Goal: Task Accomplishment & Management: Complete application form

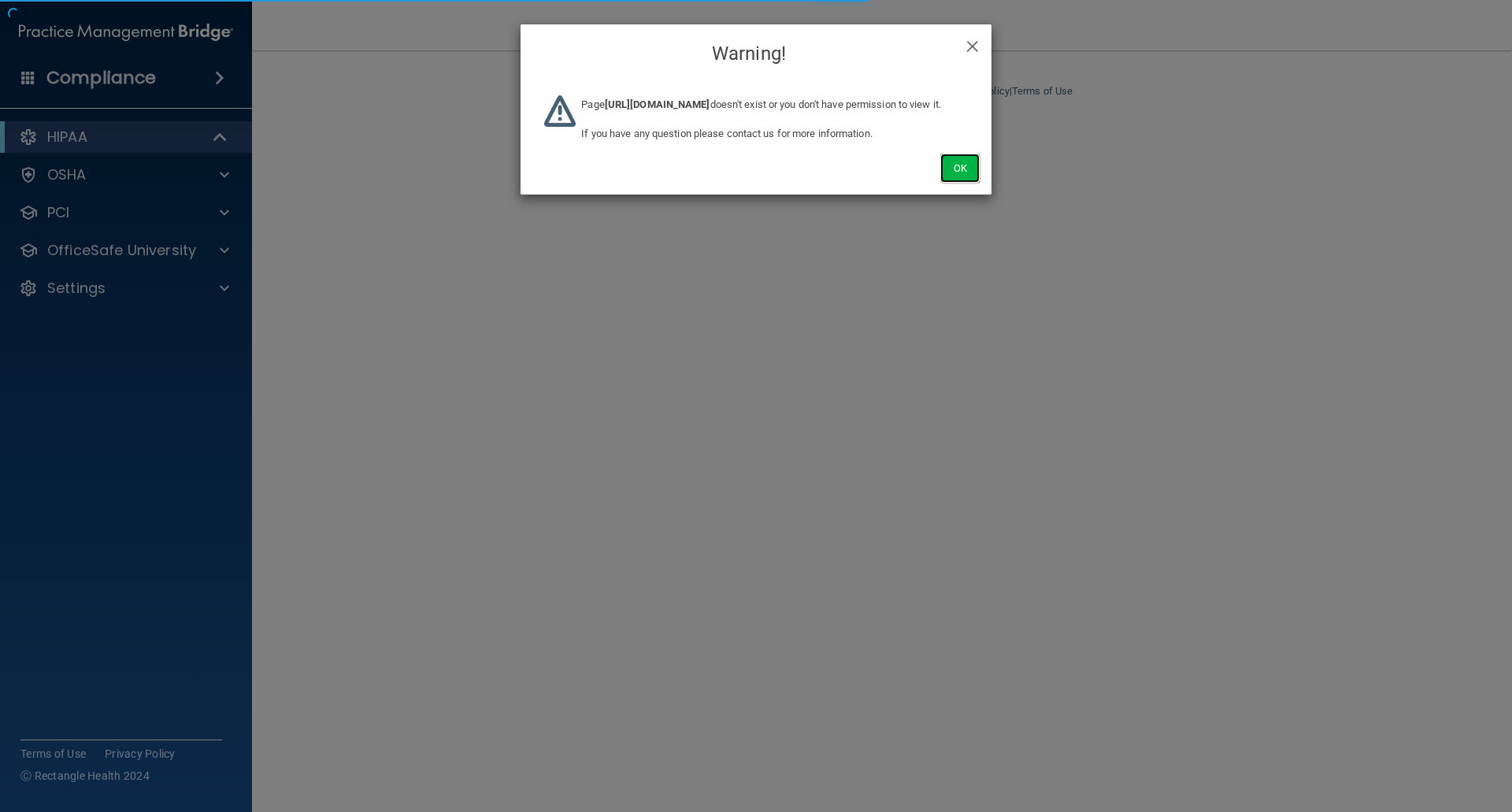
click at [958, 180] on button "Ok" at bounding box center [960, 167] width 40 height 29
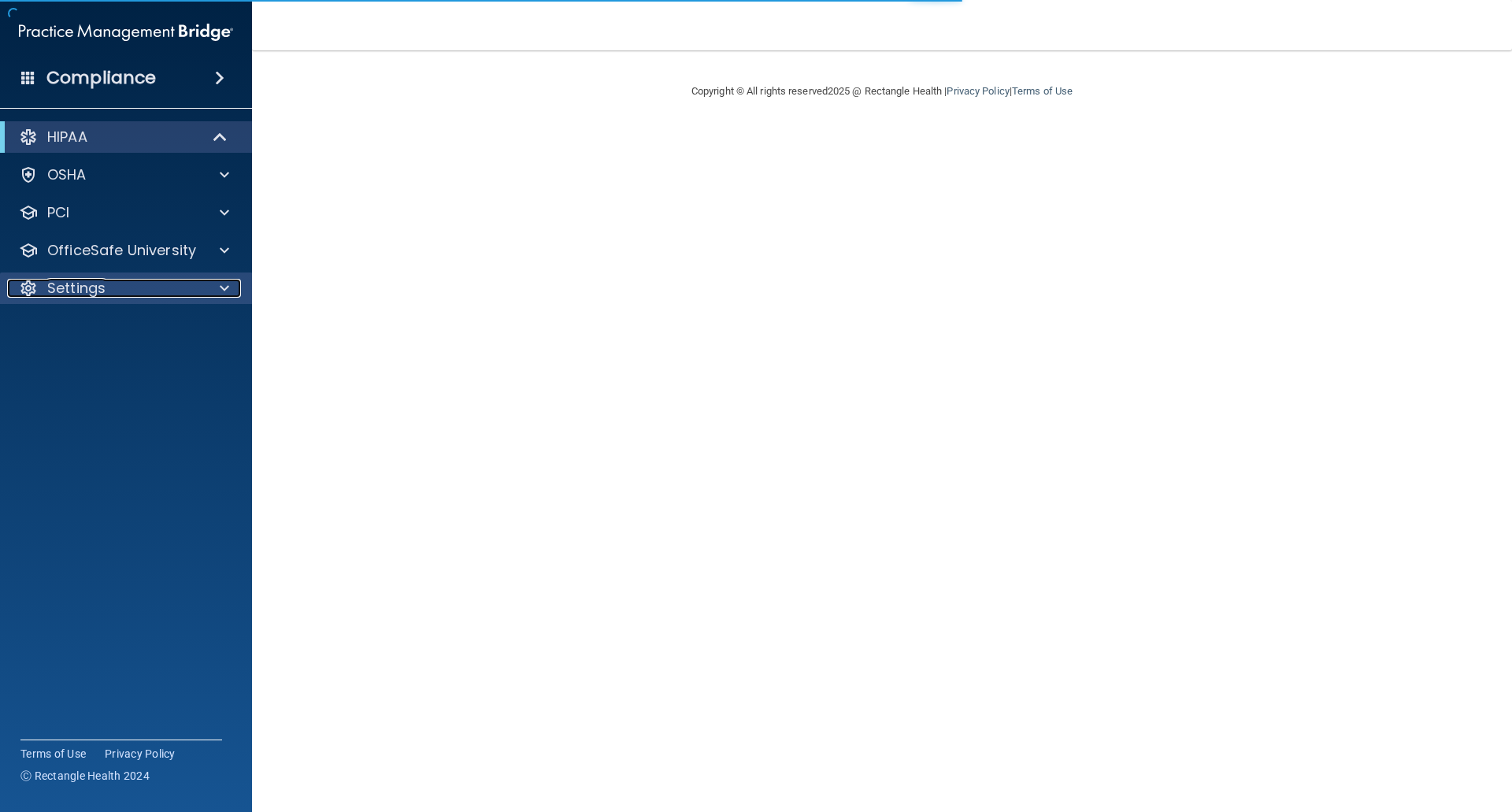
click at [70, 286] on p "Settings" at bounding box center [76, 288] width 59 height 19
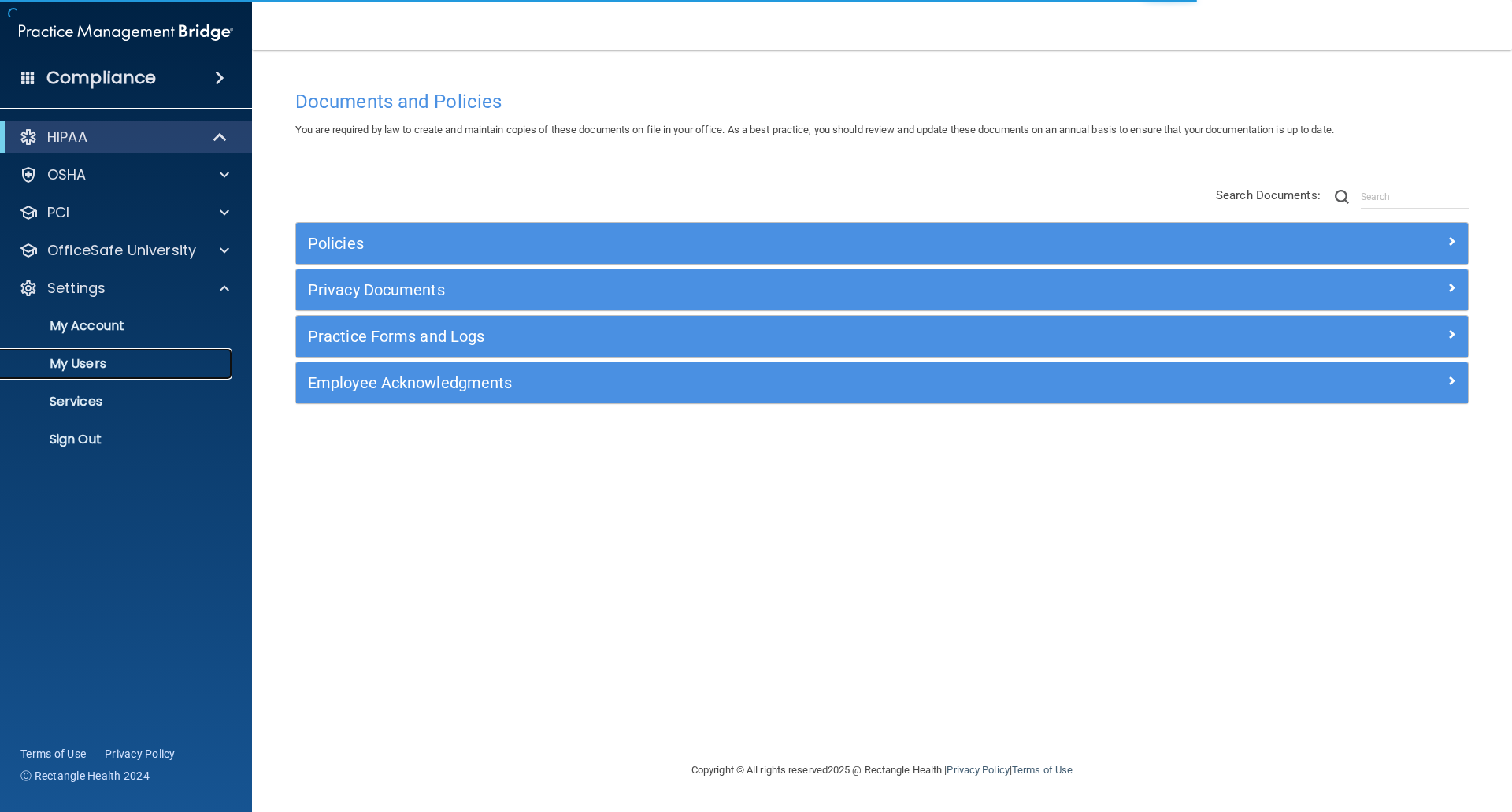
click at [84, 366] on p "My Users" at bounding box center [118, 364] width 215 height 16
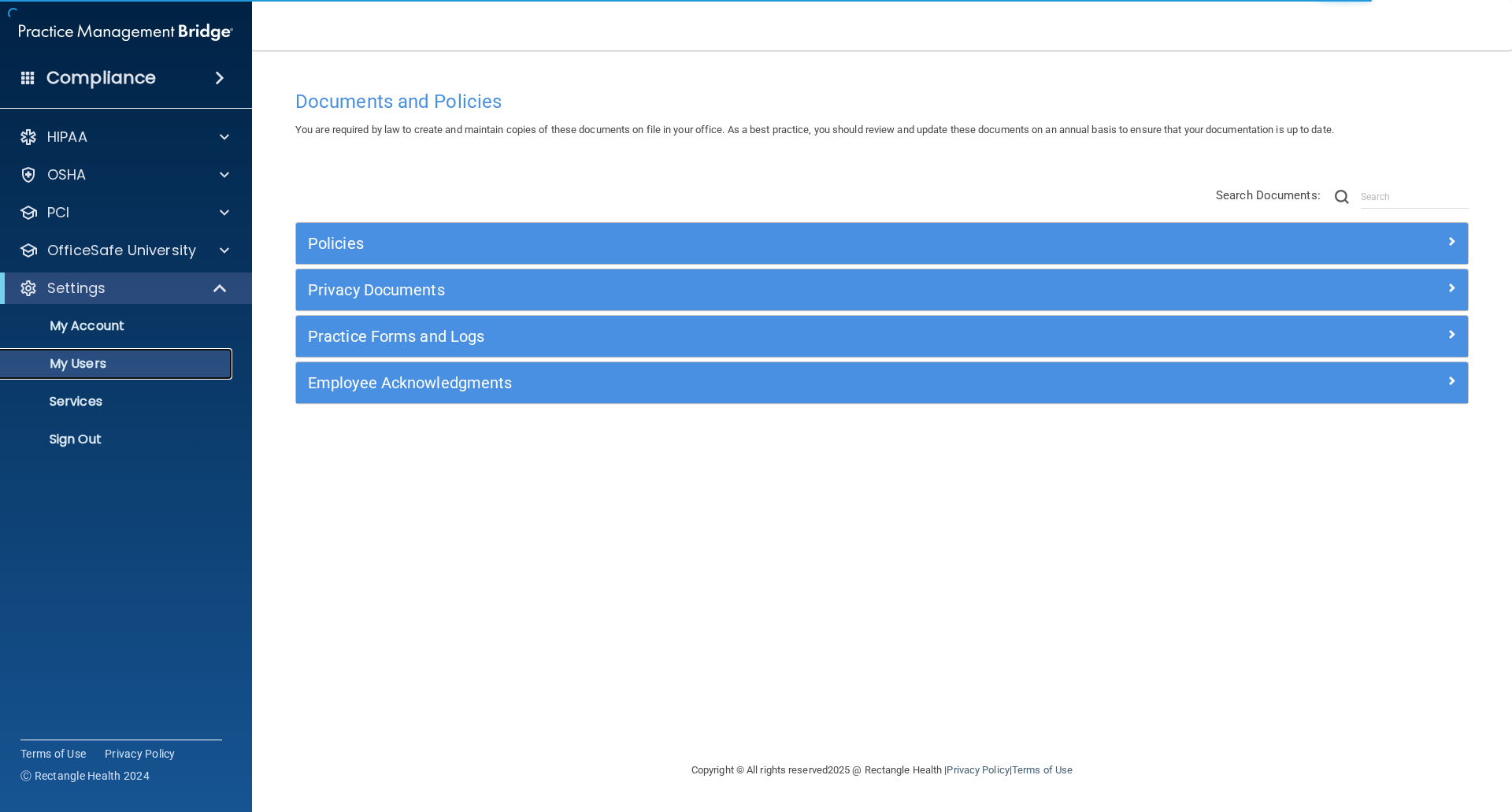
select select "20"
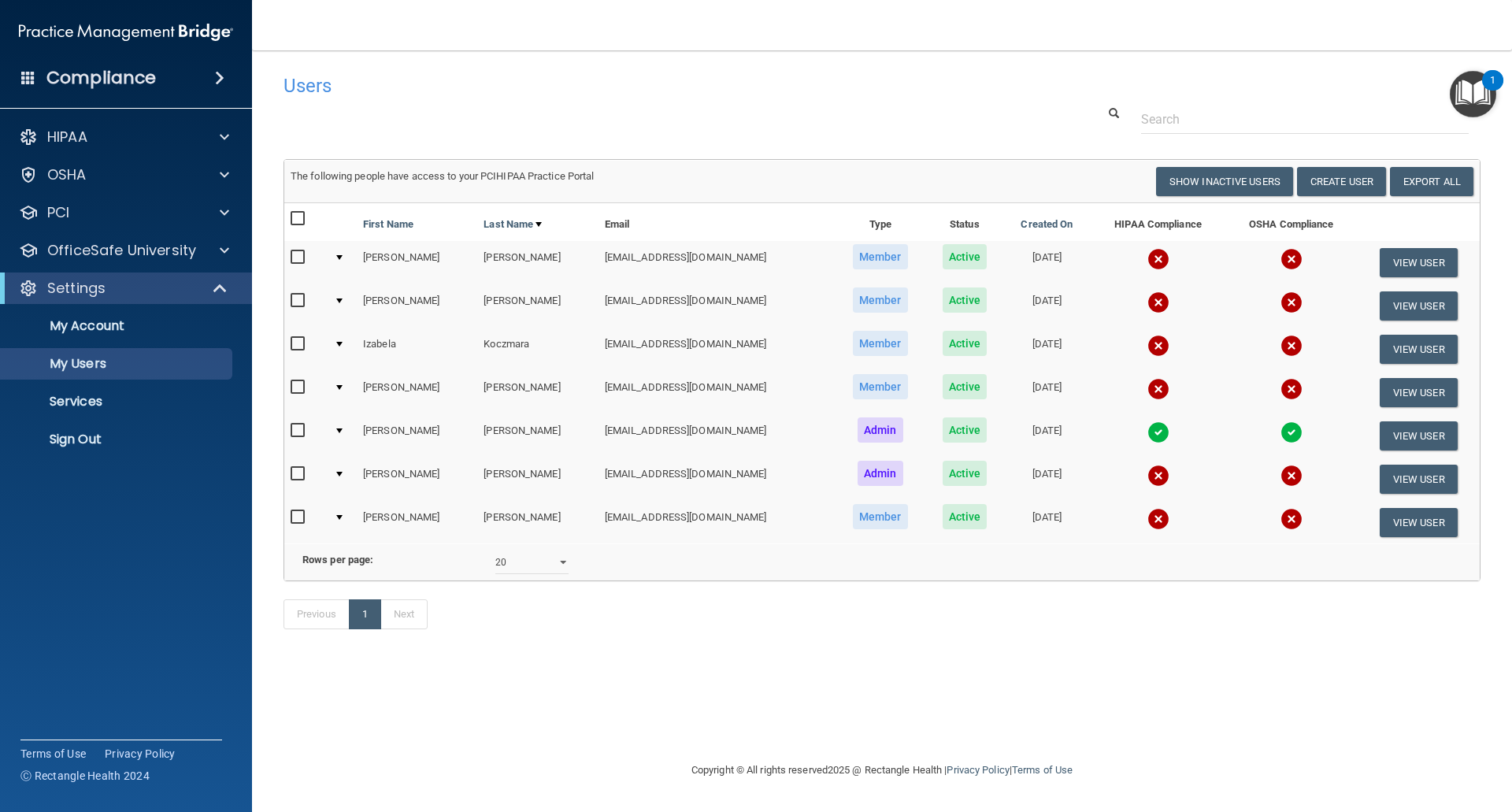
click at [1147, 429] on img at bounding box center [1158, 432] width 22 height 22
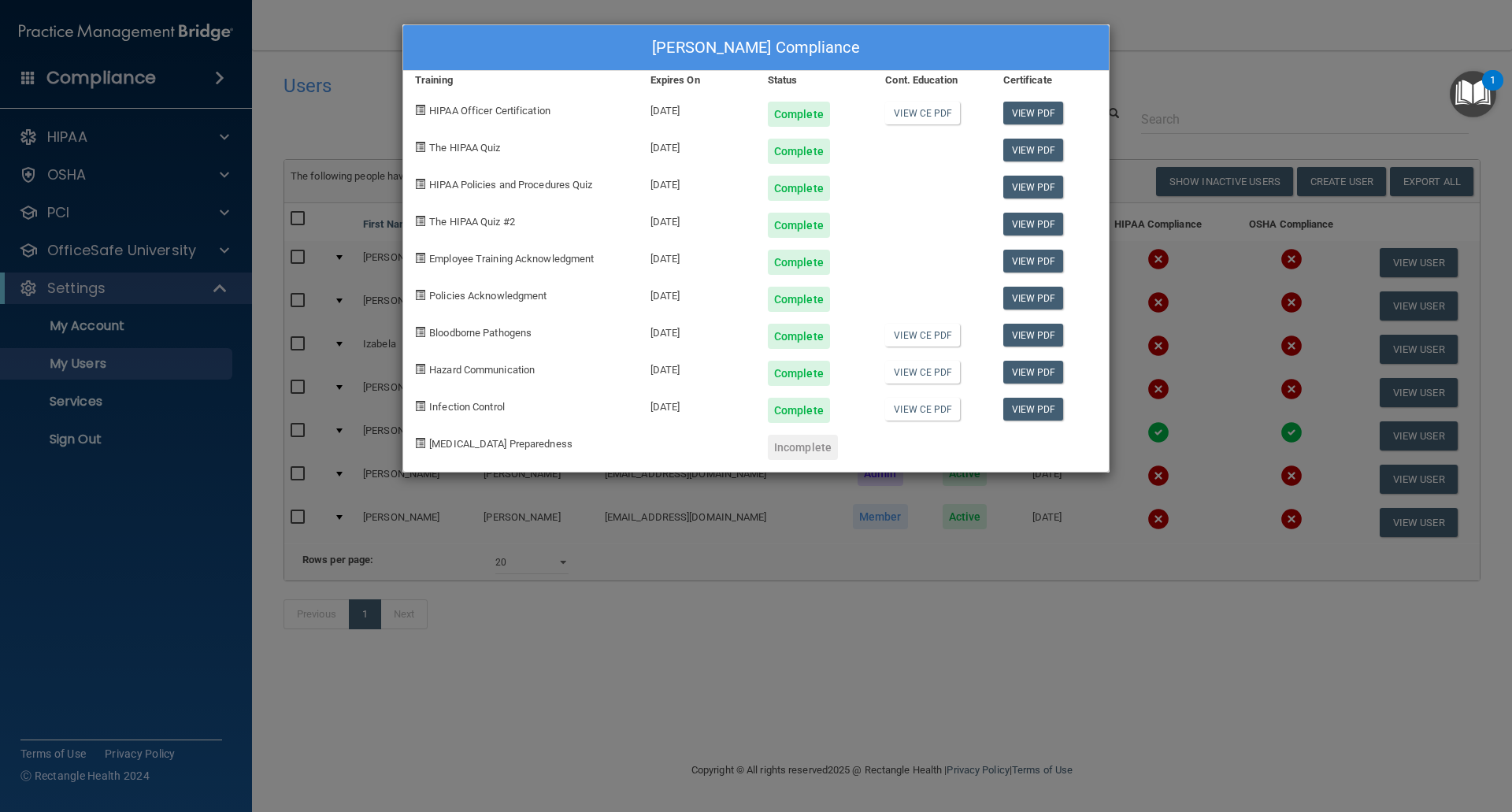
click at [1069, 646] on div "Ronald Murphy's Compliance Training Expires On Status Cont. Education Certifica…" at bounding box center [756, 406] width 1512 height 812
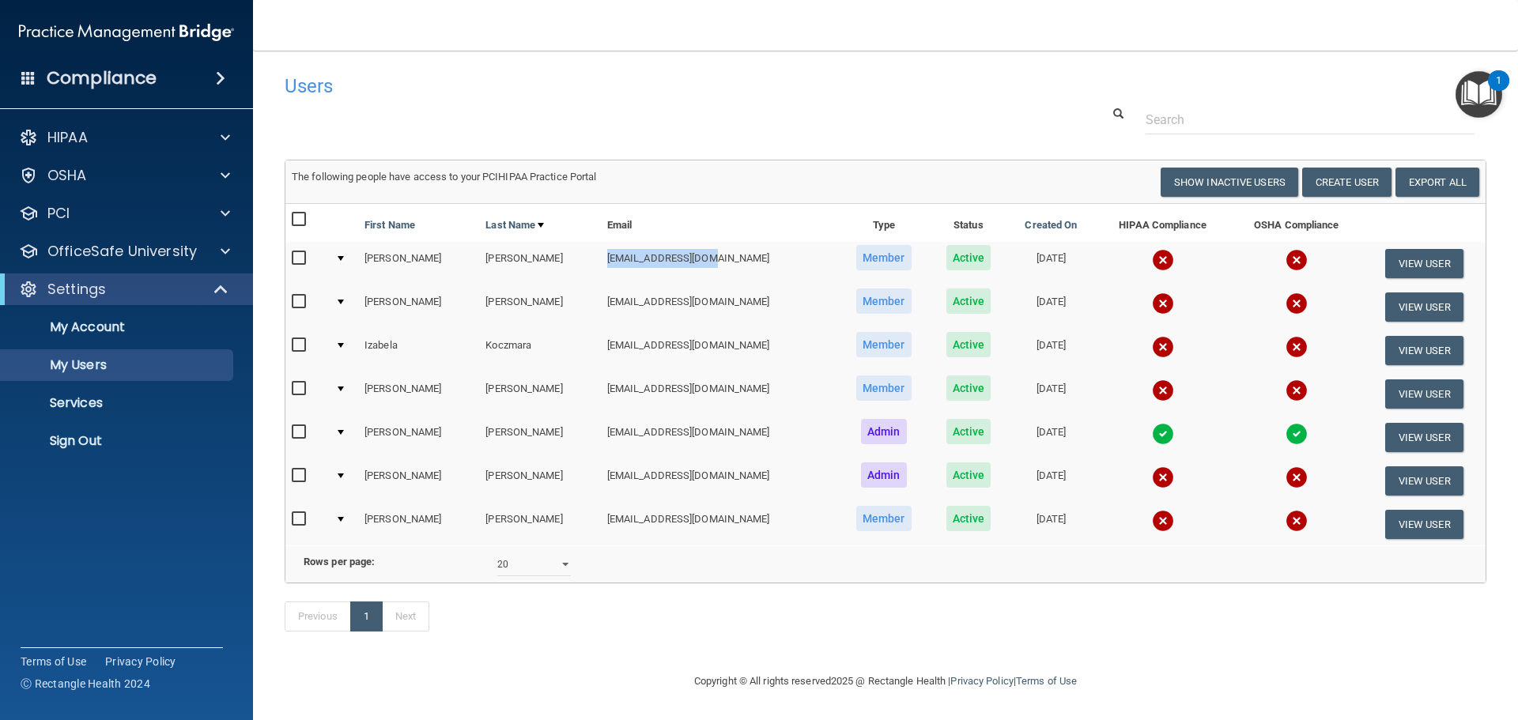
drag, startPoint x: 559, startPoint y: 261, endPoint x: 716, endPoint y: 260, distance: 157.4
click at [716, 260] on td "[EMAIL_ADDRESS][DOMAIN_NAME]" at bounding box center [719, 263] width 237 height 43
copy td "[EMAIL_ADDRESS][DOMAIN_NAME]"
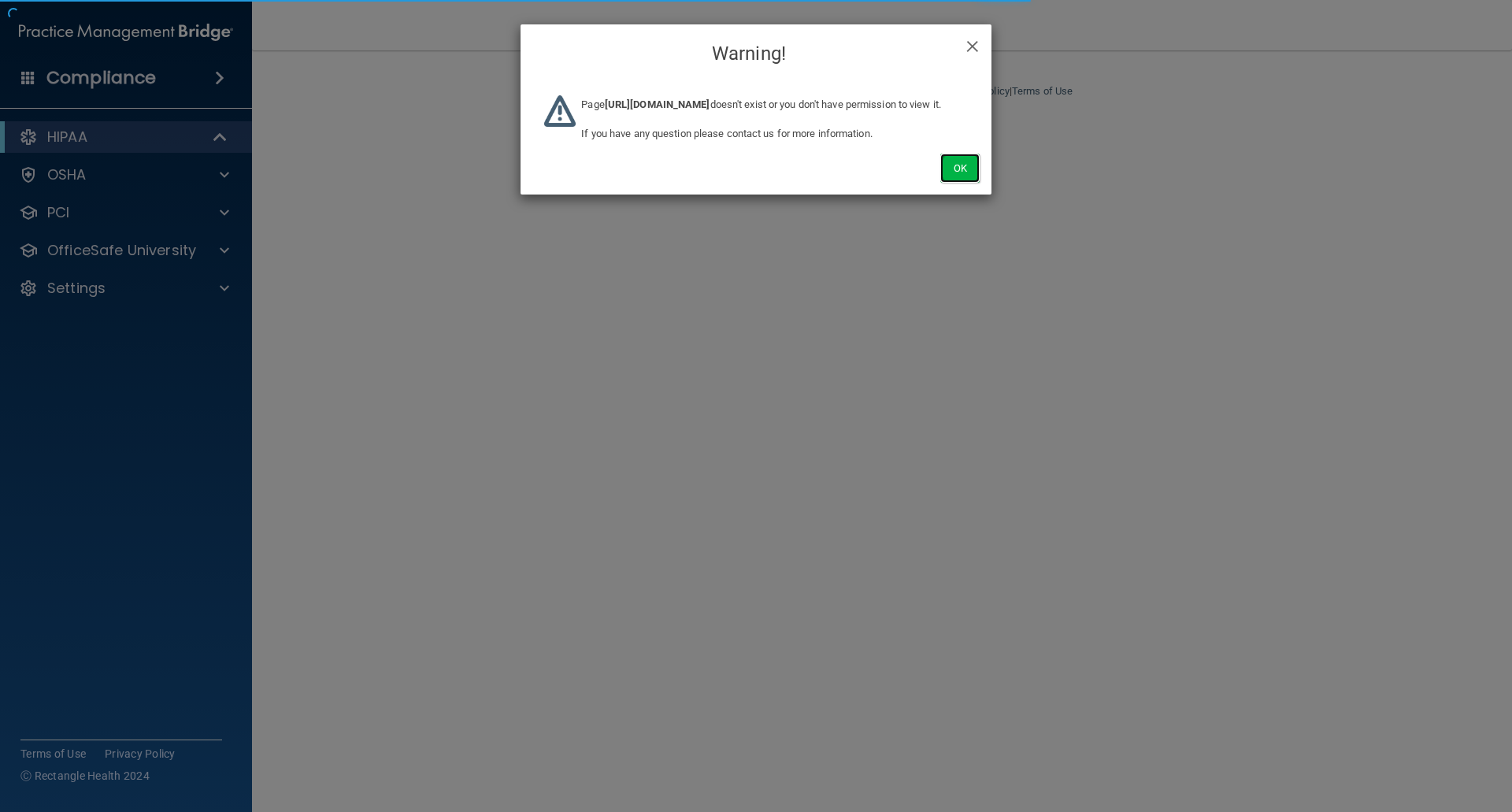
click at [956, 182] on button "Ok" at bounding box center [960, 167] width 40 height 29
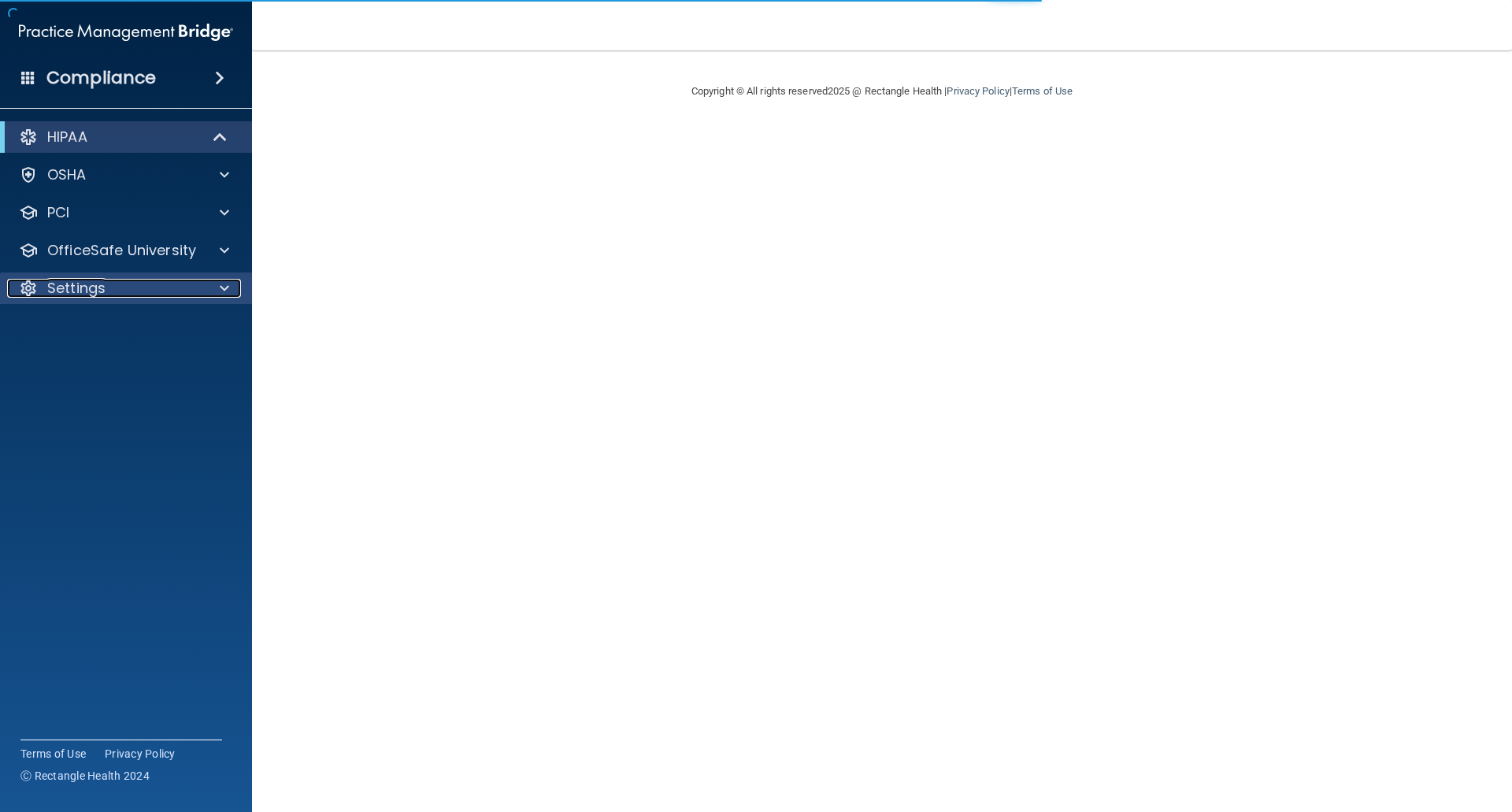
click at [57, 285] on p "Settings" at bounding box center [76, 288] width 59 height 19
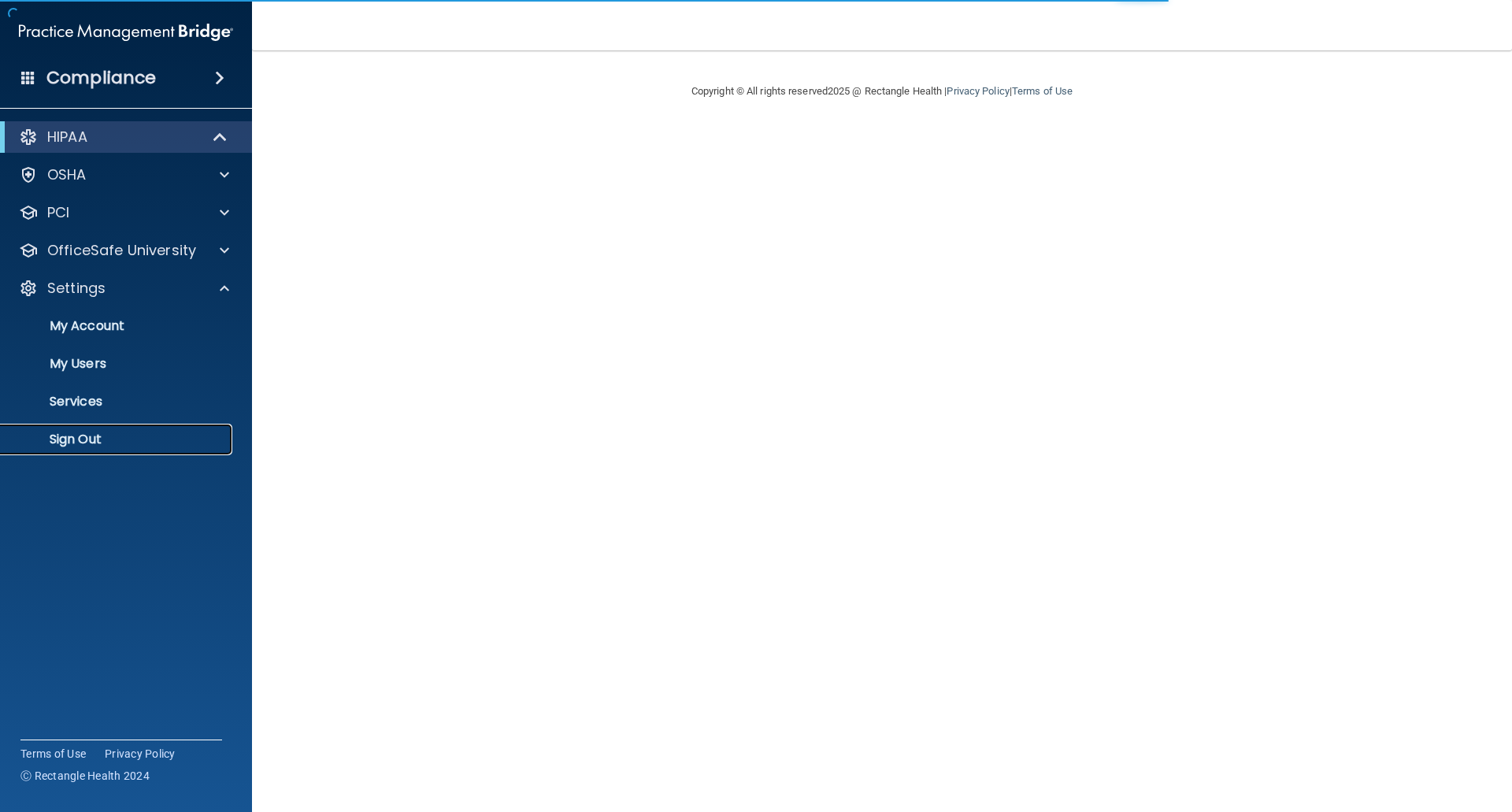
click at [77, 446] on p "Sign Out" at bounding box center [118, 439] width 215 height 16
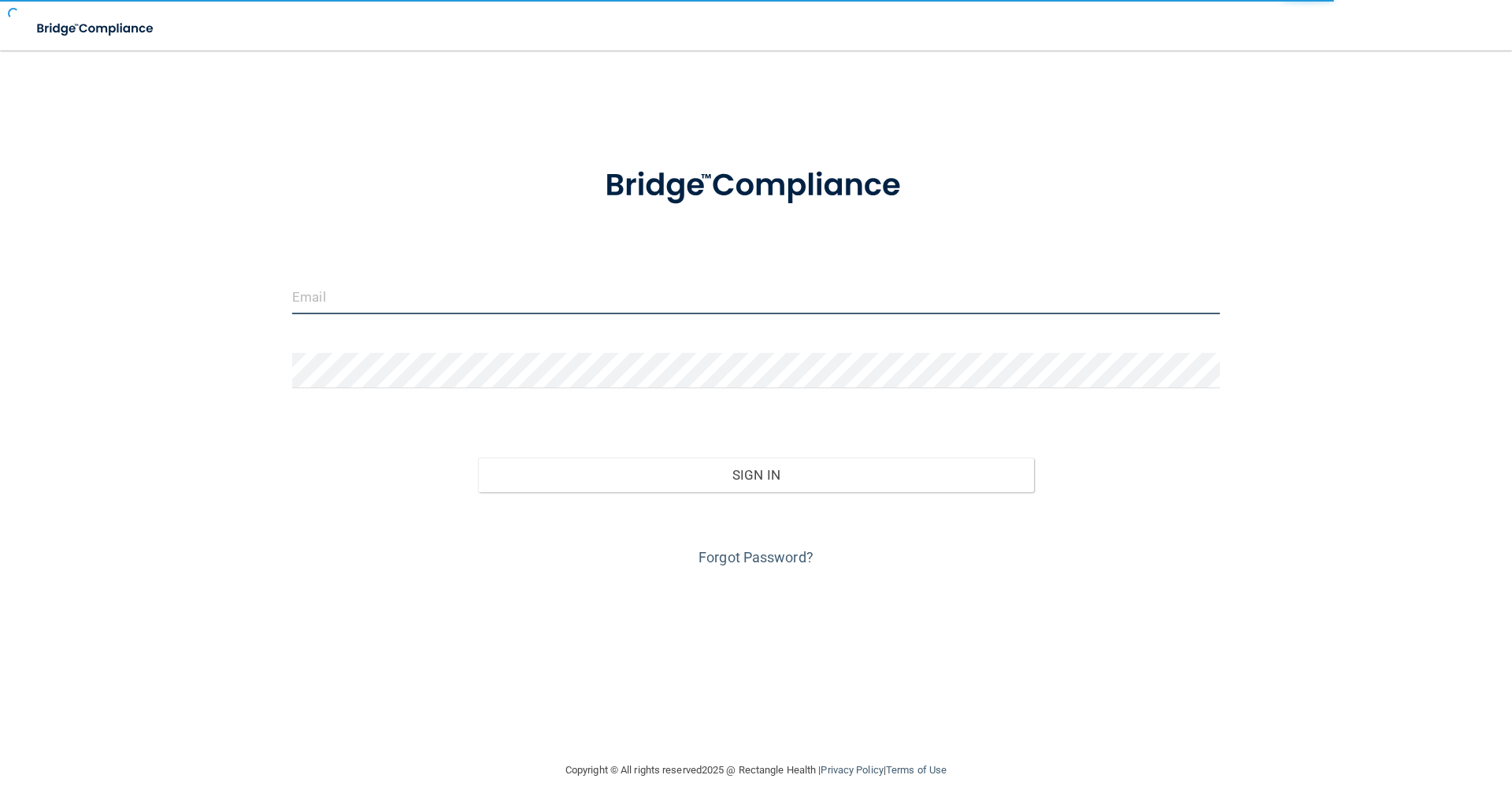
type input "elizabethc@pcihipaa.com"
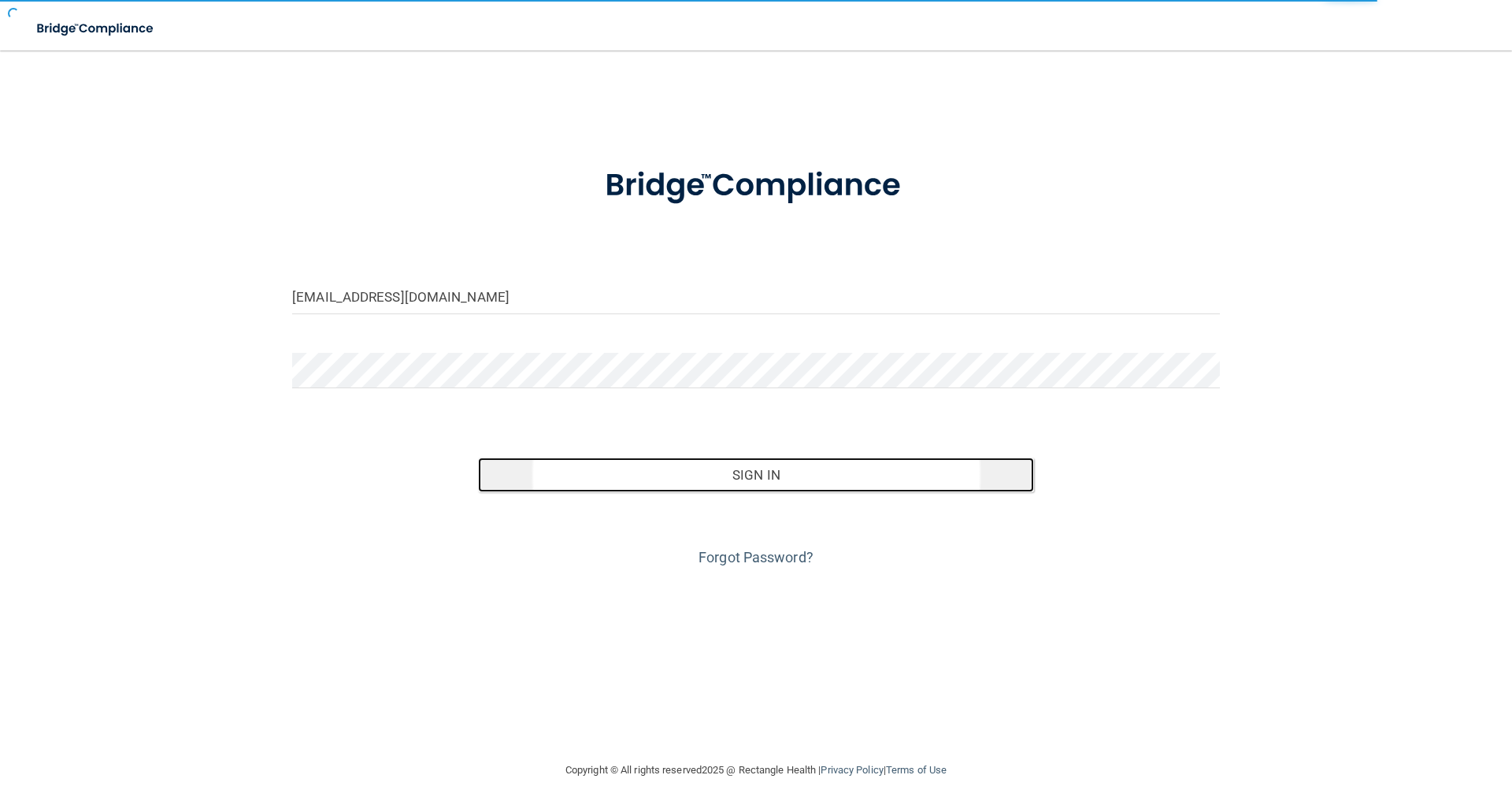
click at [753, 472] on button "Sign In" at bounding box center [756, 474] width 557 height 35
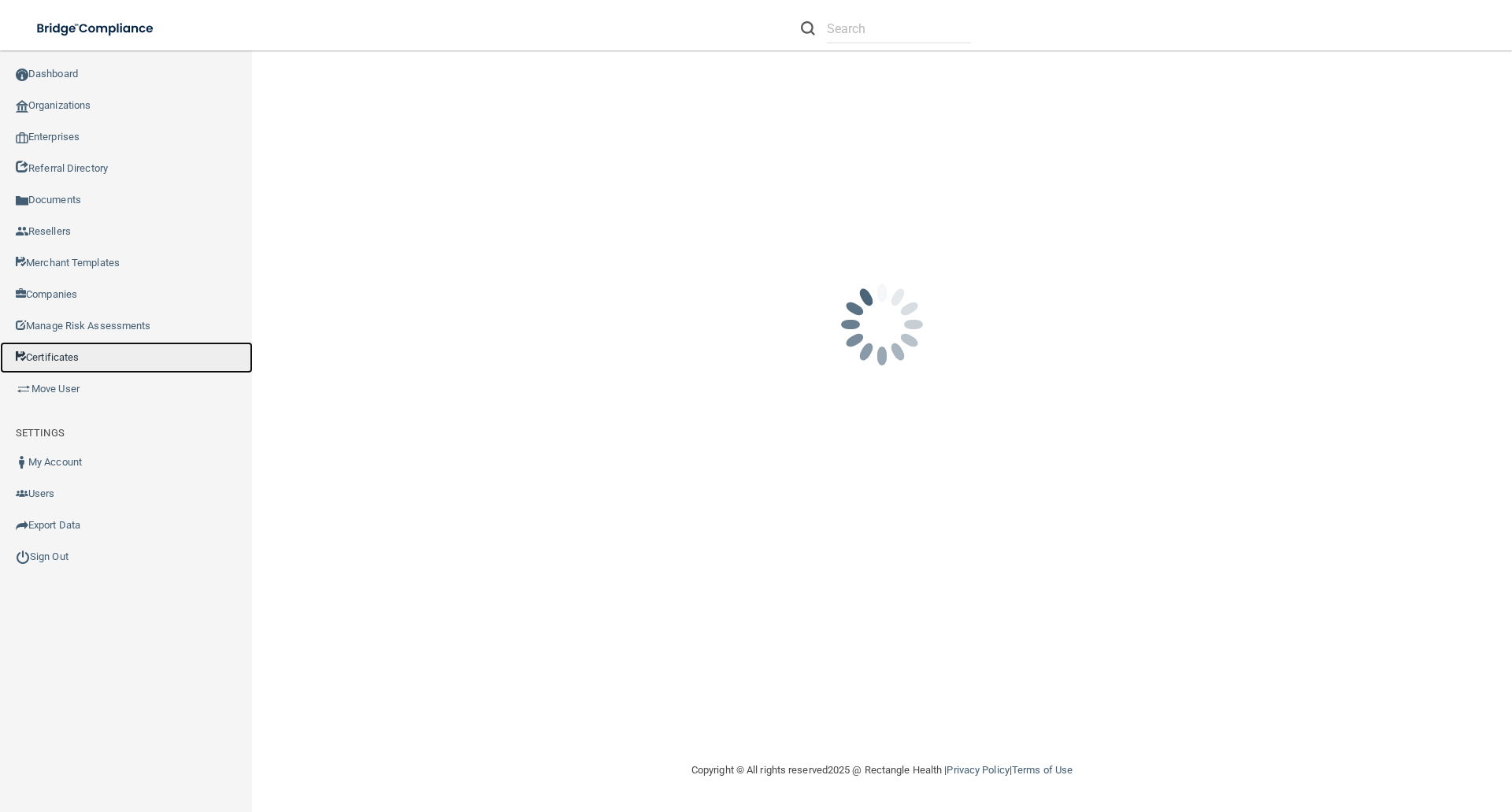
click at [43, 352] on link "Certificates" at bounding box center [126, 358] width 253 height 32
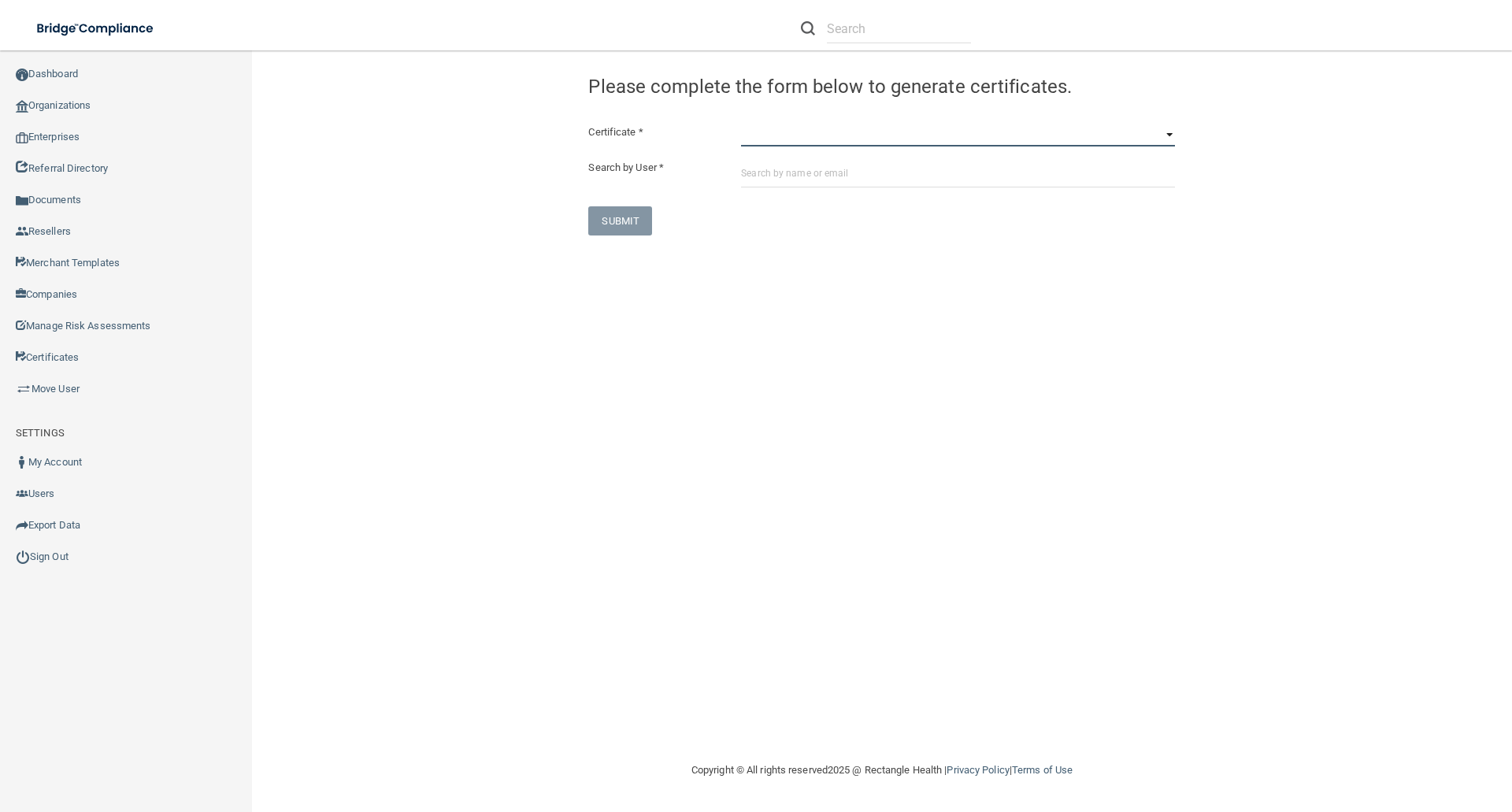
click at [743, 137] on select "HIPAA Officer Certification Training OSHA Bloodborne Pathogens OSHA COVID-19 Pr…" at bounding box center [958, 135] width 434 height 24
select select "0"
click at [741, 123] on select "HIPAA Officer Certification Training OSHA Bloodborne Pathogens OSHA COVID-19 Pr…" at bounding box center [958, 135] width 434 height 24
click at [762, 176] on input "text" at bounding box center [958, 172] width 434 height 29
paste input "dmw051165@yahoo.com"
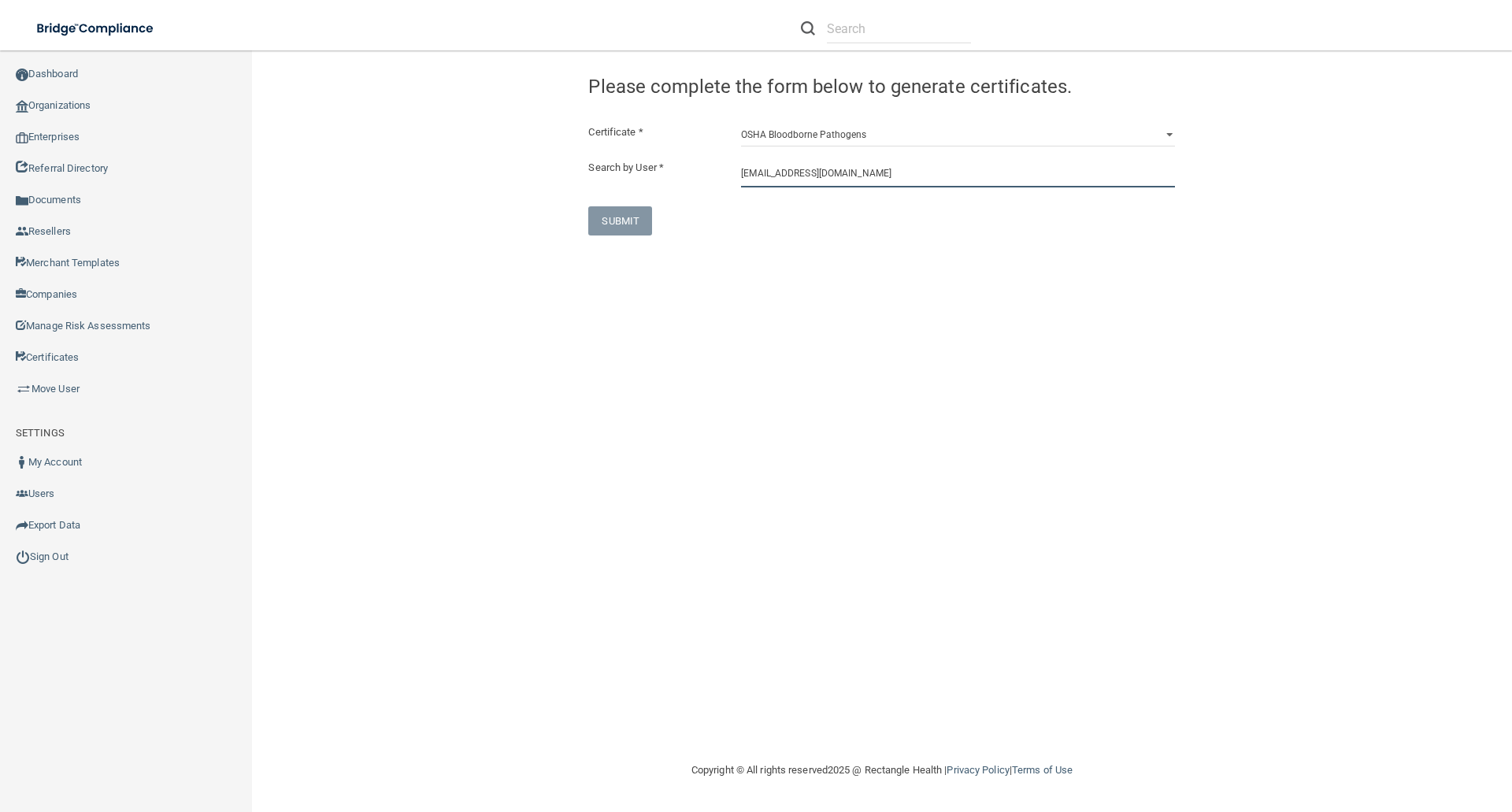
click at [857, 181] on input "dmw051165@yahoo.com" at bounding box center [958, 172] width 434 height 29
click at [857, 175] on input "dmw051165@yahoo.com" at bounding box center [958, 172] width 434 height 29
click at [859, 173] on input "dmw051165@yahoo.com" at bounding box center [958, 172] width 434 height 29
type input "dmw051165@yahoo.com"
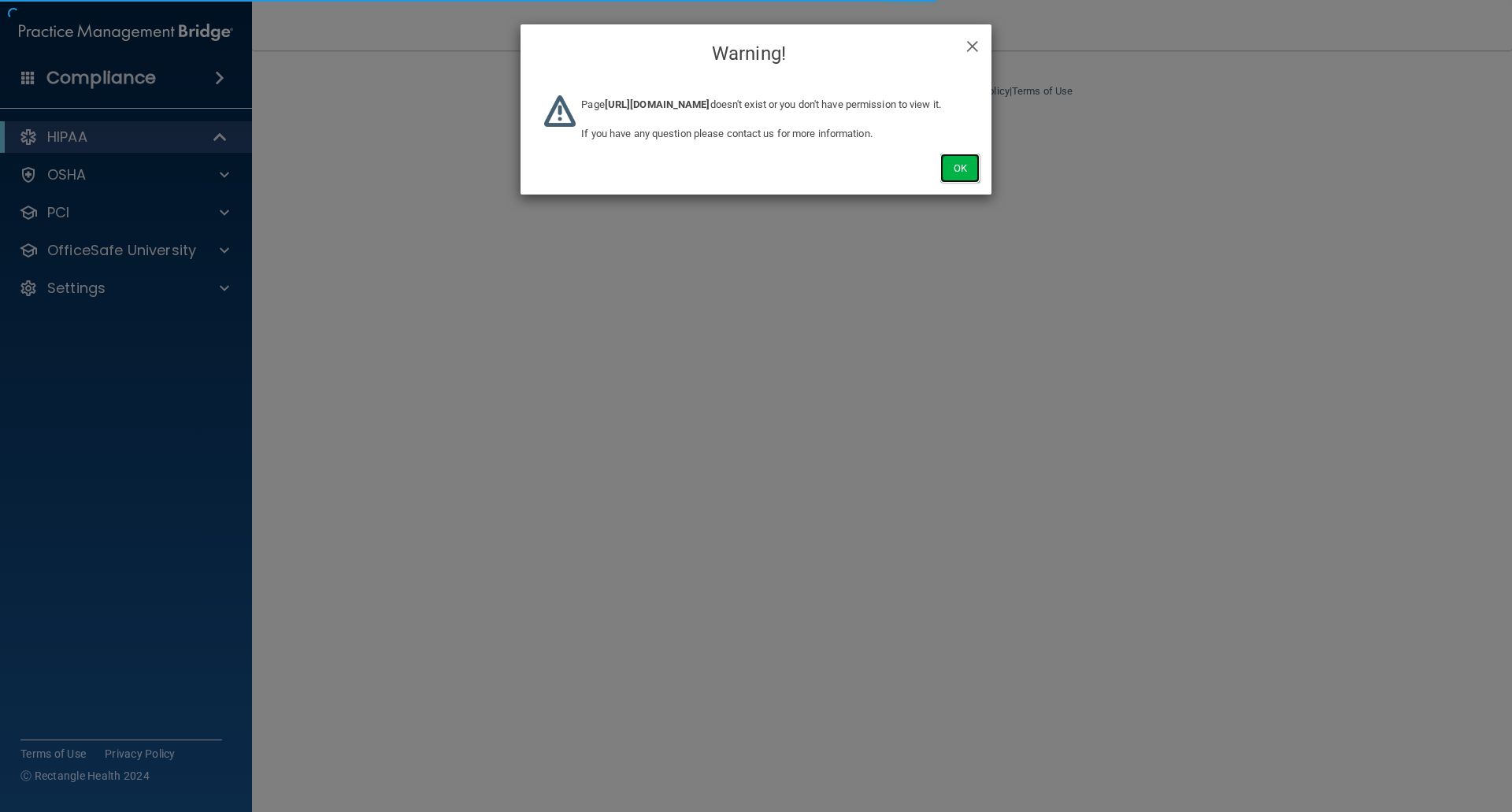
click at [977, 182] on button "Ok" at bounding box center [960, 167] width 40 height 29
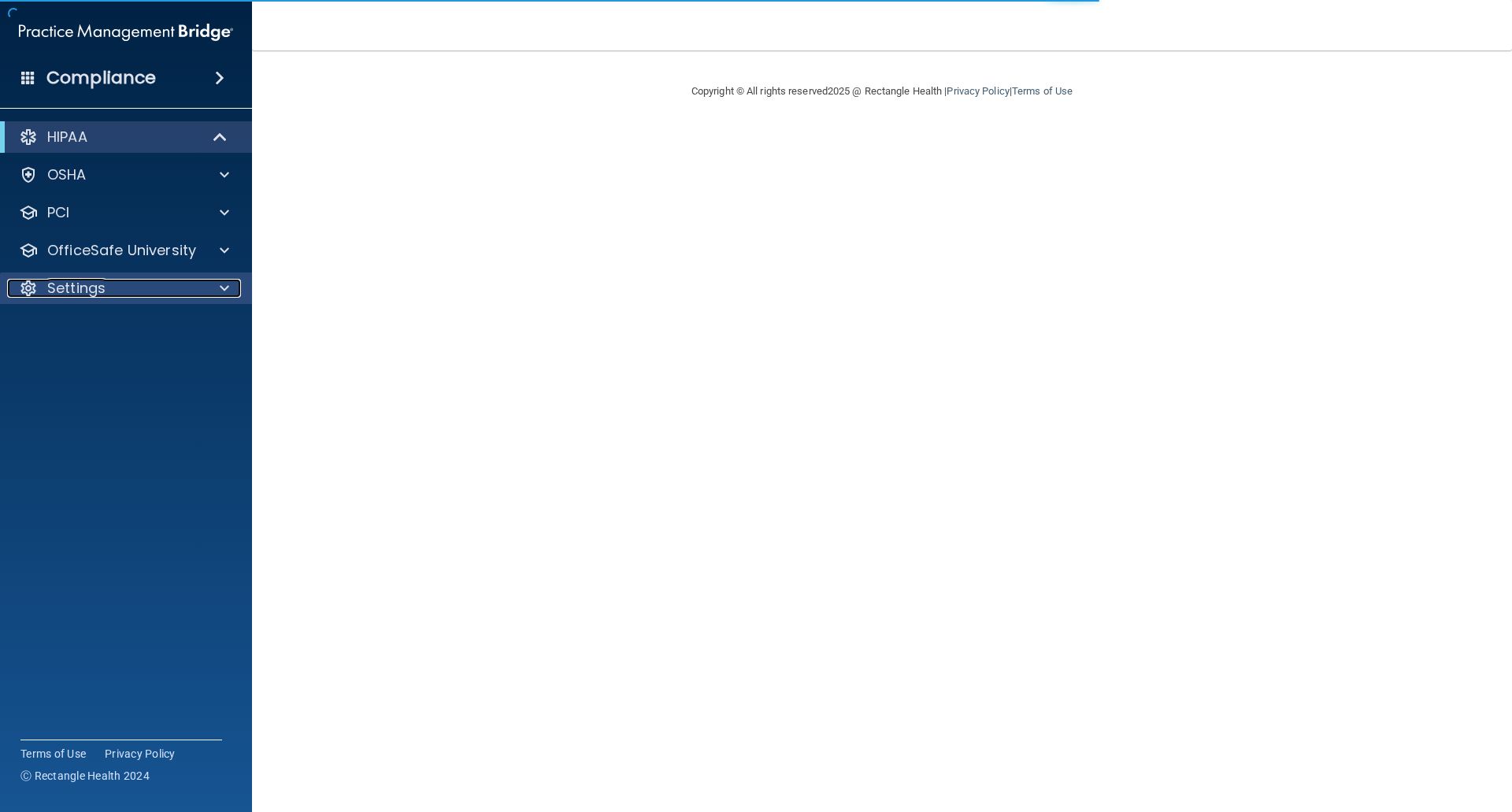
click at [68, 290] on p "Settings" at bounding box center [76, 288] width 59 height 19
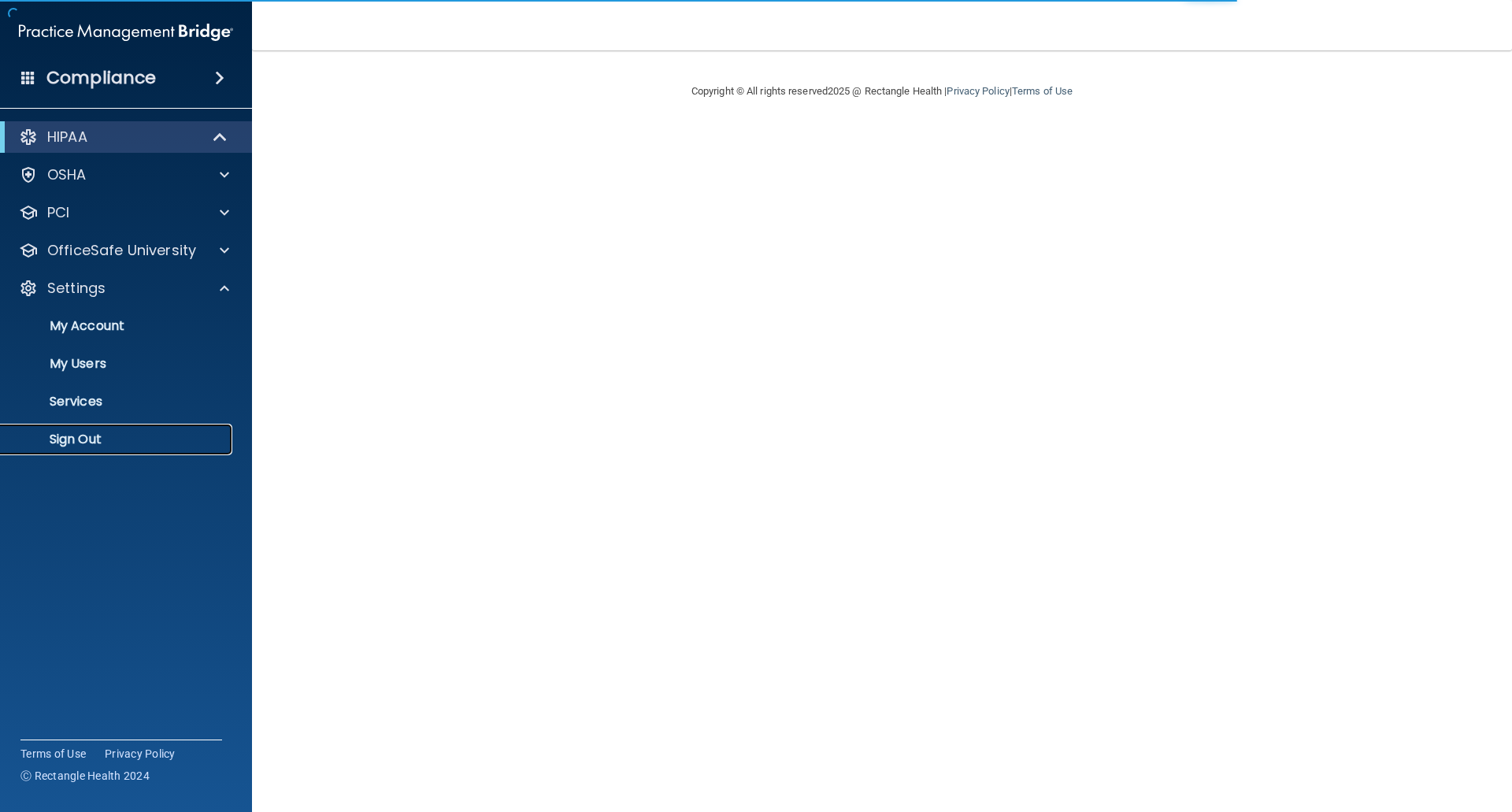
click at [66, 441] on p "Sign Out" at bounding box center [118, 439] width 215 height 16
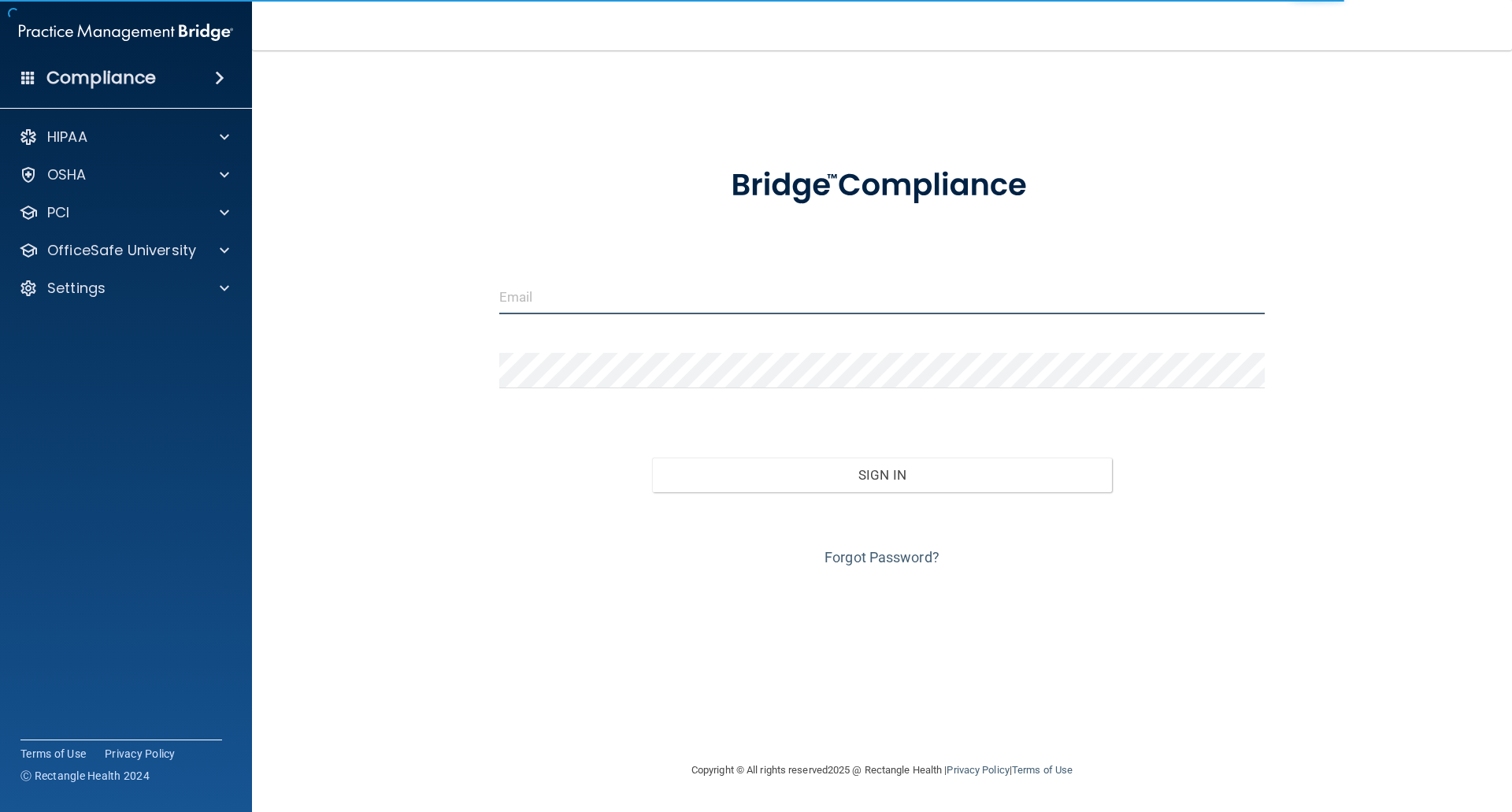
type input "[EMAIL_ADDRESS][DOMAIN_NAME]"
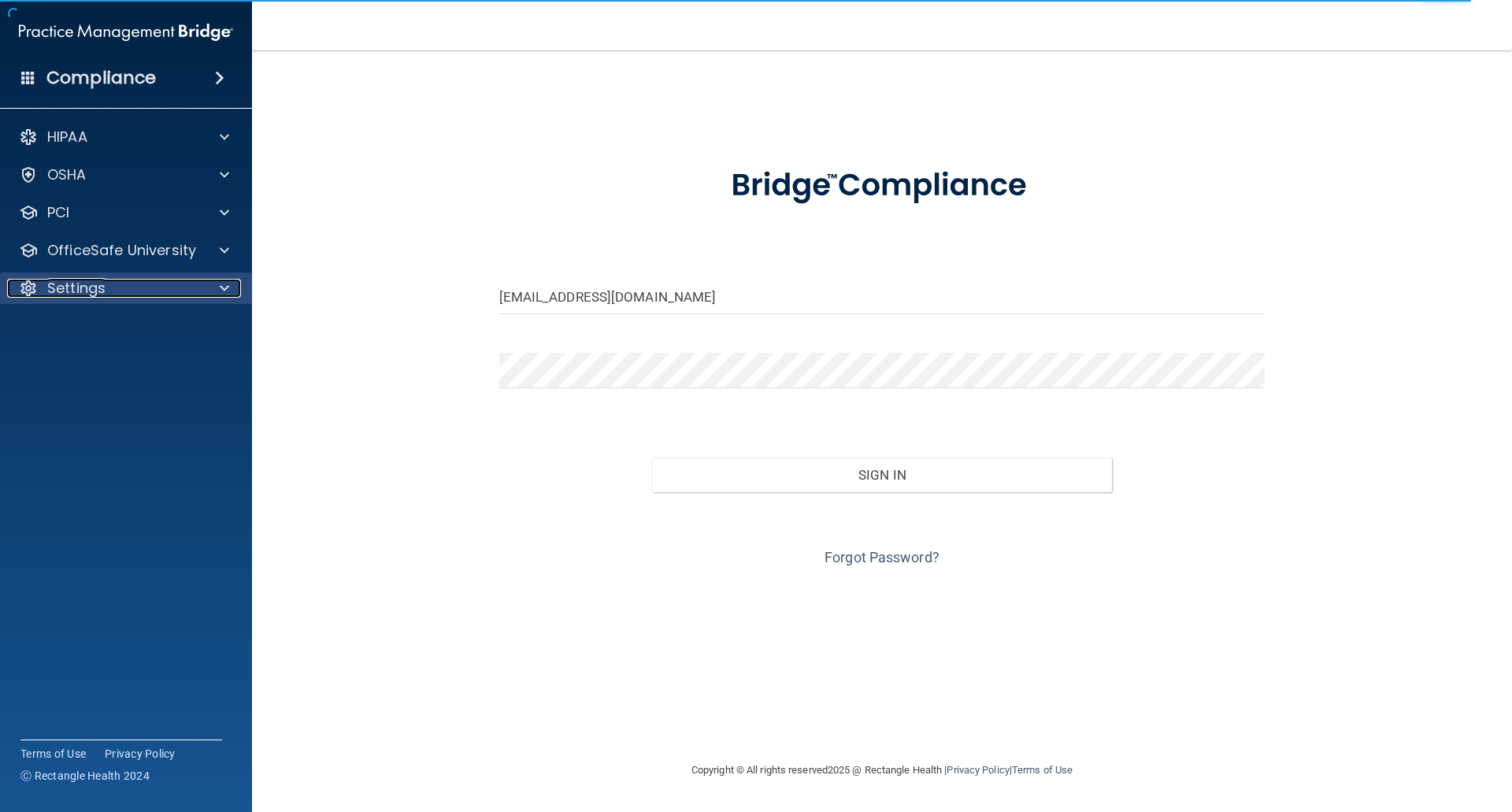
click at [64, 287] on p "Settings" at bounding box center [76, 288] width 59 height 19
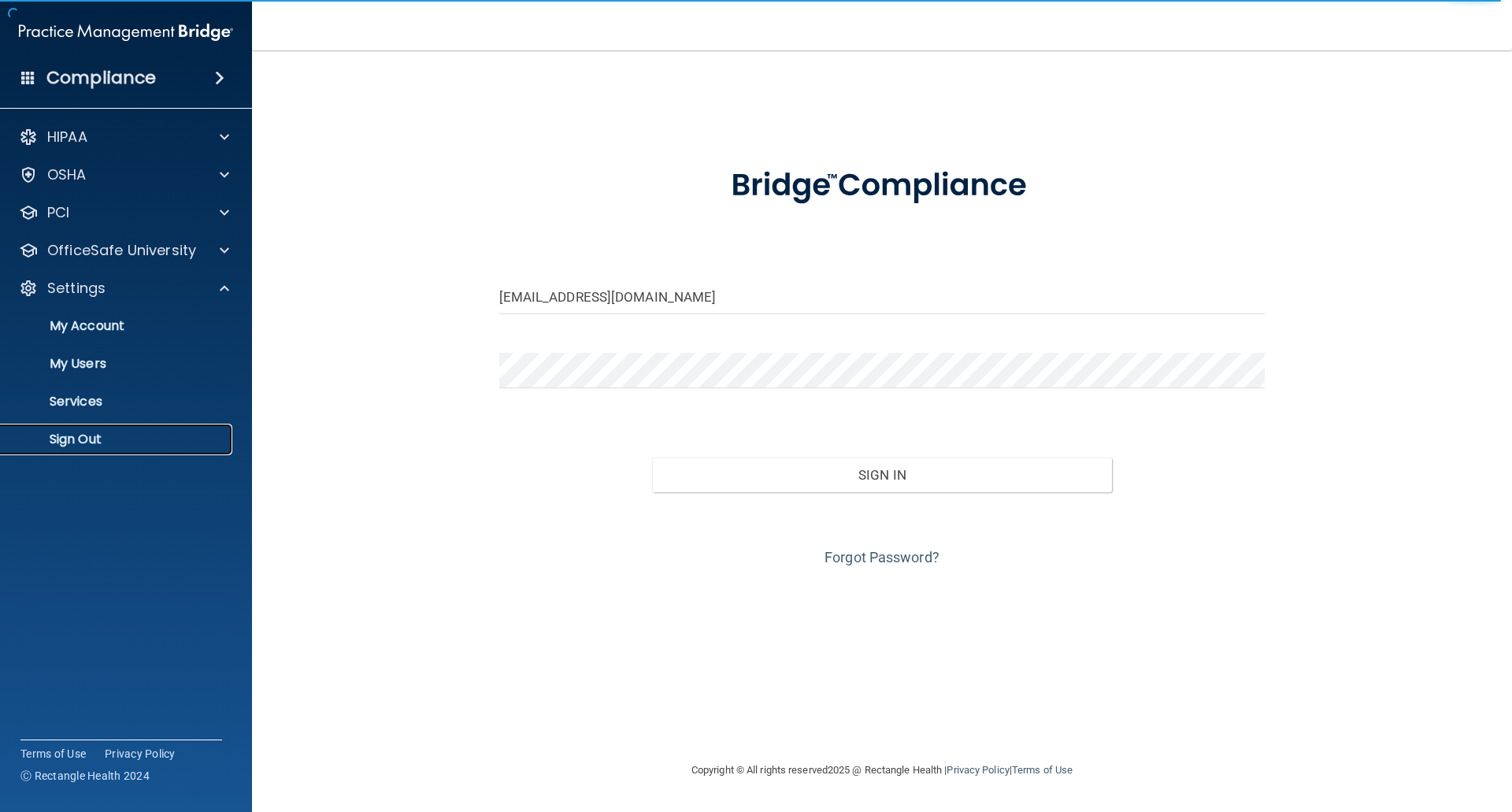
click at [61, 436] on p "Sign Out" at bounding box center [118, 439] width 215 height 16
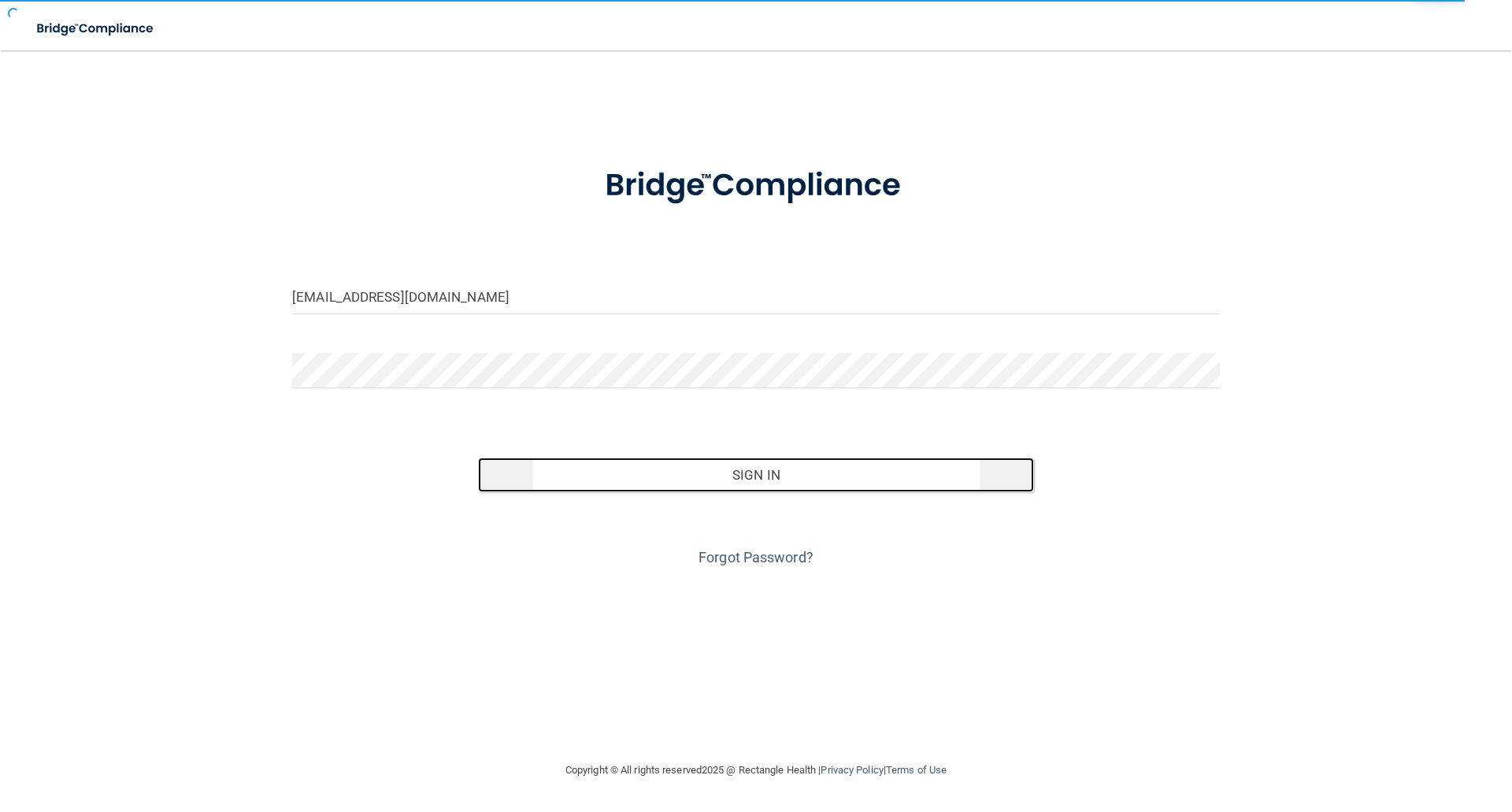
click at [770, 458] on button "Sign In" at bounding box center [756, 474] width 557 height 35
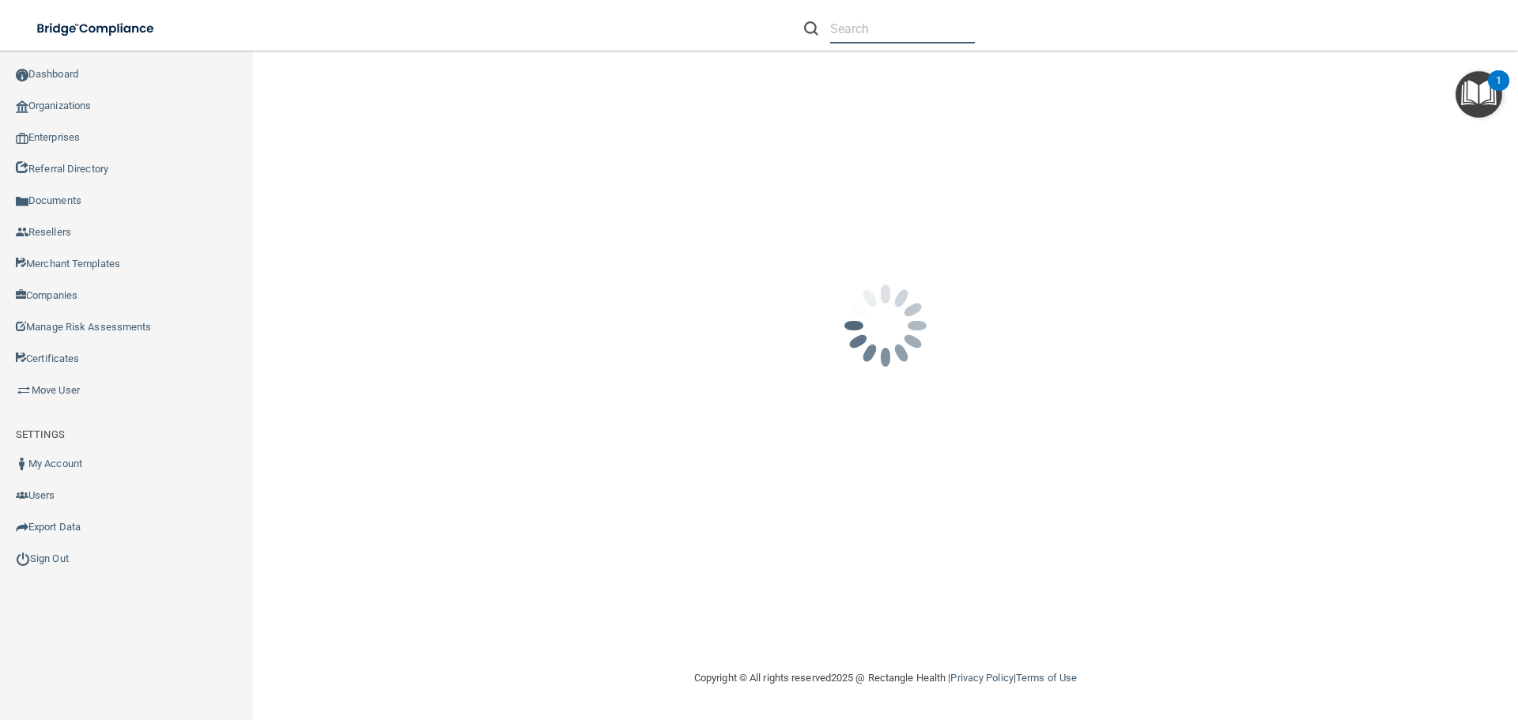
click at [844, 32] on input "text" at bounding box center [902, 28] width 145 height 29
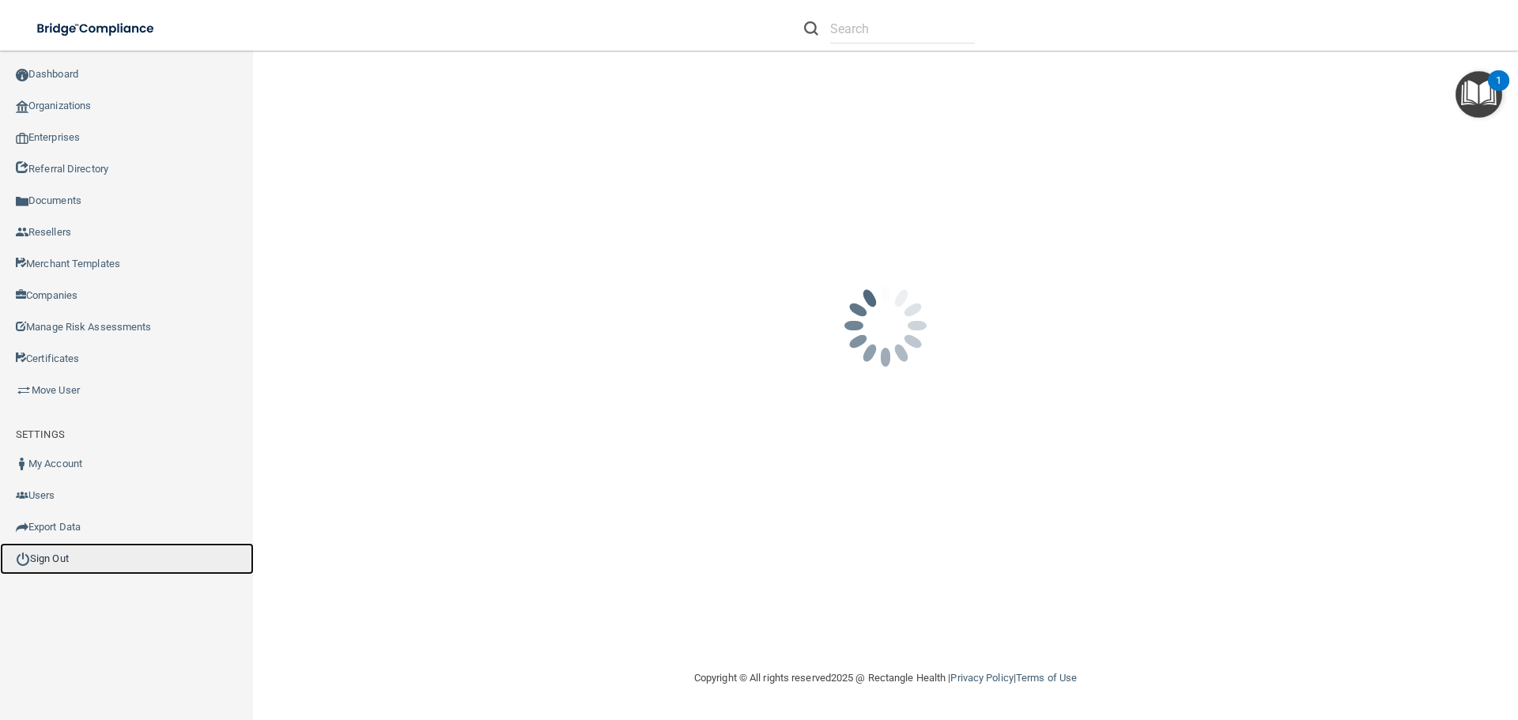
click at [58, 560] on link "Sign Out" at bounding box center [127, 559] width 254 height 32
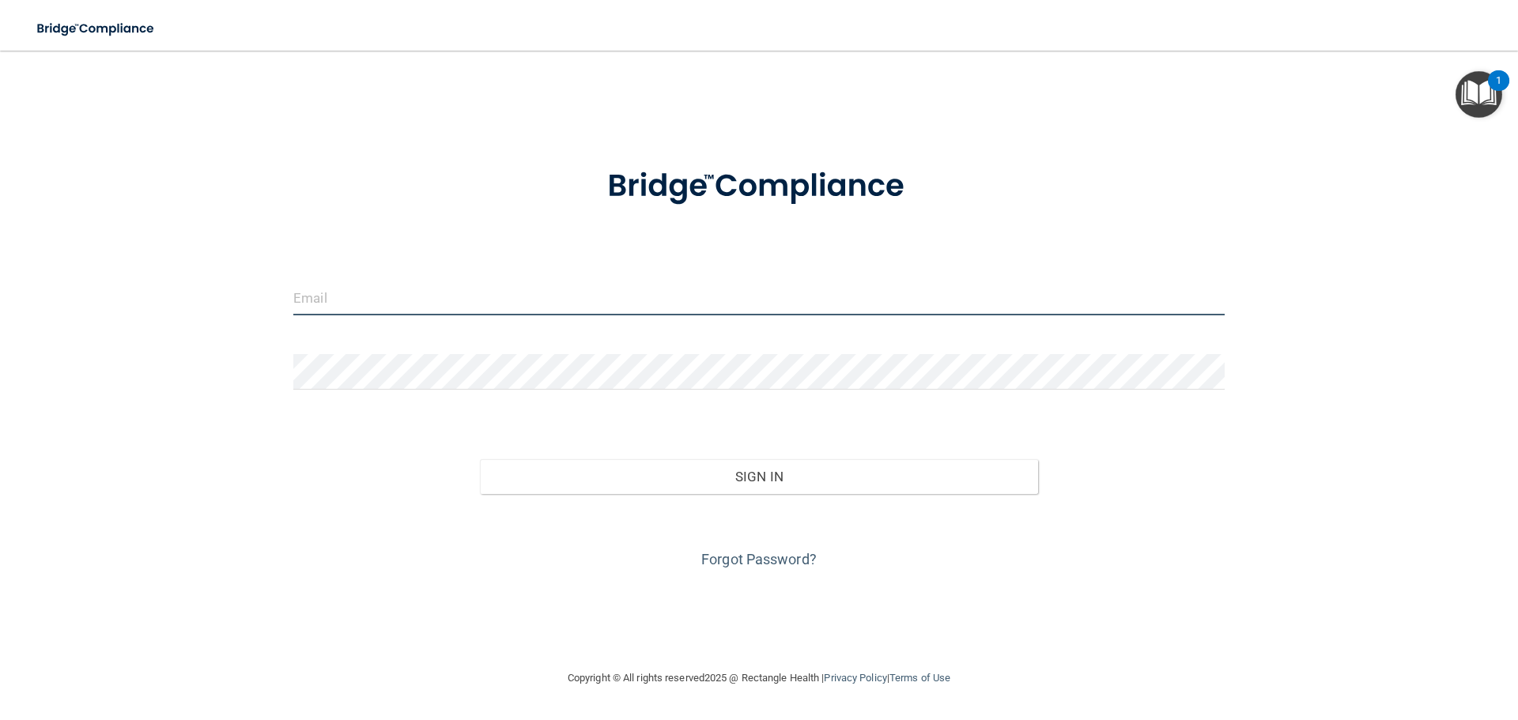
type input "[EMAIL_ADDRESS][DOMAIN_NAME]"
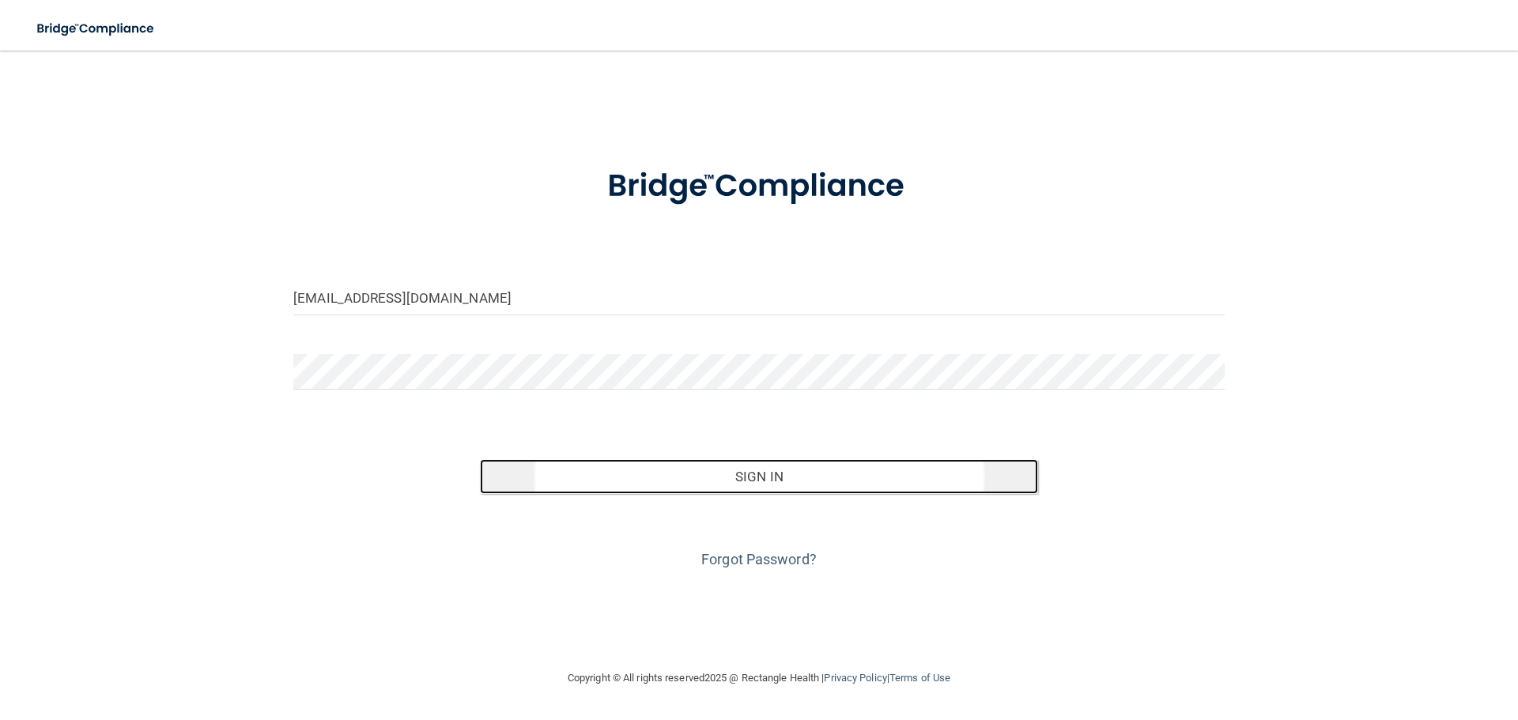
click at [743, 471] on button "Sign In" at bounding box center [759, 476] width 559 height 35
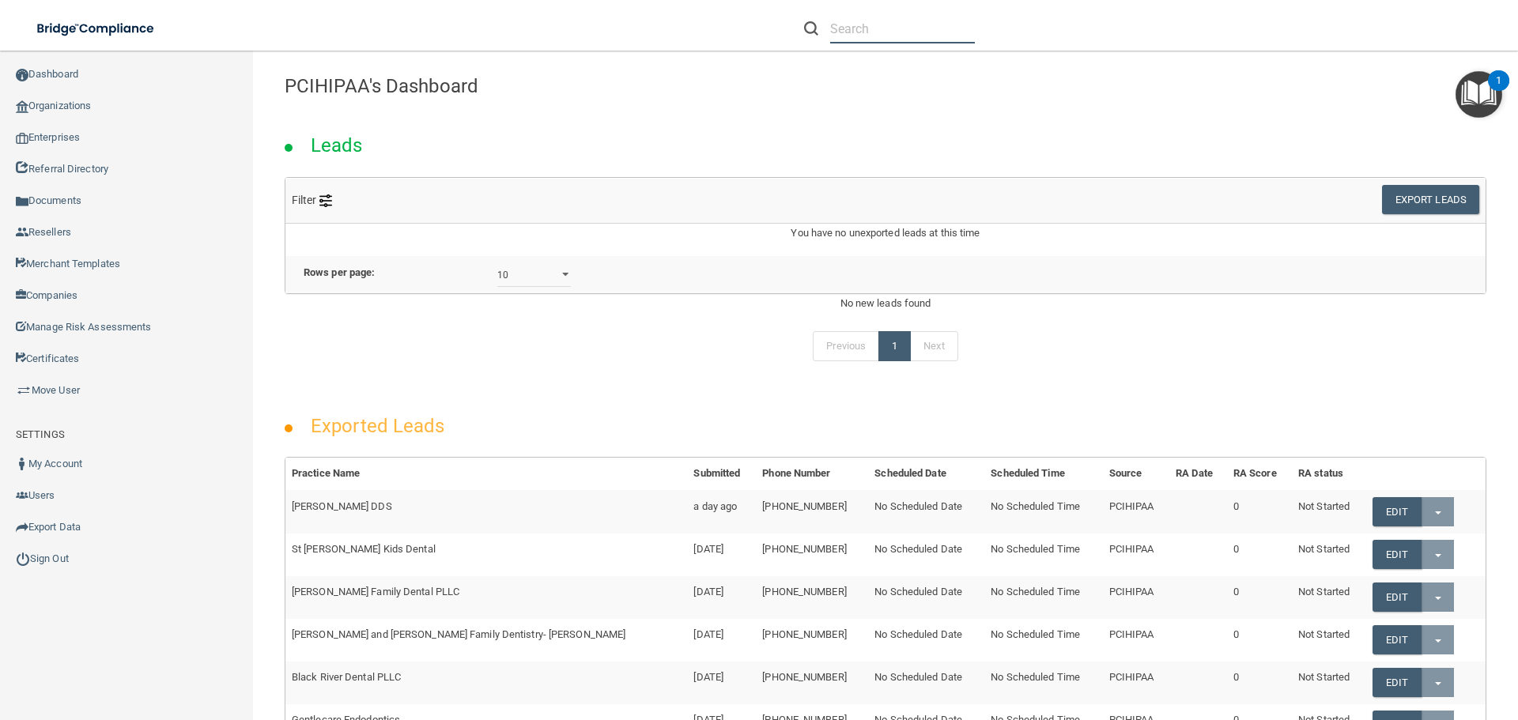
click at [857, 24] on input "text" at bounding box center [902, 28] width 145 height 29
paste input "[EMAIL_ADDRESS][DOMAIN_NAME]"
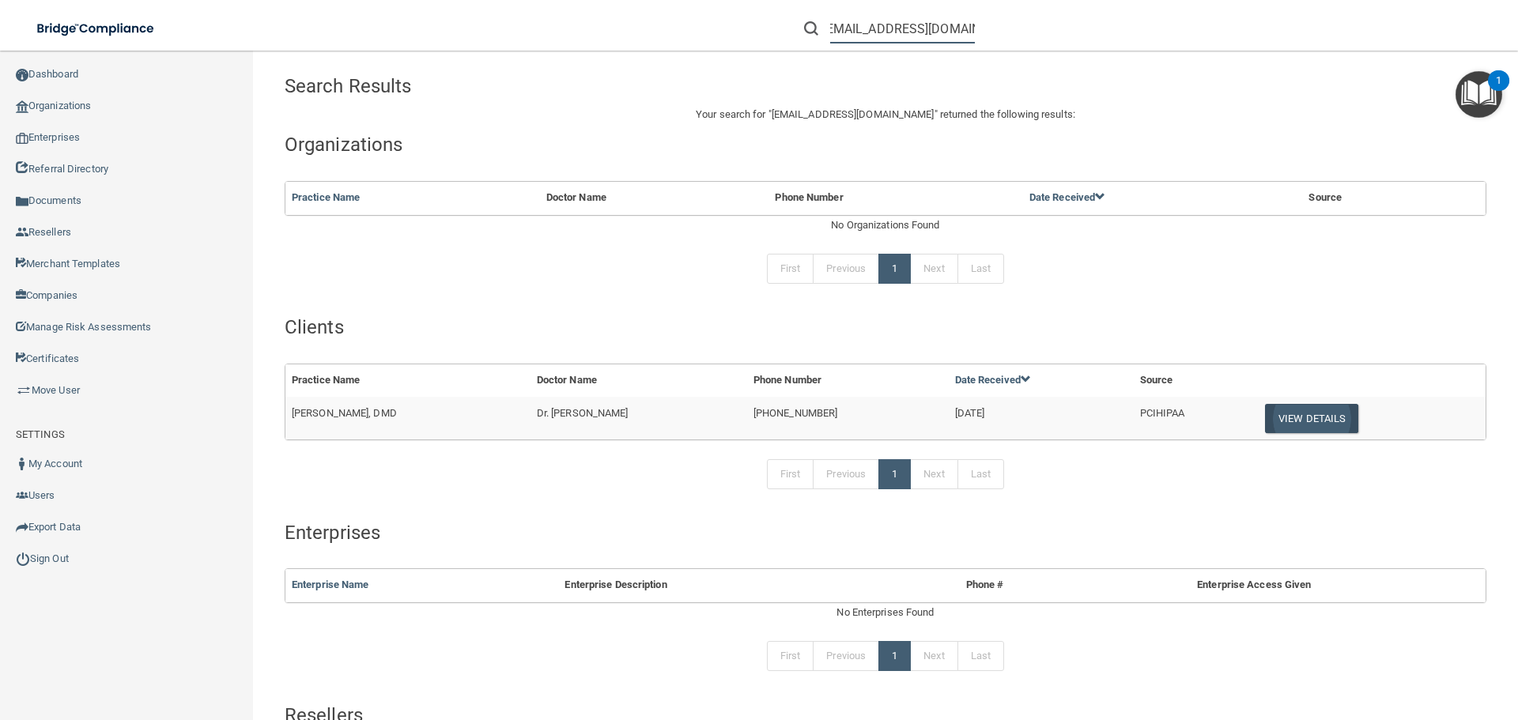
type input "[EMAIL_ADDRESS][DOMAIN_NAME]"
click at [1290, 414] on button "View Details" at bounding box center [1311, 418] width 93 height 29
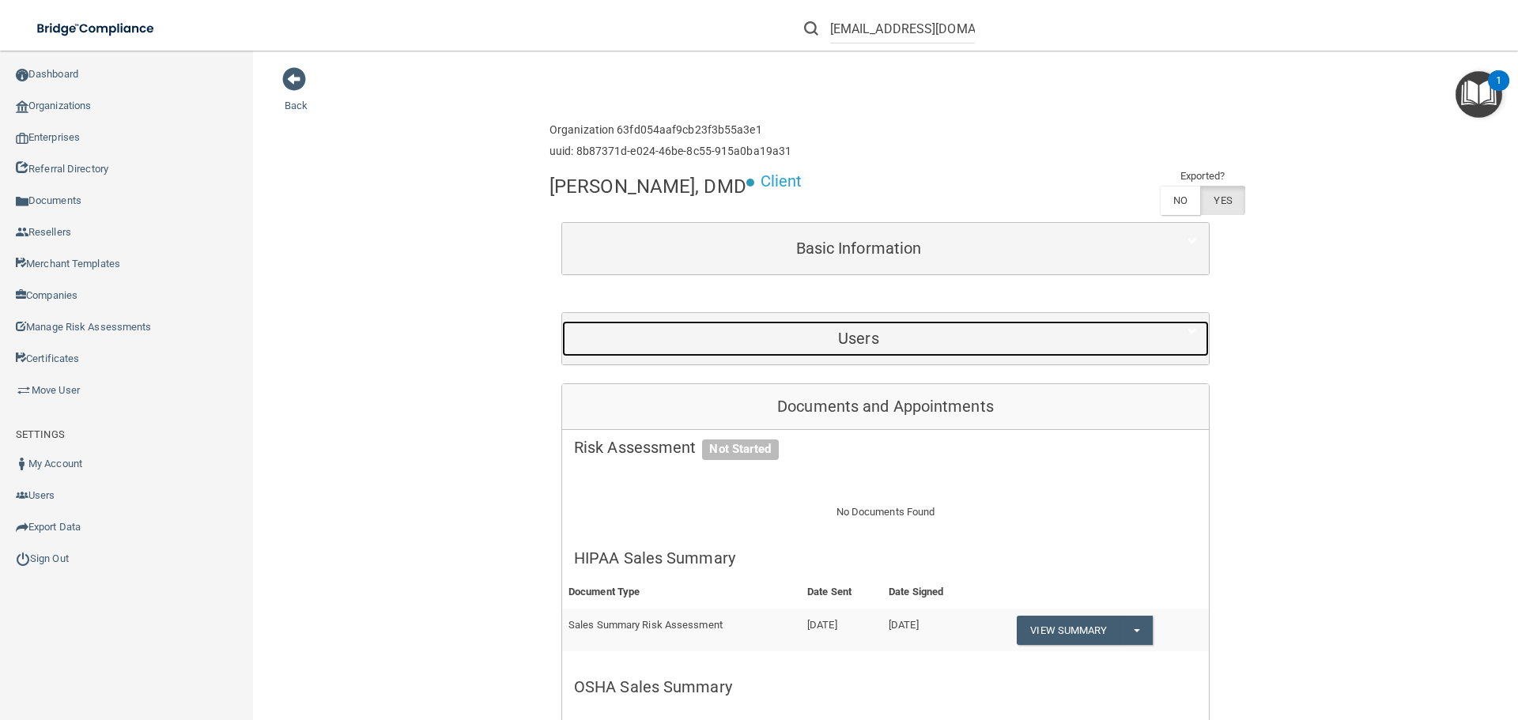
click at [978, 334] on h5 "Users" at bounding box center [858, 338] width 569 height 17
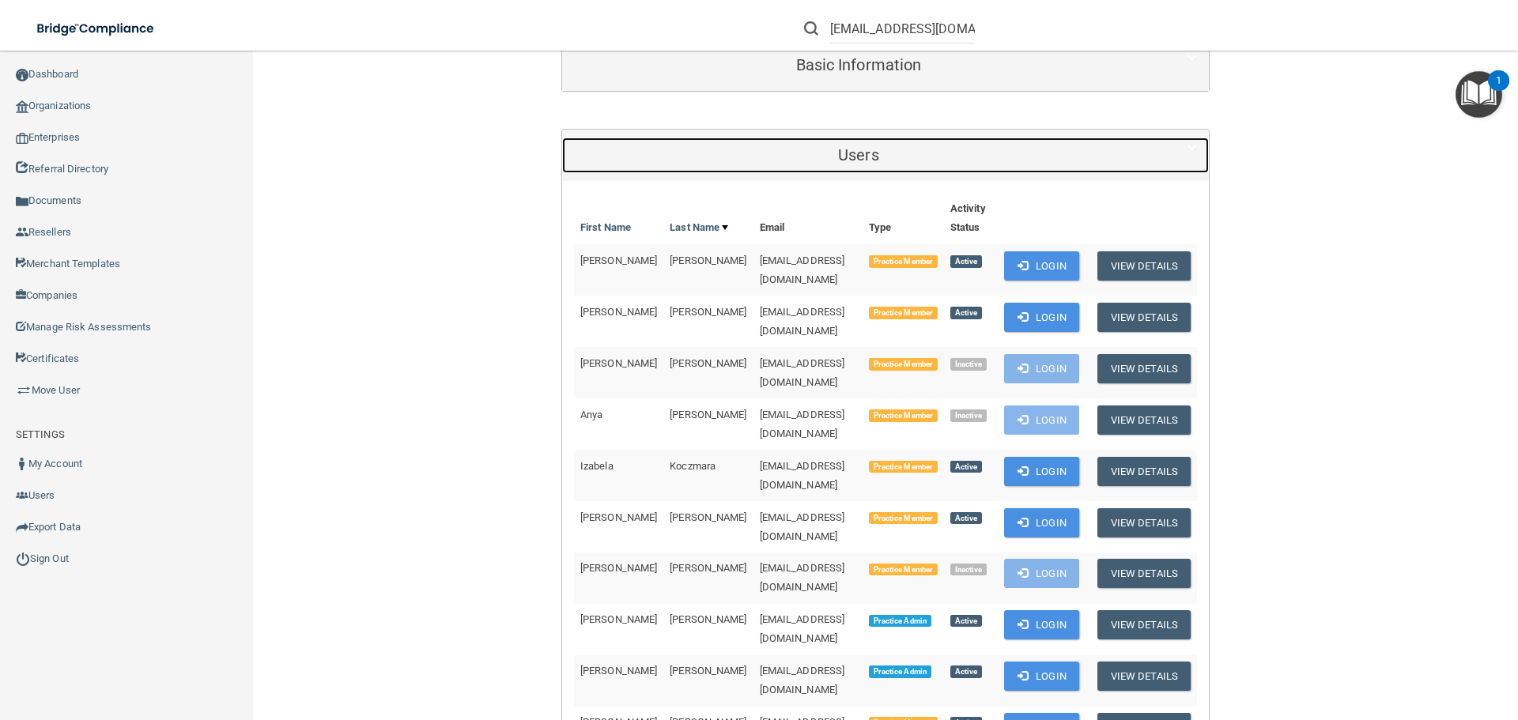
scroll to position [316, 0]
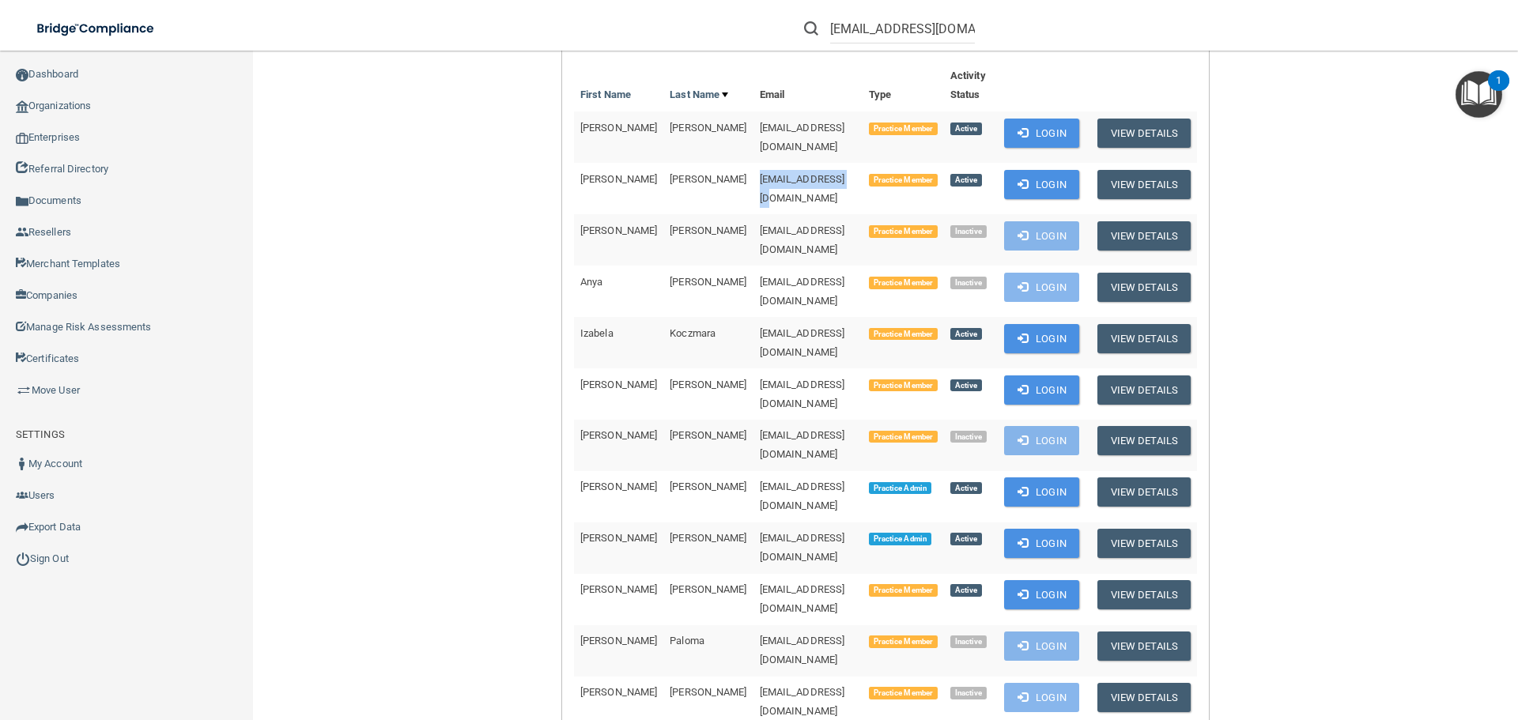
drag, startPoint x: 700, startPoint y: 175, endPoint x: 811, endPoint y: 175, distance: 111.5
click at [811, 175] on td "gubashs@gmail.com" at bounding box center [808, 188] width 109 height 51
copy span "gubashs@gmail.com"
drag, startPoint x: 697, startPoint y: 300, endPoint x: 845, endPoint y: 307, distance: 148.1
click at [845, 317] on td "izabela_koczmara@yahoo.com" at bounding box center [808, 342] width 109 height 51
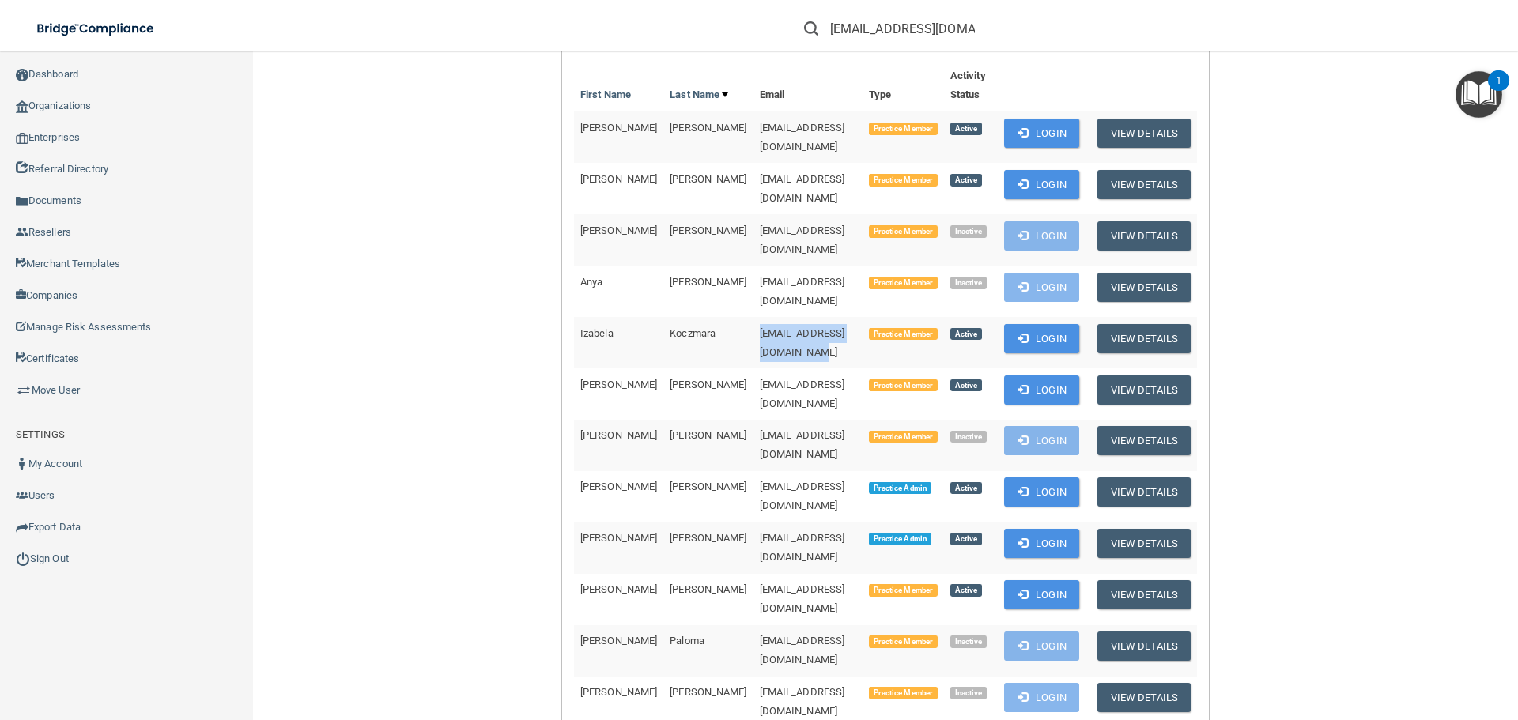
copy span "izabela_koczmara@yahoo.com"
drag, startPoint x: 696, startPoint y: 342, endPoint x: 836, endPoint y: 342, distance: 140.0
click at [836, 369] on td "tatianaaleon31@gmail.com" at bounding box center [808, 394] width 109 height 51
copy span "tatianaaleon31@gmail.com"
drag, startPoint x: 697, startPoint y: 471, endPoint x: 856, endPoint y: 472, distance: 158.2
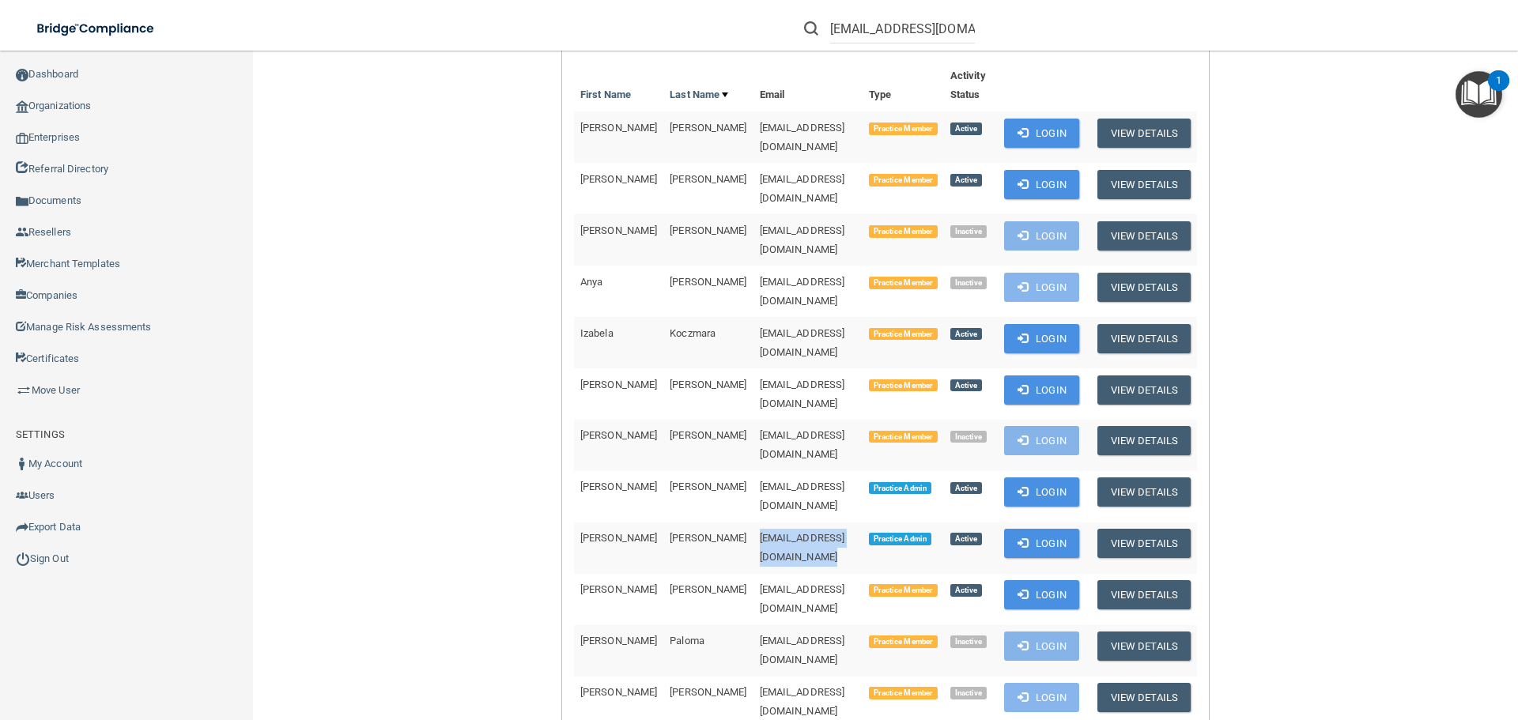
click at [856, 523] on td "murphyfamily2020@comcast.net" at bounding box center [808, 548] width 109 height 51
copy span "murphyfamily2020@comcast.net"
drag, startPoint x: 697, startPoint y: 512, endPoint x: 814, endPoint y: 513, distance: 116.3
click at [814, 574] on td "rrsessler@gmail.com" at bounding box center [808, 599] width 109 height 51
copy span "rrsessler@gmail.com"
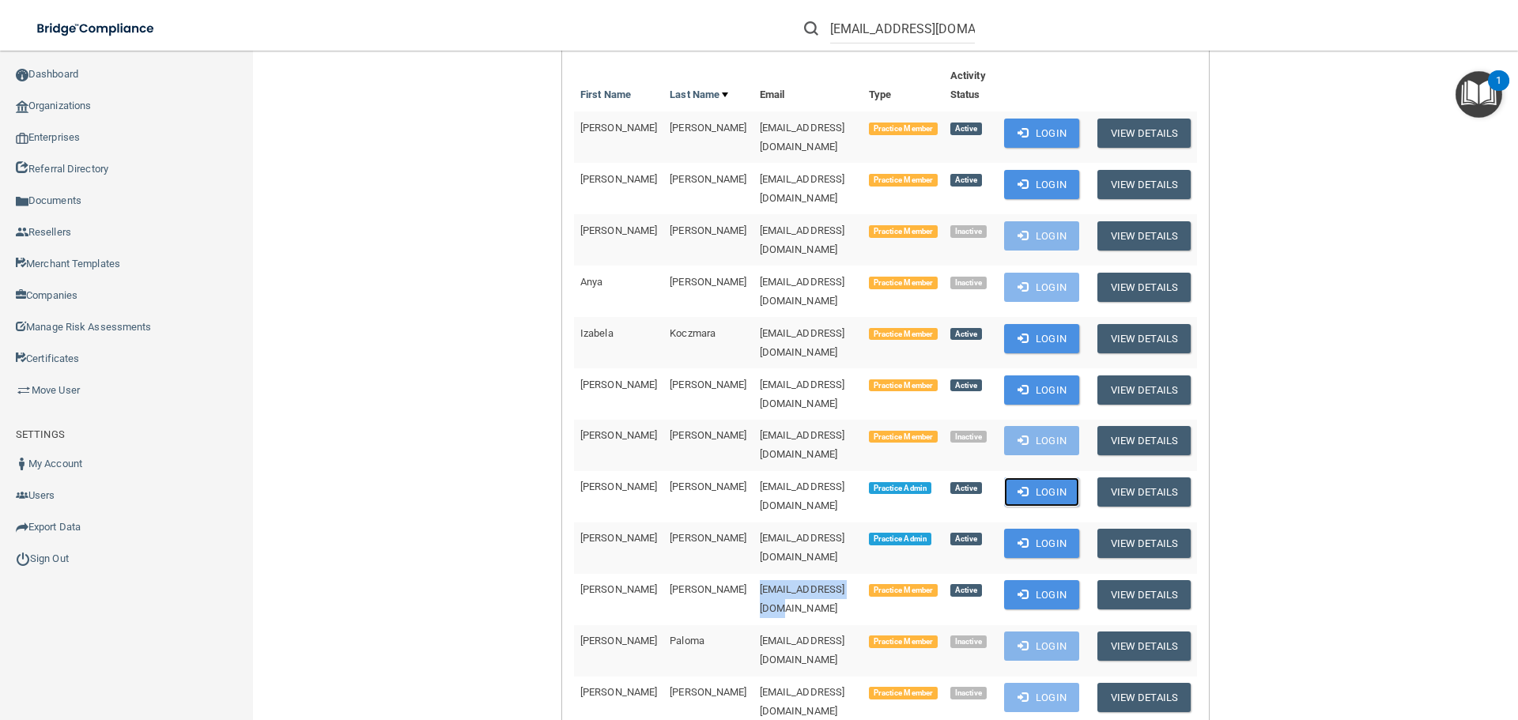
click at [1035, 478] on button "Login" at bounding box center [1041, 492] width 75 height 29
click at [1044, 128] on button "Login" at bounding box center [1041, 133] width 75 height 29
click at [56, 564] on link "Sign Out" at bounding box center [127, 559] width 254 height 32
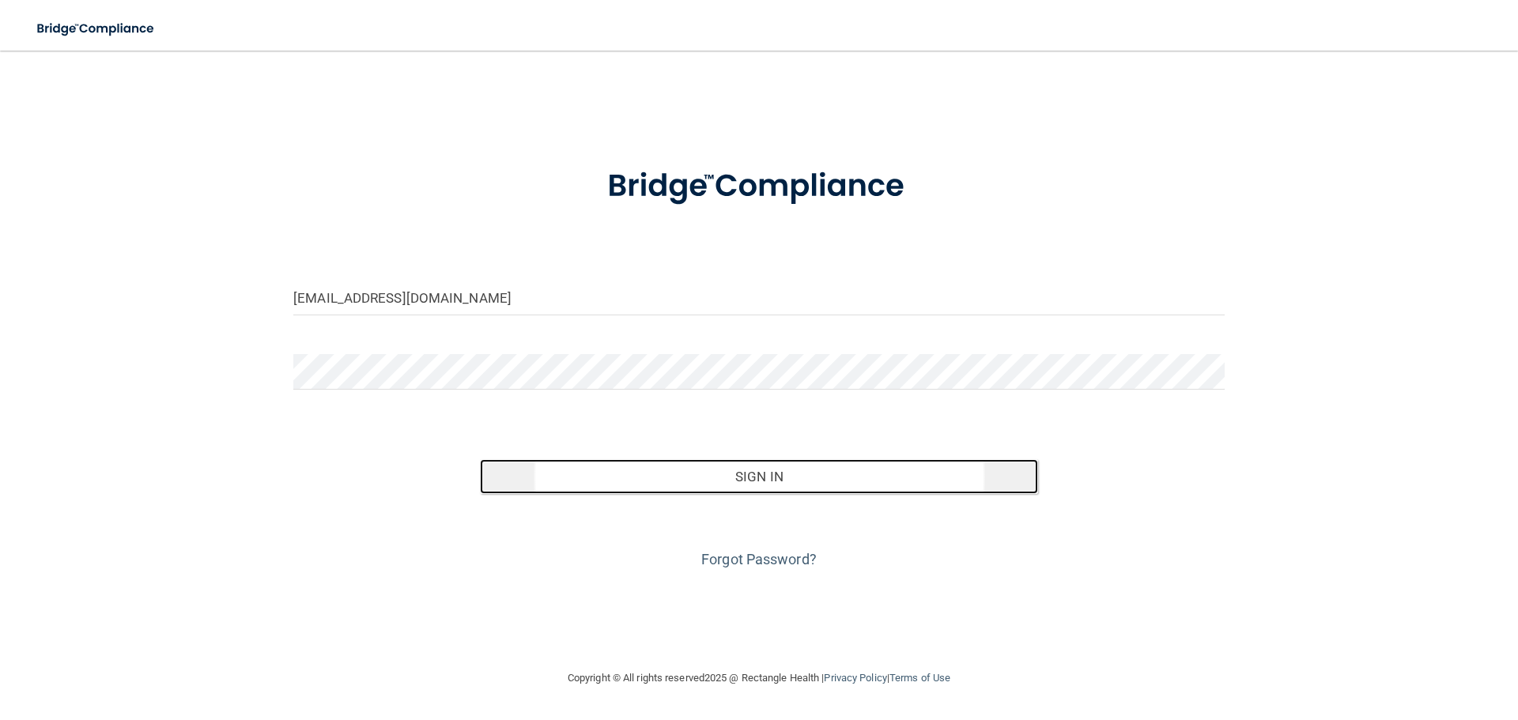
click at [790, 474] on button "Sign In" at bounding box center [759, 476] width 559 height 35
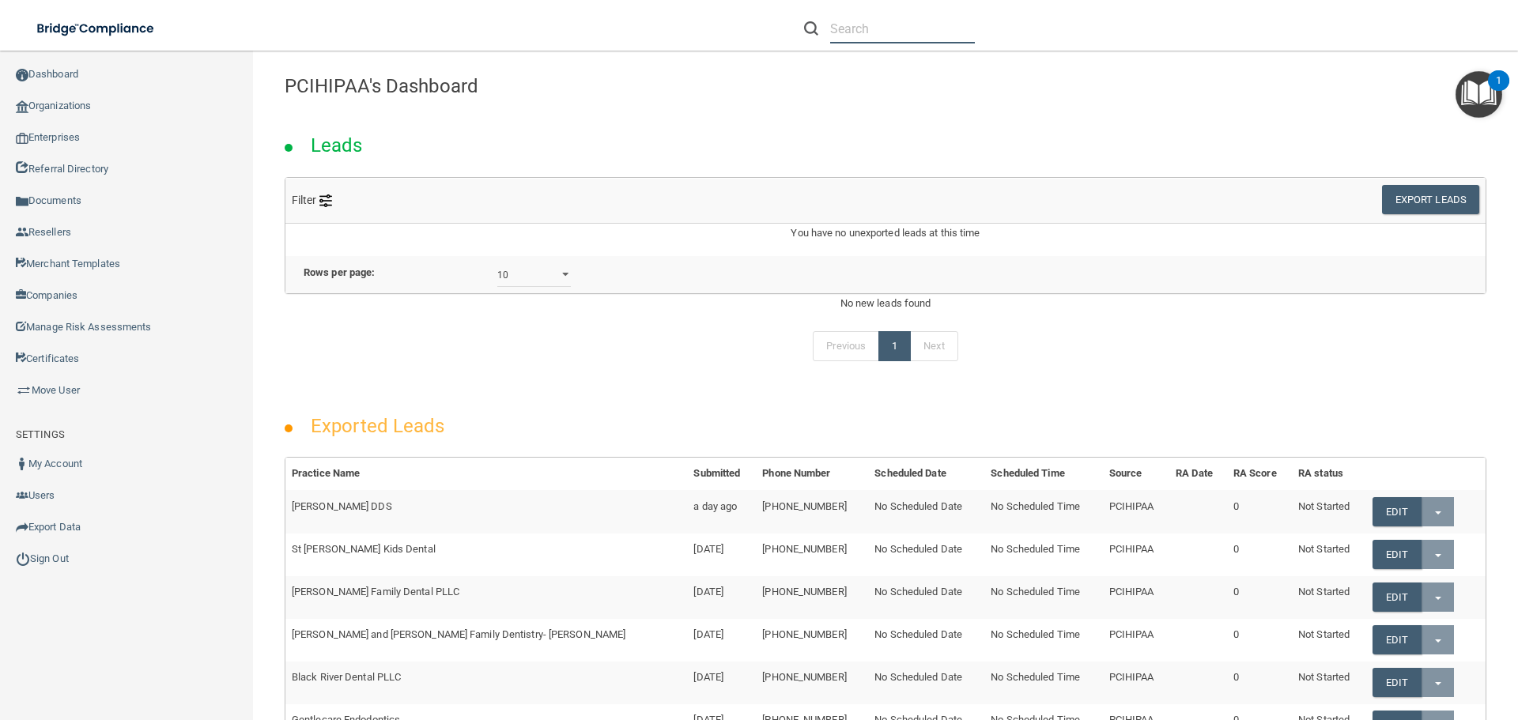
click at [834, 29] on input "text" at bounding box center [902, 28] width 145 height 29
paste input "dmw051165@yahoo.com"
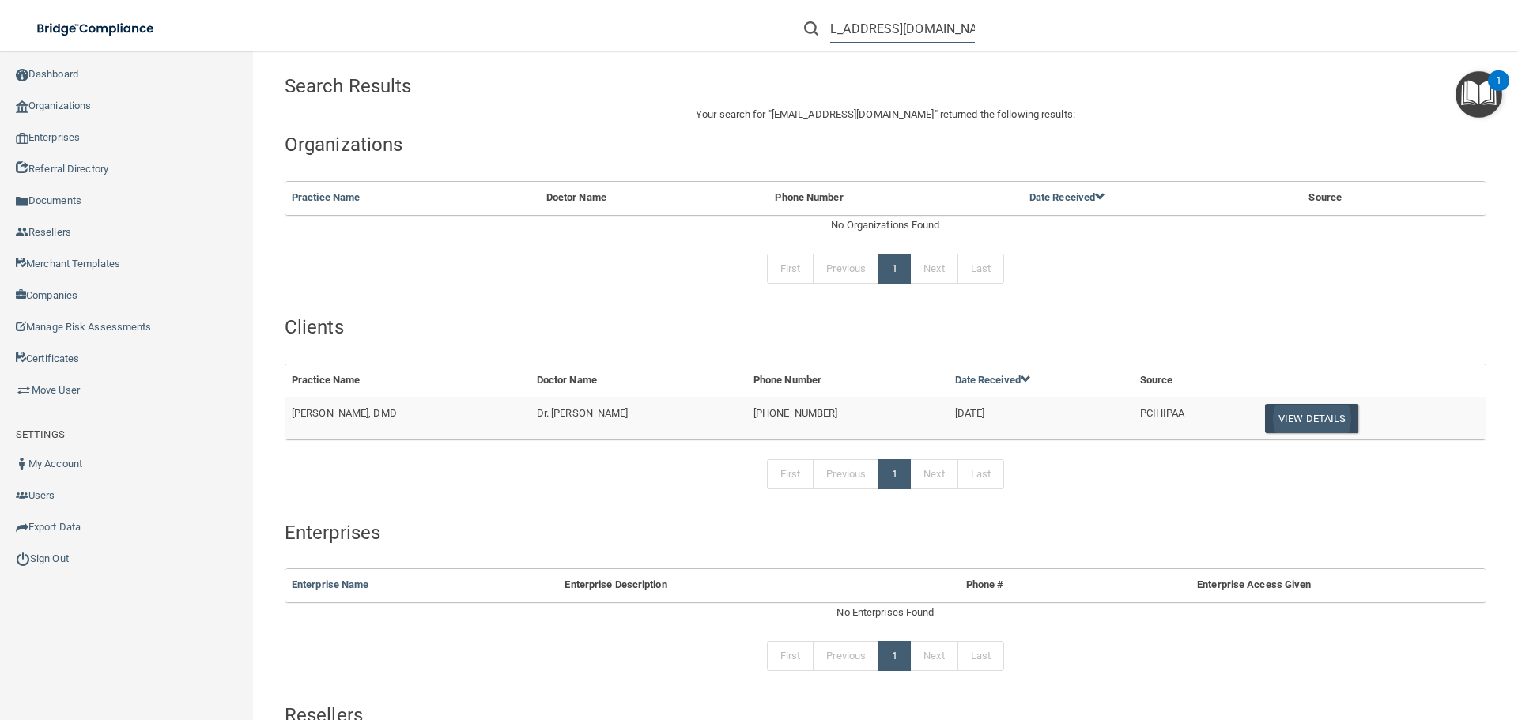
type input "dmw051165@yahoo.com"
click at [1321, 412] on button "View Details" at bounding box center [1311, 418] width 93 height 29
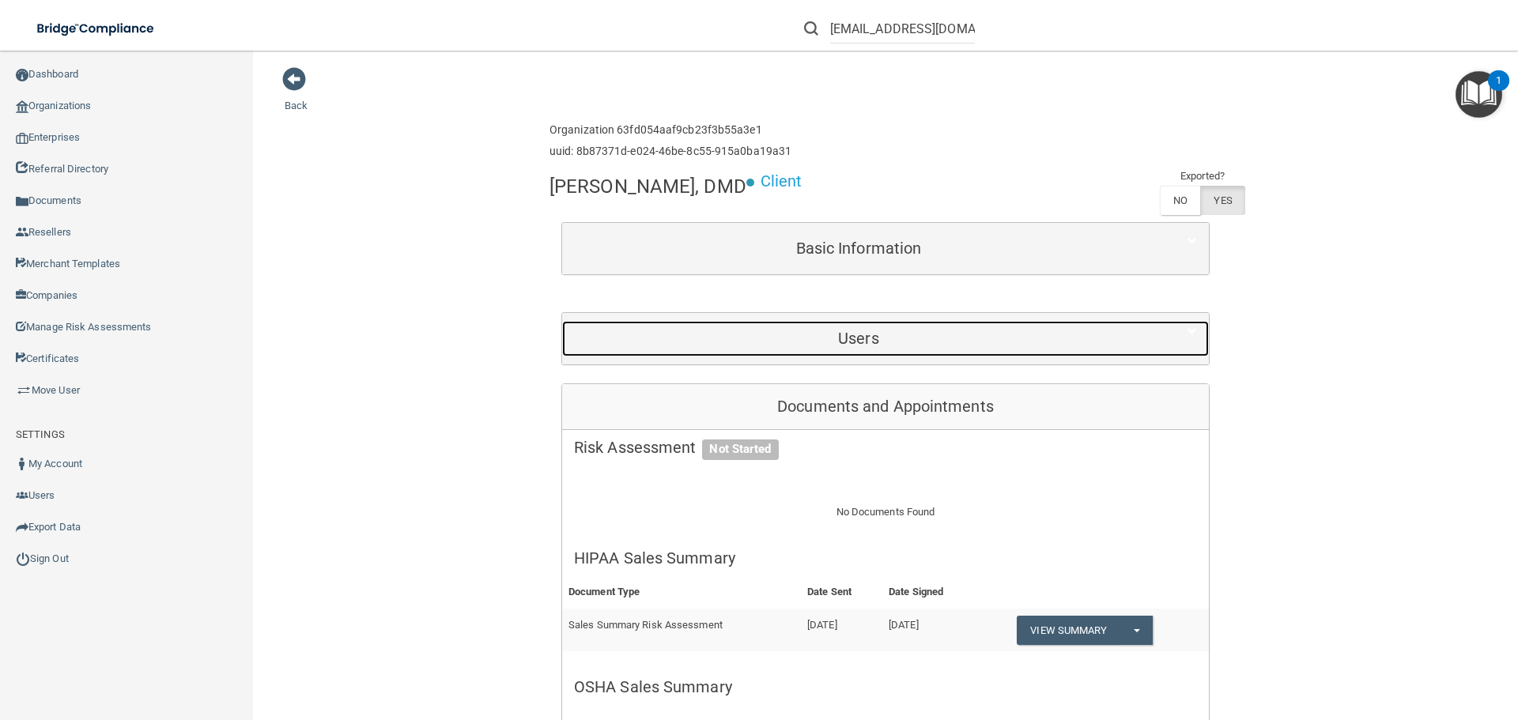
drag, startPoint x: 844, startPoint y: 323, endPoint x: 846, endPoint y: 334, distance: 11.3
click at [842, 323] on div "Users" at bounding box center [858, 339] width 593 height 36
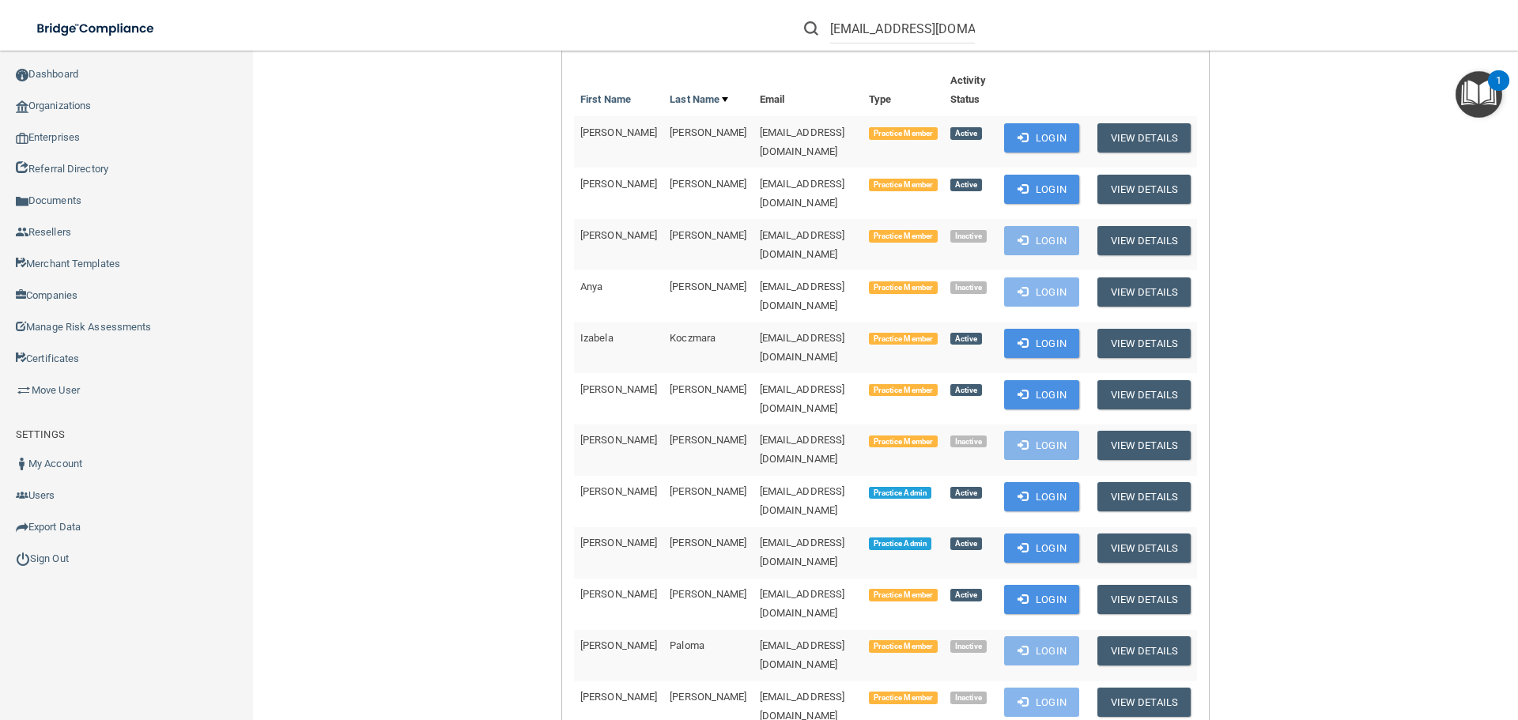
scroll to position [316, 0]
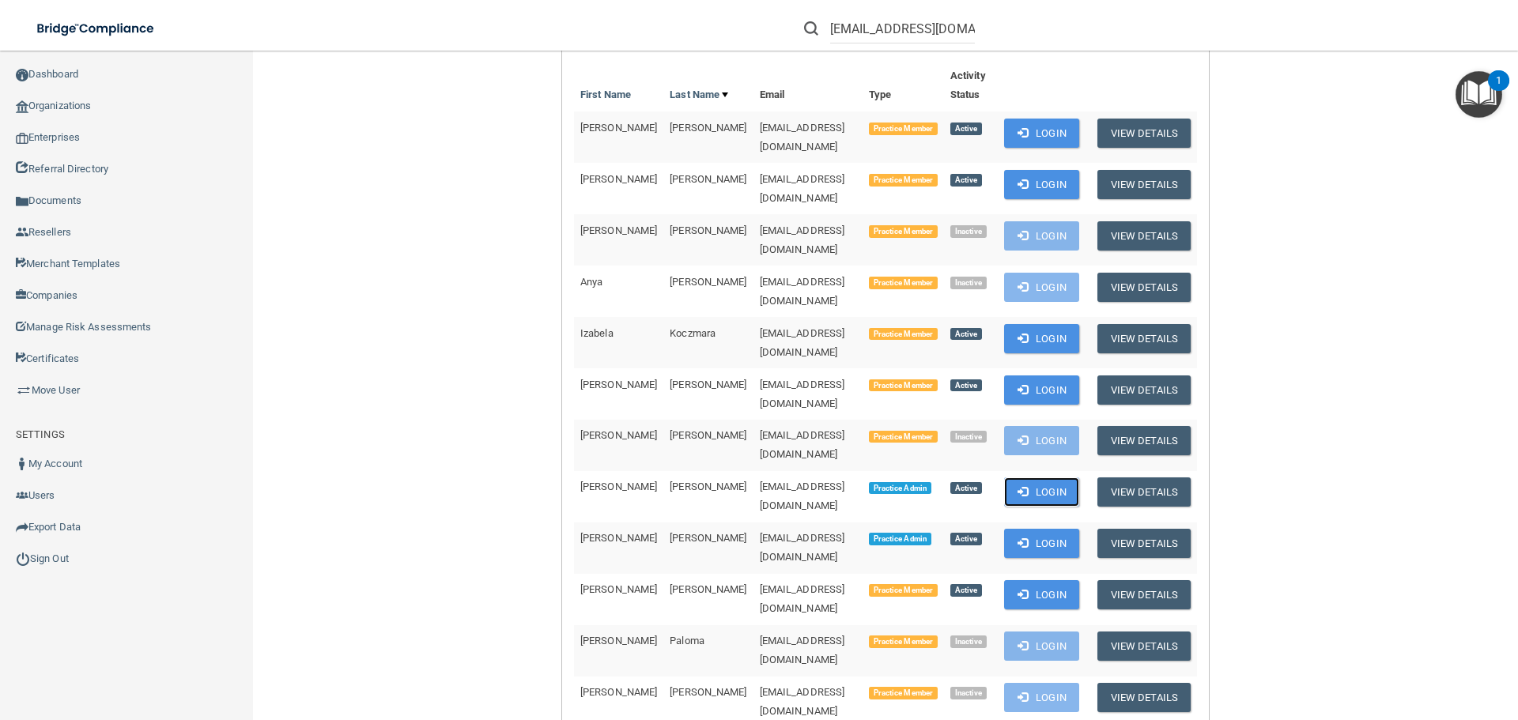
click at [1045, 478] on button "Login" at bounding box center [1041, 492] width 75 height 29
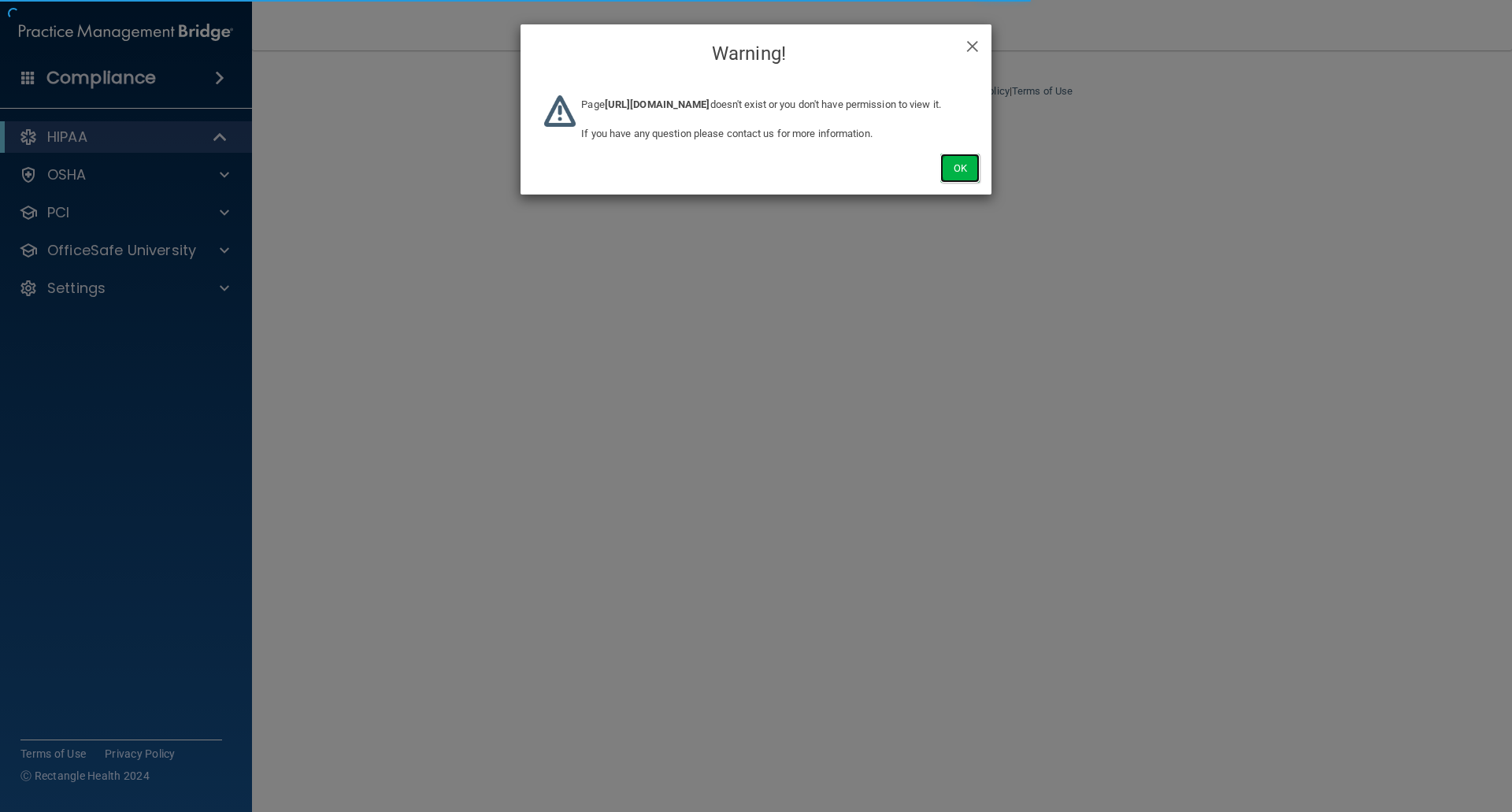
click at [968, 182] on button "Ok" at bounding box center [960, 167] width 40 height 29
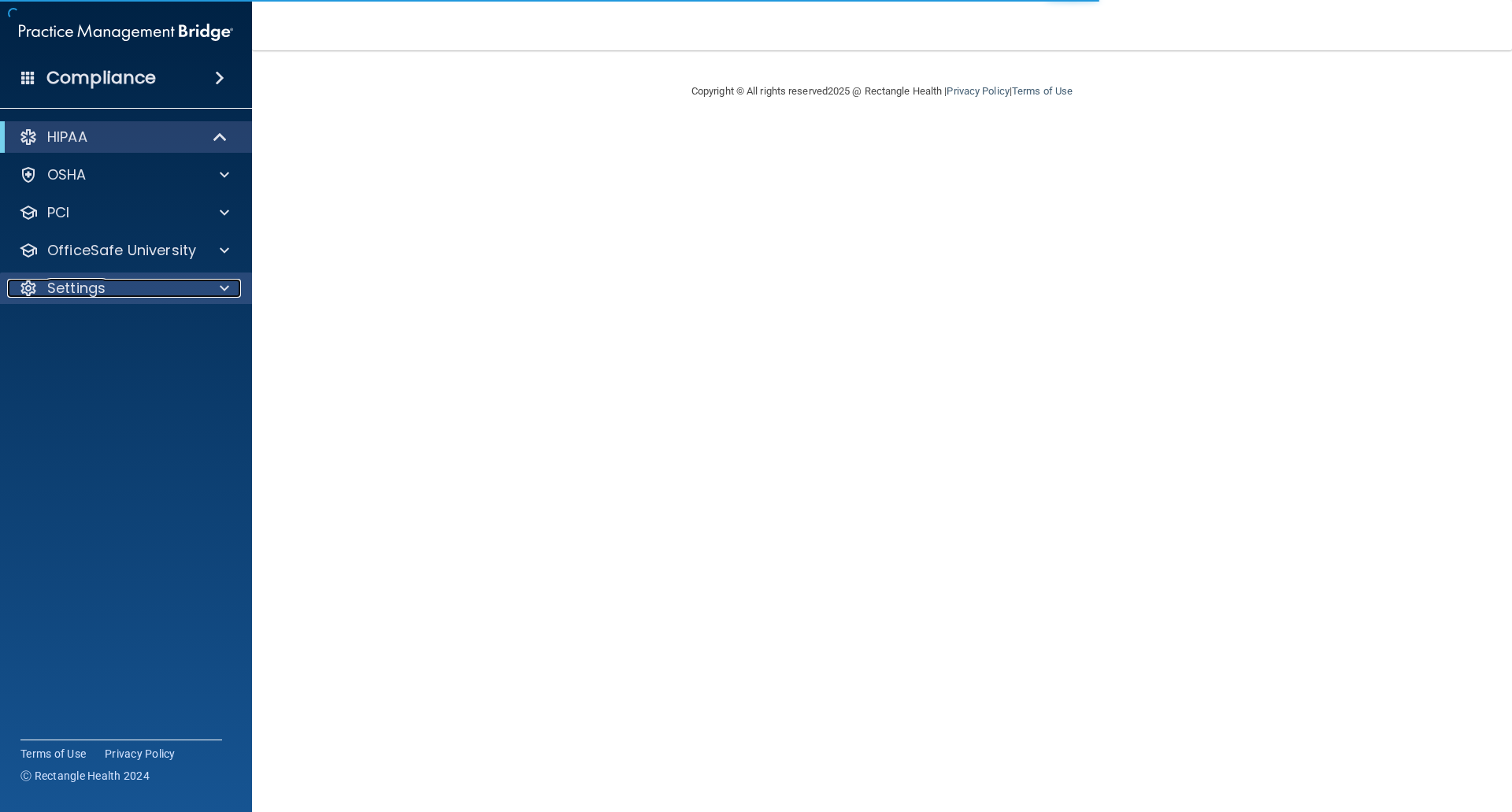
click at [69, 296] on p "Settings" at bounding box center [76, 288] width 59 height 19
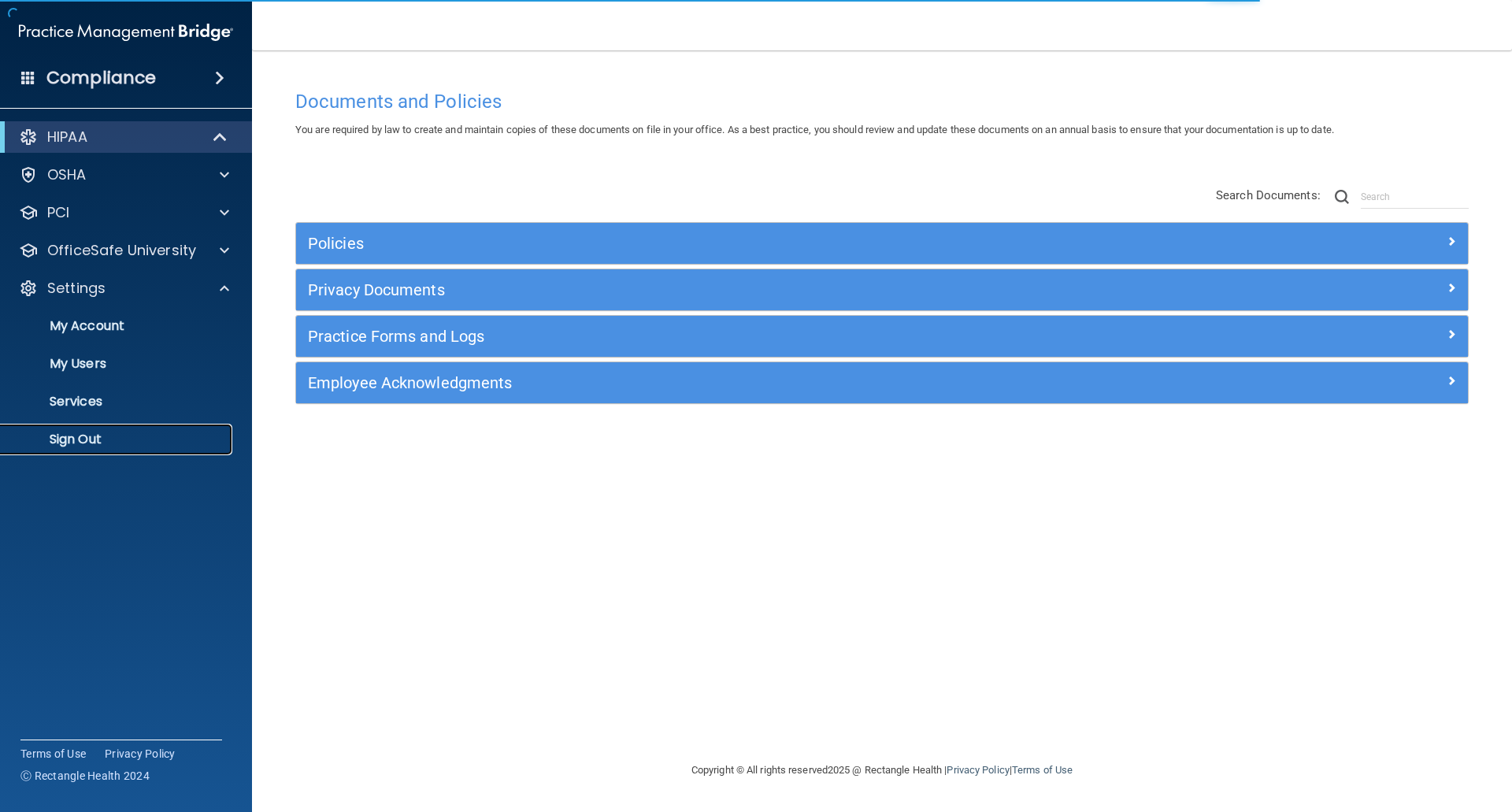
click at [70, 436] on p "Sign Out" at bounding box center [118, 439] width 215 height 16
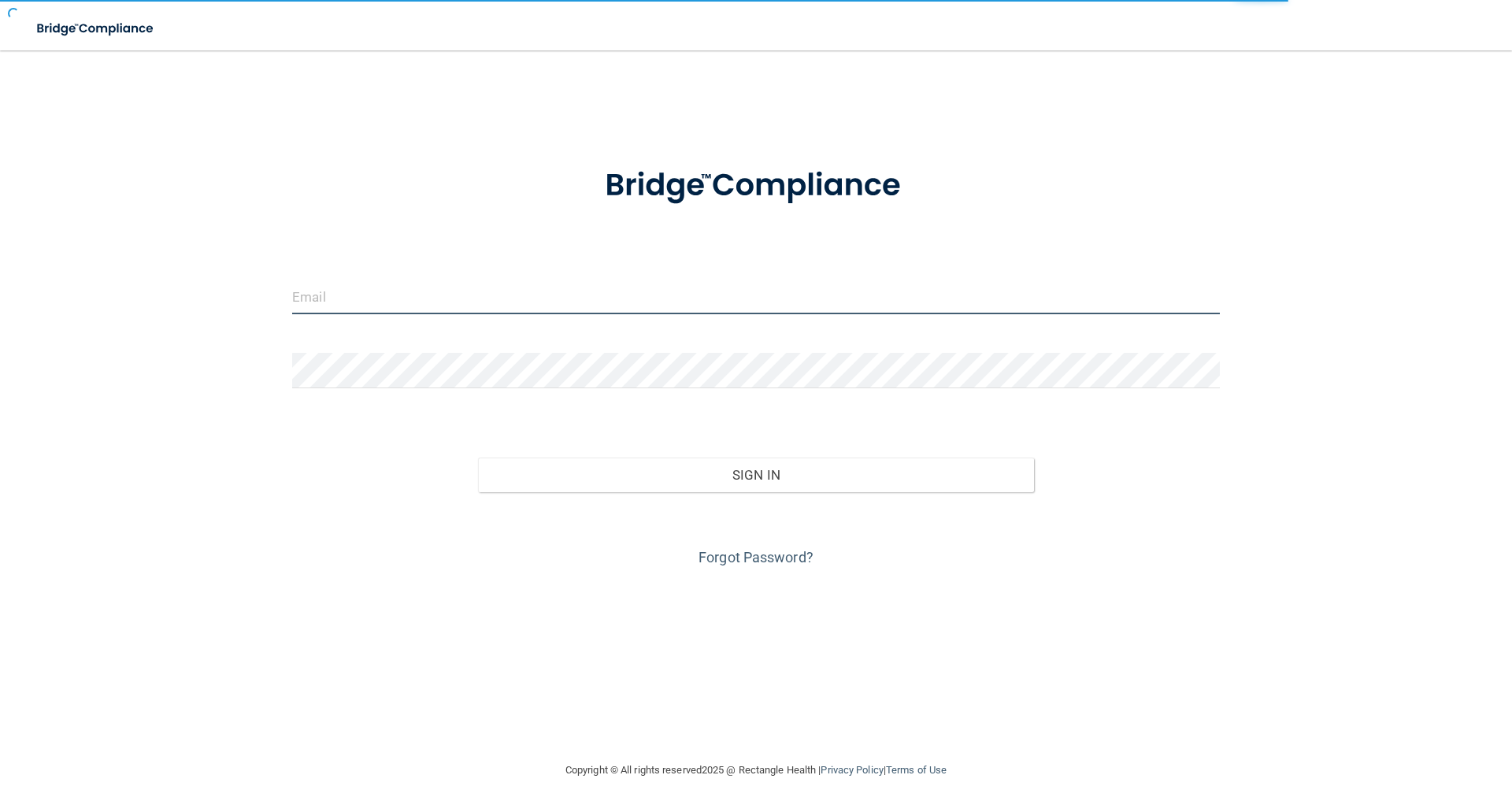
type input "[EMAIL_ADDRESS][DOMAIN_NAME]"
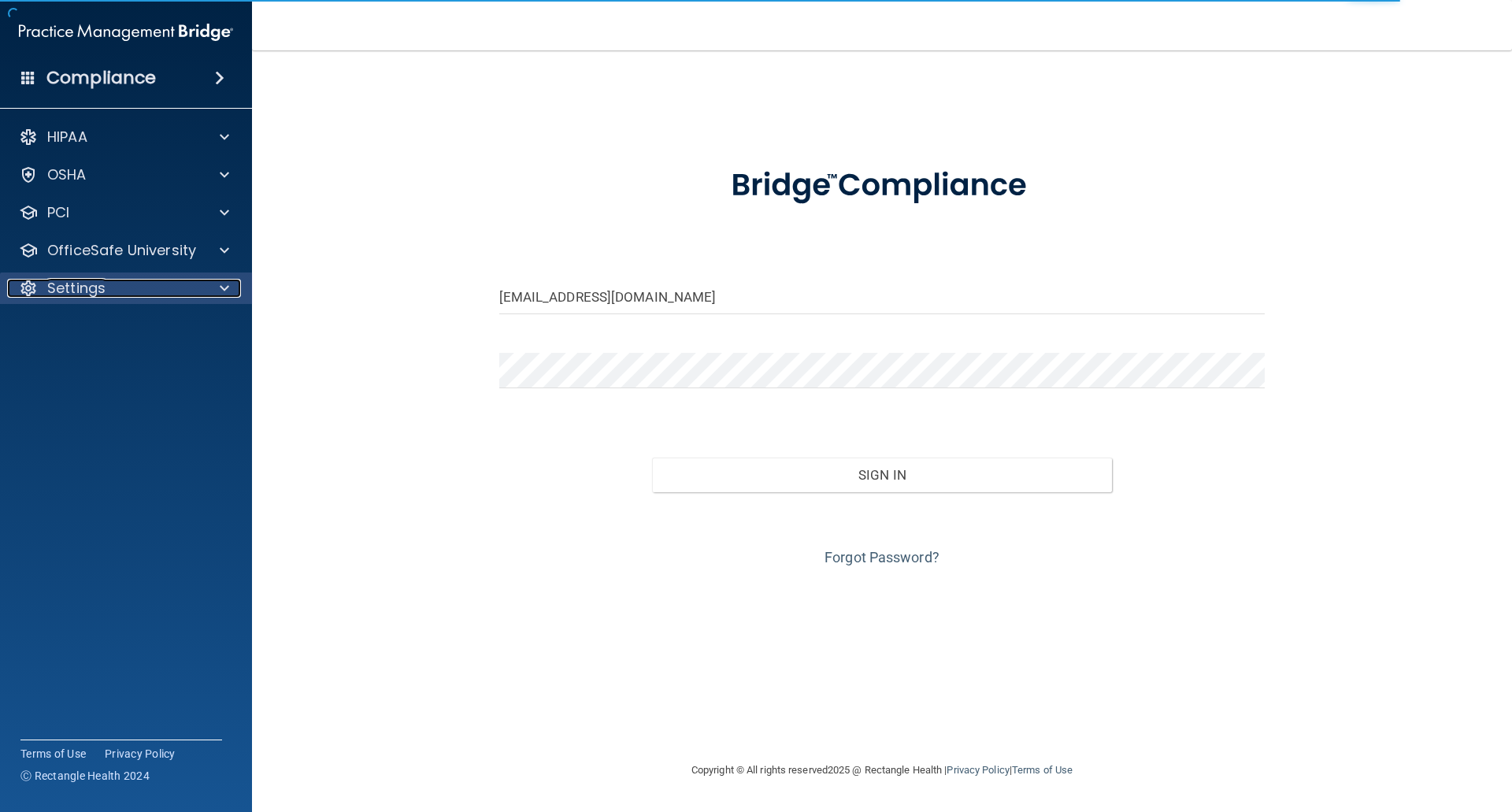
click at [220, 287] on span at bounding box center [224, 288] width 9 height 19
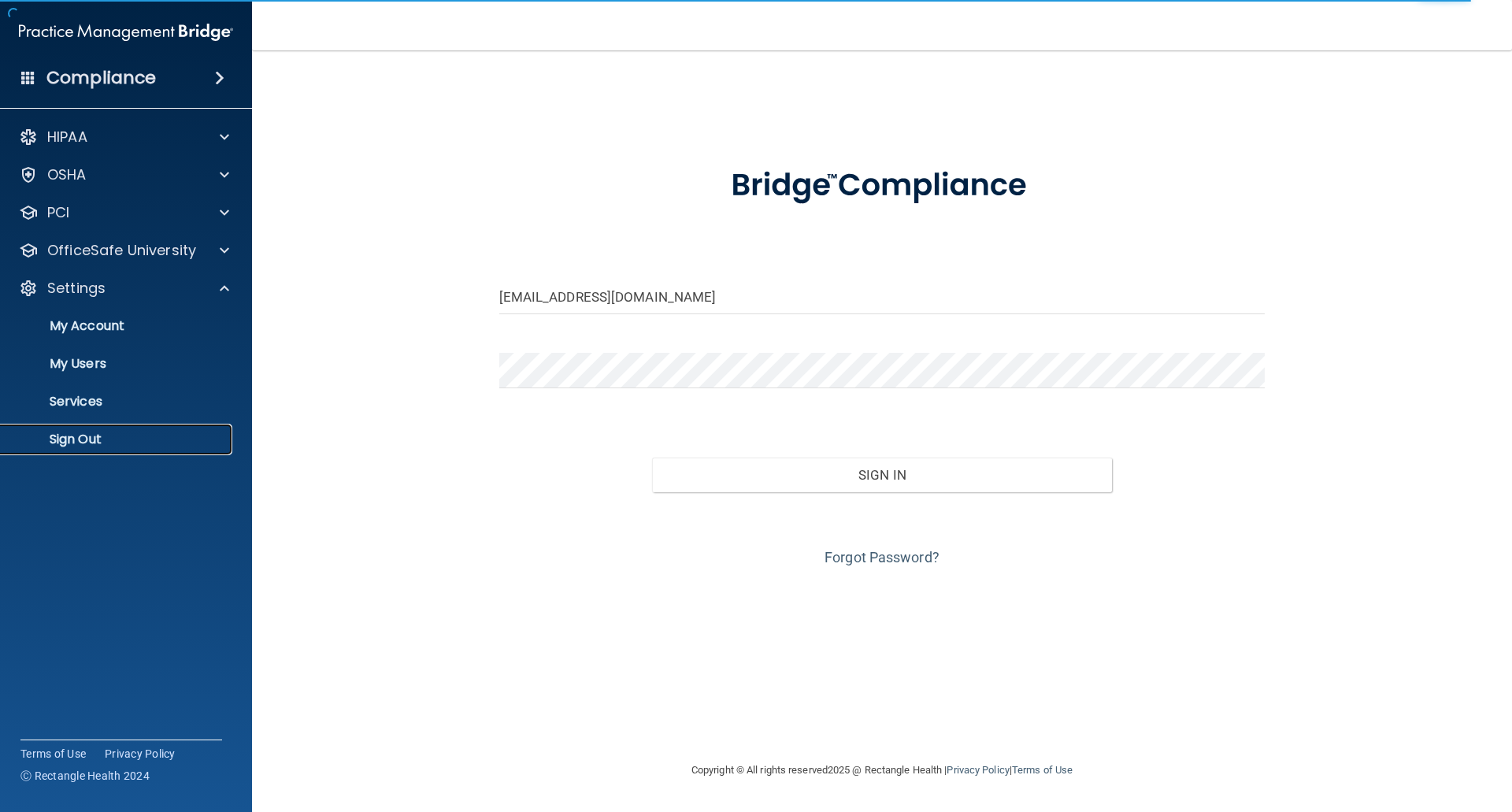
click at [72, 437] on p "Sign Out" at bounding box center [118, 439] width 215 height 16
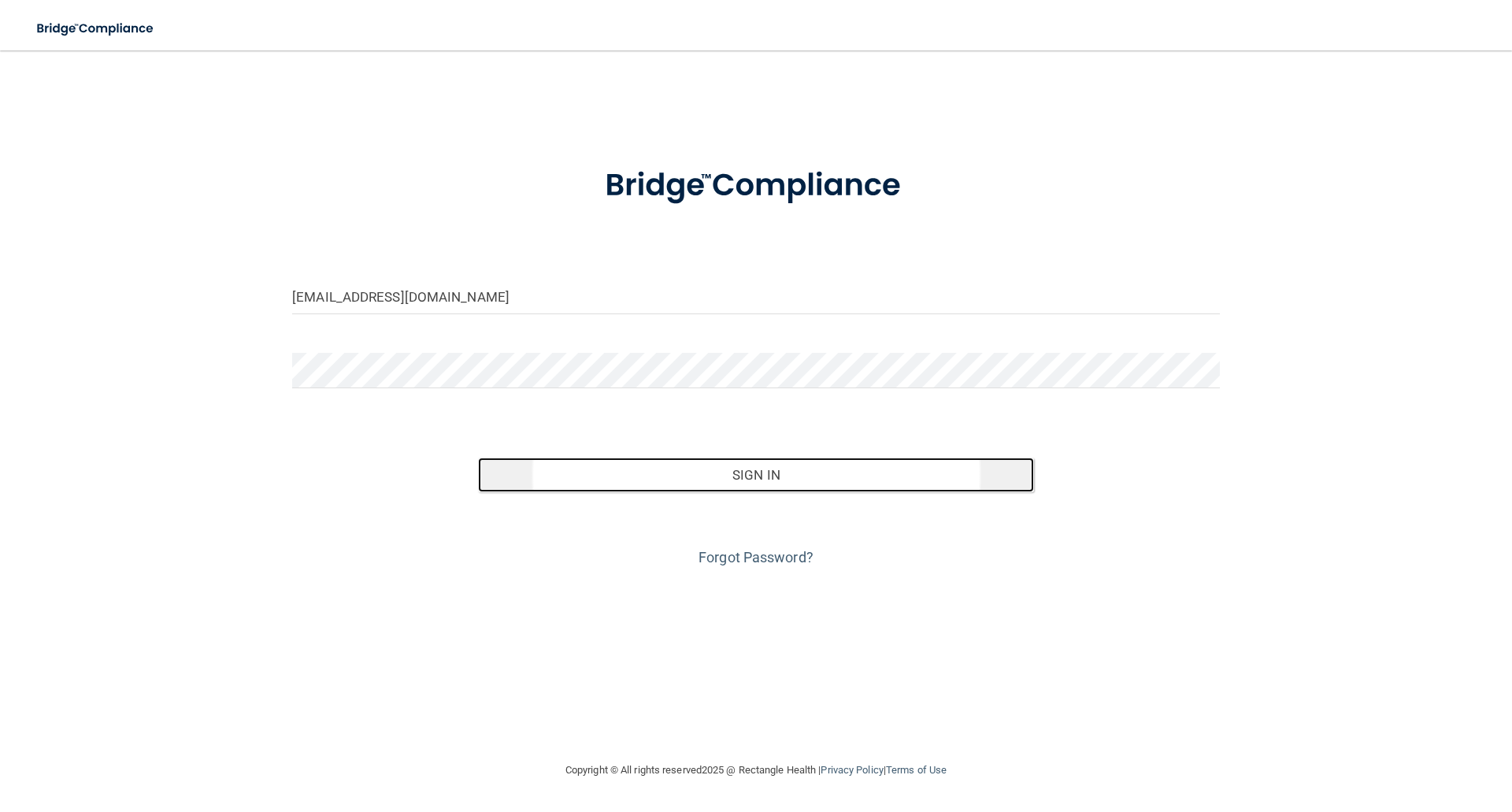
click at [765, 471] on button "Sign In" at bounding box center [756, 474] width 557 height 35
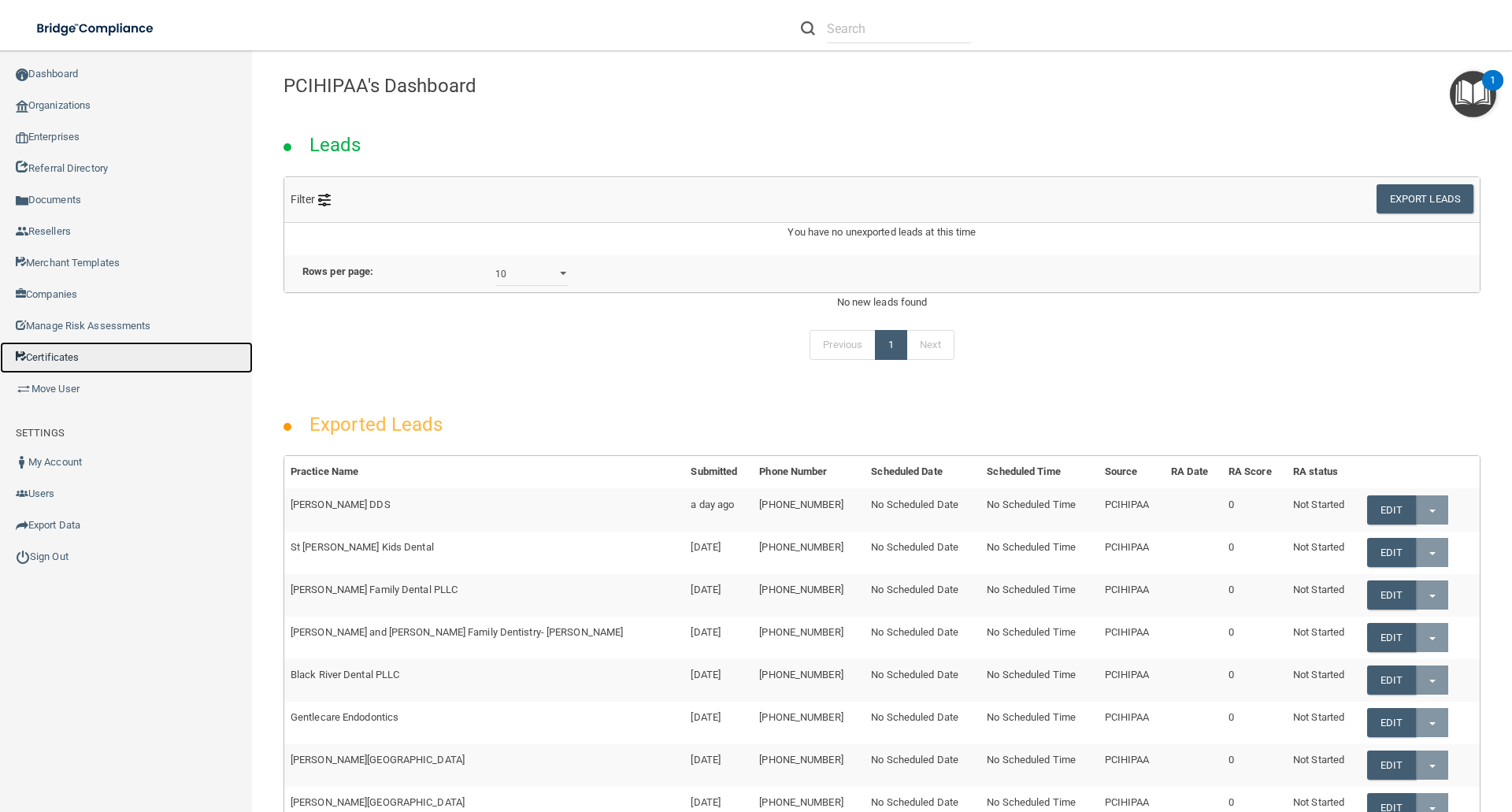
click at [43, 356] on link "Certificates" at bounding box center [126, 358] width 253 height 32
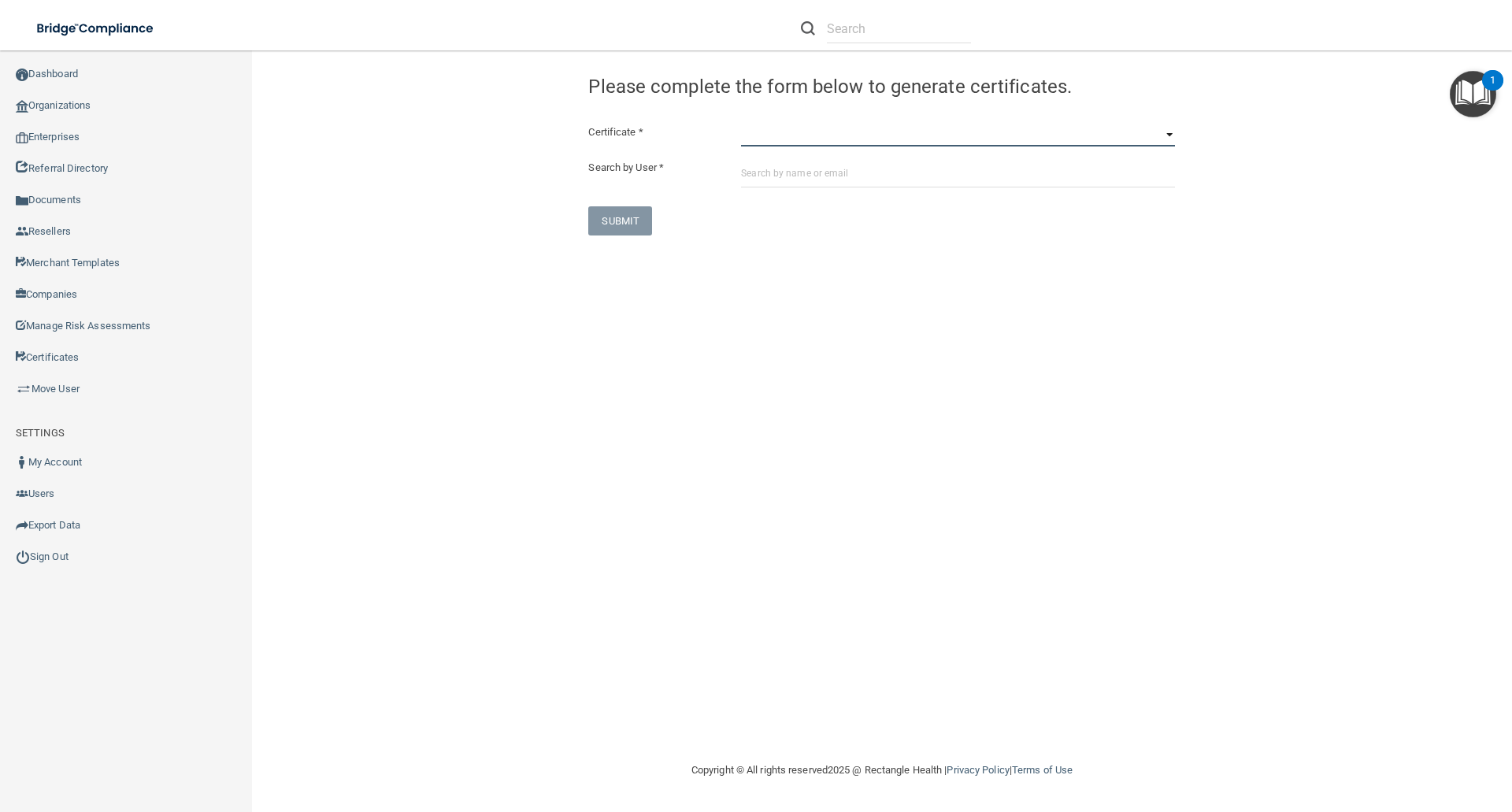
click at [747, 136] on select "HIPAA Officer Certification Training OSHA Bloodborne Pathogens OSHA COVID-19 Pr…" at bounding box center [958, 135] width 434 height 24
click at [741, 123] on select "HIPAA Officer Certification Training OSHA Bloodborne Pathogens OSHA COVID-19 Pr…" at bounding box center [958, 135] width 434 height 24
click at [742, 170] on input "text" at bounding box center [958, 172] width 434 height 29
drag, startPoint x: 742, startPoint y: 170, endPoint x: 921, endPoint y: 130, distance: 183.4
click at [921, 130] on select "HIPAA Officer Certification Training OSHA Bloodborne Pathogens OSHA COVID-19 Pr…" at bounding box center [958, 135] width 434 height 24
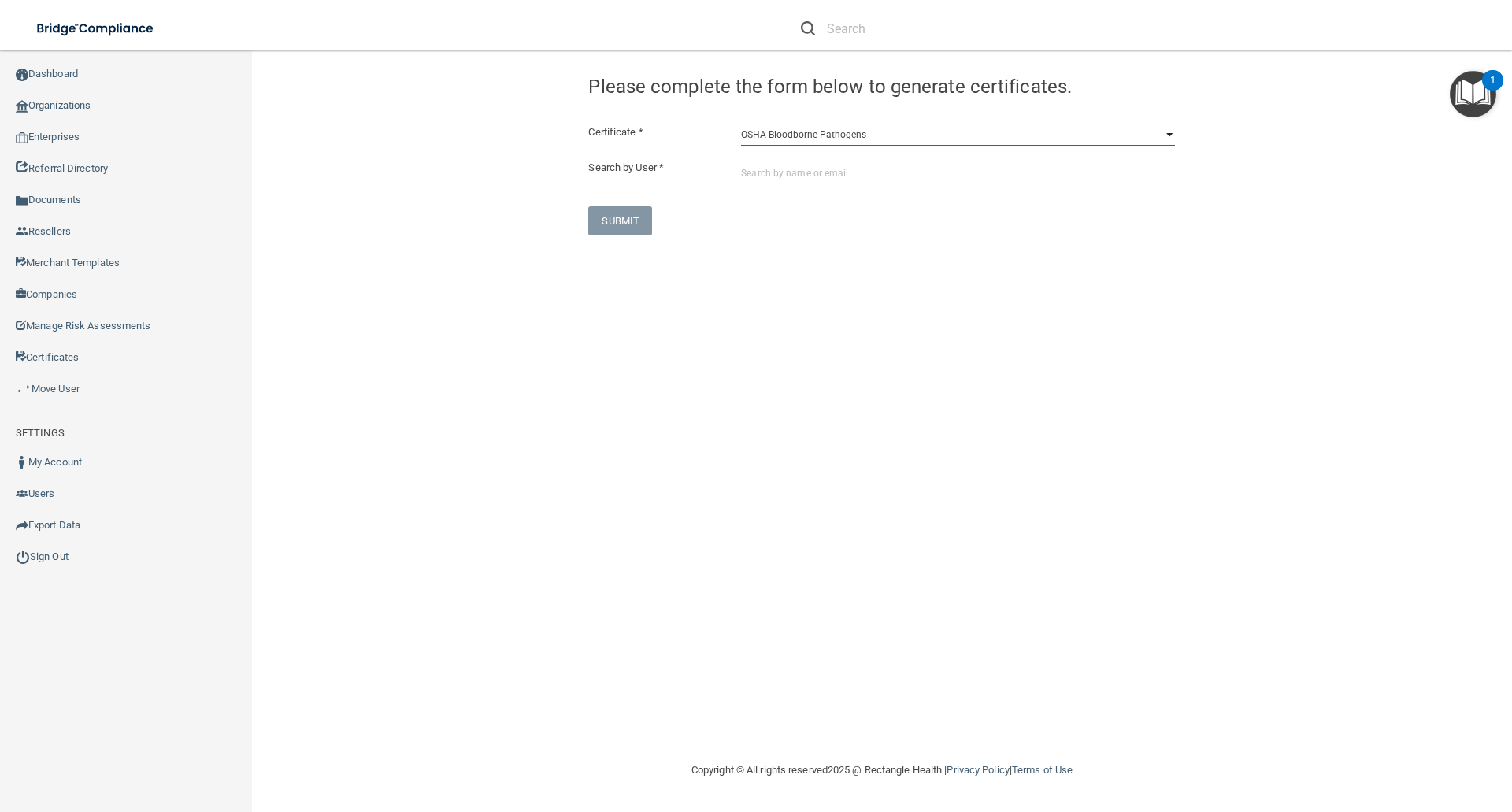
select select "1"
click at [741, 123] on select "HIPAA Officer Certification Training OSHA Bloodborne Pathogens OSHA COVID-19 Pr…" at bounding box center [958, 135] width 434 height 24
click at [770, 165] on input "text" at bounding box center [958, 172] width 434 height 29
paste input "[EMAIL_ADDRESS][DOMAIN_NAME]"
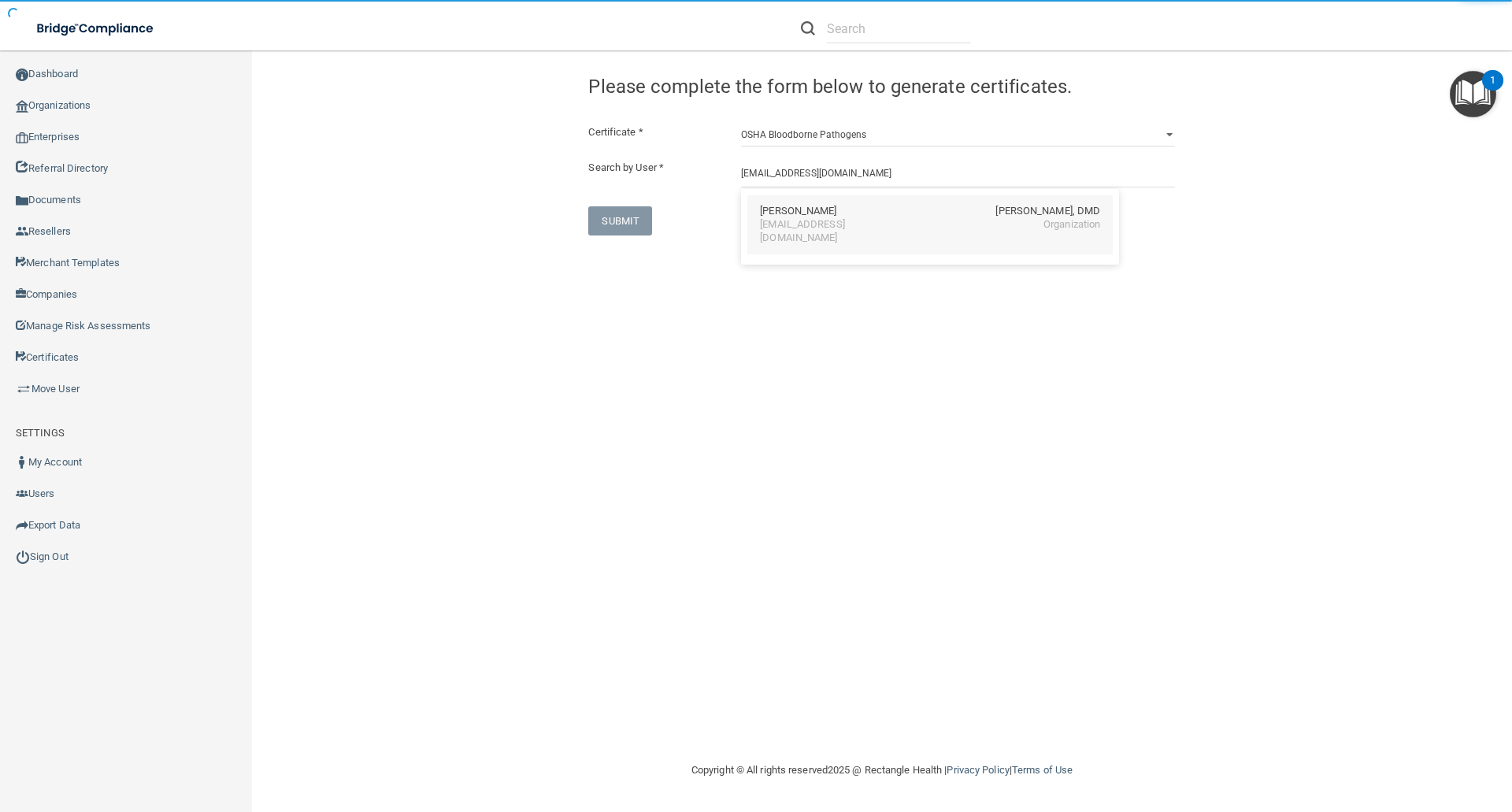
click at [802, 220] on div "[EMAIL_ADDRESS][DOMAIN_NAME]" at bounding box center [828, 231] width 136 height 27
type input "Dawn Elliott"
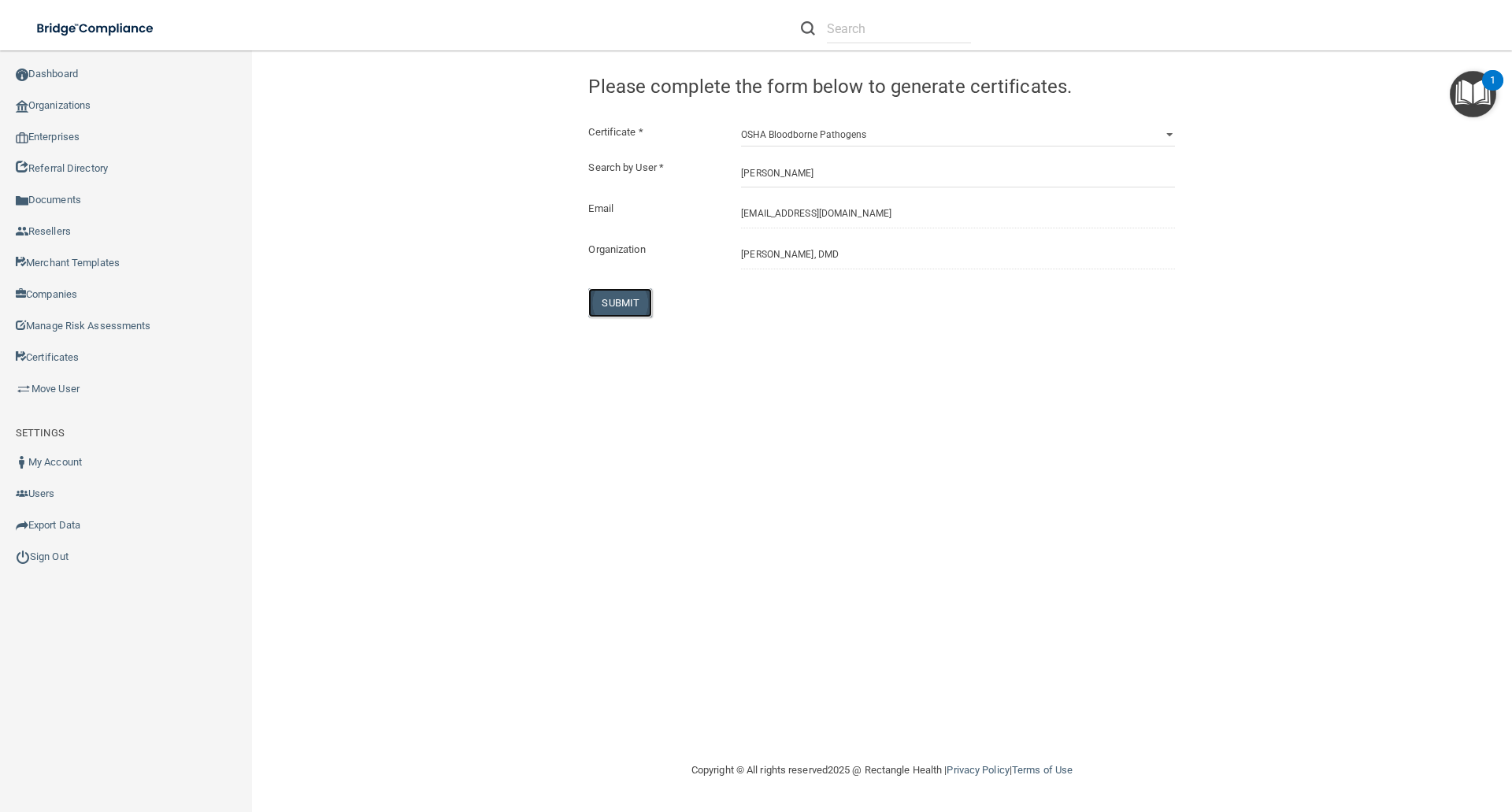
click at [622, 300] on button "SUBMIT" at bounding box center [621, 302] width 64 height 29
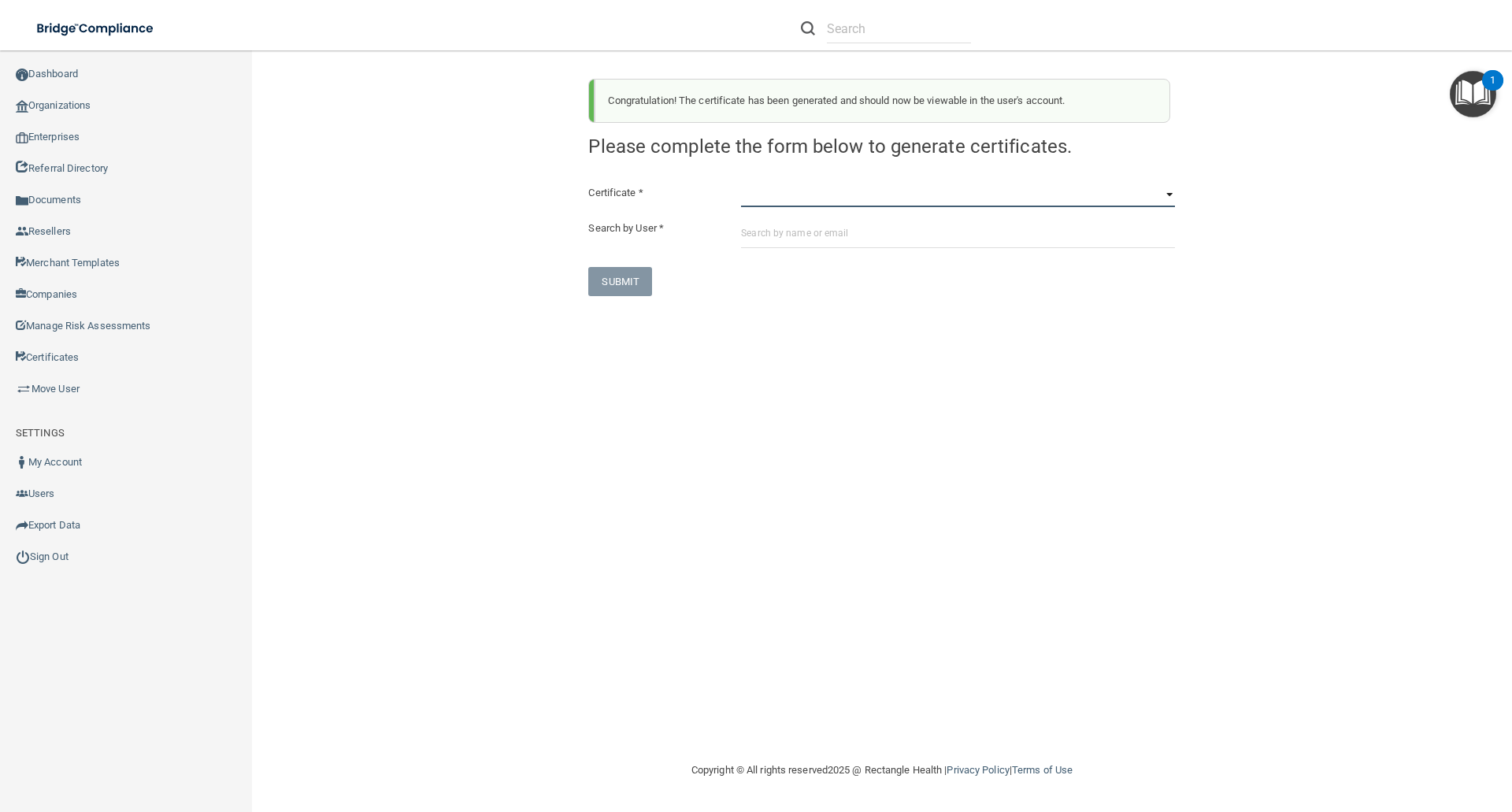
click at [763, 204] on select "HIPAA Officer Certification Training OSHA Bloodborne Pathogens OSHA COVID-19 Pr…" at bounding box center [958, 195] width 434 height 24
select select "3"
click at [741, 183] on select "HIPAA Officer Certification Training OSHA Bloodborne Pathogens OSHA COVID-19 Pr…" at bounding box center [958, 195] width 434 height 24
click at [740, 228] on div at bounding box center [957, 233] width 457 height 29
click at [753, 233] on input "text" at bounding box center [958, 233] width 434 height 29
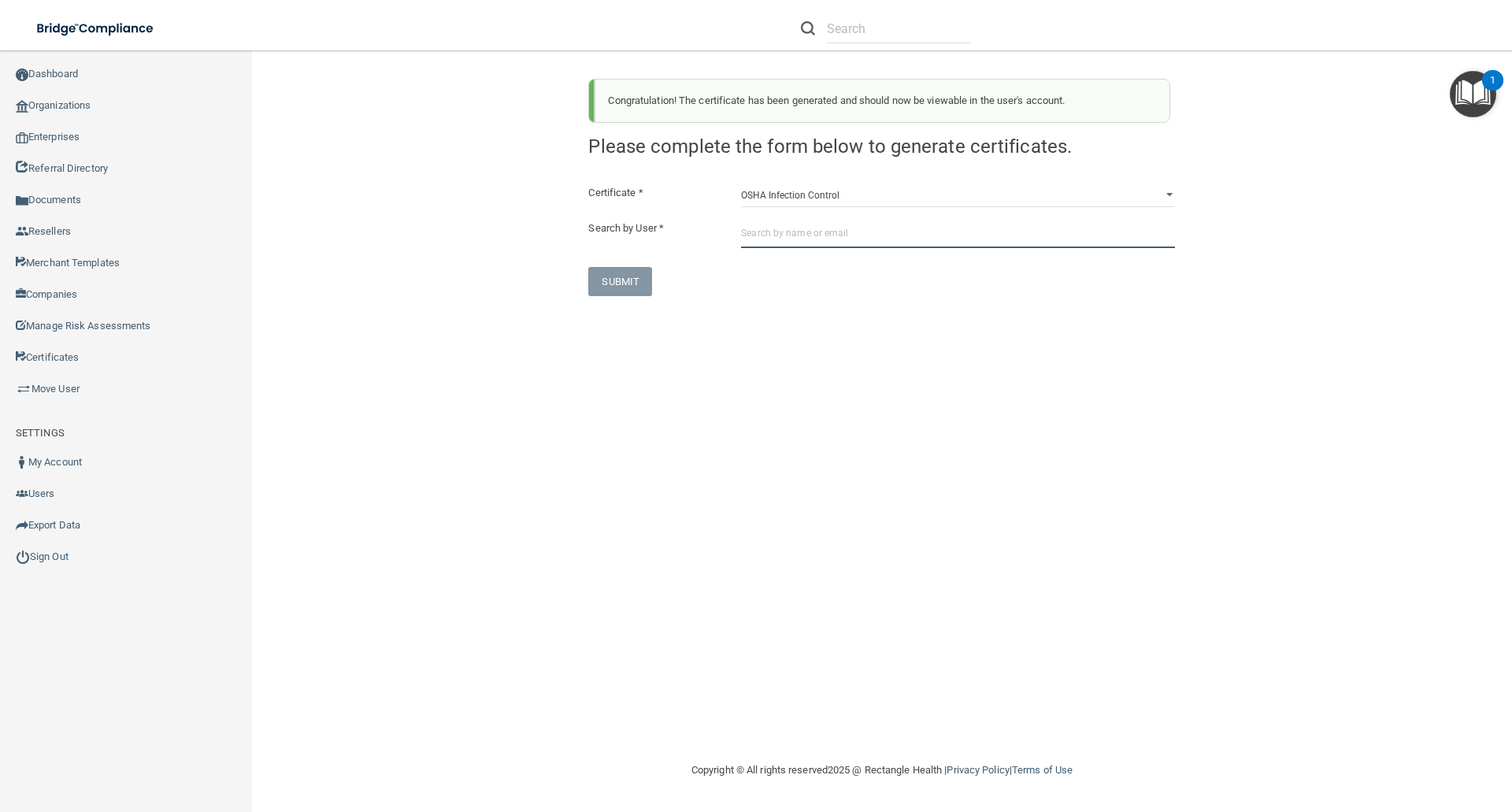
paste input "[EMAIL_ADDRESS][DOMAIN_NAME]"
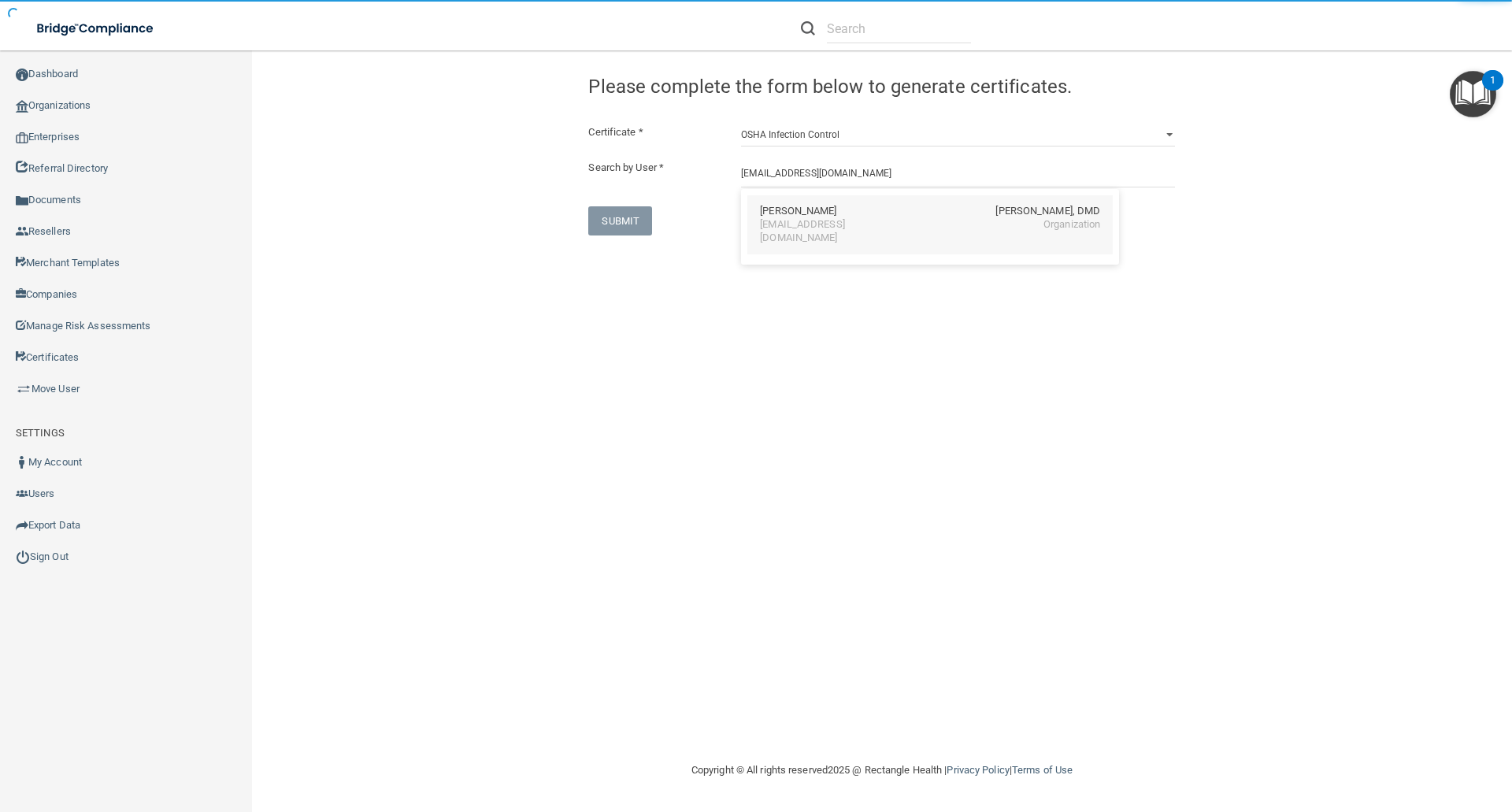
click at [809, 212] on div "Dawn Elliott" at bounding box center [798, 211] width 77 height 13
type input "Dawn Elliott"
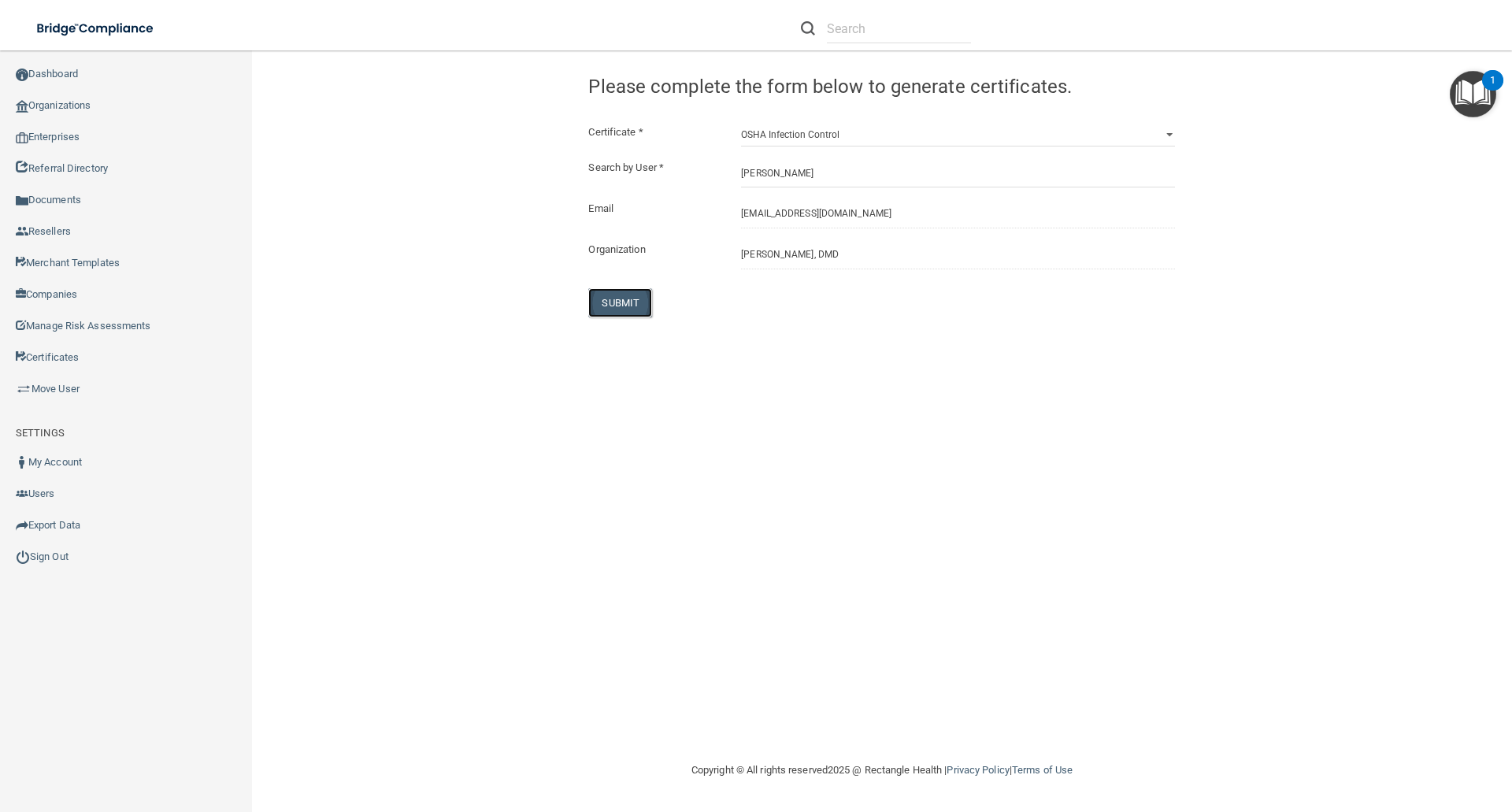
click at [626, 298] on button "SUBMIT" at bounding box center [621, 302] width 64 height 29
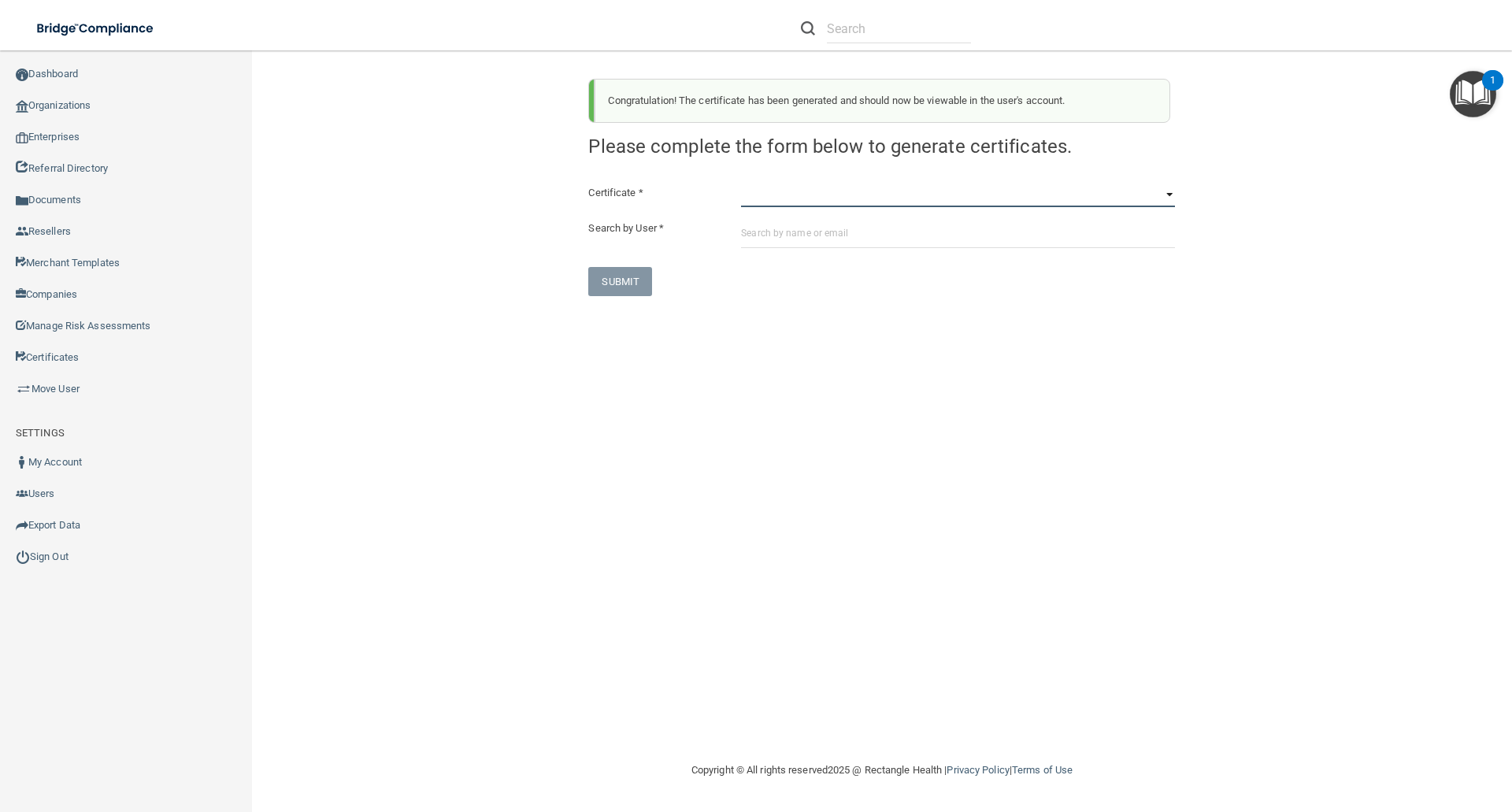
click at [747, 204] on select "HIPAA Officer Certification Training OSHA Bloodborne Pathogens OSHA COVID-19 Pr…" at bounding box center [958, 195] width 434 height 24
select select "4"
click at [741, 183] on select "HIPAA Officer Certification Training OSHA Bloodborne Pathogens OSHA COVID-19 Pr…" at bounding box center [958, 195] width 434 height 24
click at [755, 232] on input "text" at bounding box center [958, 233] width 434 height 29
paste input "[EMAIL_ADDRESS][DOMAIN_NAME]"
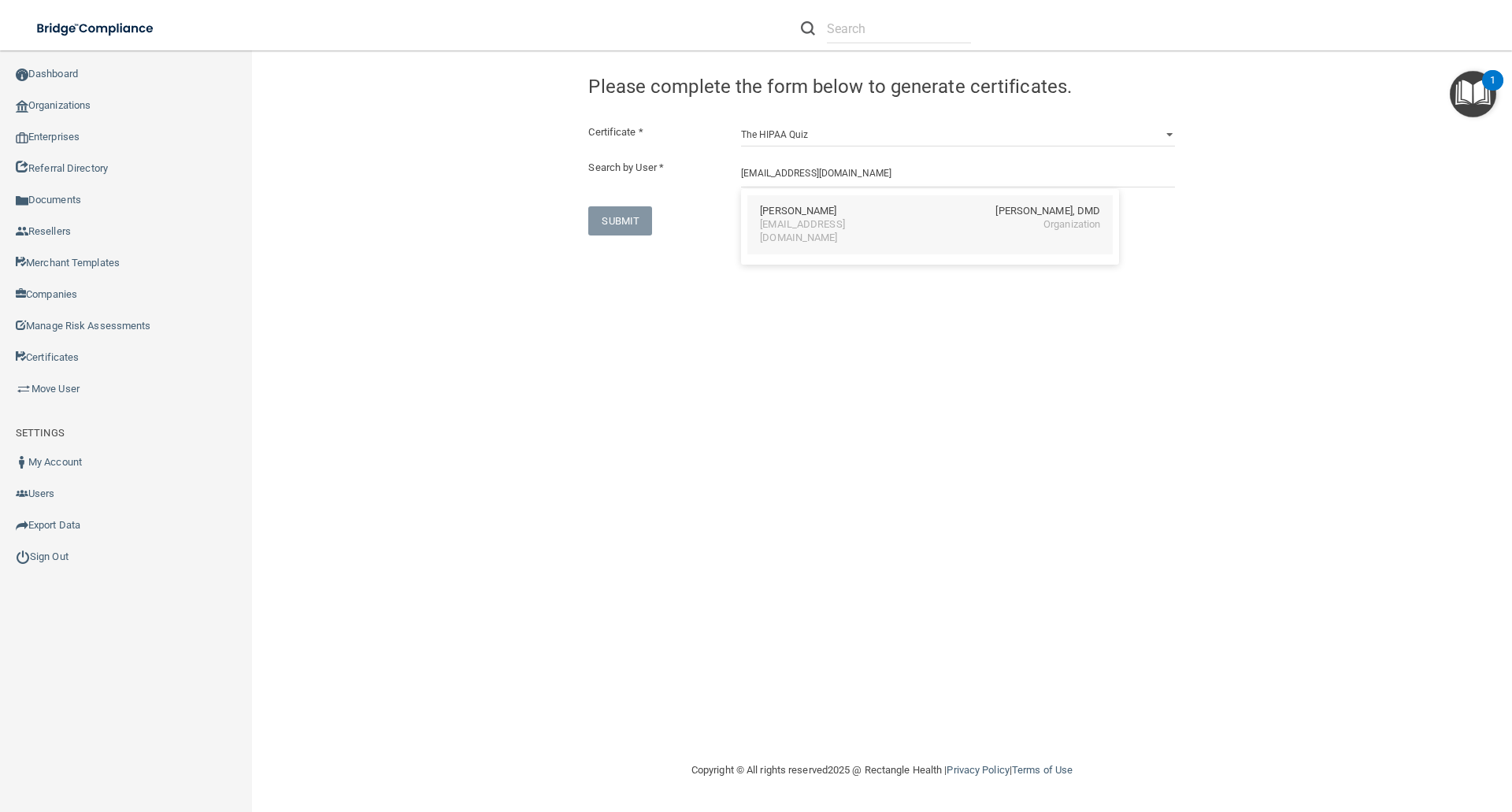
click at [790, 221] on div "[EMAIL_ADDRESS][DOMAIN_NAME]" at bounding box center [828, 231] width 136 height 27
type input "Dawn Elliott"
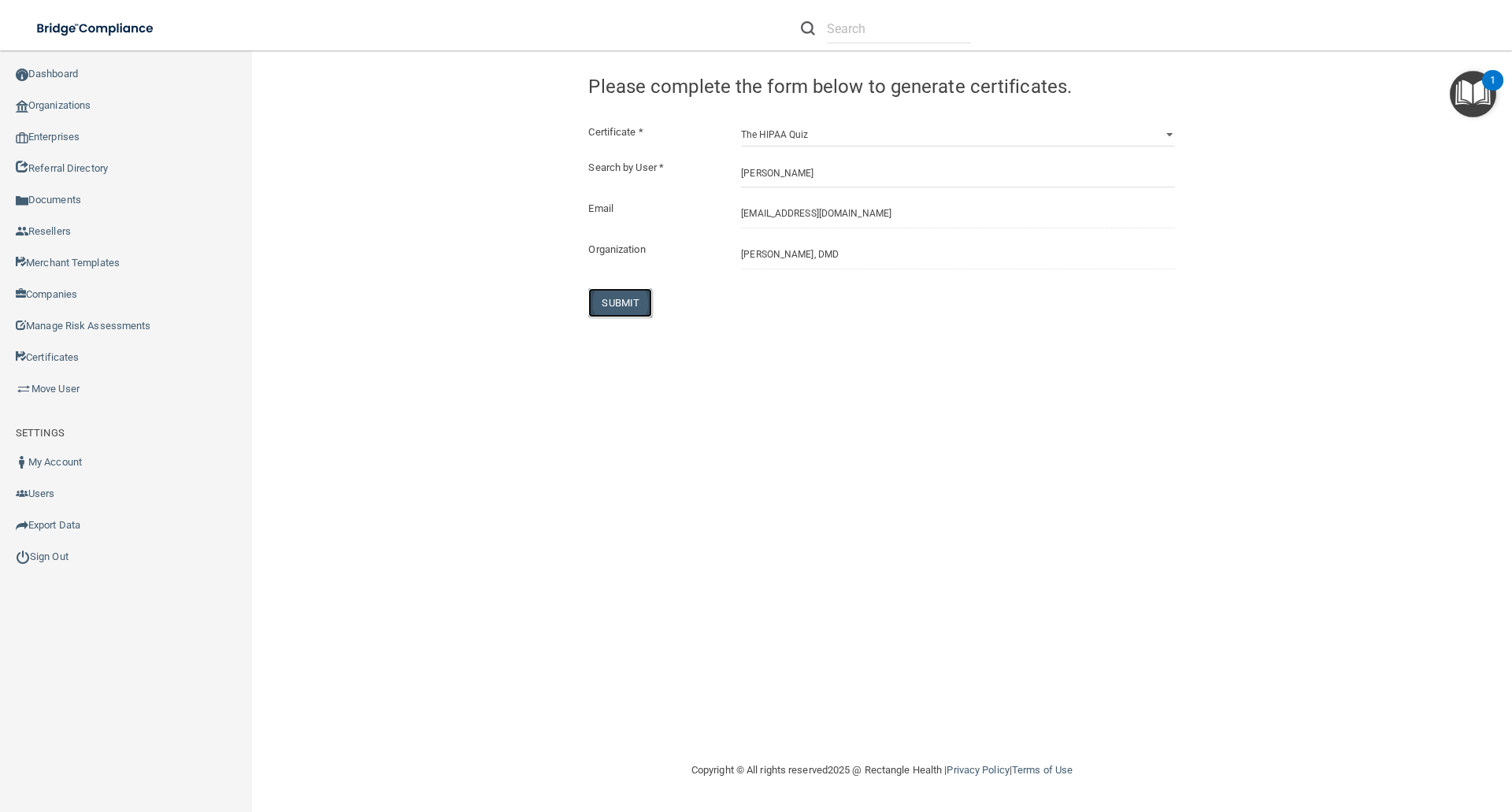
click at [614, 297] on button "SUBMIT" at bounding box center [621, 302] width 64 height 29
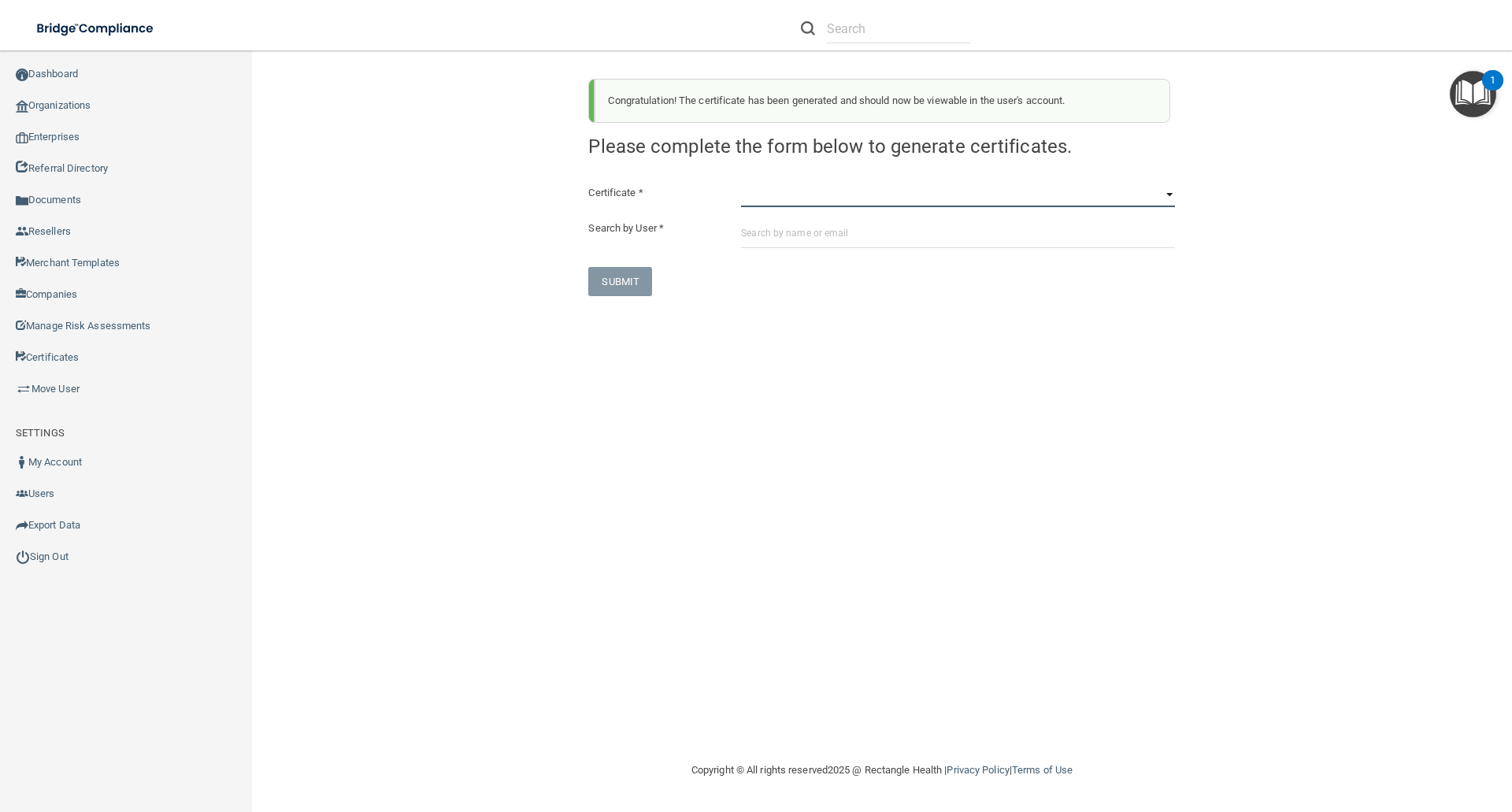
click at [752, 198] on select "HIPAA Officer Certification Training OSHA Bloodborne Pathogens OSHA COVID-19 Pr…" at bounding box center [958, 195] width 434 height 24
select select "5"
click at [741, 183] on select "HIPAA Officer Certification Training OSHA Bloodborne Pathogens OSHA COVID-19 Pr…" at bounding box center [958, 195] width 434 height 24
click at [747, 235] on input "text" at bounding box center [958, 233] width 434 height 29
paste input "[EMAIL_ADDRESS][DOMAIN_NAME]"
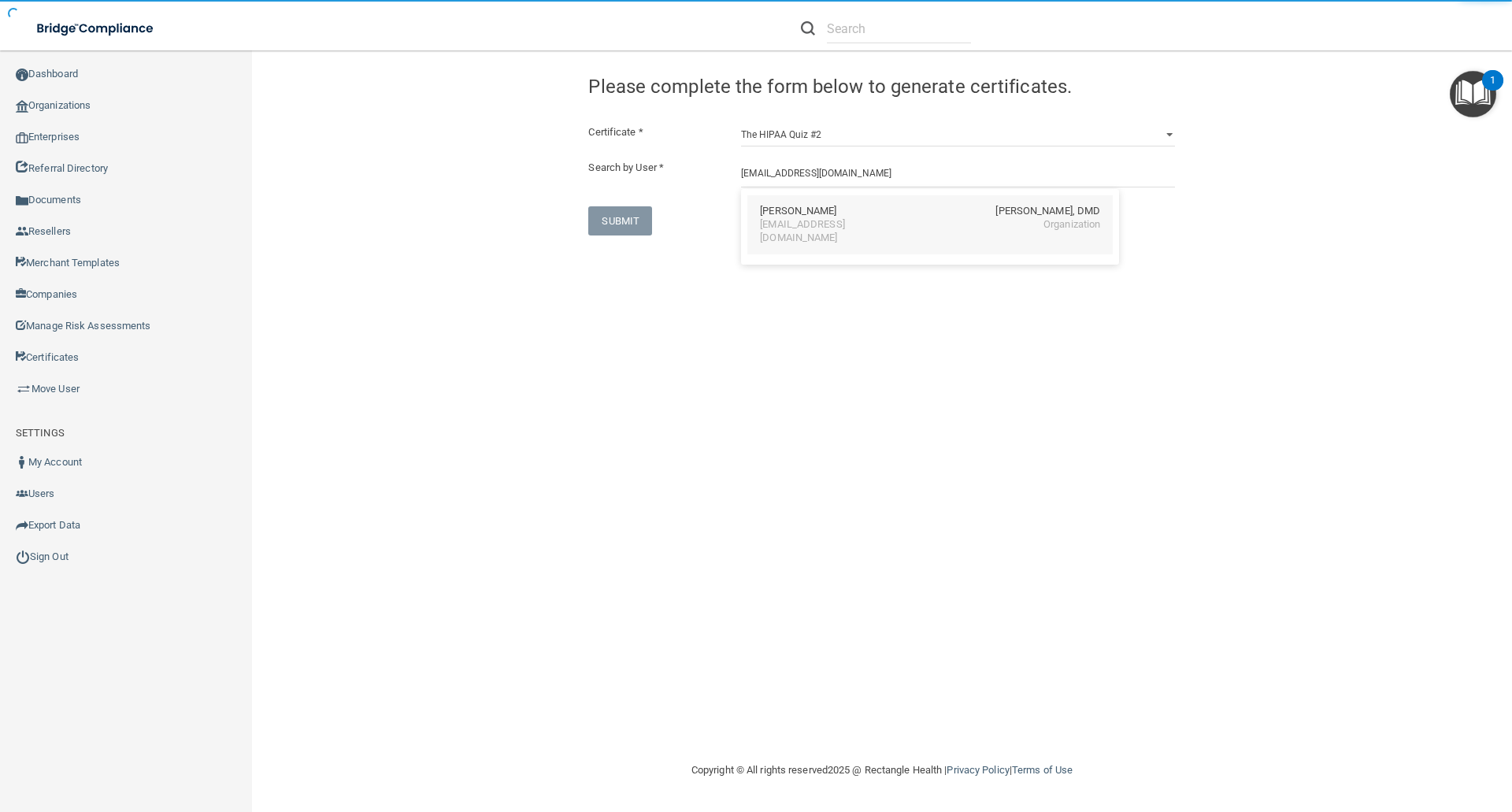
click at [799, 209] on div "[PERSON_NAME]" at bounding box center [798, 211] width 77 height 13
type input "[PERSON_NAME]"
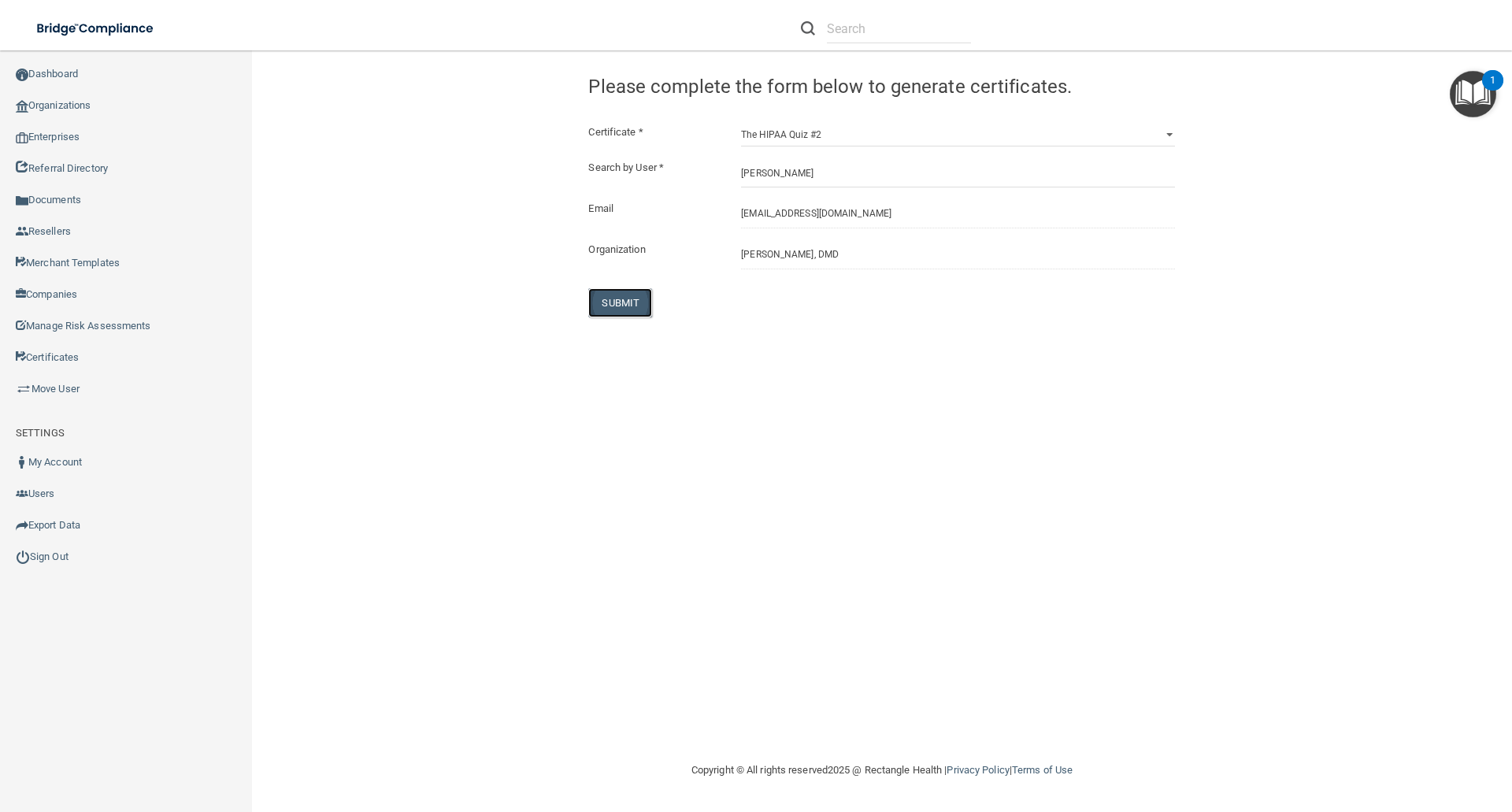
click at [638, 294] on button "SUBMIT" at bounding box center [621, 302] width 64 height 29
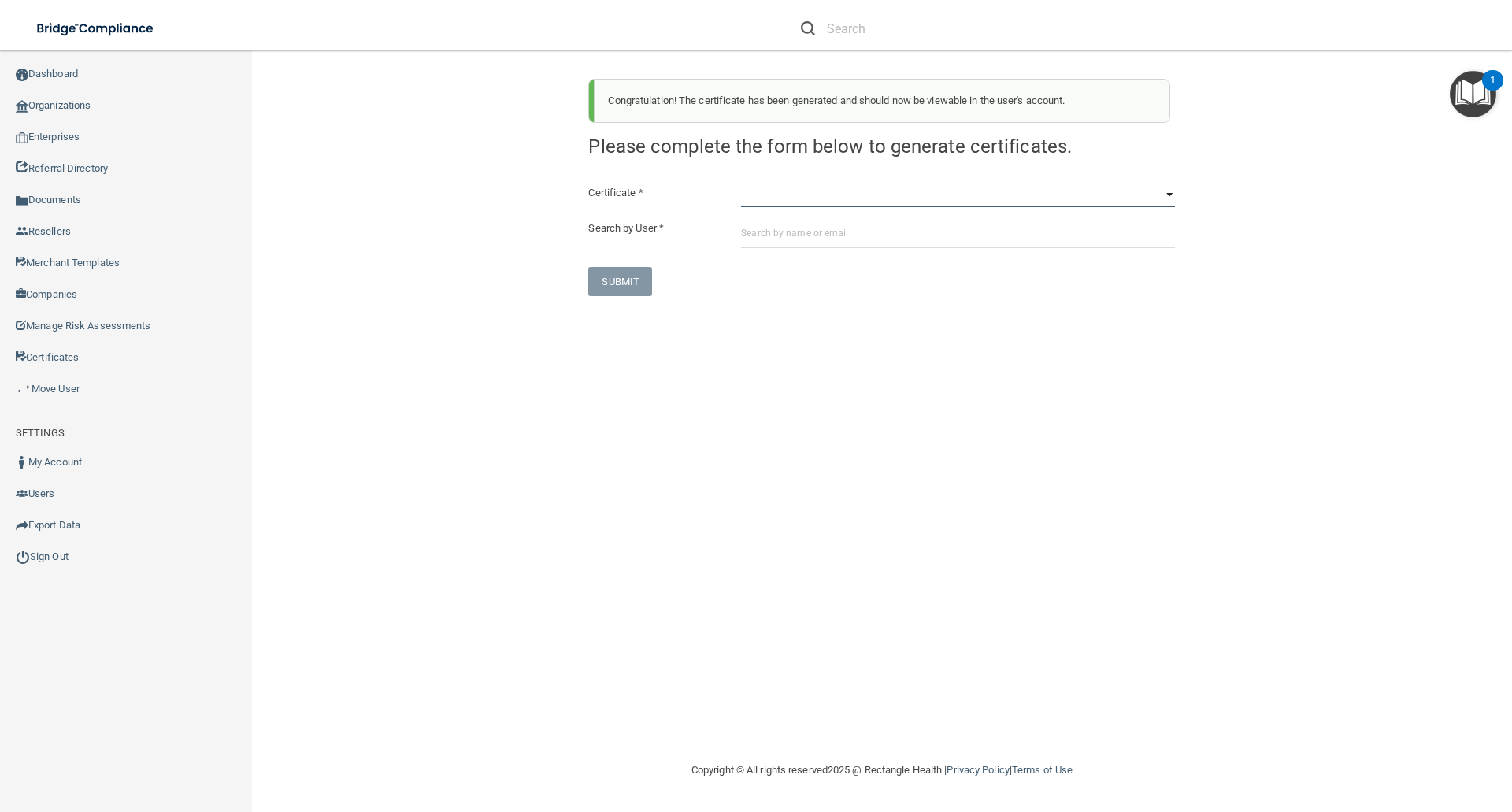
click at [753, 197] on select "HIPAA Officer Certification Training OSHA Bloodborne Pathogens OSHA COVID-19 Pr…" at bounding box center [958, 195] width 434 height 24
select select "6"
click at [741, 183] on select "HIPAA Officer Certification Training OSHA Bloodborne Pathogens OSHA COVID-19 Pr…" at bounding box center [958, 195] width 434 height 24
click at [748, 229] on input "text" at bounding box center [958, 233] width 434 height 29
paste input "[EMAIL_ADDRESS][DOMAIN_NAME]"
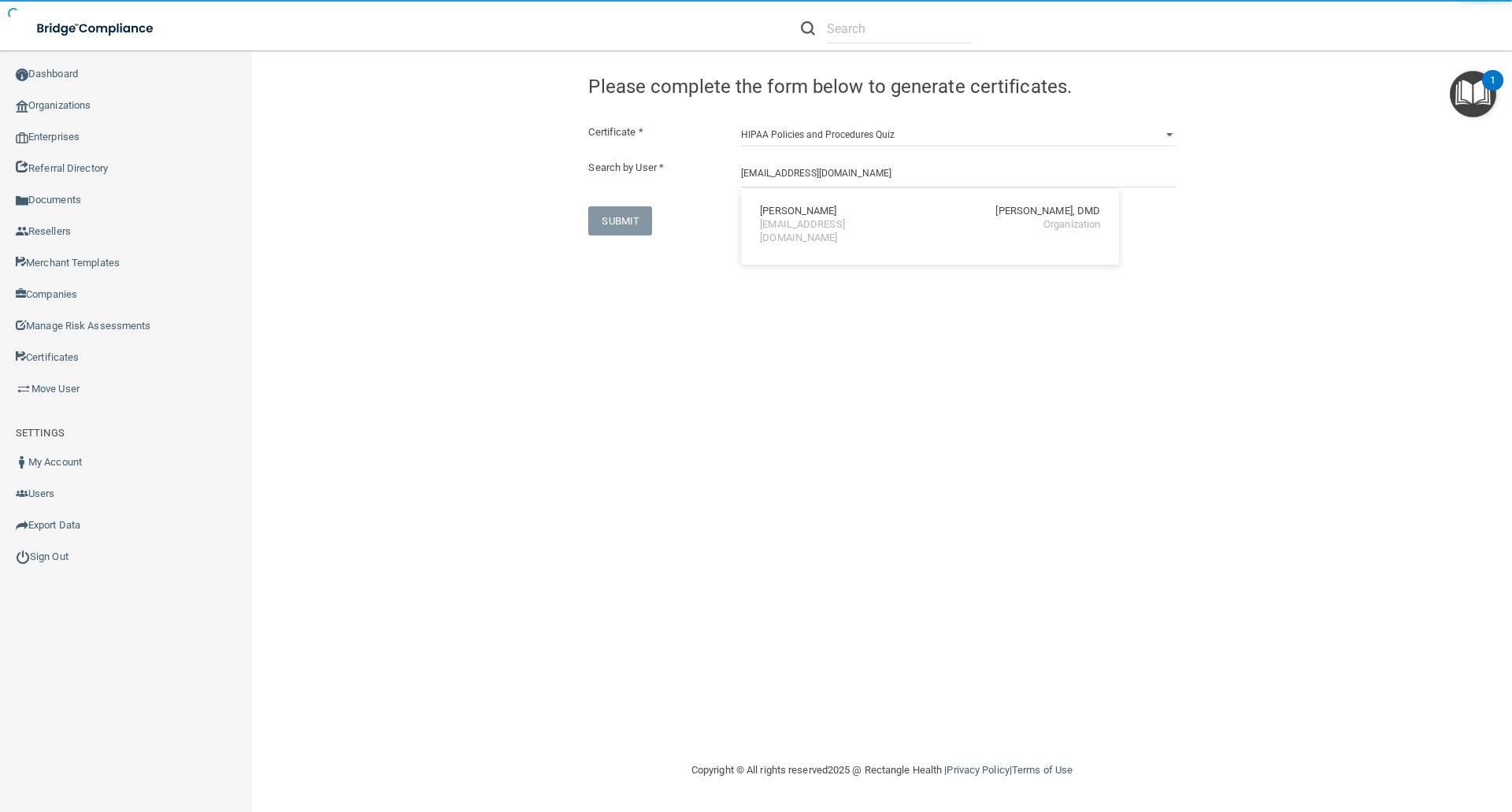
click at [800, 201] on div "Dawn Elliott Ronald A. Murphy, DMD dmw051165@yahoo.com Organization" at bounding box center [929, 224] width 366 height 59
type input "[PERSON_NAME]"
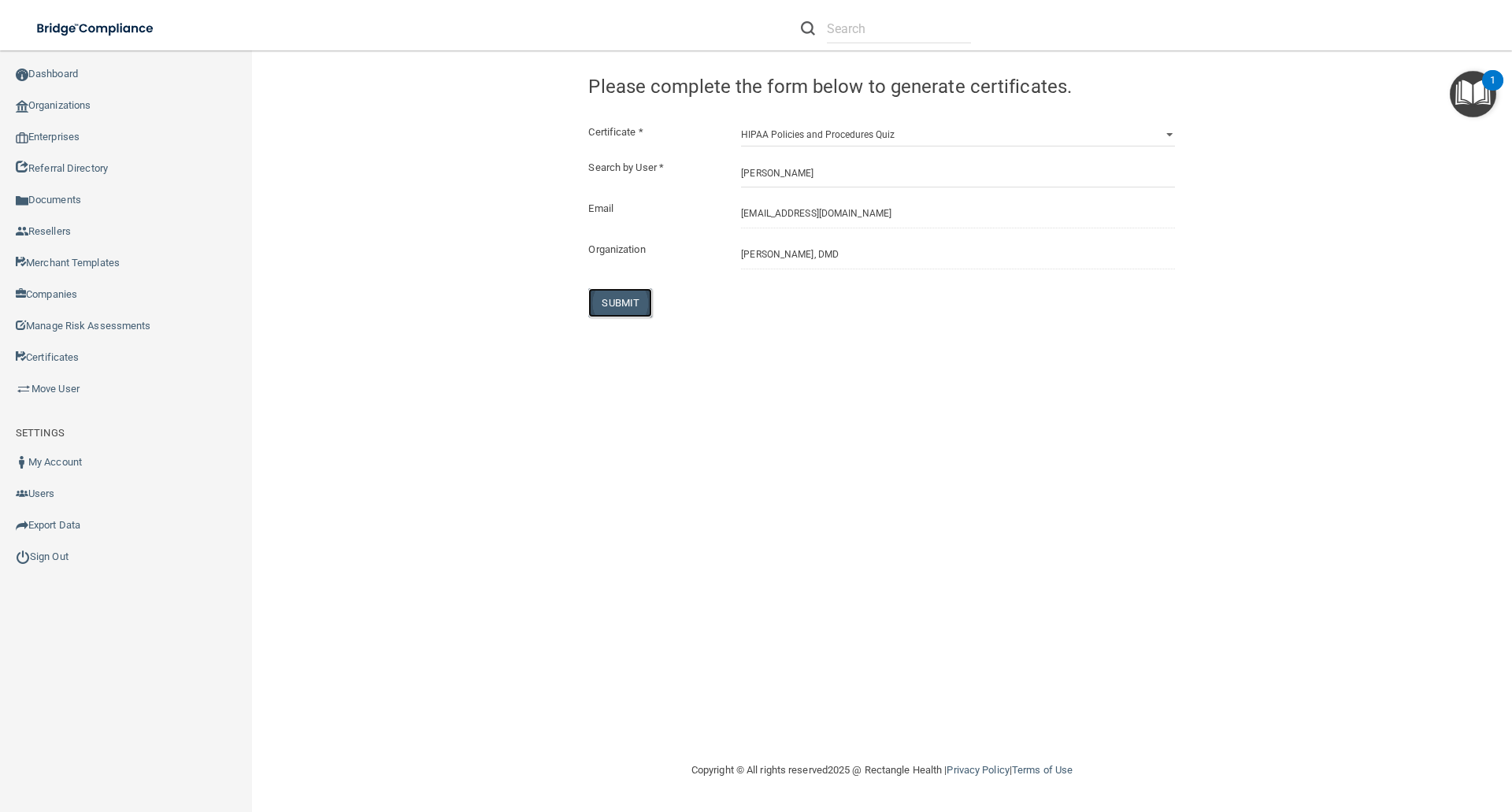
click at [622, 301] on button "SUBMIT" at bounding box center [621, 302] width 64 height 29
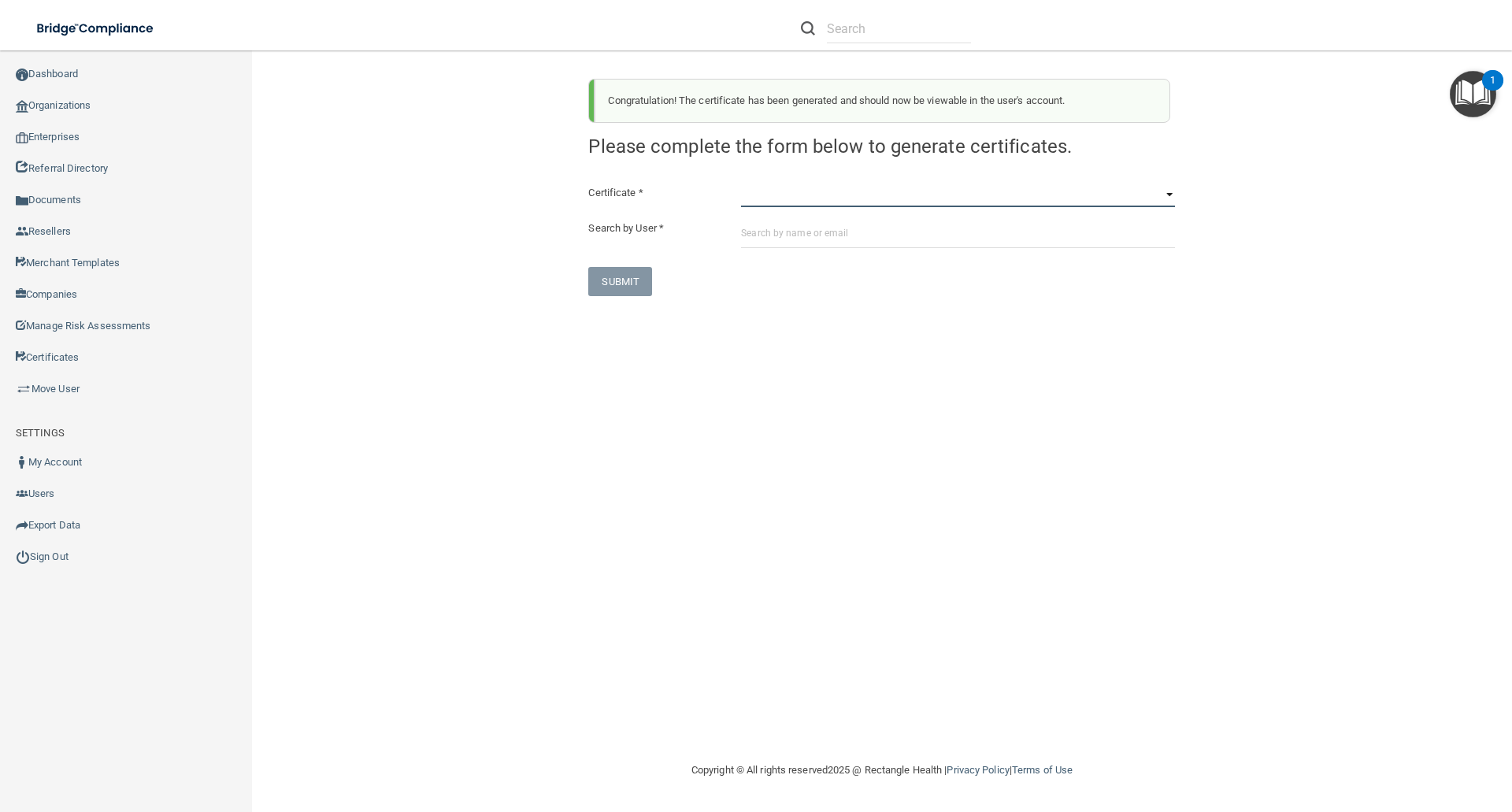
click at [750, 197] on select "HIPAA Officer Certification Training OSHA Bloodborne Pathogens OSHA COVID-19 Pr…" at bounding box center [958, 195] width 434 height 24
select select "7"
click at [741, 183] on select "HIPAA Officer Certification Training OSHA Bloodborne Pathogens OSHA COVID-19 Pr…" at bounding box center [958, 195] width 434 height 24
click at [755, 229] on input "text" at bounding box center [958, 233] width 434 height 29
paste input "[EMAIL_ADDRESS][DOMAIN_NAME]"
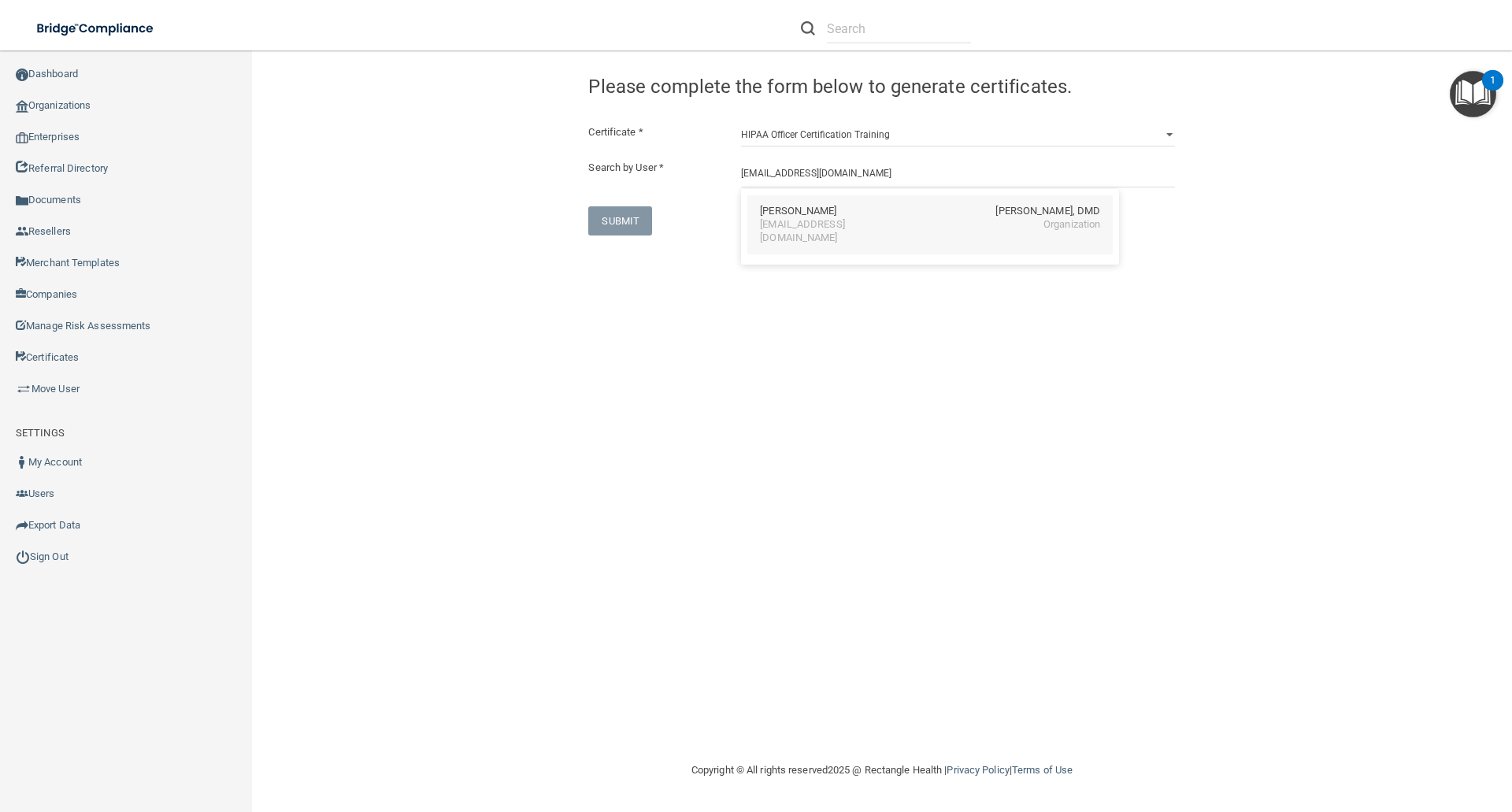
click at [855, 214] on div "Dawn Elliott Ronald A. Murphy, DMD" at bounding box center [930, 211] width 341 height 13
type input "[PERSON_NAME]"
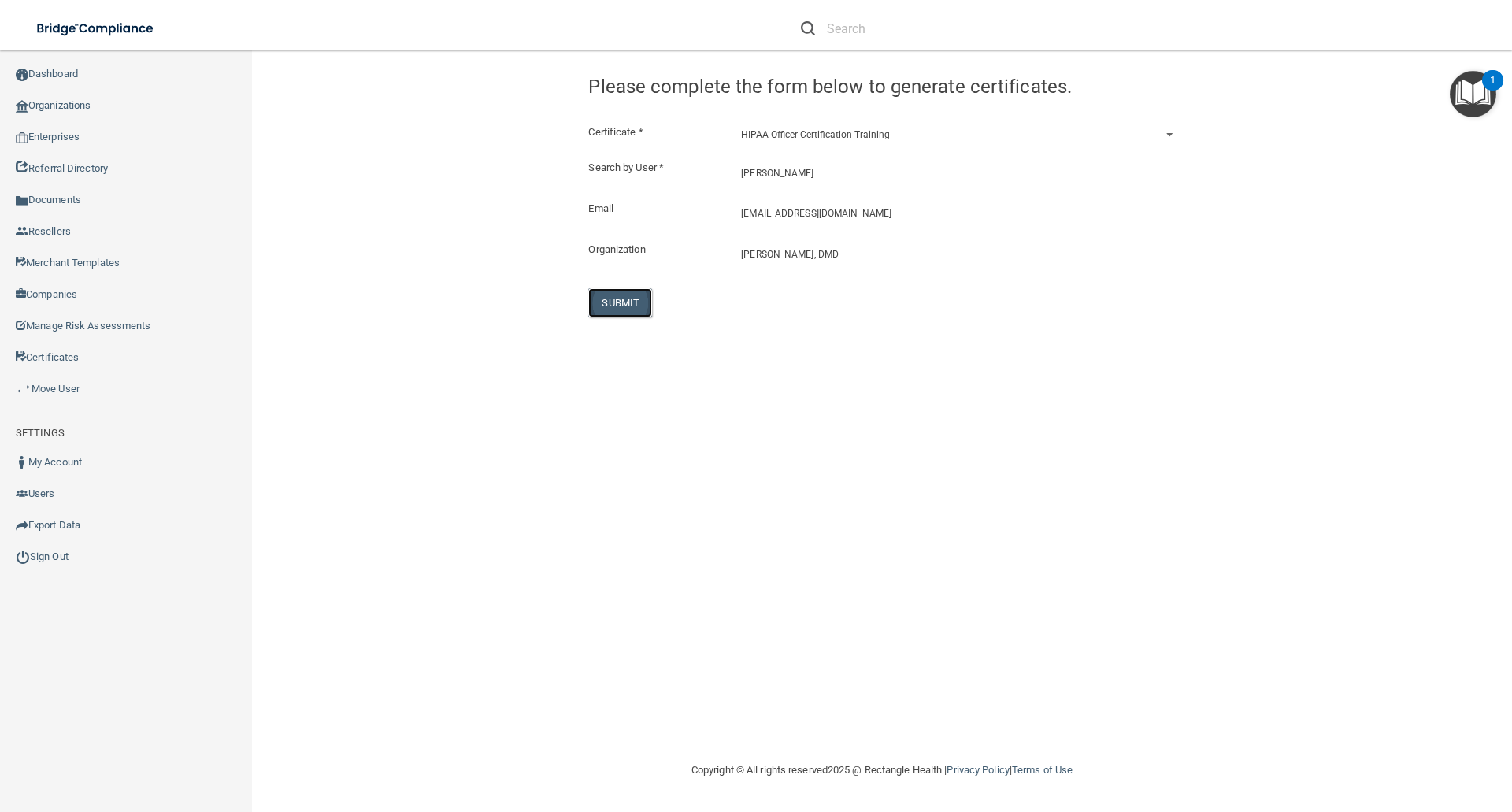
click at [612, 296] on button "SUBMIT" at bounding box center [621, 302] width 64 height 29
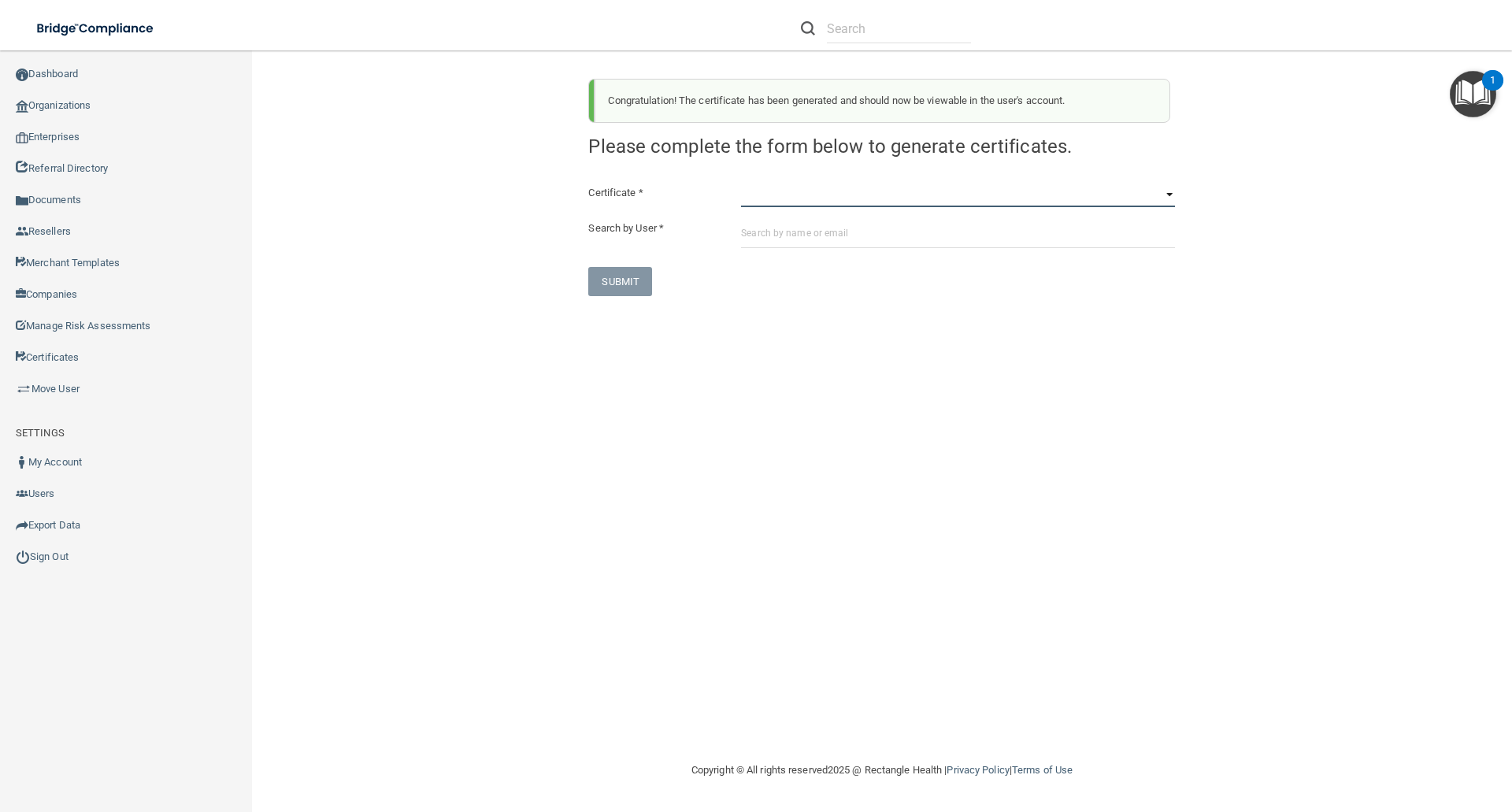
click at [748, 195] on select "HIPAA Officer Certification Training OSHA Bloodborne Pathogens OSHA COVID-19 Pr…" at bounding box center [958, 195] width 434 height 24
select select "1"
click at [741, 183] on select "HIPAA Officer Certification Training OSHA Bloodborne Pathogens OSHA COVID-19 Pr…" at bounding box center [958, 195] width 434 height 24
click at [754, 228] on input "text" at bounding box center [958, 233] width 434 height 29
paste input "gubashs@gmail.com"
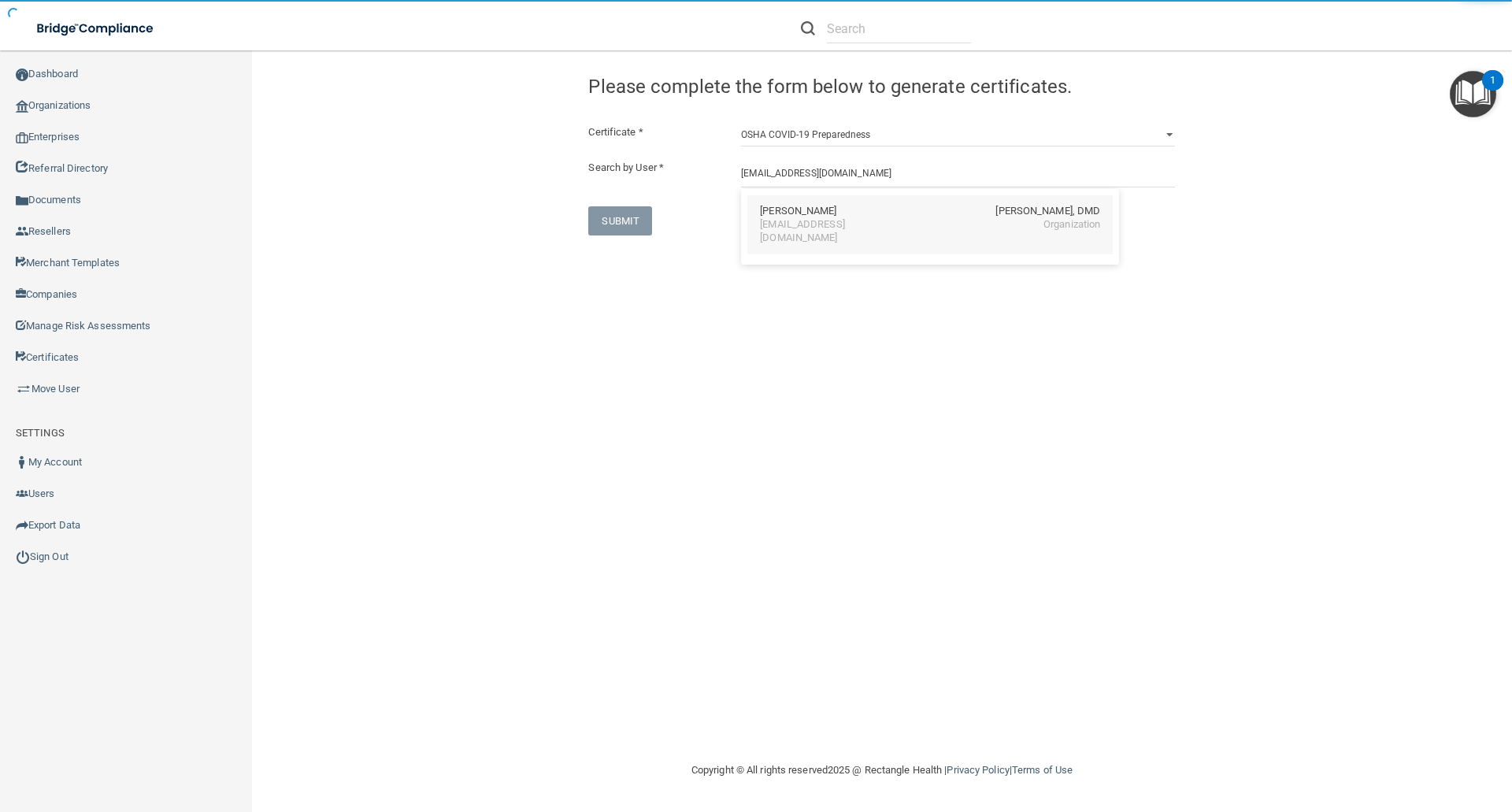
click at [782, 207] on div "Sherri Gubash" at bounding box center [798, 211] width 77 height 13
type input "Sherri Gubash"
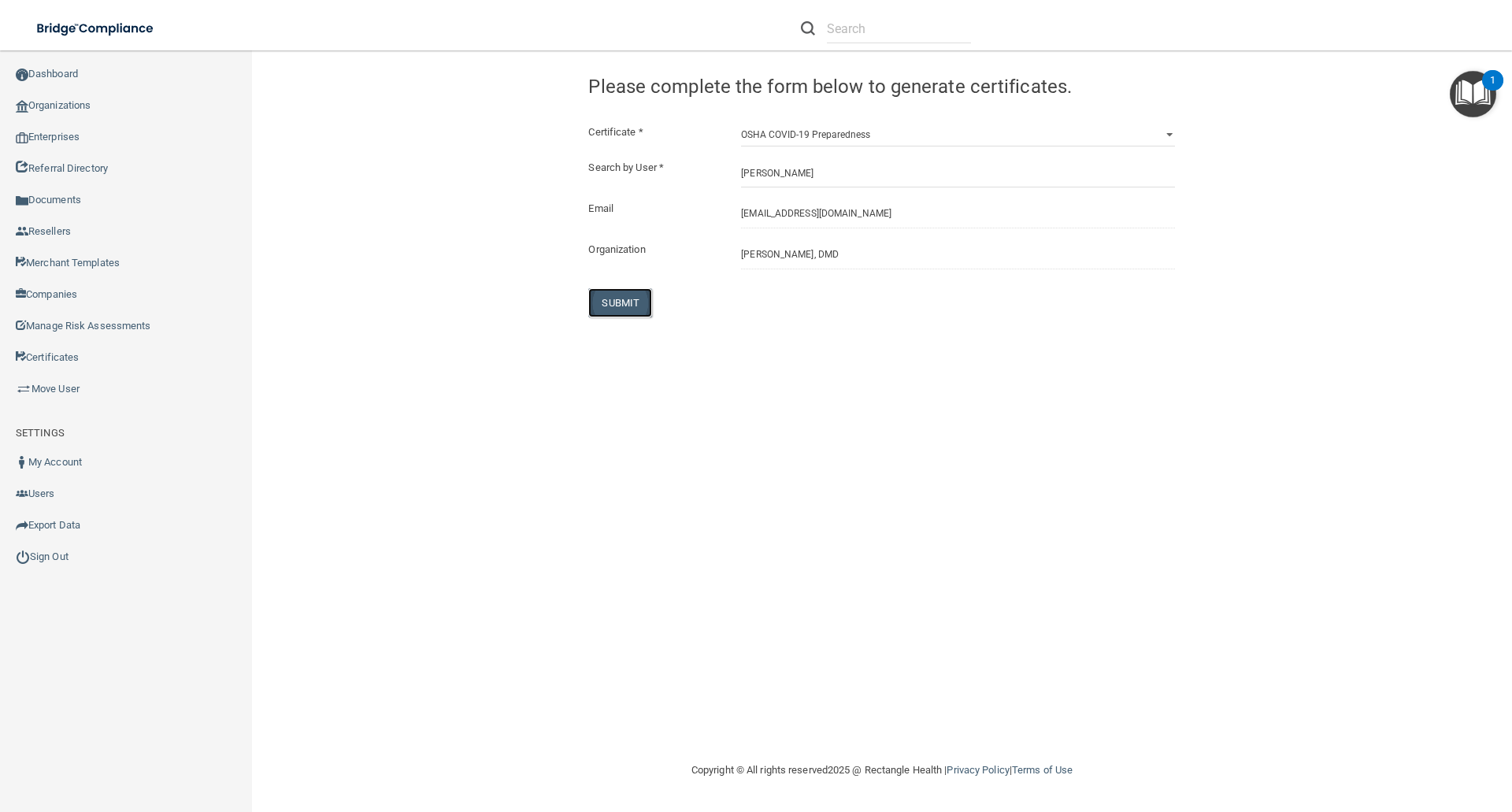
click at [629, 296] on button "SUBMIT" at bounding box center [621, 302] width 64 height 29
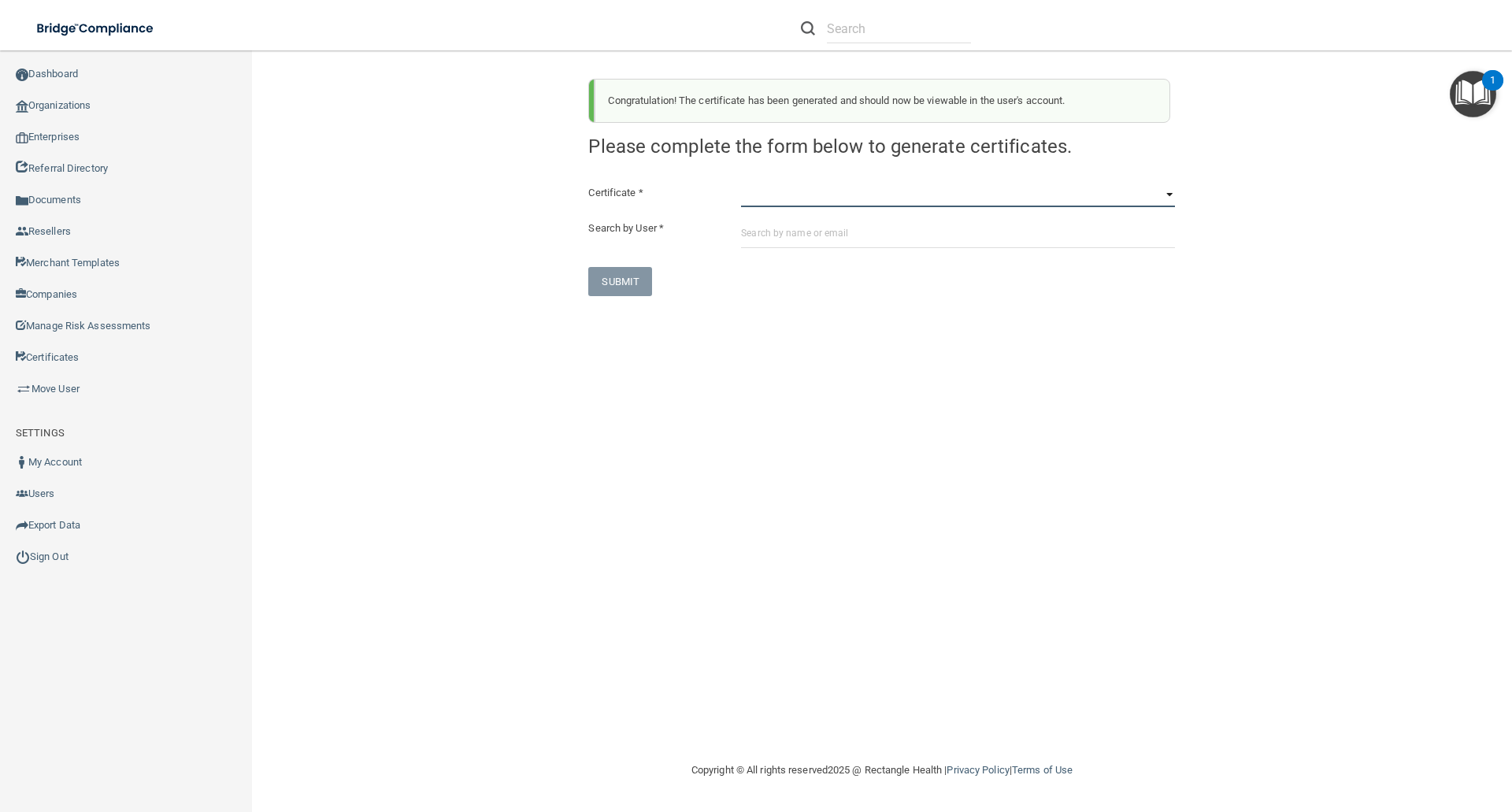
click at [762, 204] on select "HIPAA Officer Certification Training OSHA Bloodborne Pathogens OSHA COVID-19 Pr…" at bounding box center [958, 195] width 434 height 24
select select "3"
click at [741, 183] on select "HIPAA Officer Certification Training OSHA Bloodborne Pathogens OSHA COVID-19 Pr…" at bounding box center [958, 195] width 434 height 24
click at [745, 235] on input "text" at bounding box center [958, 233] width 434 height 29
paste input "gubashs@gmail.com"
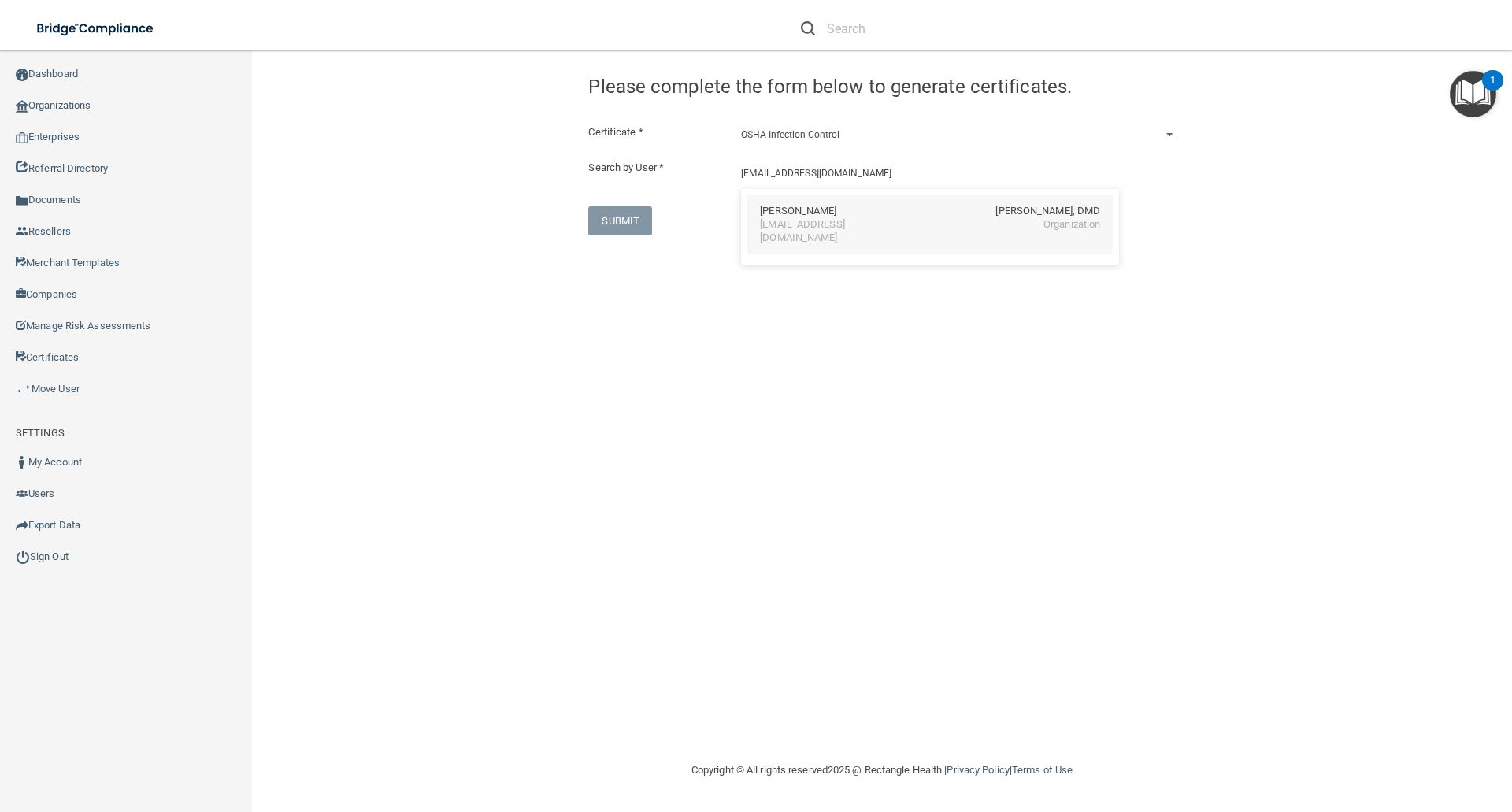
click at [785, 211] on div "Sherri Gubash" at bounding box center [798, 211] width 77 height 13
type input "Sherri Gubash"
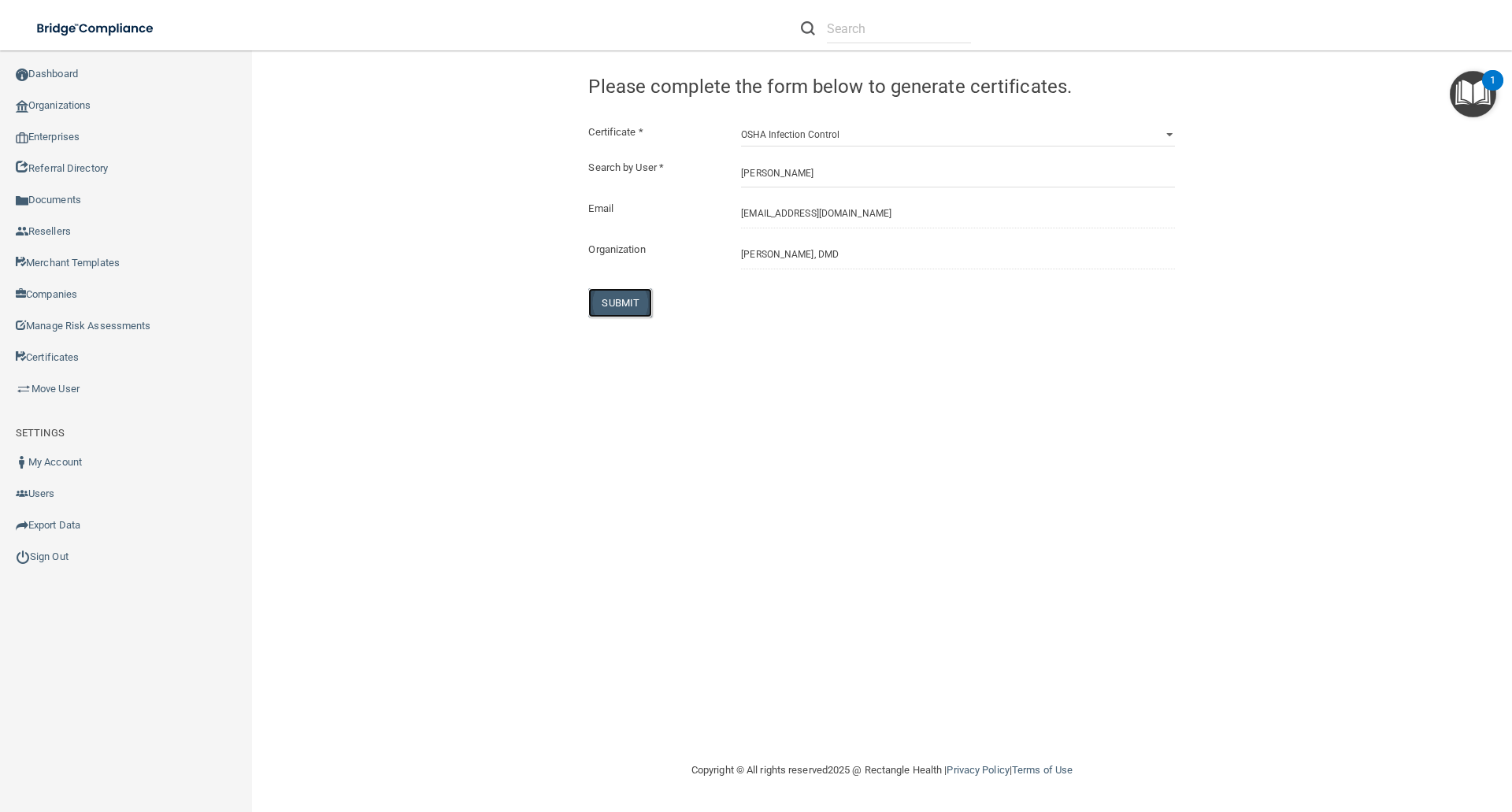
click at [626, 288] on button "SUBMIT" at bounding box center [621, 302] width 64 height 29
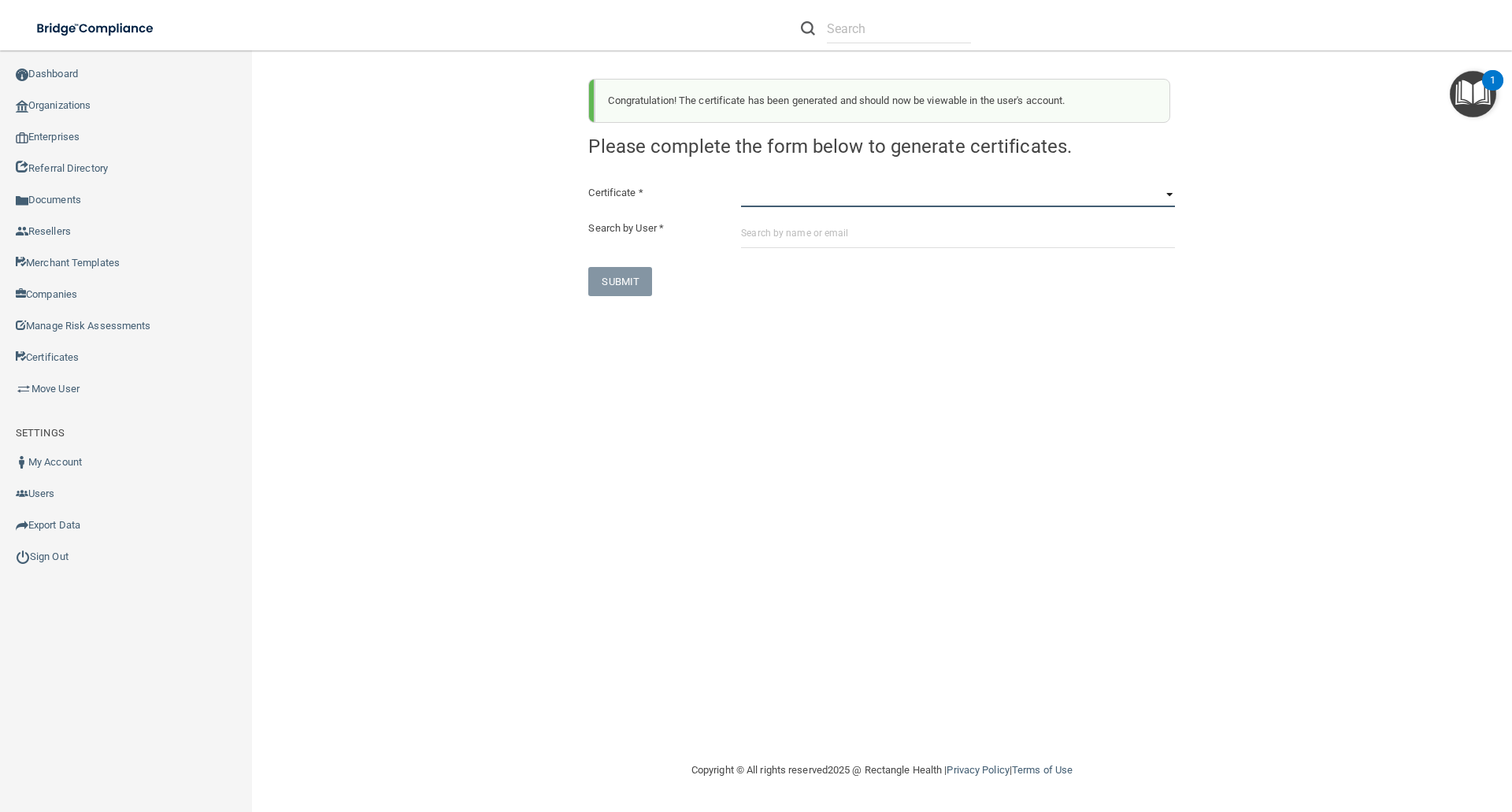
click at [749, 199] on select "HIPAA Officer Certification Training OSHA Bloodborne Pathogens OSHA COVID-19 Pr…" at bounding box center [958, 195] width 434 height 24
select select "4"
click at [741, 183] on select "HIPAA Officer Certification Training OSHA Bloodborne Pathogens OSHA COVID-19 Pr…" at bounding box center [958, 195] width 434 height 24
click at [755, 231] on input "text" at bounding box center [958, 233] width 434 height 29
paste input "gubashs@gmail.com"
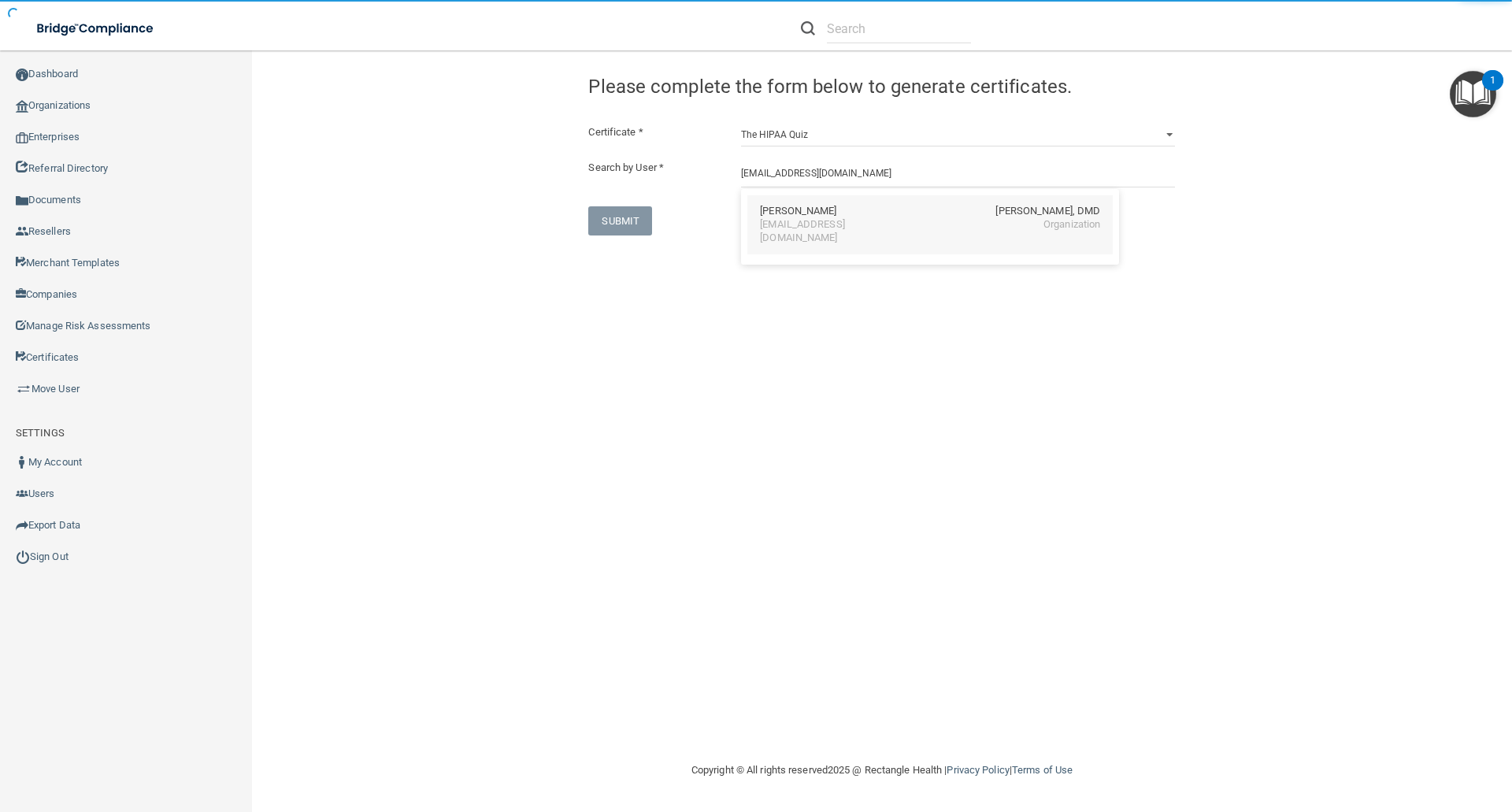
click at [786, 213] on div "Sherri Gubash" at bounding box center [798, 211] width 77 height 13
type input "Sherri Gubash"
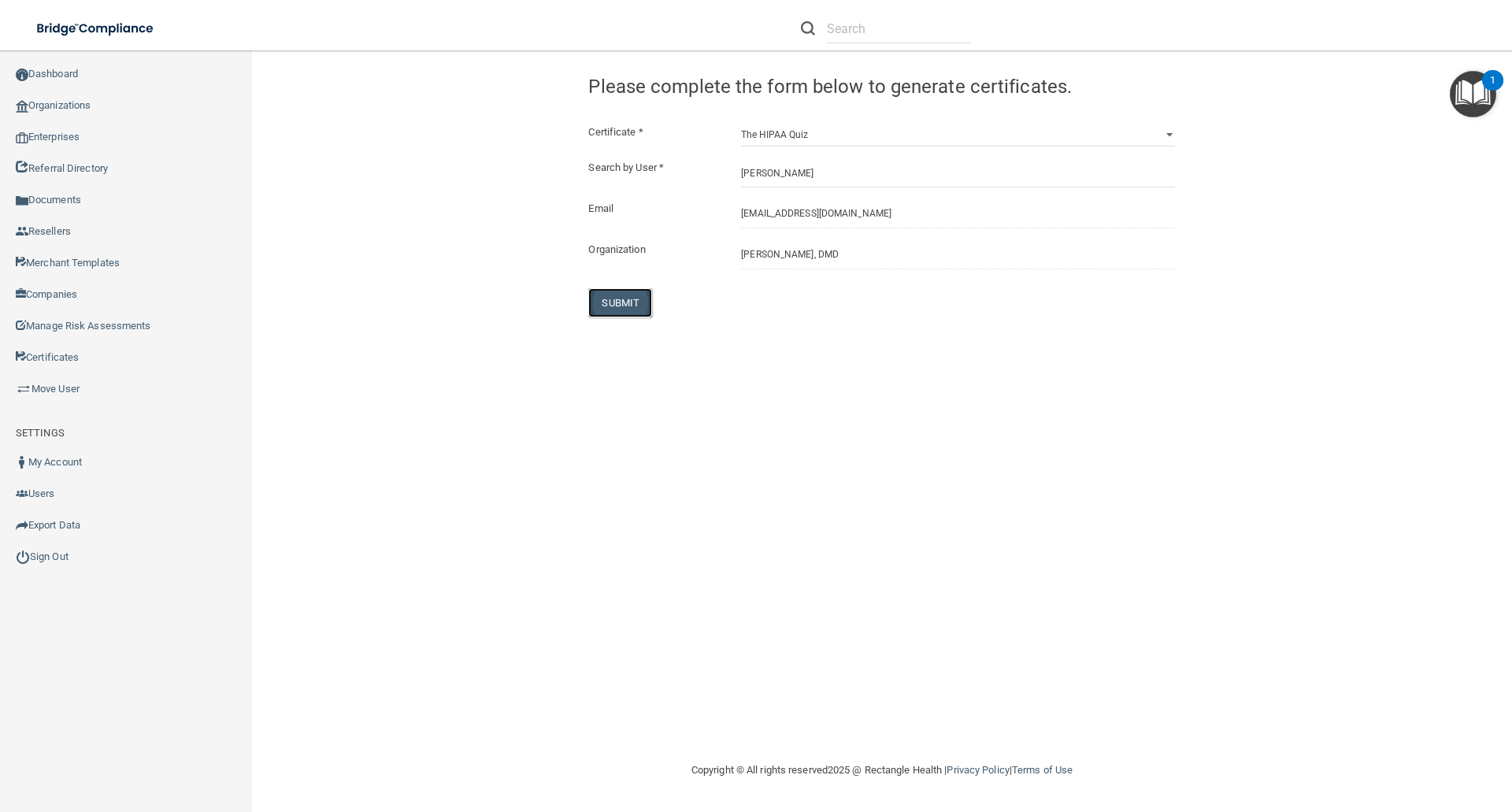
click at [620, 308] on button "SUBMIT" at bounding box center [621, 302] width 64 height 29
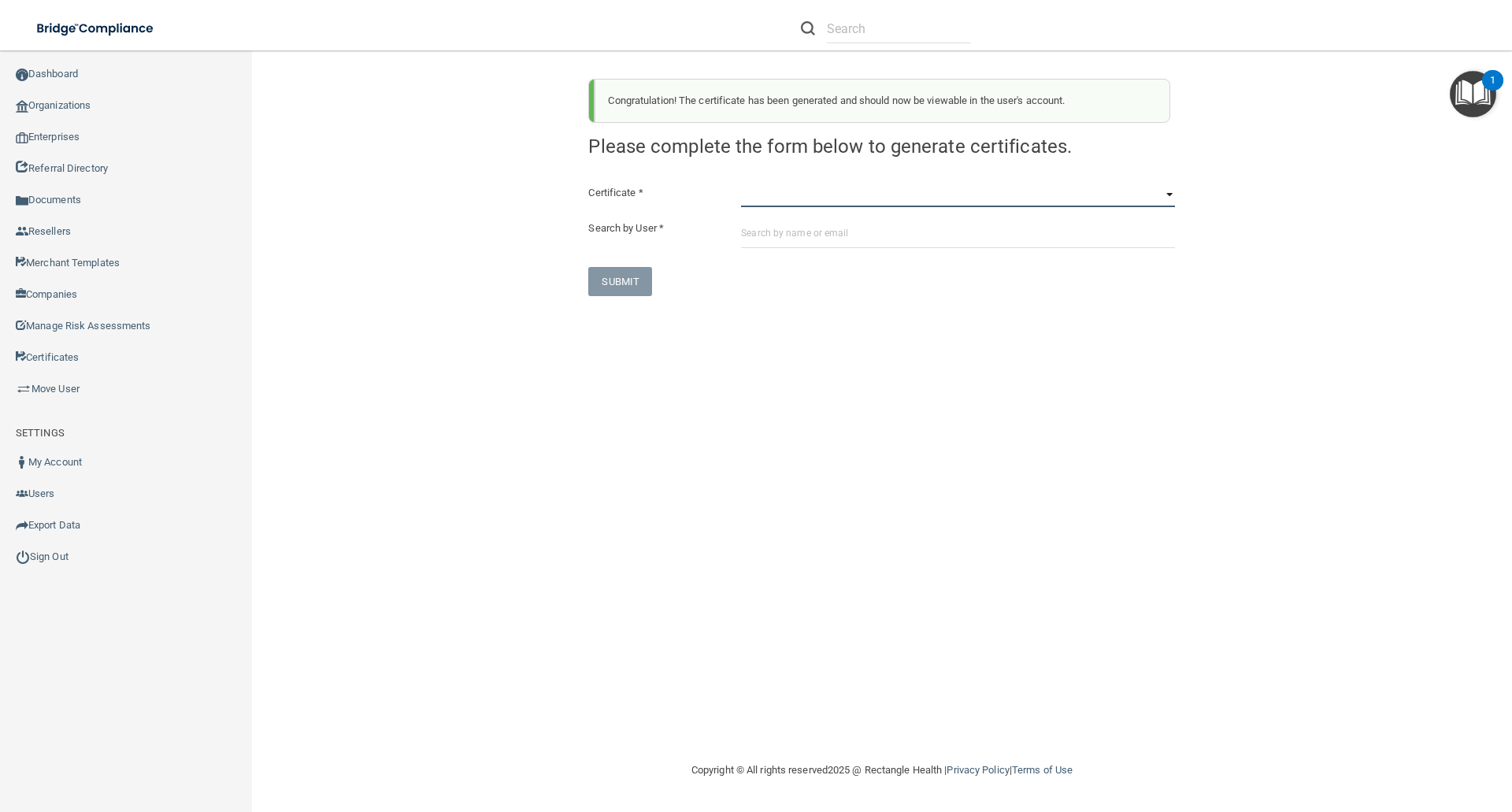
click at [755, 203] on select "HIPAA Officer Certification Training OSHA Bloodborne Pathogens OSHA COVID-19 Pr…" at bounding box center [958, 195] width 434 height 24
select select "5"
click at [741, 183] on select "HIPAA Officer Certification Training OSHA Bloodborne Pathogens OSHA COVID-19 Pr…" at bounding box center [958, 195] width 434 height 24
click at [763, 221] on input "text" at bounding box center [958, 233] width 434 height 29
paste input "gubashs@gmail.com"
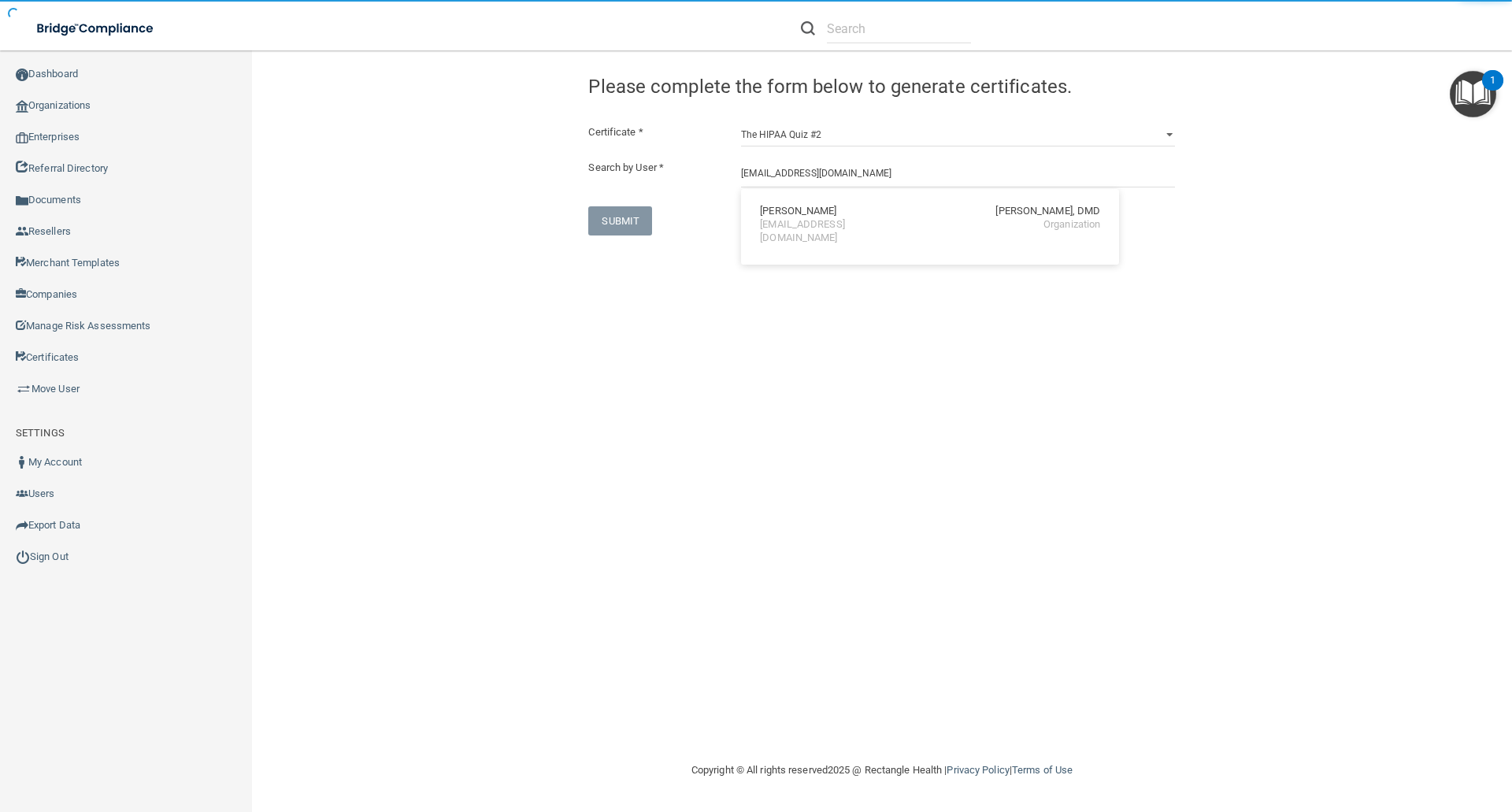
click at [785, 216] on div "Sherri Gubash" at bounding box center [798, 211] width 77 height 13
type input "Sherri Gubash"
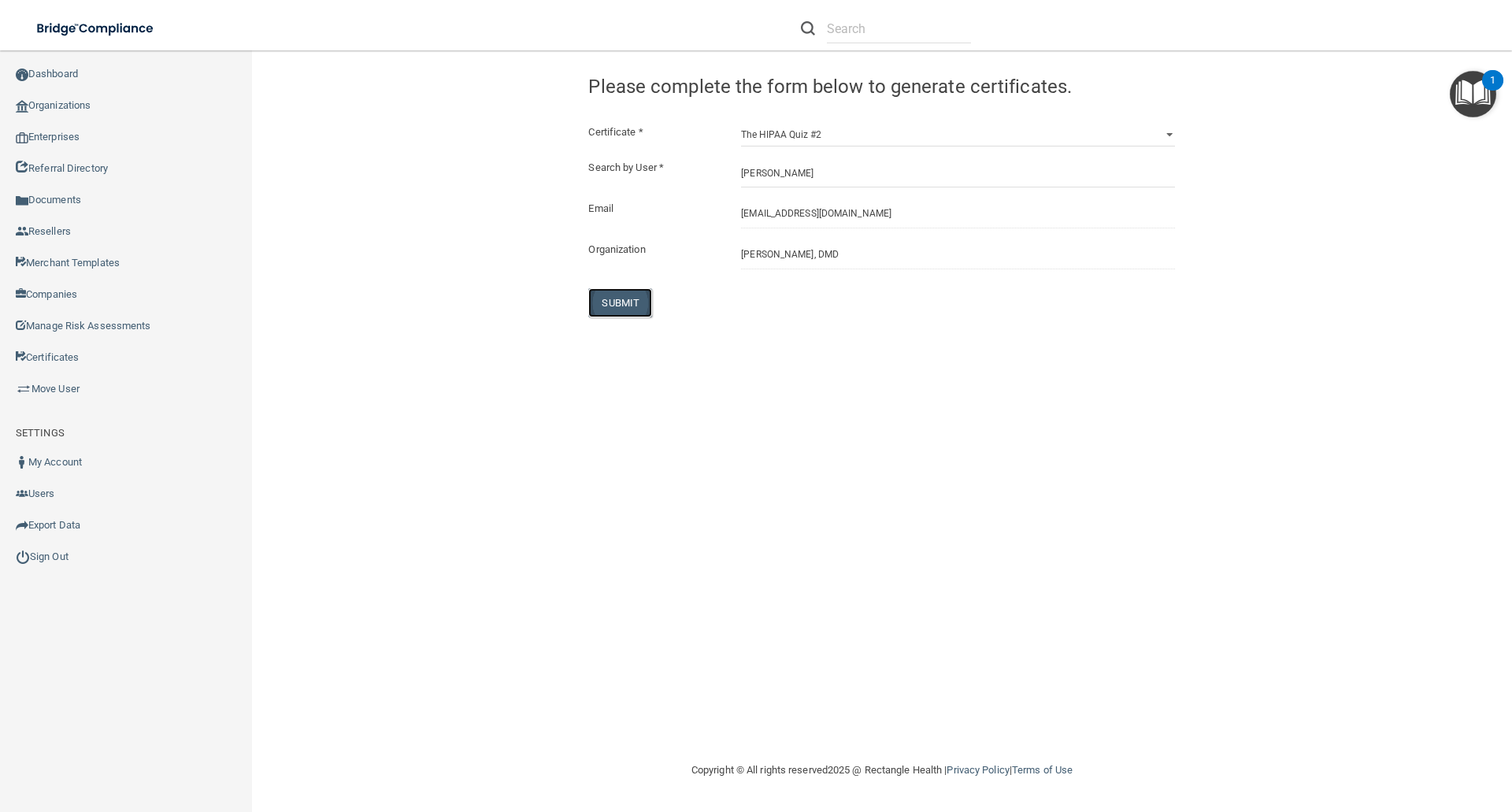
click at [623, 299] on button "SUBMIT" at bounding box center [621, 302] width 64 height 29
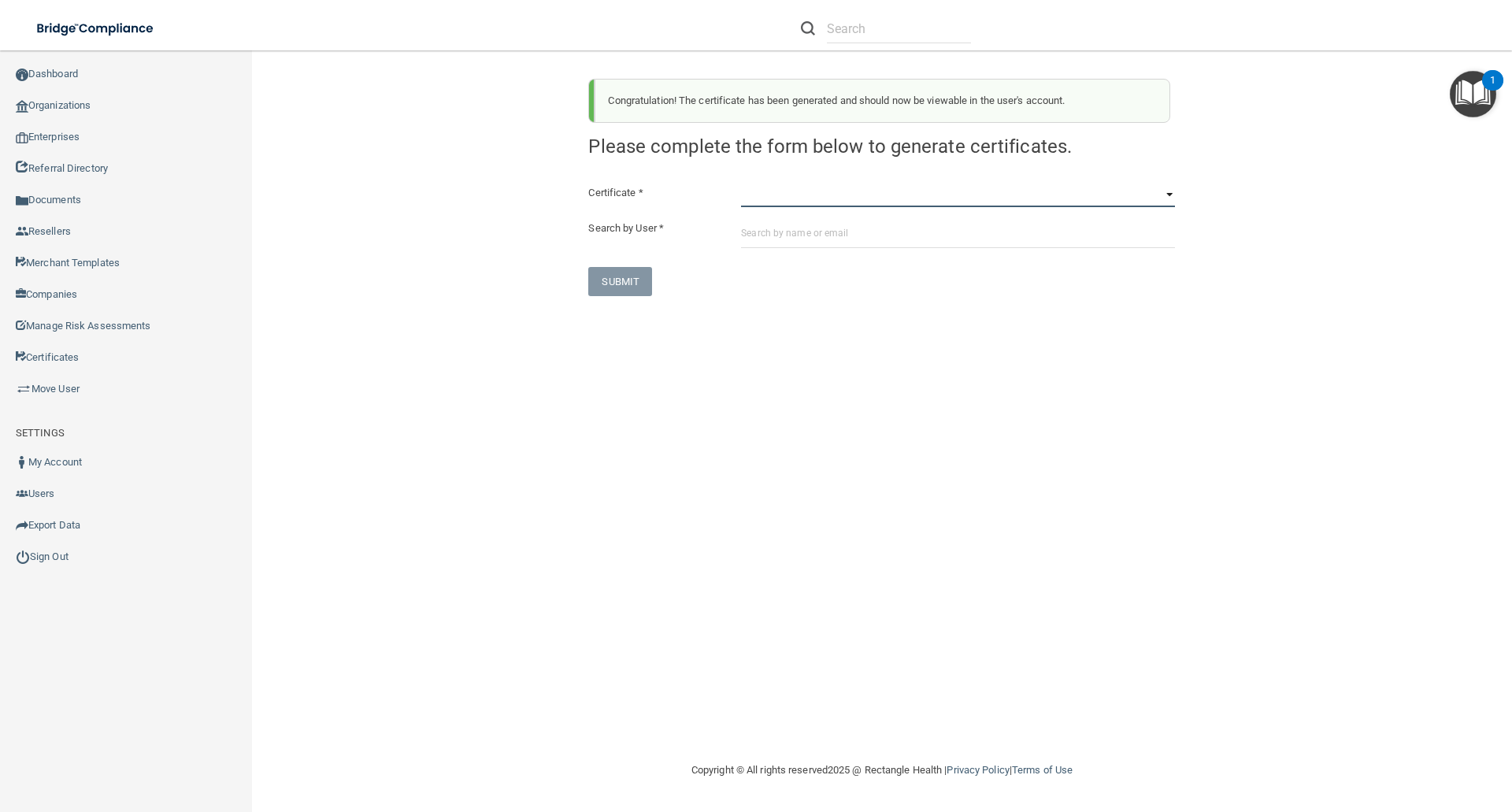
click at [741, 201] on select "HIPAA Officer Certification Training OSHA Bloodborne Pathogens OSHA COVID-19 Pr…" at bounding box center [958, 195] width 434 height 24
select select "6"
click at [741, 183] on select "HIPAA Officer Certification Training OSHA Bloodborne Pathogens OSHA COVID-19 Pr…" at bounding box center [958, 195] width 434 height 24
click at [759, 232] on input "text" at bounding box center [958, 233] width 434 height 29
paste input "gubashs@gmail.com"
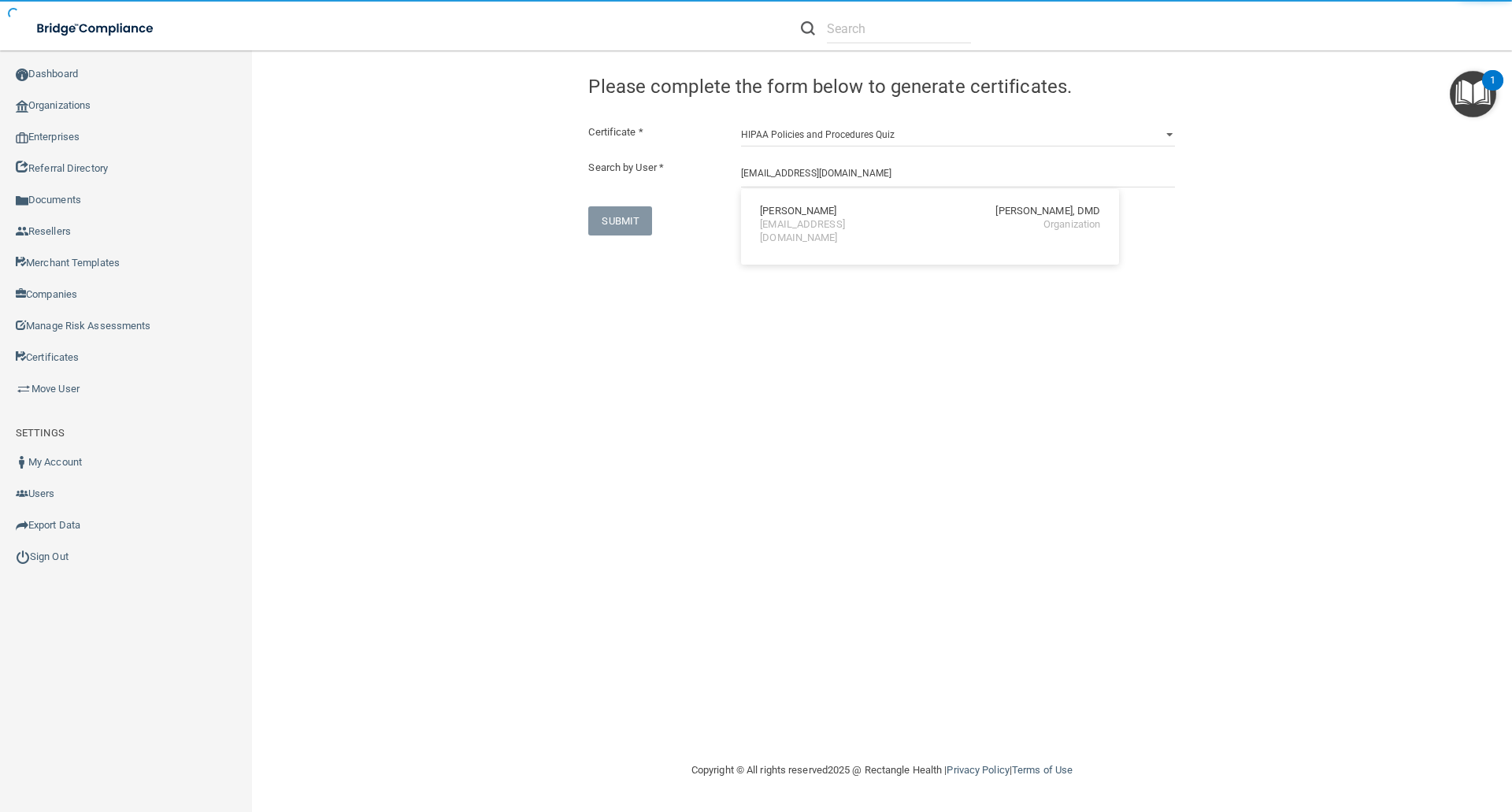
click at [829, 216] on div "Sherri Gubash Ronald A. Murphy, DMD" at bounding box center [930, 211] width 341 height 13
type input "Sherri Gubash"
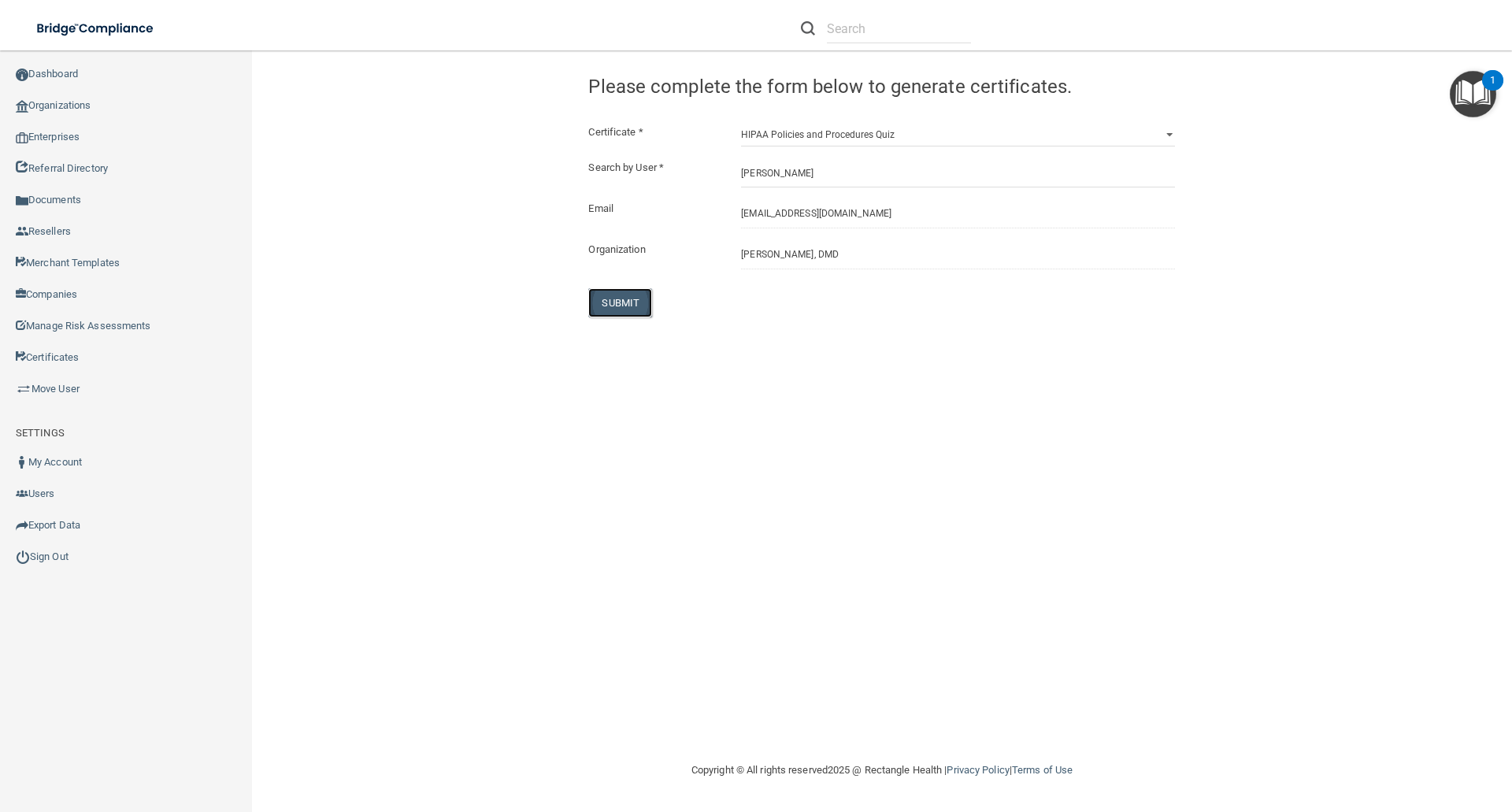
click at [634, 292] on button "SUBMIT" at bounding box center [621, 302] width 64 height 29
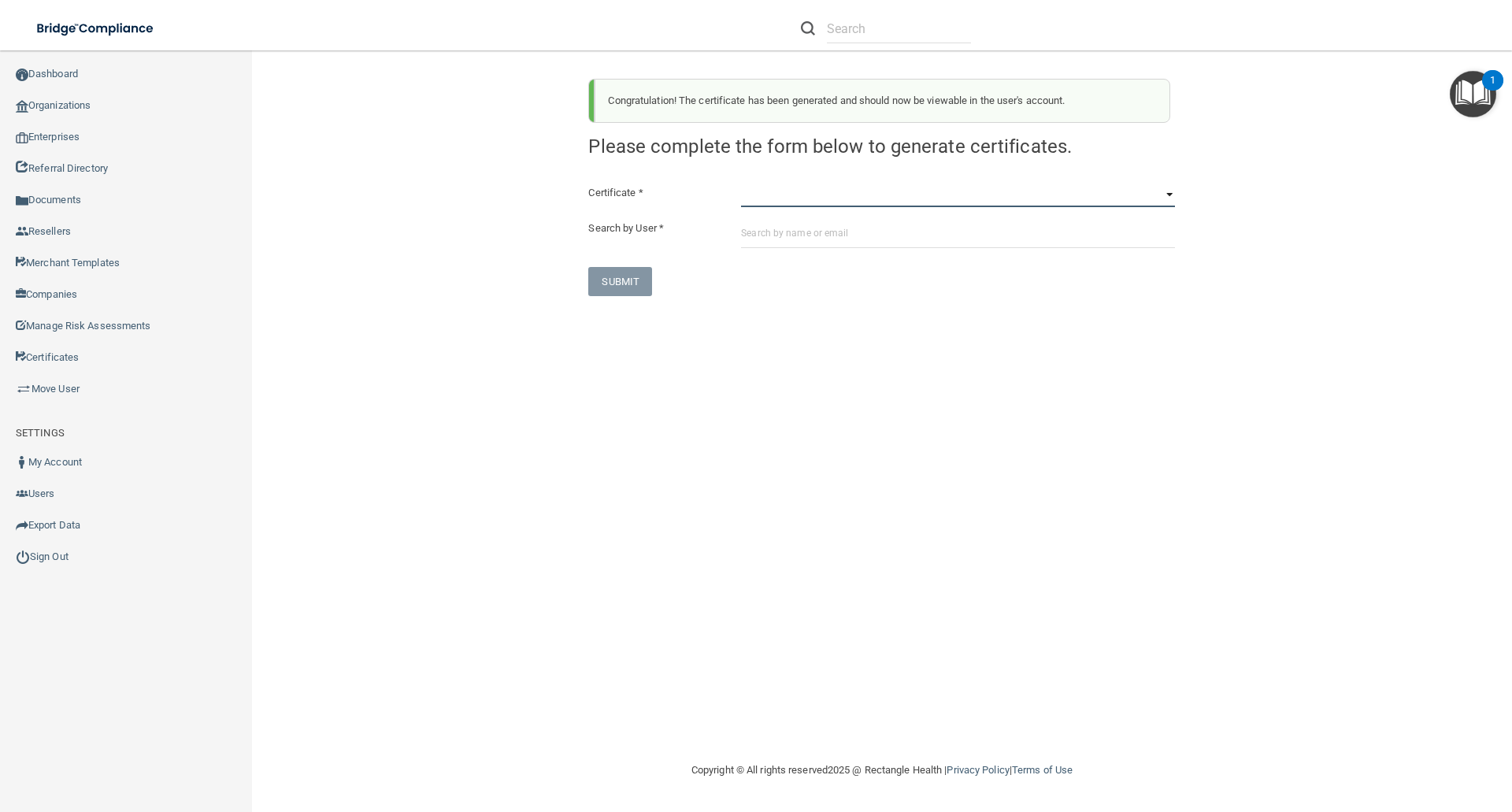
click at [757, 197] on select "HIPAA Officer Certification Training OSHA Bloodborne Pathogens OSHA COVID-19 Pr…" at bounding box center [958, 195] width 434 height 24
select select "7"
click at [741, 183] on select "HIPAA Officer Certification Training OSHA Bloodborne Pathogens OSHA COVID-19 Pr…" at bounding box center [958, 195] width 434 height 24
click at [750, 229] on input "text" at bounding box center [958, 233] width 434 height 29
paste input "gubashs@gmail.com"
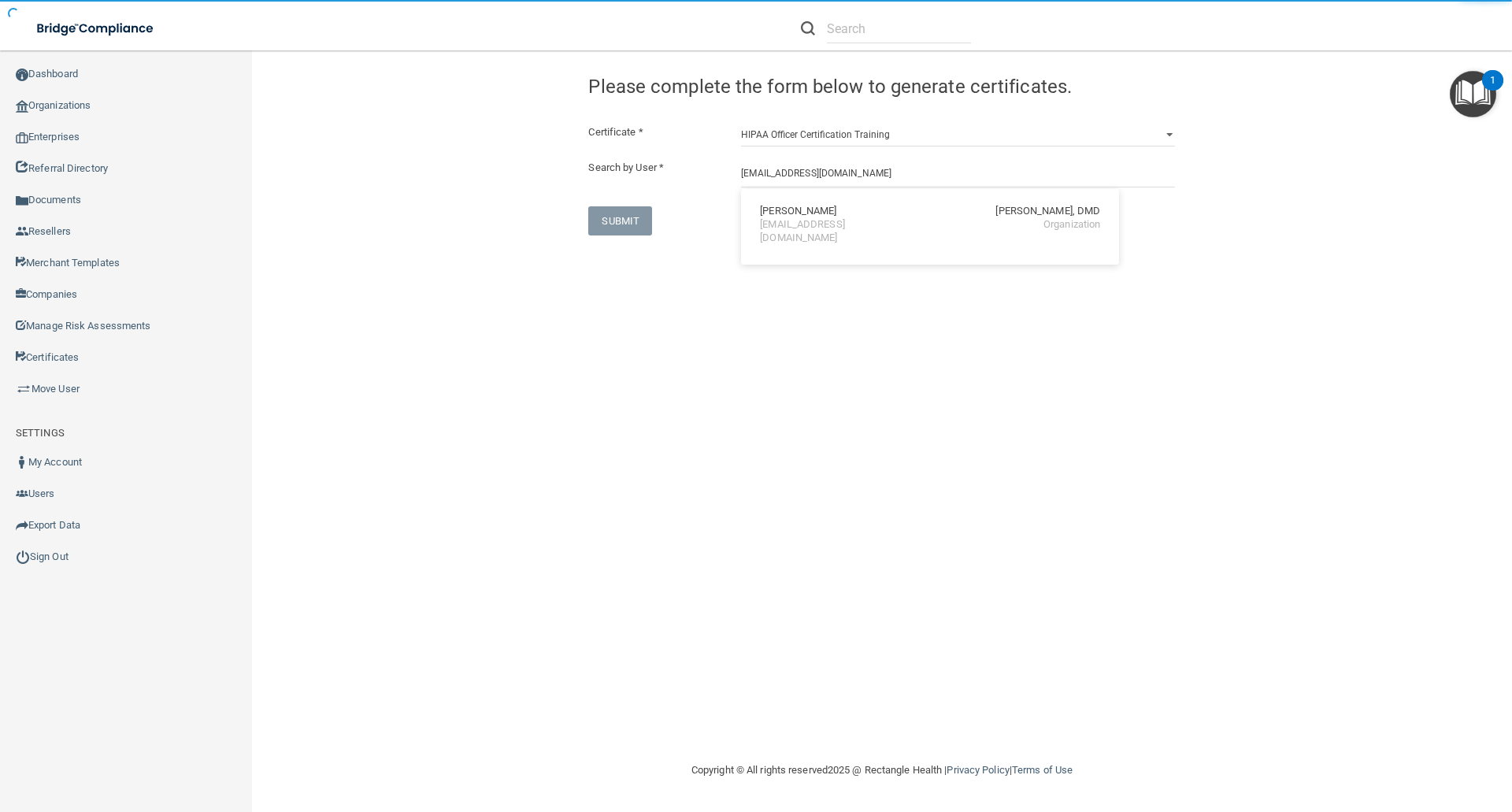
click at [838, 213] on div "Sherri Gubash Ronald A. Murphy, DMD" at bounding box center [930, 211] width 341 height 13
type input "Sherri Gubash"
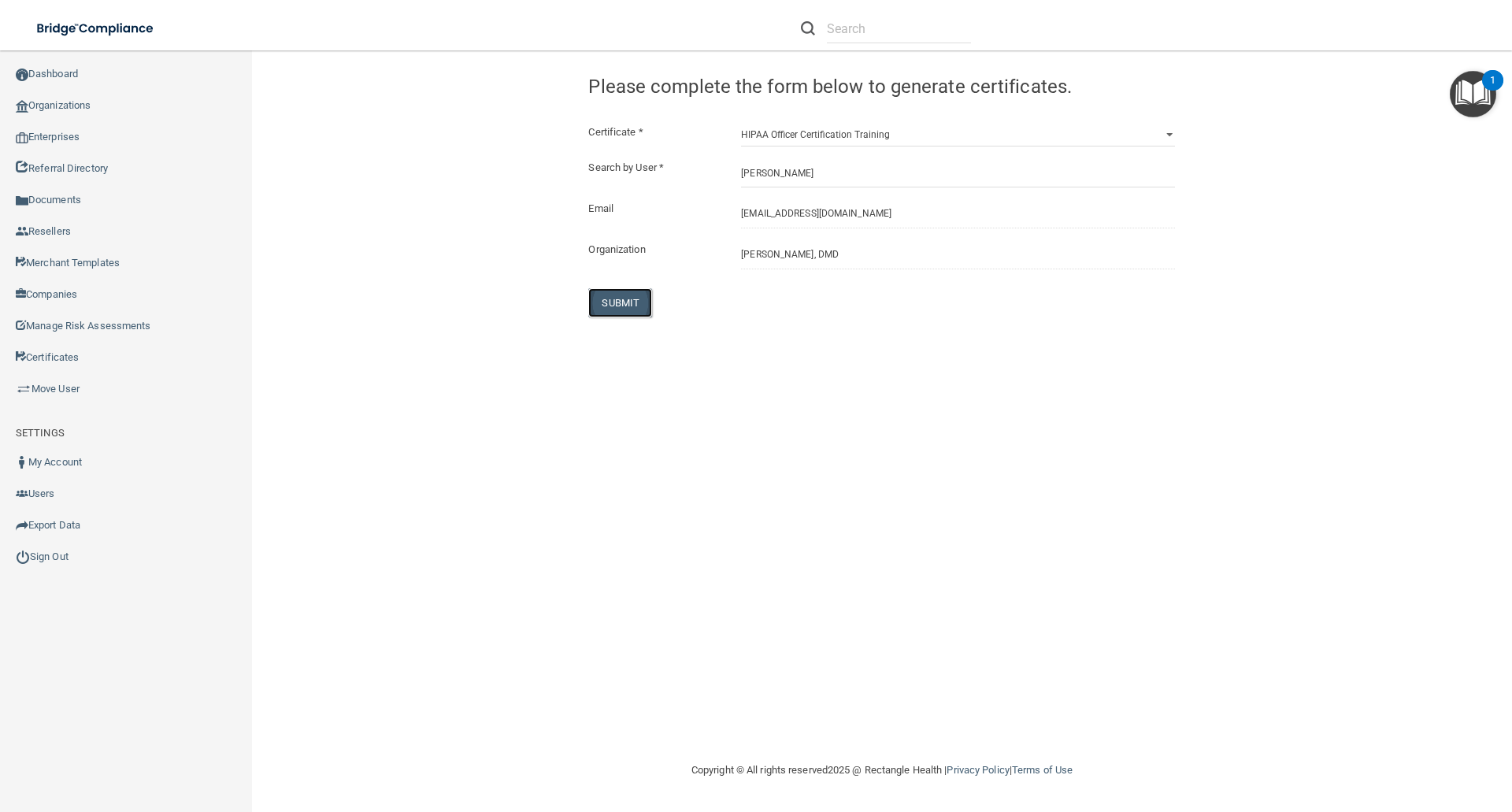
click at [624, 296] on button "SUBMIT" at bounding box center [621, 302] width 64 height 29
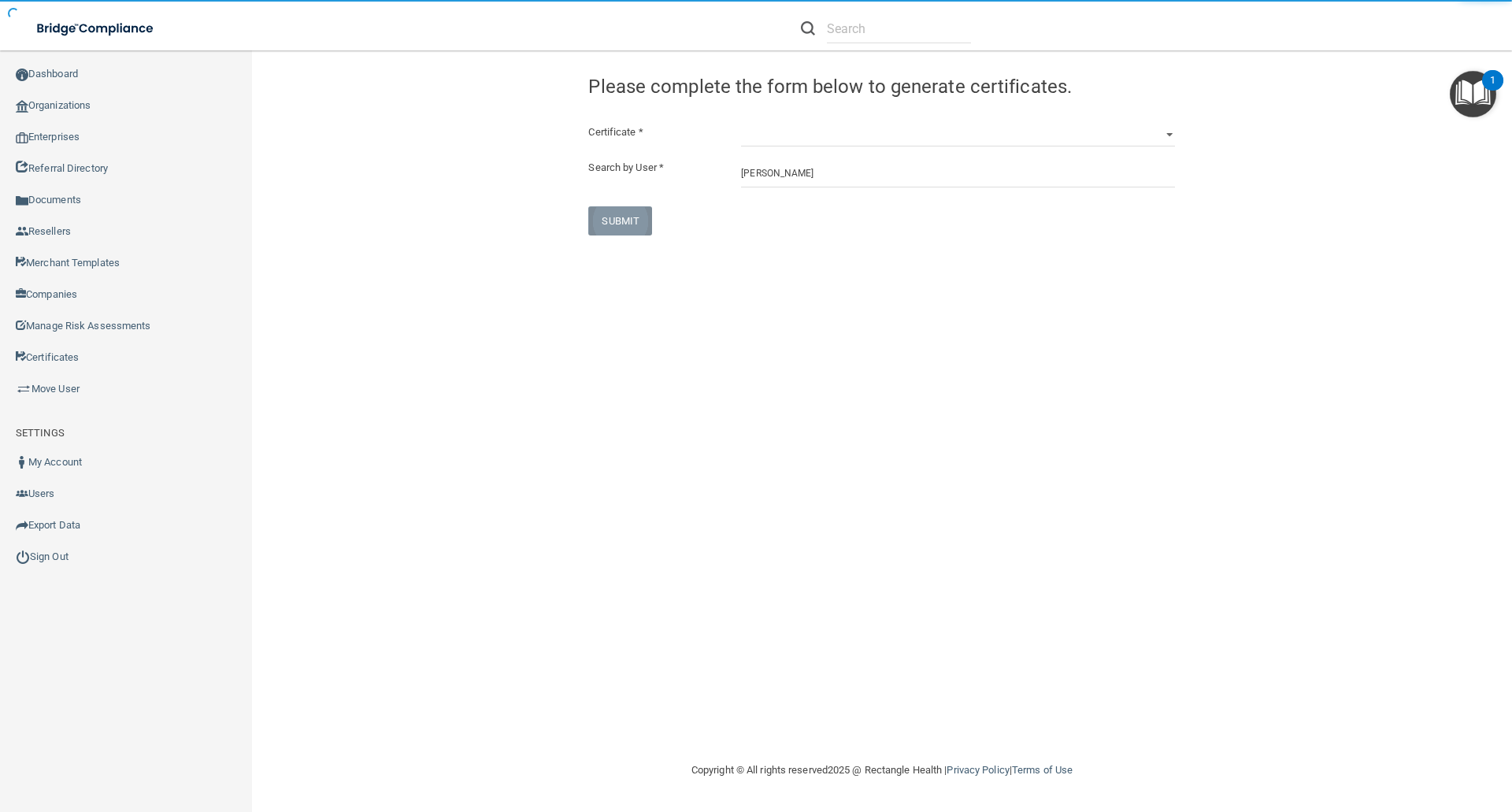
select select "?"
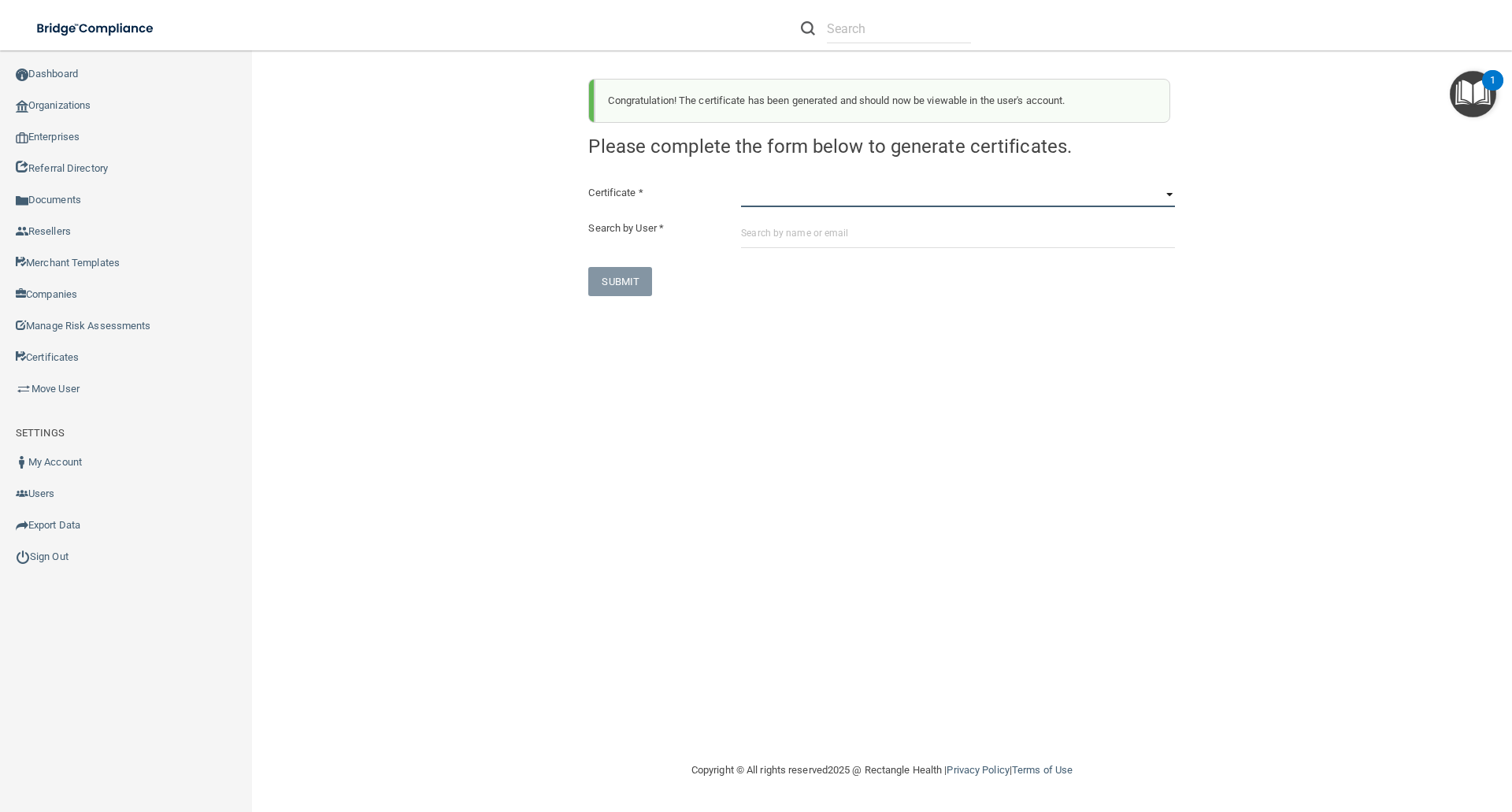
click at [793, 199] on select "HIPAA Officer Certification Training OSHA Bloodborne Pathogens OSHA COVID-19 Pr…" at bounding box center [958, 195] width 434 height 24
select select "1"
click at [741, 183] on select "HIPAA Officer Certification Training OSHA Bloodborne Pathogens OSHA COVID-19 Pr…" at bounding box center [958, 195] width 434 height 24
click at [748, 235] on input "text" at bounding box center [958, 233] width 434 height 29
paste input "izabela_koczmara@yahoo.com"
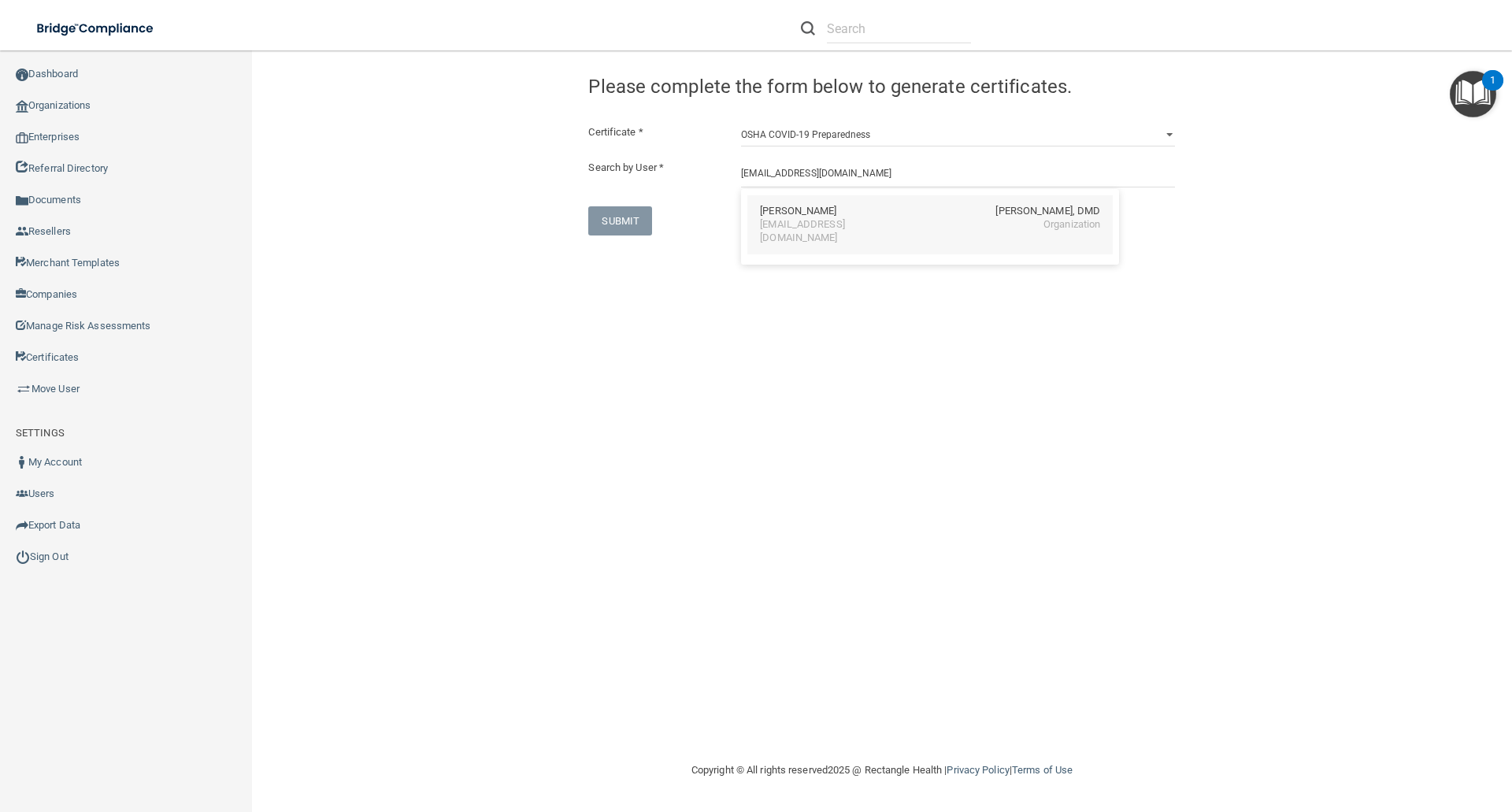
click at [785, 221] on div "izabela_koczmara@yahoo.com" at bounding box center [828, 231] width 136 height 27
type input "Izabela Koczmara"
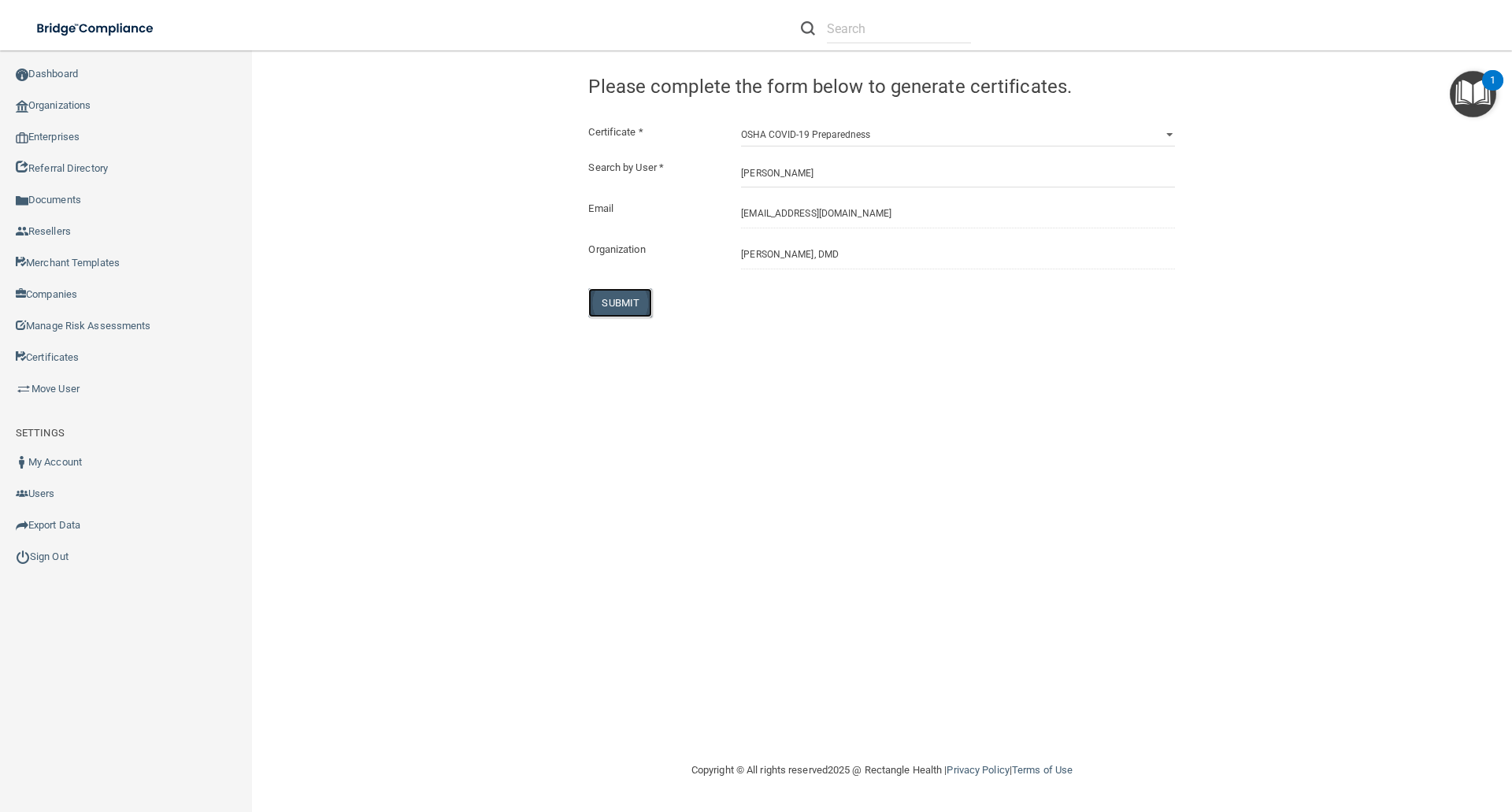
click at [634, 302] on button "SUBMIT" at bounding box center [621, 302] width 64 height 29
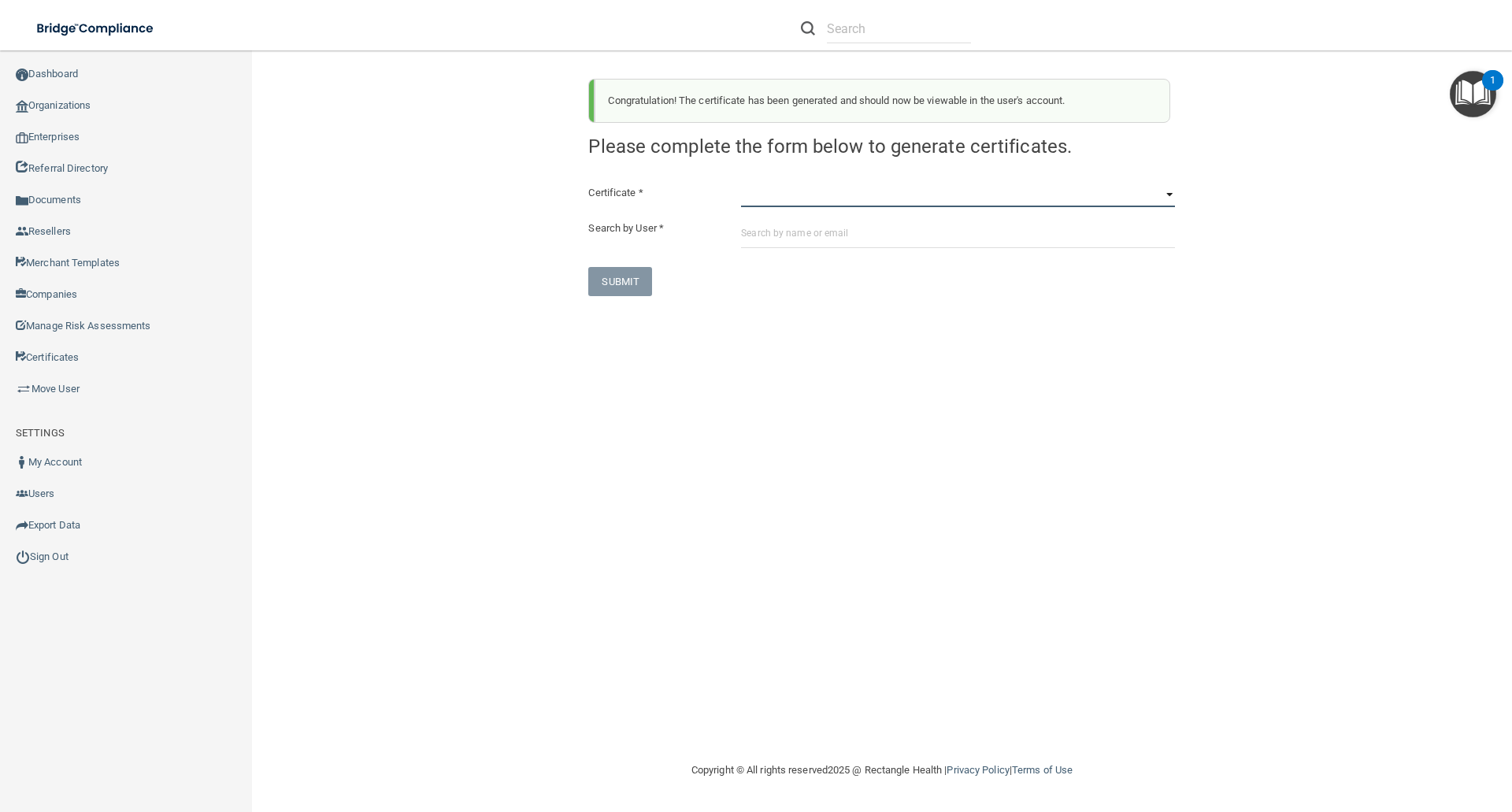
click at [754, 203] on select "HIPAA Officer Certification Training OSHA Bloodborne Pathogens OSHA COVID-19 Pr…" at bounding box center [958, 195] width 434 height 24
select select "3"
click at [741, 183] on select "HIPAA Officer Certification Training OSHA Bloodborne Pathogens OSHA COVID-19 Pr…" at bounding box center [958, 195] width 434 height 24
click at [756, 238] on input "text" at bounding box center [958, 233] width 434 height 29
paste input "izabela_koczmara@yahoo.com"
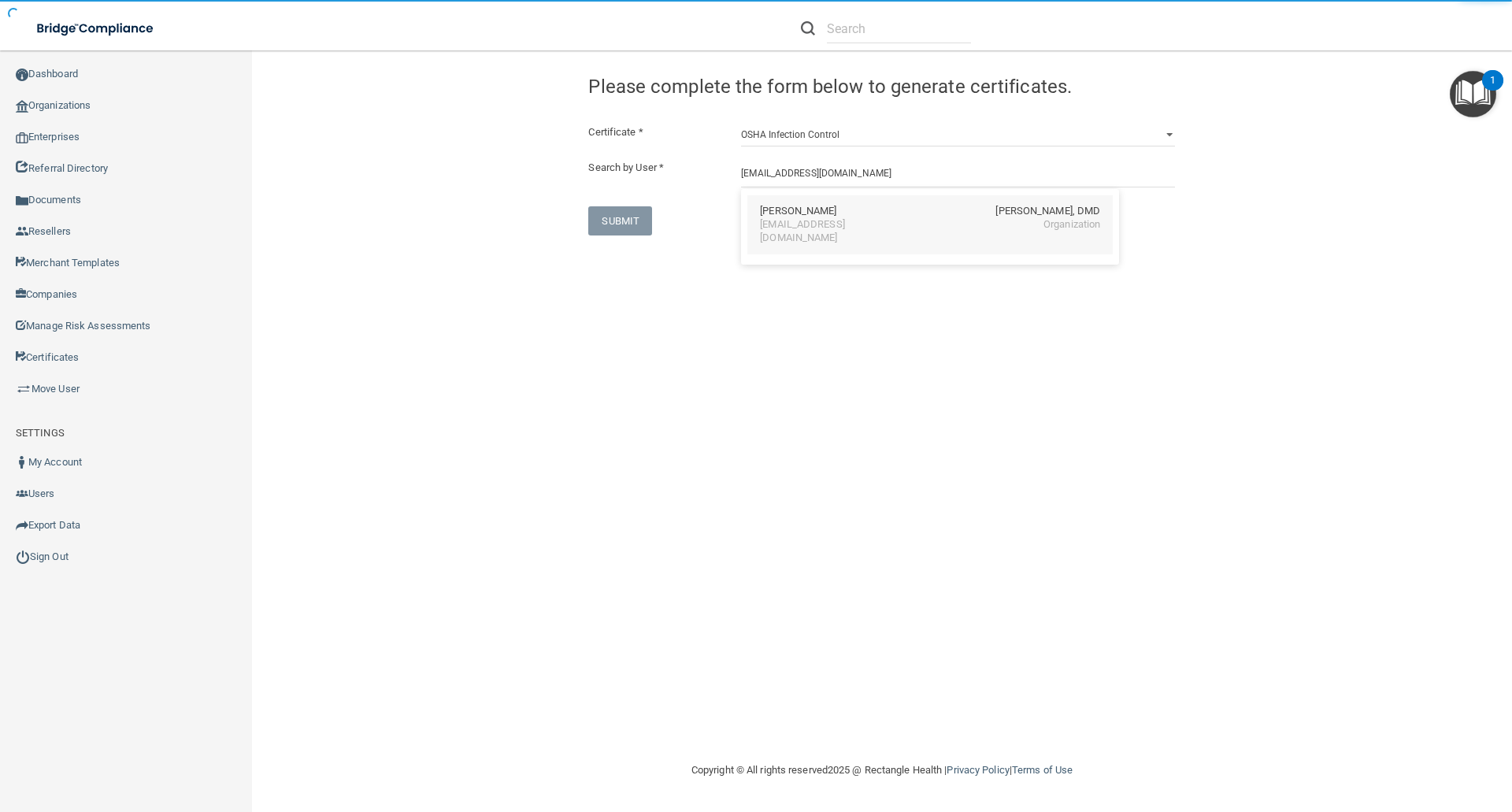
click at [773, 218] on div "izabela_koczmara@yahoo.com" at bounding box center [828, 231] width 136 height 27
type input "Izabela Koczmara"
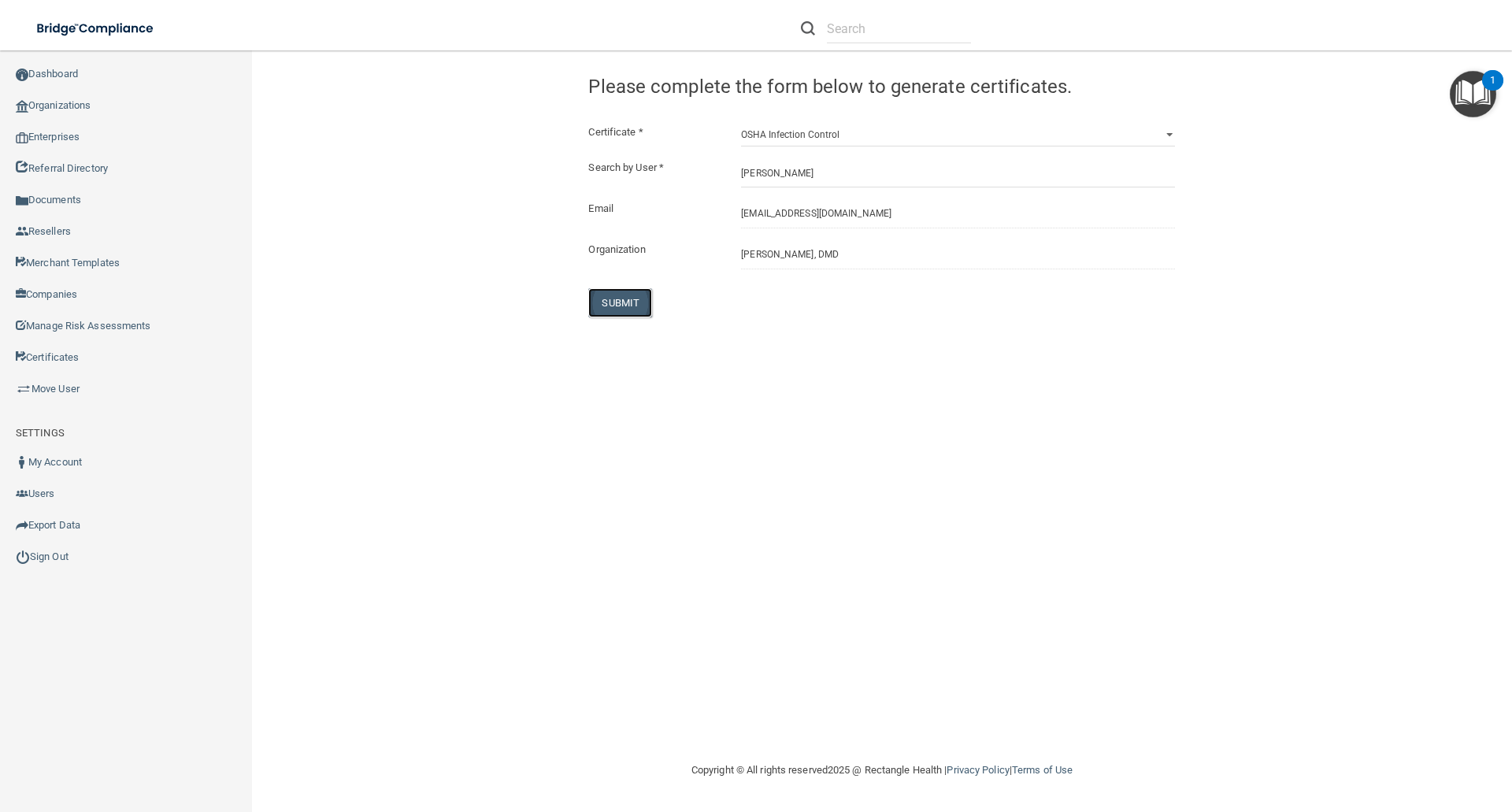
click at [633, 304] on button "SUBMIT" at bounding box center [621, 302] width 64 height 29
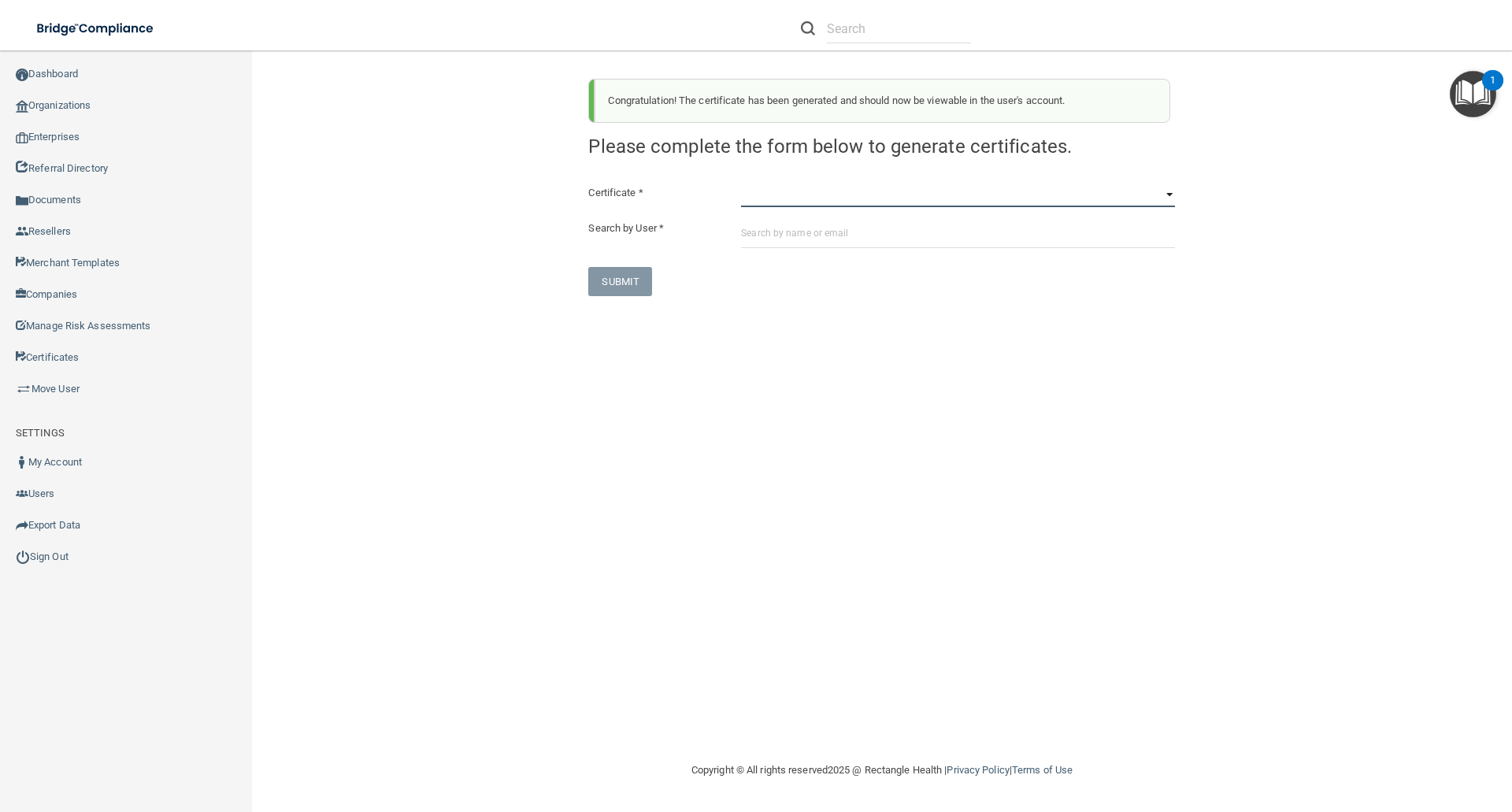
click at [751, 202] on select "HIPAA Officer Certification Training OSHA Bloodborne Pathogens OSHA COVID-19 Pr…" at bounding box center [958, 195] width 434 height 24
select select "4"
click at [741, 183] on select "HIPAA Officer Certification Training OSHA Bloodborne Pathogens OSHA COVID-19 Pr…" at bounding box center [958, 195] width 434 height 24
click at [751, 231] on input "text" at bounding box center [958, 233] width 434 height 29
paste input "izabela_koczmara@yahoo.com"
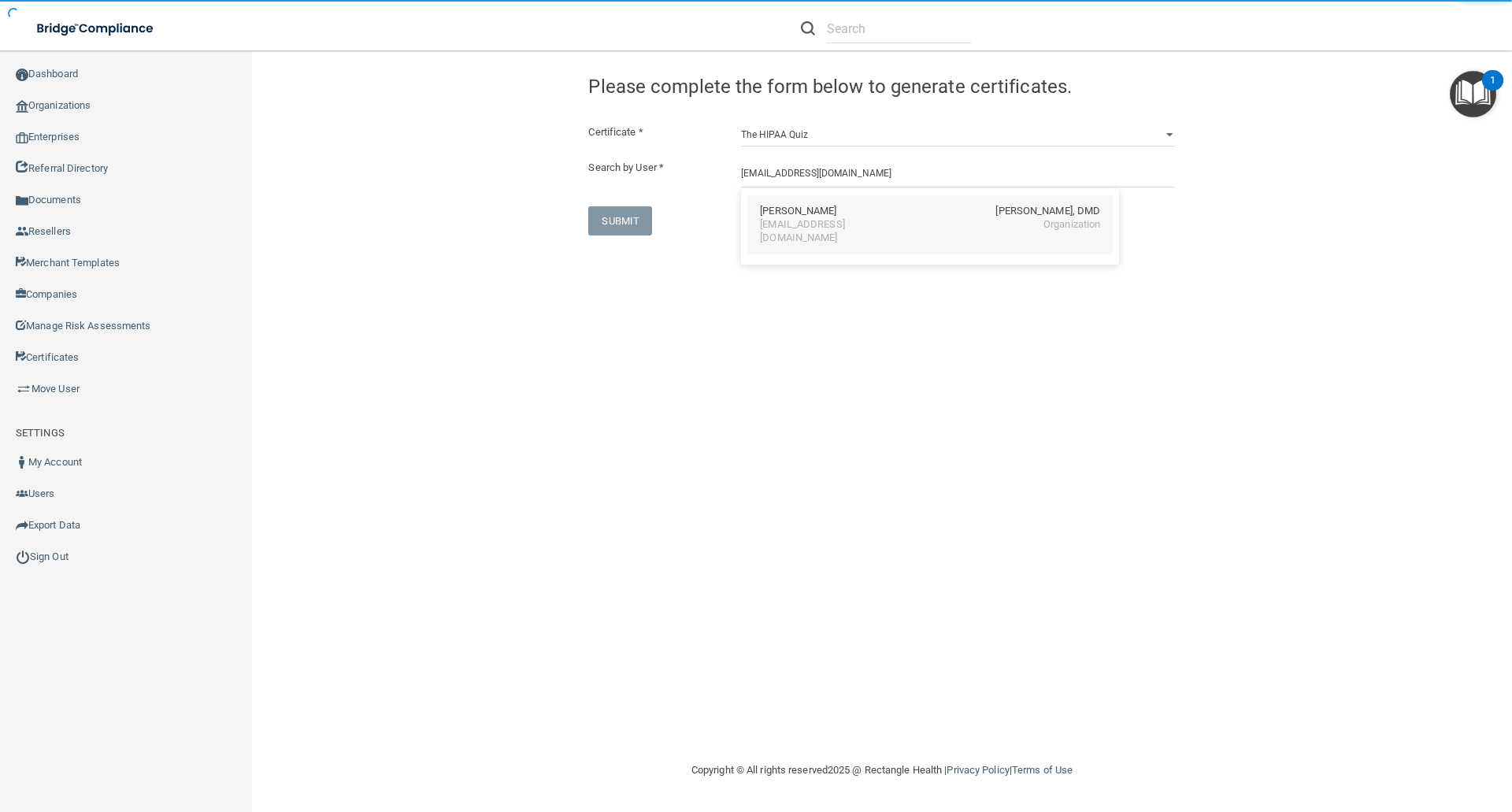
click at [803, 213] on div "Izabela Koczmara" at bounding box center [798, 211] width 77 height 13
type input "Izabela Koczmara"
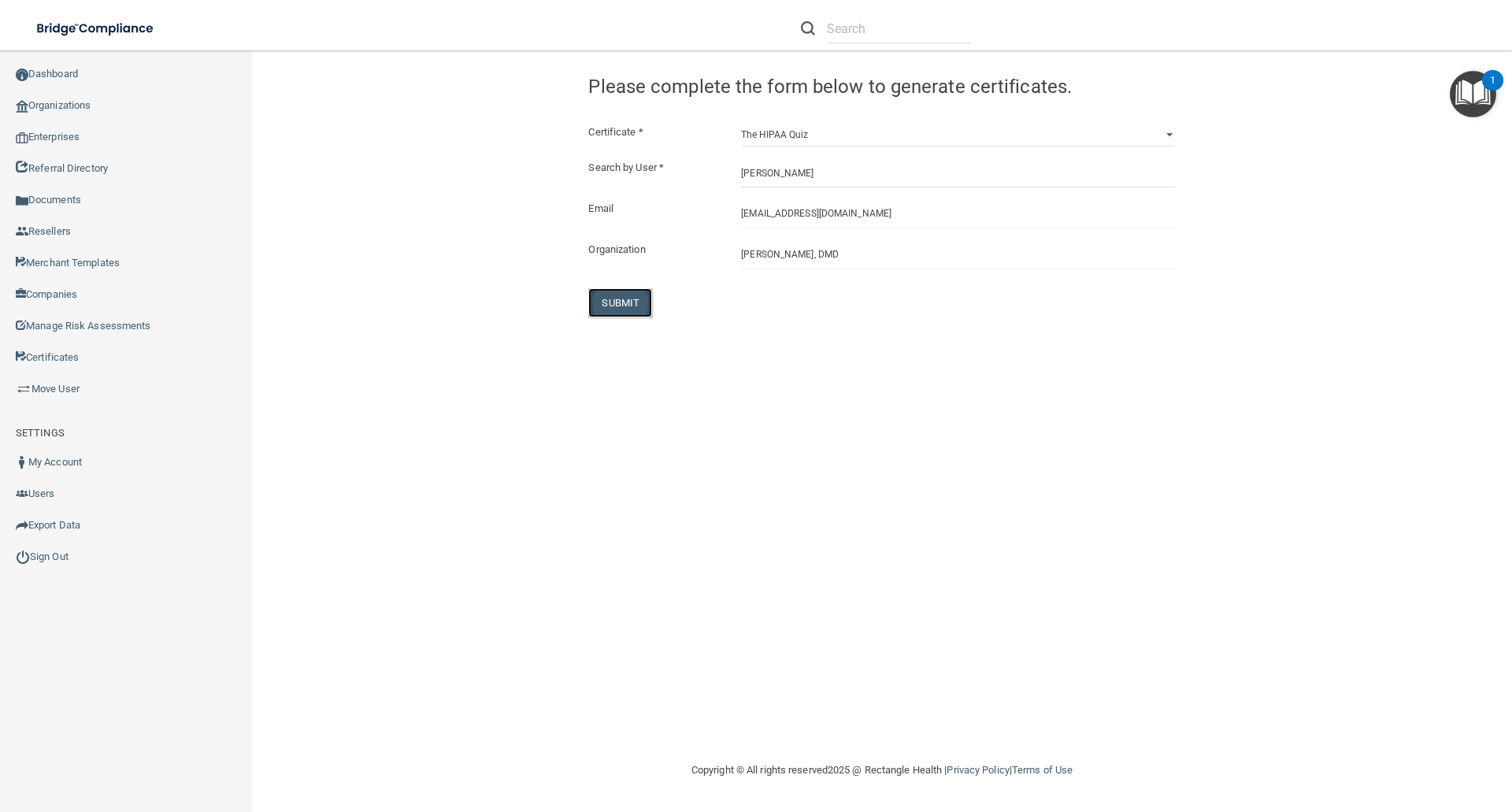
click at [616, 299] on button "SUBMIT" at bounding box center [621, 302] width 64 height 29
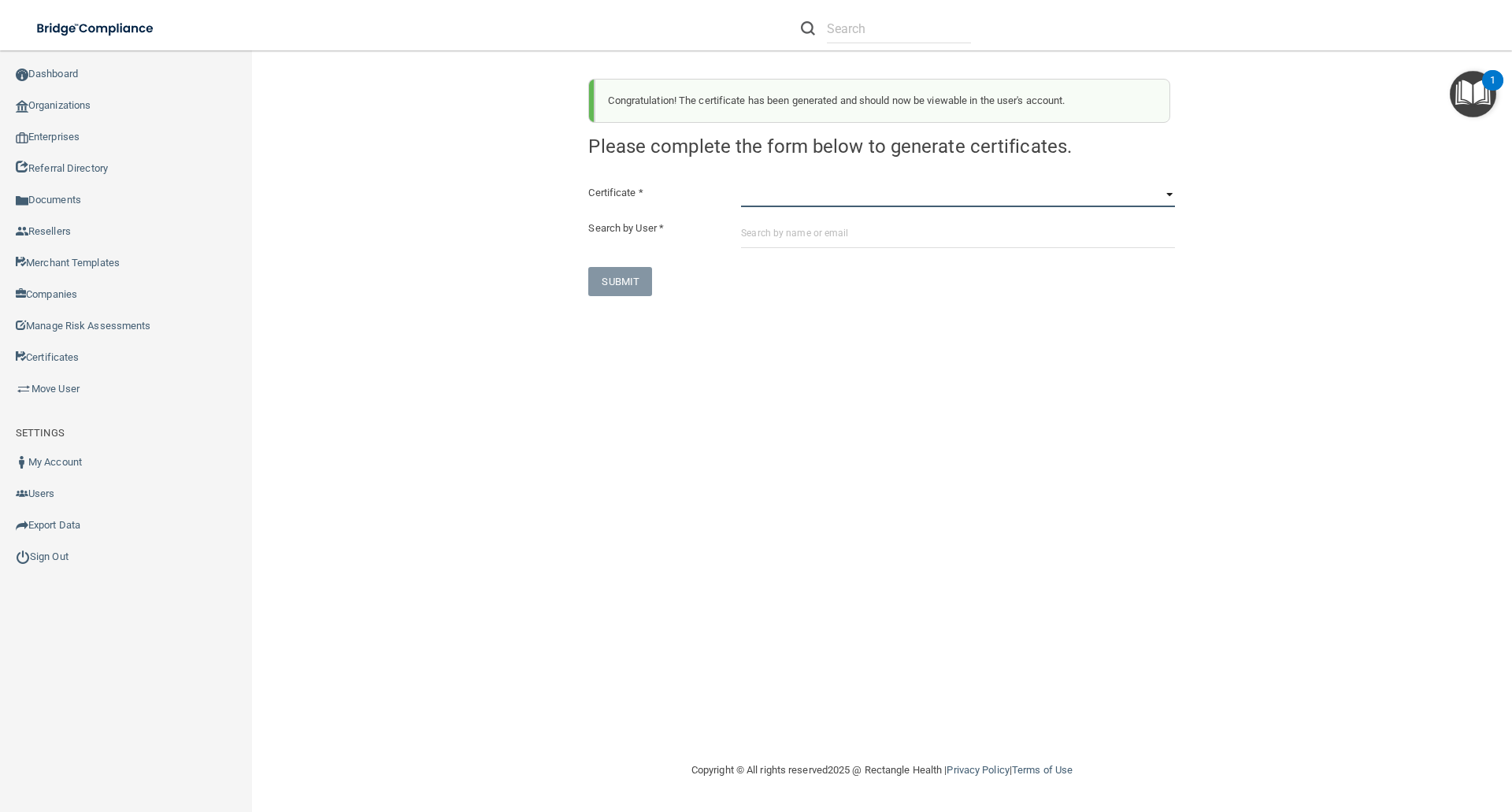
click at [748, 197] on select "HIPAA Officer Certification Training OSHA Bloodborne Pathogens OSHA COVID-19 Pr…" at bounding box center [958, 195] width 434 height 24
select select "5"
click at [741, 183] on select "HIPAA Officer Certification Training OSHA Bloodborne Pathogens OSHA COVID-19 Pr…" at bounding box center [958, 195] width 434 height 24
click at [747, 231] on input "text" at bounding box center [958, 233] width 434 height 29
paste input "izabela_koczmara@yahoo.com"
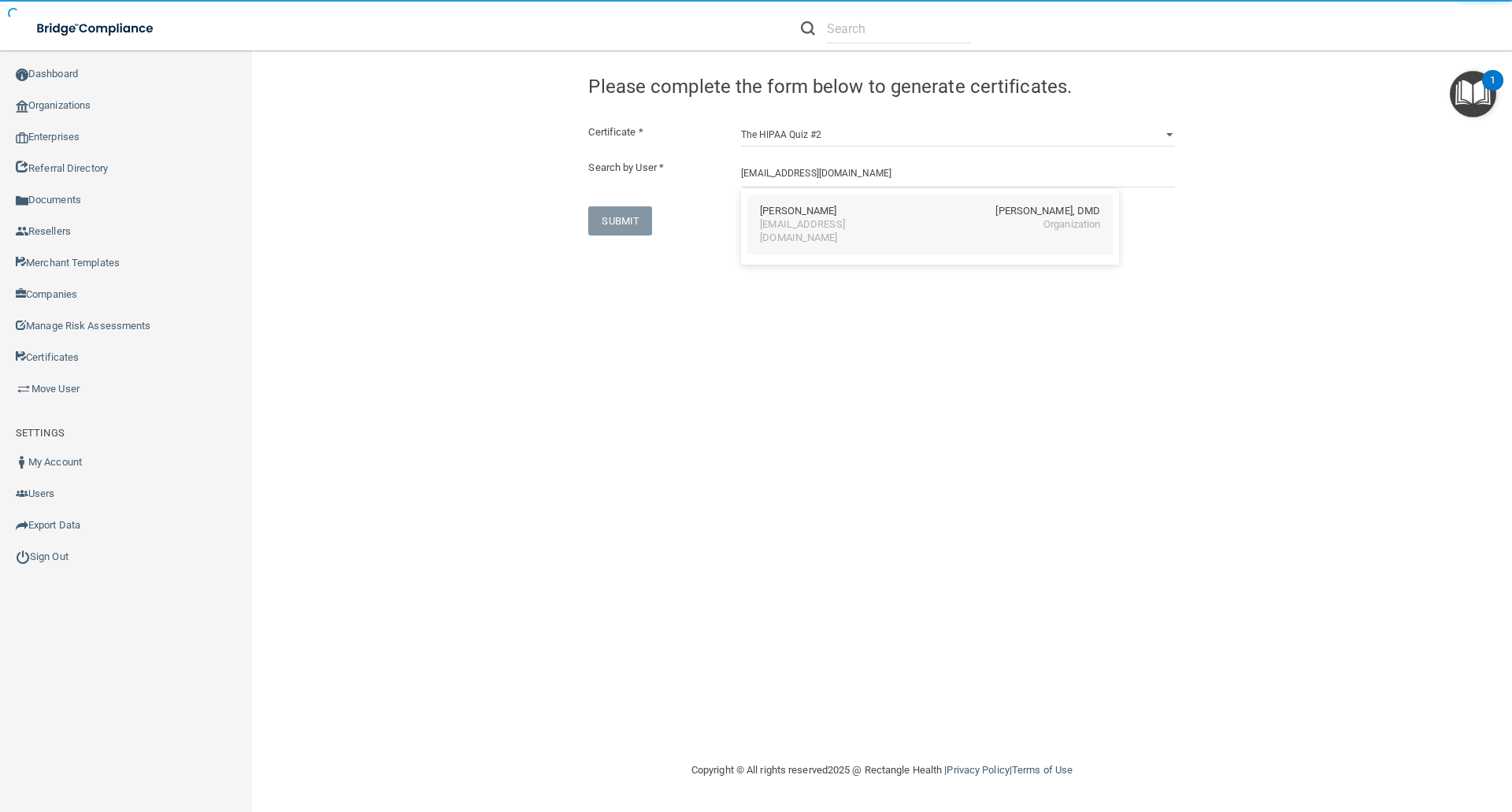
click at [800, 210] on div "Izabela Koczmara" at bounding box center [798, 211] width 77 height 13
type input "Izabela Koczmara"
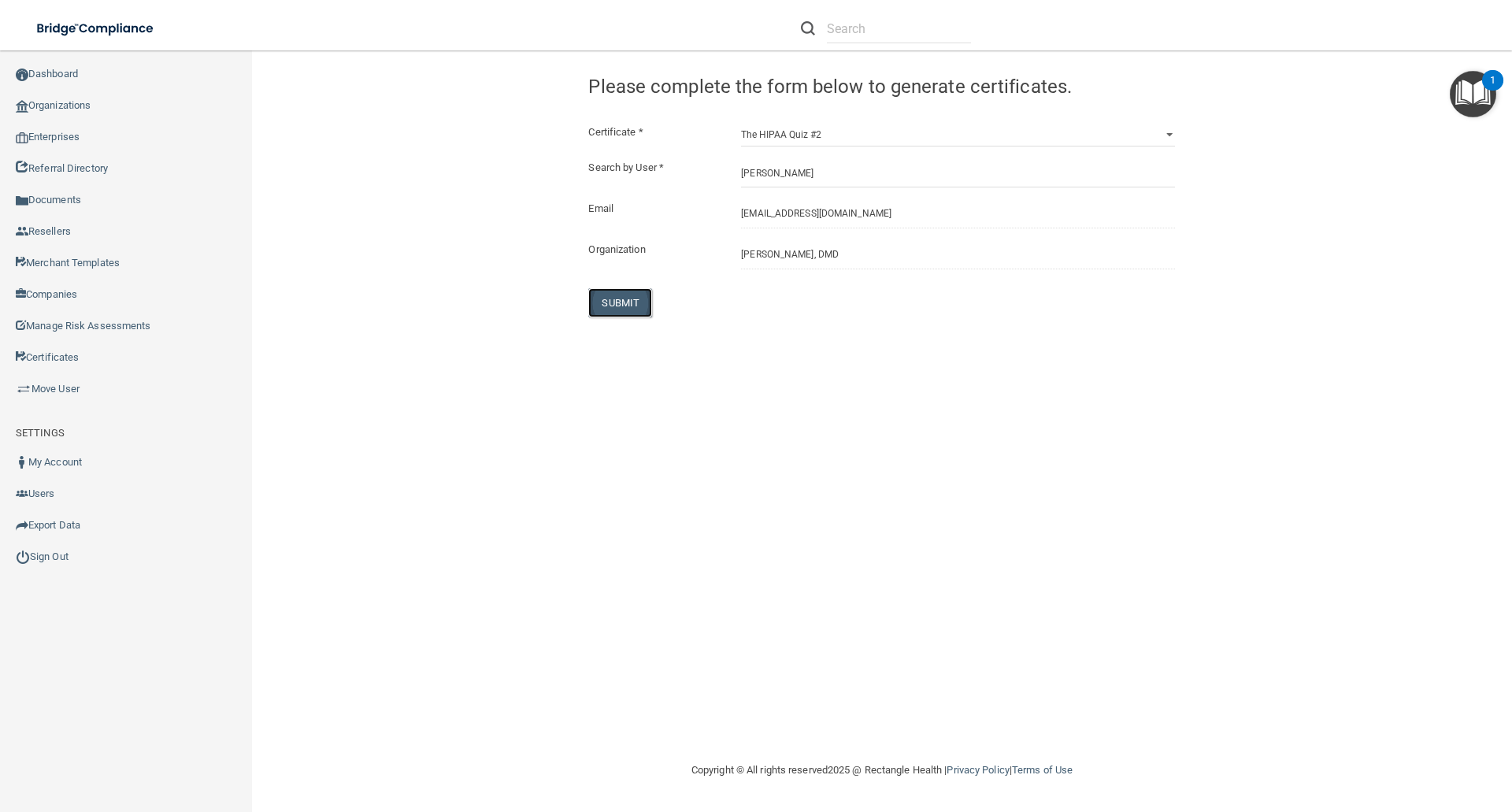
click at [615, 301] on button "SUBMIT" at bounding box center [621, 302] width 64 height 29
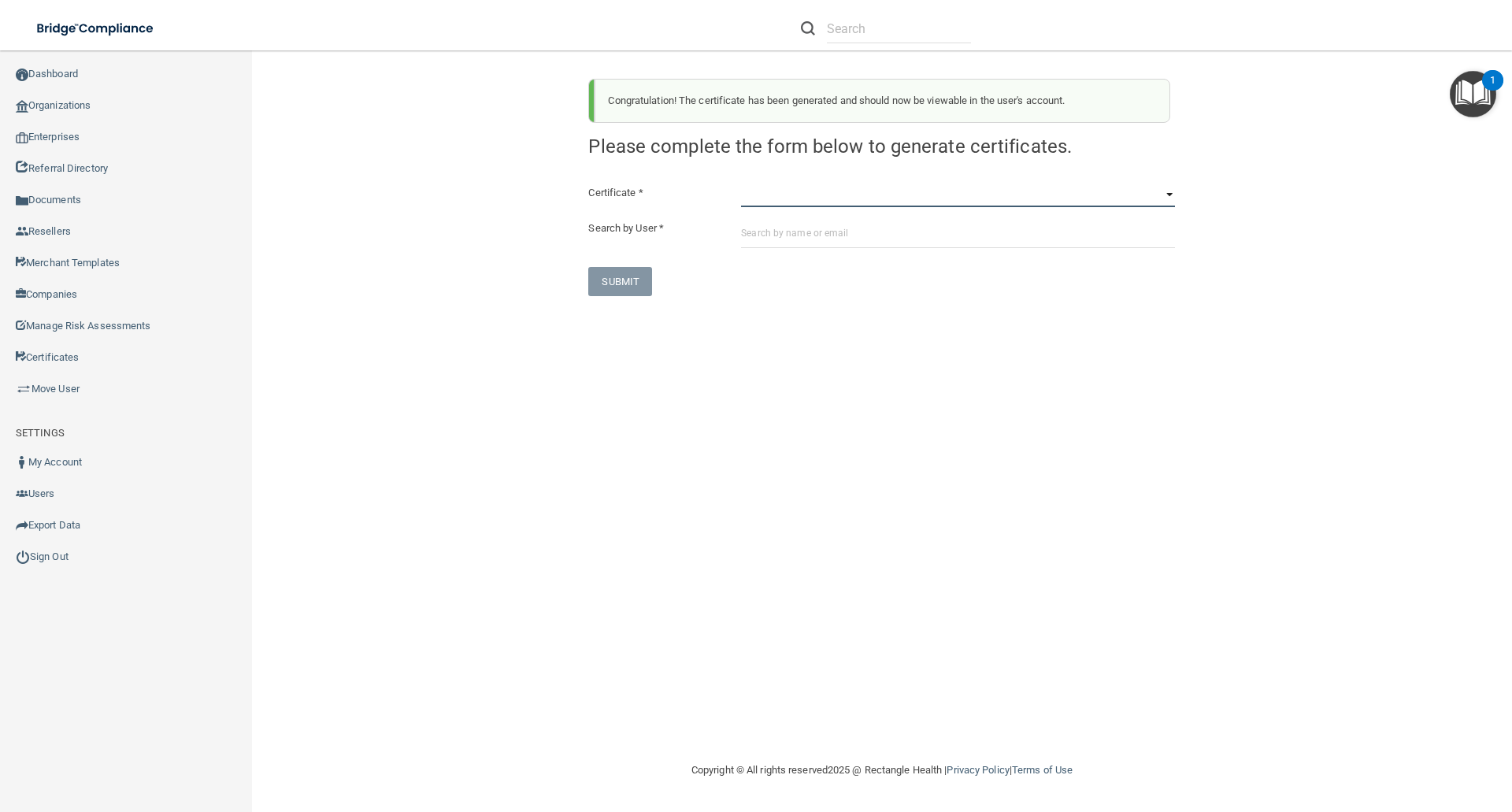
click at [747, 197] on select "HIPAA Officer Certification Training OSHA Bloodborne Pathogens OSHA COVID-19 Pr…" at bounding box center [958, 195] width 434 height 24
select select "6"
click at [741, 183] on select "HIPAA Officer Certification Training OSHA Bloodborne Pathogens OSHA COVID-19 Pr…" at bounding box center [958, 195] width 434 height 24
click at [754, 235] on input "text" at bounding box center [958, 233] width 434 height 29
paste input "izabela_koczmara@yahoo.com"
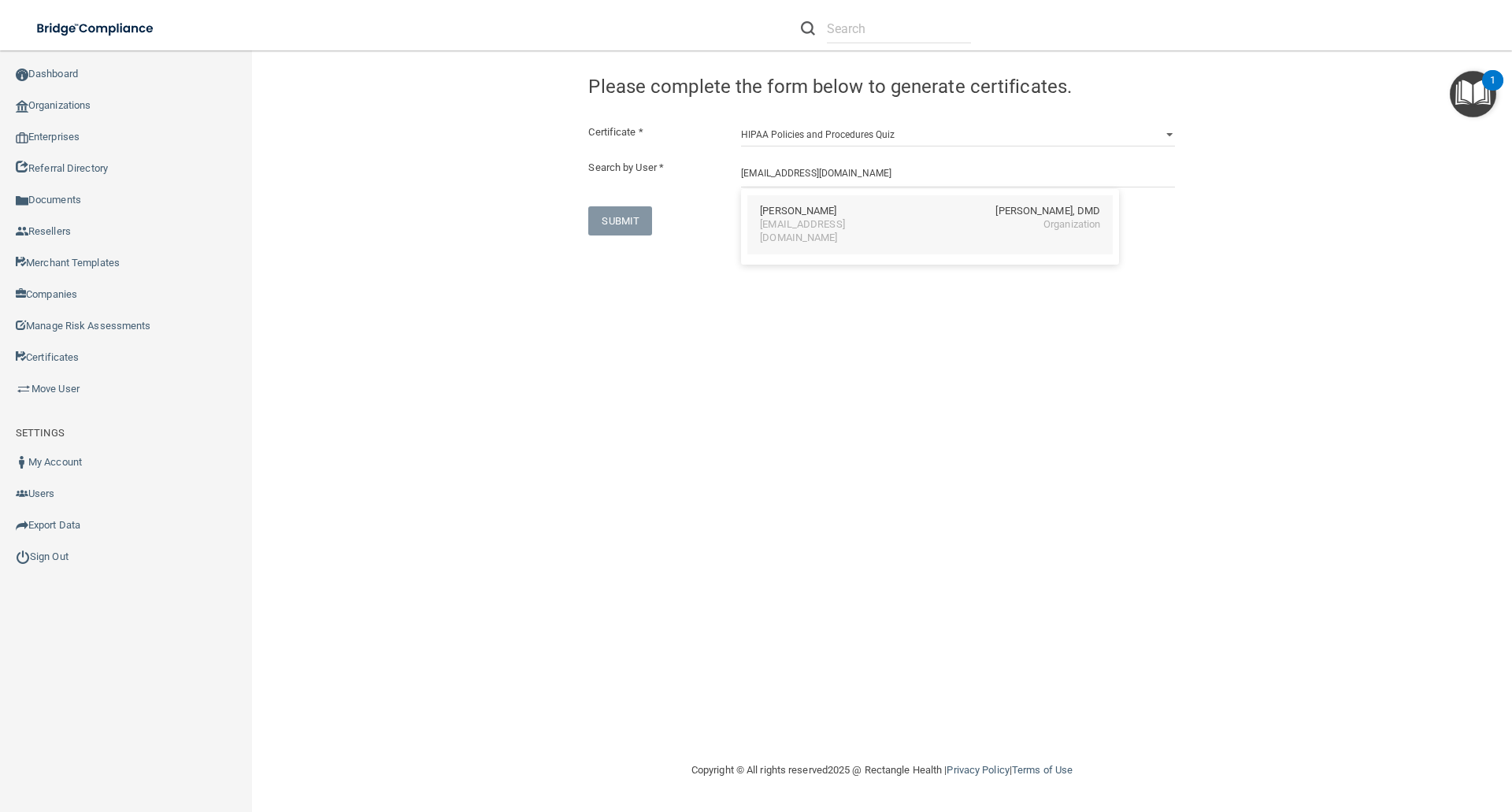
click at [778, 222] on div "izabela_koczmara@yahoo.com" at bounding box center [828, 231] width 136 height 27
type input "Izabela Koczmara"
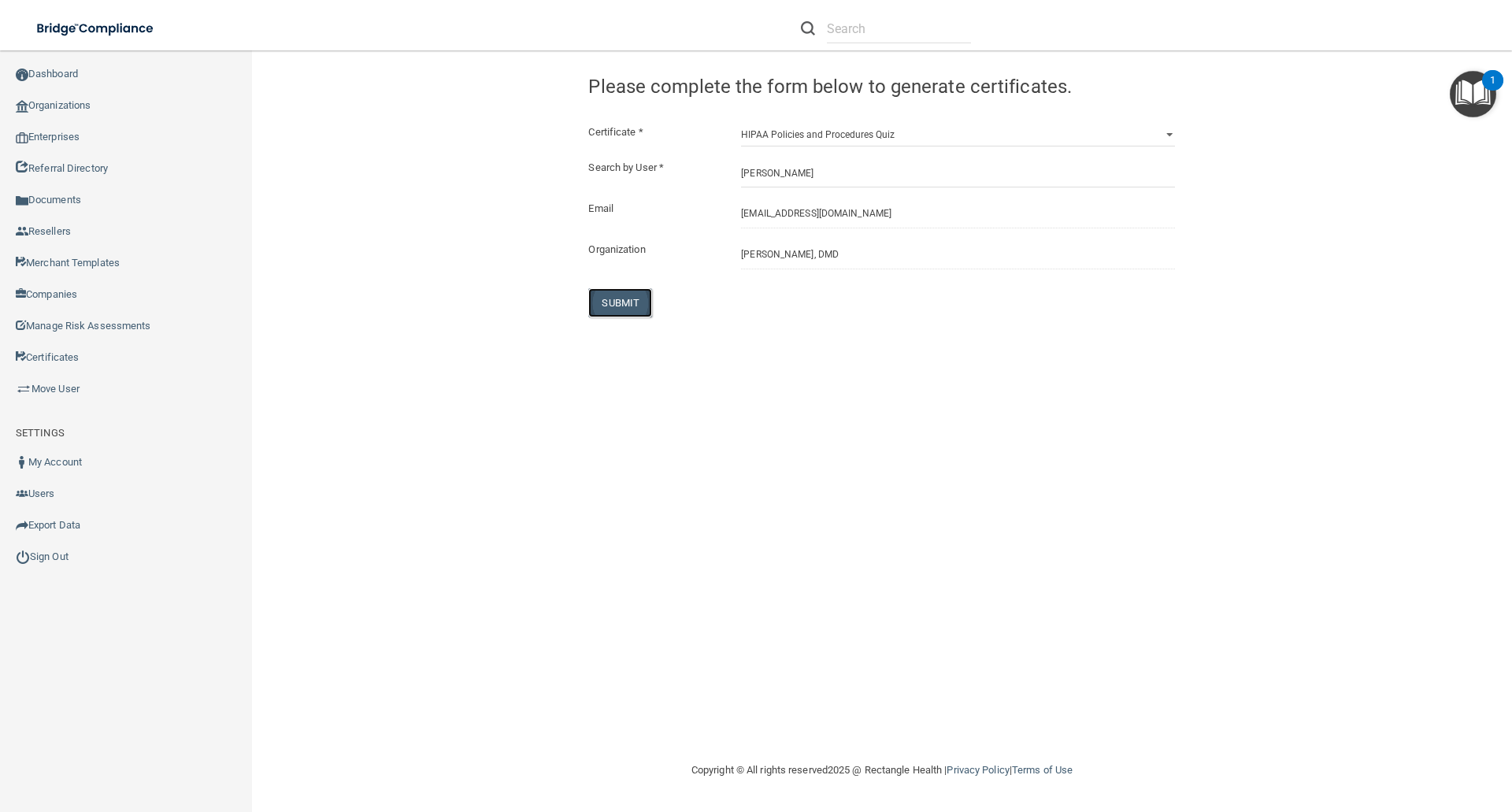
click at [624, 296] on button "SUBMIT" at bounding box center [621, 302] width 64 height 29
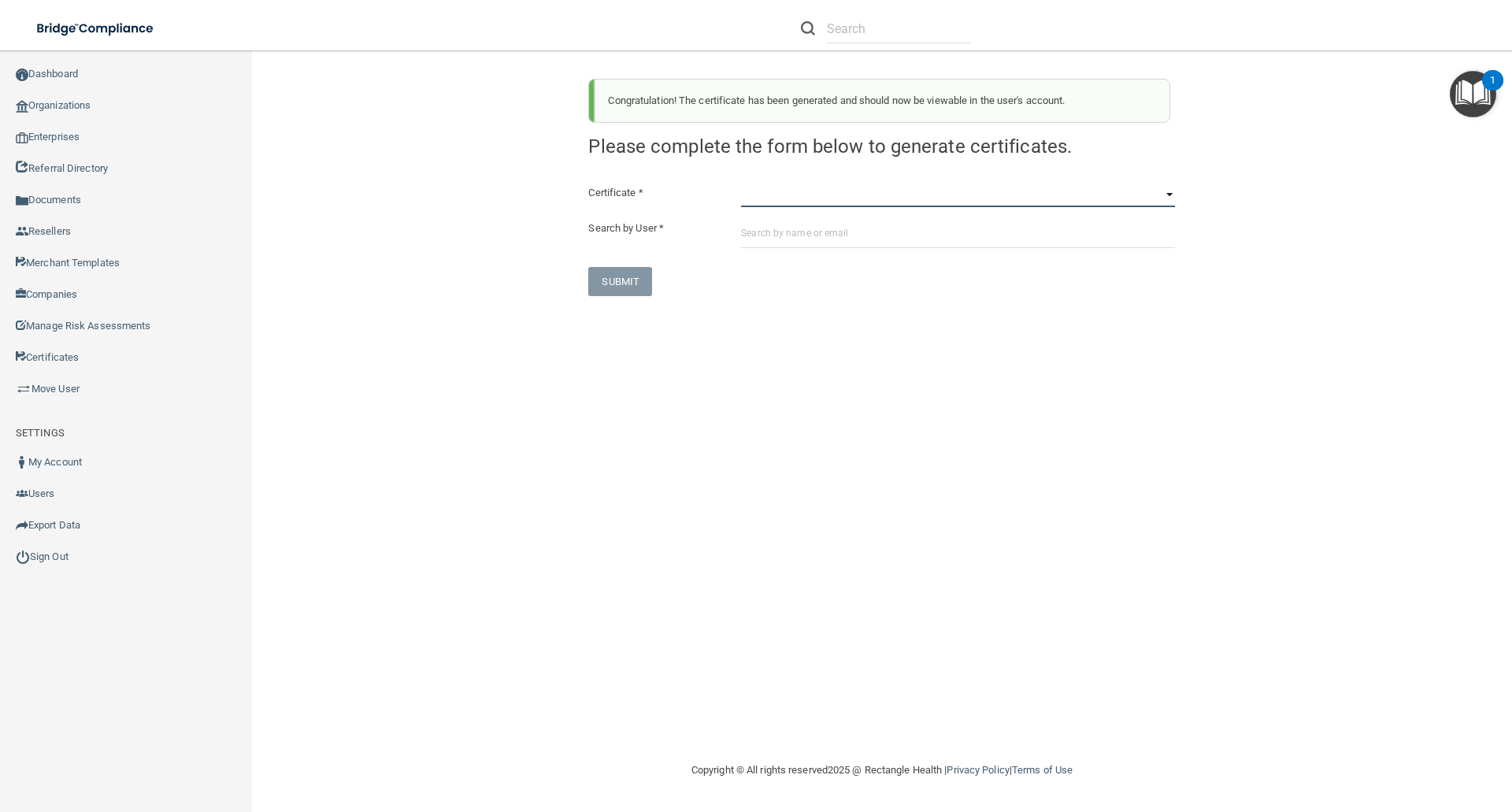
click at [748, 202] on select "HIPAA Officer Certification Training OSHA Bloodborne Pathogens OSHA COVID-19 Pr…" at bounding box center [958, 195] width 434 height 24
select select "7"
click at [741, 183] on select "HIPAA Officer Certification Training OSHA Bloodborne Pathogens OSHA COVID-19 Pr…" at bounding box center [958, 195] width 434 height 24
click at [745, 233] on input "text" at bounding box center [958, 233] width 434 height 29
paste input "izabela_koczmara@yahoo.com"
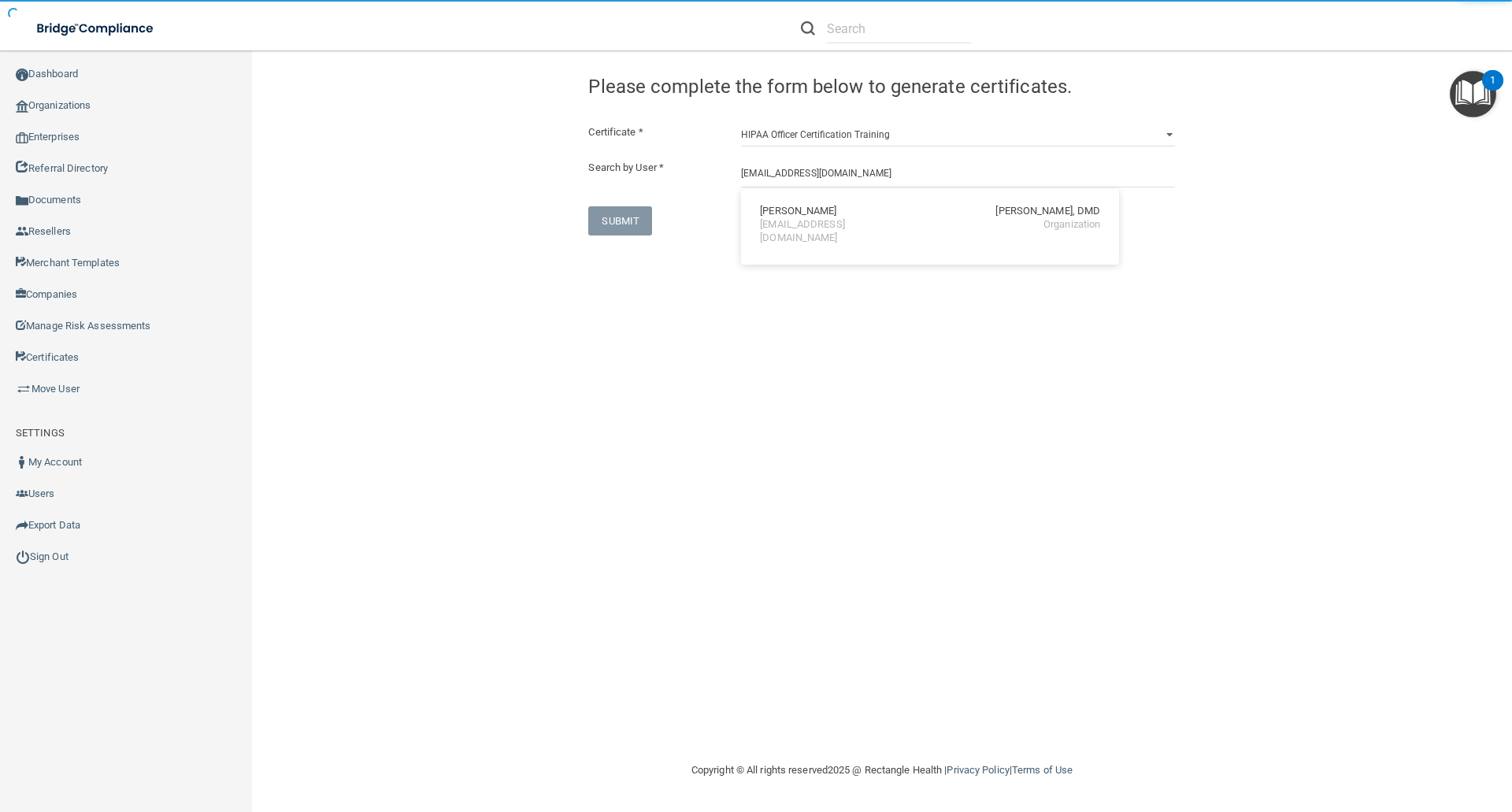
click at [833, 223] on div "izabela_koczmara@yahoo.com" at bounding box center [828, 231] width 136 height 27
type input "Izabela Koczmara"
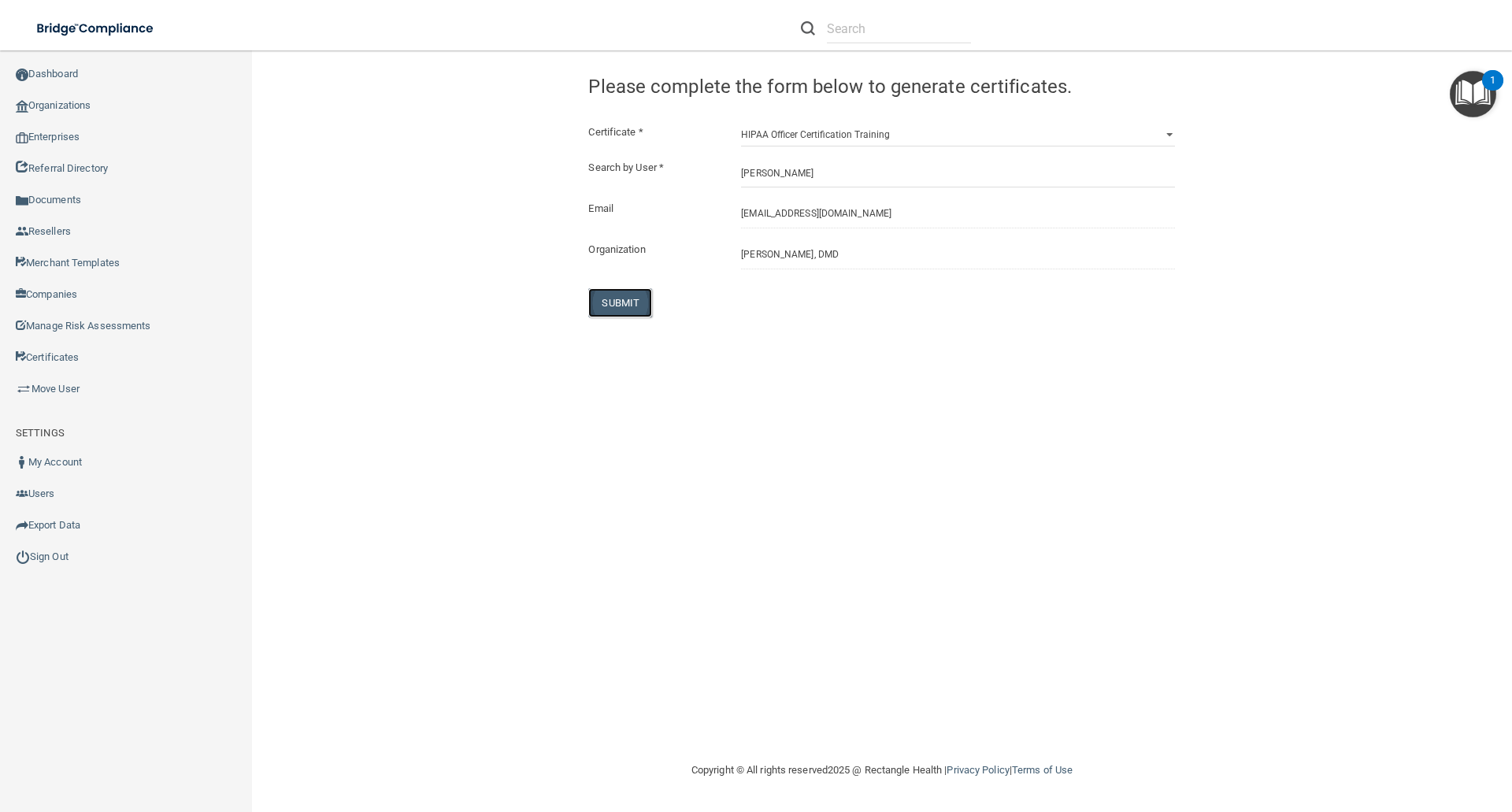
click at [624, 300] on button "SUBMIT" at bounding box center [621, 302] width 64 height 29
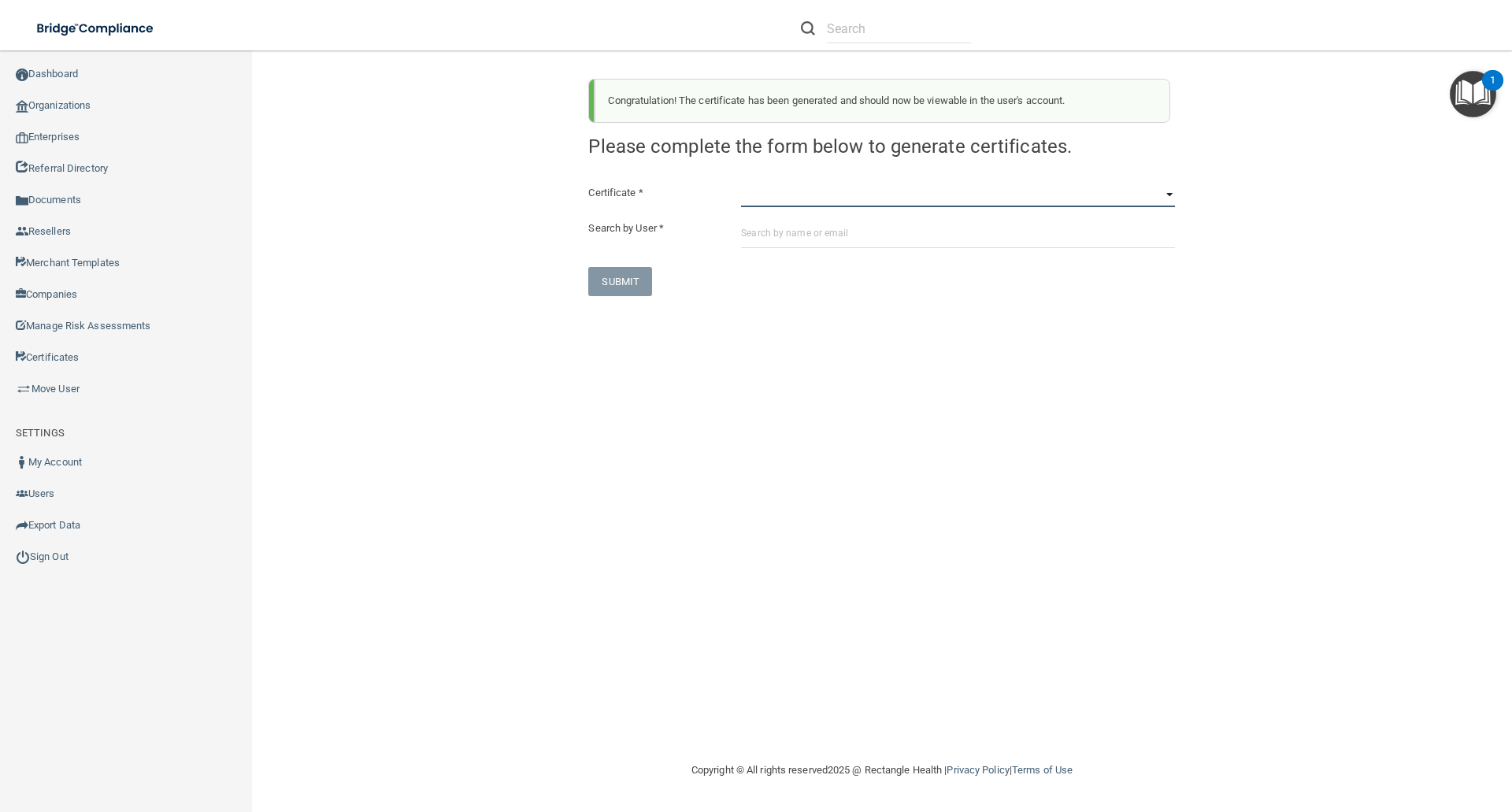
click at [762, 197] on select "HIPAA Officer Certification Training OSHA Bloodborne Pathogens OSHA COVID-19 Pr…" at bounding box center [958, 195] width 434 height 24
select select "1"
click at [741, 183] on select "HIPAA Officer Certification Training OSHA Bloodborne Pathogens OSHA COVID-19 Pr…" at bounding box center [958, 195] width 434 height 24
click at [751, 235] on input "text" at bounding box center [958, 233] width 434 height 29
paste input "tatianaaleon31@gmail.com"
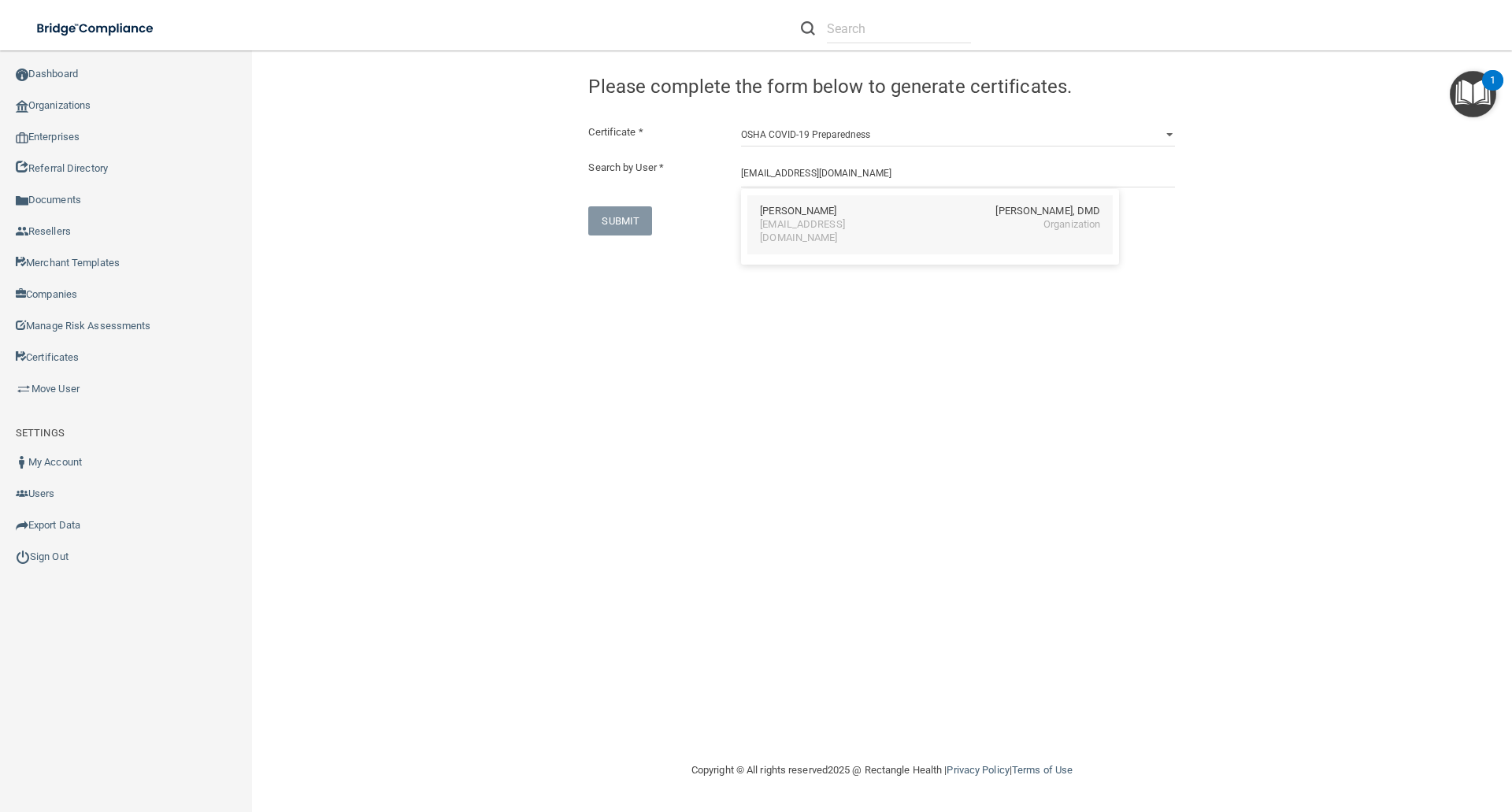
click at [778, 218] on div "tatianaaleon31@gmail.com" at bounding box center [828, 231] width 136 height 27
type input "Tatiana Leon"
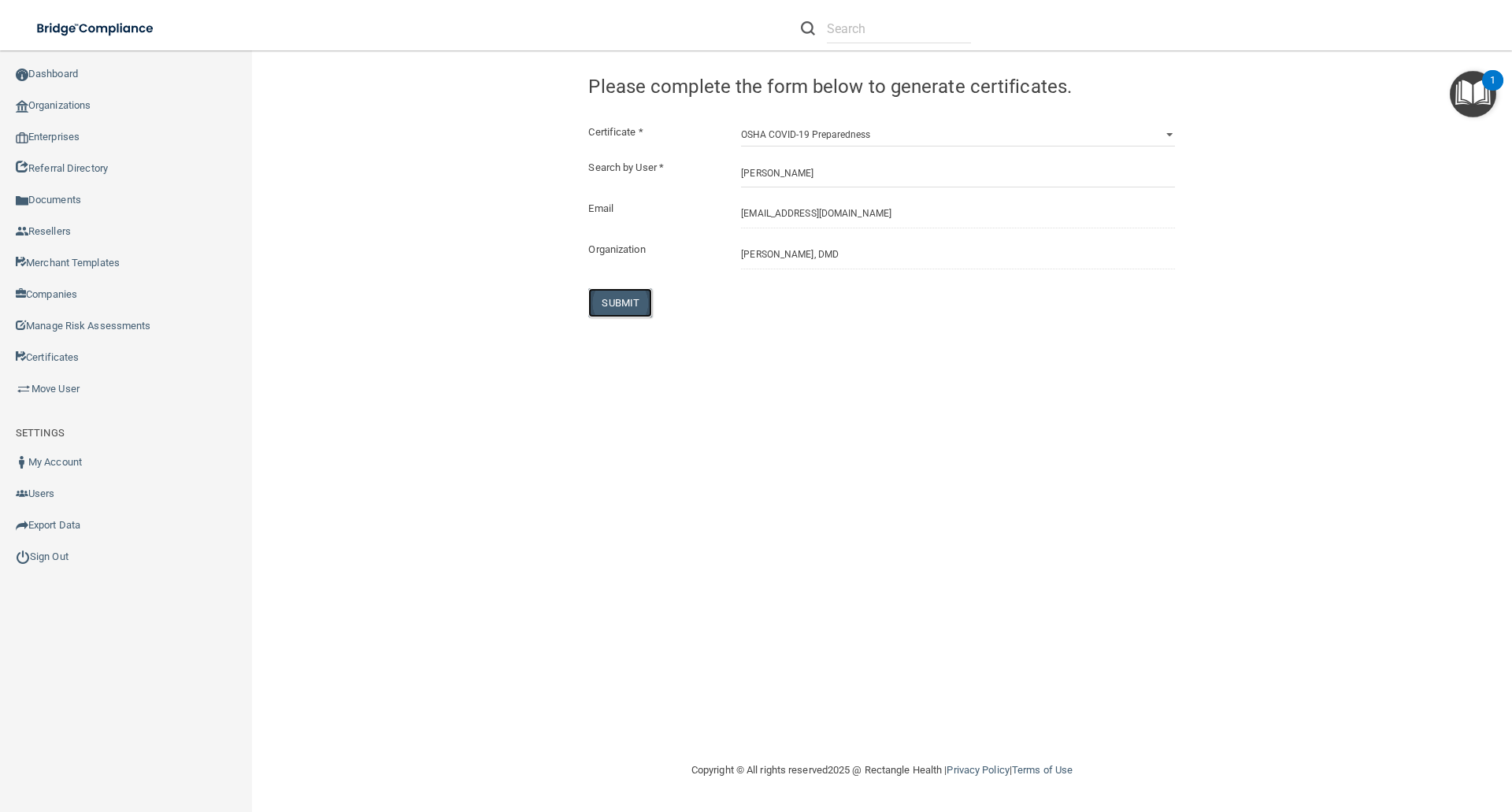
click at [609, 297] on button "SUBMIT" at bounding box center [621, 302] width 64 height 29
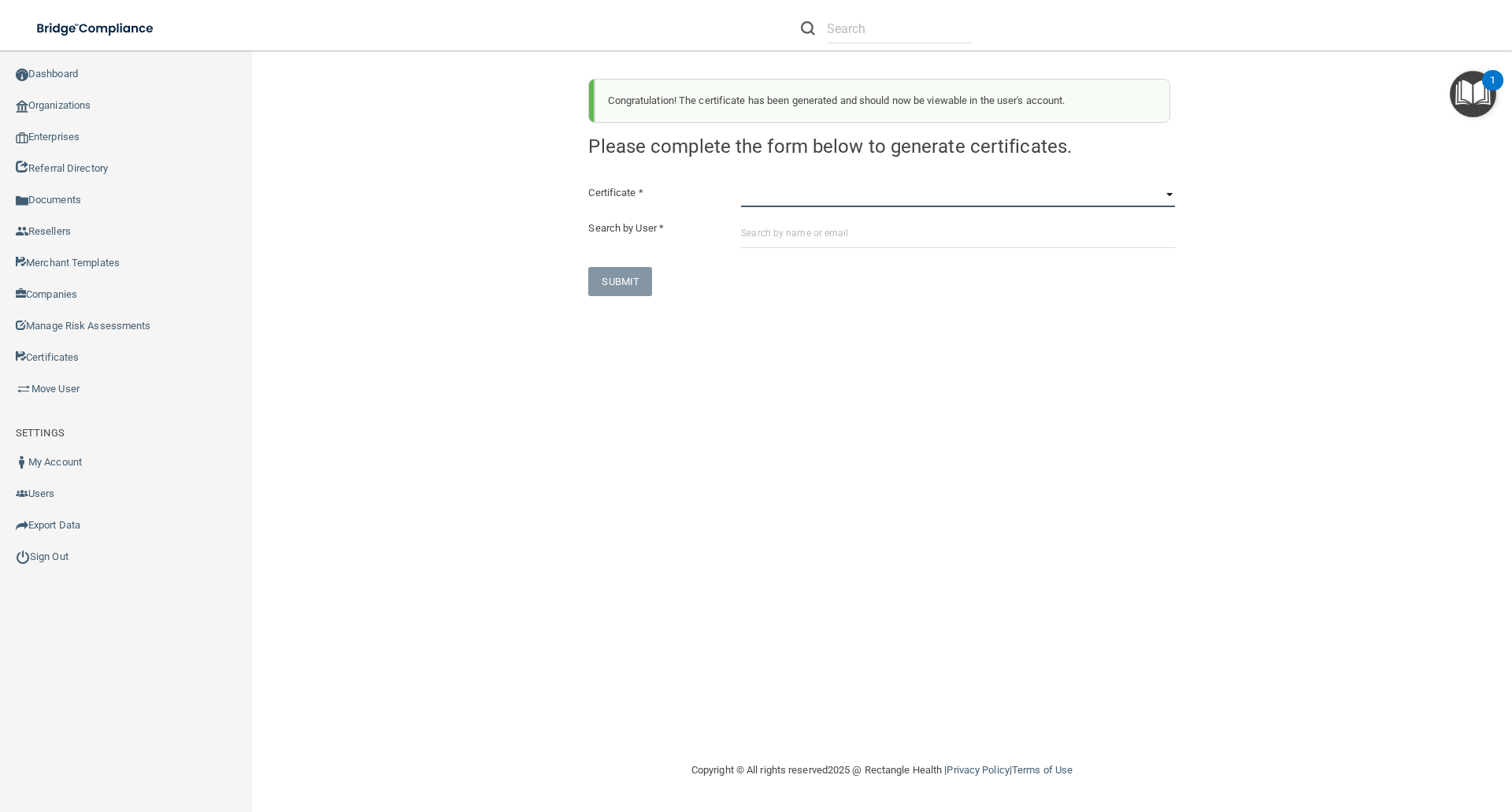
click at [749, 194] on select "HIPAA Officer Certification Training OSHA Bloodborne Pathogens OSHA COVID-19 Pr…" at bounding box center [958, 195] width 434 height 24
select select "3"
click at [741, 183] on select "HIPAA Officer Certification Training OSHA Bloodborne Pathogens OSHA COVID-19 Pr…" at bounding box center [958, 195] width 434 height 24
click at [750, 233] on input "text" at bounding box center [958, 233] width 434 height 29
paste input "tatianaaleon31@gmail.com"
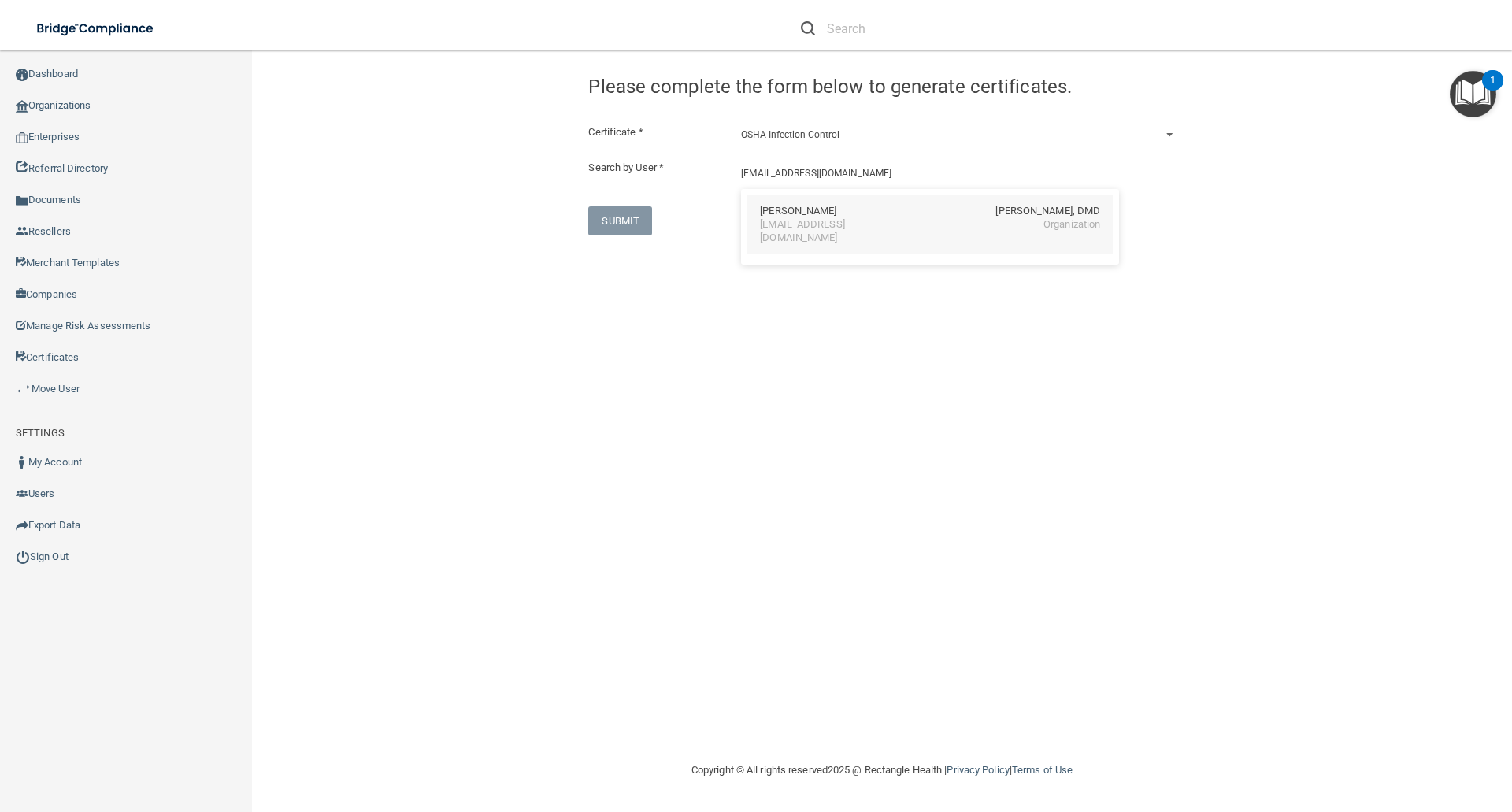
click at [780, 210] on div "Tatiana Leon" at bounding box center [798, 211] width 77 height 13
type input "Tatiana Leon"
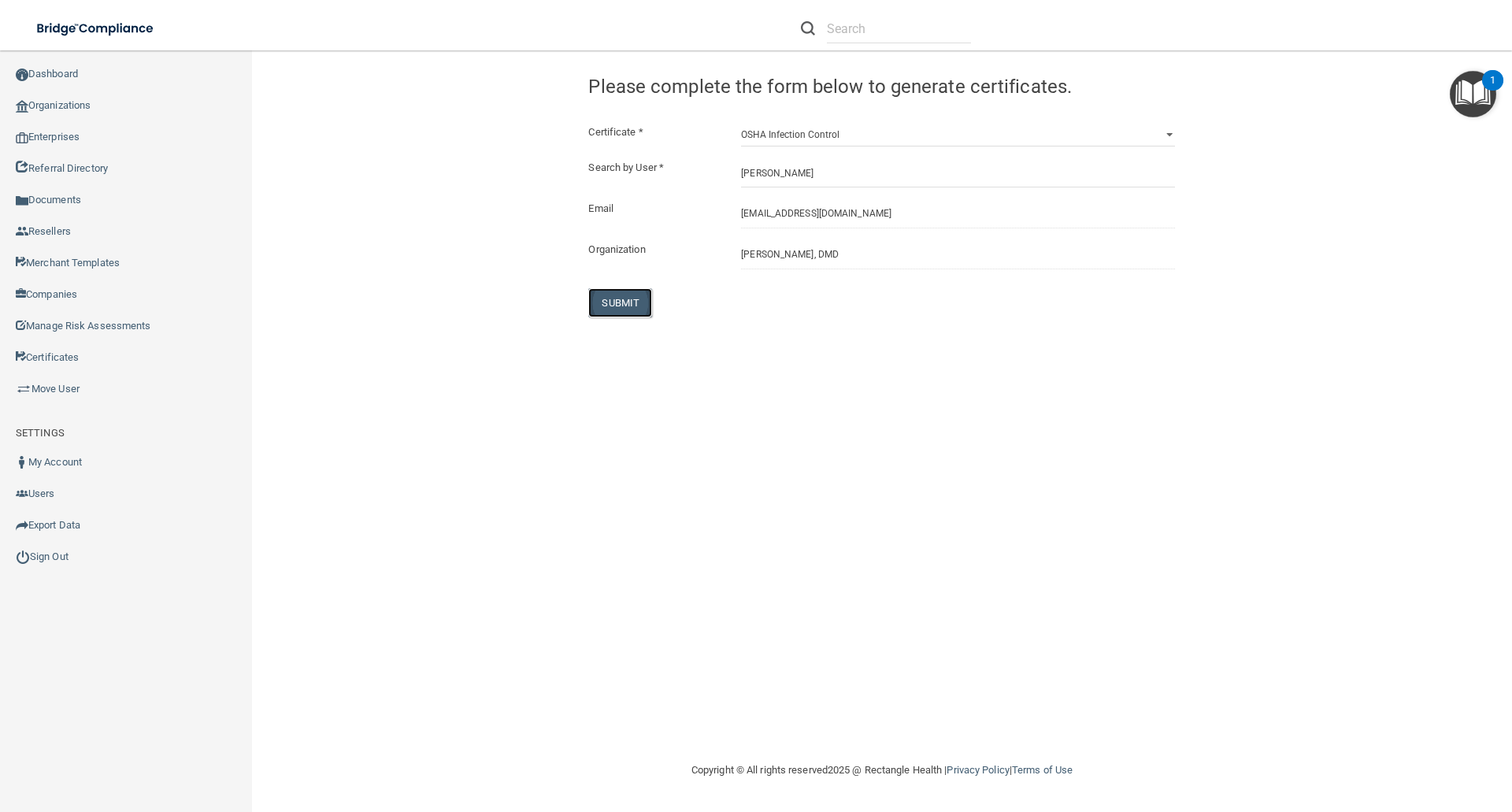
click at [619, 300] on button "SUBMIT" at bounding box center [621, 302] width 64 height 29
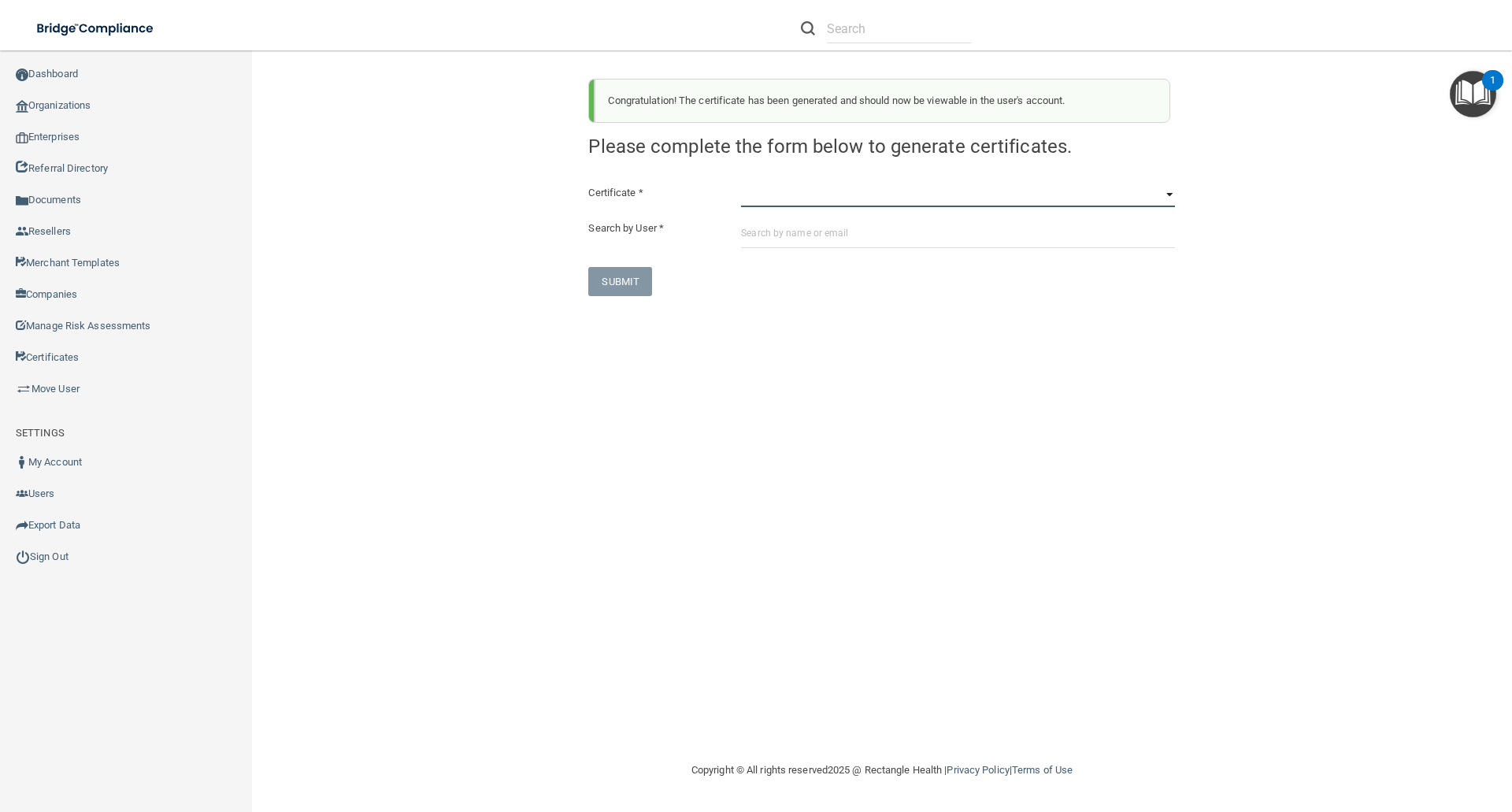
click at [749, 205] on select "HIPAA Officer Certification Training OSHA Bloodborne Pathogens OSHA COVID-19 Pr…" at bounding box center [958, 195] width 434 height 24
select select "4"
click at [741, 183] on select "HIPAA Officer Certification Training OSHA Bloodborne Pathogens OSHA COVID-19 Pr…" at bounding box center [958, 195] width 434 height 24
click at [747, 233] on input "text" at bounding box center [958, 233] width 434 height 29
paste input "tatianaaleon31@gmail.com"
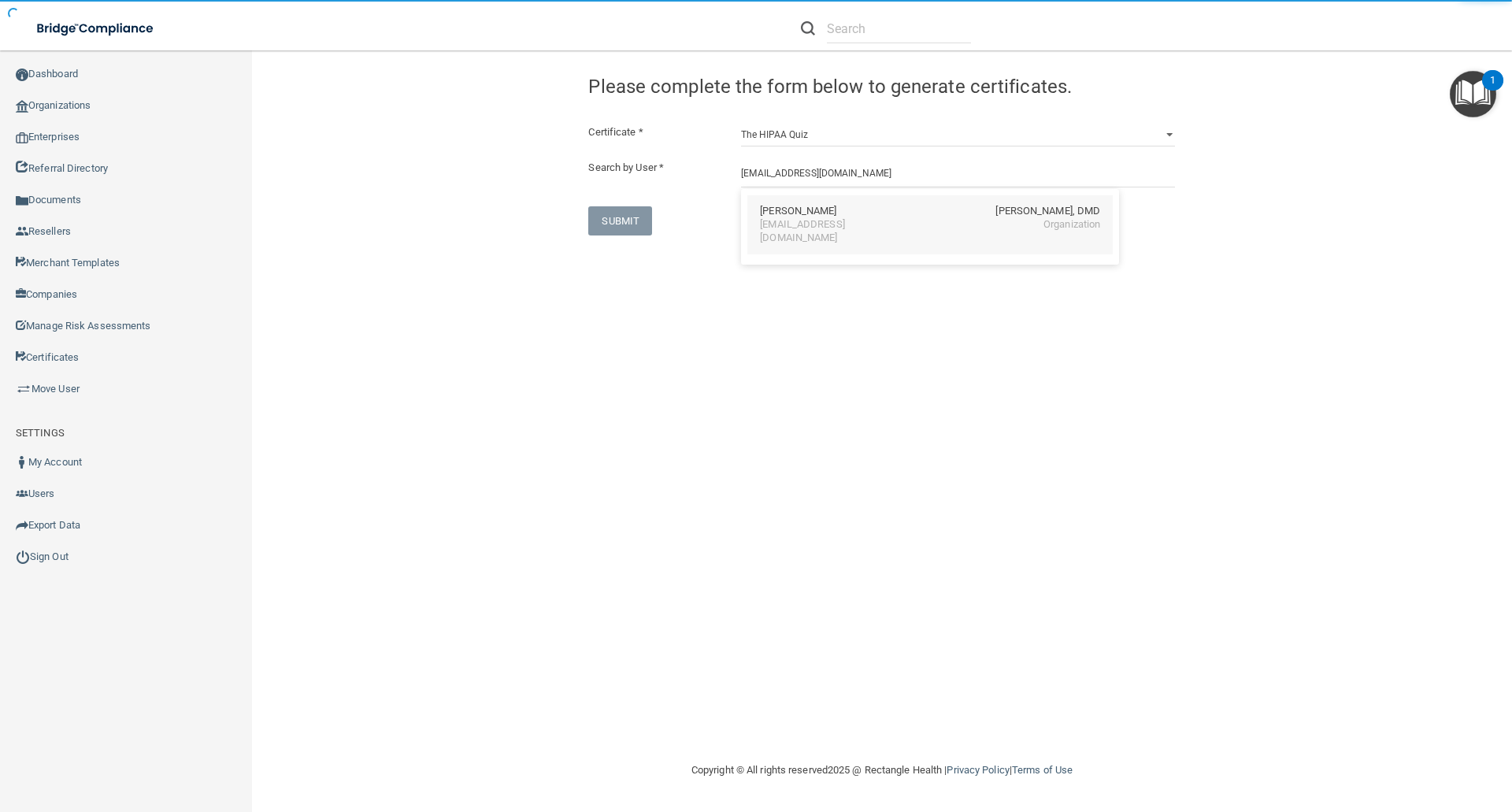
click at [804, 220] on div "tatianaaleon31@gmail.com" at bounding box center [828, 231] width 136 height 27
type input "Tatiana Leon"
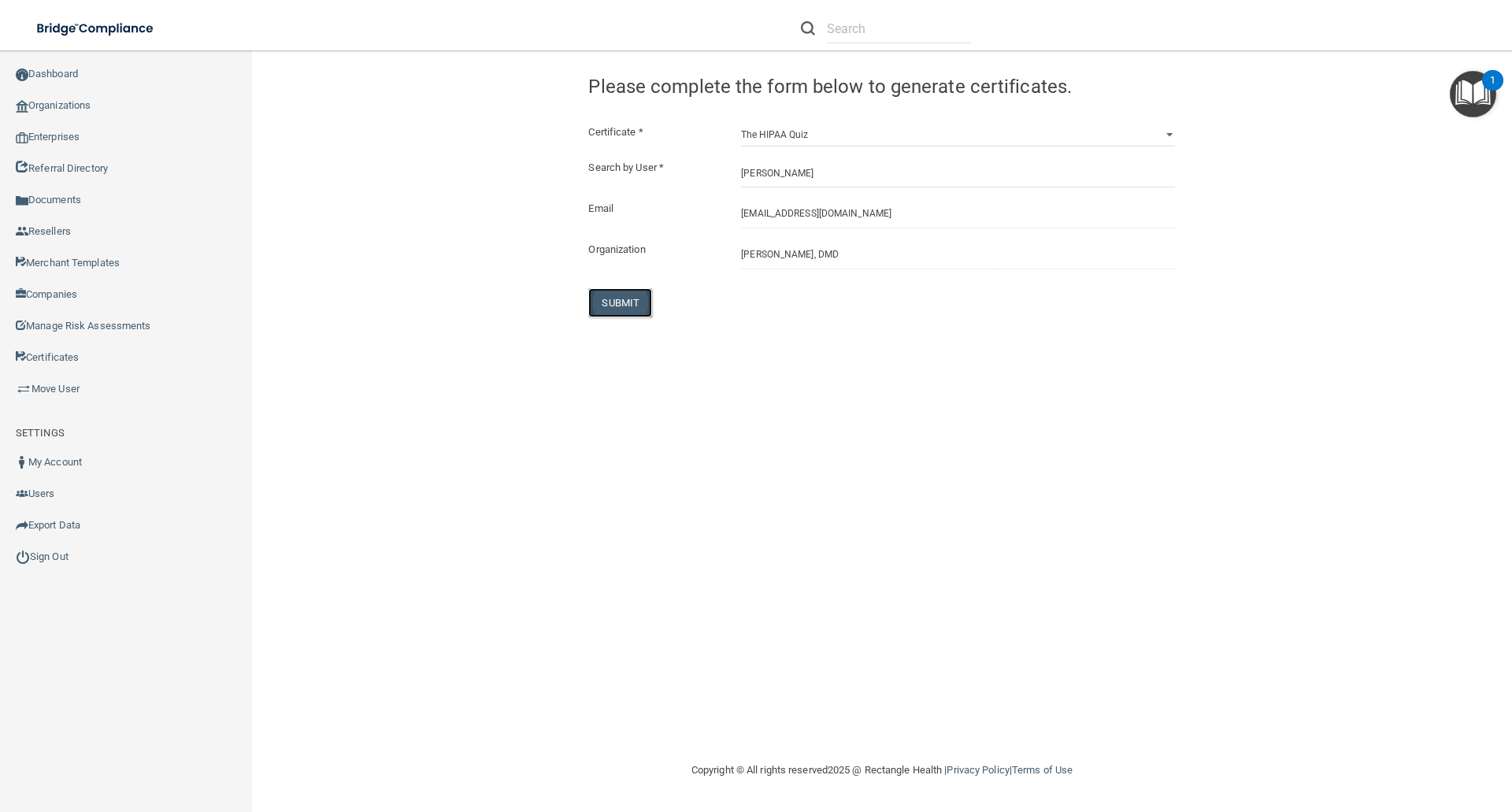
click at [623, 298] on button "SUBMIT" at bounding box center [621, 302] width 64 height 29
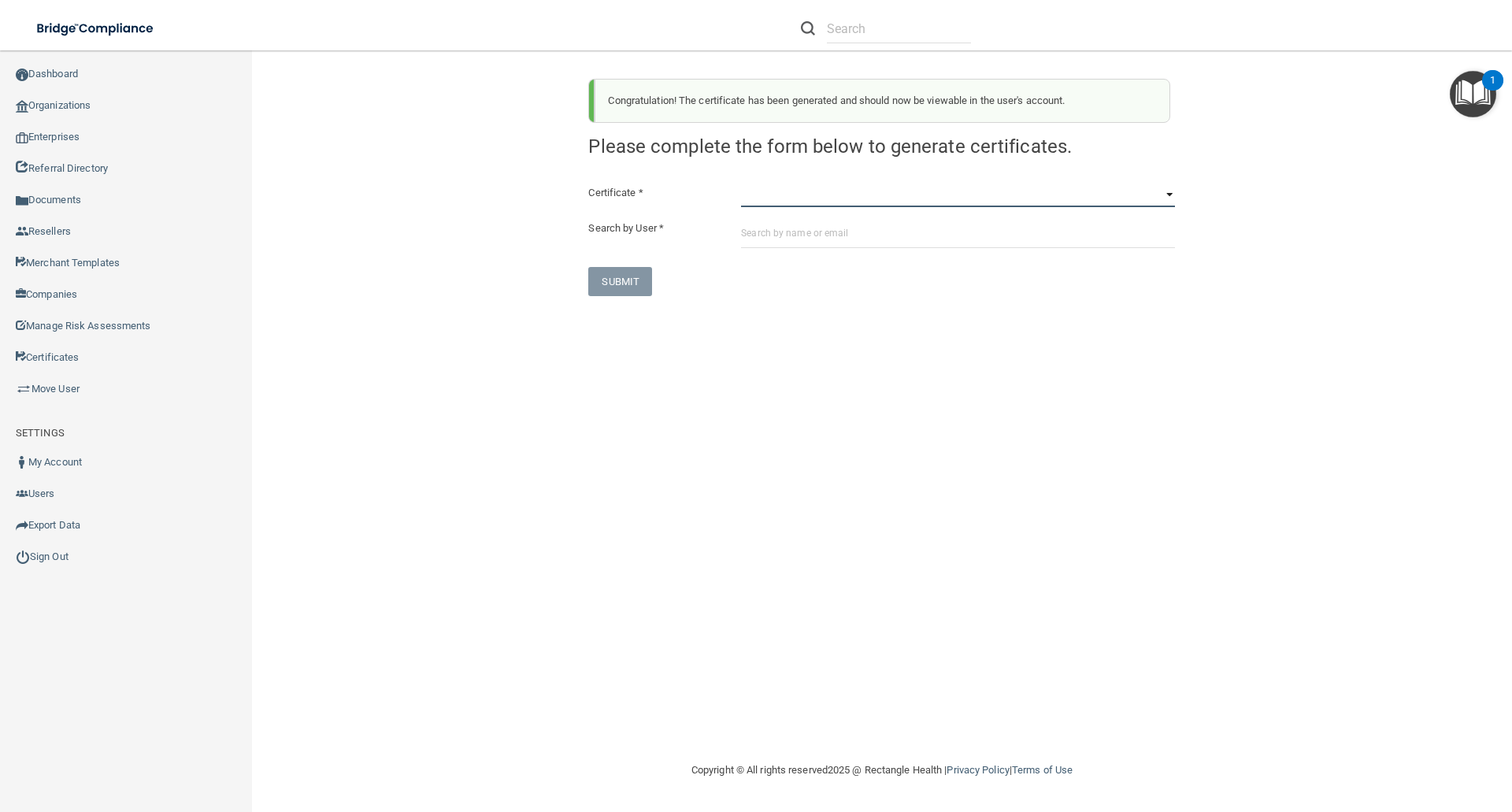
click at [748, 197] on select "HIPAA Officer Certification Training OSHA Bloodborne Pathogens OSHA COVID-19 Pr…" at bounding box center [958, 195] width 434 height 24
select select "5"
click at [741, 183] on select "HIPAA Officer Certification Training OSHA Bloodborne Pathogens OSHA COVID-19 Pr…" at bounding box center [958, 195] width 434 height 24
click at [751, 229] on input "text" at bounding box center [958, 233] width 434 height 29
paste input "tatianaaleon31@gmail.com"
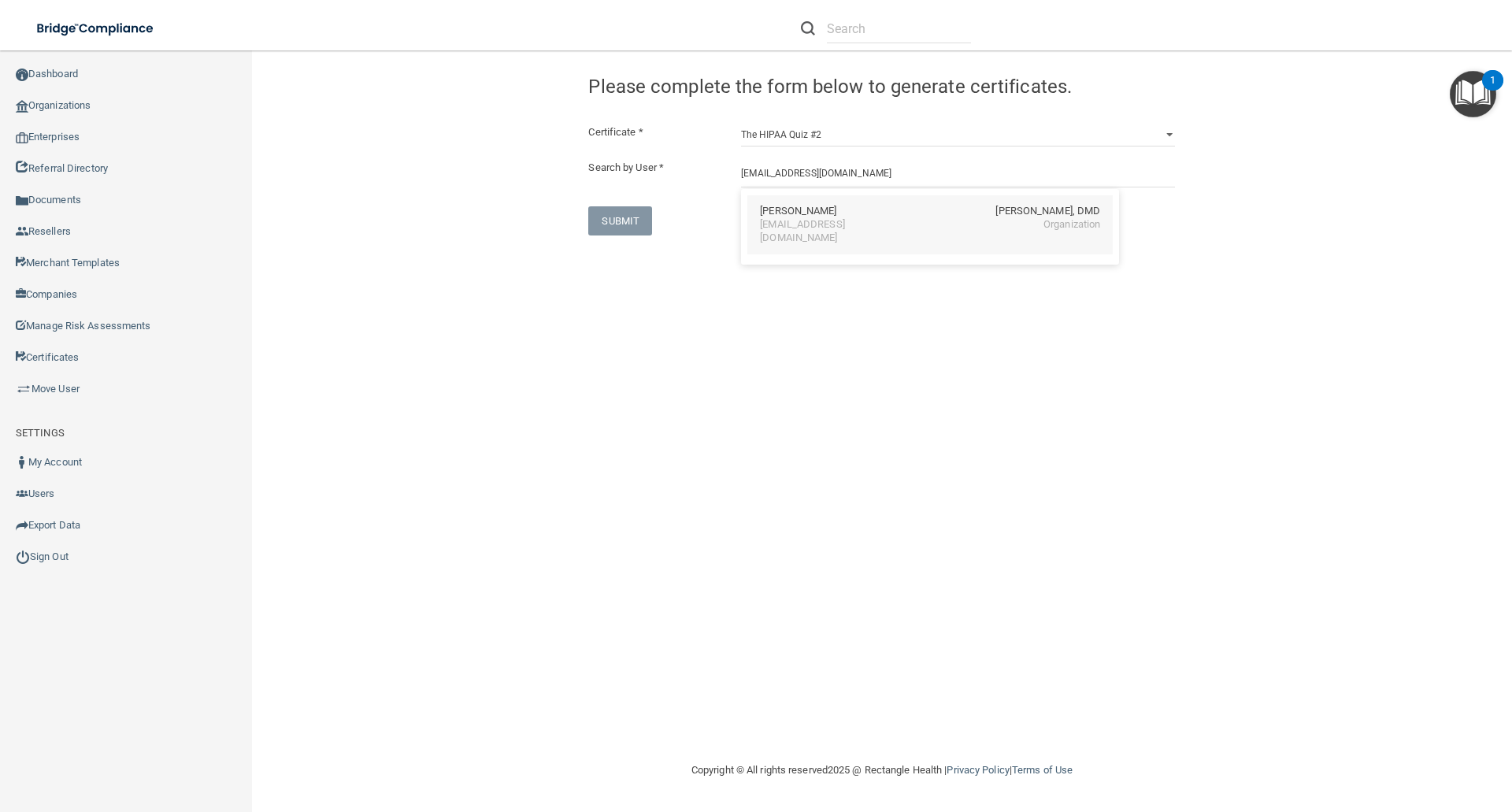
click at [765, 222] on div "tatianaaleon31@gmail.com" at bounding box center [828, 231] width 136 height 27
type input "Tatiana Leon"
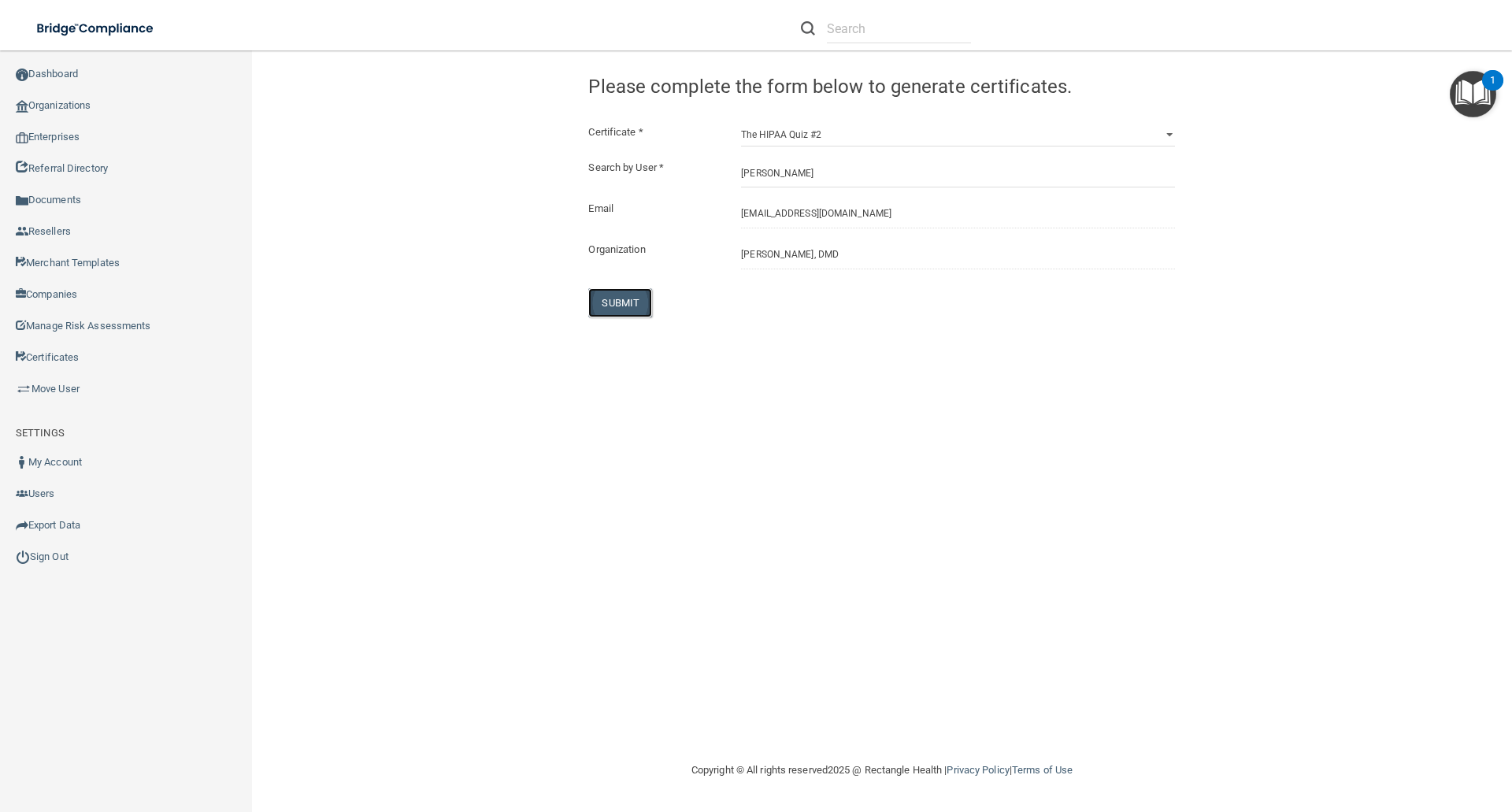
click at [613, 303] on button "SUBMIT" at bounding box center [621, 302] width 64 height 29
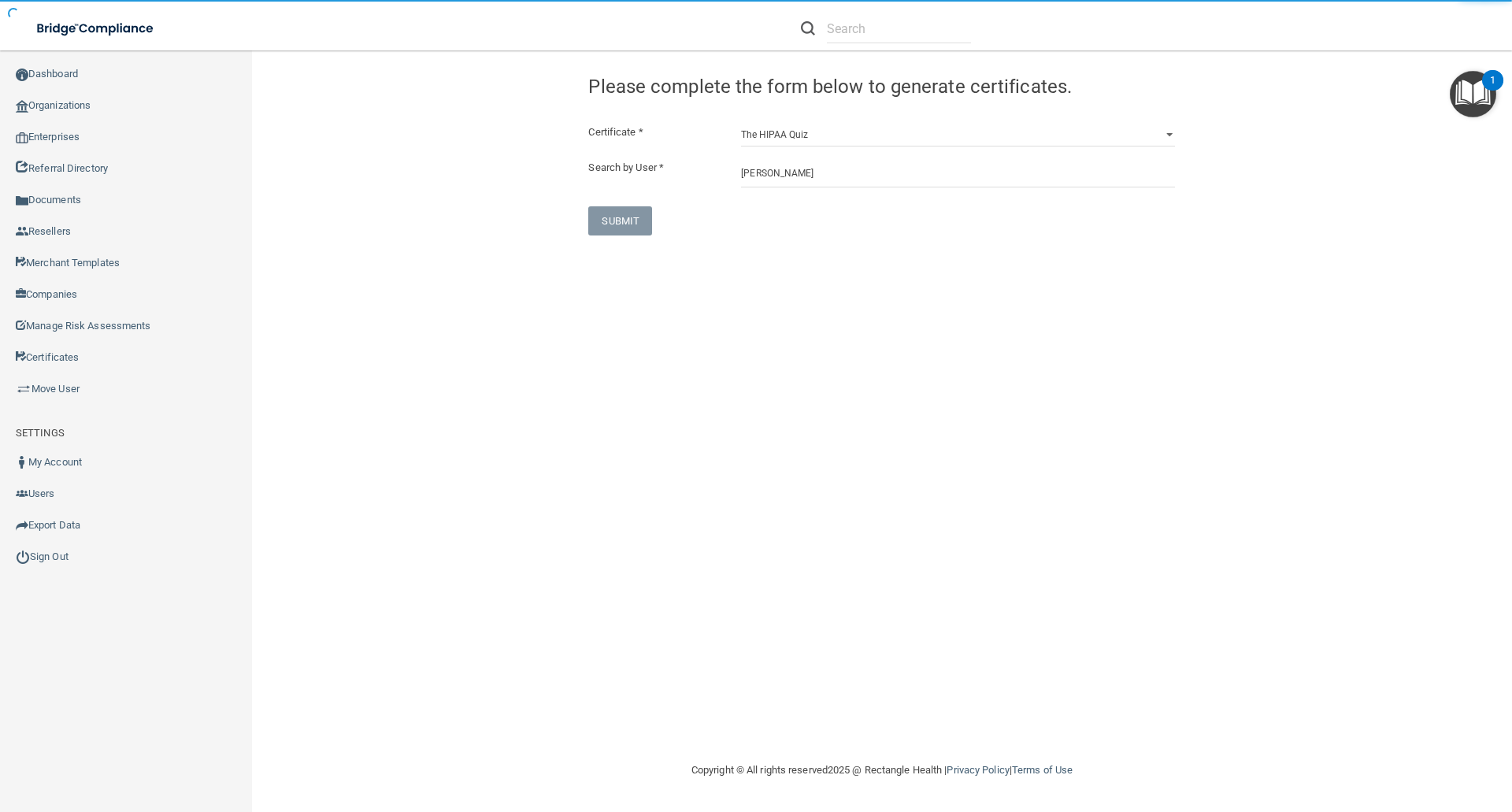
select select "?"
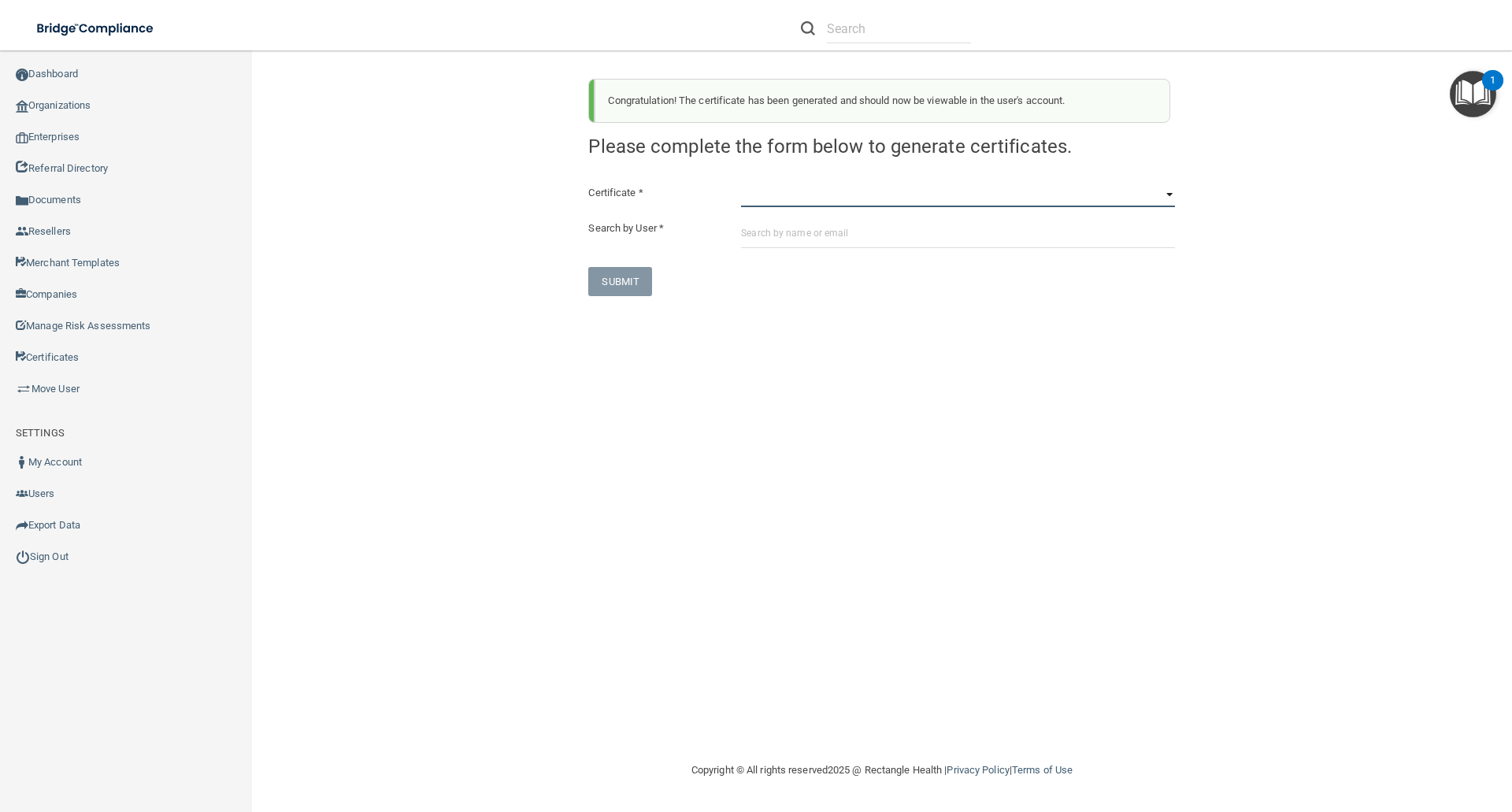
click at [752, 201] on select "HIPAA Officer Certification Training OSHA Bloodborne Pathogens OSHA COVID-19 Pr…" at bounding box center [958, 195] width 434 height 24
select select "6"
click at [741, 183] on select "HIPAA Officer Certification Training OSHA Bloodborne Pathogens OSHA COVID-19 Pr…" at bounding box center [958, 195] width 434 height 24
click at [749, 230] on input "text" at bounding box center [958, 233] width 434 height 29
paste input "tatianaaleon31@gmail.com"
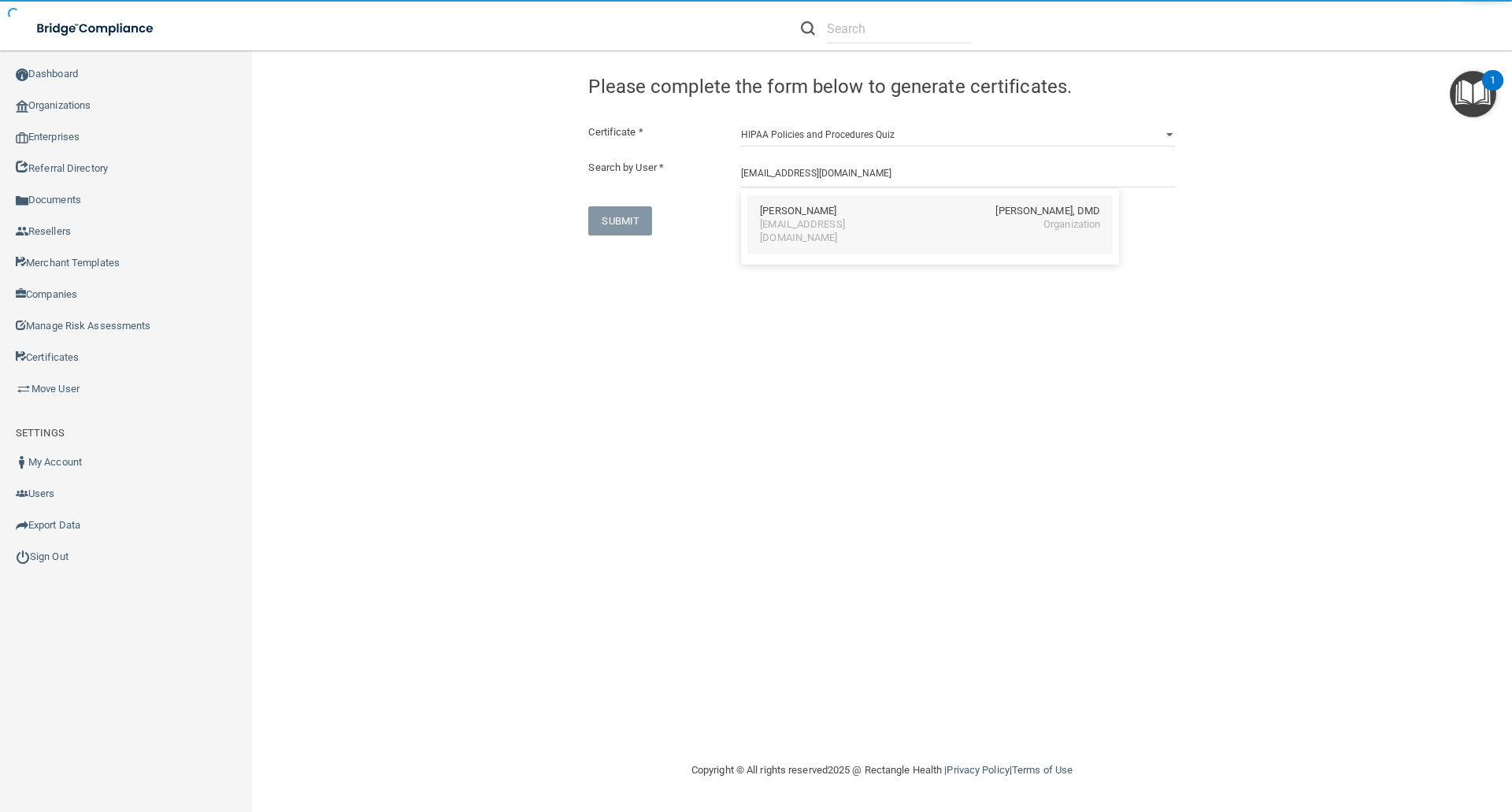
click at [791, 224] on div "tatianaaleon31@gmail.com" at bounding box center [828, 231] width 136 height 27
type input "Tatiana Leon"
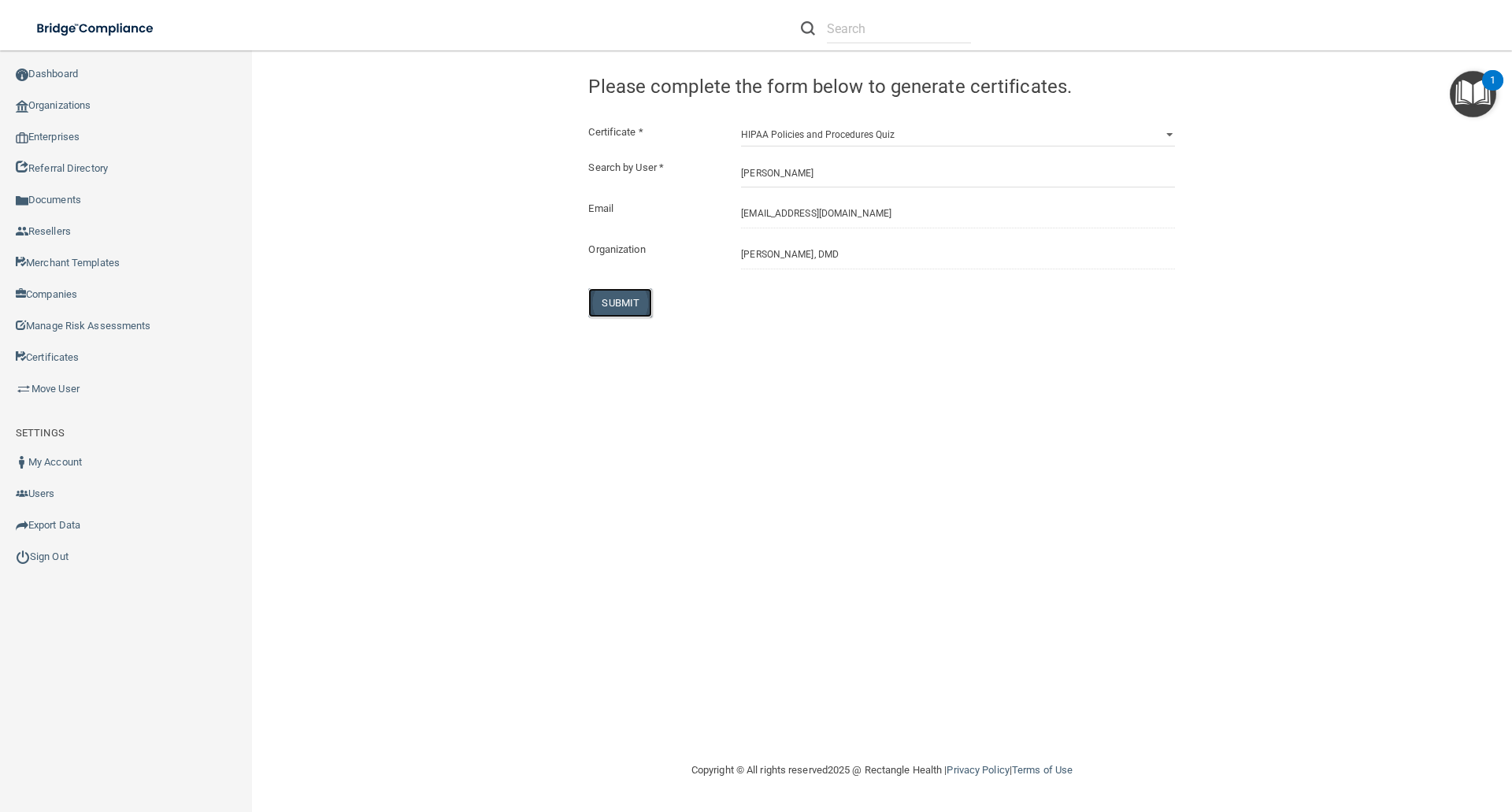
click at [628, 303] on button "SUBMIT" at bounding box center [621, 302] width 64 height 29
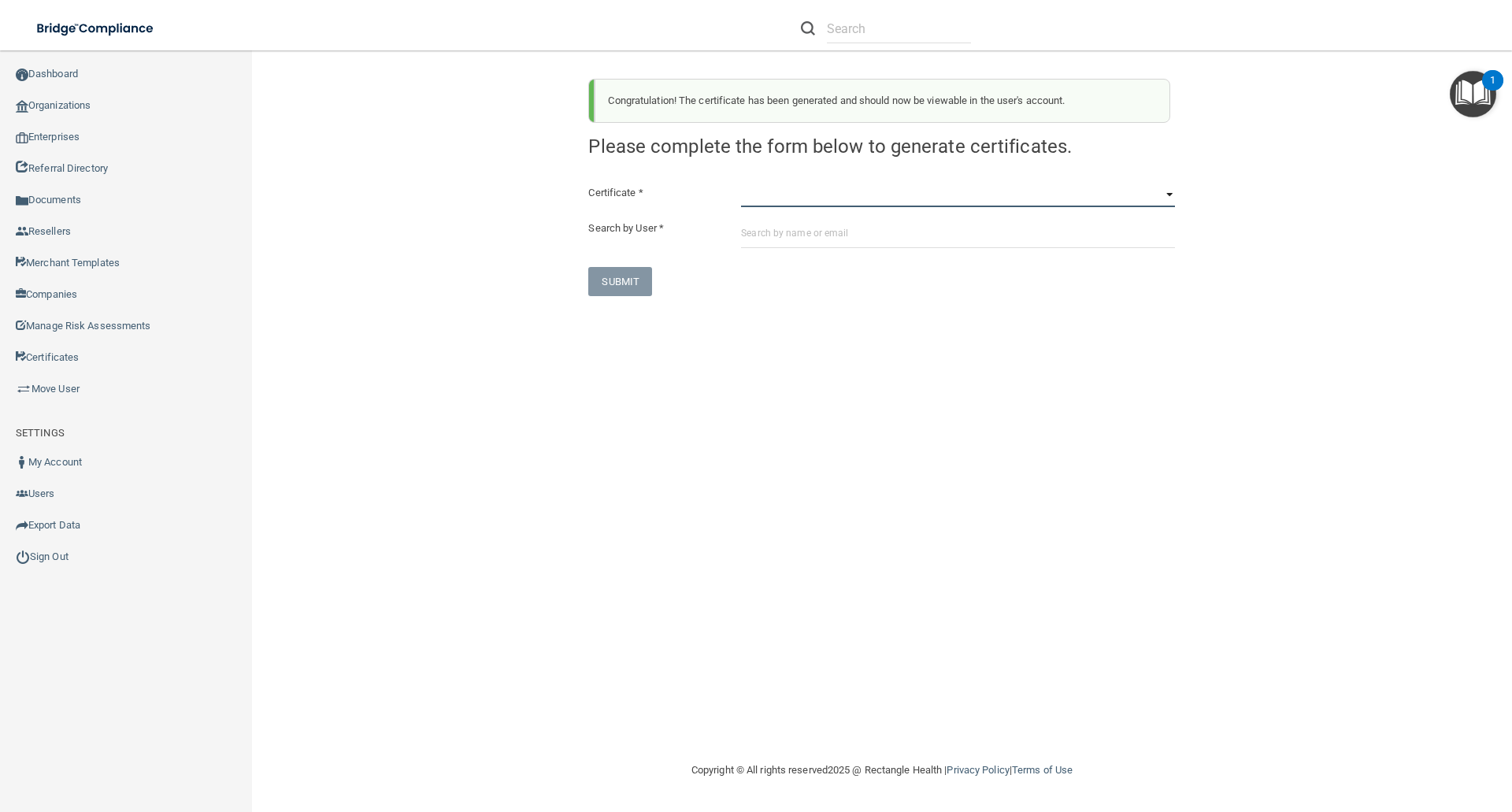
click at [756, 194] on select "HIPAA Officer Certification Training OSHA Bloodborne Pathogens OSHA COVID-19 Pr…" at bounding box center [958, 195] width 434 height 24
select select "7"
click at [741, 183] on select "HIPAA Officer Certification Training OSHA Bloodborne Pathogens OSHA COVID-19 Pr…" at bounding box center [958, 195] width 434 height 24
click at [750, 236] on input "text" at bounding box center [958, 233] width 434 height 29
paste input "tatianaaleon31@gmail.com"
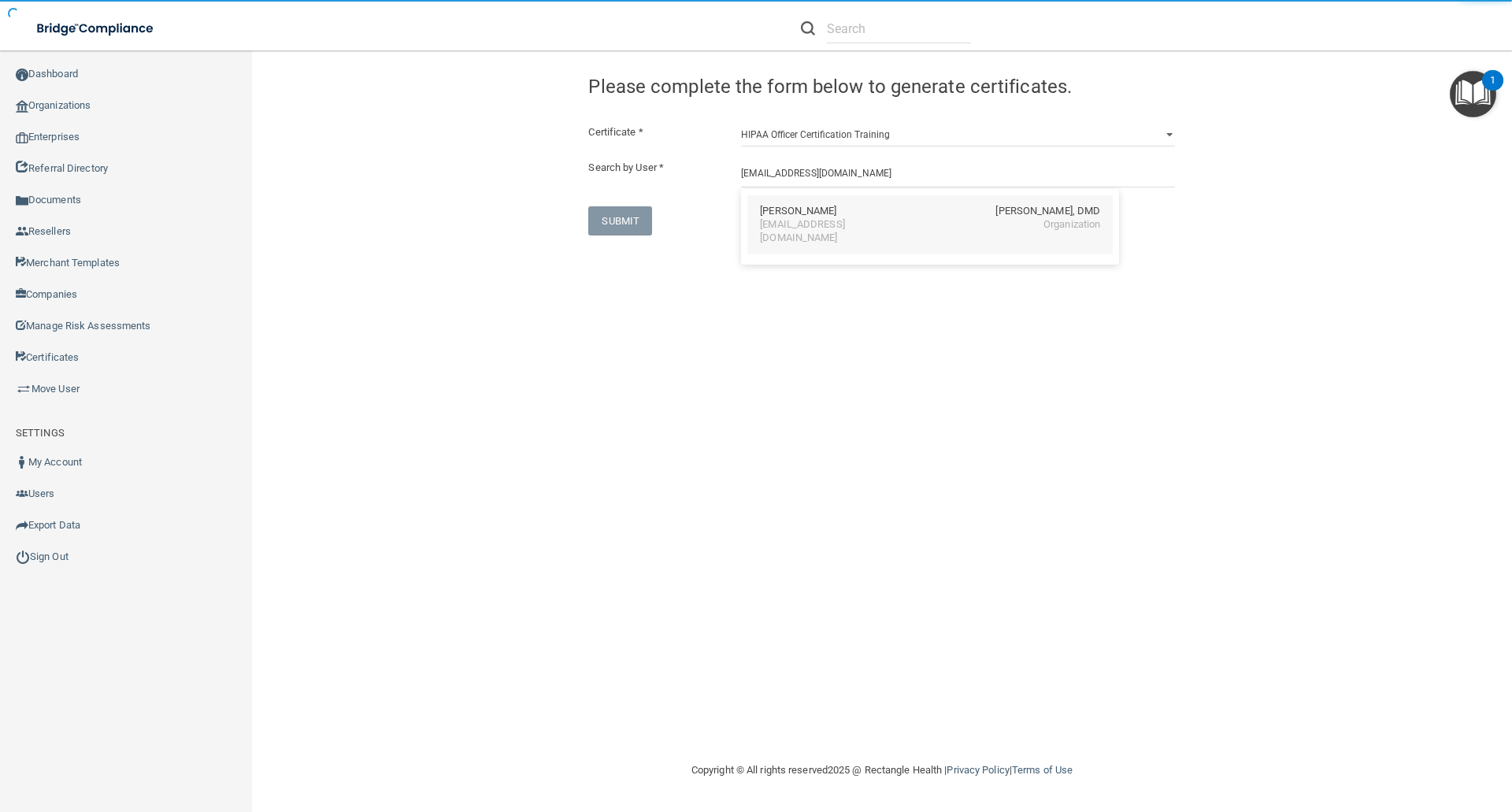
click at [800, 209] on div "Tatiana Leon" at bounding box center [798, 211] width 77 height 13
type input "Tatiana Leon"
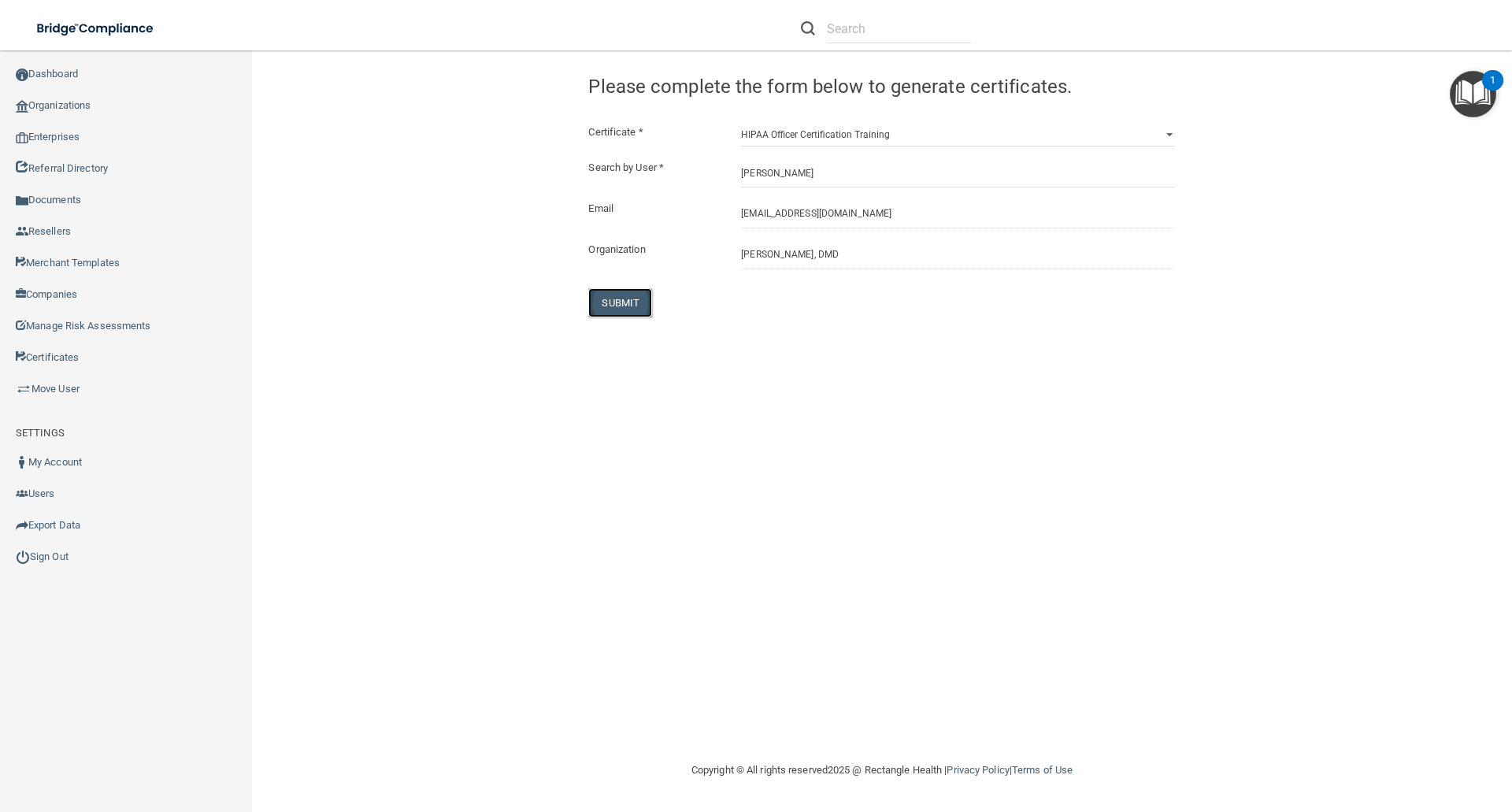
click at [612, 299] on button "SUBMIT" at bounding box center [621, 302] width 64 height 29
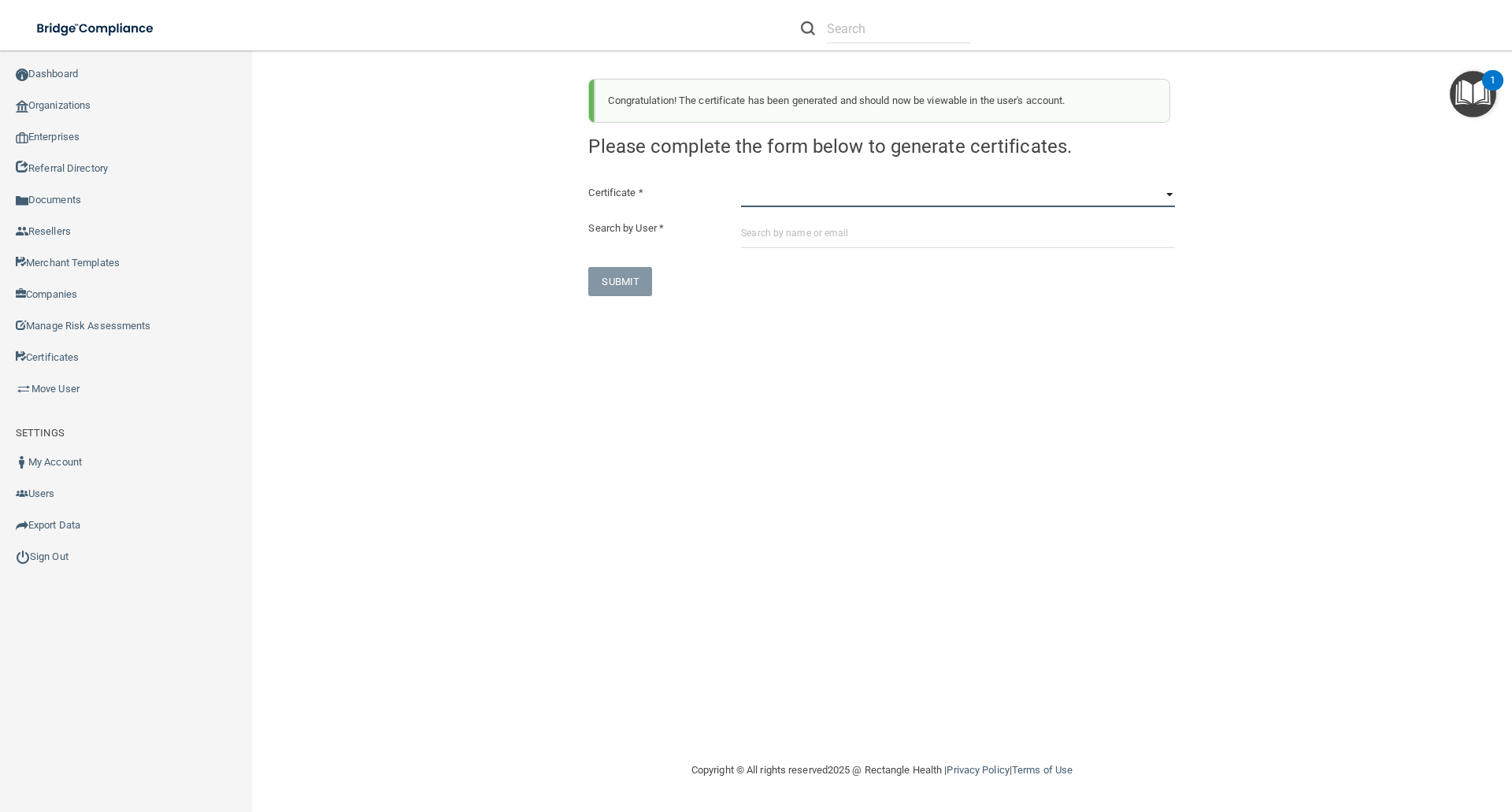
click at [743, 202] on select "HIPAA Officer Certification Training OSHA Bloodborne Pathogens OSHA COVID-19 Pr…" at bounding box center [958, 195] width 434 height 24
select select "0"
click at [741, 183] on select "HIPAA Officer Certification Training OSHA Bloodborne Pathogens OSHA COVID-19 Pr…" at bounding box center [958, 195] width 434 height 24
click at [754, 229] on input "text" at bounding box center [958, 233] width 434 height 29
paste input "murphyfamily2020@comcast.net"
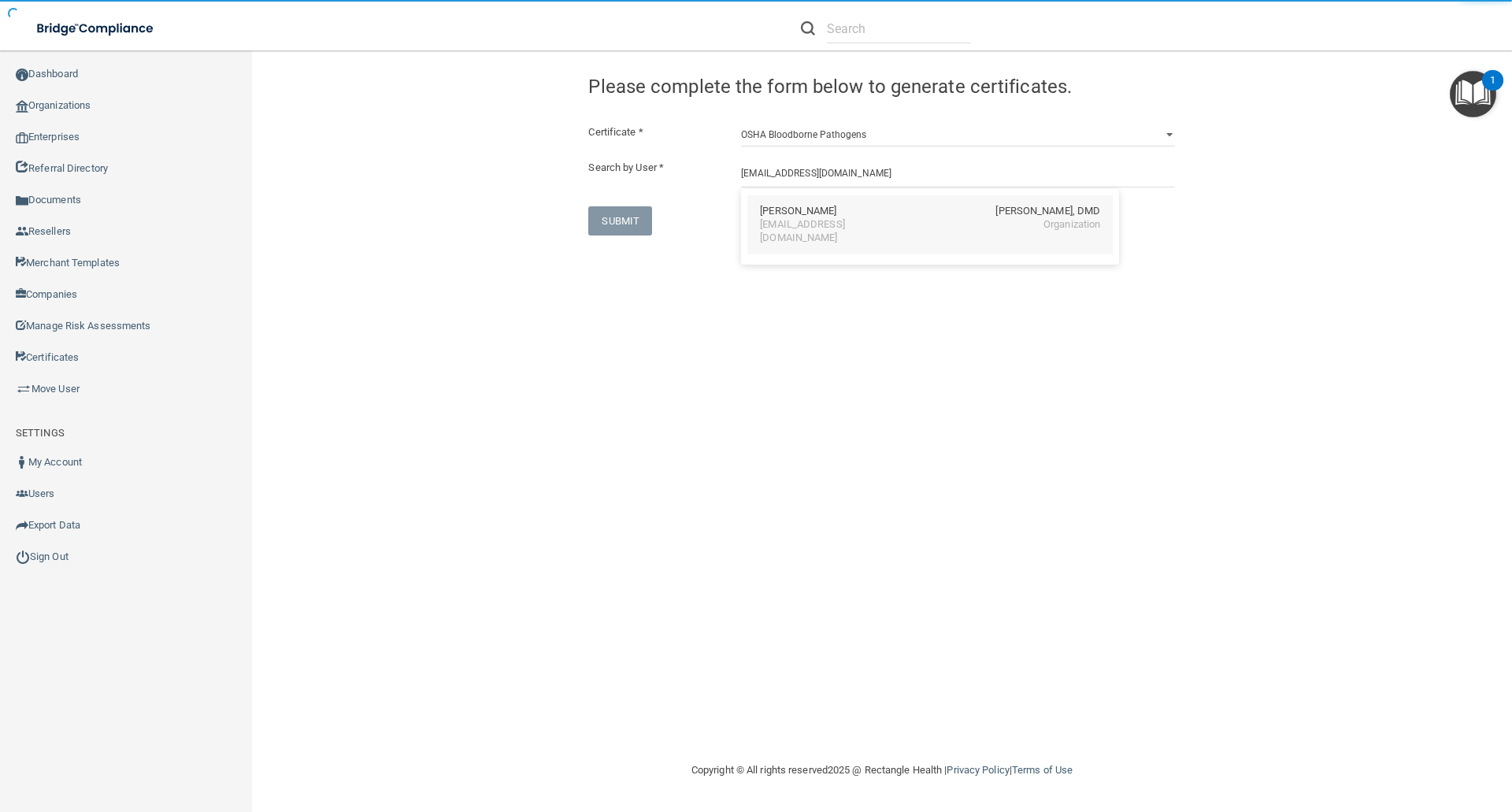
click at [831, 219] on div "murphyfamily2020@comcast.net" at bounding box center [828, 231] width 136 height 27
type input "Sarah Murphy"
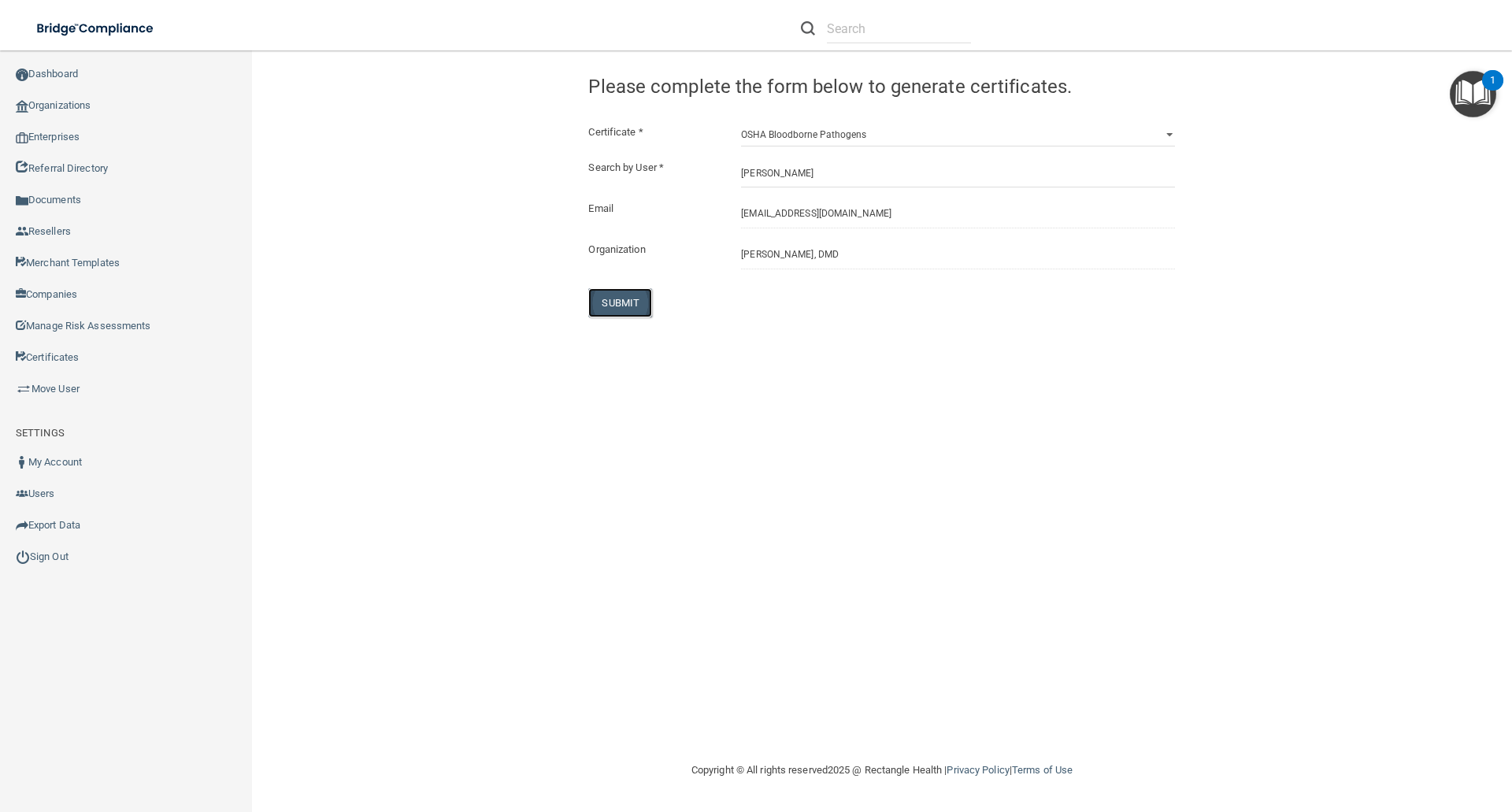
click at [617, 299] on button "SUBMIT" at bounding box center [621, 302] width 64 height 29
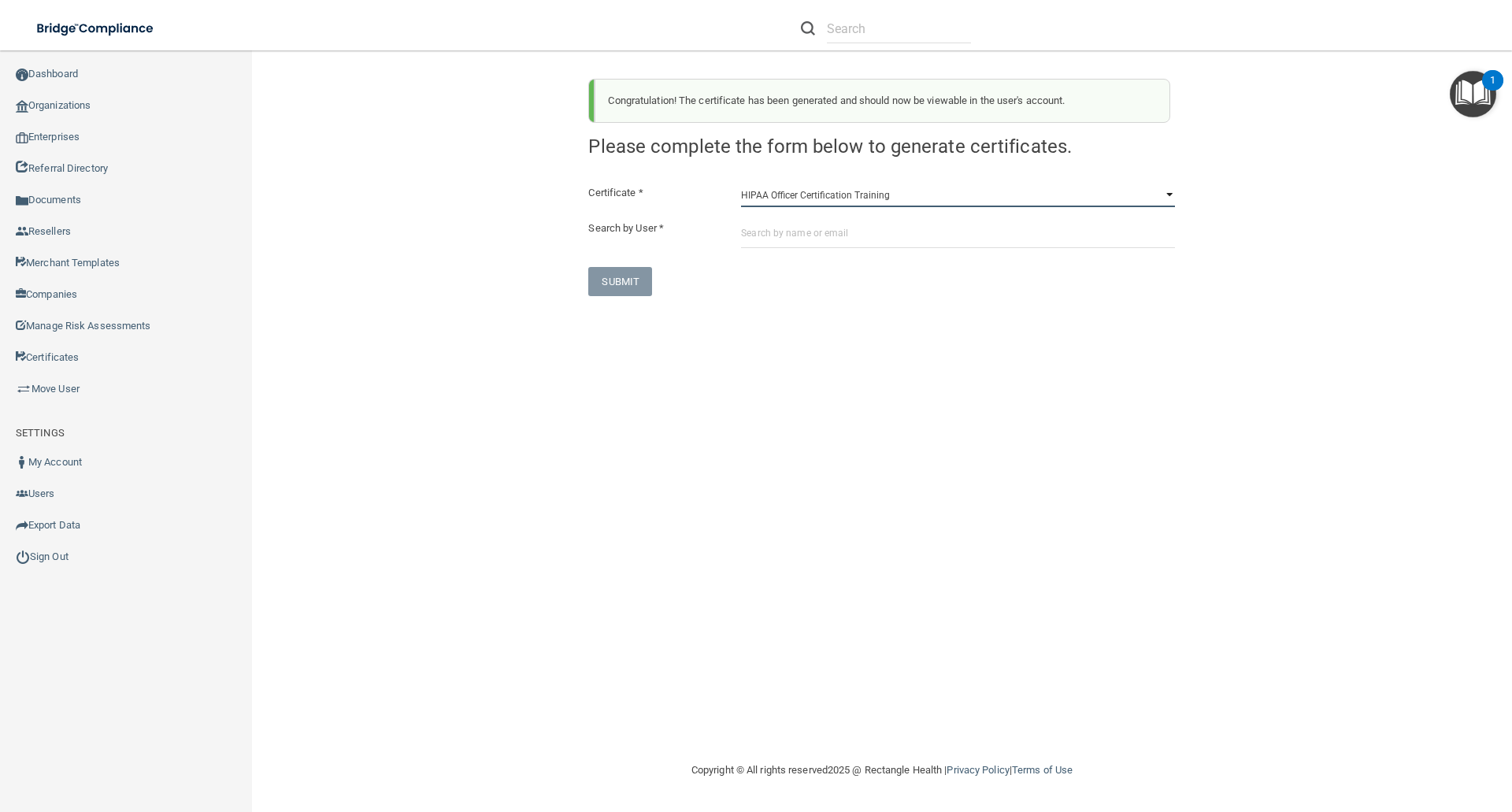
click at [748, 200] on select "HIPAA Officer Certification Training OSHA Bloodborne Pathogens OSHA COVID-19 Pr…" at bounding box center [958, 195] width 434 height 24
select select "1"
click at [741, 183] on select "HIPAA Officer Certification Training OSHA Bloodborne Pathogens OSHA COVID-19 Pr…" at bounding box center [958, 195] width 434 height 24
click at [743, 232] on input "text" at bounding box center [958, 233] width 434 height 29
paste input "murphyfamily2020@comcast.net"
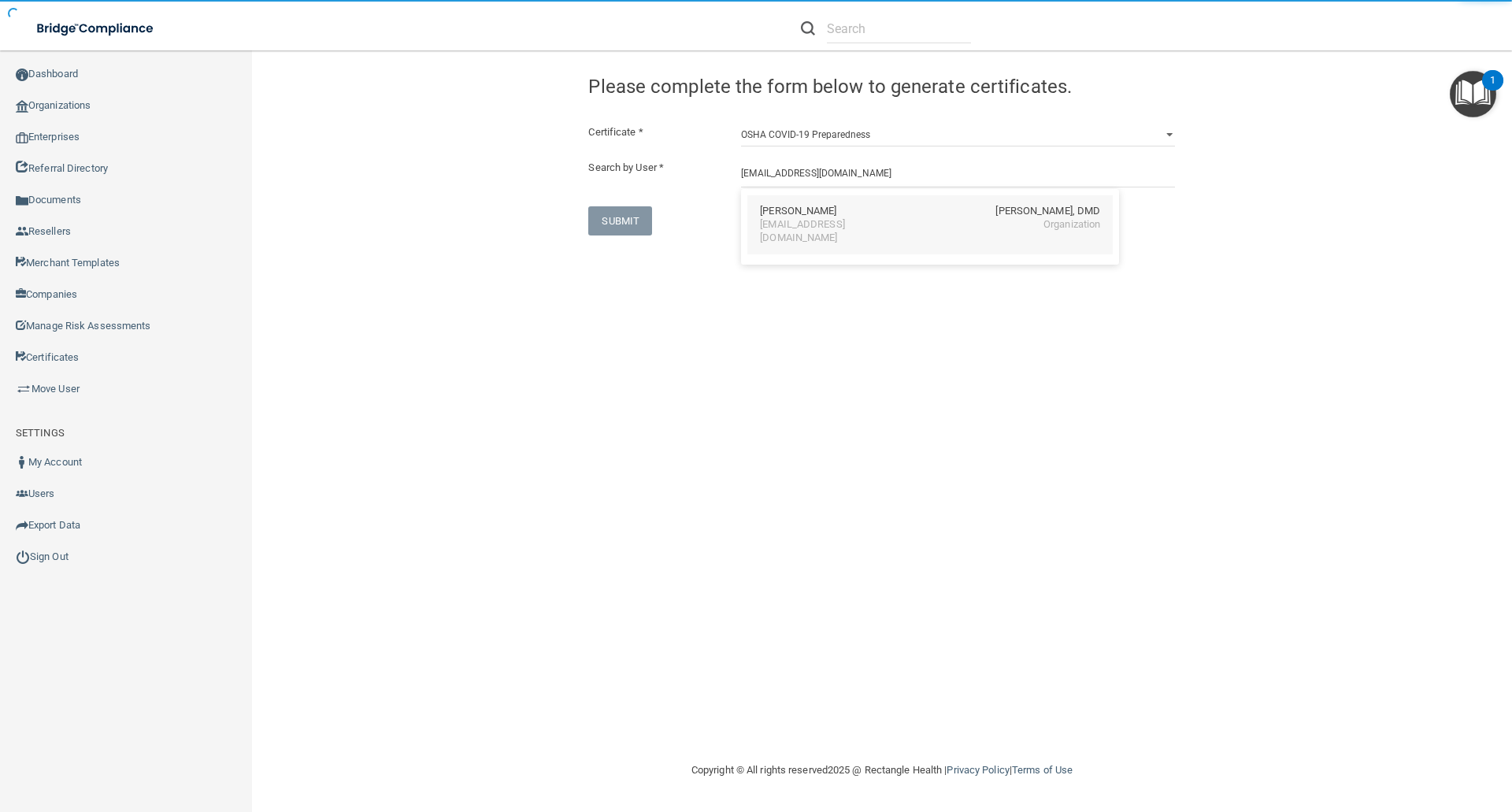
click at [799, 209] on div "Sarah Murphy" at bounding box center [798, 211] width 77 height 13
type input "Sarah Murphy"
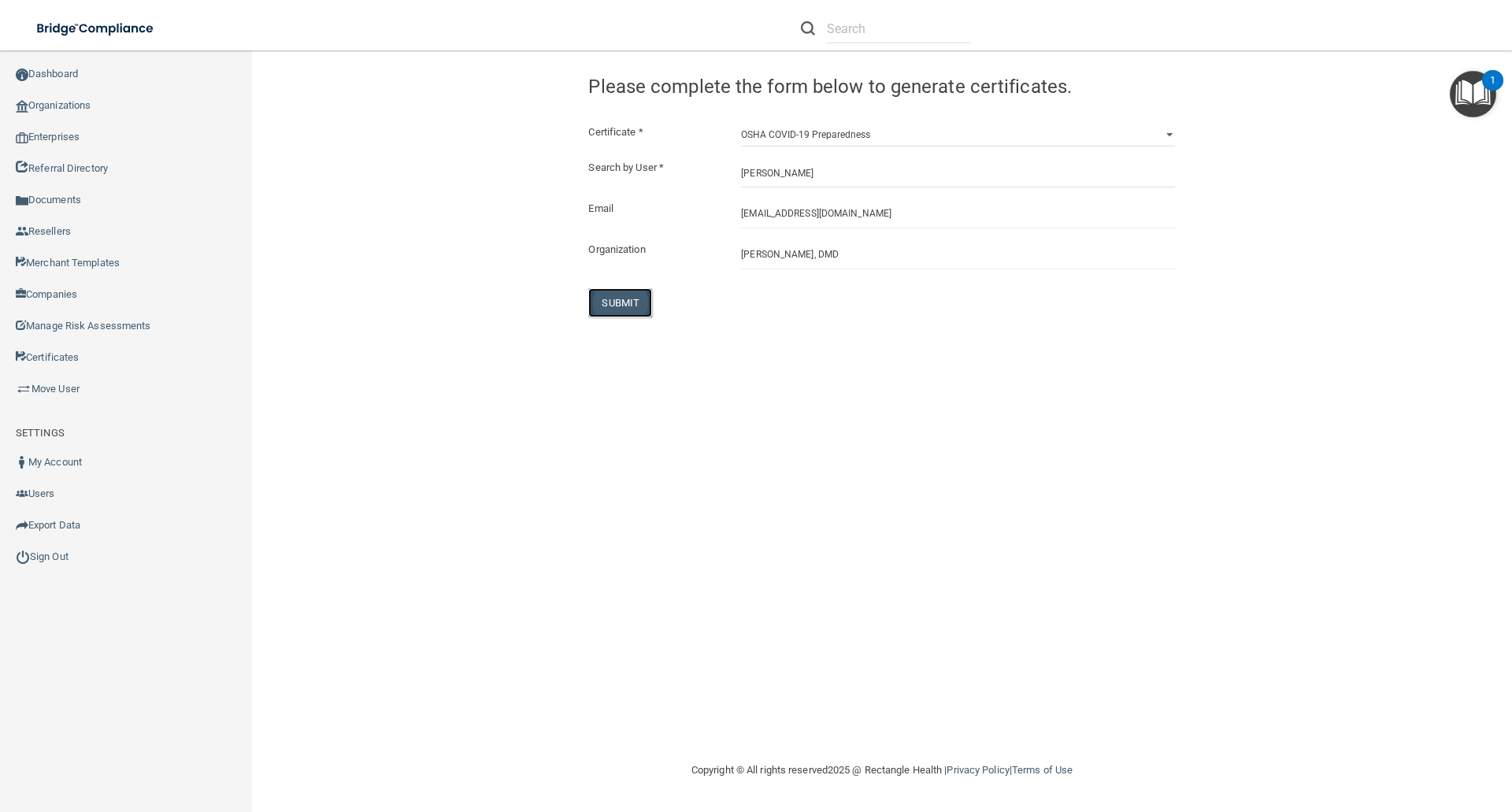
click at [621, 300] on button "SUBMIT" at bounding box center [621, 302] width 64 height 29
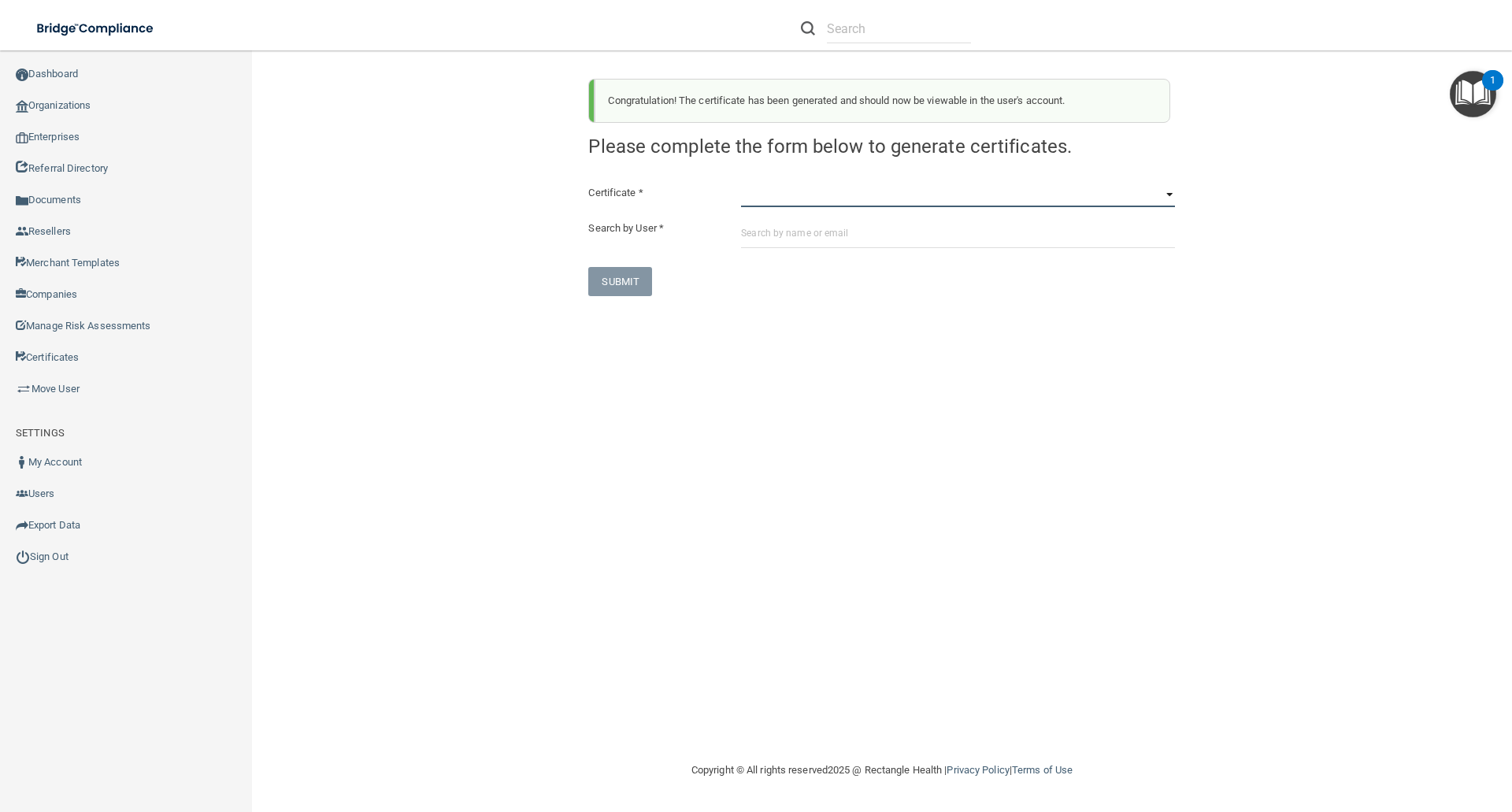
click at [753, 196] on select "HIPAA Officer Certification Training OSHA Bloodborne Pathogens OSHA COVID-19 Pr…" at bounding box center [958, 195] width 434 height 24
select select "3"
click at [741, 183] on select "HIPAA Officer Certification Training OSHA Bloodborne Pathogens OSHA COVID-19 Pr…" at bounding box center [958, 195] width 434 height 24
click at [743, 234] on input "text" at bounding box center [958, 233] width 434 height 29
paste input "murphyfamily2020@comcast.net"
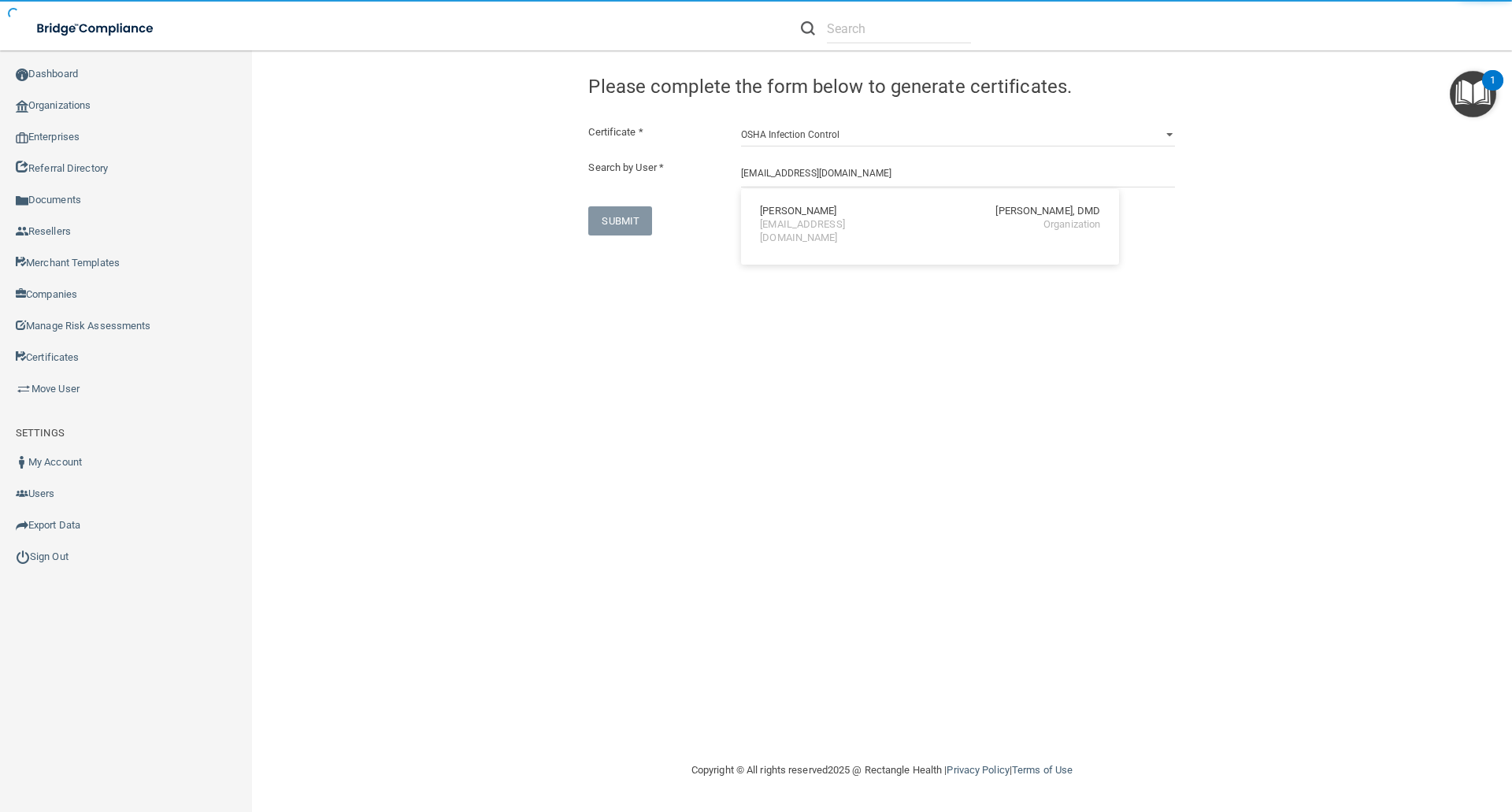
click at [805, 209] on div "Sarah Murphy" at bounding box center [798, 211] width 77 height 13
type input "Sarah Murphy"
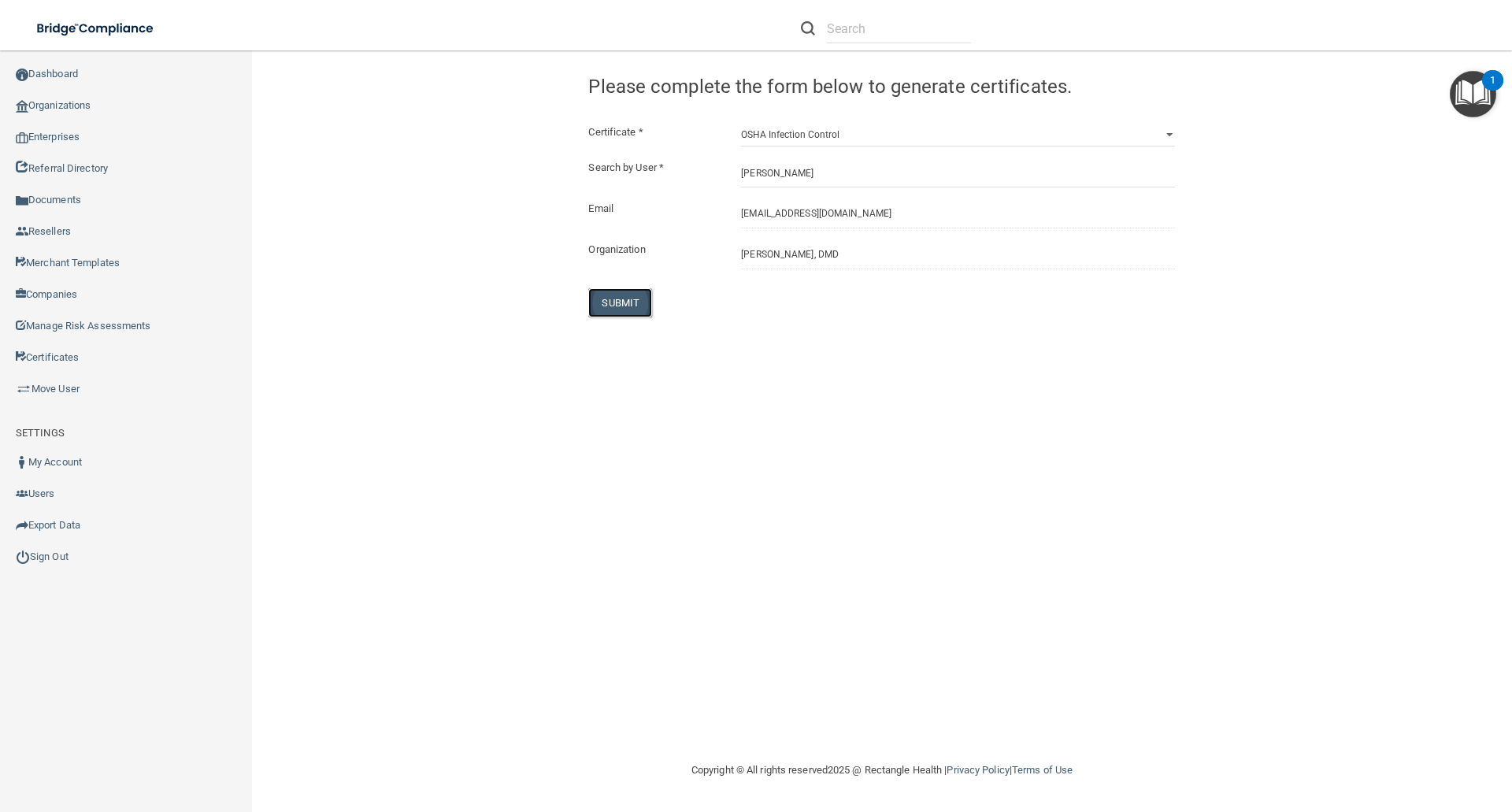
click at [625, 303] on button "SUBMIT" at bounding box center [621, 302] width 64 height 29
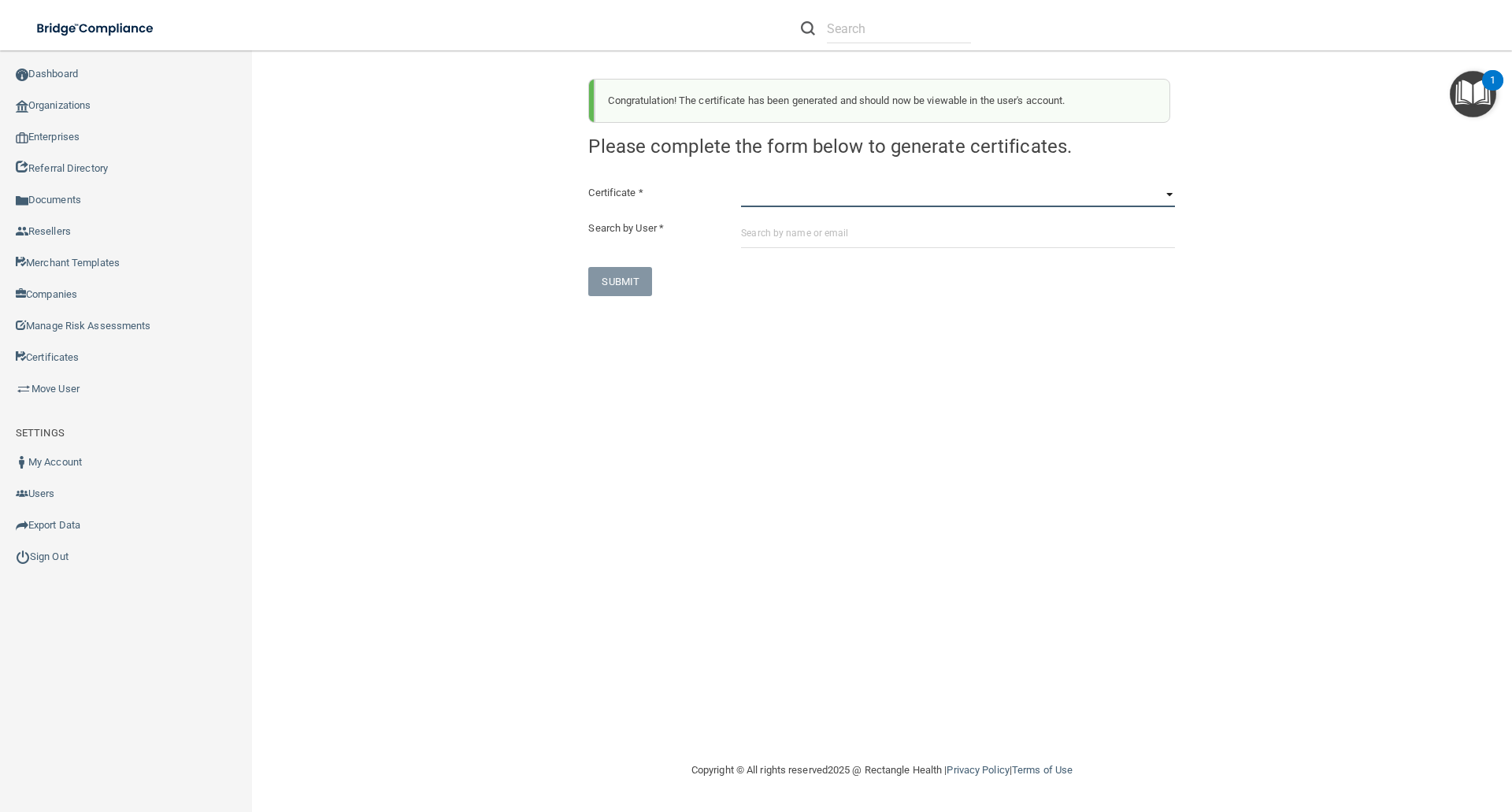
click at [757, 199] on select "HIPAA Officer Certification Training OSHA Bloodborne Pathogens OSHA COVID-19 Pr…" at bounding box center [958, 195] width 434 height 24
select select "4"
click at [741, 183] on select "HIPAA Officer Certification Training OSHA Bloodborne Pathogens OSHA COVID-19 Pr…" at bounding box center [958, 195] width 434 height 24
click at [754, 228] on input "text" at bounding box center [958, 233] width 434 height 29
paste input "murphyfamily2020@comcast.net"
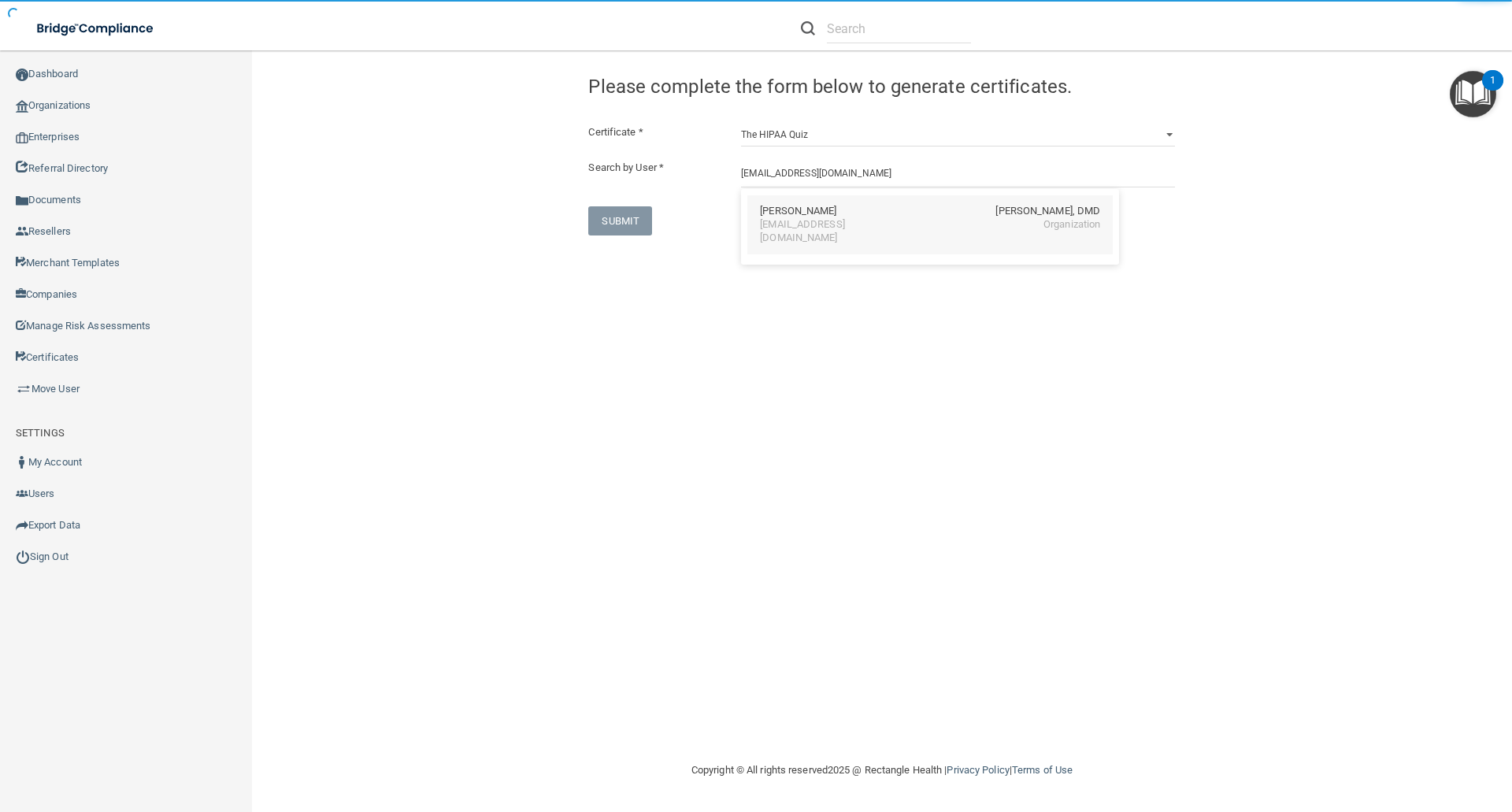
click at [772, 213] on div "Sarah Murphy" at bounding box center [798, 211] width 77 height 13
type input "Sarah Murphy"
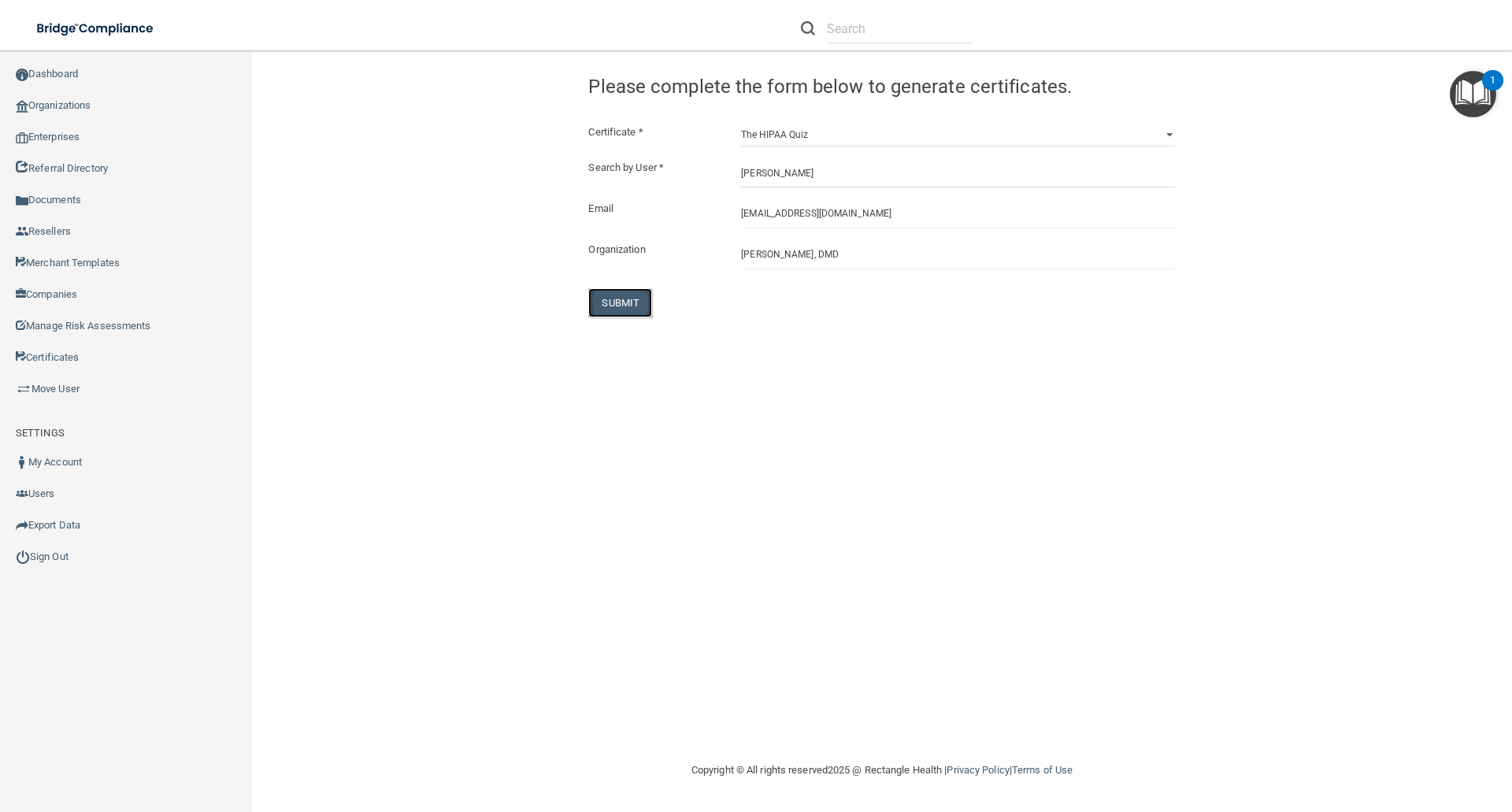
click at [621, 304] on button "SUBMIT" at bounding box center [621, 302] width 64 height 29
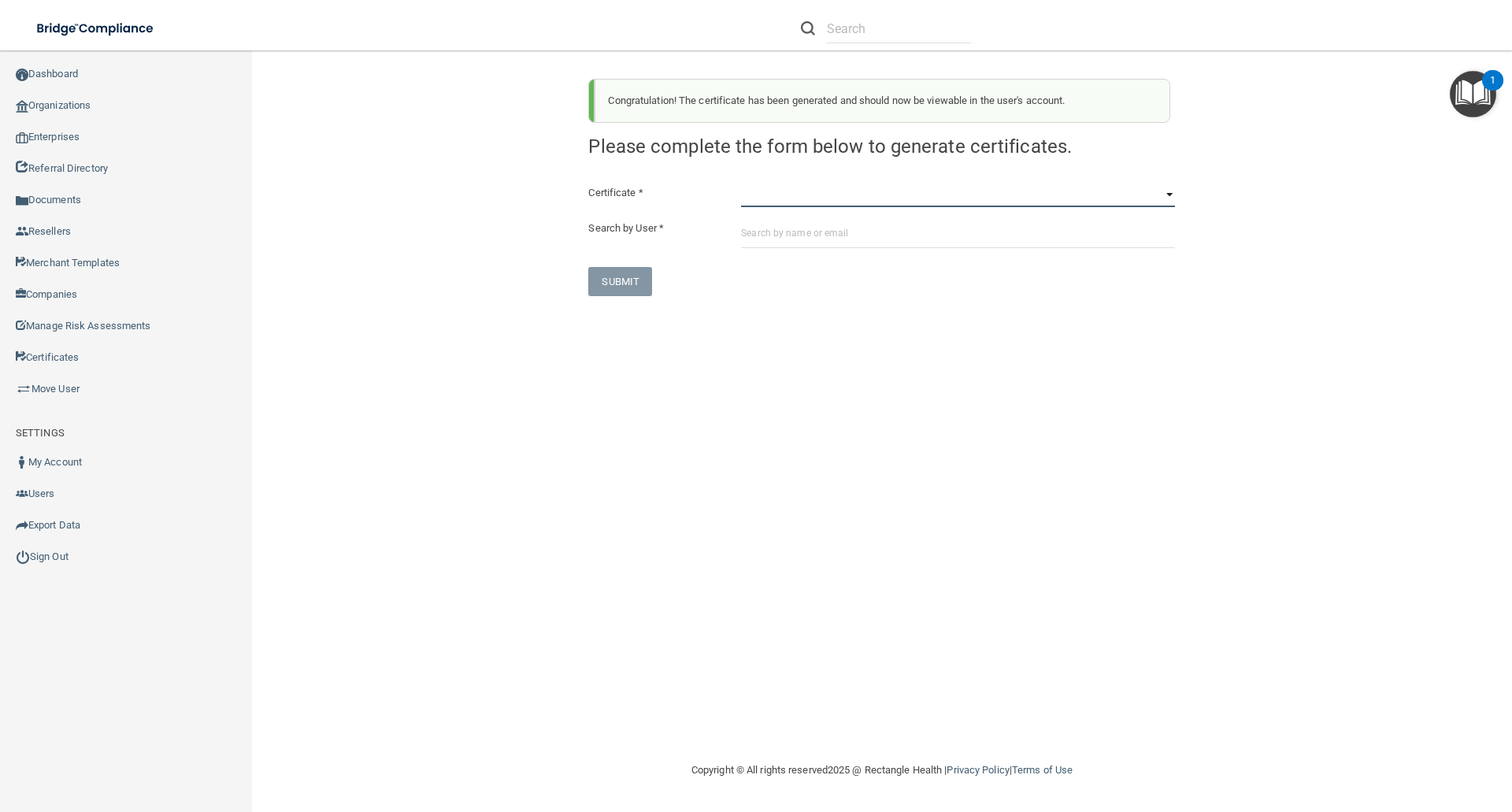
click at [763, 197] on select "HIPAA Officer Certification Training OSHA Bloodborne Pathogens OSHA COVID-19 Pr…" at bounding box center [958, 195] width 434 height 24
select select "5"
click at [741, 183] on select "HIPAA Officer Certification Training OSHA Bloodborne Pathogens OSHA COVID-19 Pr…" at bounding box center [958, 195] width 434 height 24
click at [755, 230] on input "text" at bounding box center [958, 233] width 434 height 29
paste input "murphyfamily2020@comcast.net"
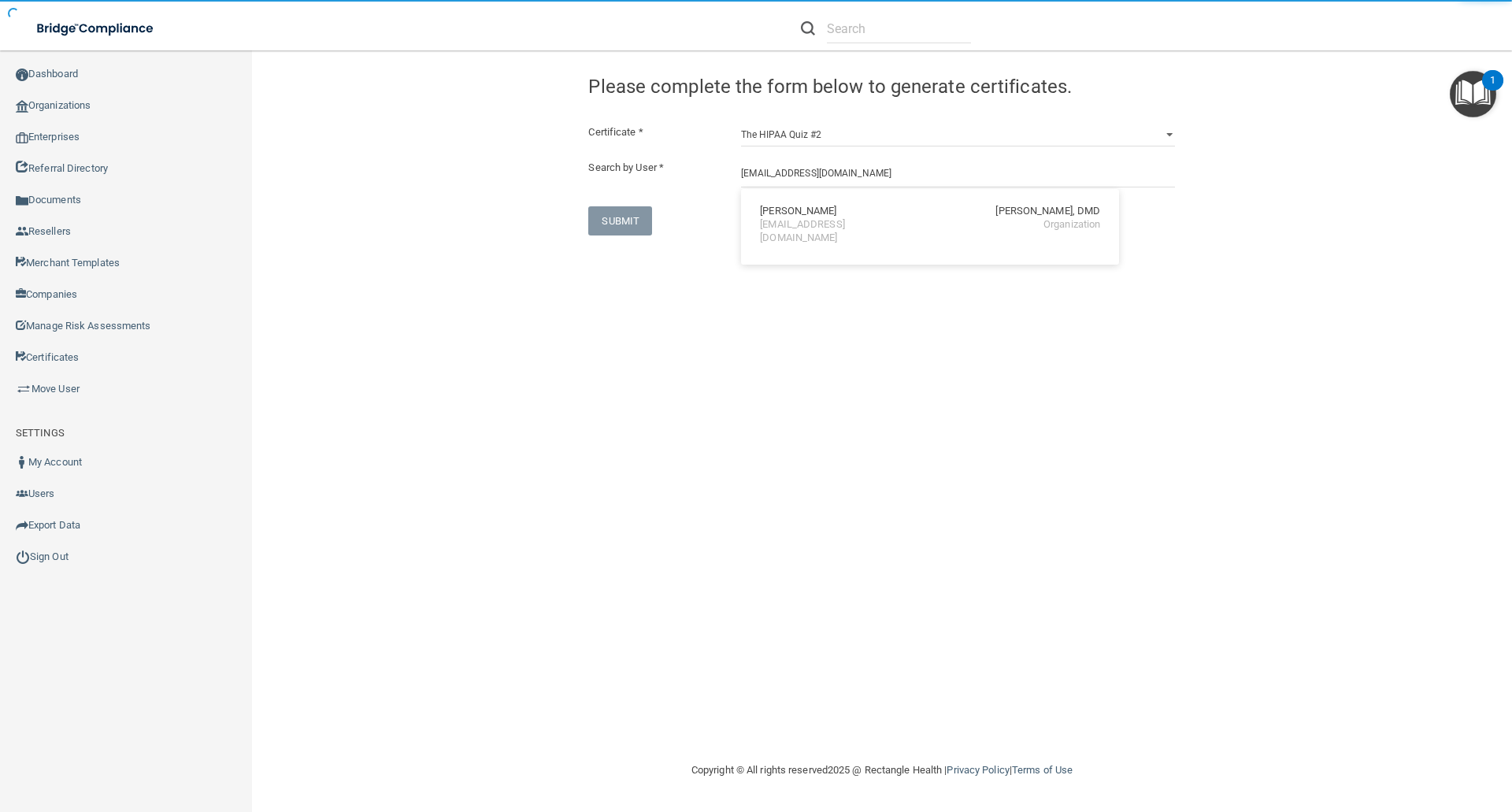
click at [822, 221] on div "murphyfamily2020@comcast.net" at bounding box center [828, 231] width 136 height 27
type input "Sarah Murphy"
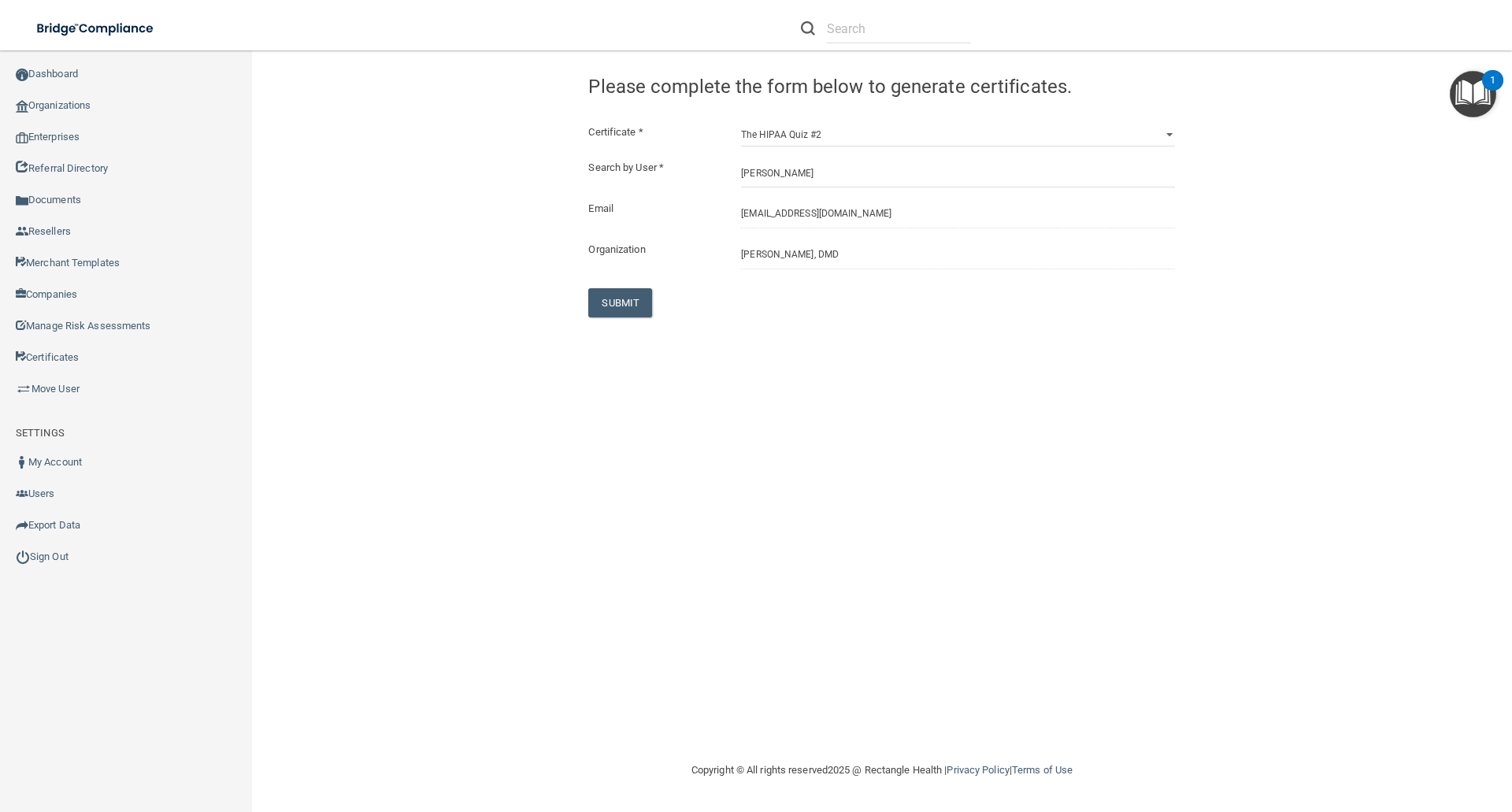
click at [638, 286] on div "Certificate * HIPAA Officer Certification Training OSHA Bloodborne Pathogens OS…" at bounding box center [882, 219] width 587 height 194
click at [628, 307] on button "SUBMIT" at bounding box center [621, 302] width 64 height 29
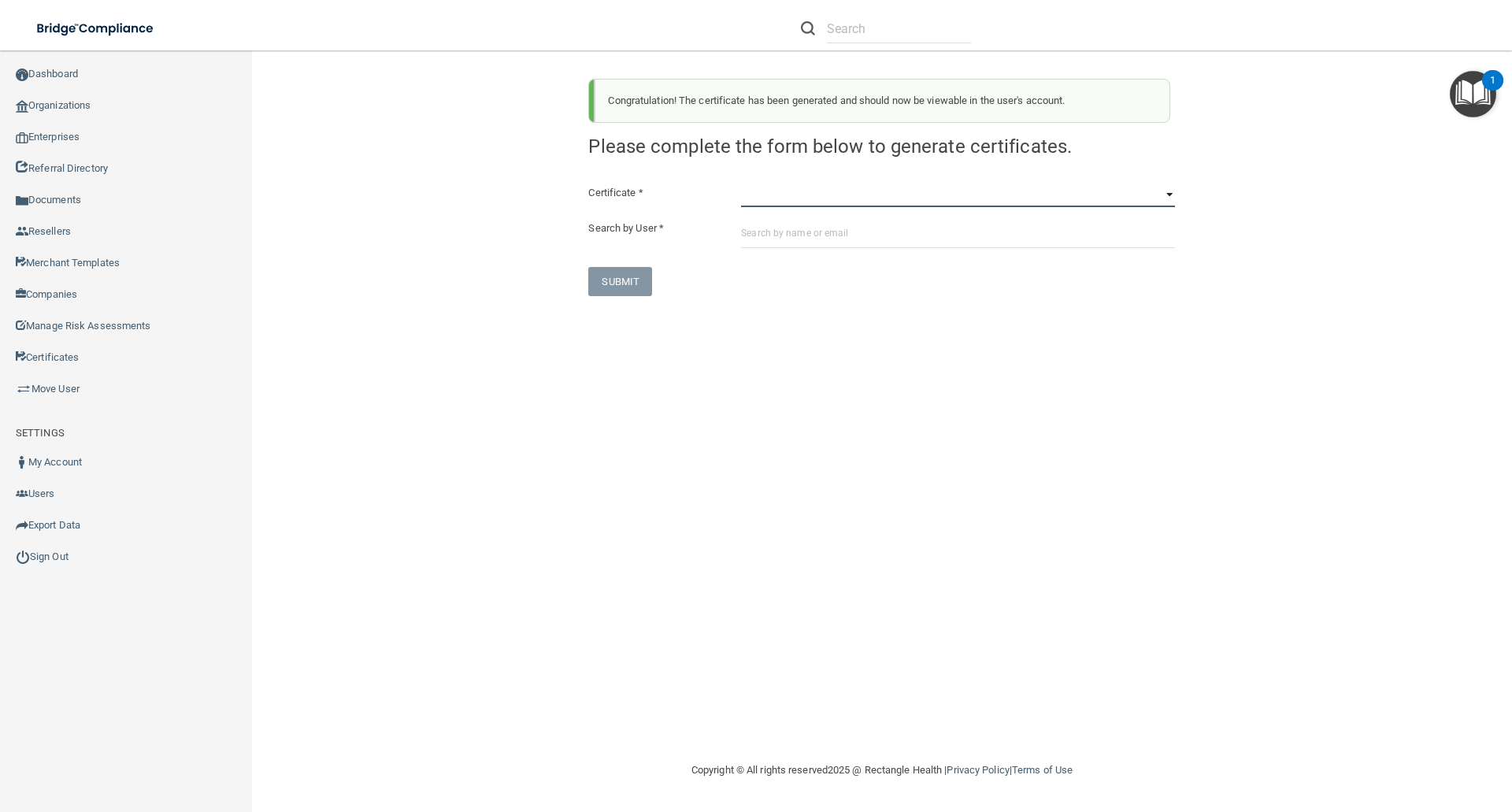
click at [755, 194] on select "HIPAA Officer Certification Training OSHA Bloodborne Pathogens OSHA COVID-19 Pr…" at bounding box center [958, 195] width 434 height 24
select select "6"
click at [741, 183] on select "HIPAA Officer Certification Training OSHA Bloodborne Pathogens OSHA COVID-19 Pr…" at bounding box center [958, 195] width 434 height 24
click at [763, 228] on input "text" at bounding box center [958, 233] width 434 height 29
paste input "murphyfamily2020@comcast.net"
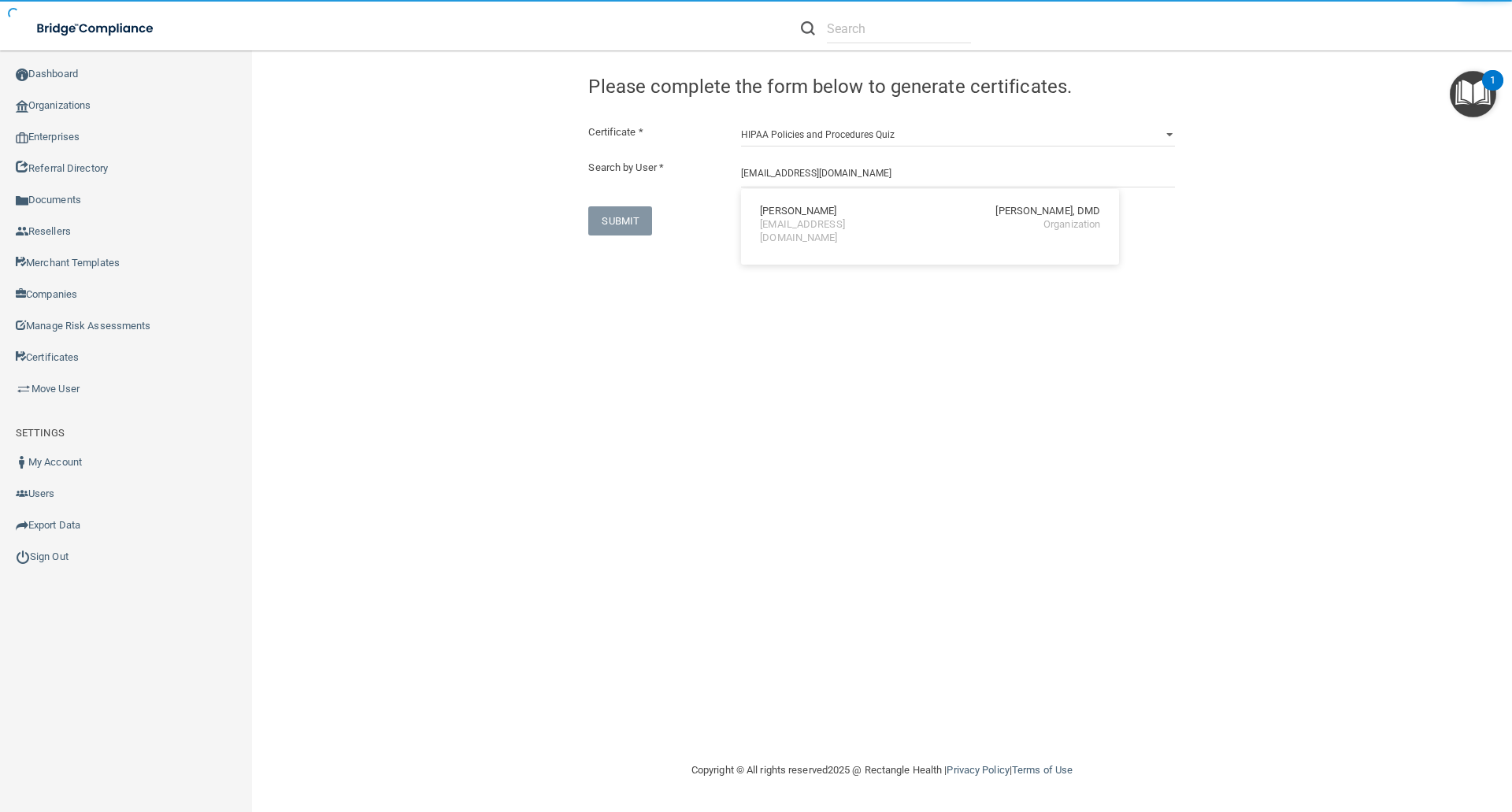
click at [785, 205] on div "Sarah Murphy" at bounding box center [798, 211] width 77 height 13
type input "Sarah Murphy"
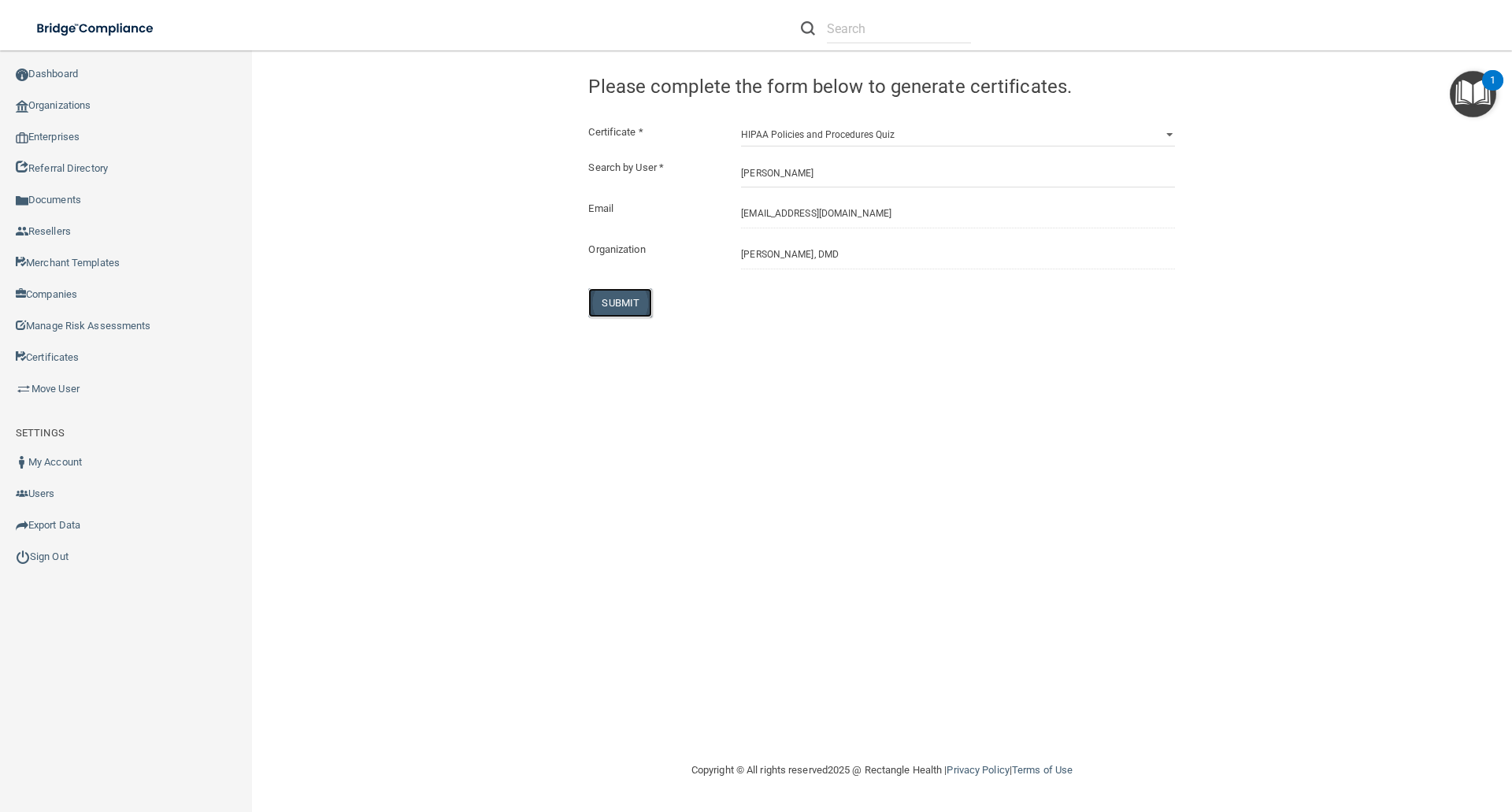
click at [609, 294] on button "SUBMIT" at bounding box center [621, 302] width 64 height 29
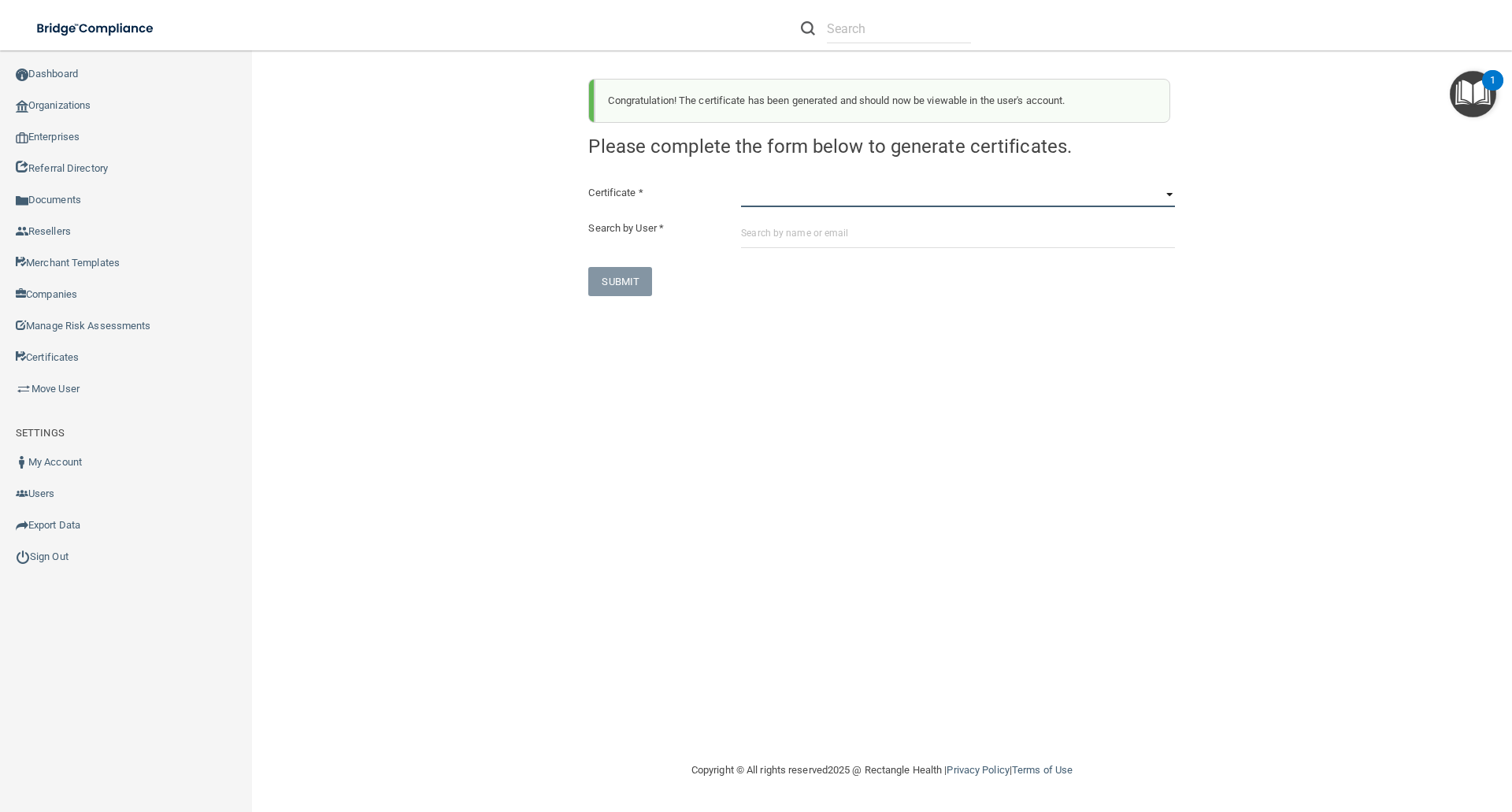
click at [764, 201] on select "HIPAA Officer Certification Training OSHA Bloodborne Pathogens OSHA COVID-19 Pr…" at bounding box center [958, 195] width 434 height 24
select select "7"
click at [741, 183] on select "HIPAA Officer Certification Training OSHA Bloodborne Pathogens OSHA COVID-19 Pr…" at bounding box center [958, 195] width 434 height 24
click at [747, 230] on input "text" at bounding box center [958, 233] width 434 height 29
paste input "murphyfamily2020@comcast.net"
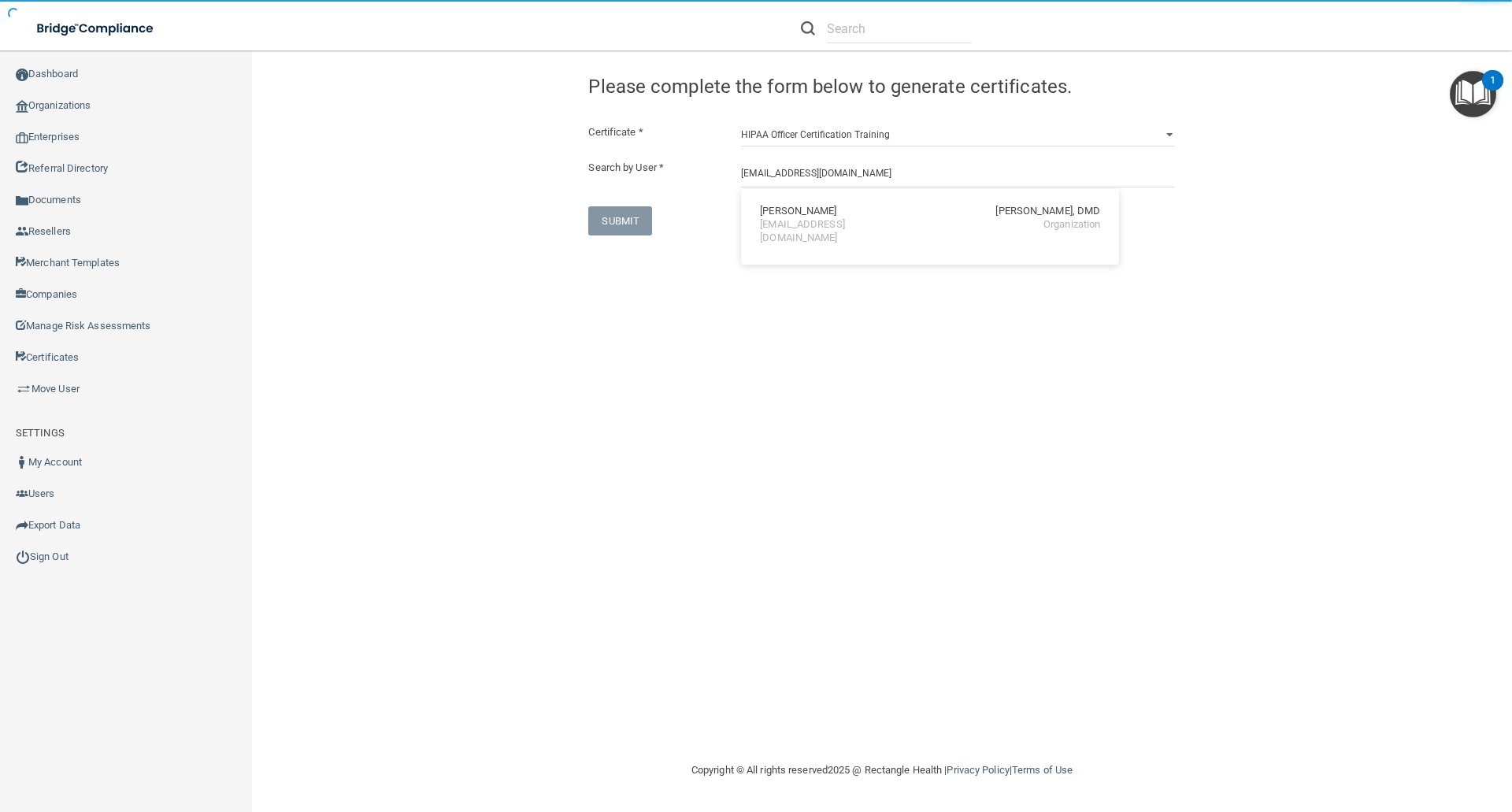
click at [789, 200] on div "Sarah Murphy Ronald A. Murphy, DMD murphyfamily2020@comcast.net Organization" at bounding box center [929, 224] width 366 height 59
type input "Sarah Murphy"
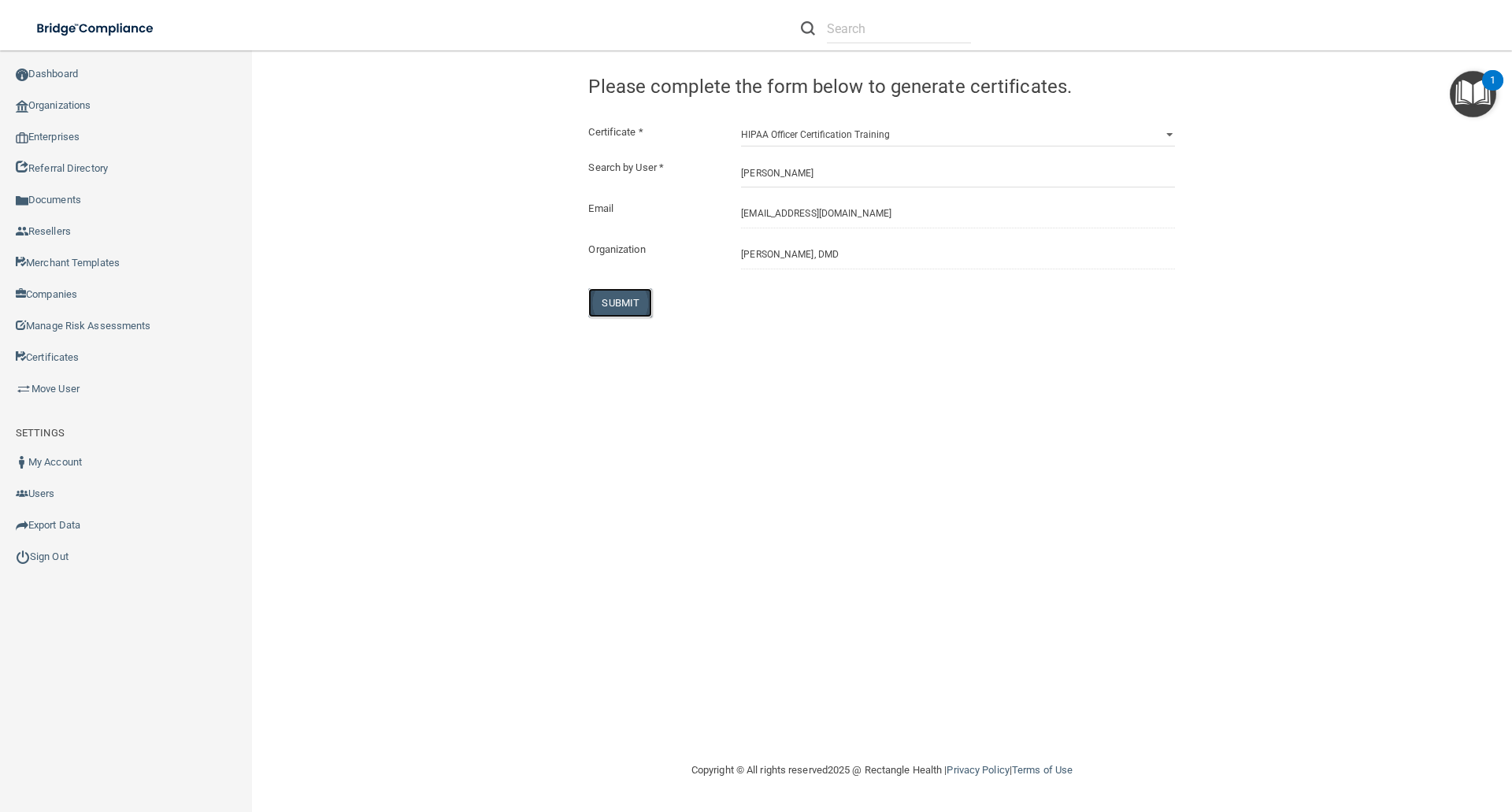
click at [630, 310] on button "SUBMIT" at bounding box center [621, 302] width 64 height 29
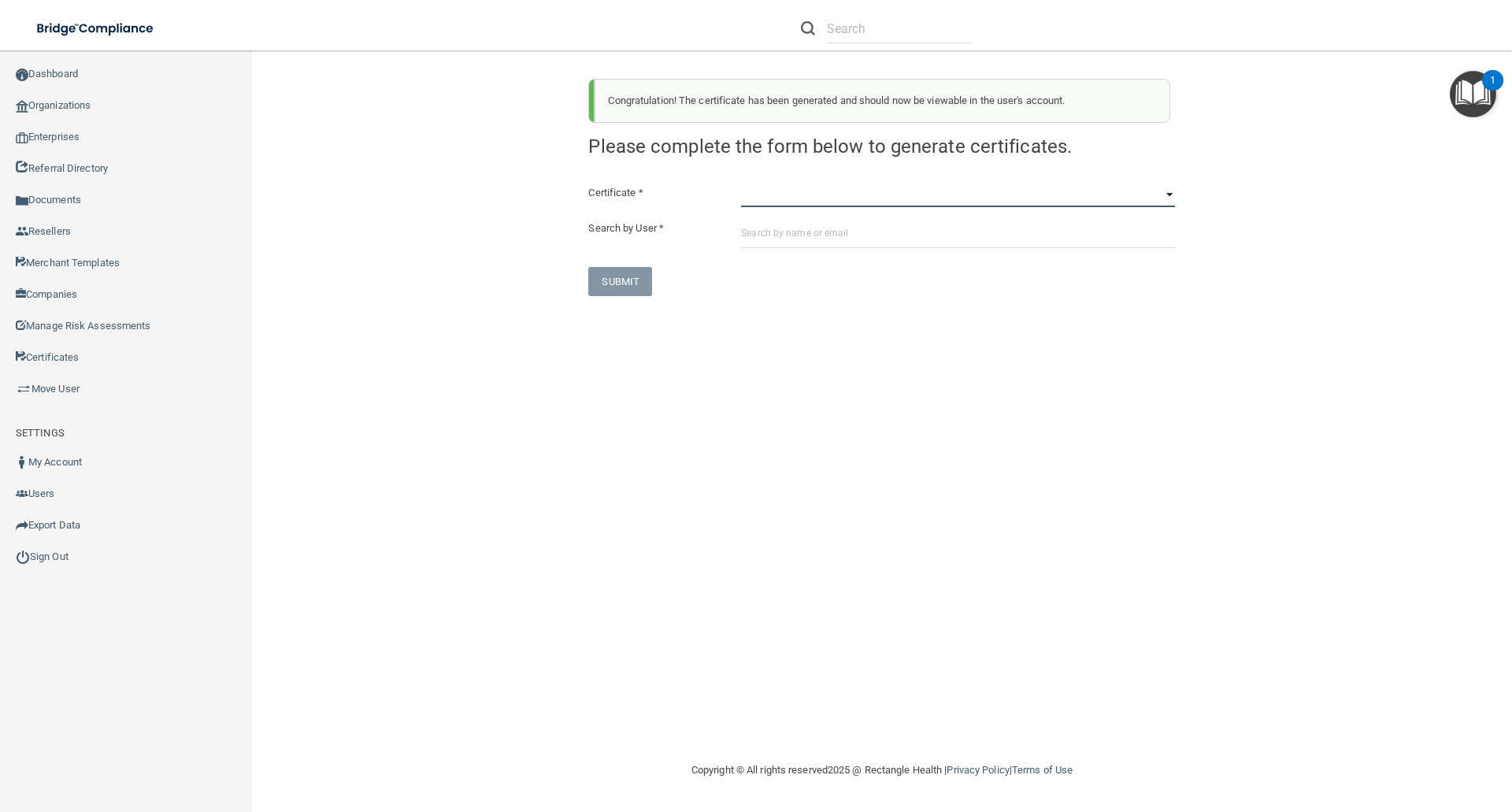
click at [752, 197] on select "HIPAA Officer Certification Training OSHA Bloodborne Pathogens OSHA COVID-19 Pr…" at bounding box center [958, 195] width 434 height 24
select select "1"
click at [741, 183] on select "HIPAA Officer Certification Training OSHA Bloodborne Pathogens OSHA COVID-19 Pr…" at bounding box center [958, 195] width 434 height 24
click at [751, 236] on input "text" at bounding box center [958, 233] width 434 height 29
paste input "rrsessler@gmail.com"
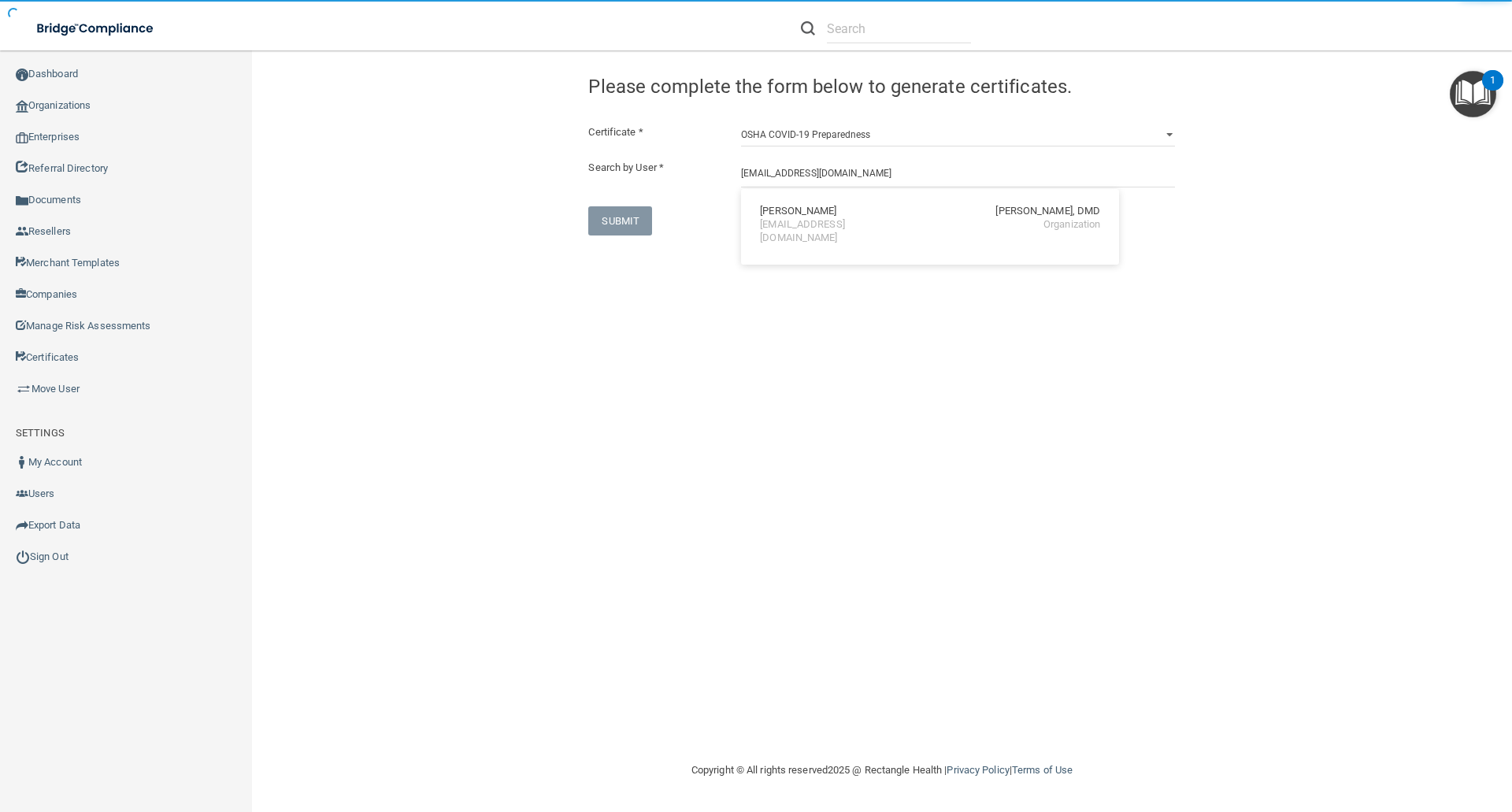
click at [789, 211] on div "Rachelle Nicholson" at bounding box center [798, 211] width 77 height 13
type input "Rachelle Nicholson"
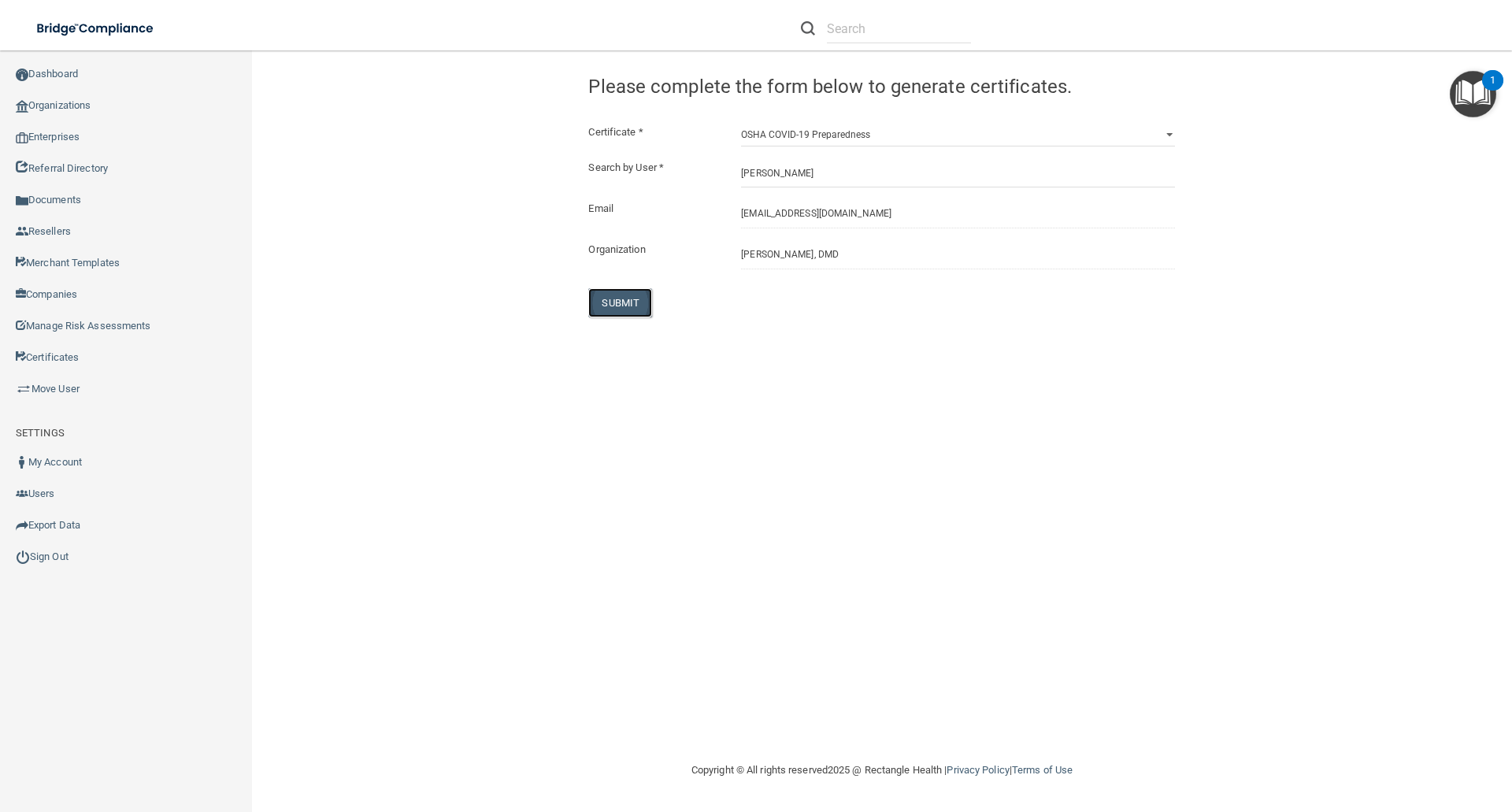
click at [616, 302] on button "SUBMIT" at bounding box center [621, 302] width 64 height 29
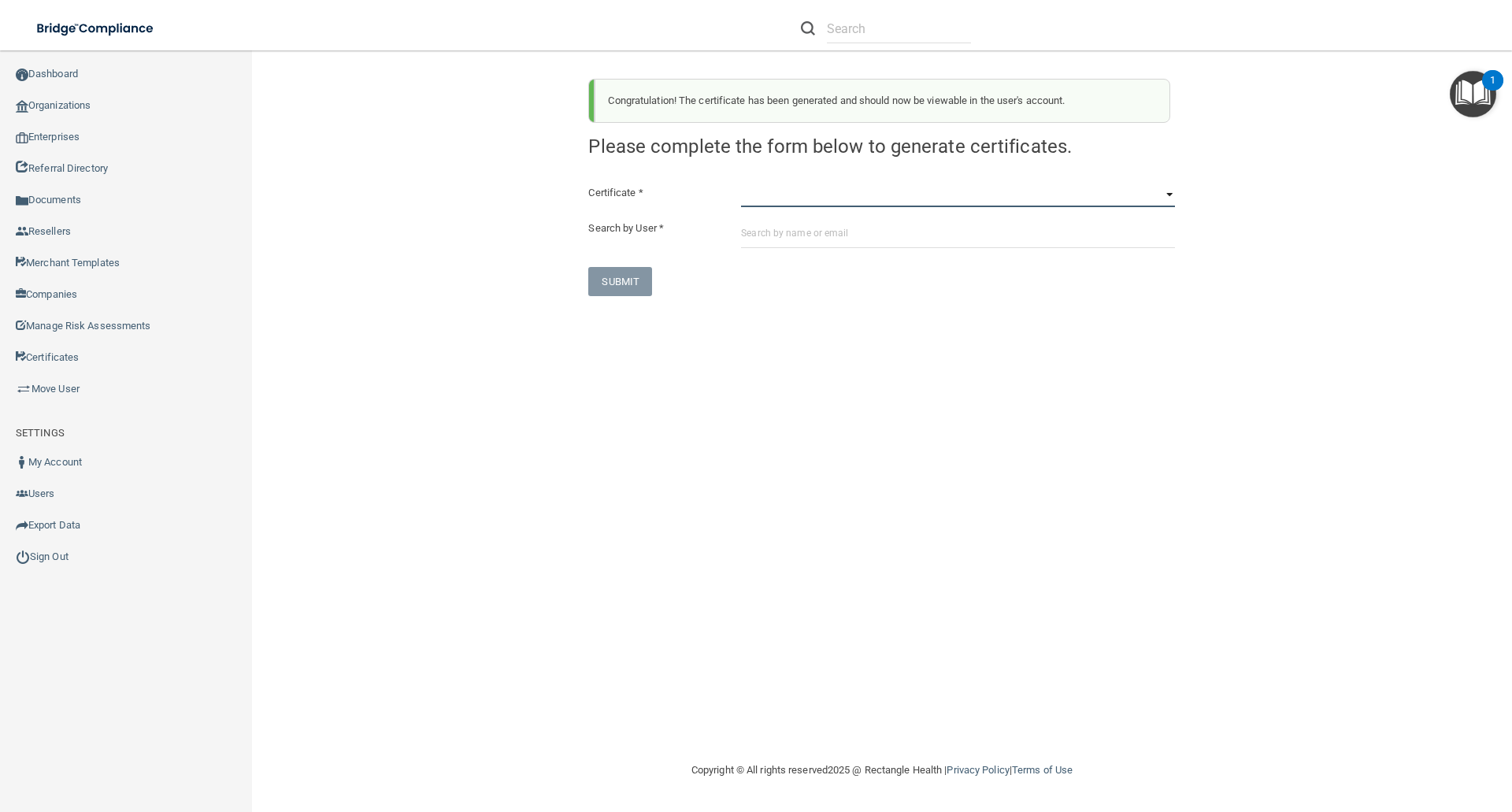
click at [753, 201] on select "HIPAA Officer Certification Training OSHA Bloodborne Pathogens OSHA COVID-19 Pr…" at bounding box center [958, 195] width 434 height 24
select select "3"
click at [741, 183] on select "HIPAA Officer Certification Training OSHA Bloodborne Pathogens OSHA COVID-19 Pr…" at bounding box center [958, 195] width 434 height 24
click at [760, 230] on input "text" at bounding box center [958, 233] width 434 height 29
paste input "rrsessler@gmail.com"
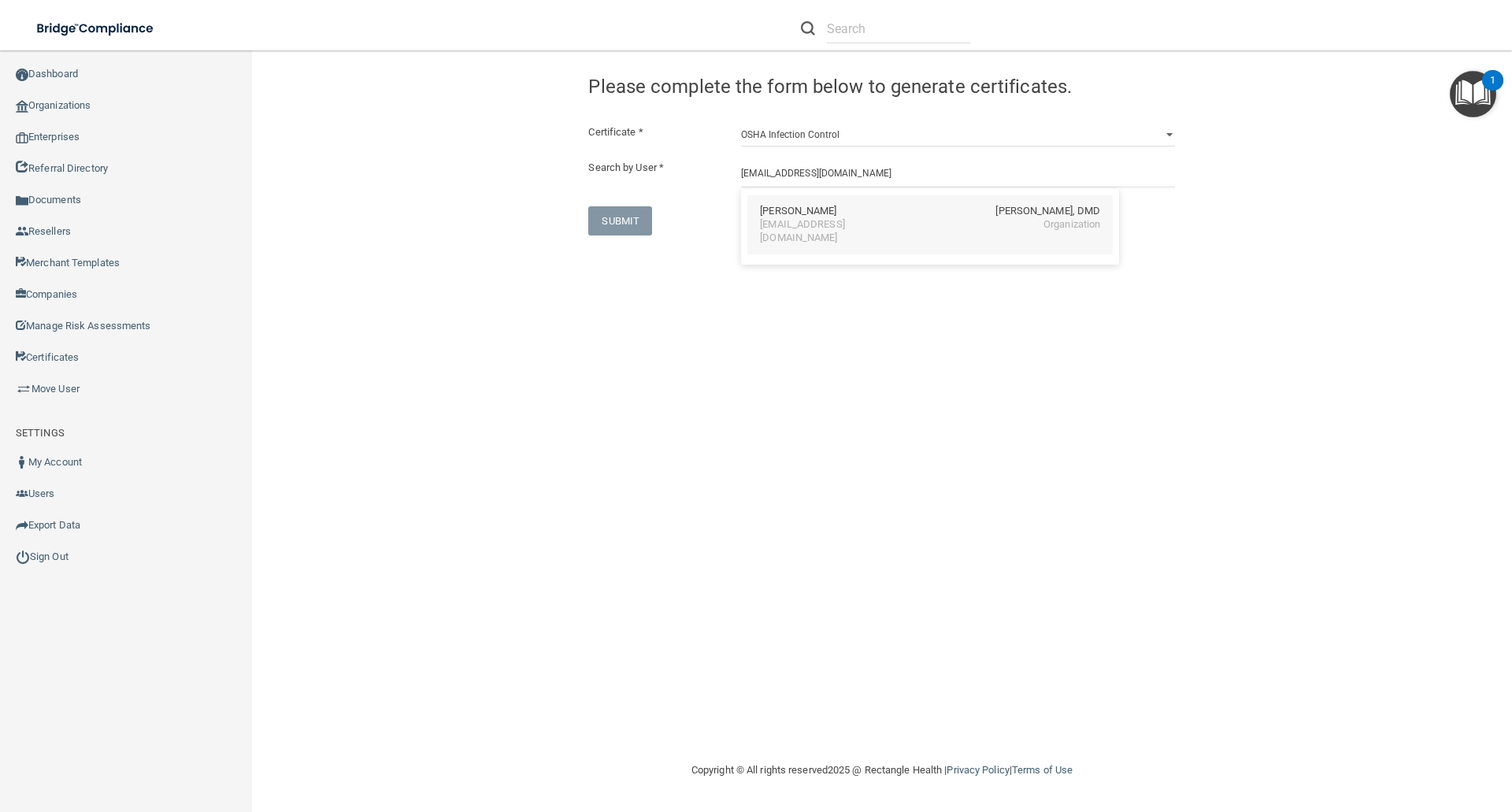
click at [793, 205] on div "Rachelle Nicholson" at bounding box center [798, 211] width 77 height 13
type input "Rachelle Nicholson"
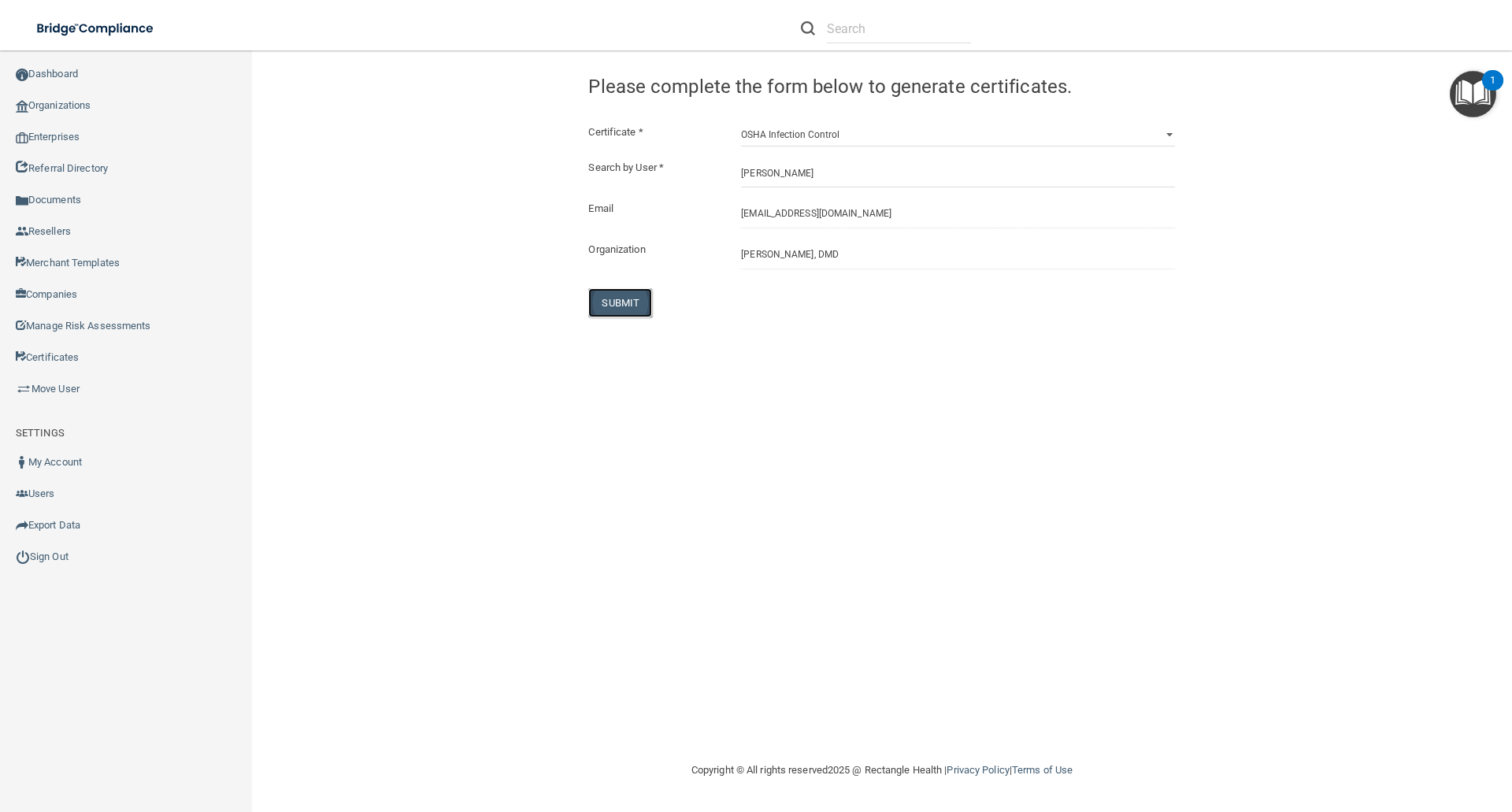
click at [612, 300] on button "SUBMIT" at bounding box center [621, 302] width 64 height 29
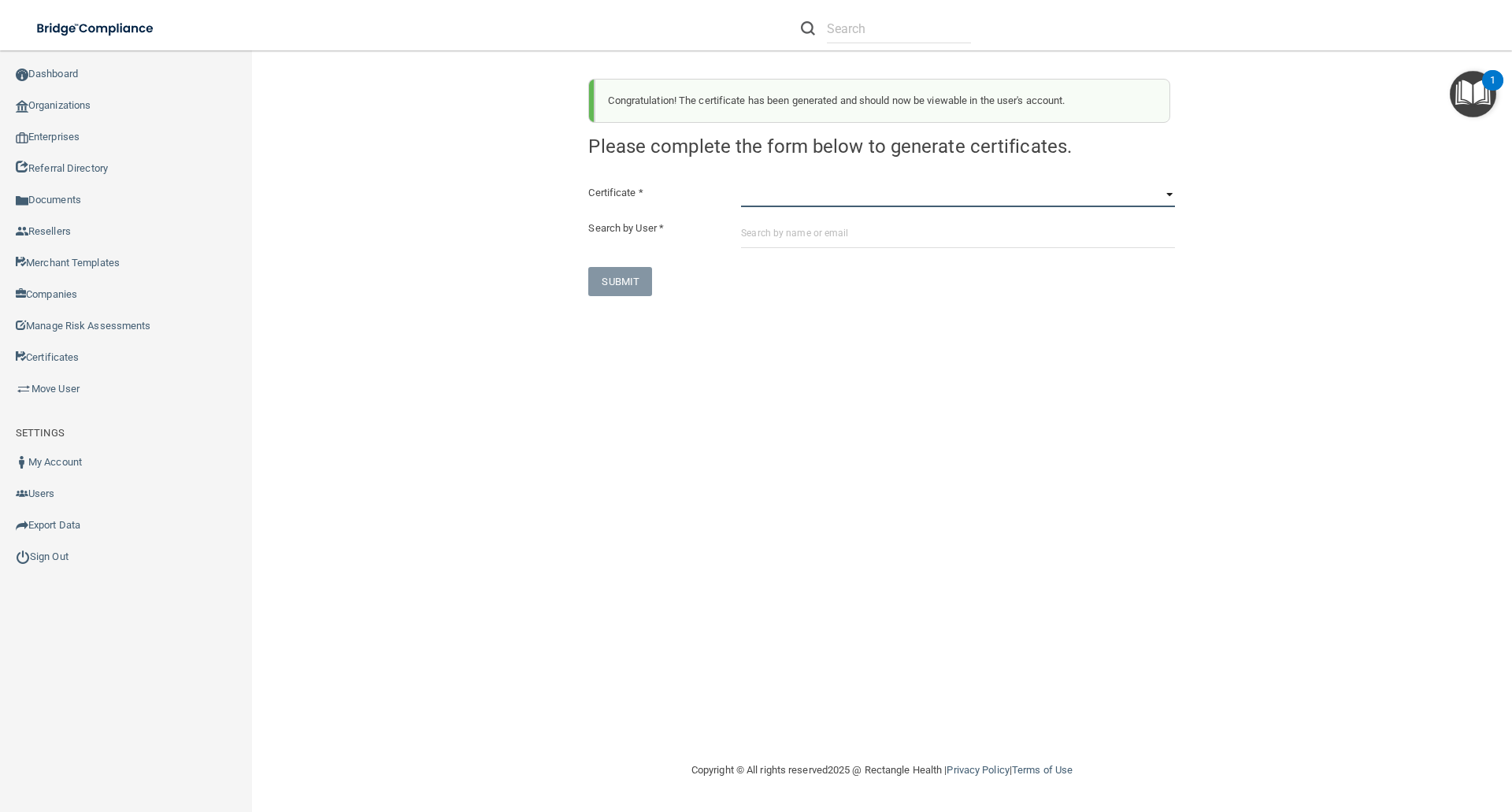
click at [751, 202] on select "HIPAA Officer Certification Training OSHA Bloodborne Pathogens OSHA COVID-19 Pr…" at bounding box center [958, 195] width 434 height 24
select select "4"
click at [741, 183] on select "HIPAA Officer Certification Training OSHA Bloodborne Pathogens OSHA COVID-19 Pr…" at bounding box center [958, 195] width 434 height 24
click at [748, 230] on input "text" at bounding box center [958, 233] width 434 height 29
paste input "rrsessler@gmail.com"
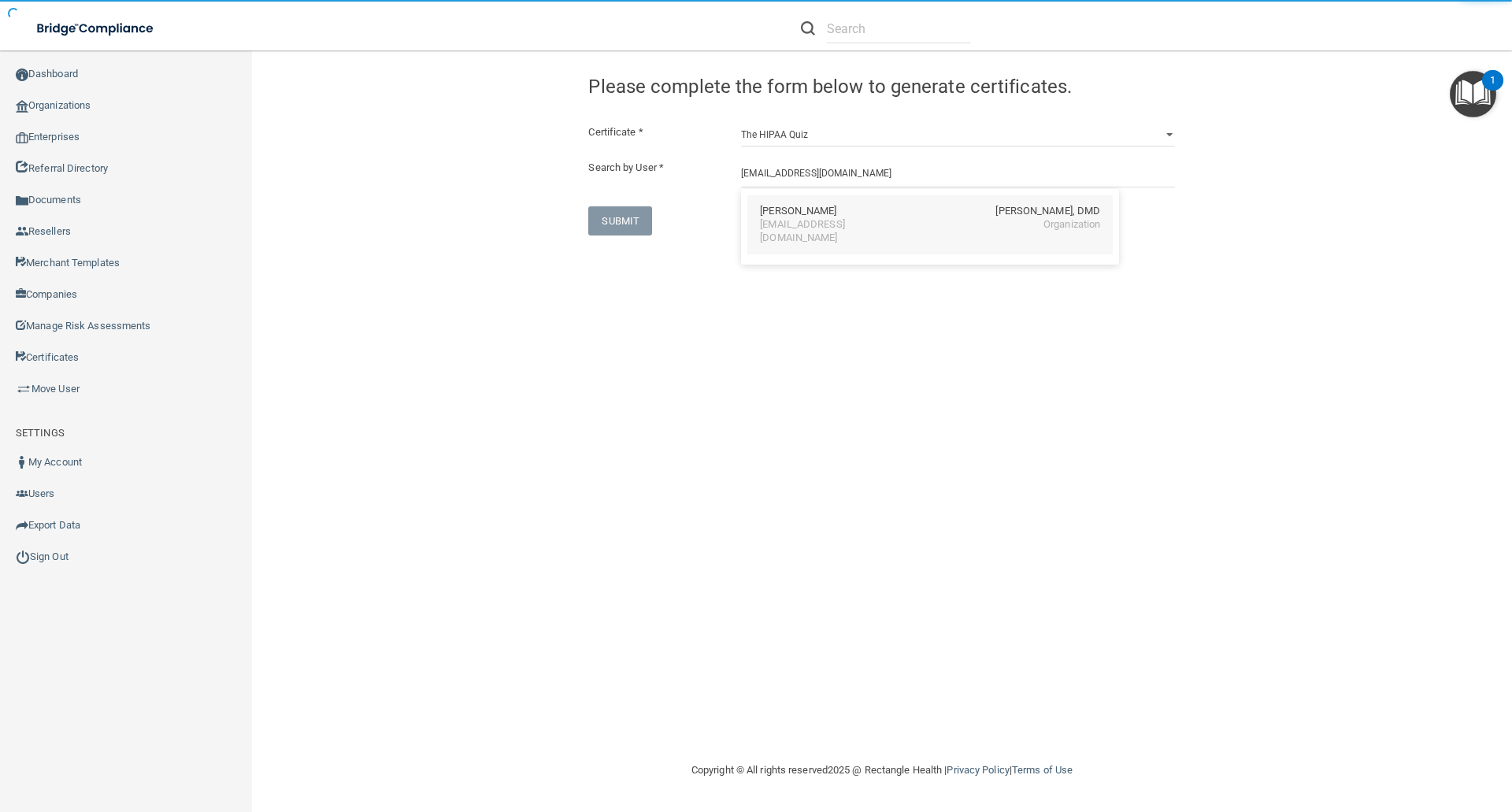
click at [790, 216] on div "Rachelle Nicholson" at bounding box center [798, 211] width 77 height 13
type input "Rachelle Nicholson"
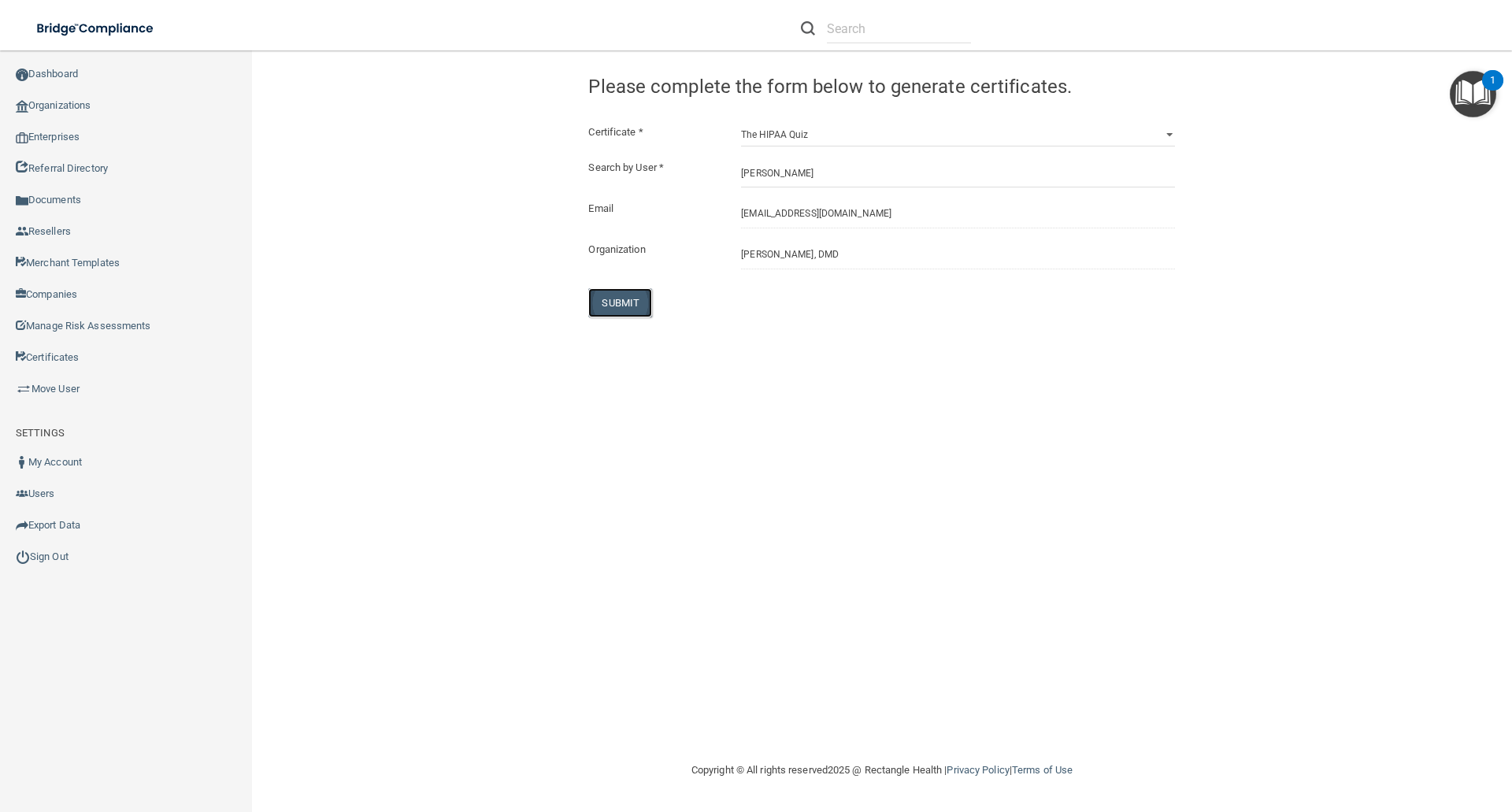
click at [627, 300] on button "SUBMIT" at bounding box center [621, 302] width 64 height 29
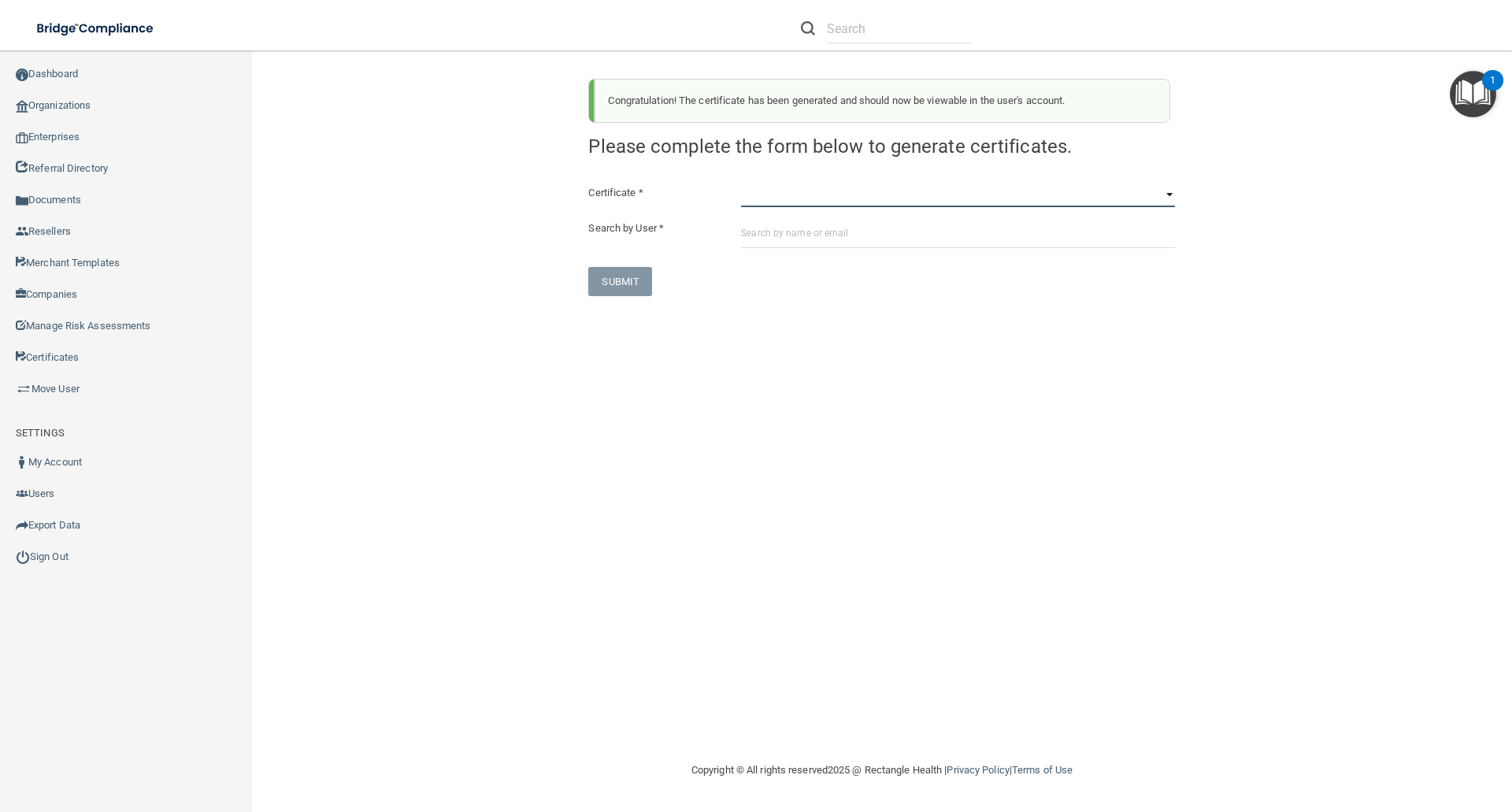
click at [760, 197] on select "HIPAA Officer Certification Training OSHA Bloodborne Pathogens OSHA COVID-19 Pr…" at bounding box center [958, 195] width 434 height 24
select select "5"
click at [741, 183] on select "HIPAA Officer Certification Training OSHA Bloodborne Pathogens OSHA COVID-19 Pr…" at bounding box center [958, 195] width 434 height 24
click at [753, 228] on input "text" at bounding box center [958, 233] width 434 height 29
paste input "rrsessler@gmail.com"
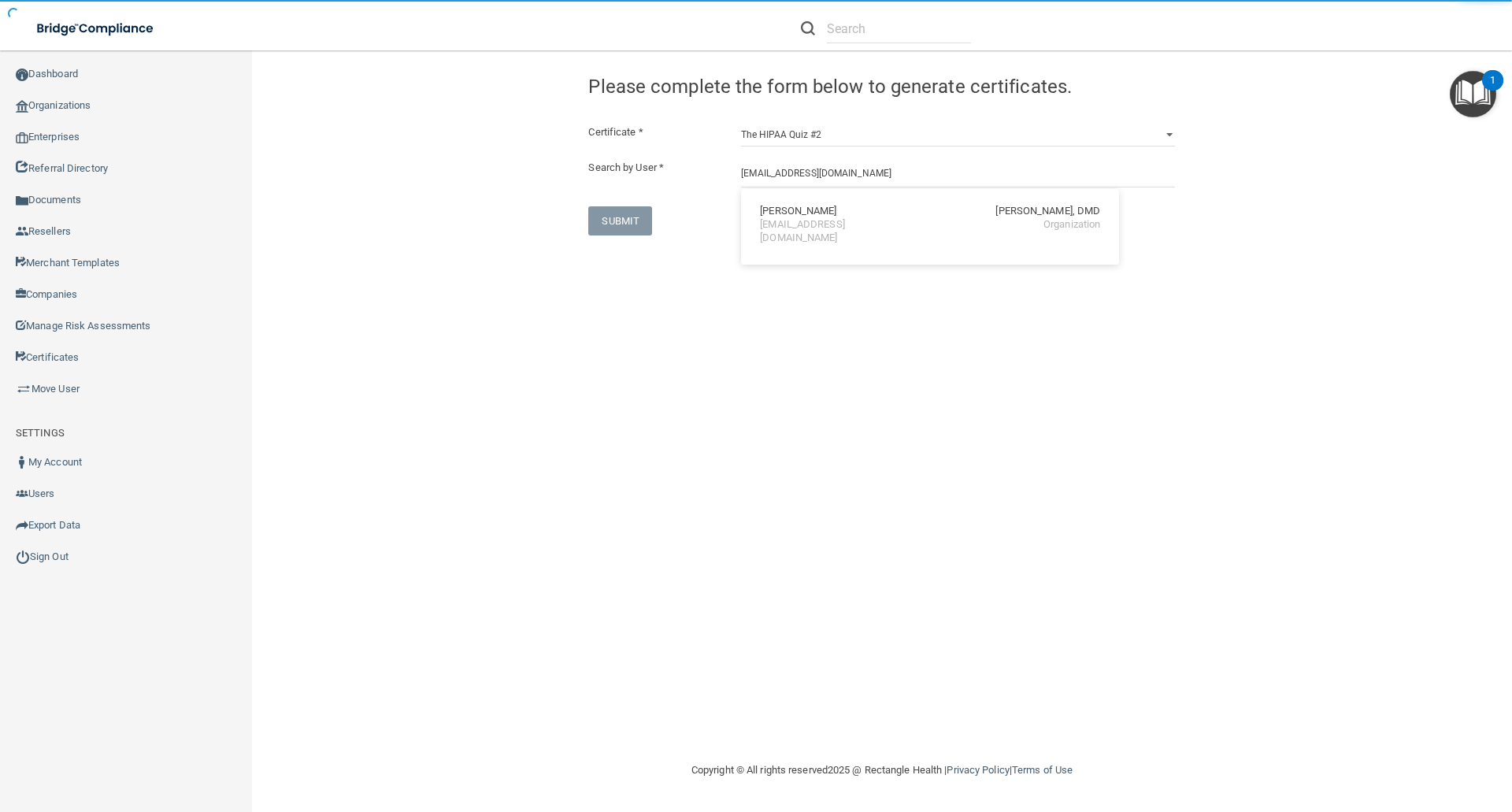
click at [788, 214] on div "Rachelle Nicholson" at bounding box center [798, 211] width 77 height 13
type input "Rachelle Nicholson"
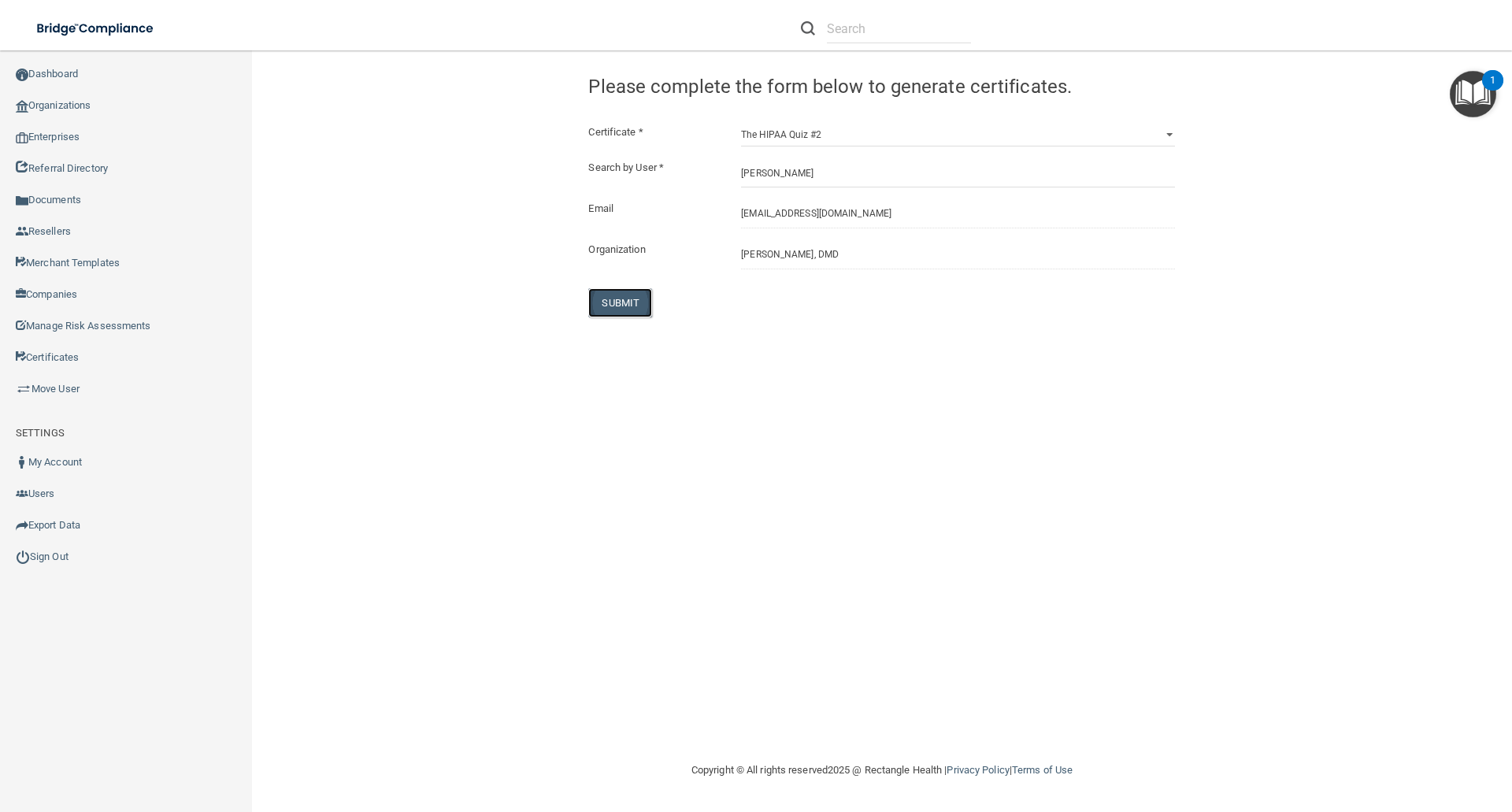
click at [626, 300] on button "SUBMIT" at bounding box center [621, 302] width 64 height 29
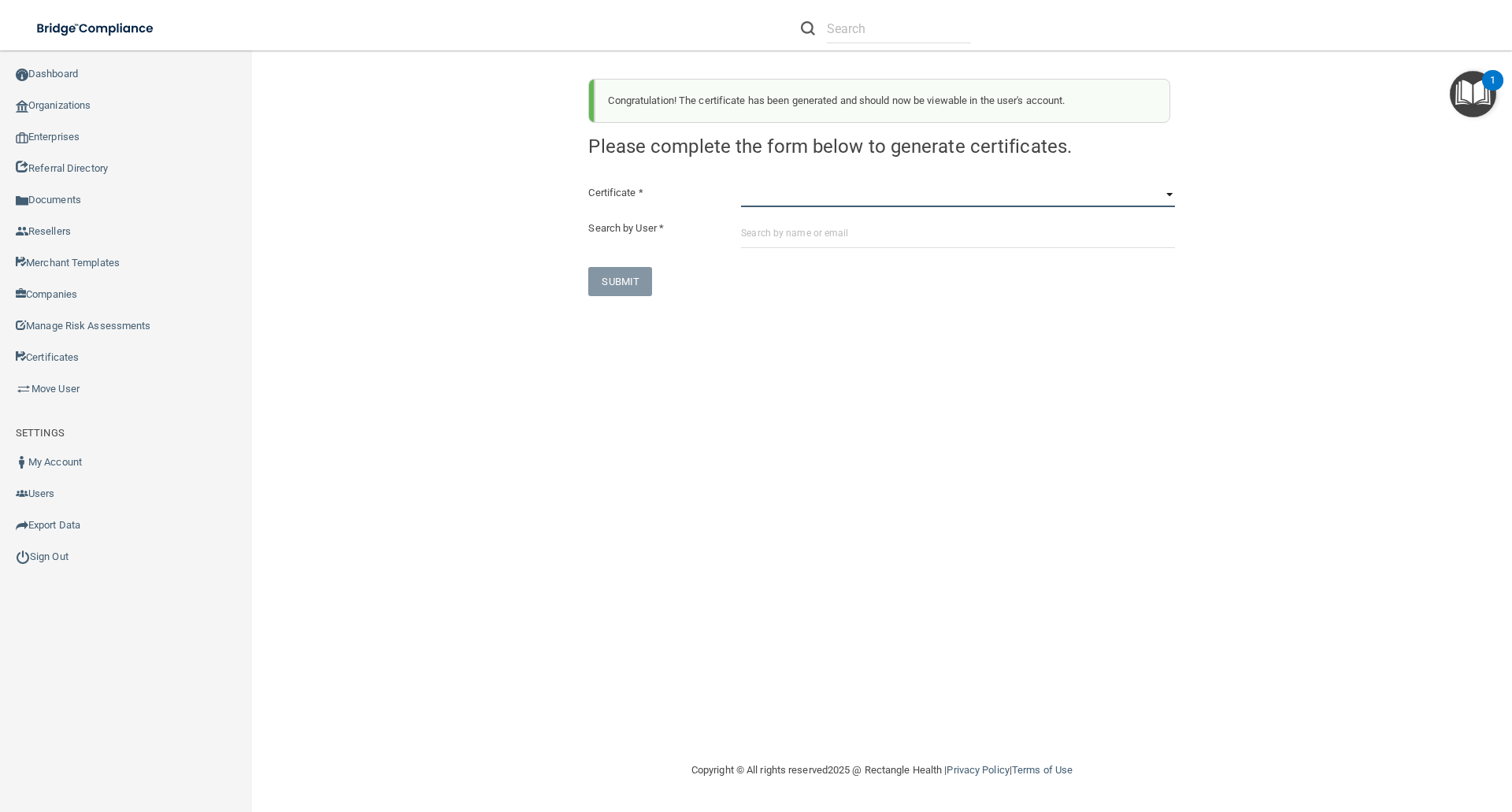
click at [756, 196] on select "HIPAA Officer Certification Training OSHA Bloodborne Pathogens OSHA COVID-19 Pr…" at bounding box center [958, 195] width 434 height 24
select select "6"
click at [741, 183] on select "HIPAA Officer Certification Training OSHA Bloodborne Pathogens OSHA COVID-19 Pr…" at bounding box center [958, 195] width 434 height 24
click at [752, 228] on input "text" at bounding box center [958, 233] width 434 height 29
paste input "rrsessler@gmail.com"
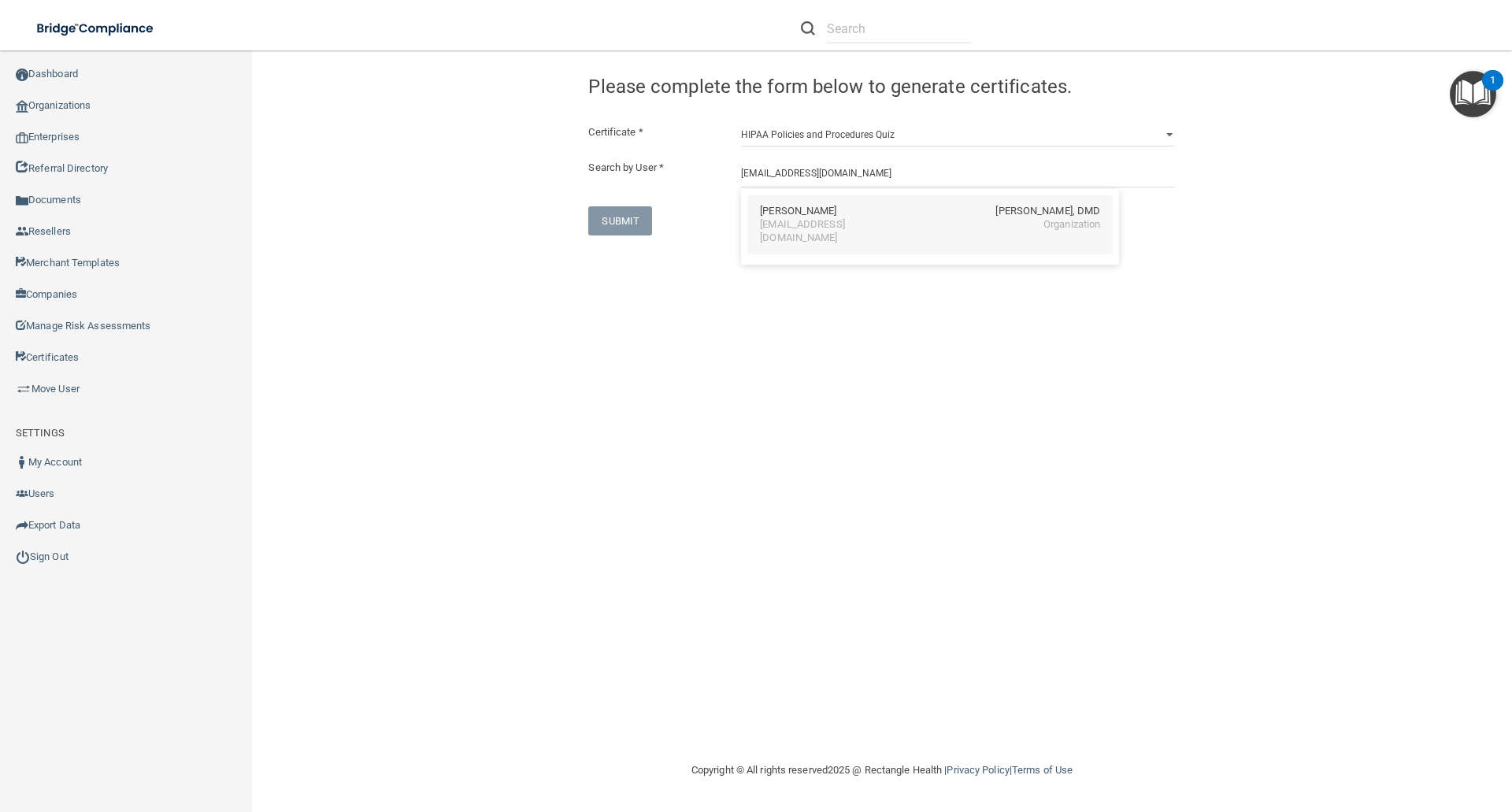
click at [778, 209] on div "Rachelle Nicholson" at bounding box center [798, 211] width 77 height 13
type input "Rachelle Nicholson"
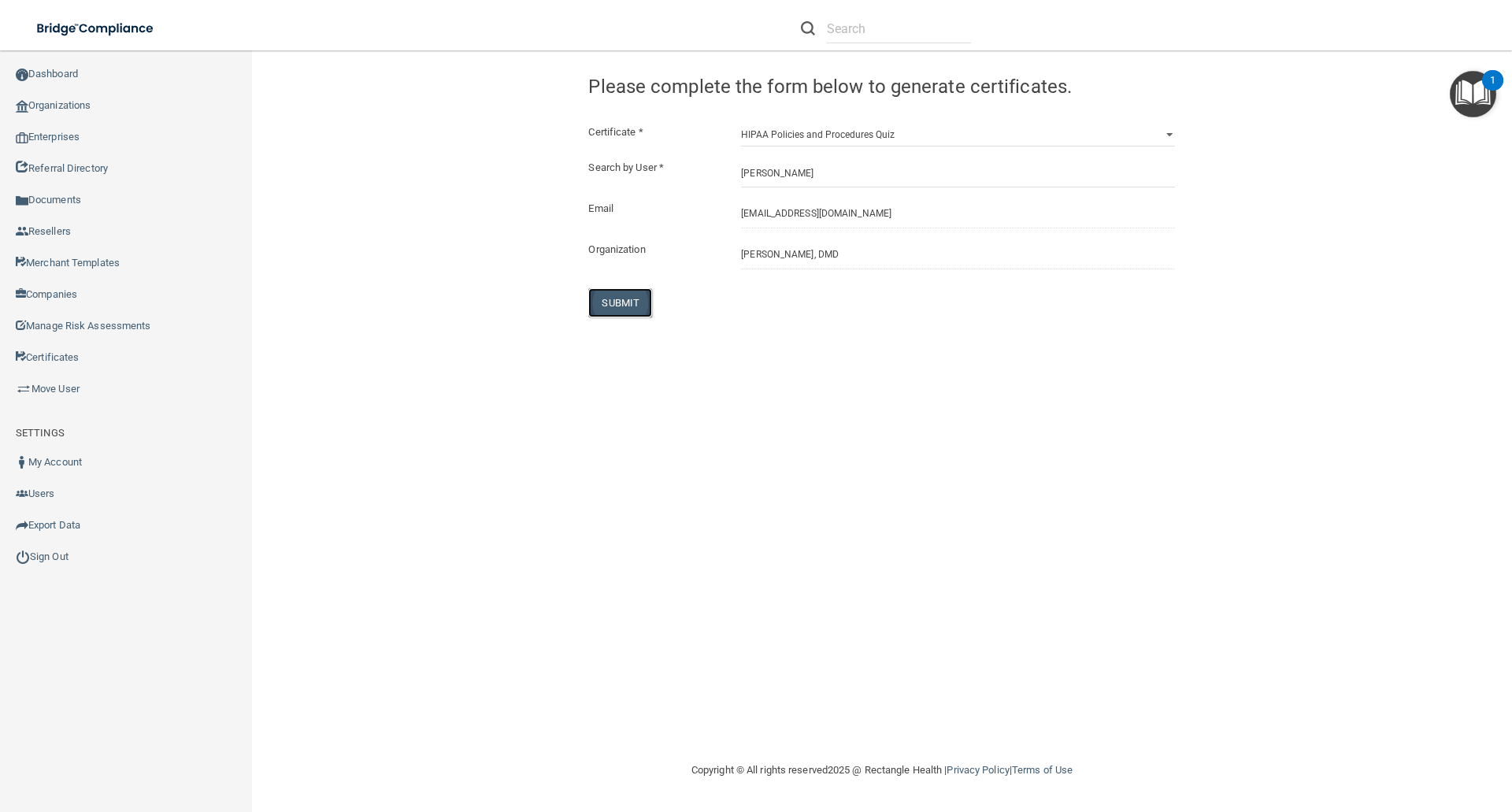
click at [612, 306] on button "SUBMIT" at bounding box center [621, 302] width 64 height 29
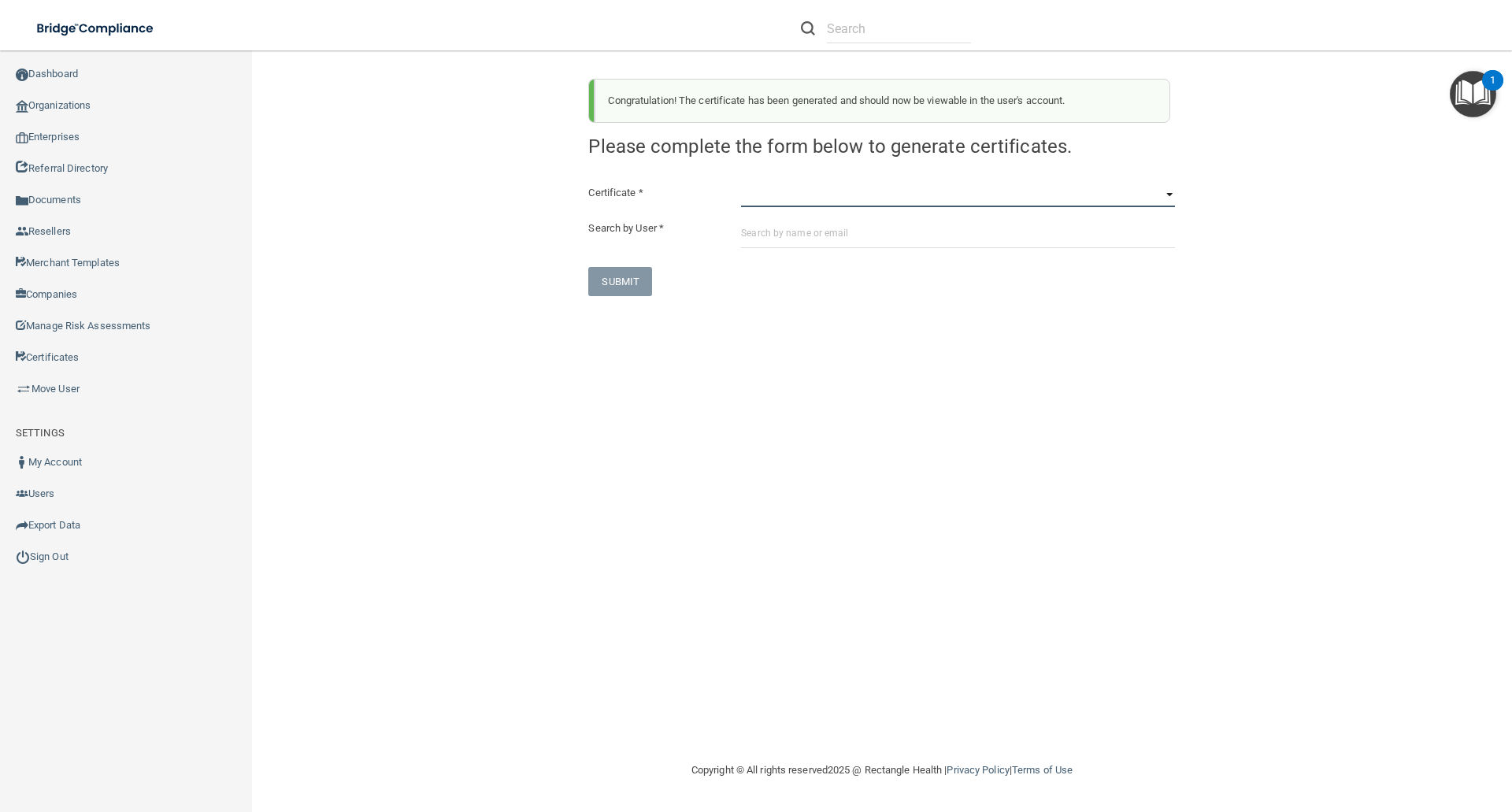
click at [752, 201] on select "HIPAA Officer Certification Training OSHA Bloodborne Pathogens OSHA COVID-19 Pr…" at bounding box center [958, 195] width 434 height 24
select select "7"
click at [741, 183] on select "HIPAA Officer Certification Training OSHA Bloodborne Pathogens OSHA COVID-19 Pr…" at bounding box center [958, 195] width 434 height 24
click at [750, 237] on input "text" at bounding box center [958, 233] width 434 height 29
paste input "rrsessler@gmail.com"
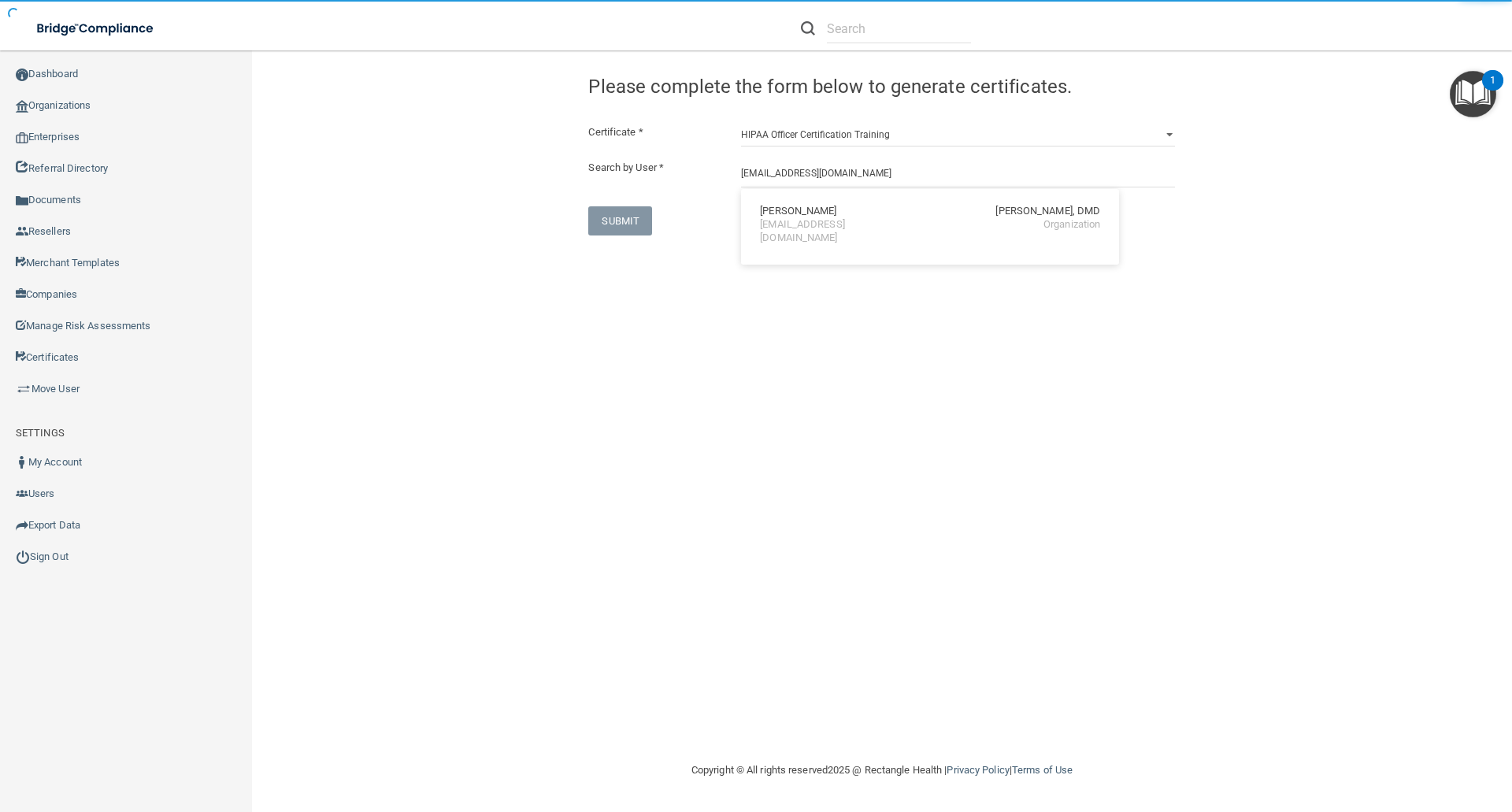
click at [778, 213] on div "Rachelle Nicholson" at bounding box center [798, 211] width 77 height 13
type input "Rachelle Nicholson"
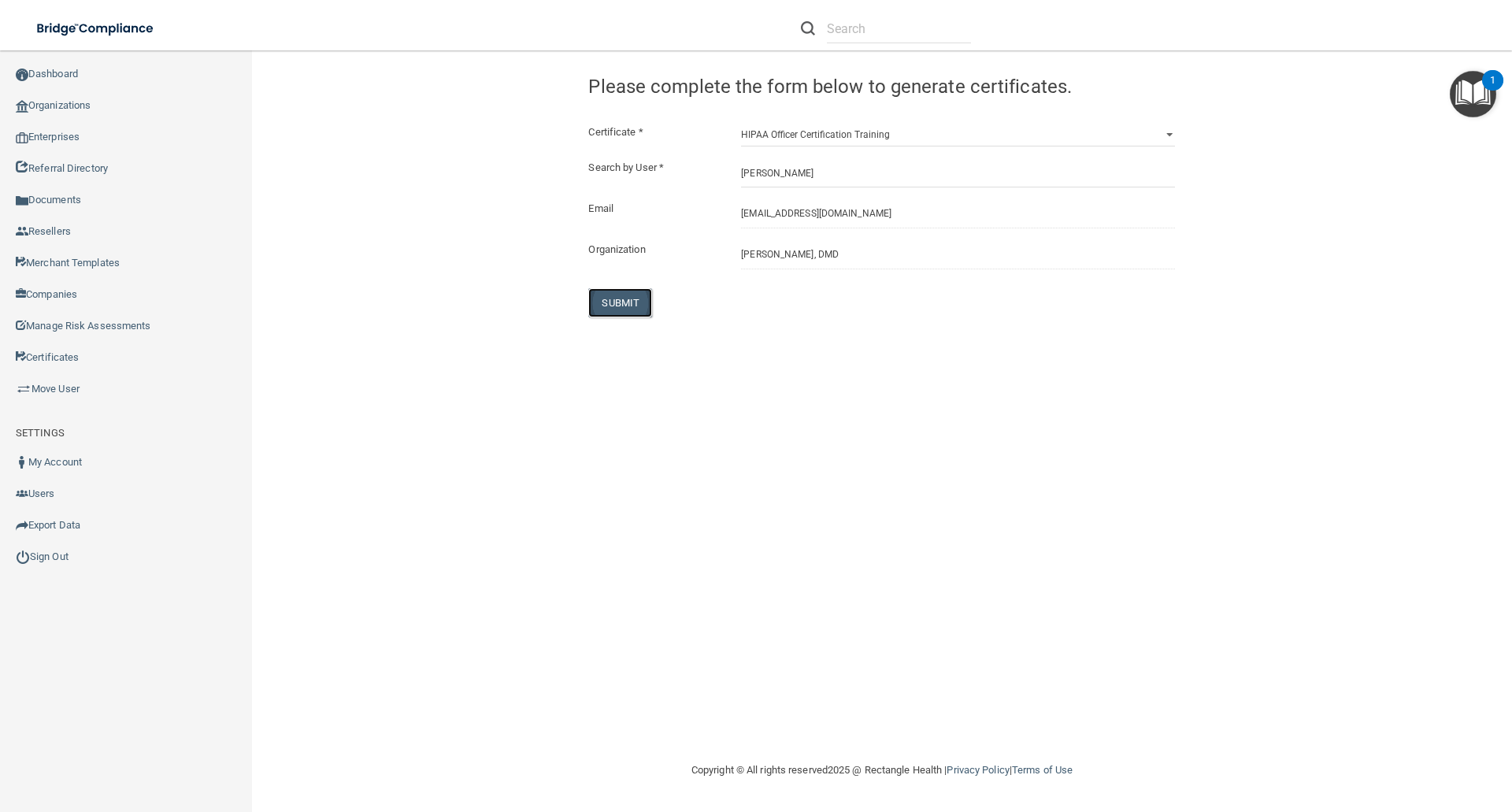
click at [609, 305] on button "SUBMIT" at bounding box center [621, 302] width 64 height 29
select select "?"
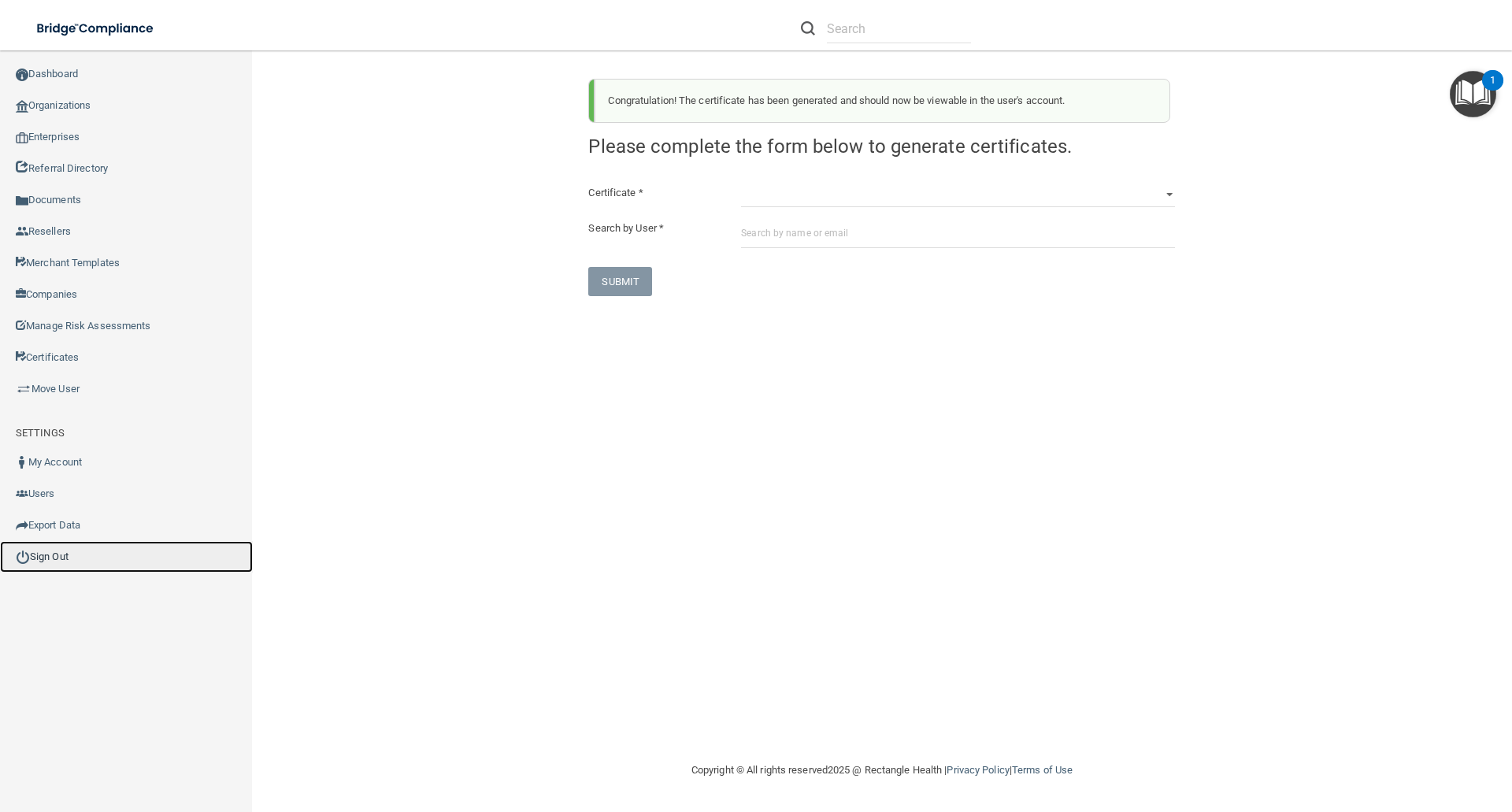
click at [73, 557] on link "Sign Out" at bounding box center [126, 557] width 253 height 32
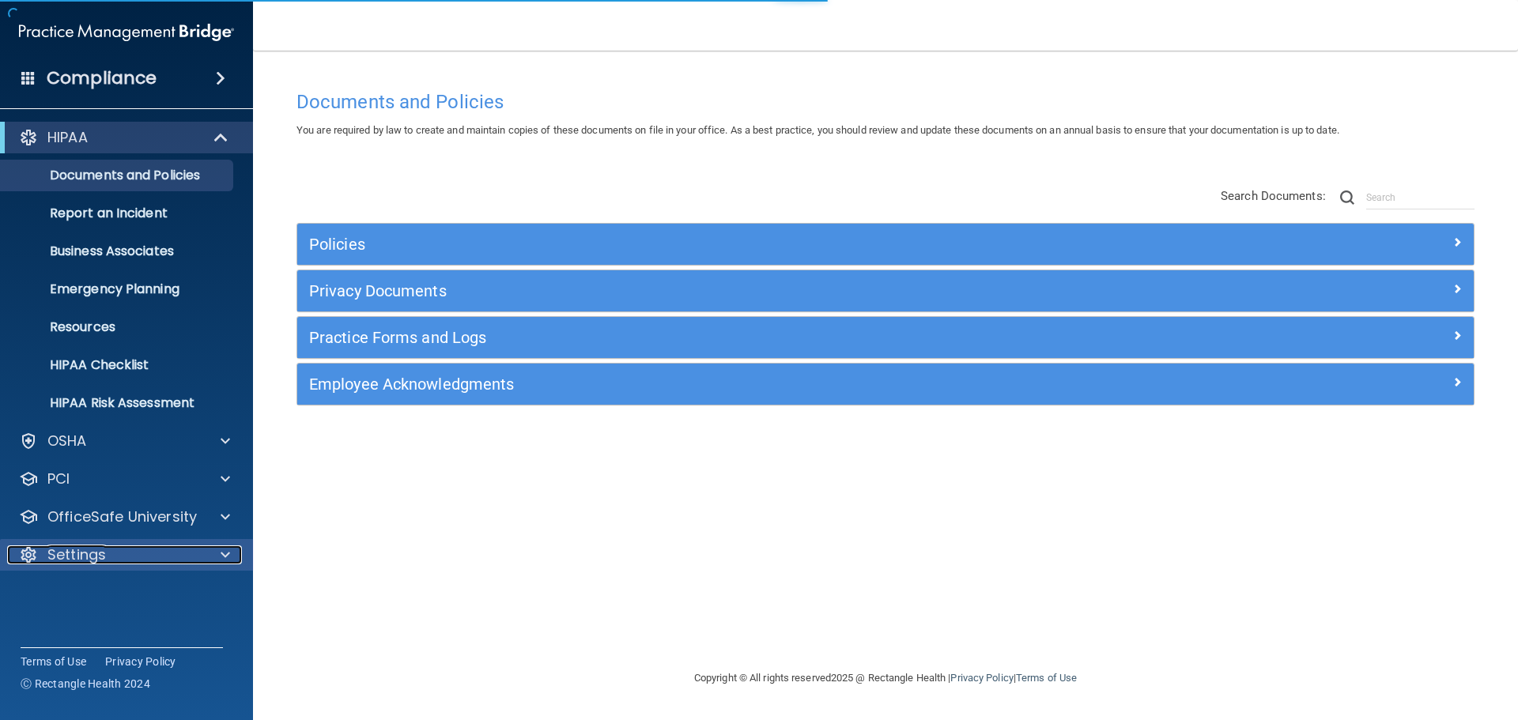
click at [96, 558] on p "Settings" at bounding box center [76, 555] width 59 height 19
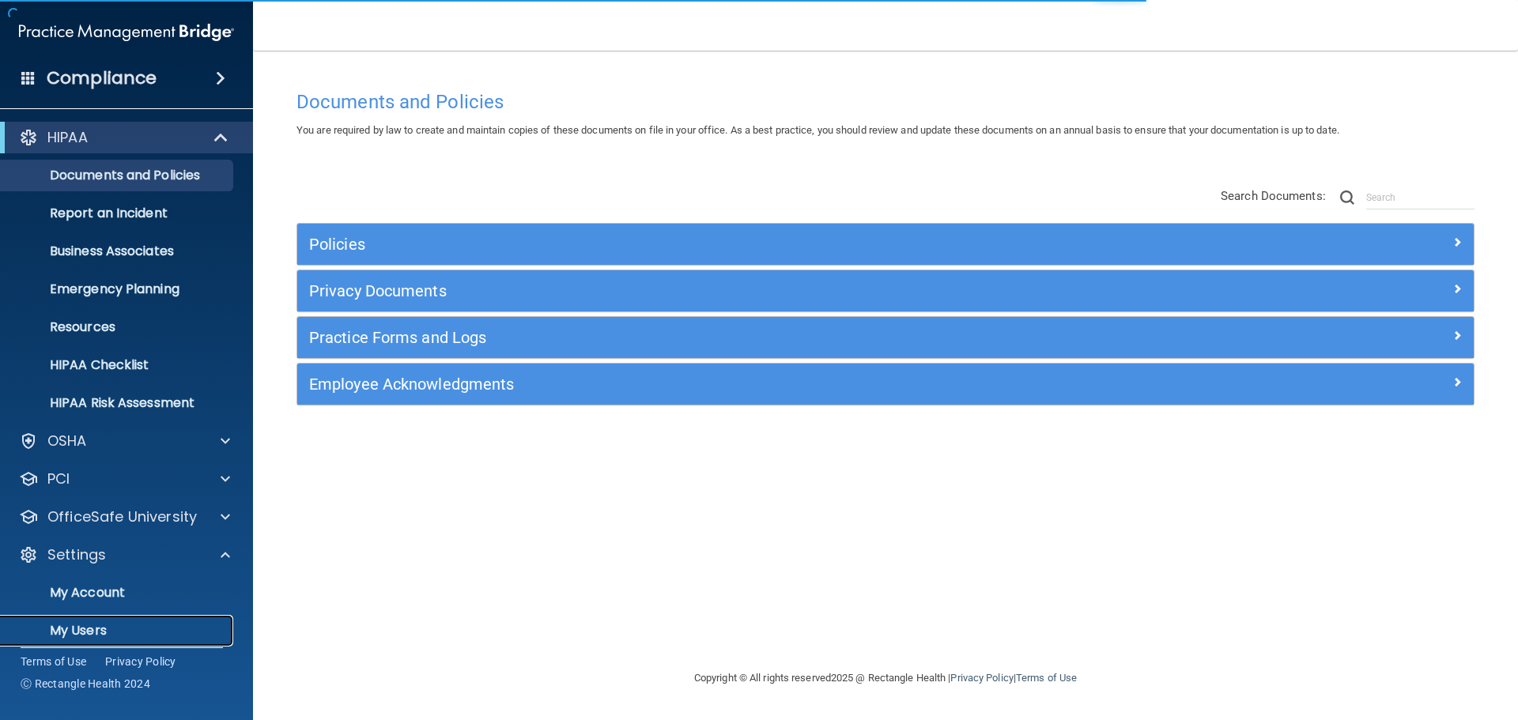
click at [89, 629] on p "My Users" at bounding box center [118, 631] width 216 height 16
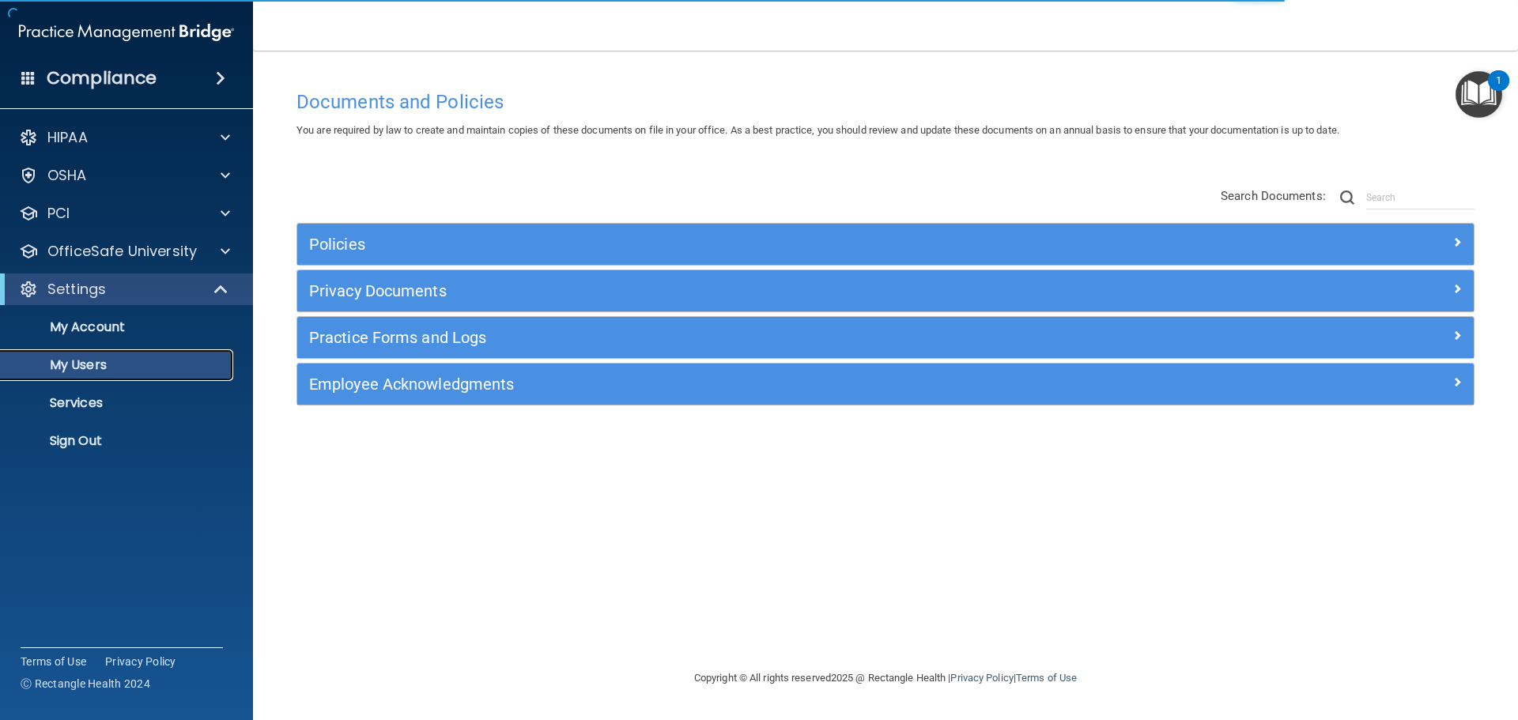
select select "20"
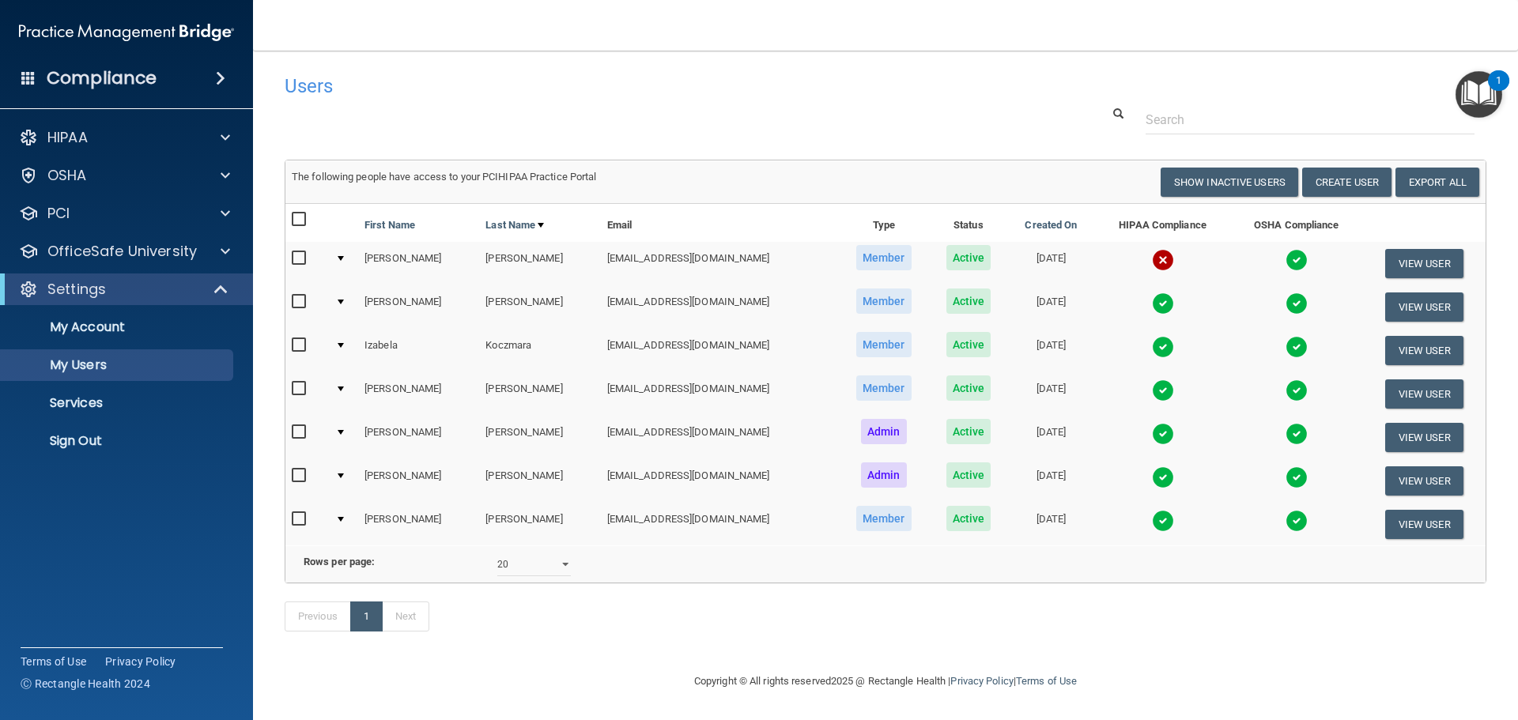
click at [1152, 255] on img at bounding box center [1163, 260] width 22 height 22
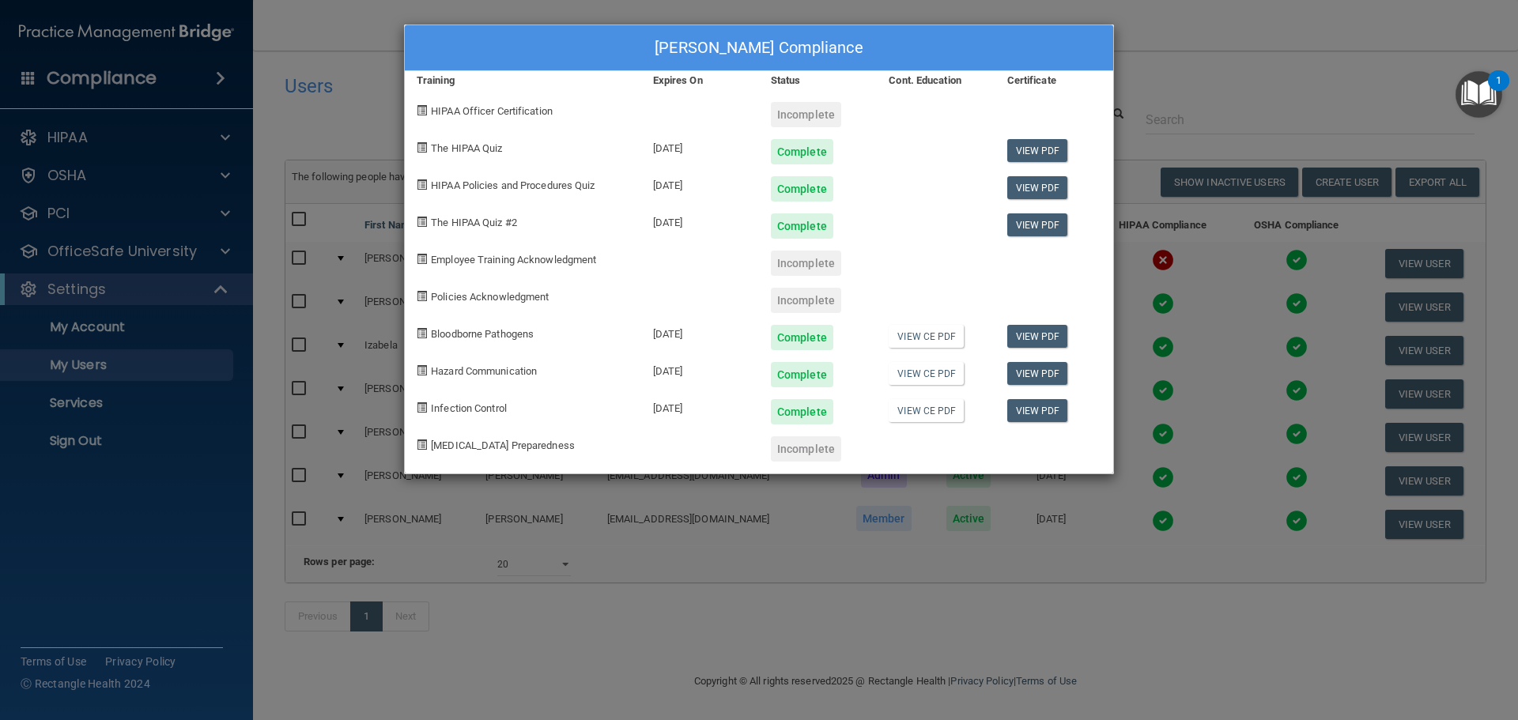
click at [1183, 272] on div "[PERSON_NAME] Compliance Training Expires On Status Cont. Education Certificate…" at bounding box center [759, 360] width 1518 height 720
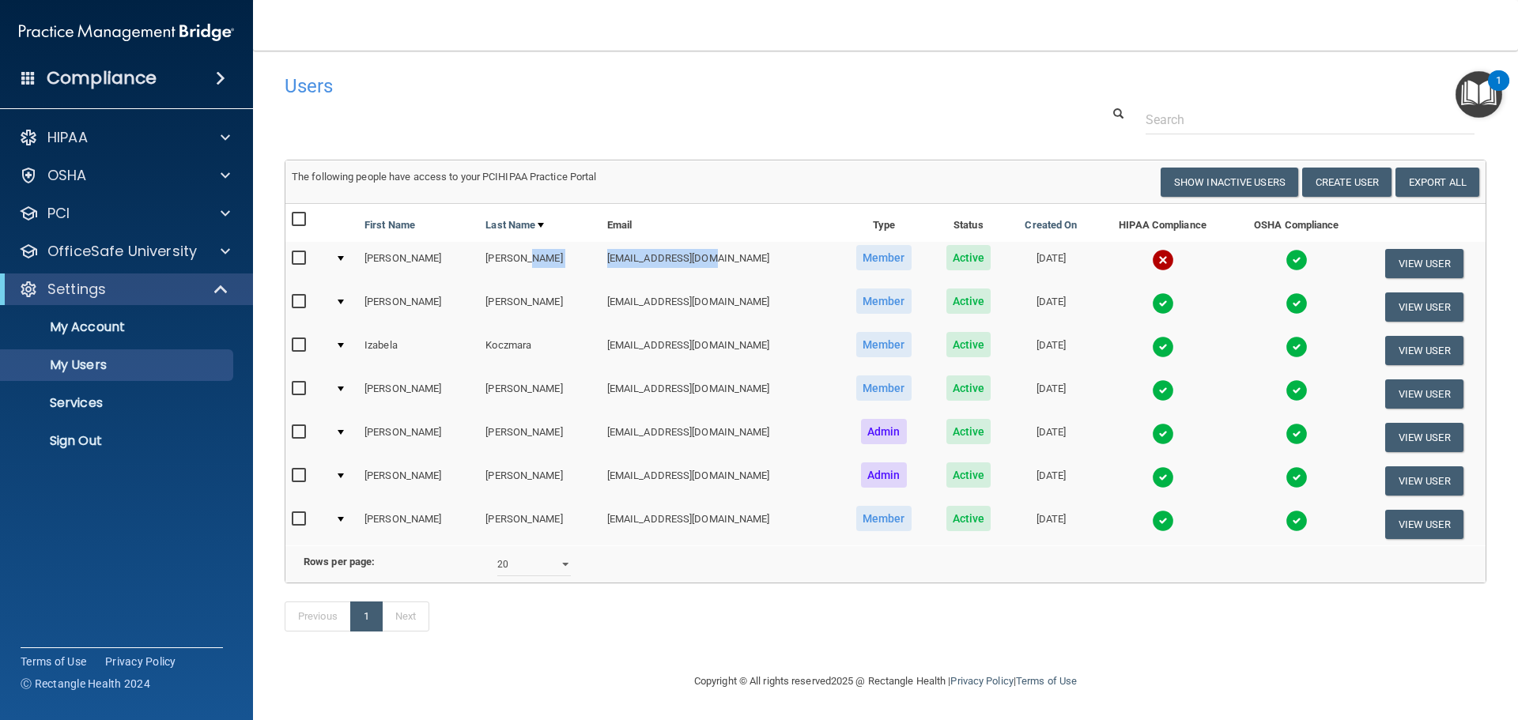
drag, startPoint x: 537, startPoint y: 266, endPoint x: 685, endPoint y: 264, distance: 147.9
click at [685, 264] on tr "[PERSON_NAME] [EMAIL_ADDRESS][DOMAIN_NAME] Member Active [DATE] View User" at bounding box center [885, 263] width 1200 height 43
copy tr "[EMAIL_ADDRESS][DOMAIN_NAME]"
click at [82, 436] on p "Sign Out" at bounding box center [118, 441] width 216 height 16
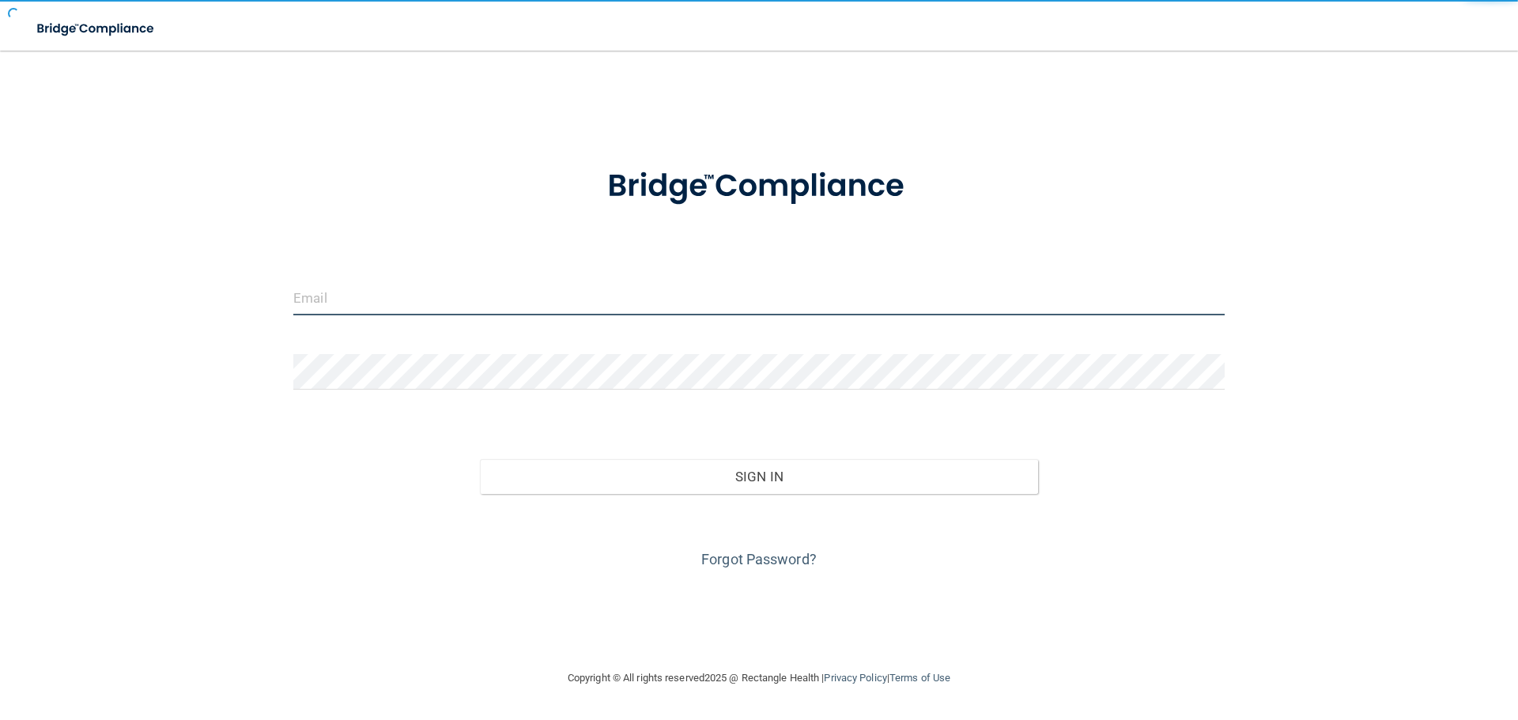
type input "[EMAIL_ADDRESS][DOMAIN_NAME]"
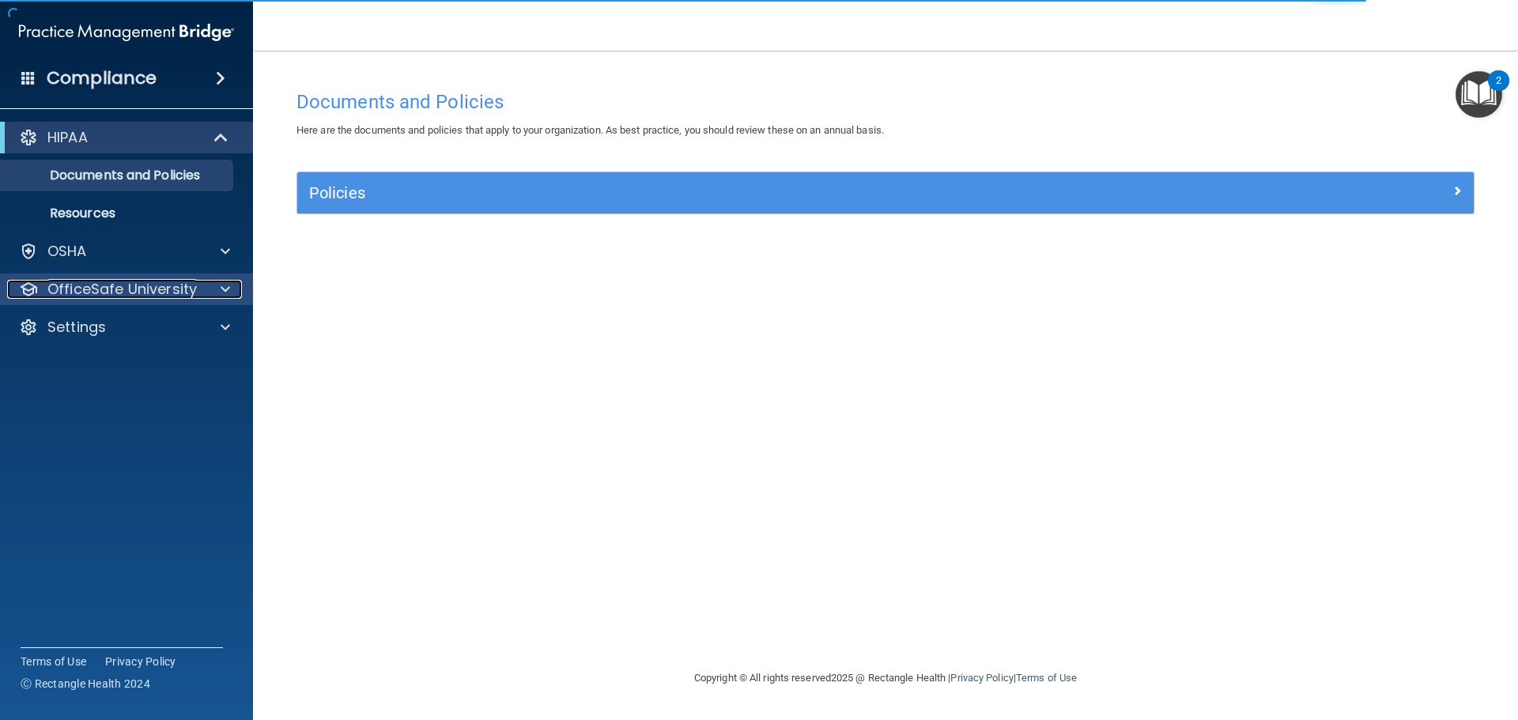
click at [138, 284] on p "OfficeSafe University" at bounding box center [121, 289] width 149 height 19
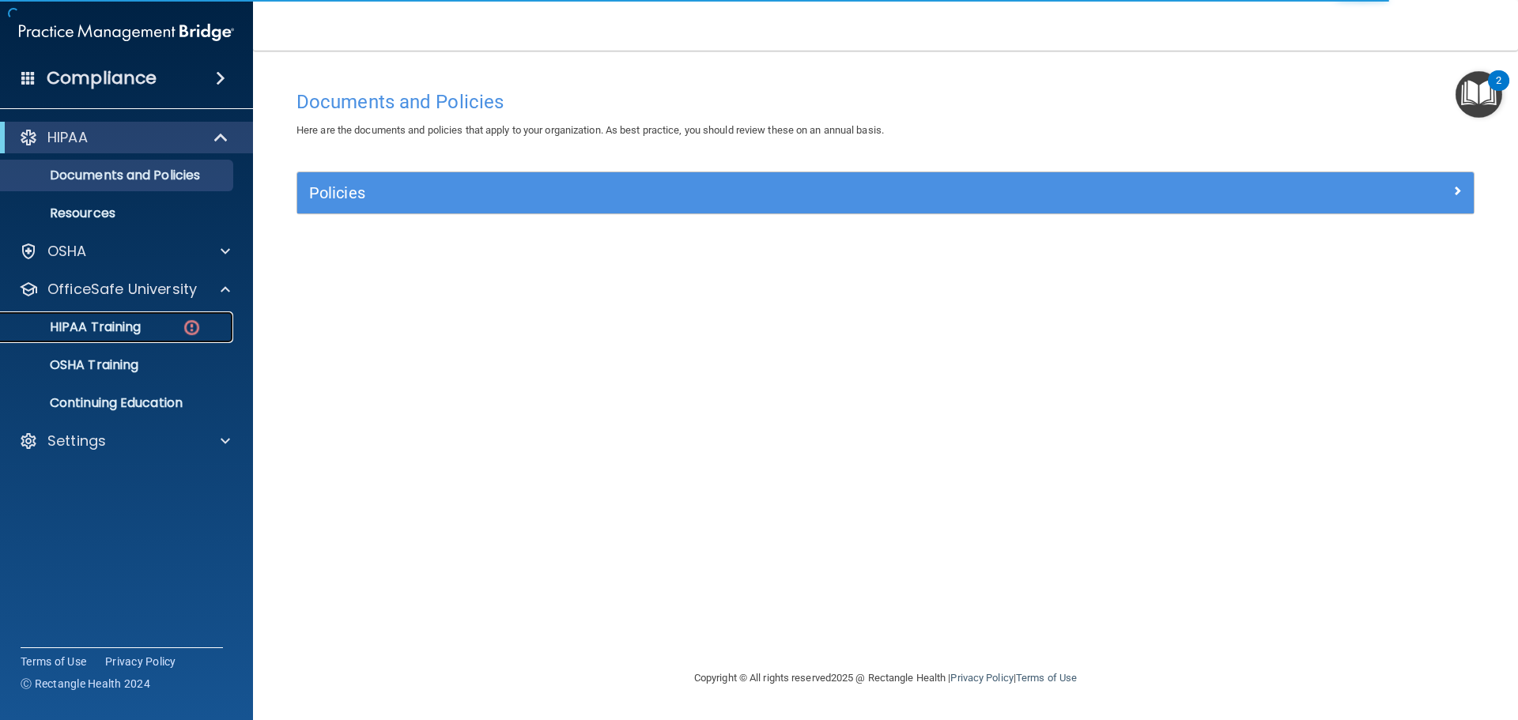
click at [108, 324] on p "HIPAA Training" at bounding box center [75, 327] width 130 height 16
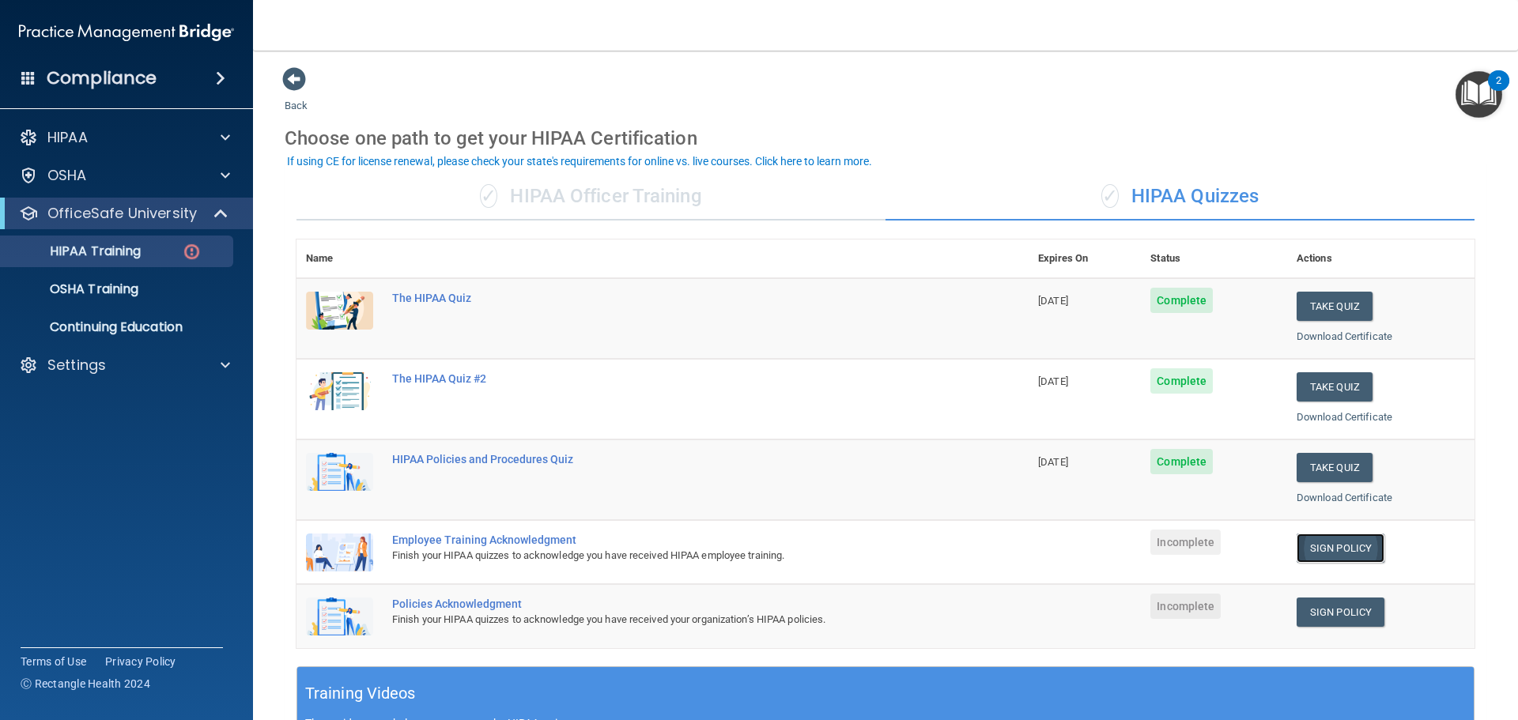
click at [1344, 542] on link "Sign Policy" at bounding box center [1341, 548] width 88 height 29
click at [1325, 607] on link "Sign Policy" at bounding box center [1341, 612] width 88 height 29
click at [124, 368] on div "Settings" at bounding box center [105, 365] width 196 height 19
click at [109, 397] on p "My Account" at bounding box center [118, 403] width 216 height 16
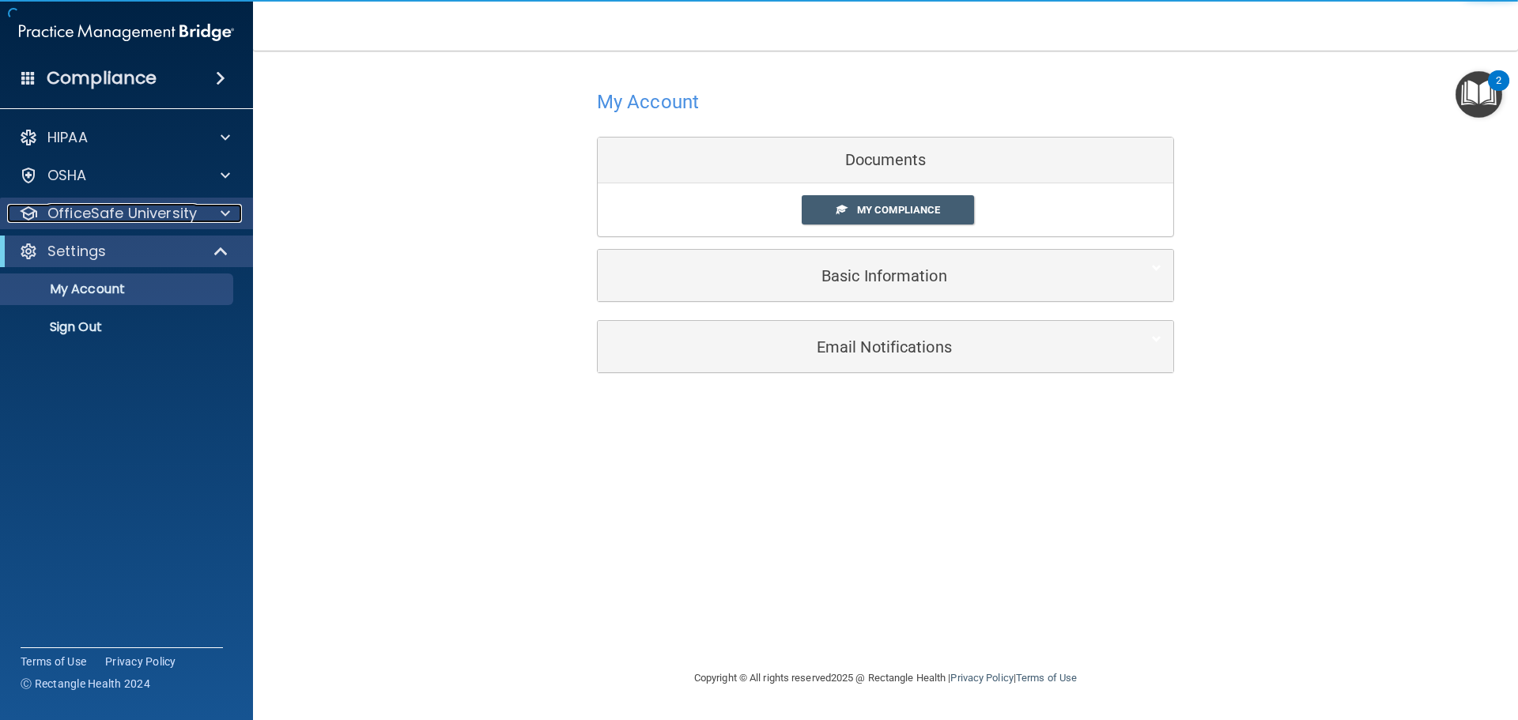
click at [113, 207] on p "OfficeSafe University" at bounding box center [121, 213] width 149 height 19
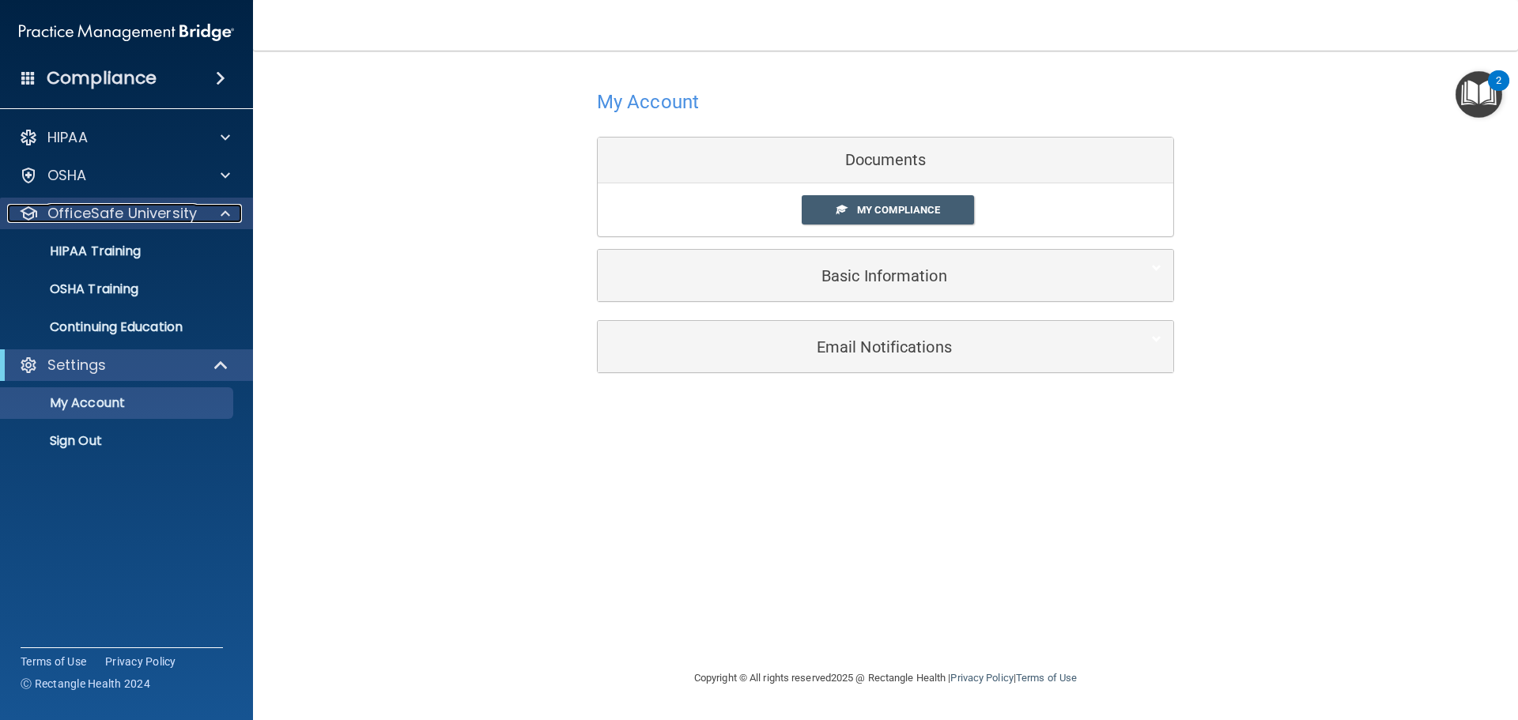
click at [113, 207] on p "OfficeSafe University" at bounding box center [121, 213] width 149 height 19
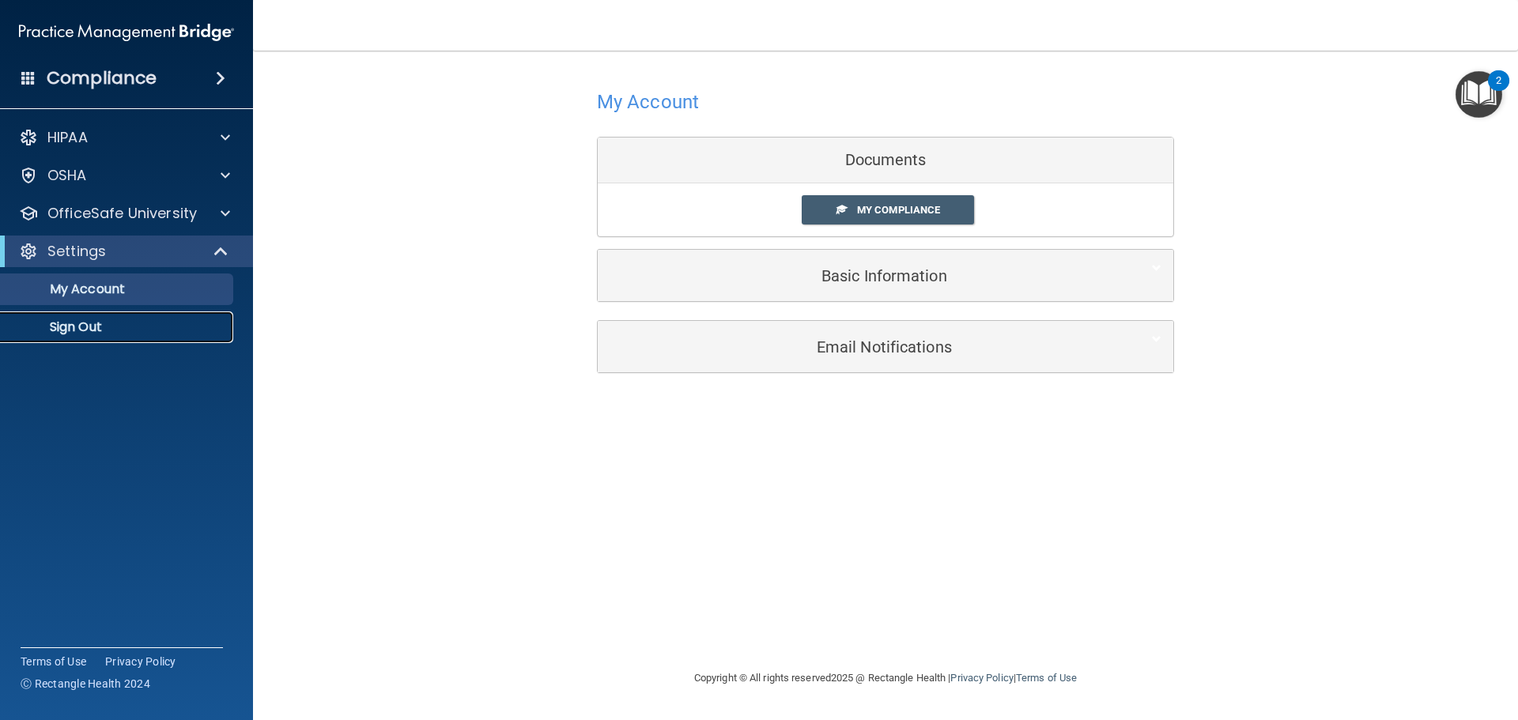
click at [66, 332] on p "Sign Out" at bounding box center [118, 327] width 216 height 16
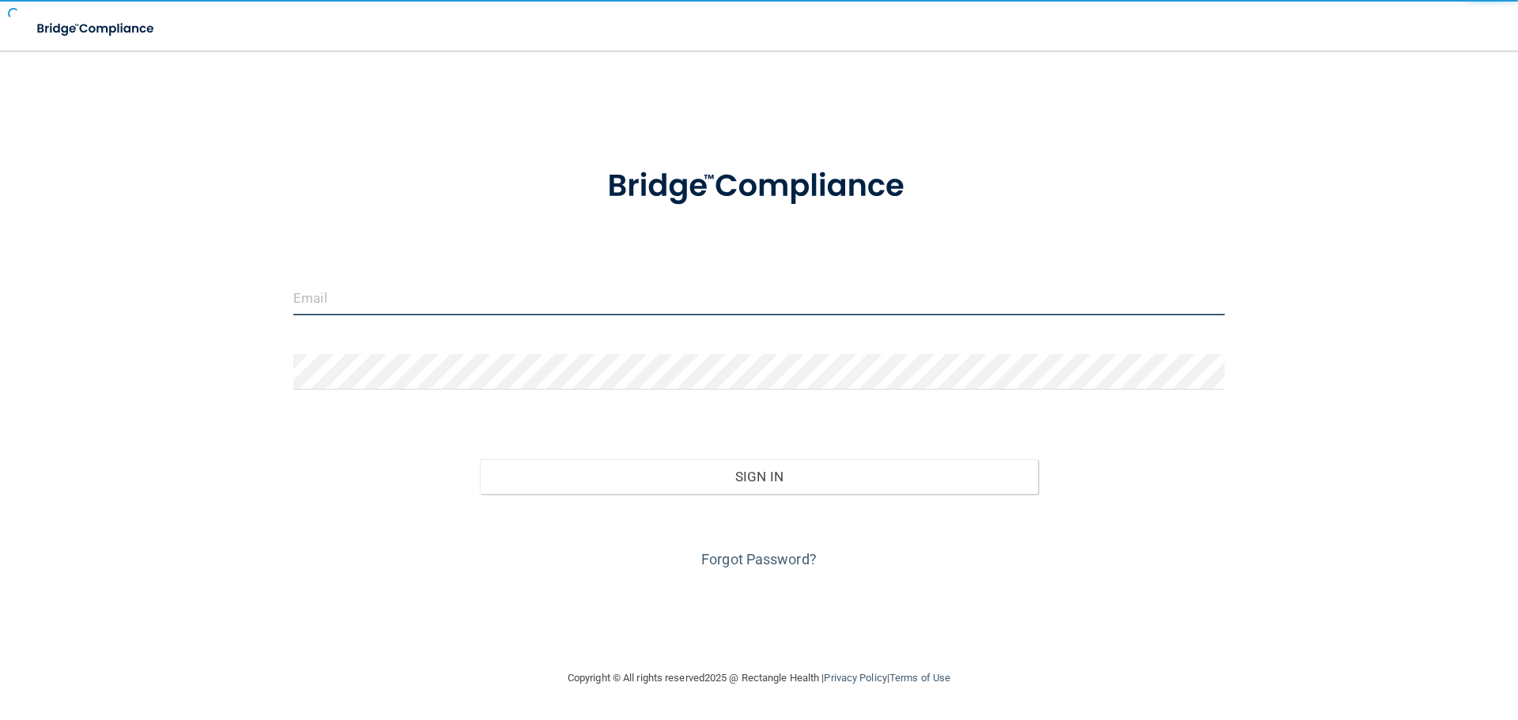
type input "[EMAIL_ADDRESS][DOMAIN_NAME]"
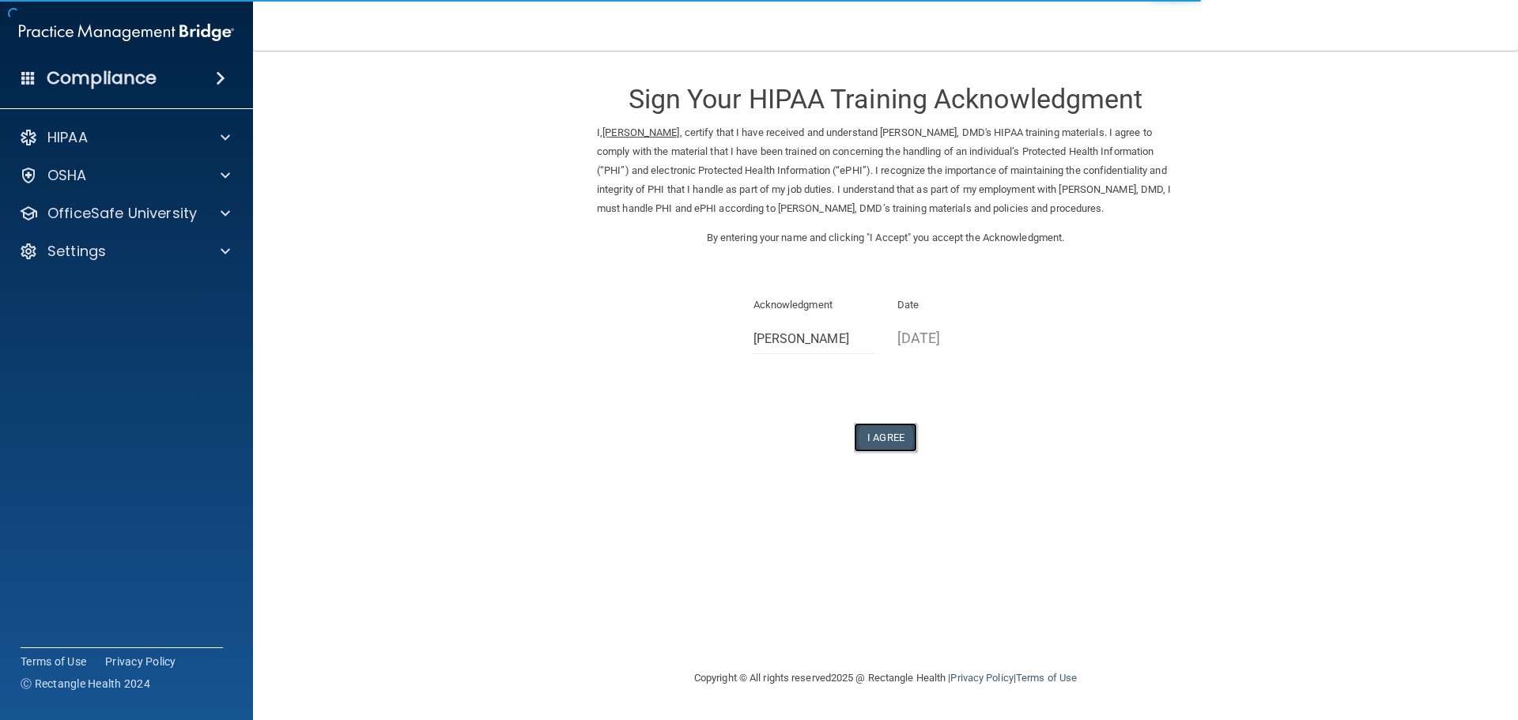
click at [888, 452] on button "I Agree" at bounding box center [885, 437] width 63 height 29
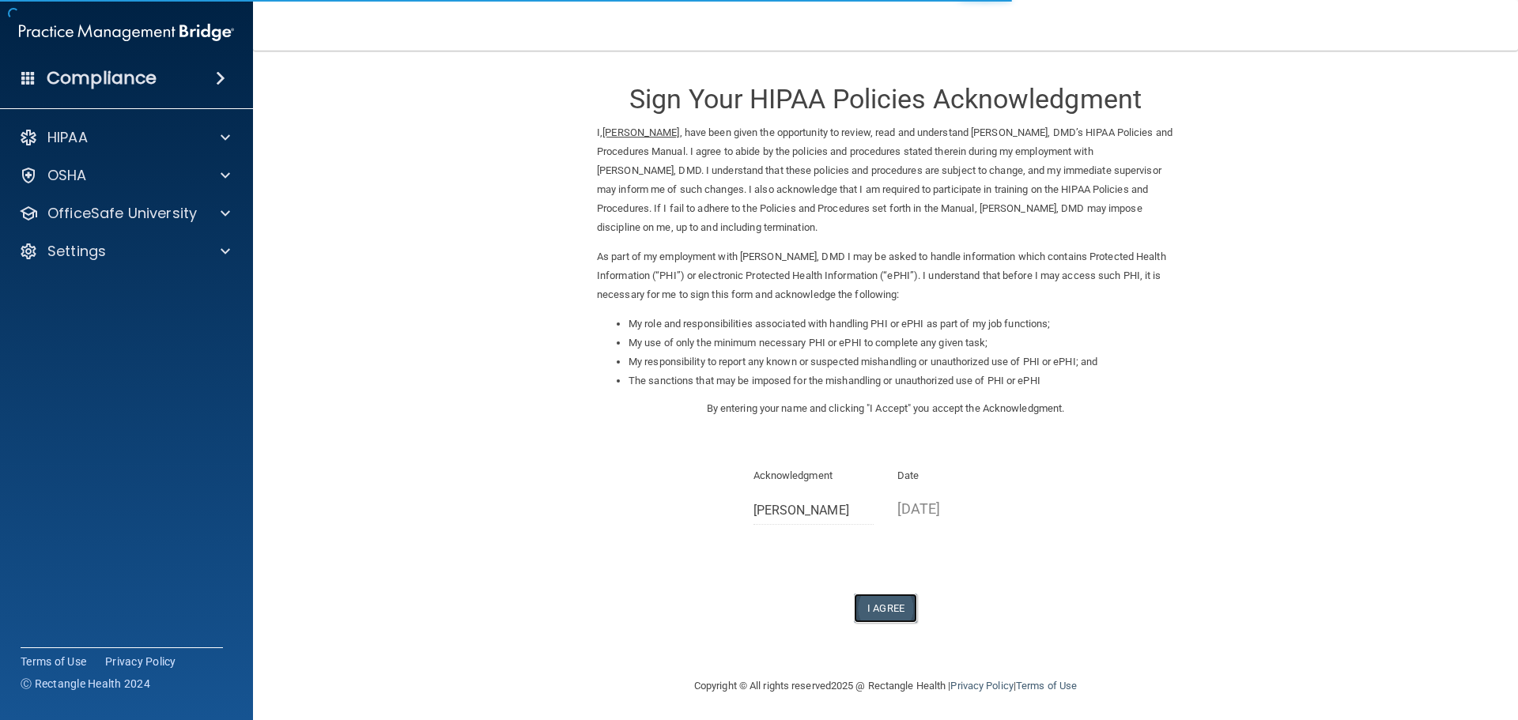
click at [877, 599] on button "I Agree" at bounding box center [885, 608] width 63 height 29
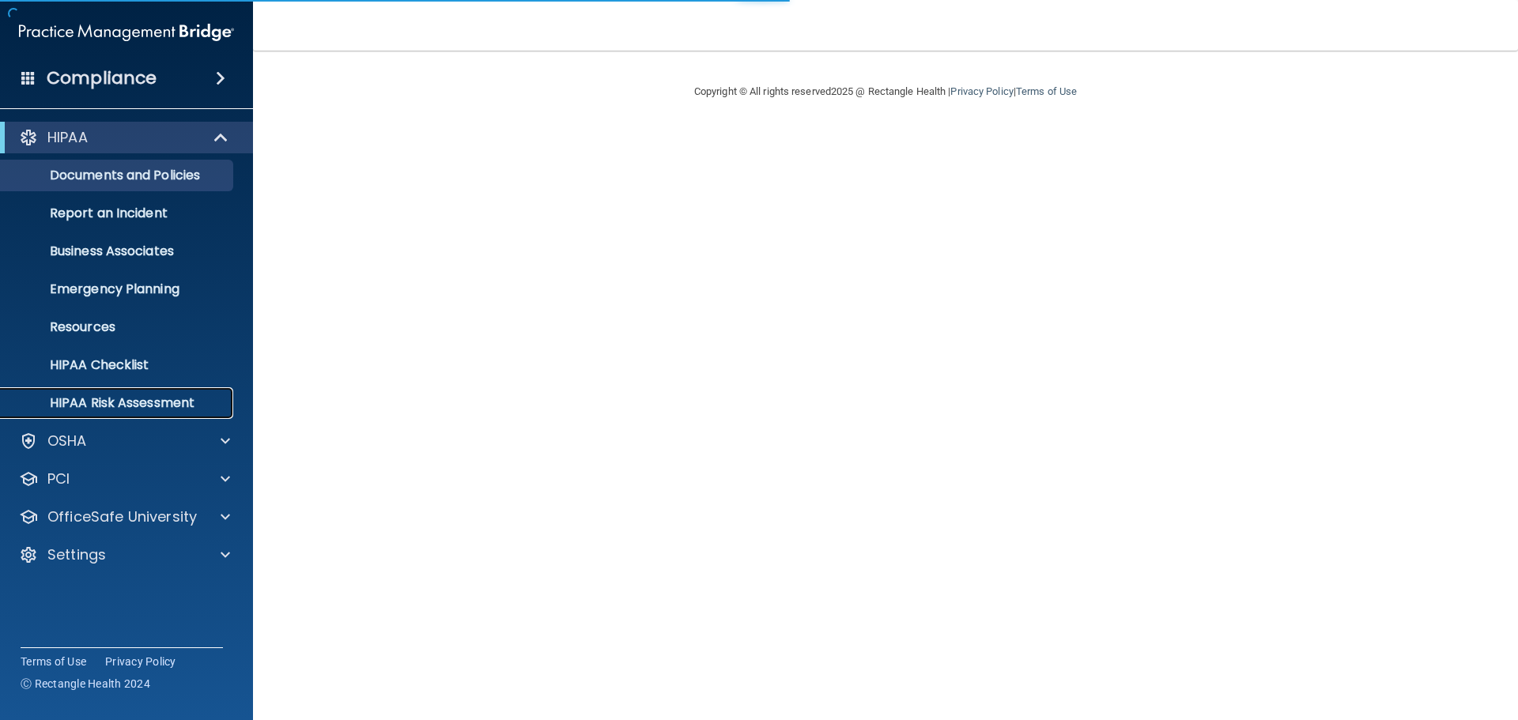
click at [132, 401] on p "HIPAA Risk Assessment" at bounding box center [118, 403] width 216 height 16
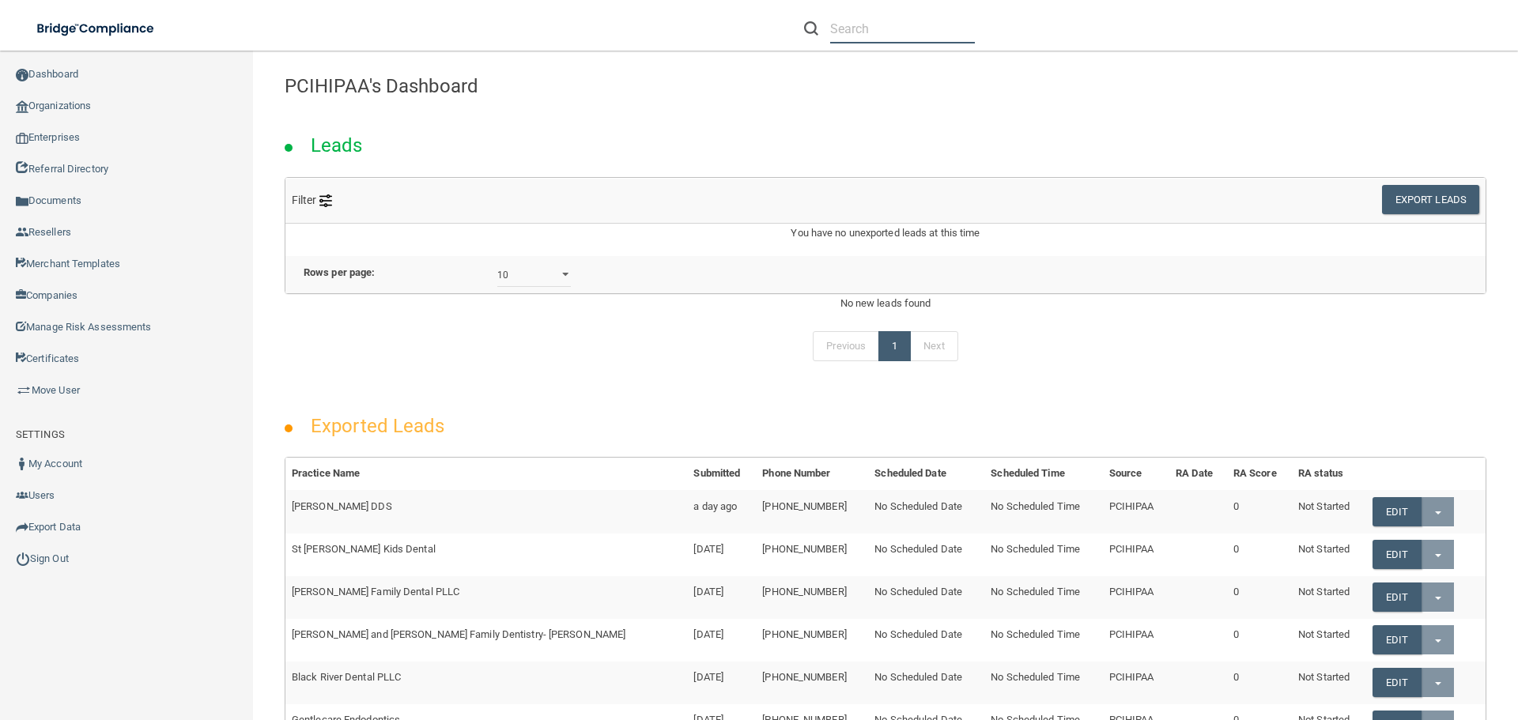
click at [864, 35] on input "text" at bounding box center [902, 28] width 145 height 29
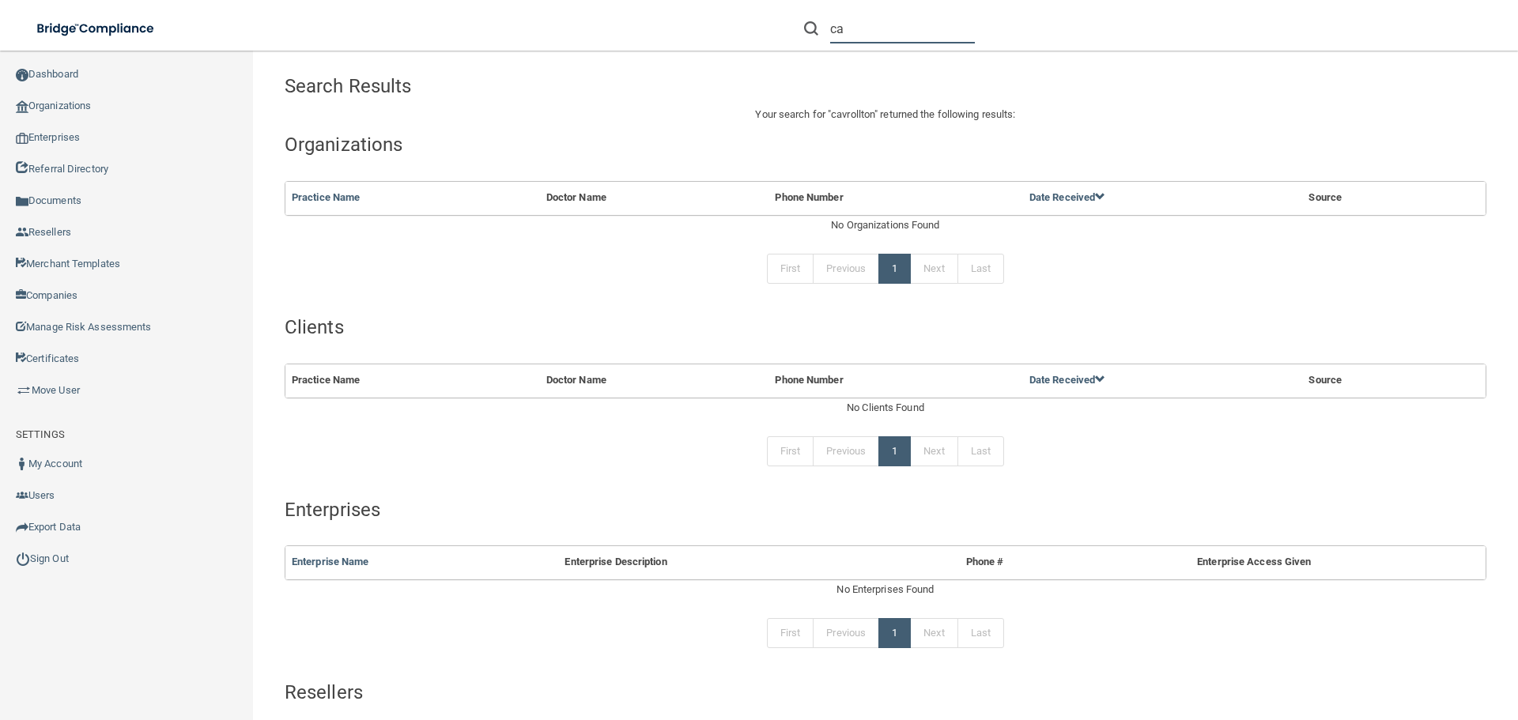
type input "c"
type input "k"
click at [92, 96] on link "Organizations" at bounding box center [127, 106] width 254 height 32
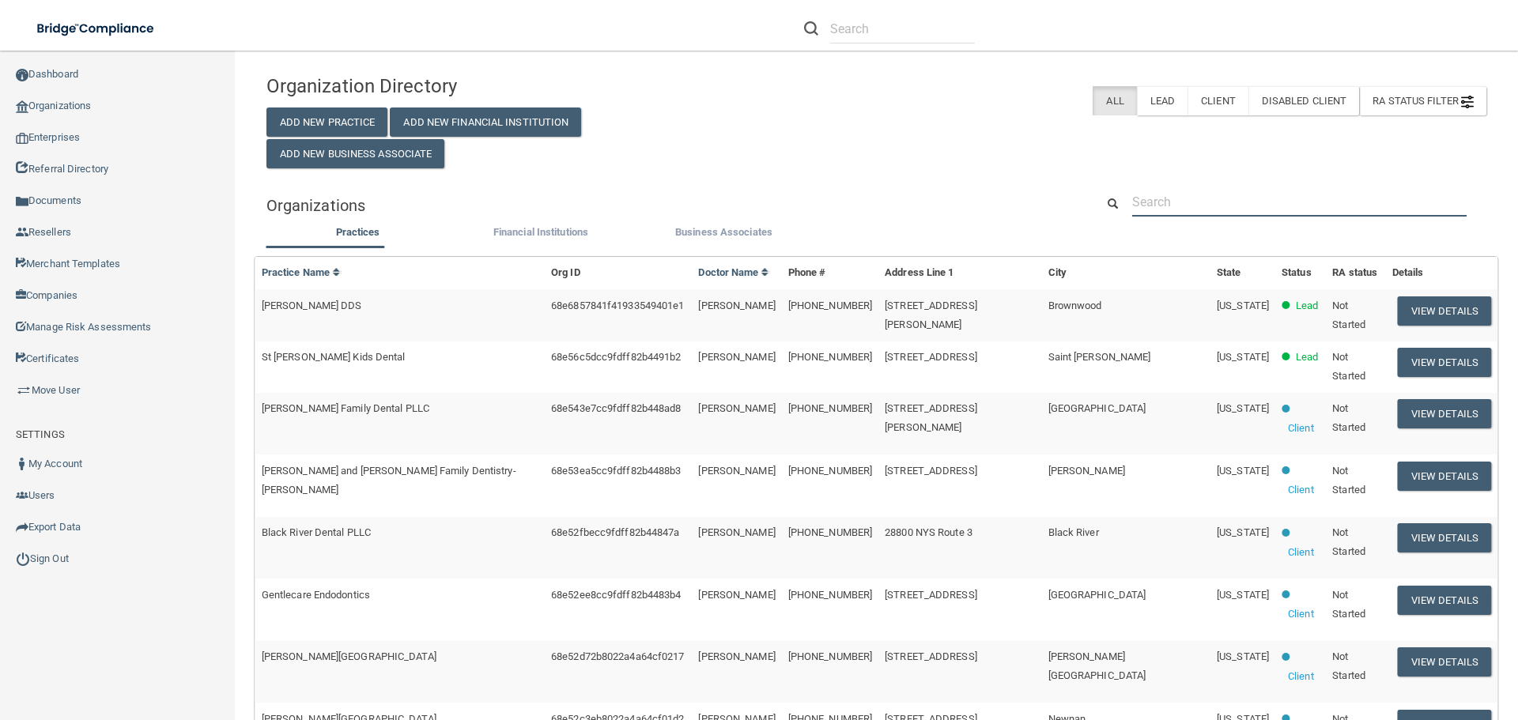
click at [1148, 202] on input "text" at bounding box center [1299, 201] width 335 height 29
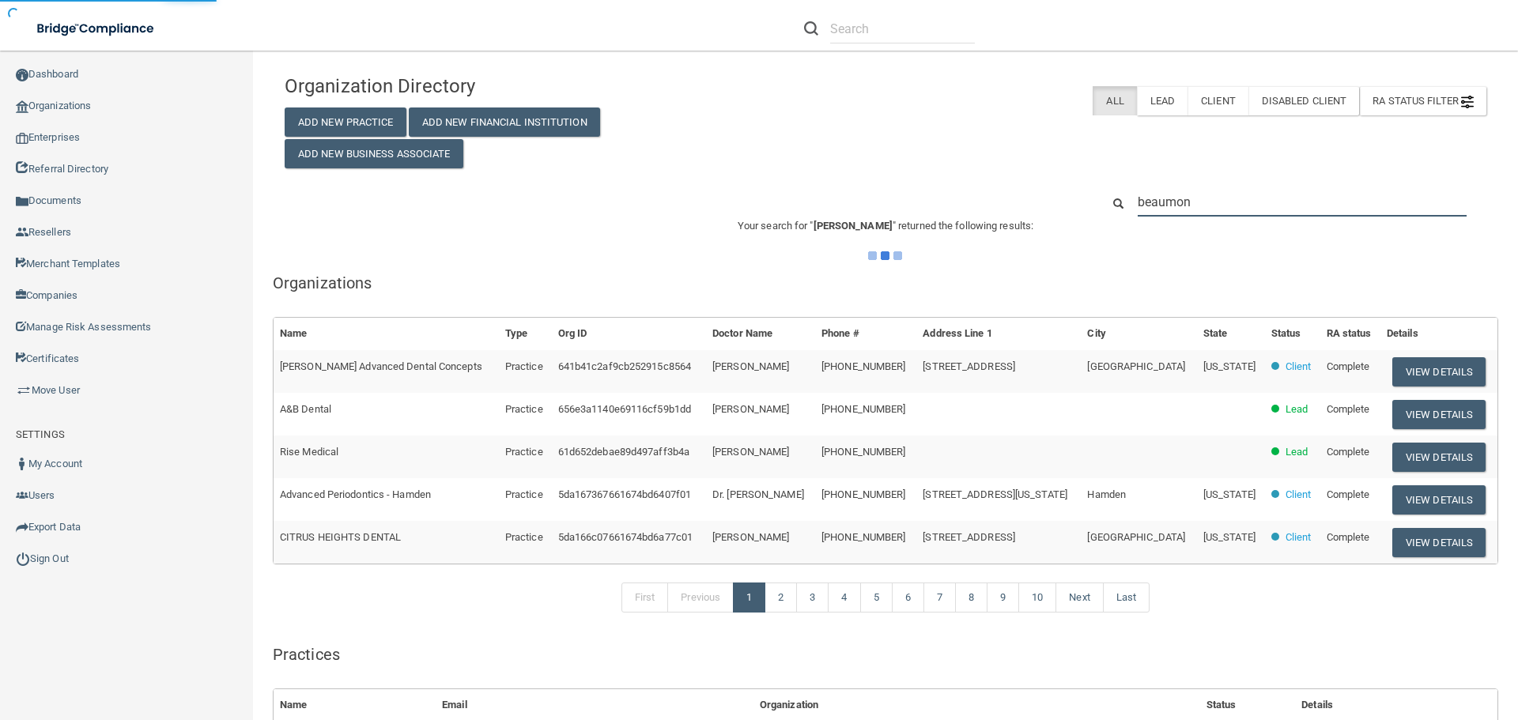
type input "[PERSON_NAME]"
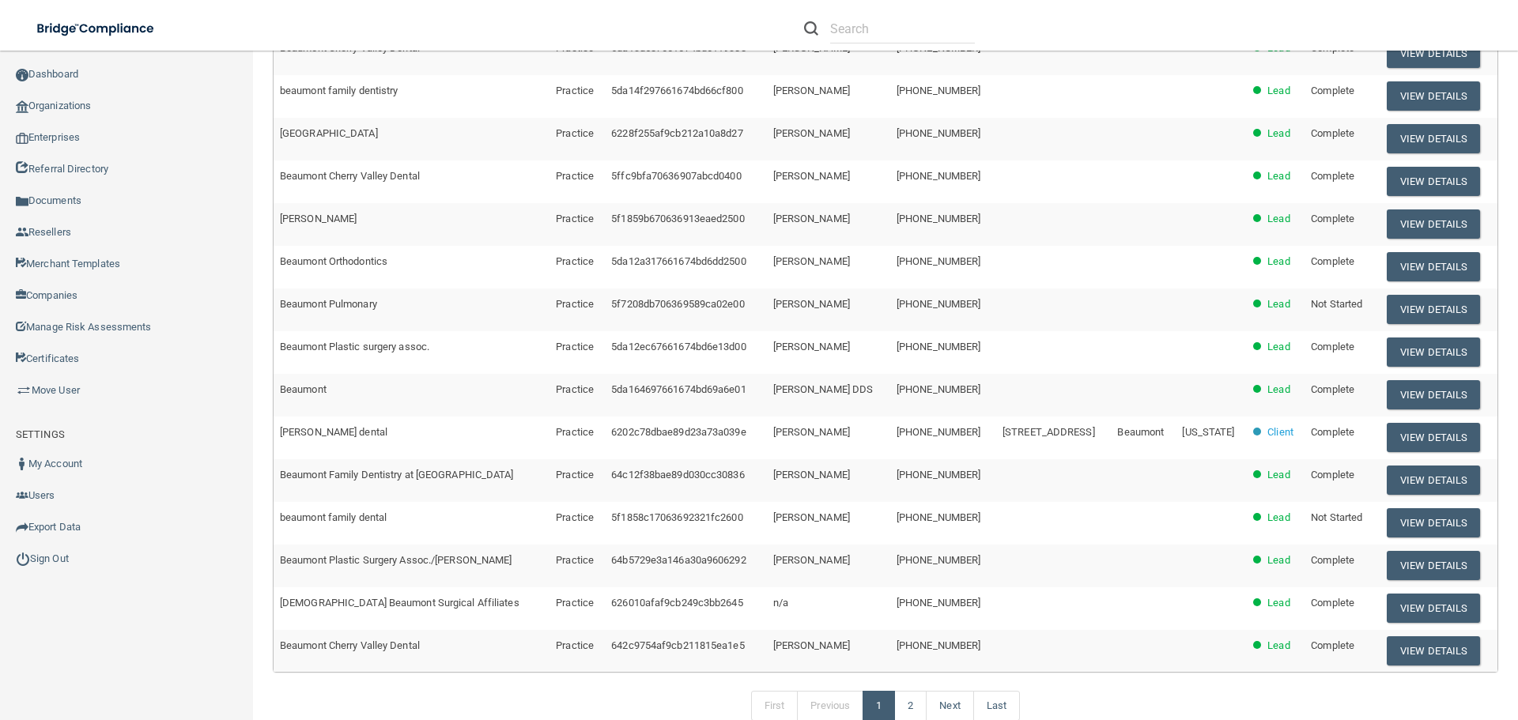
scroll to position [79, 0]
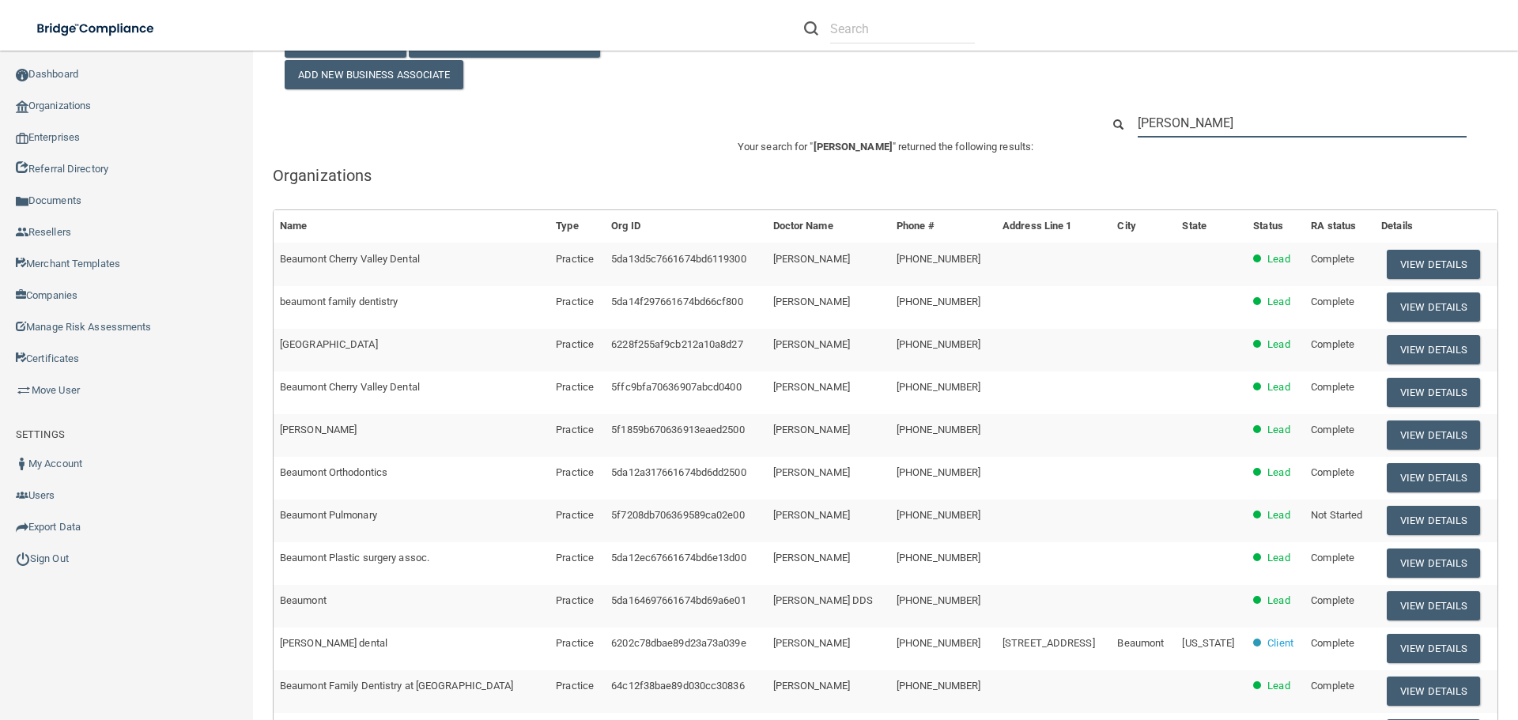
drag, startPoint x: 1203, startPoint y: 116, endPoint x: 1115, endPoint y: 134, distance: 89.5
click at [1115, 134] on div "[PERSON_NAME]" at bounding box center [1294, 122] width 409 height 29
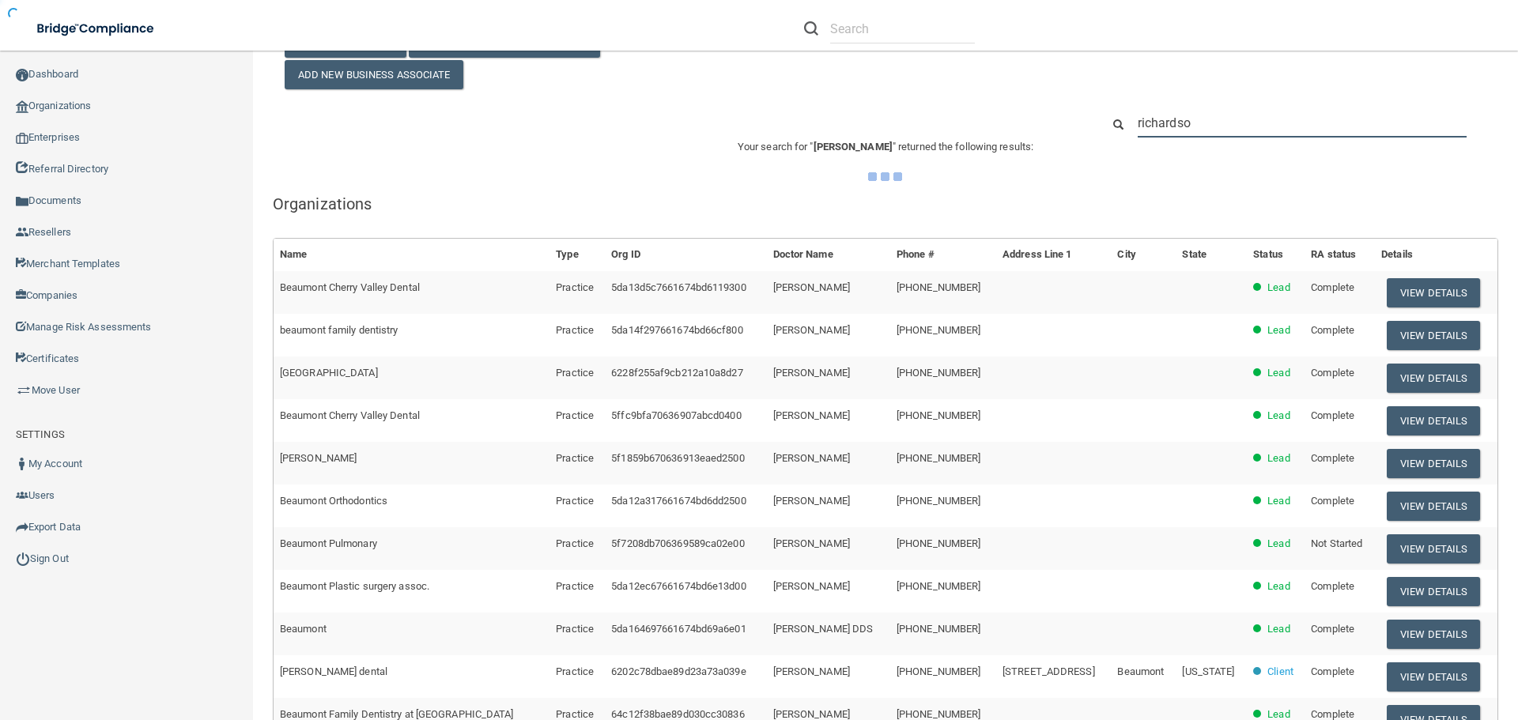
type input "[PERSON_NAME]"
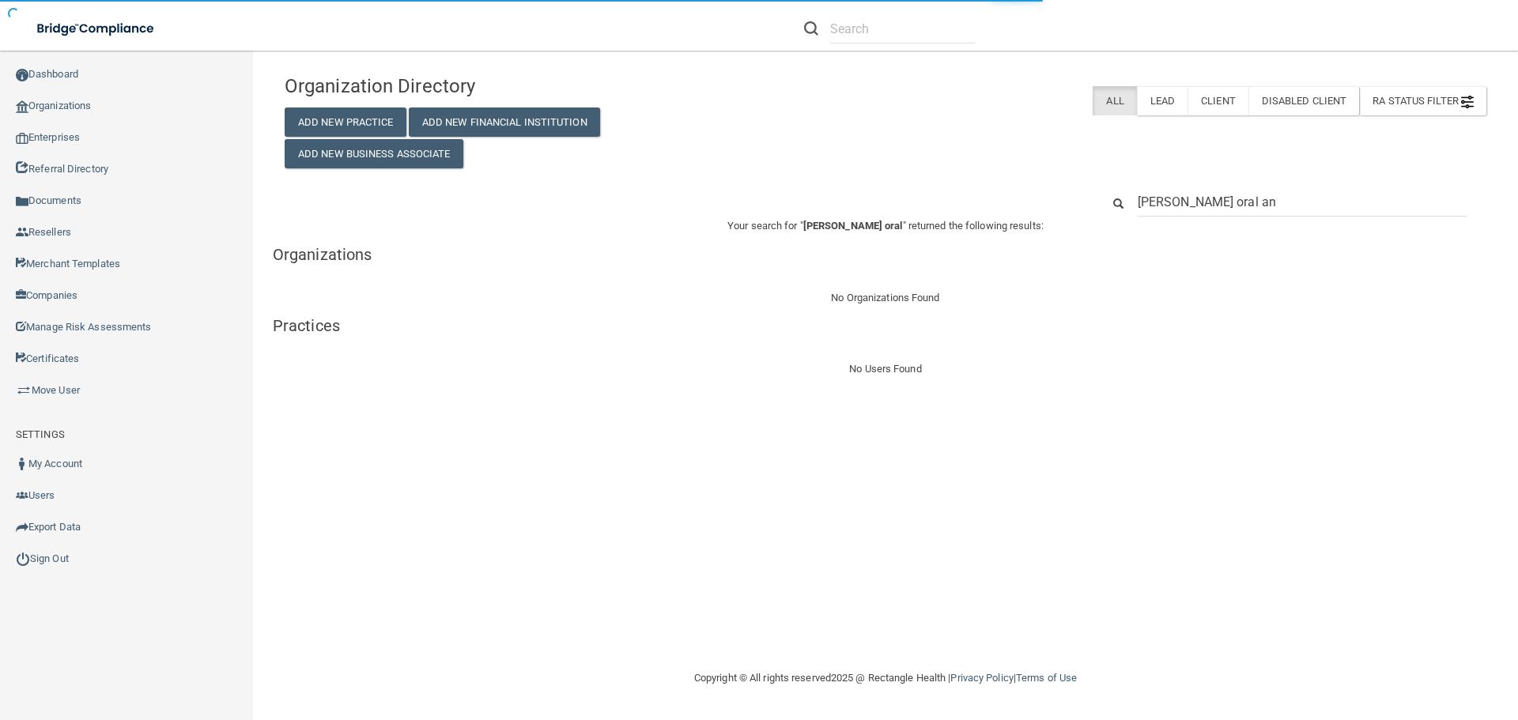
type input "[PERSON_NAME] oral and"
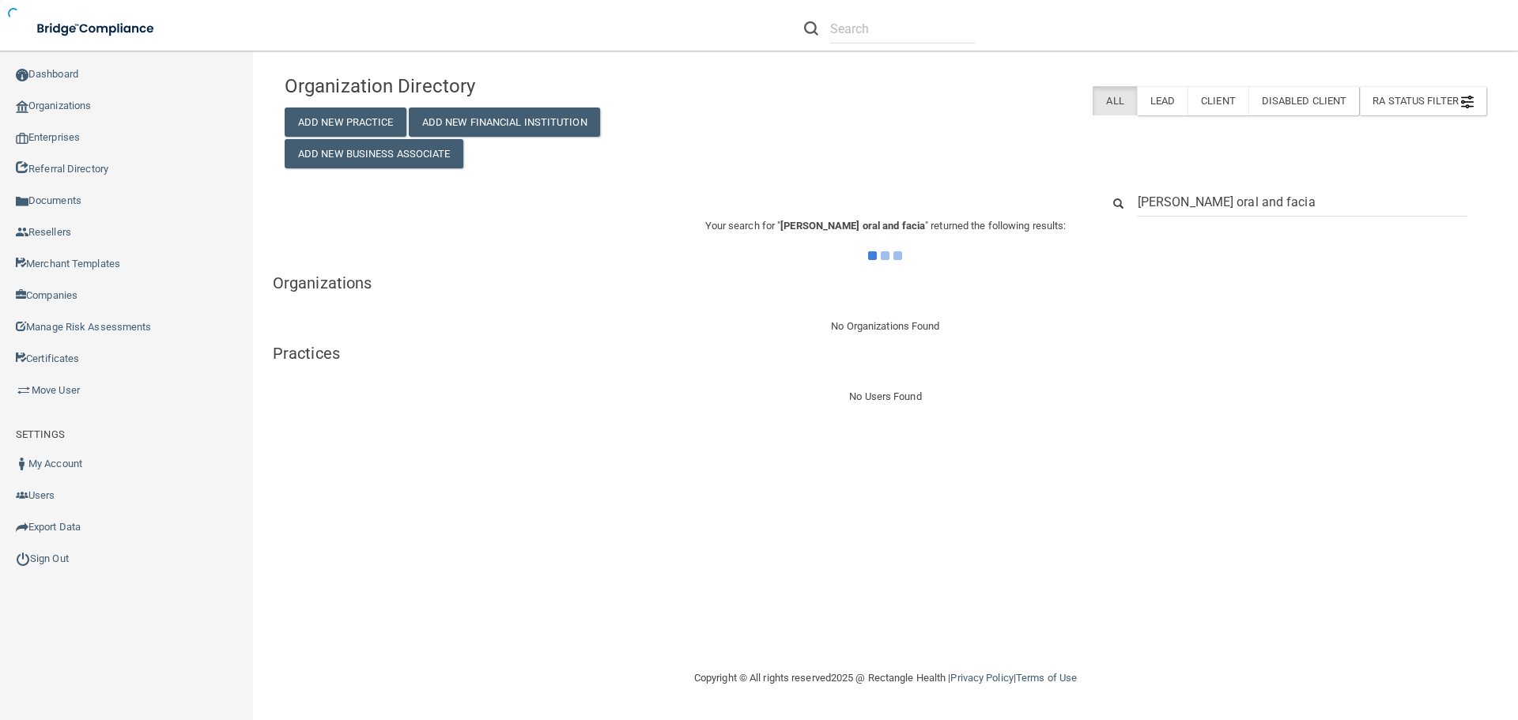
type input "[PERSON_NAME] oral and facial"
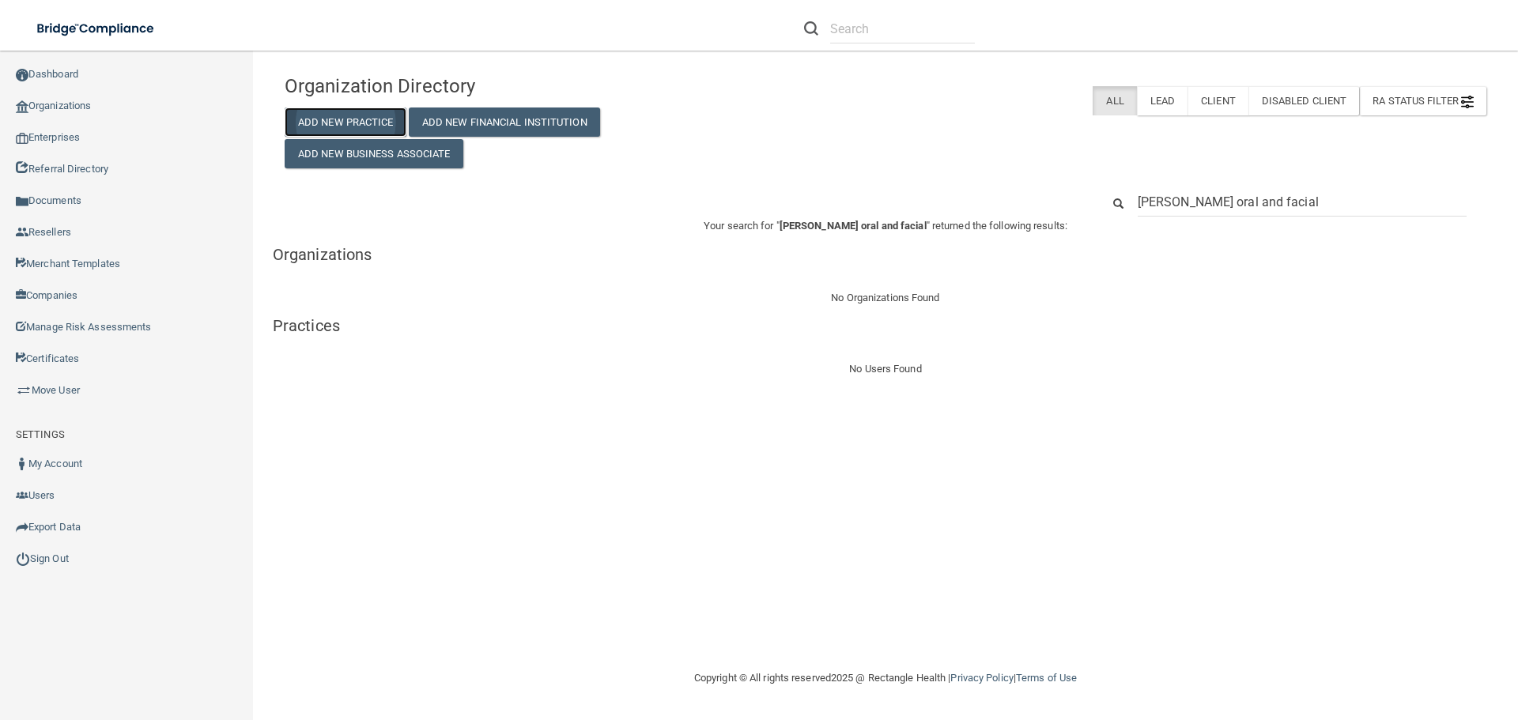
click at [377, 119] on button "Add New Practice" at bounding box center [346, 122] width 122 height 29
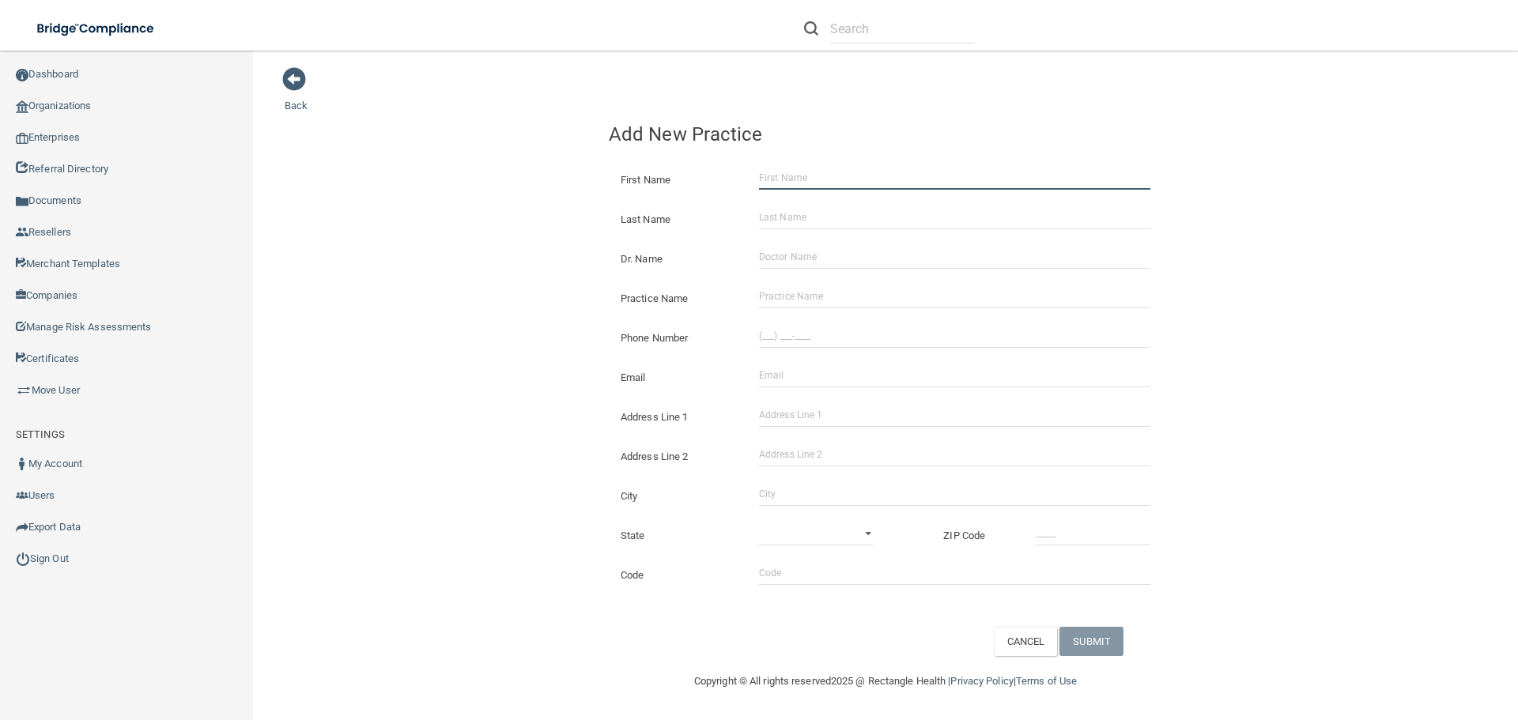
click at [795, 171] on input "First Name" at bounding box center [954, 178] width 391 height 24
click at [796, 412] on input "Address Line 1" at bounding box center [954, 415] width 391 height 24
type input "[STREET_ADDRESS][PERSON_NAME]"
type input "Suite 200"
type input "r"
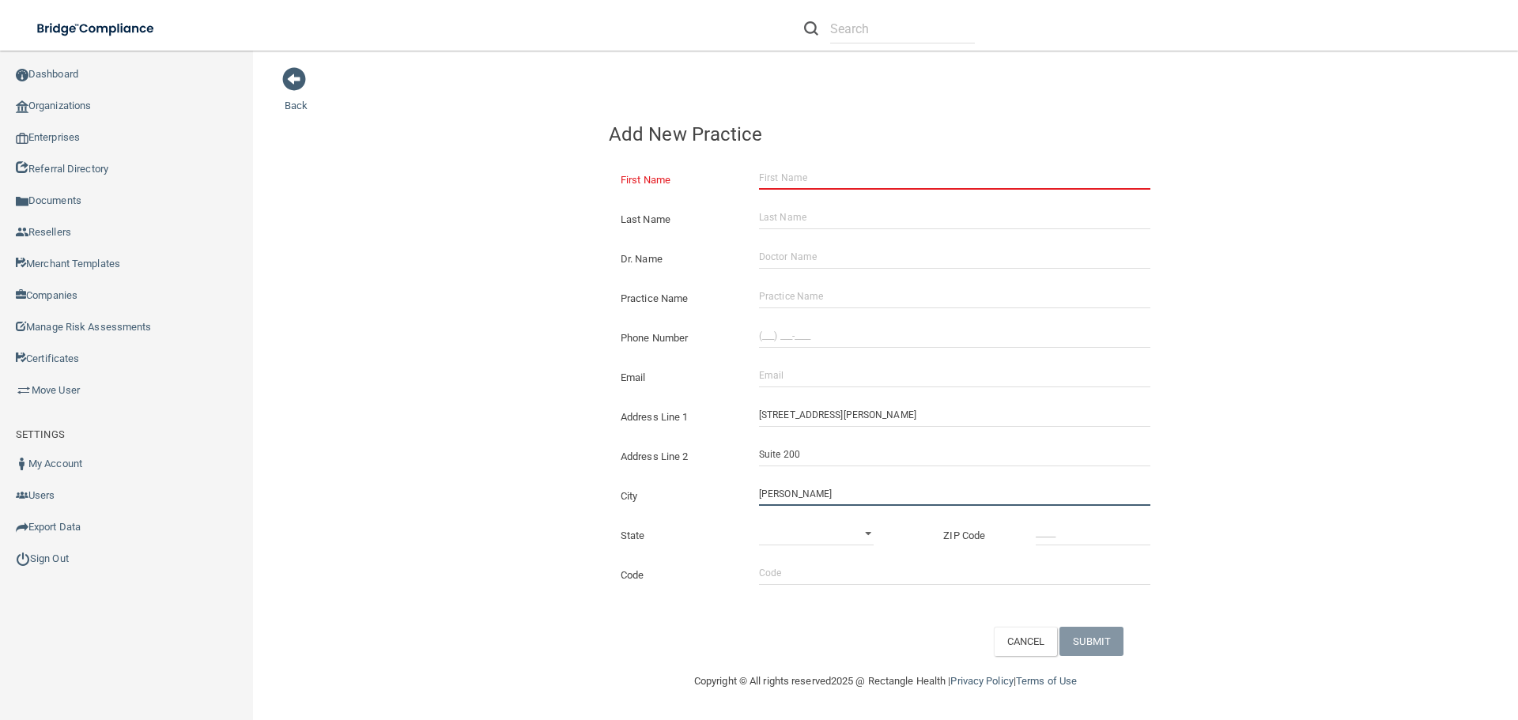
type input "[PERSON_NAME]"
select select "43"
type input "75080"
click at [784, 365] on input "Email" at bounding box center [954, 376] width 391 height 24
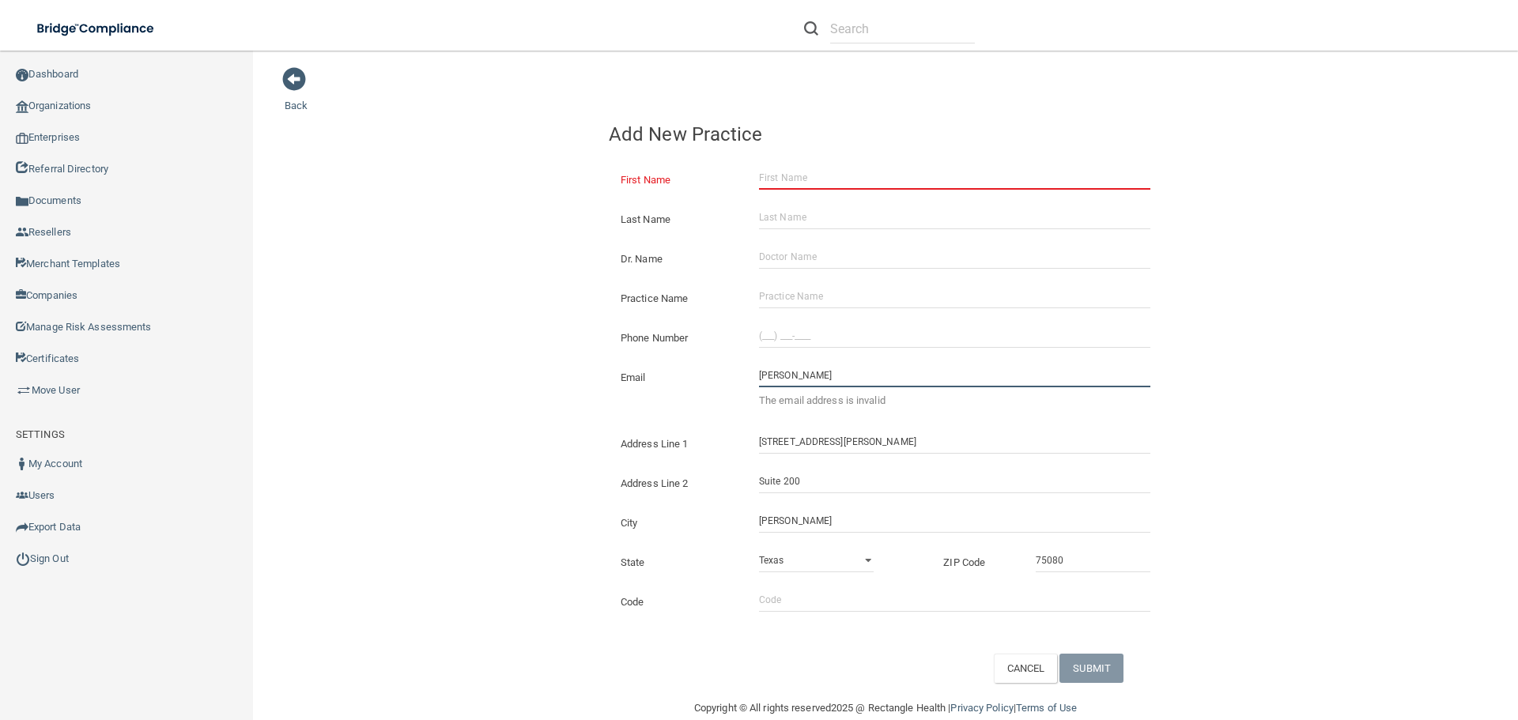
type input "[PERSON_NAME]"
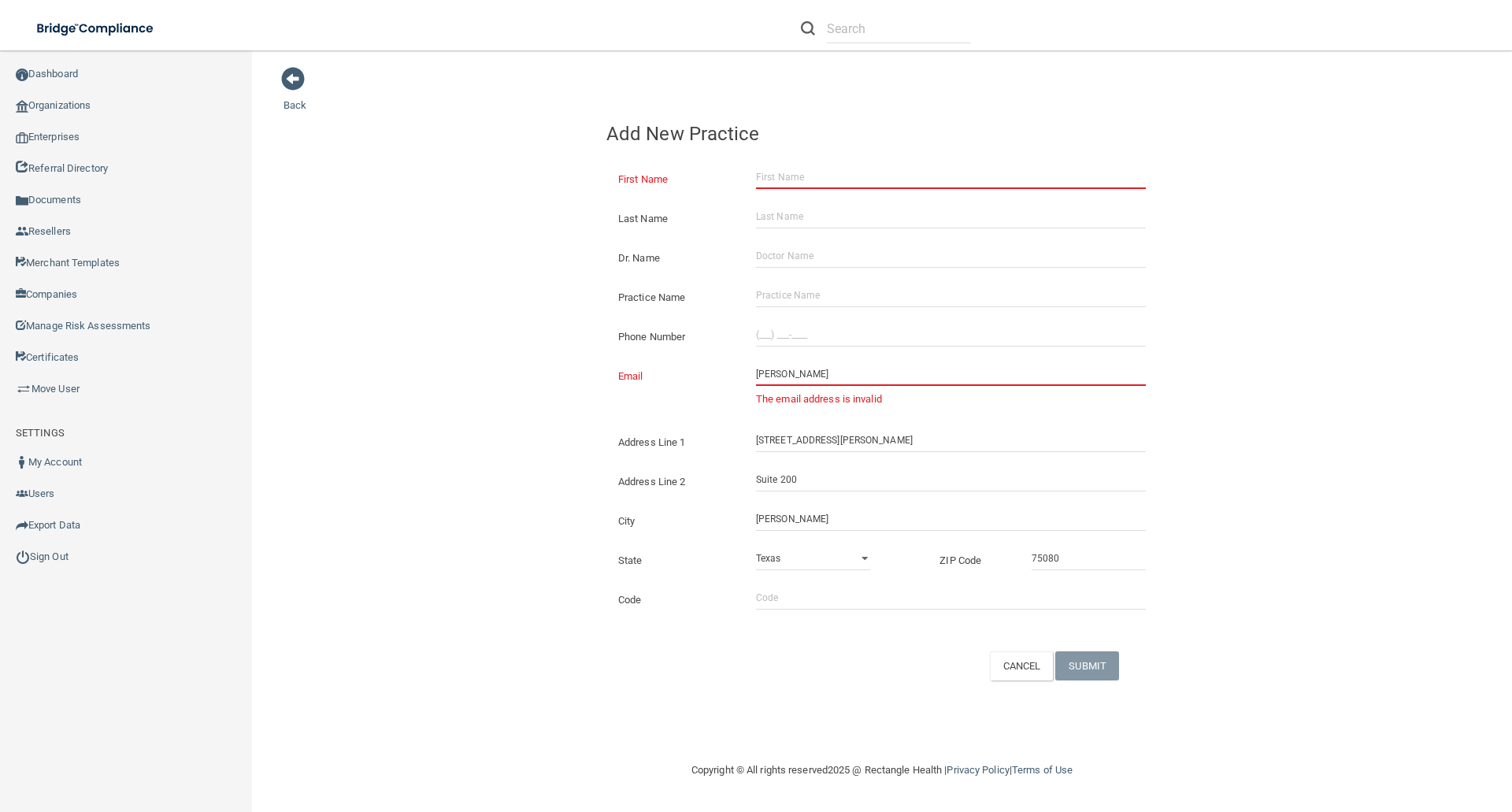
drag, startPoint x: 804, startPoint y: 375, endPoint x: 710, endPoint y: 378, distance: 94.0
click at [710, 363] on div "Email [PERSON_NAME] The email address is invalid The email address is already t…" at bounding box center [882, 363] width 552 height 0
paste input "[EMAIL_ADDRESS][DOMAIN_NAME]"
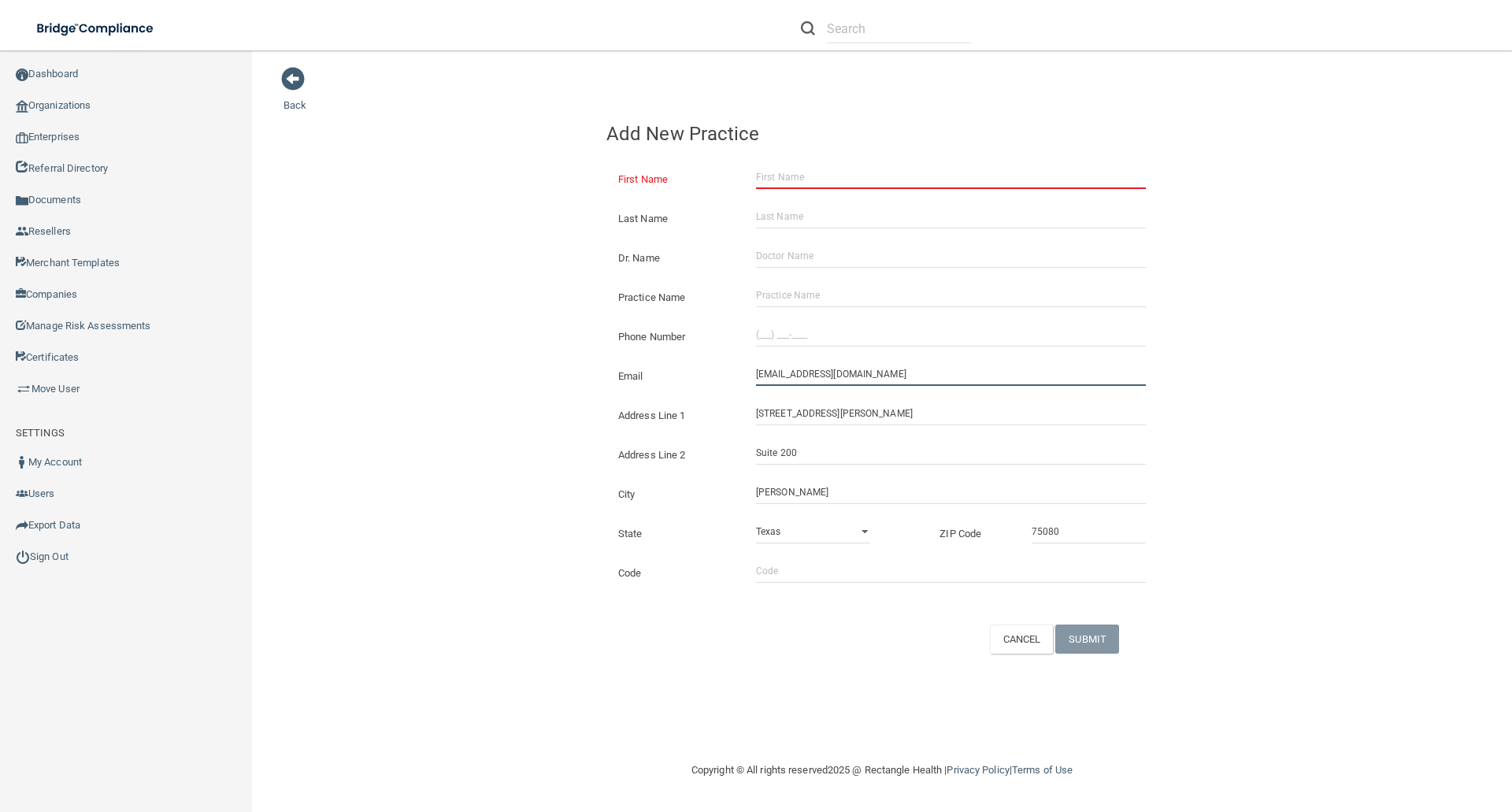
type input "[EMAIL_ADDRESS][DOMAIN_NAME]"
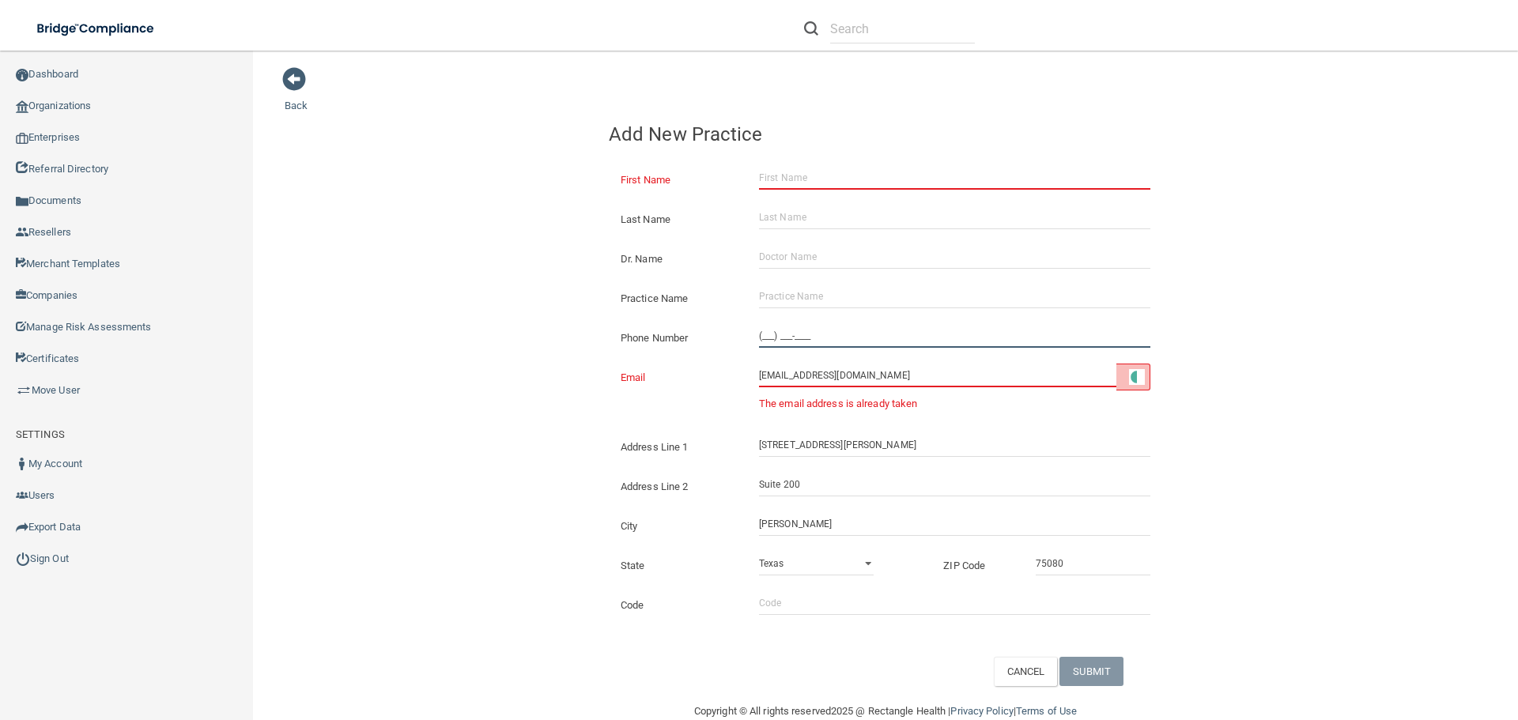
click at [763, 335] on input "(___) ___-____" at bounding box center [954, 336] width 391 height 24
type input "[PHONE_NUMBER]"
click at [782, 280] on div "Practice Name" at bounding box center [885, 293] width 577 height 40
click at [779, 292] on input "Practice Name" at bounding box center [954, 297] width 391 height 24
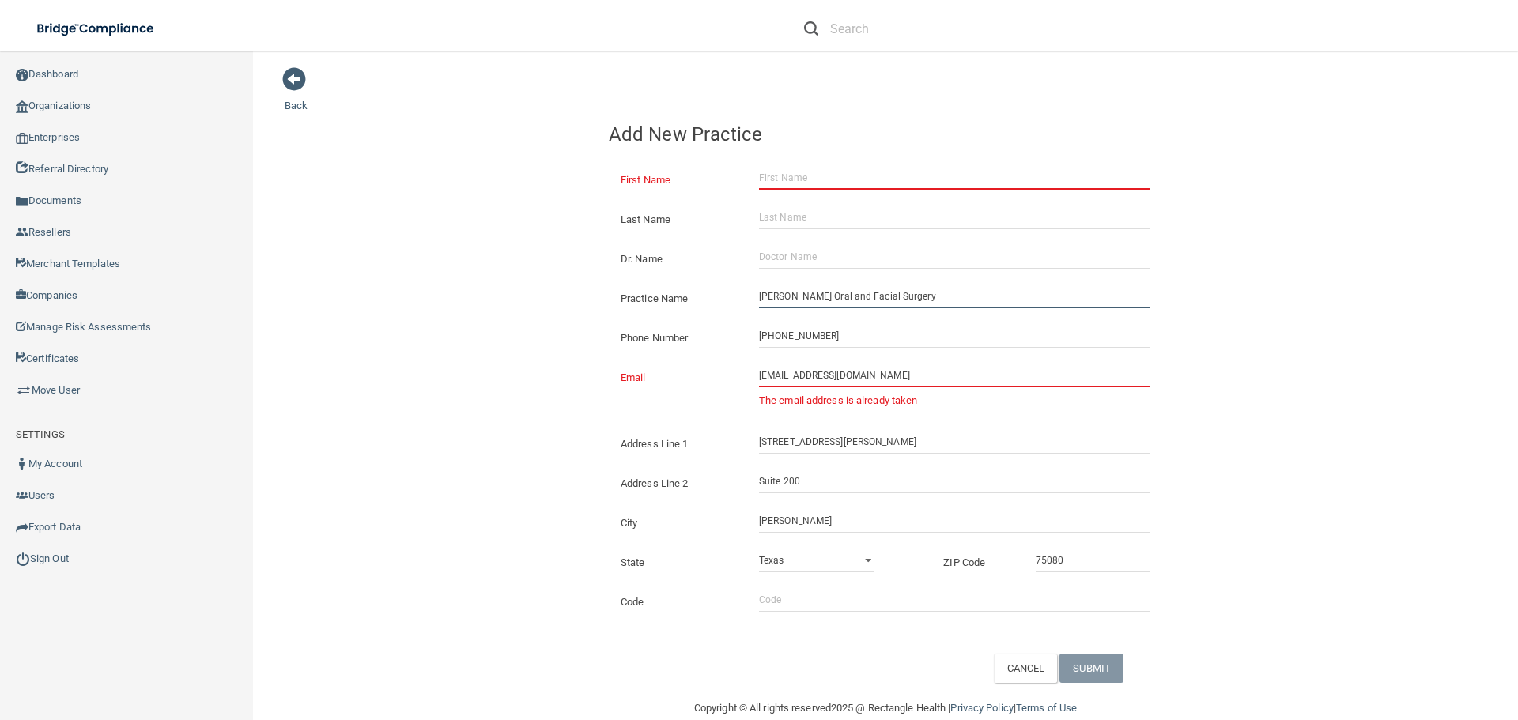
type input "[PERSON_NAME] Oral and Facial Surgery"
click at [763, 183] on input "First Name" at bounding box center [954, 178] width 391 height 24
click at [919, 661] on div "CANCEL SUBMIT" at bounding box center [885, 668] width 577 height 29
click at [769, 177] on input "First Name" at bounding box center [954, 178] width 391 height 24
type input "[PERSON_NAME]"
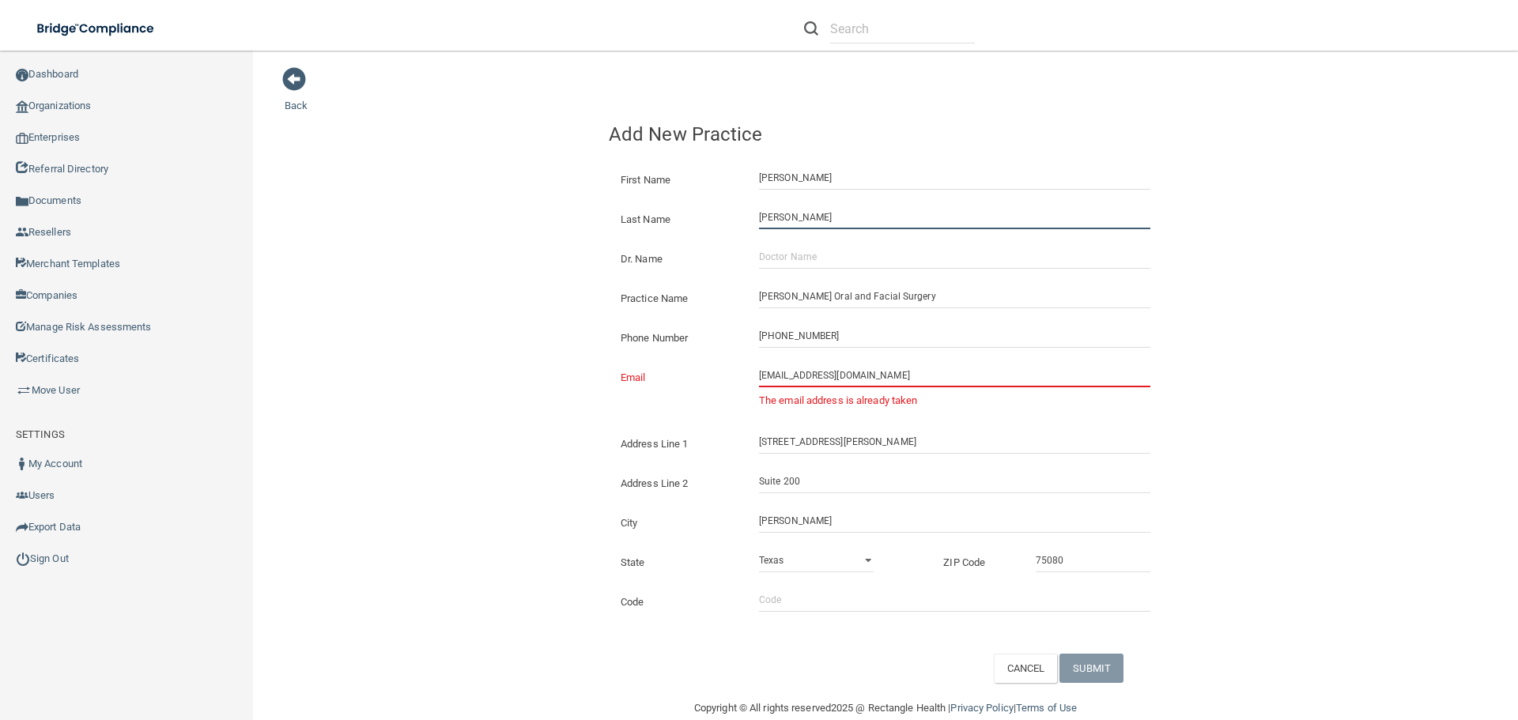
type input "[PERSON_NAME]"
click at [797, 604] on input "Code" at bounding box center [954, 600] width 391 height 24
click at [808, 377] on input "[EMAIL_ADDRESS][DOMAIN_NAME]" at bounding box center [954, 376] width 391 height 24
drag, startPoint x: 809, startPoint y: 375, endPoint x: 845, endPoint y: 376, distance: 36.4
click at [809, 375] on input "[EMAIL_ADDRESS][DOMAIN_NAME]" at bounding box center [954, 376] width 391 height 24
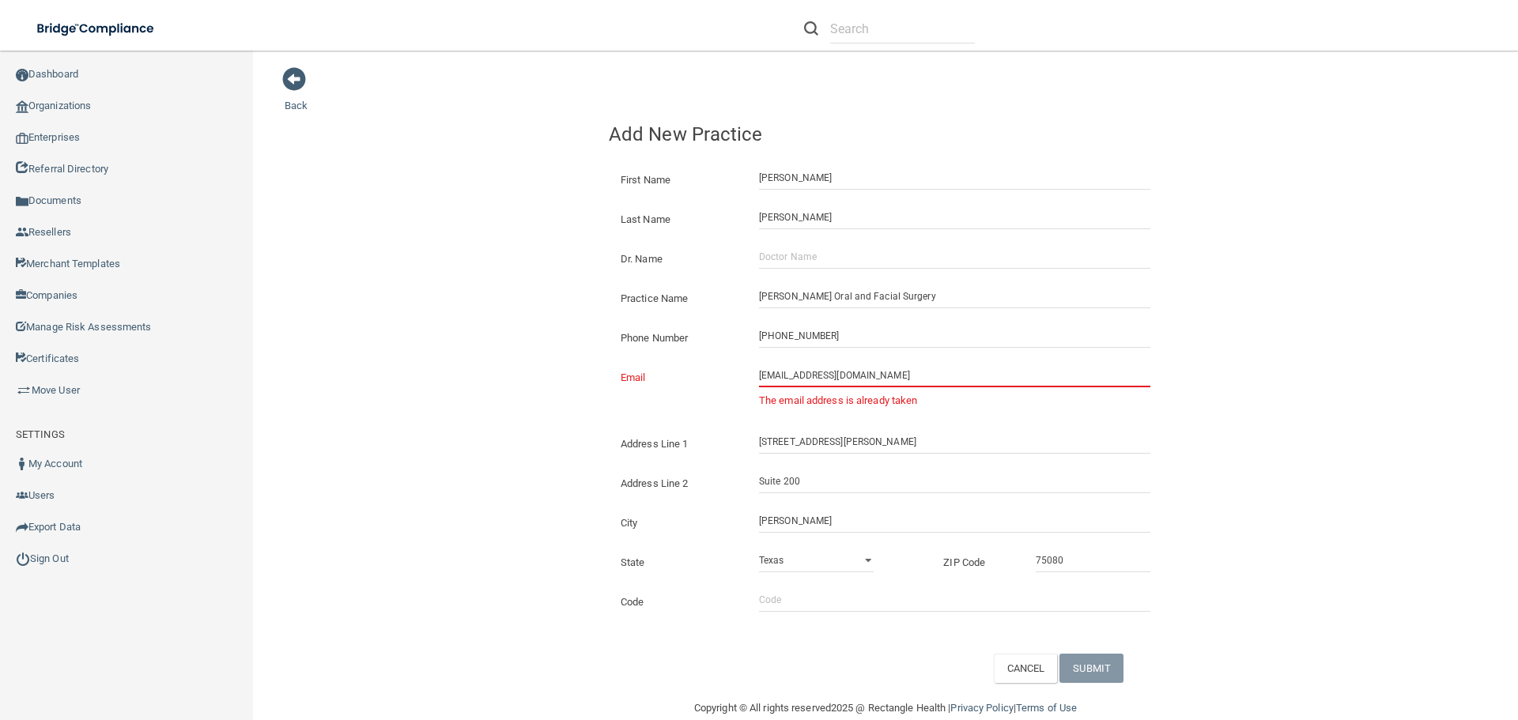
click at [944, 376] on input "[EMAIL_ADDRESS][DOMAIN_NAME]" at bounding box center [954, 376] width 391 height 24
drag, startPoint x: 932, startPoint y: 376, endPoint x: 705, endPoint y: 383, distance: 227.1
click at [705, 364] on div "Email [EMAIL_ADDRESS][DOMAIN_NAME] The email address is already taken" at bounding box center [886, 364] width 554 height 0
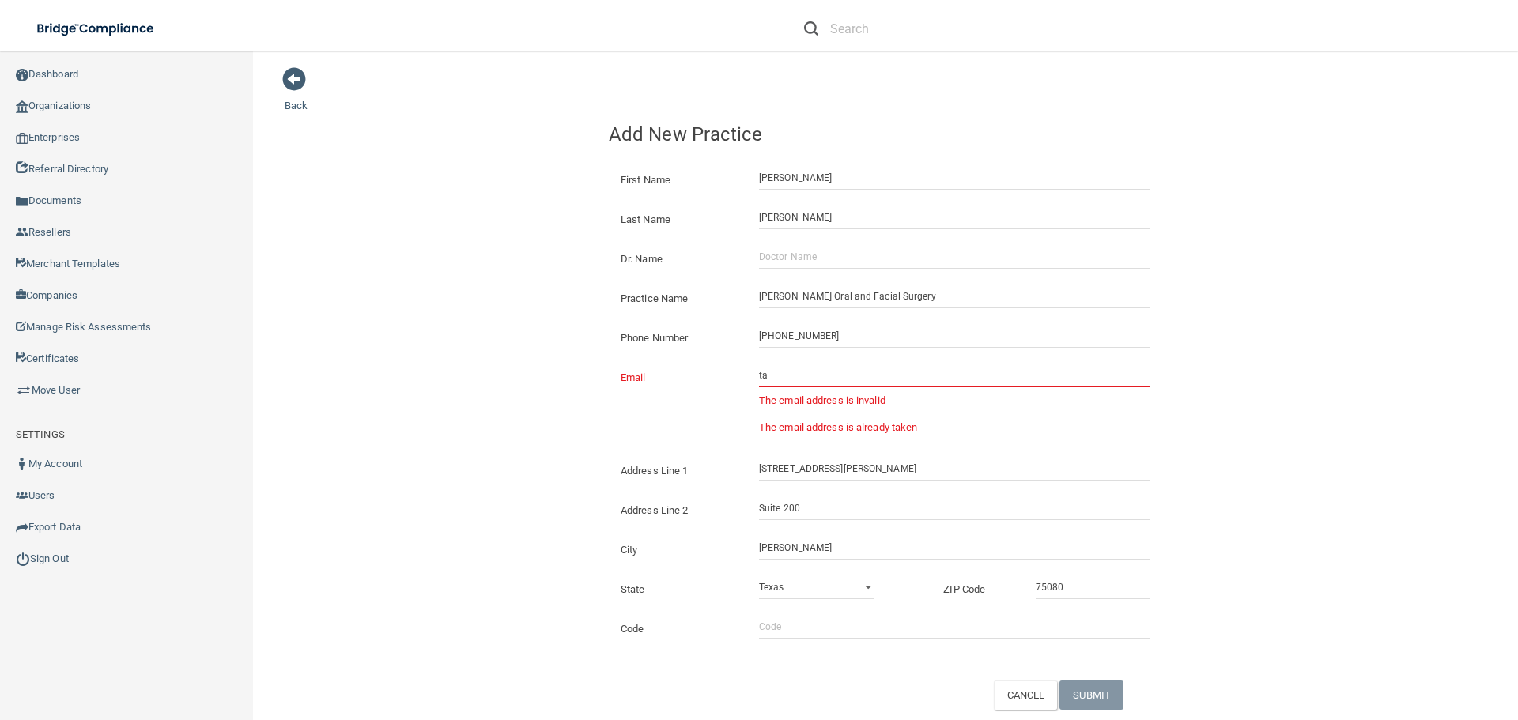
type input "t"
click at [759, 297] on input "[PERSON_NAME] Oral and Facial Surgery" at bounding box center [954, 297] width 391 height 24
type input "OMS360 - [PERSON_NAME] Oral and Facial Surgery"
click at [794, 364] on input "Email" at bounding box center [954, 376] width 391 height 24
click at [759, 625] on input "Code" at bounding box center [954, 627] width 391 height 24
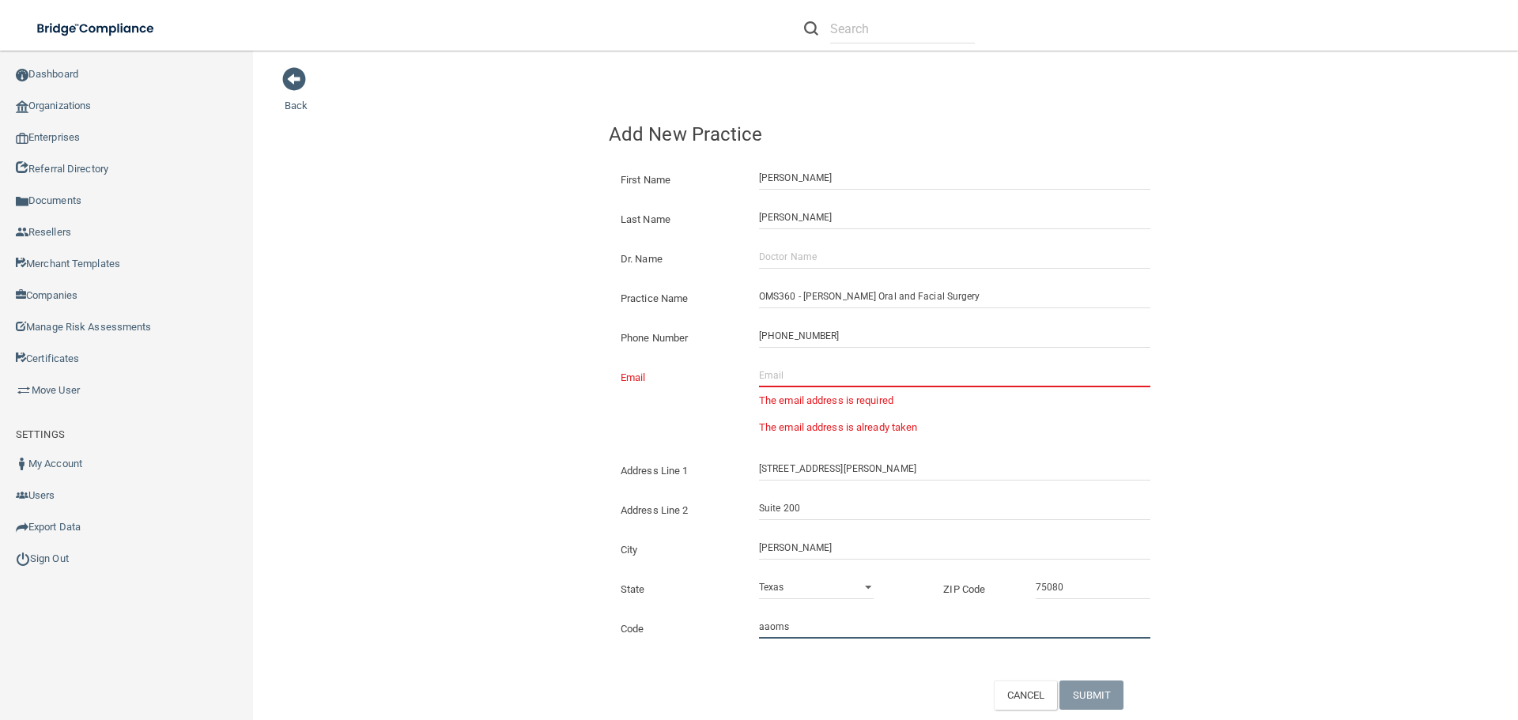
type input "aaoms"
click at [905, 467] on input "[STREET_ADDRESS][PERSON_NAME]" at bounding box center [954, 469] width 391 height 24
click at [792, 371] on input "Email" at bounding box center [954, 376] width 391 height 24
click at [788, 379] on input "[PERSON_NAME]" at bounding box center [954, 376] width 391 height 24
type input "t"
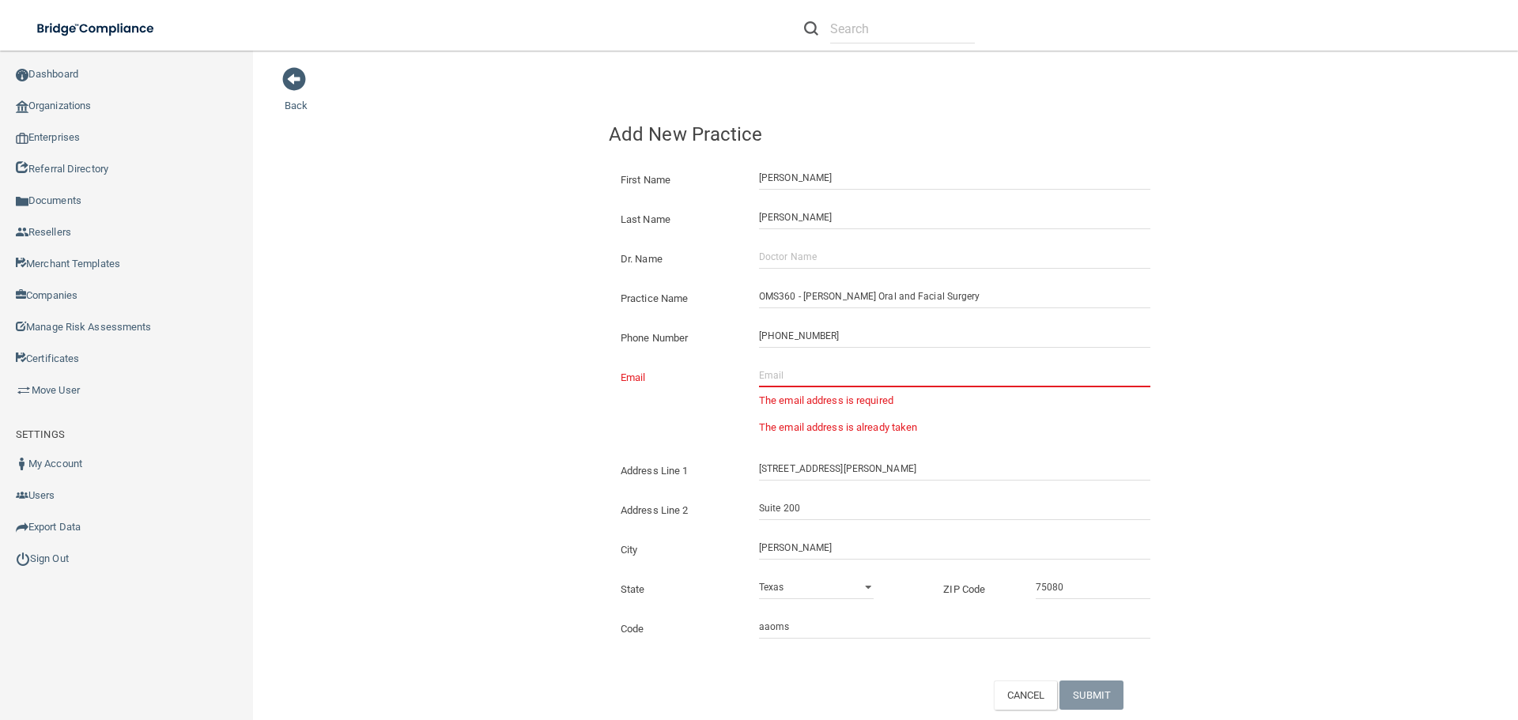
paste input "[EMAIL_ADDRESS][DOMAIN_NAME]"
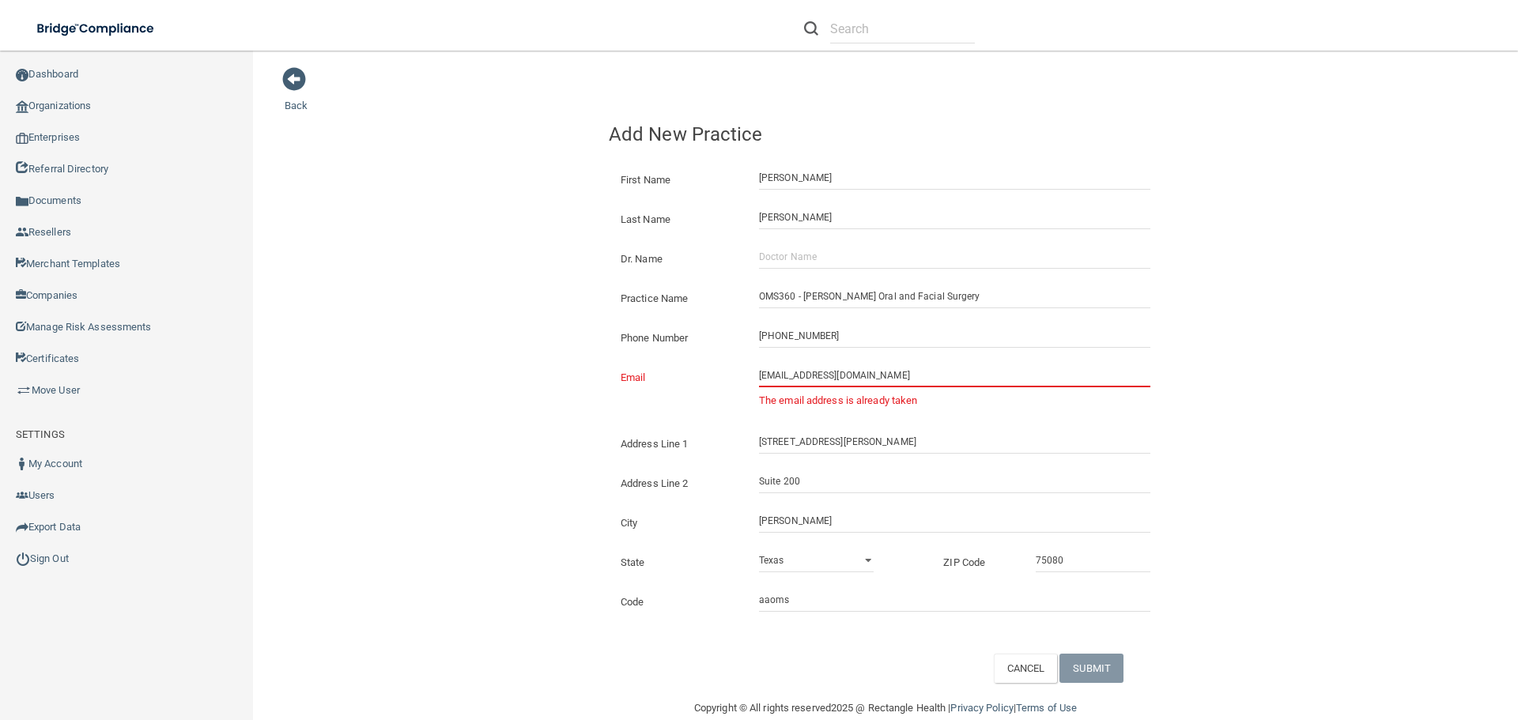
click at [807, 376] on input "[EMAIL_ADDRESS][DOMAIN_NAME]" at bounding box center [954, 376] width 391 height 24
click at [811, 374] on input "[EMAIL_ADDRESS][DOMAIN_NAME]" at bounding box center [954, 376] width 391 height 24
click at [932, 376] on input "[EMAIL_ADDRESS][DOMAIN_NAME]" at bounding box center [954, 376] width 391 height 24
drag, startPoint x: 932, startPoint y: 376, endPoint x: 741, endPoint y: 376, distance: 190.6
click at [747, 376] on div "[EMAIL_ADDRESS][DOMAIN_NAME] The email address is already taken" at bounding box center [954, 391] width 415 height 55
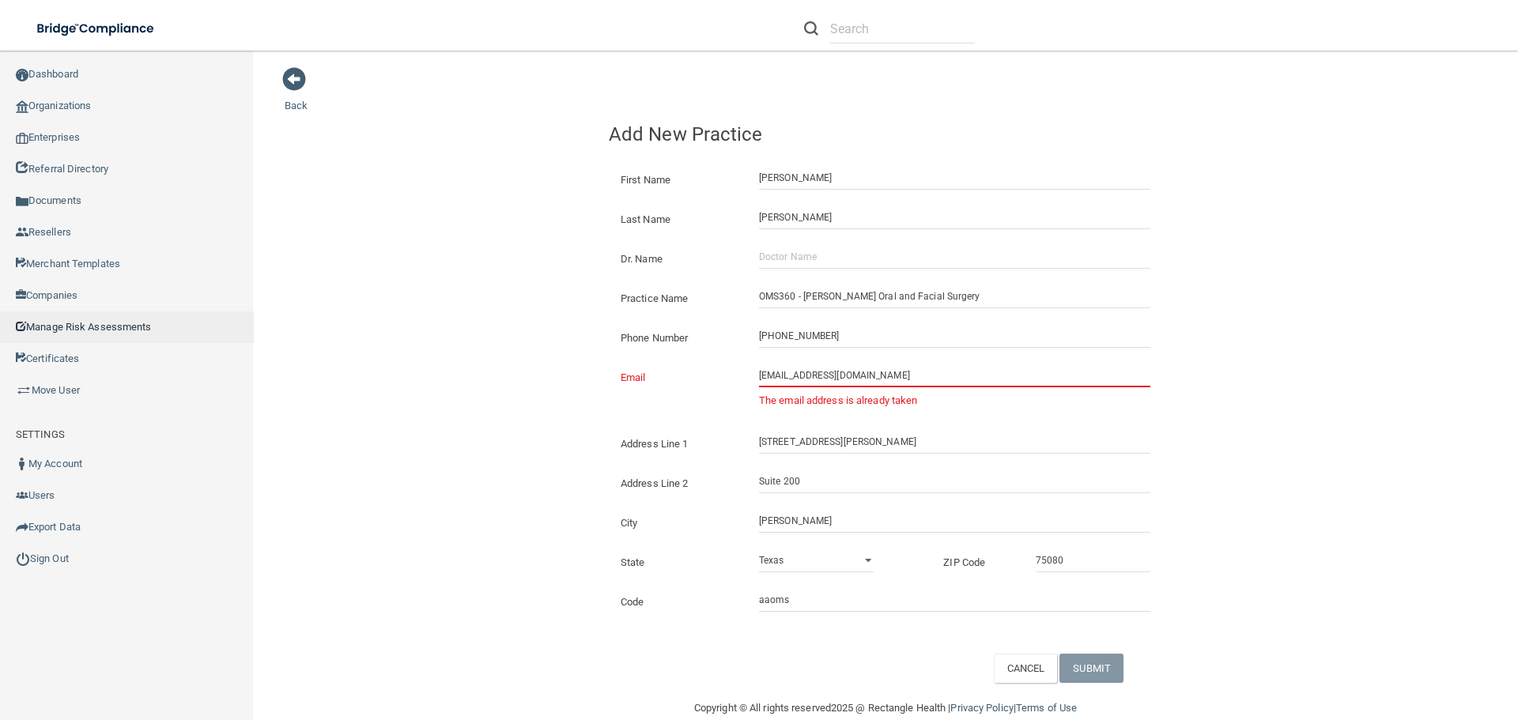
type input "[EMAIL_ADDRESS][DOMAIN_NAME]"
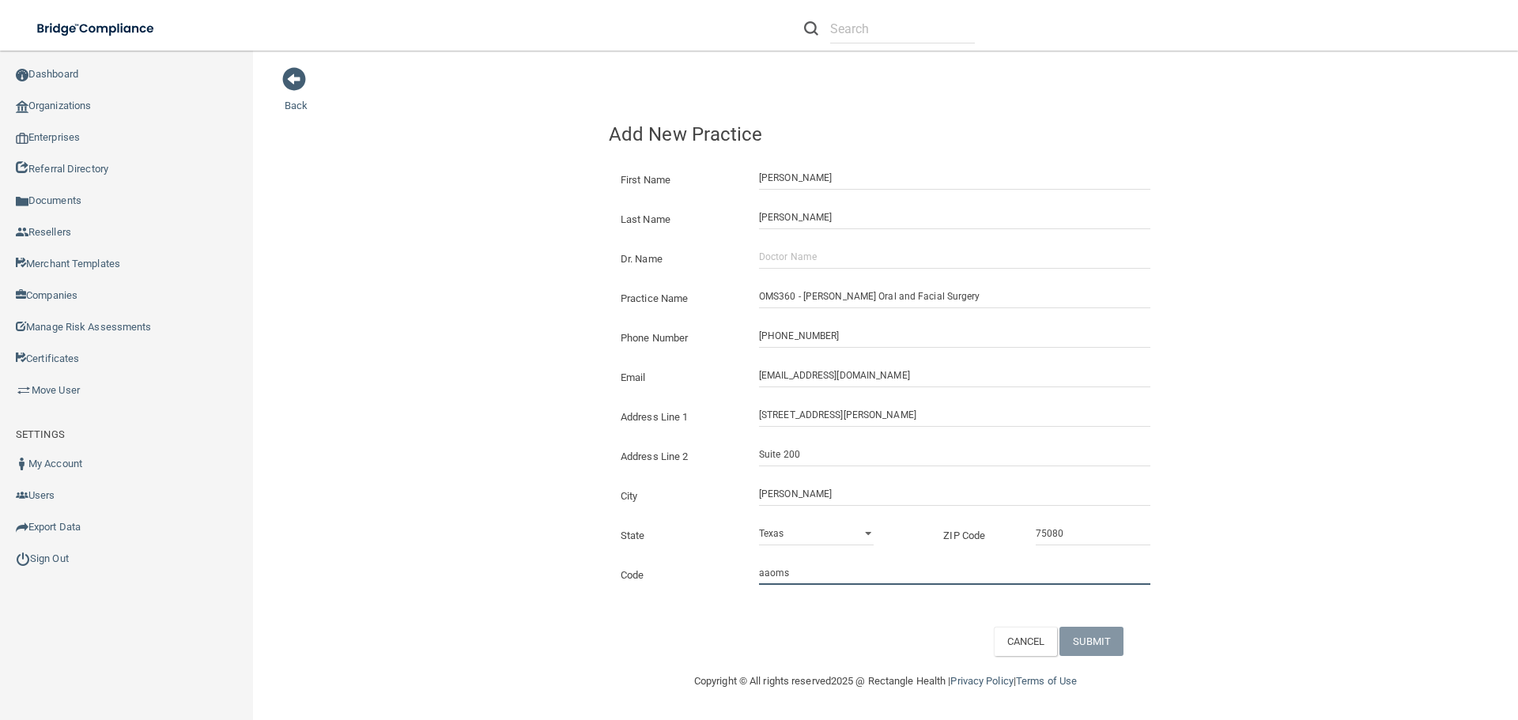
click at [869, 579] on input "aaoms" at bounding box center [954, 573] width 391 height 24
click at [771, 261] on input "Dr. Name" at bounding box center [954, 257] width 391 height 24
type input "TBD"
click at [817, 213] on input "[PERSON_NAME]" at bounding box center [954, 218] width 391 height 24
click at [1087, 643] on button "SUBMIT" at bounding box center [1092, 641] width 64 height 29
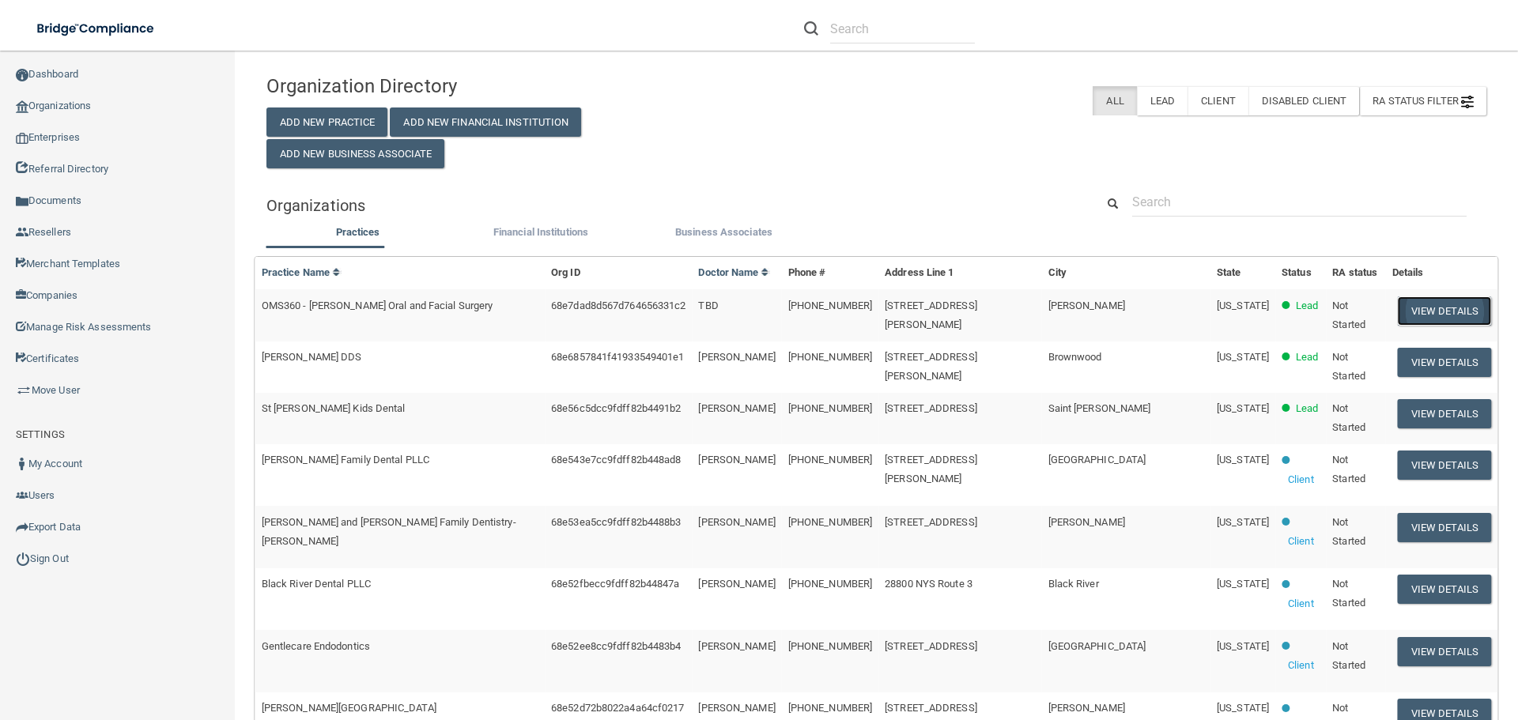
click at [1423, 316] on button "View Details" at bounding box center [1444, 311] width 93 height 29
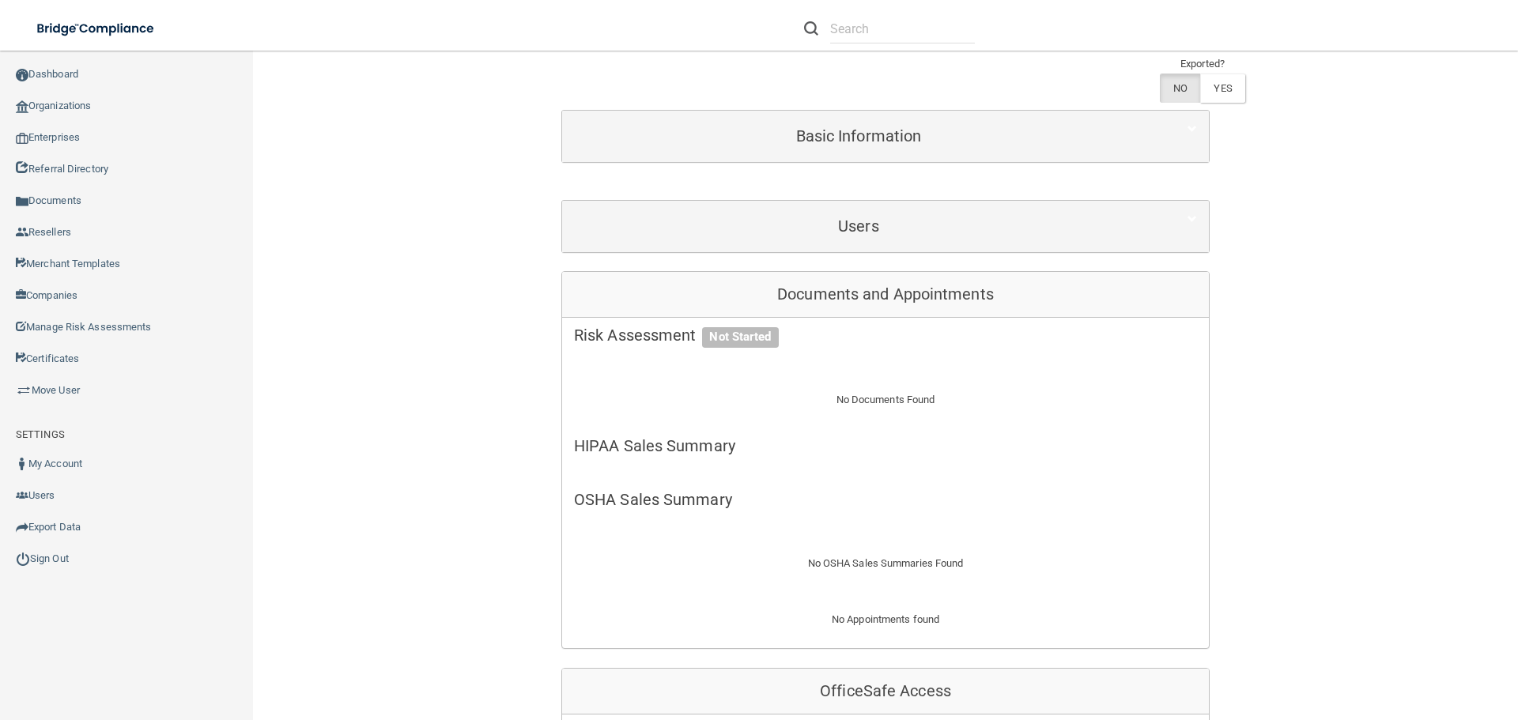
scroll to position [158, 0]
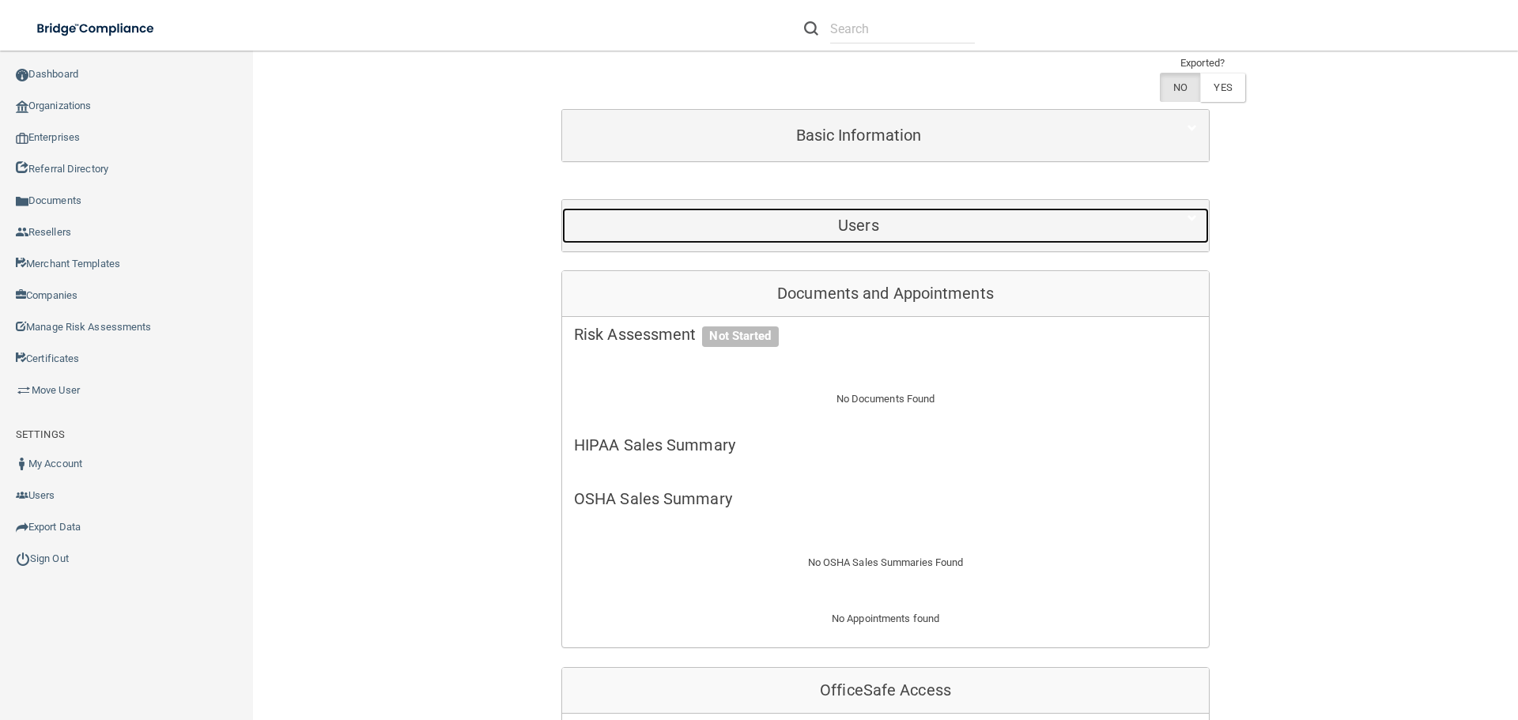
click at [851, 233] on h5 "Users" at bounding box center [858, 225] width 569 height 17
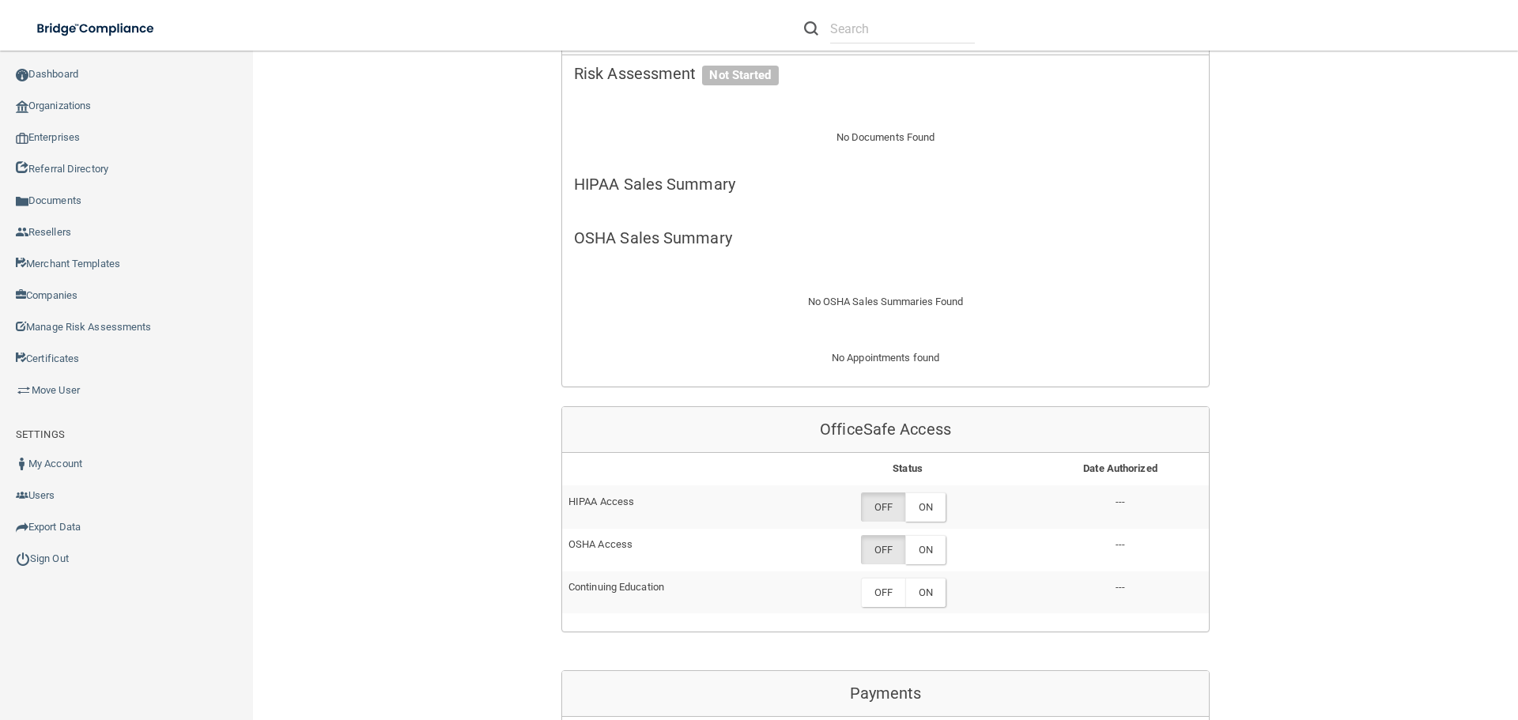
scroll to position [712, 0]
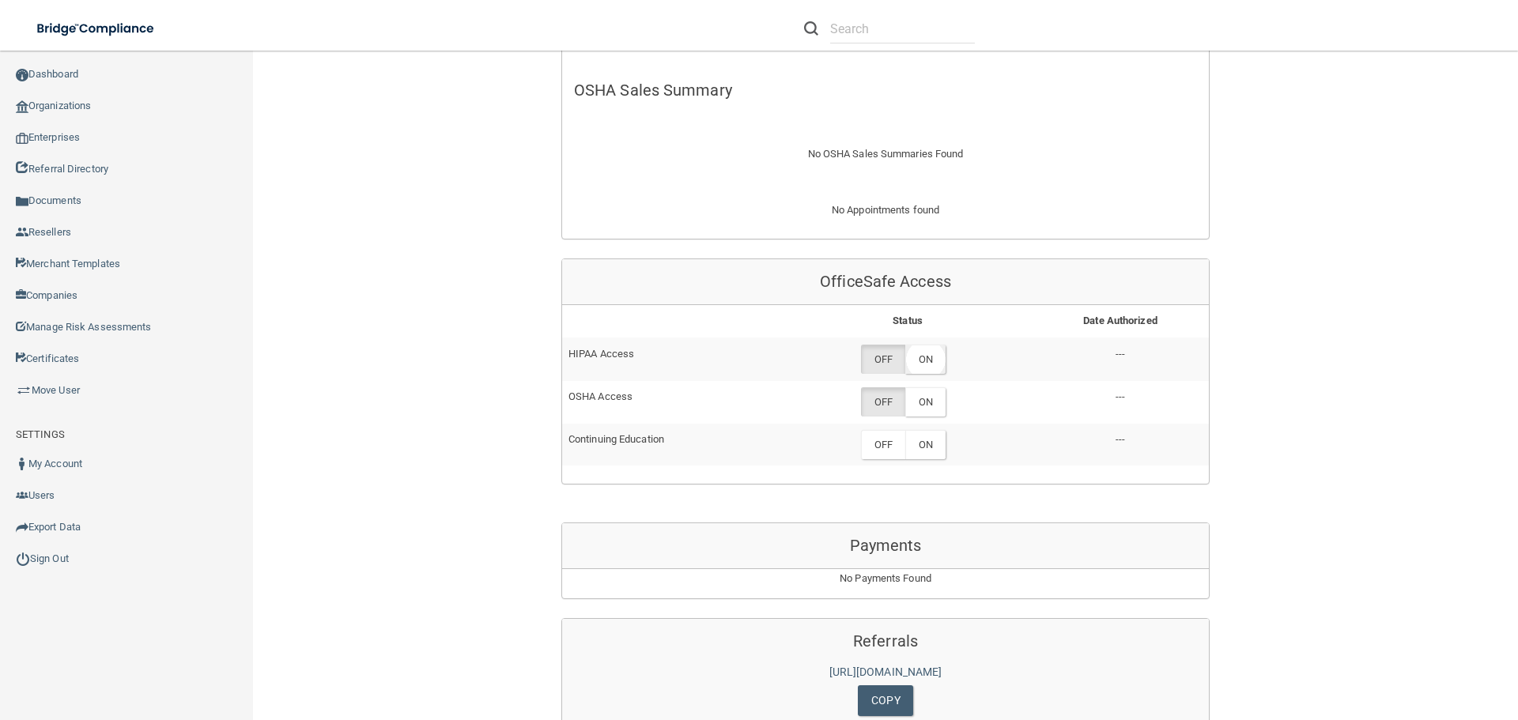
click at [932, 345] on label "ON" at bounding box center [925, 359] width 40 height 29
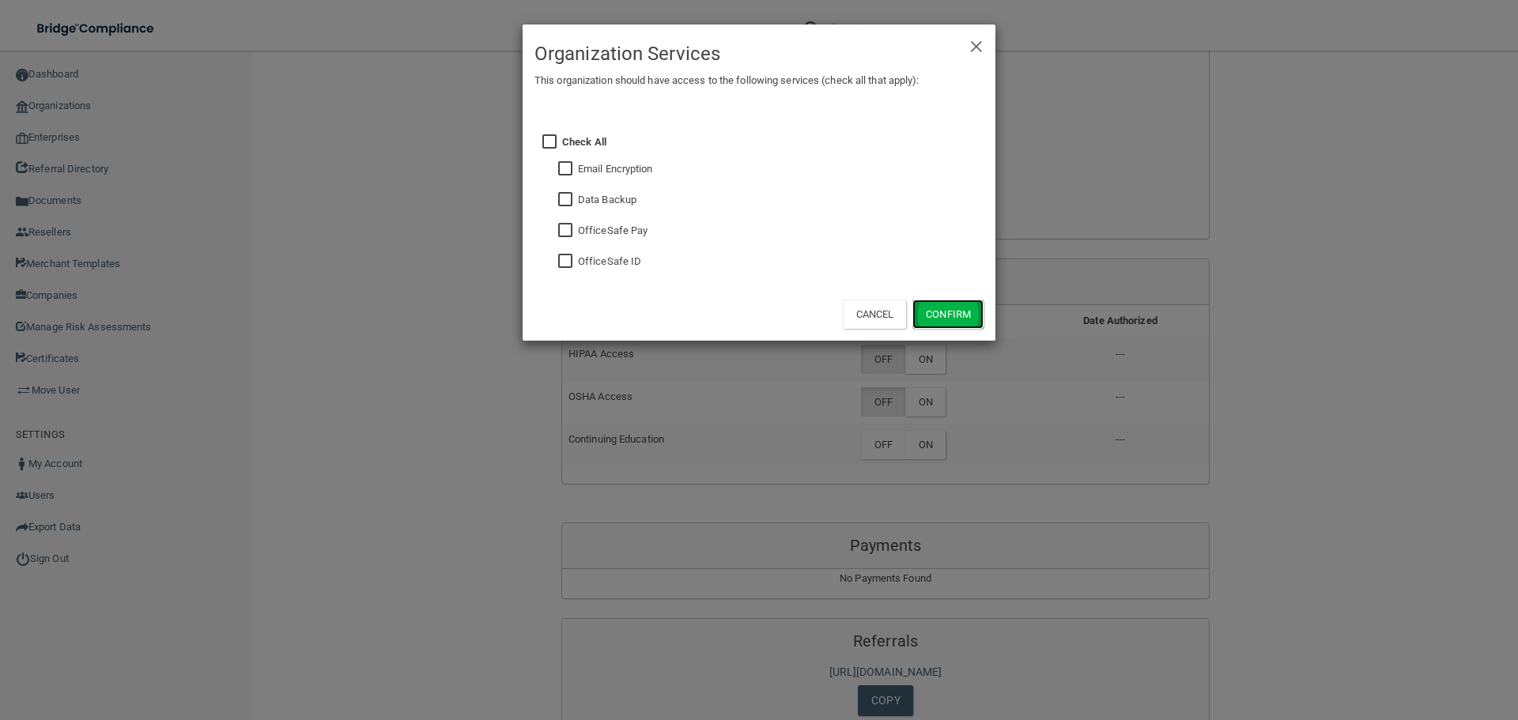
click at [943, 312] on button "Confirm" at bounding box center [948, 314] width 71 height 29
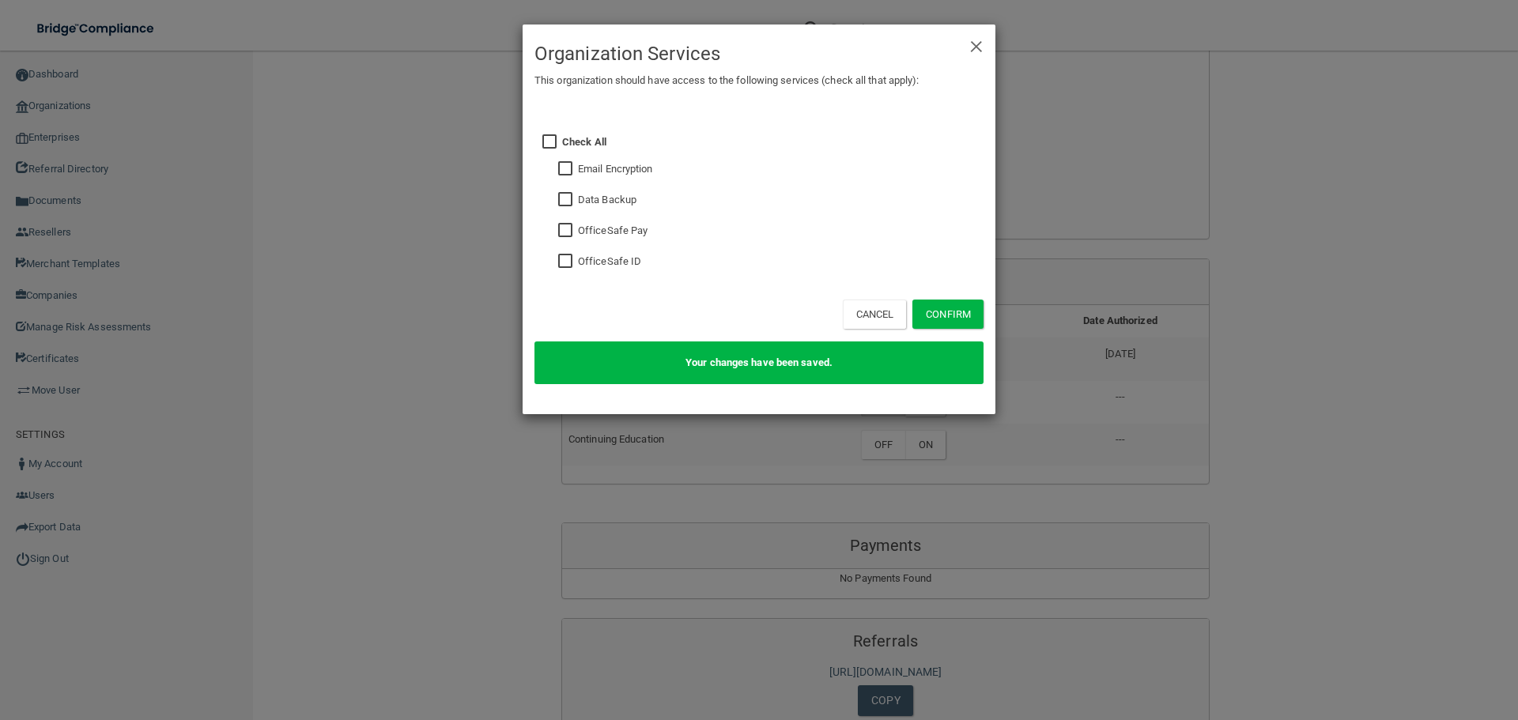
click at [1378, 350] on div "× Close Organization Services This organization should have access to the follo…" at bounding box center [759, 360] width 1518 height 720
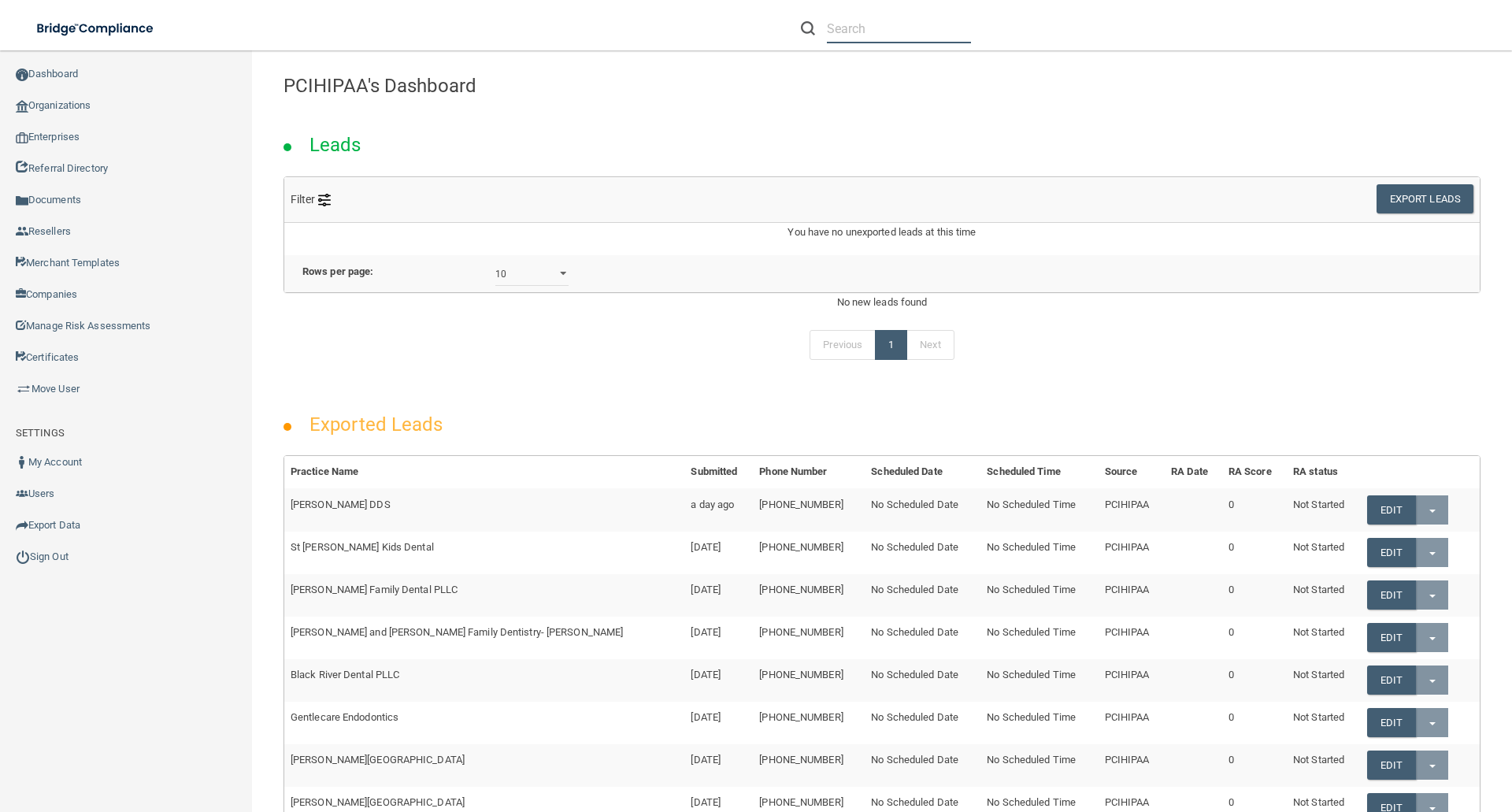
click at [849, 31] on input "text" at bounding box center [898, 28] width 144 height 29
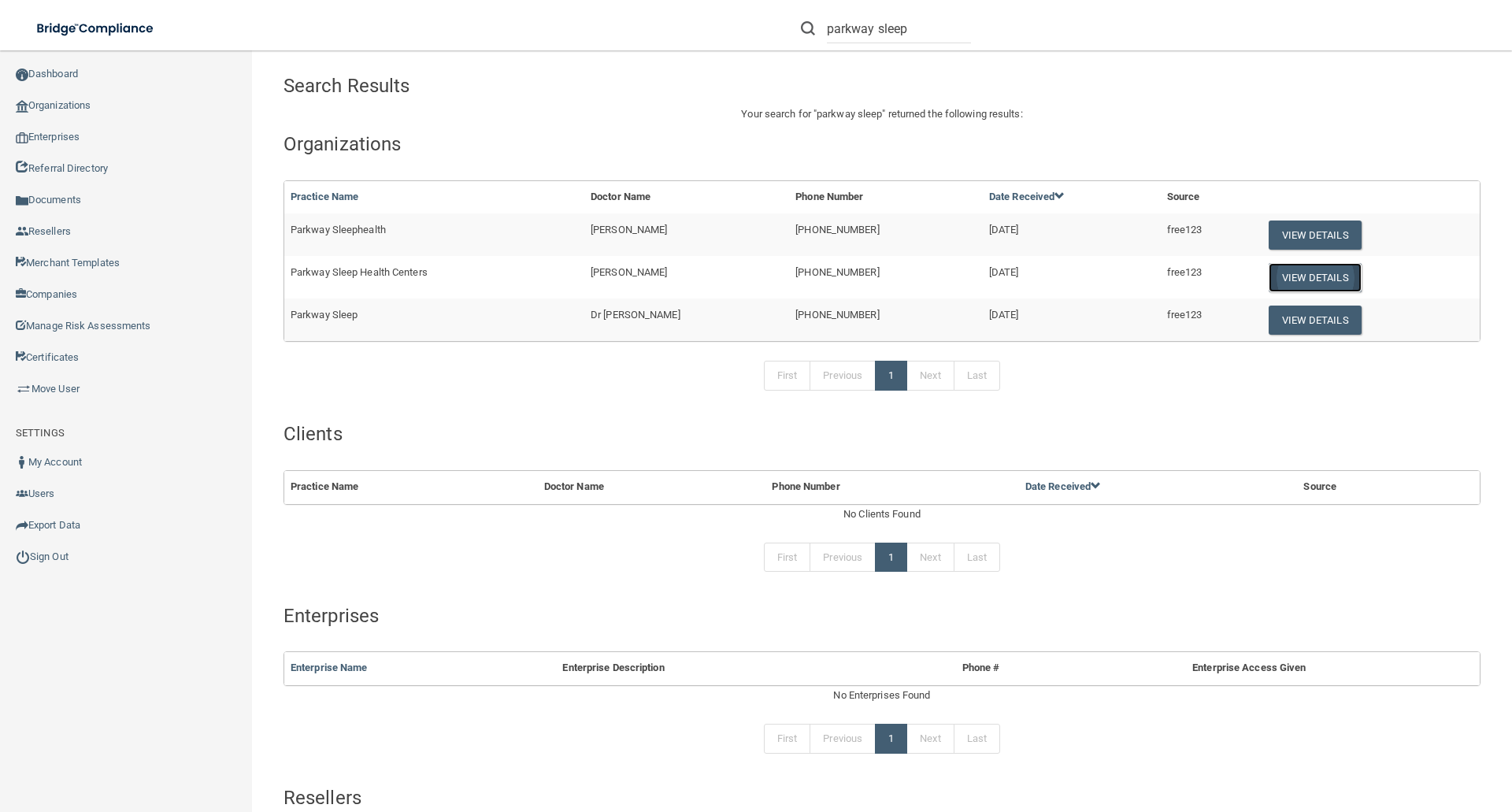
click at [1328, 280] on button "View Details" at bounding box center [1315, 277] width 93 height 29
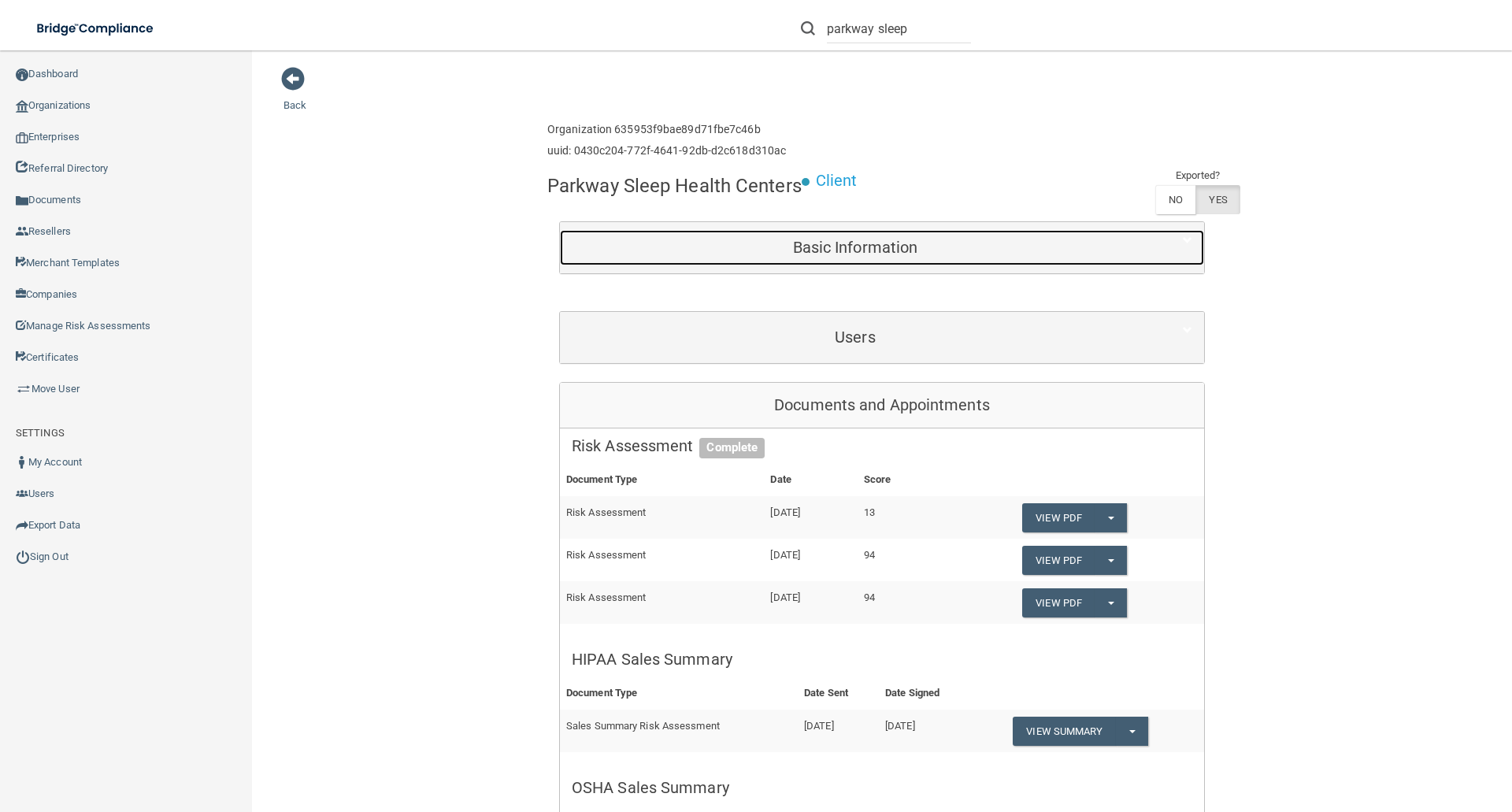
click at [825, 253] on h5 "Basic Information" at bounding box center [855, 247] width 567 height 17
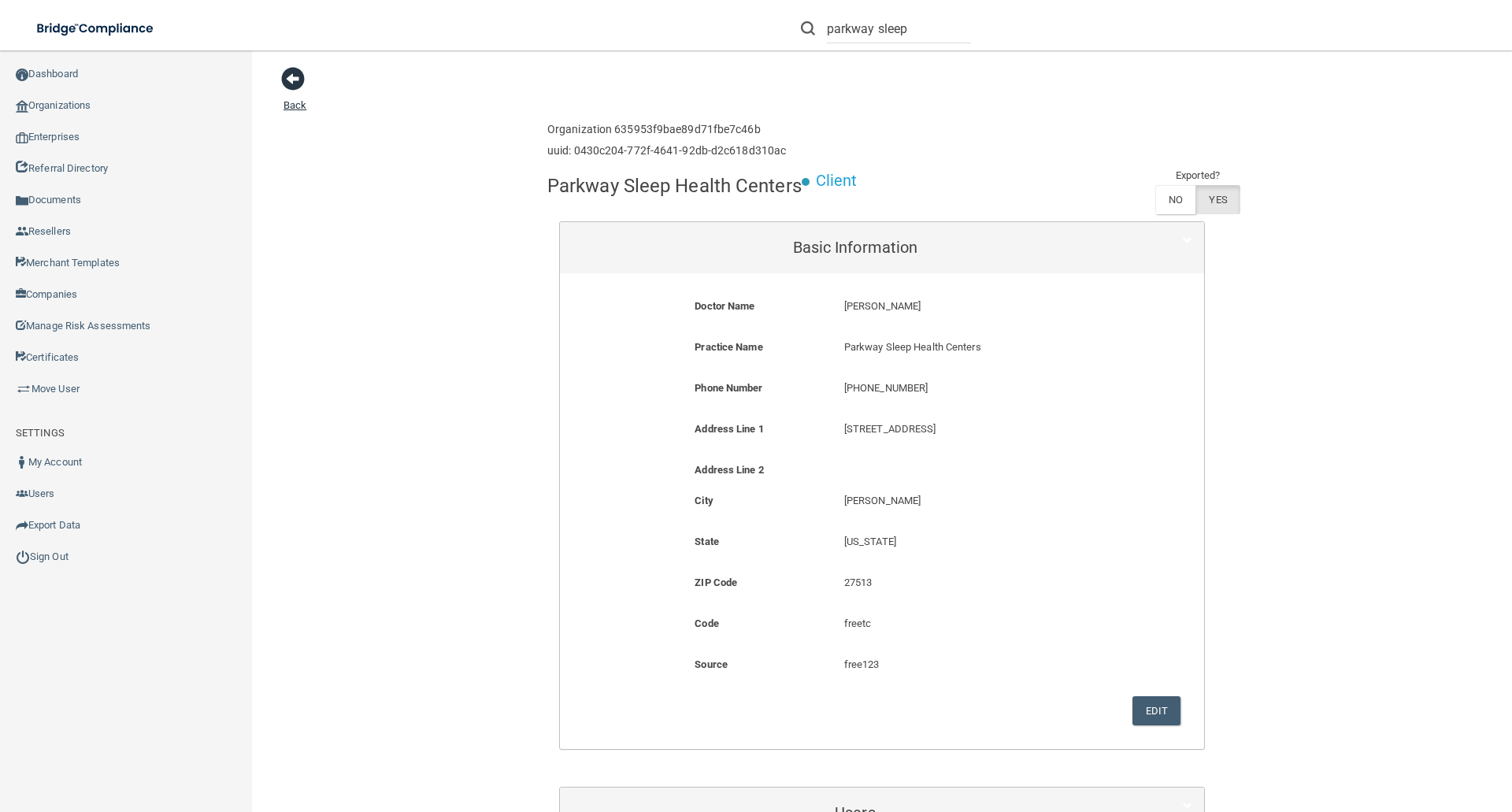
click at [300, 74] on span at bounding box center [293, 79] width 24 height 24
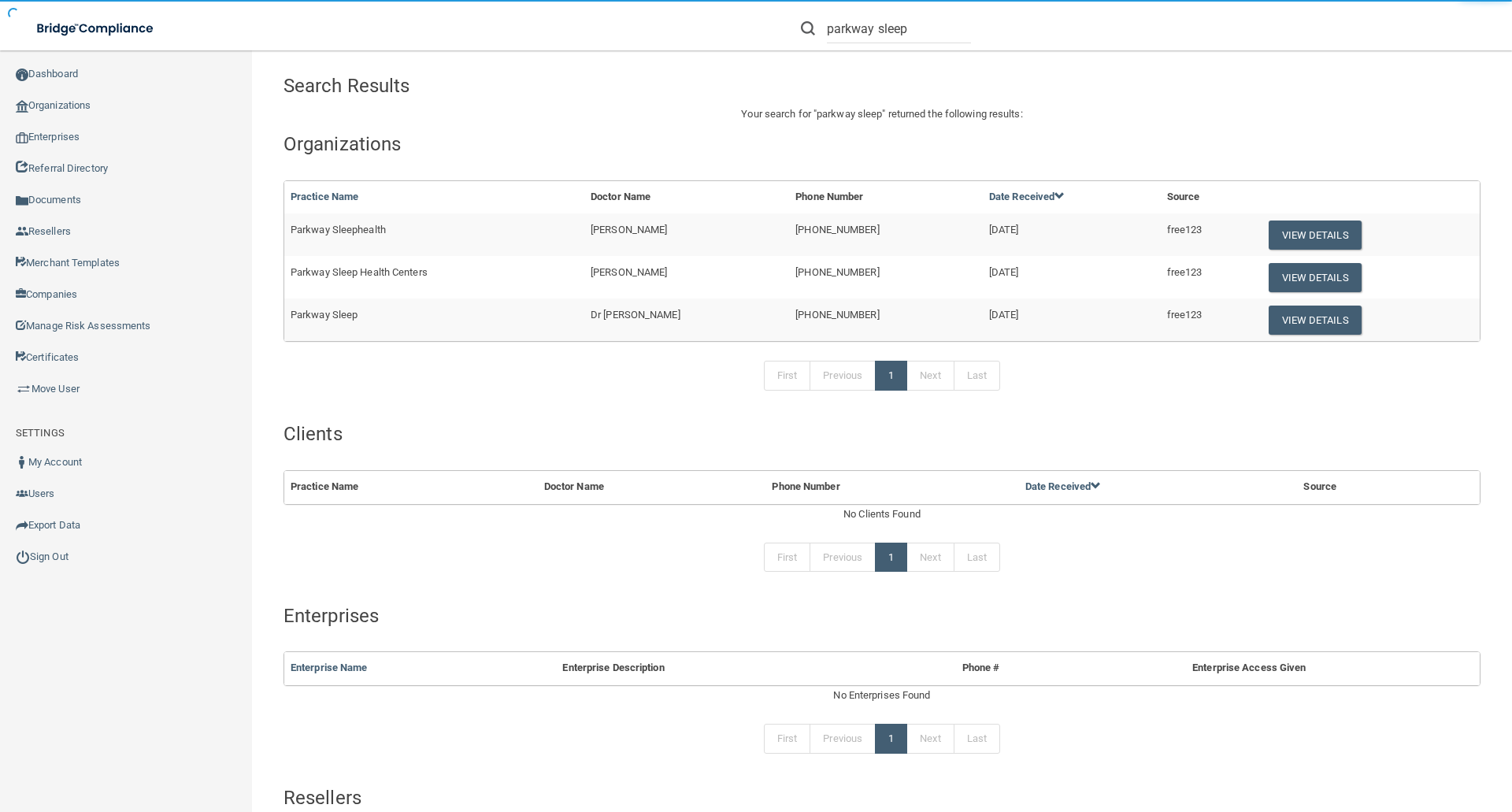
click at [288, 82] on h4 "Search Results" at bounding box center [526, 86] width 485 height 21
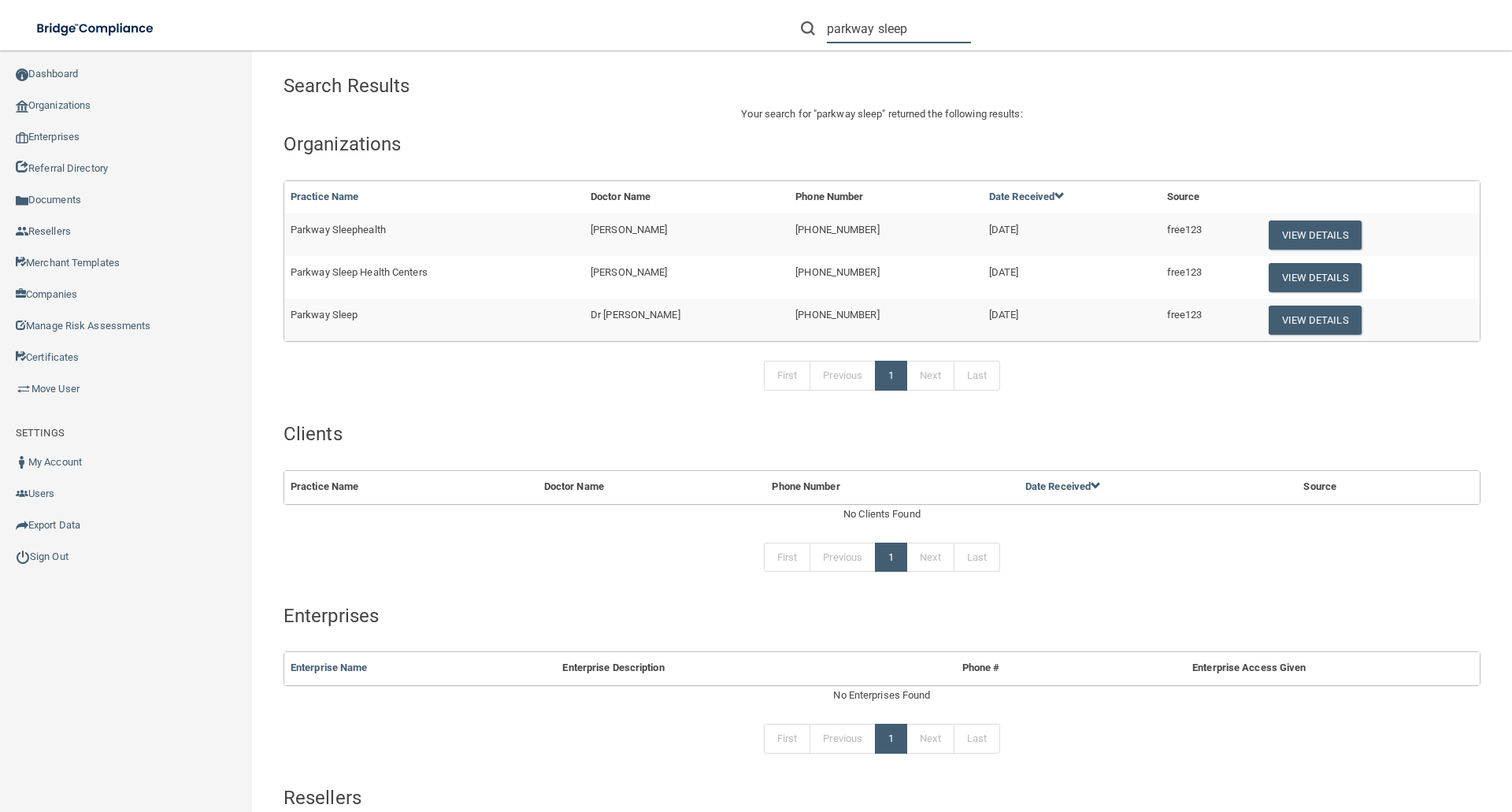
click at [912, 27] on input "parkway sleep" at bounding box center [898, 28] width 144 height 29
drag, startPoint x: 912, startPoint y: 27, endPoint x: 766, endPoint y: 27, distance: 146.0
click at [766, 27] on div "parkway sleep Manage My Enterprise Manage My Location" at bounding box center [1072, 28] width 882 height 57
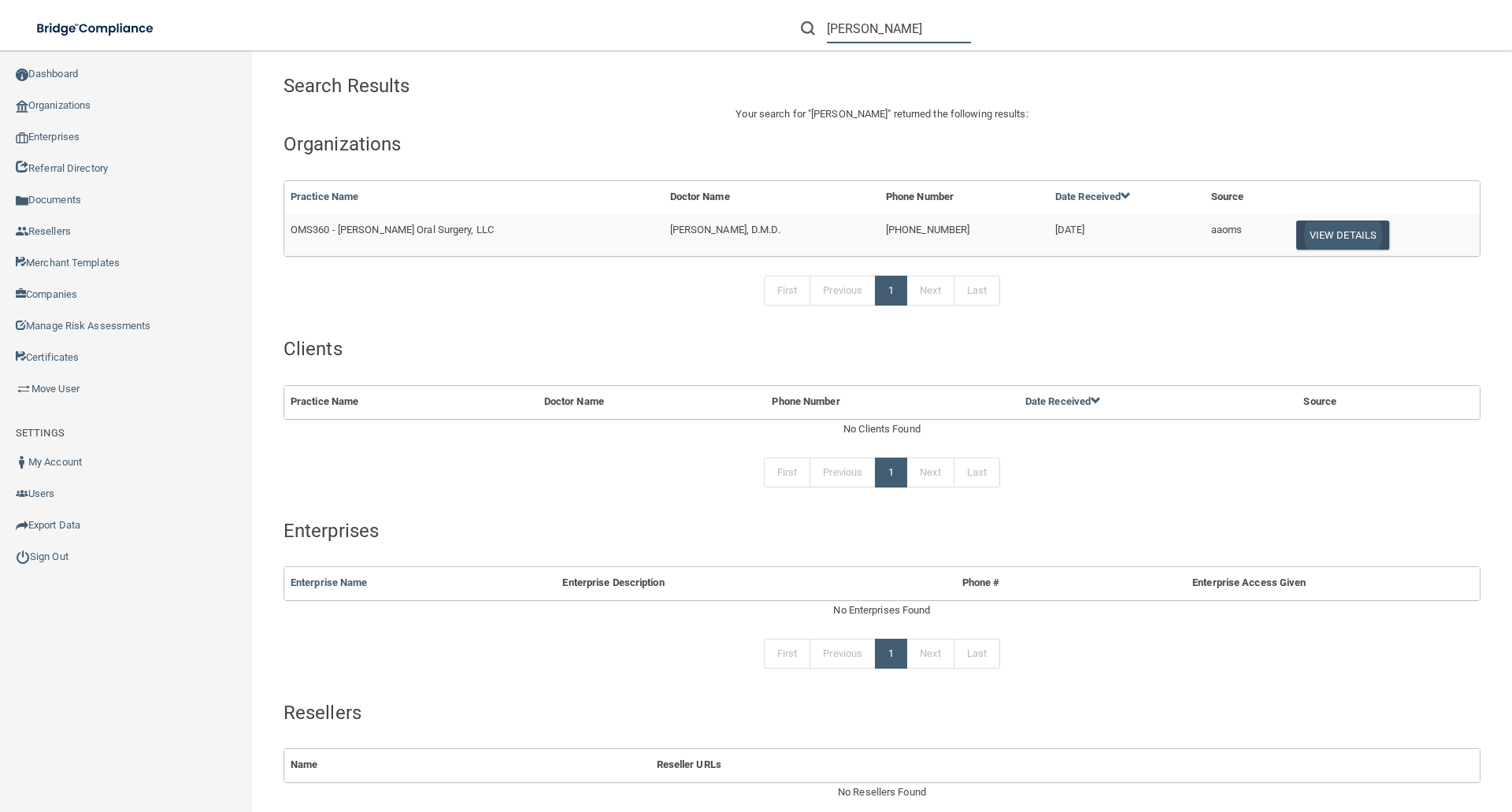
type input "donald phillips"
drag, startPoint x: 1325, startPoint y: 235, endPoint x: 1261, endPoint y: 250, distance: 65.7
click at [1325, 235] on button "View Details" at bounding box center [1343, 234] width 93 height 29
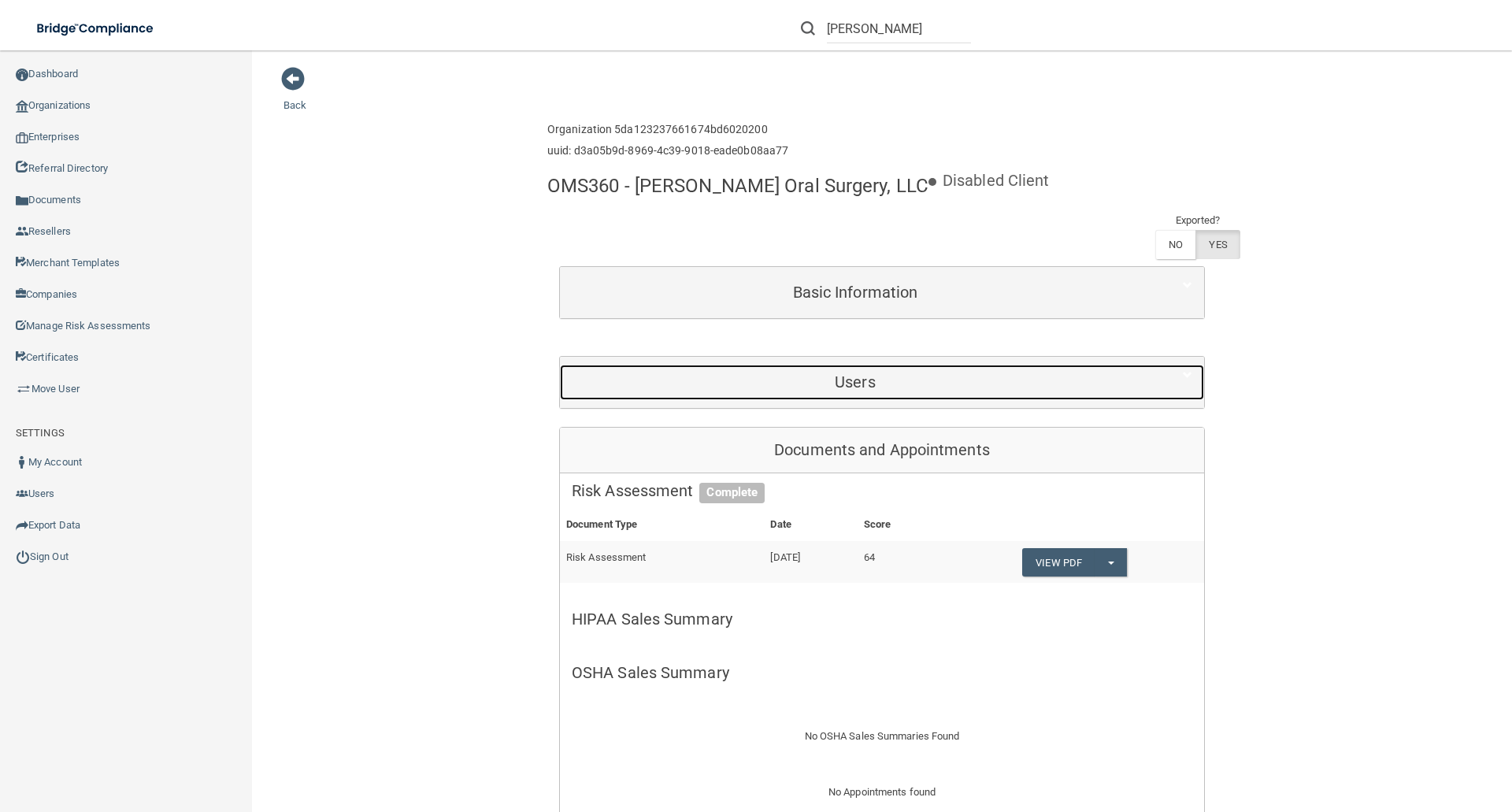
click at [882, 377] on h5 "Users" at bounding box center [855, 382] width 567 height 17
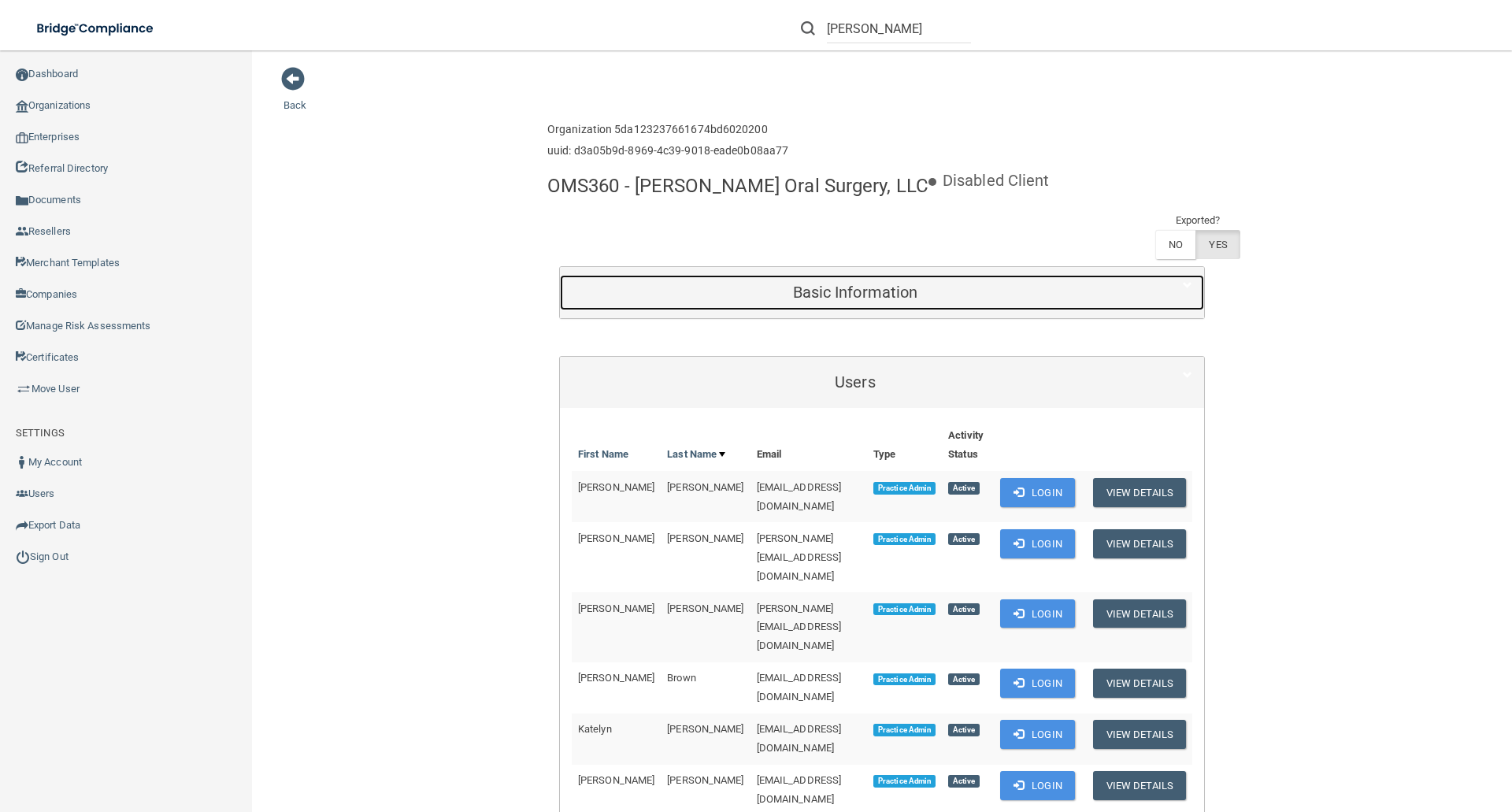
click at [817, 291] on h5 "Basic Information" at bounding box center [855, 292] width 567 height 17
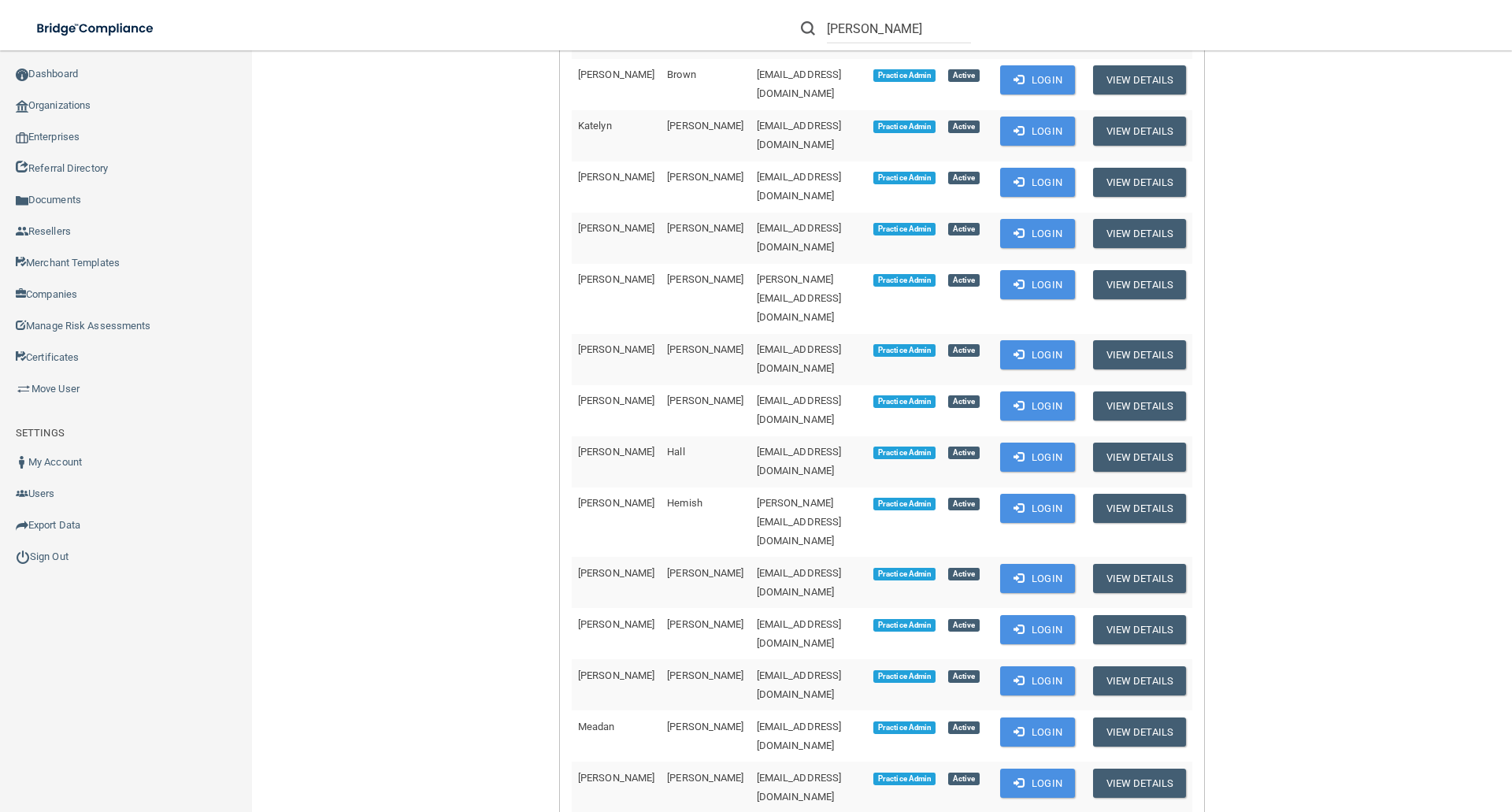
scroll to position [1103, 0]
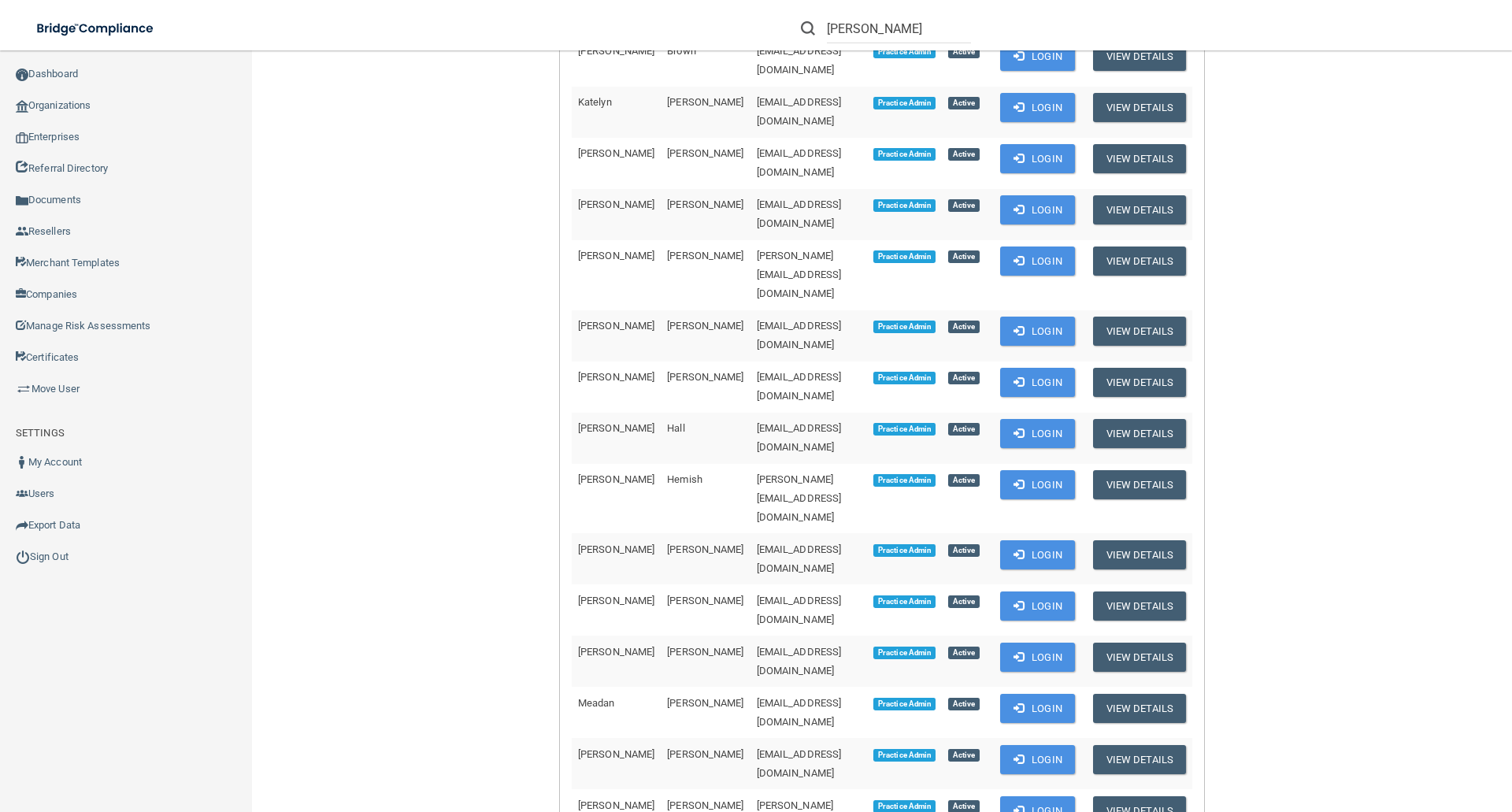
drag, startPoint x: 694, startPoint y: 634, endPoint x: 861, endPoint y: 638, distance: 167.0
copy span "[EMAIL_ADDRESS][DOMAIN_NAME]"
drag, startPoint x: 829, startPoint y: 30, endPoint x: 939, endPoint y: 30, distance: 110.0
click at [939, 30] on input "donald phillips" at bounding box center [898, 28] width 144 height 29
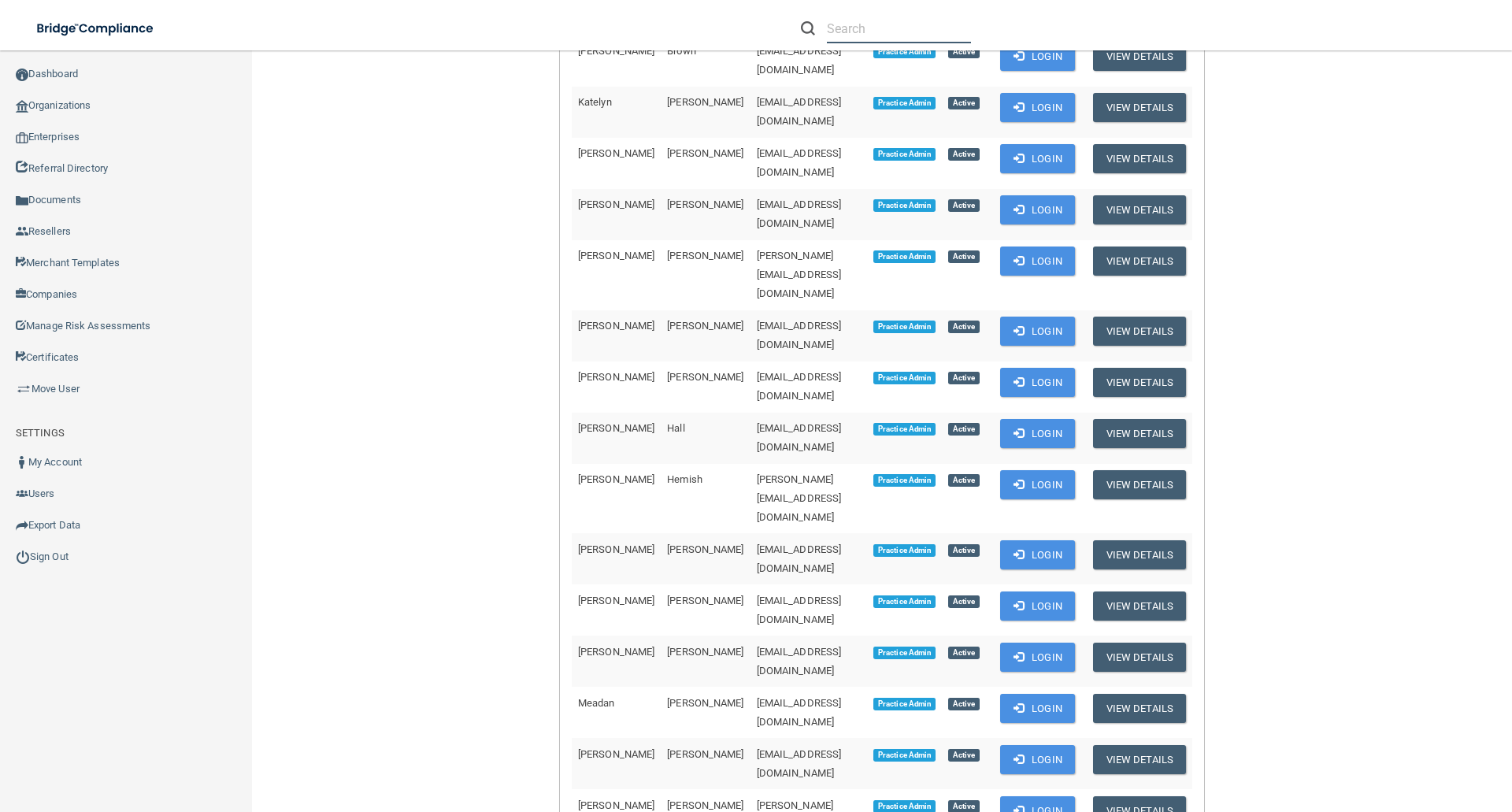
paste input "[EMAIL_ADDRESS][DOMAIN_NAME]"
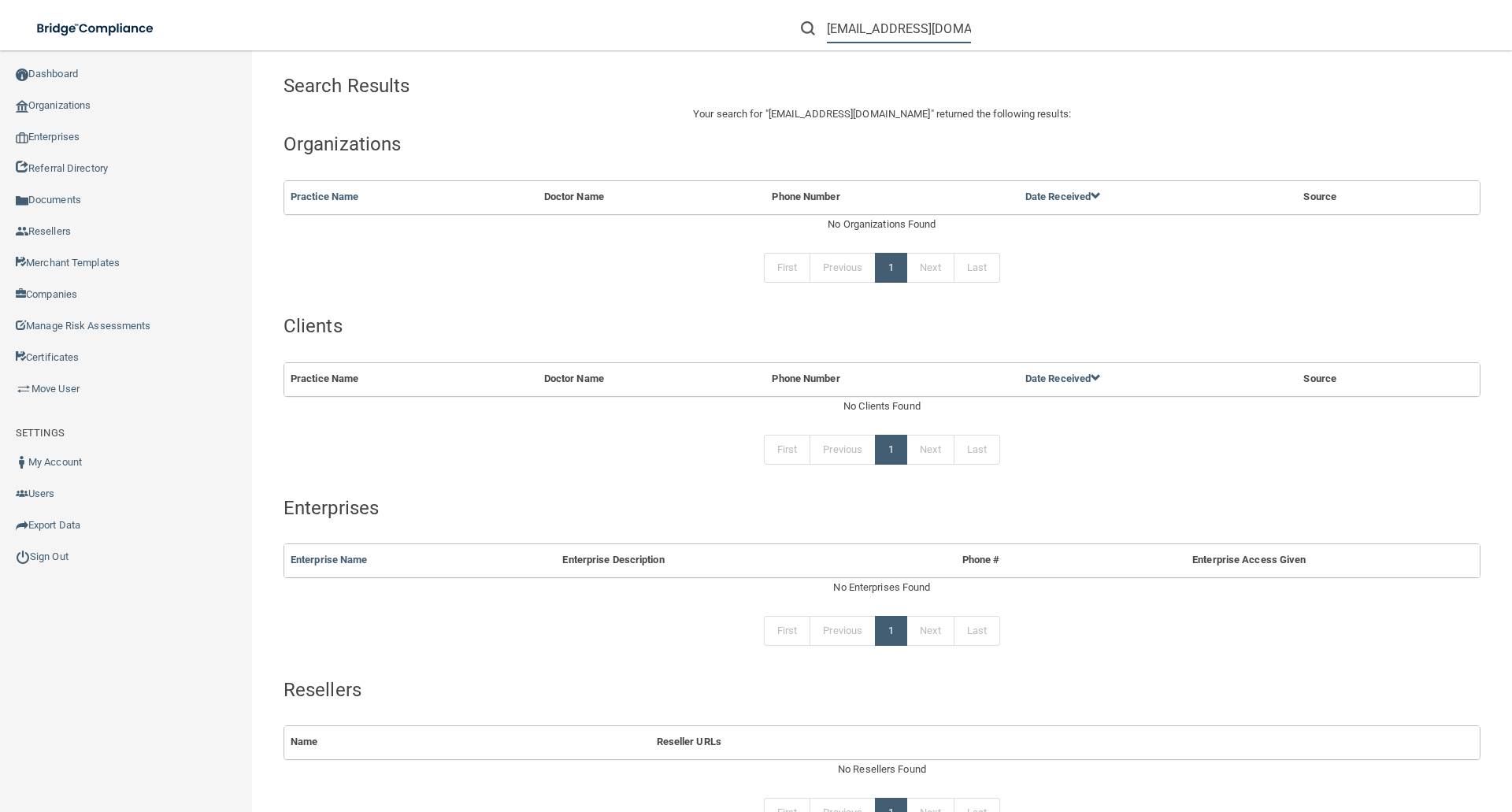
click at [911, 32] on input "[EMAIL_ADDRESS][DOMAIN_NAME]" at bounding box center [898, 28] width 144 height 29
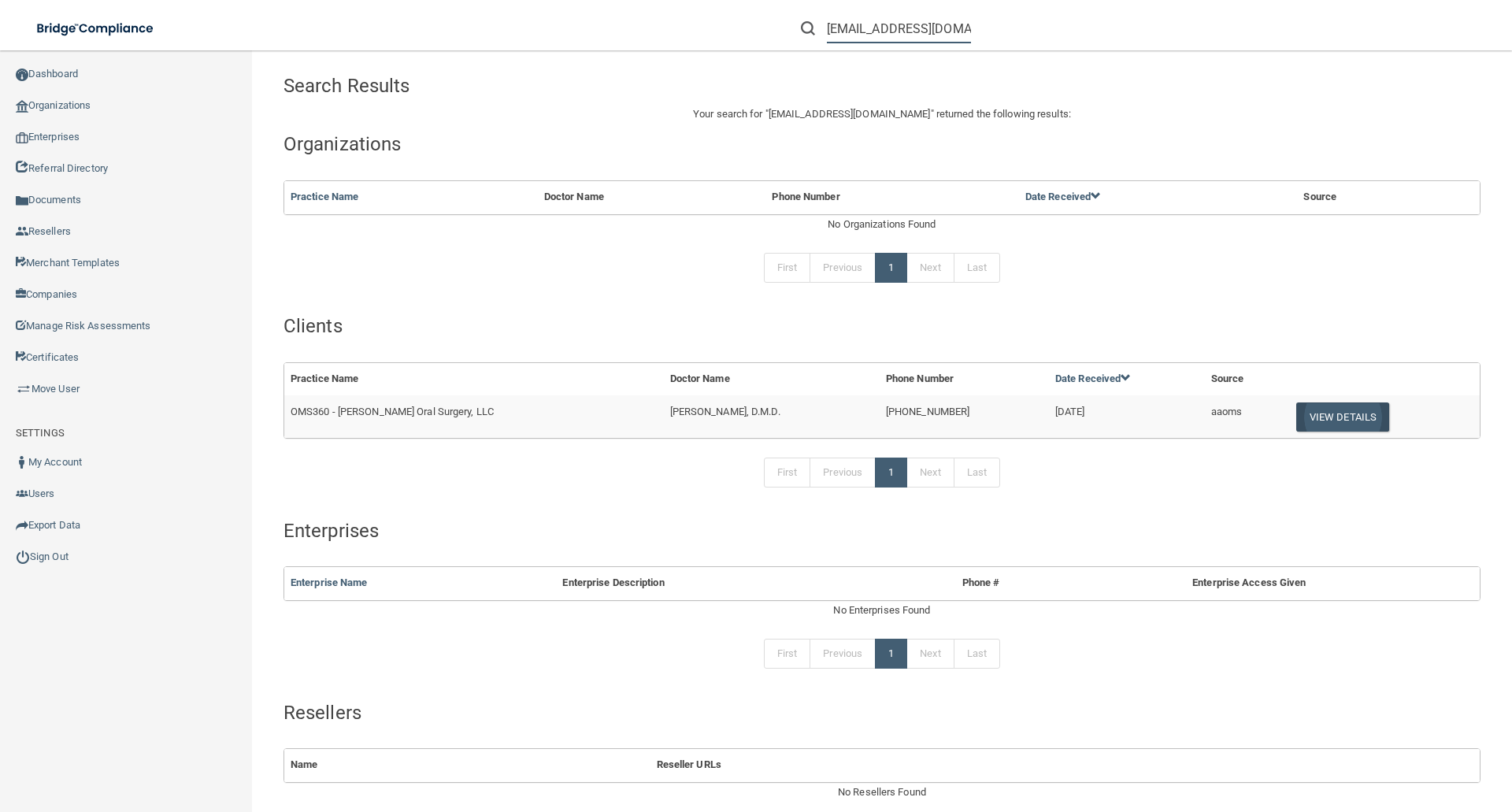
type input "[EMAIL_ADDRESS][DOMAIN_NAME]"
click at [1329, 416] on button "View Details" at bounding box center [1343, 416] width 93 height 29
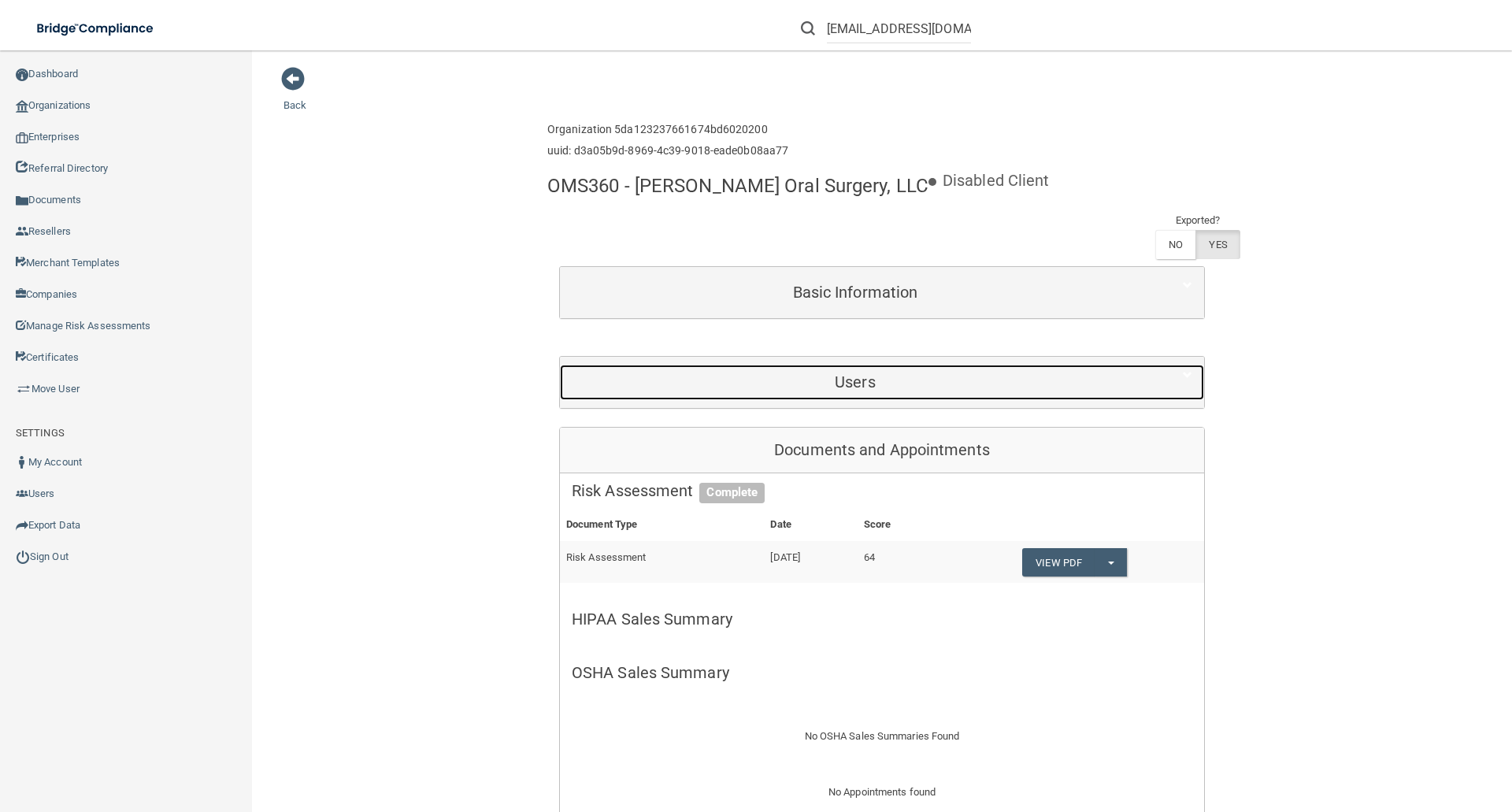
click at [894, 386] on h5 "Users" at bounding box center [855, 382] width 567 height 17
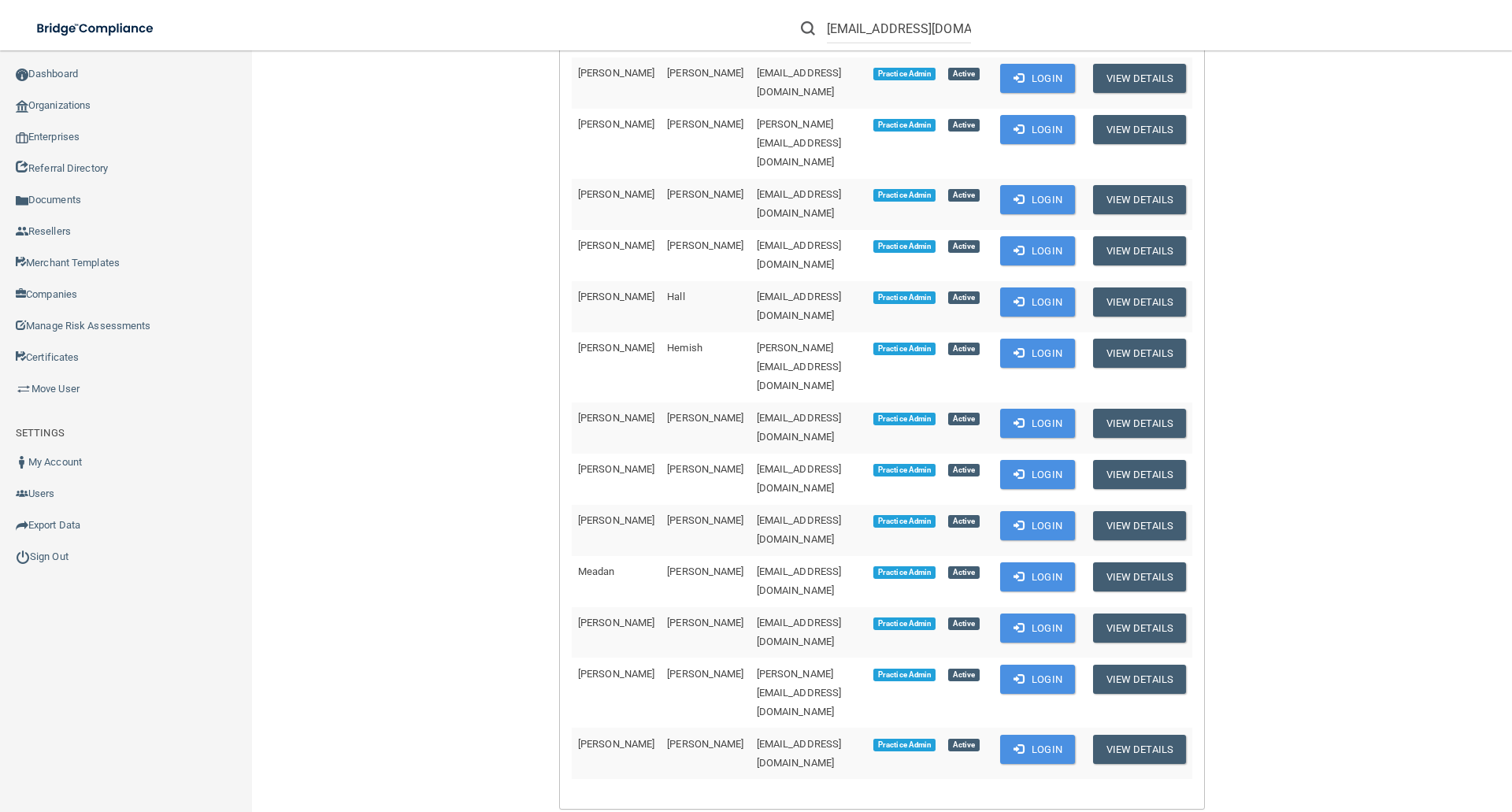
scroll to position [788, 0]
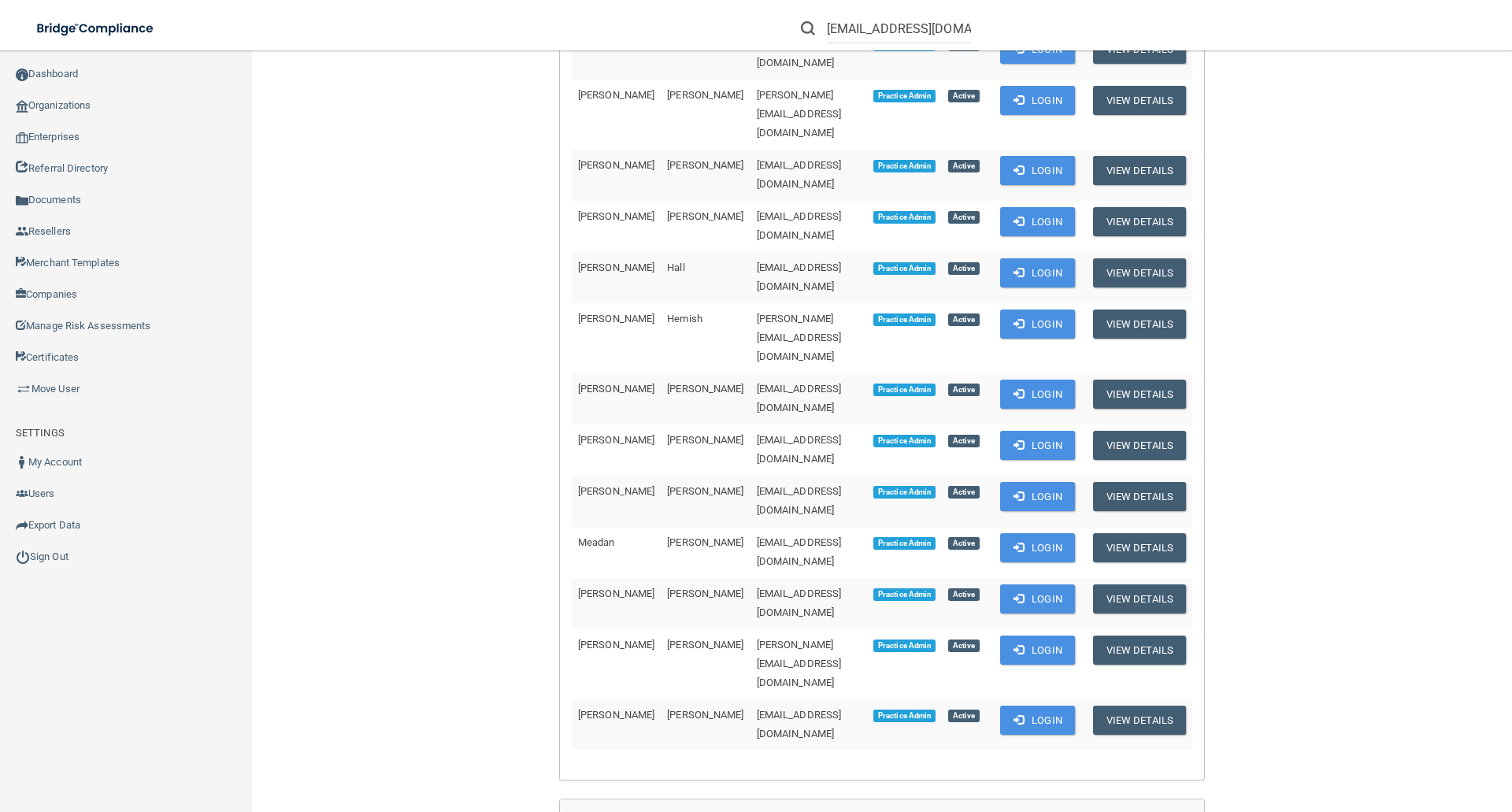
drag, startPoint x: 693, startPoint y: 474, endPoint x: 861, endPoint y: 480, distance: 168.1
click at [861, 698] on td "[EMAIL_ADDRESS][DOMAIN_NAME]" at bounding box center [809, 723] width 117 height 51
copy span "[EMAIL_ADDRESS][DOMAIN_NAME]"
click at [66, 386] on link "Move User" at bounding box center [126, 390] width 253 height 32
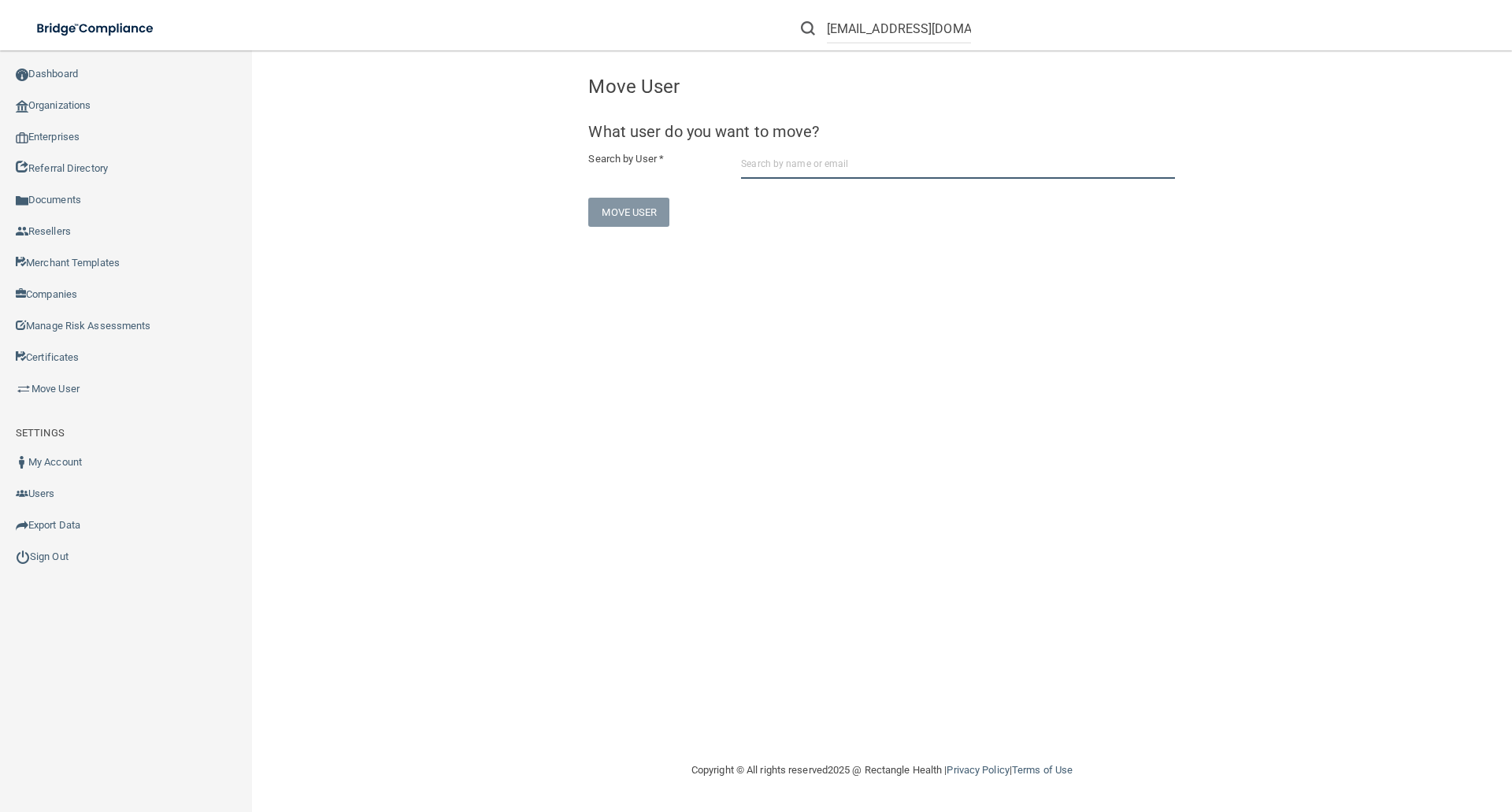
click at [743, 162] on input "text" at bounding box center [958, 163] width 434 height 29
paste input "taylorwhitney@richardsonoms.com"
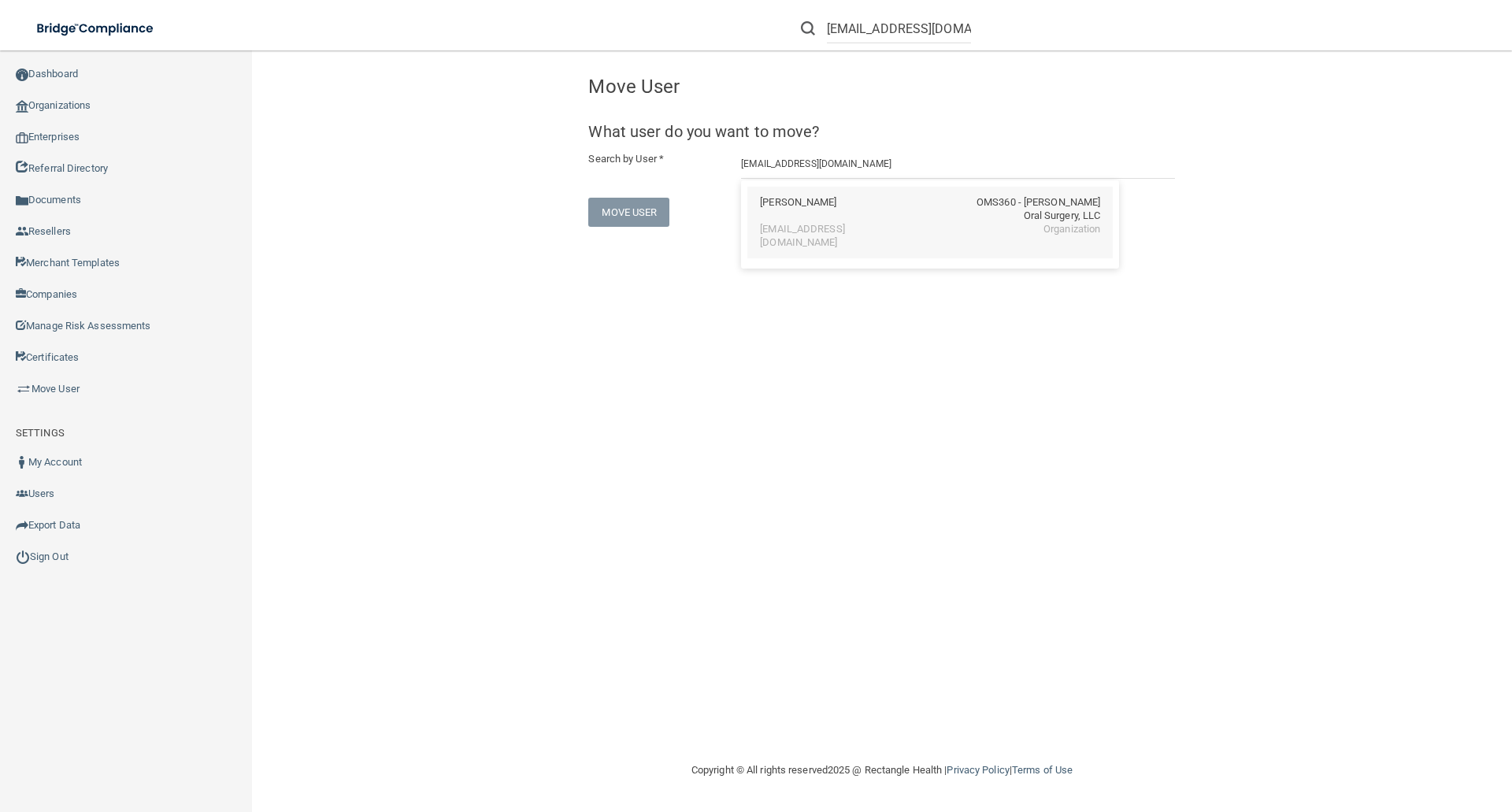
click at [815, 213] on div "Taylor Whitney" at bounding box center [798, 209] width 77 height 27
type input "Taylor Whitney"
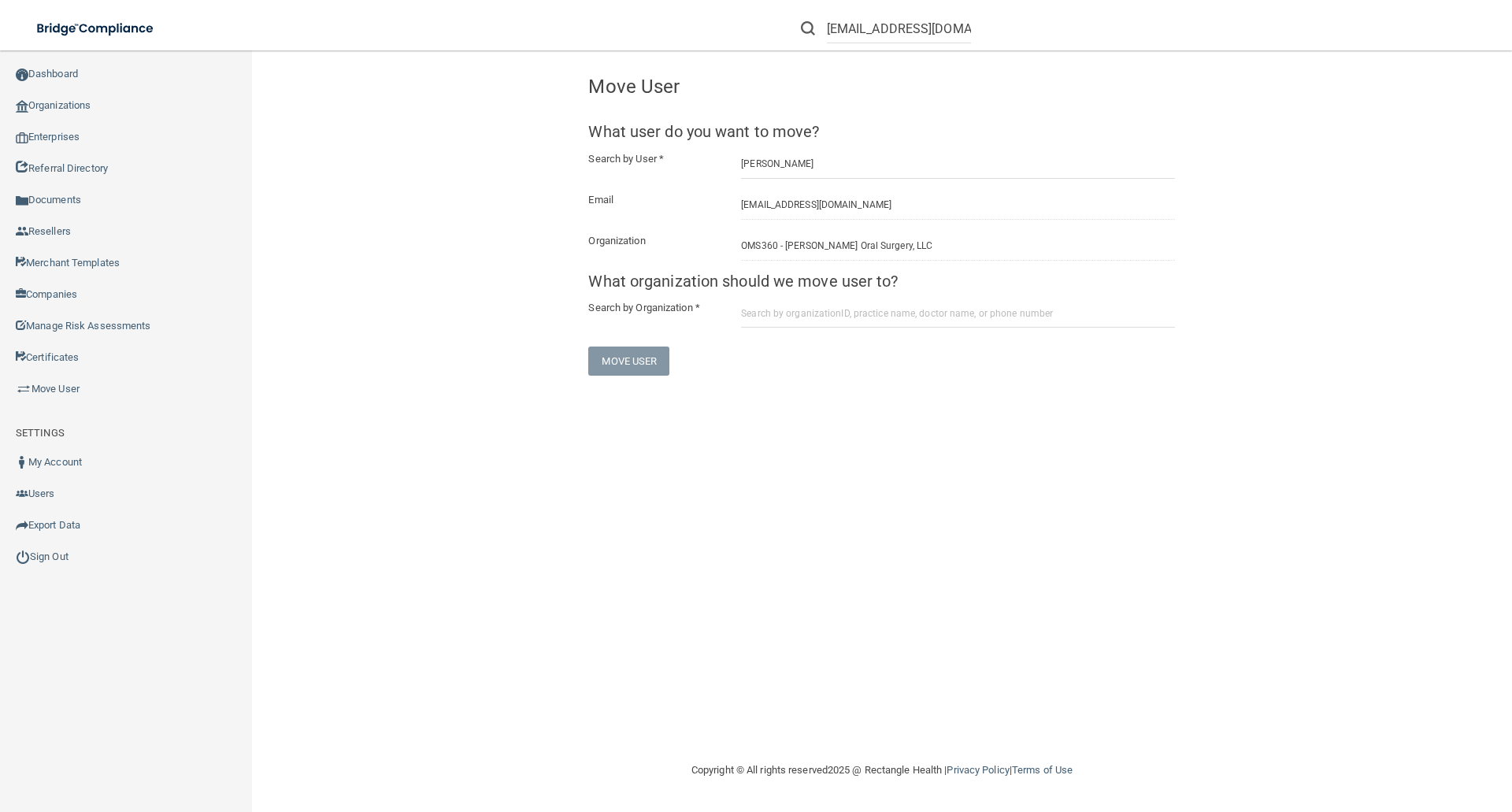
click at [738, 318] on div at bounding box center [957, 313] width 457 height 29
click at [747, 312] on input "text" at bounding box center [958, 313] width 434 height 29
paste input "68e7dad8d567d764656331c2"
click at [854, 364] on div "OMS360 - [PERSON_NAME] Oral and Facial Surgery" at bounding box center [828, 372] width 136 height 27
type input "OMS360 - [PERSON_NAME] Oral and Facial Surgery"
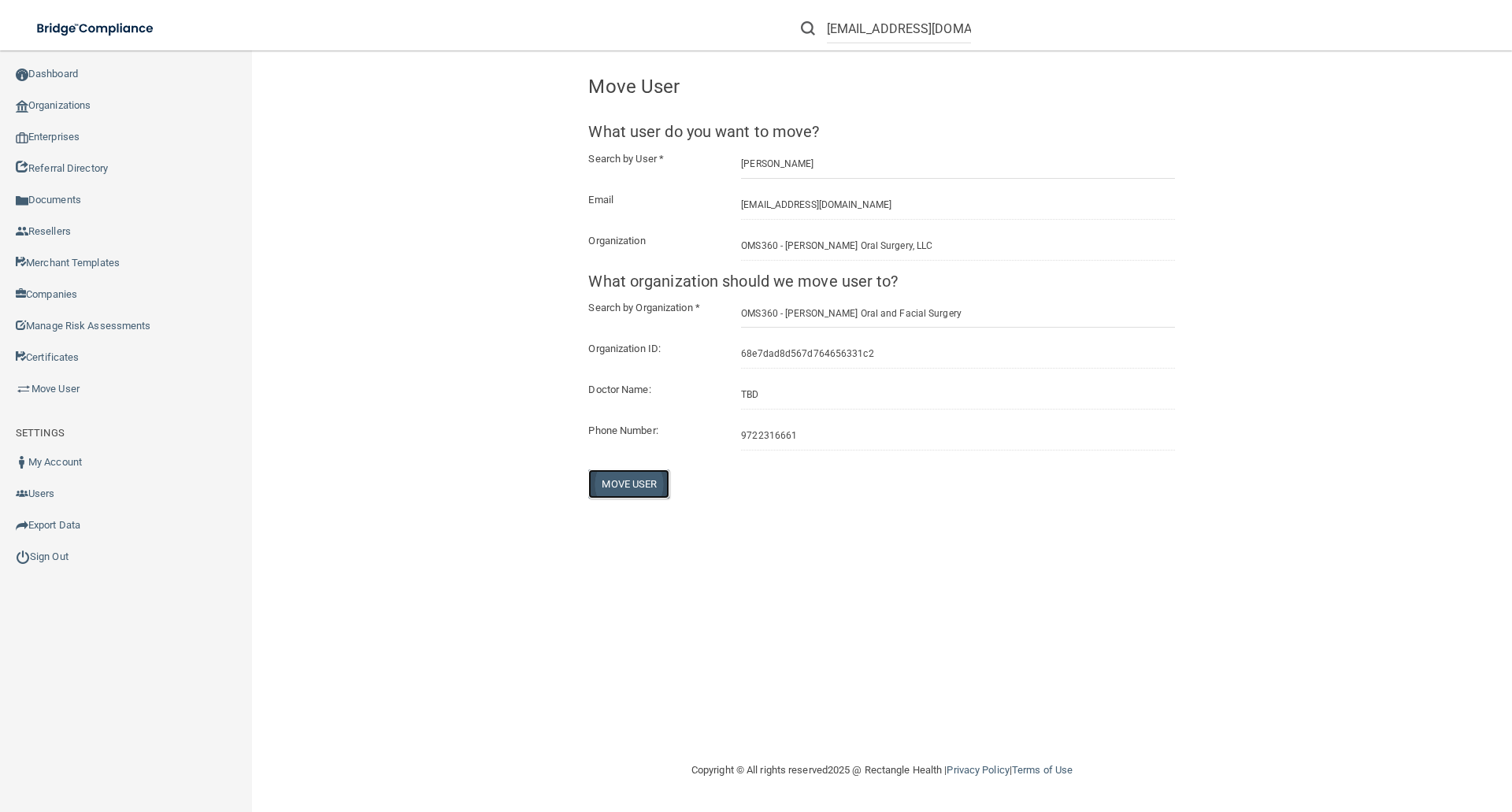
click at [630, 480] on button "Move User" at bounding box center [629, 483] width 81 height 29
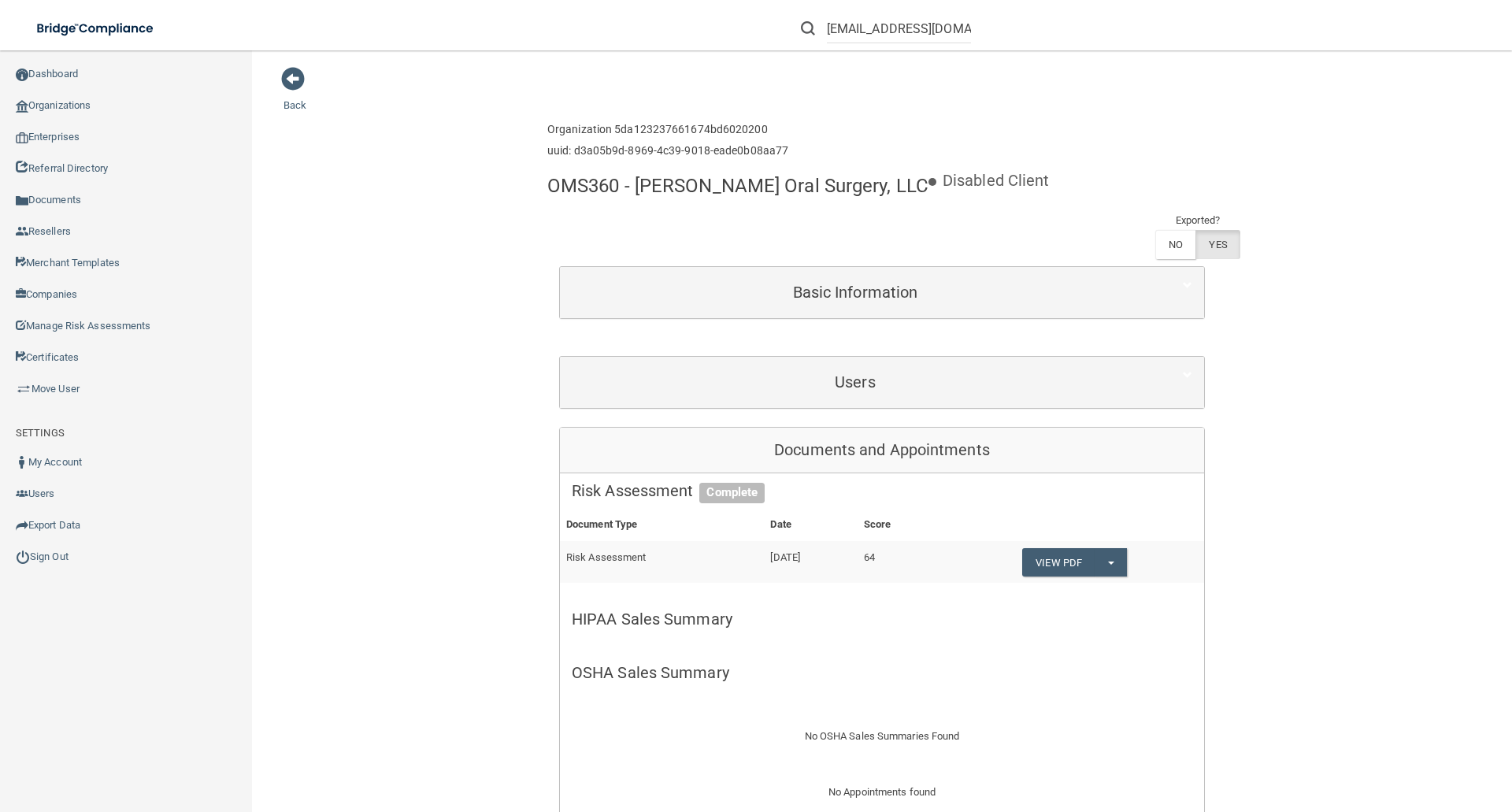
click at [831, 364] on div "Users" at bounding box center [882, 382] width 644 height 51
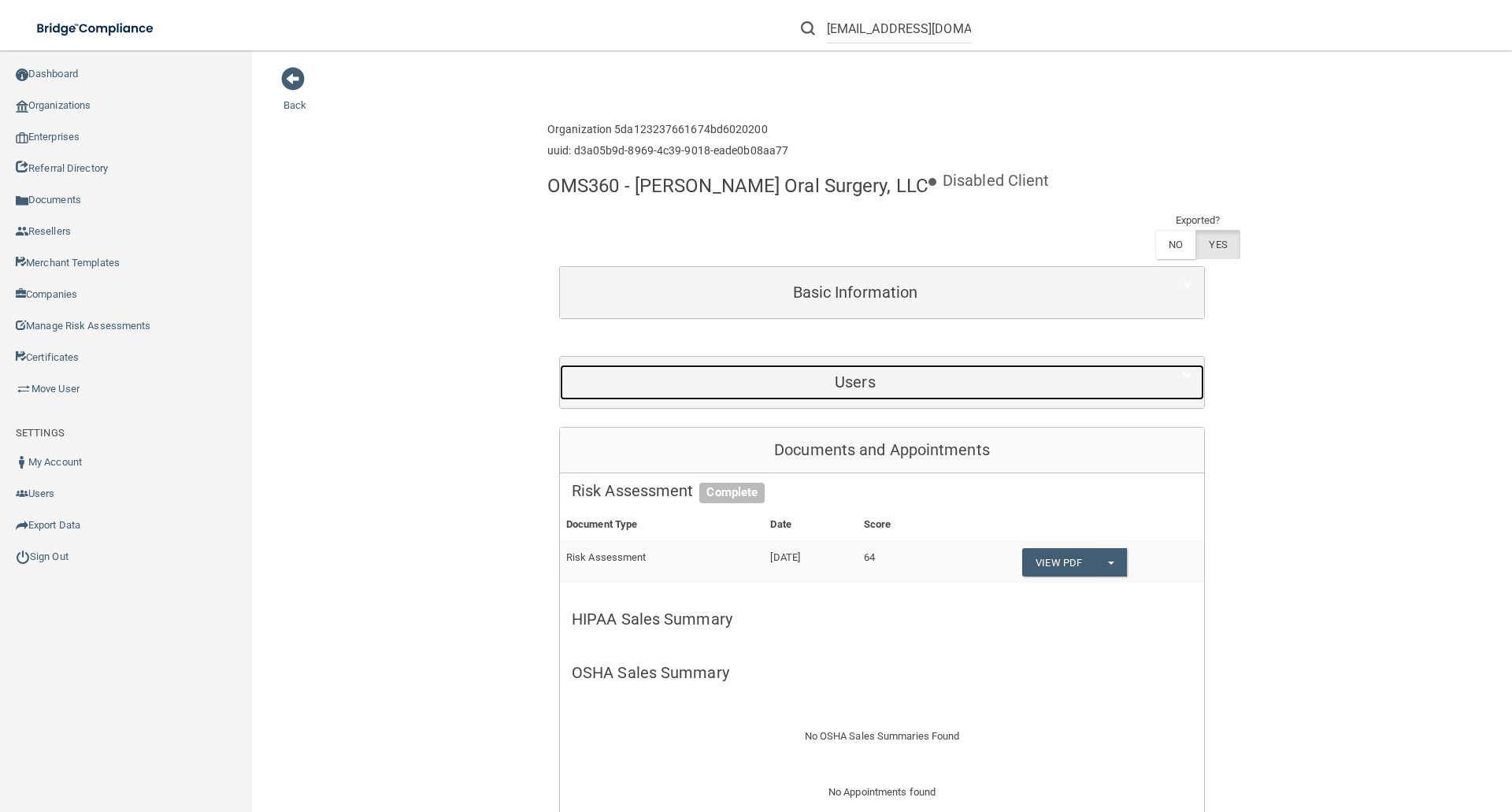
click at [830, 376] on h5 "Users" at bounding box center [855, 382] width 567 height 17
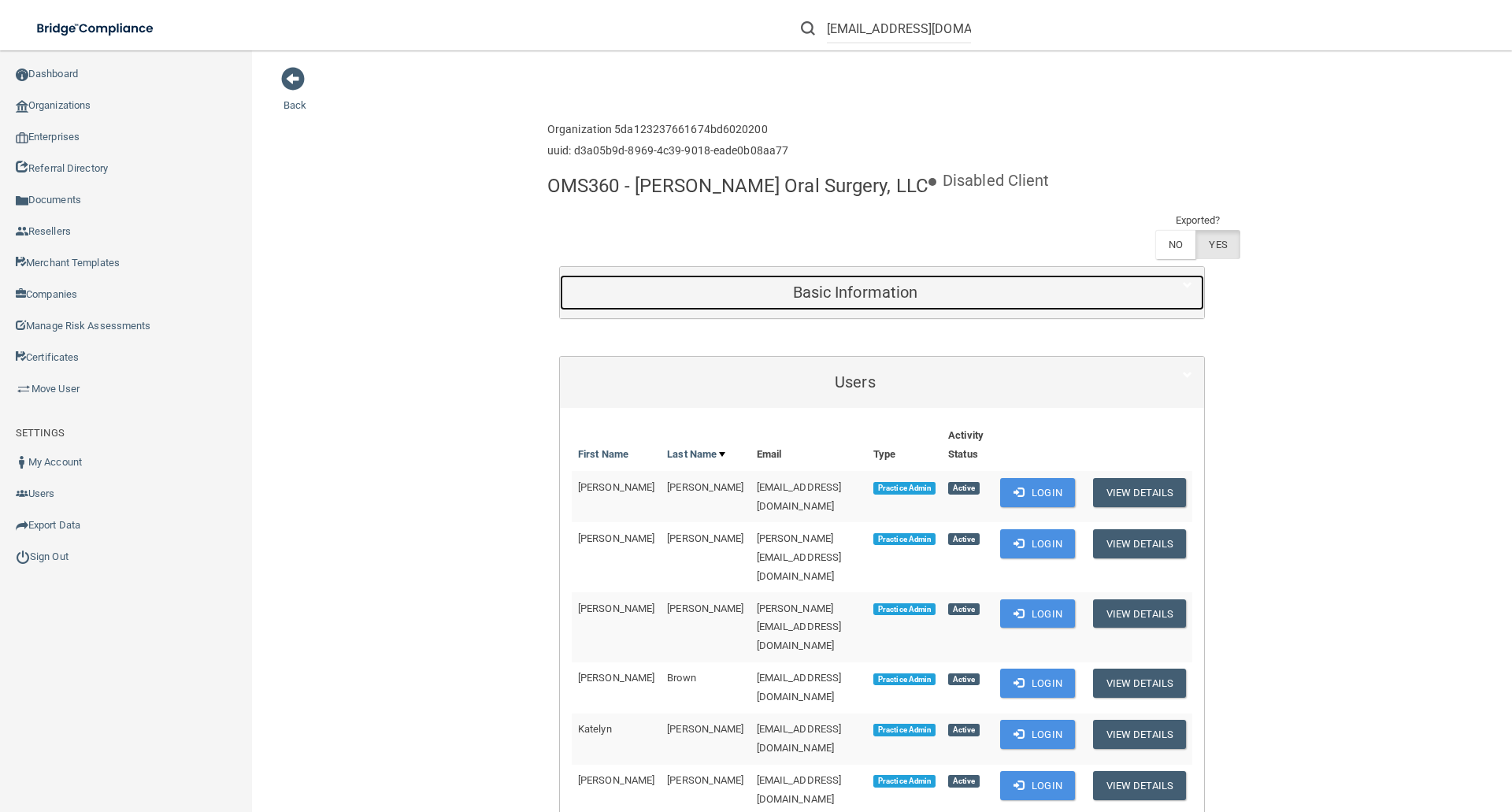
click at [786, 288] on h5 "Basic Information" at bounding box center [855, 292] width 567 height 17
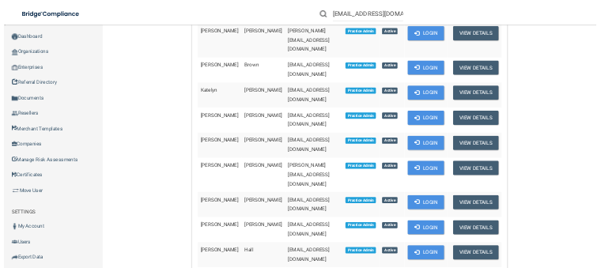
scroll to position [1028, 0]
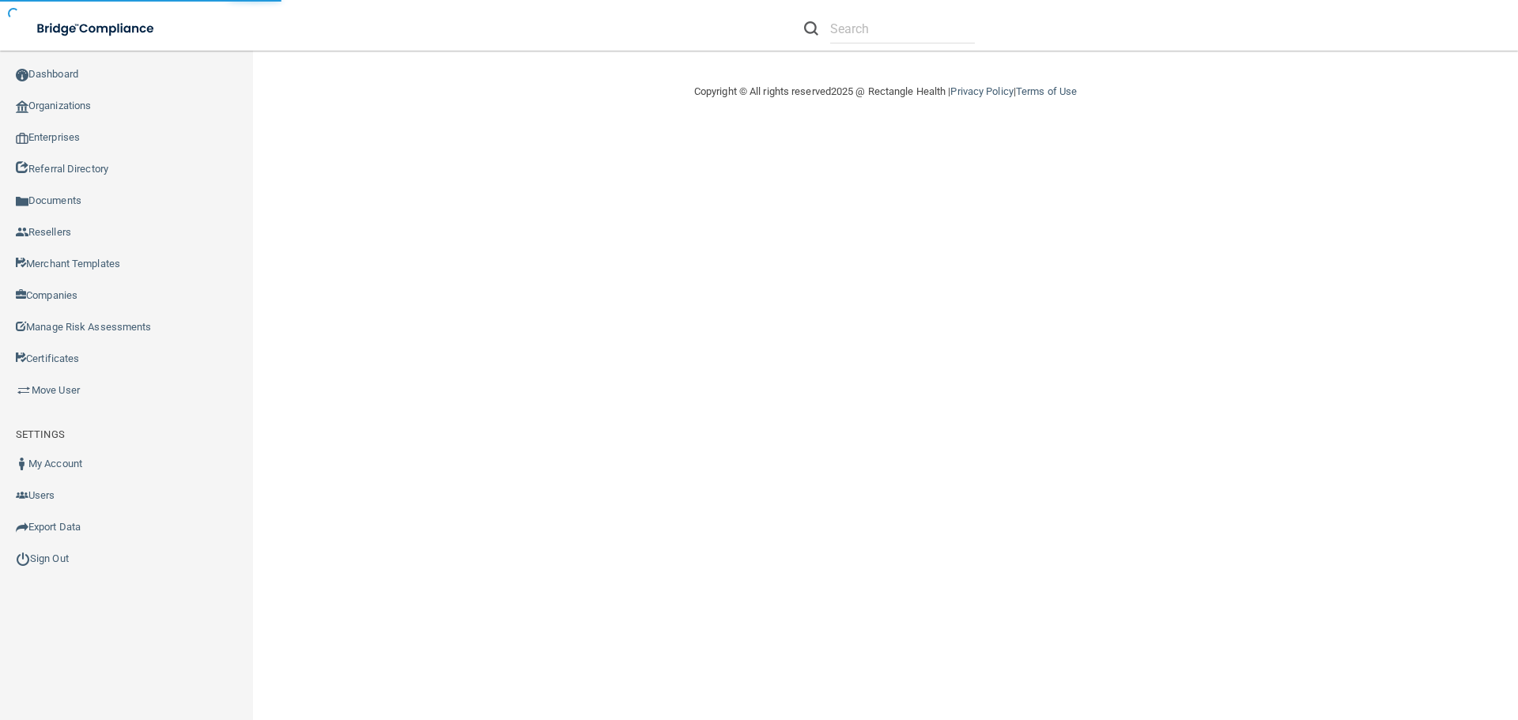
click at [922, 390] on main "Copyright © All rights reserved 2025 @ Rectangle Health | Privacy Policy | Term…" at bounding box center [885, 386] width 1265 height 670
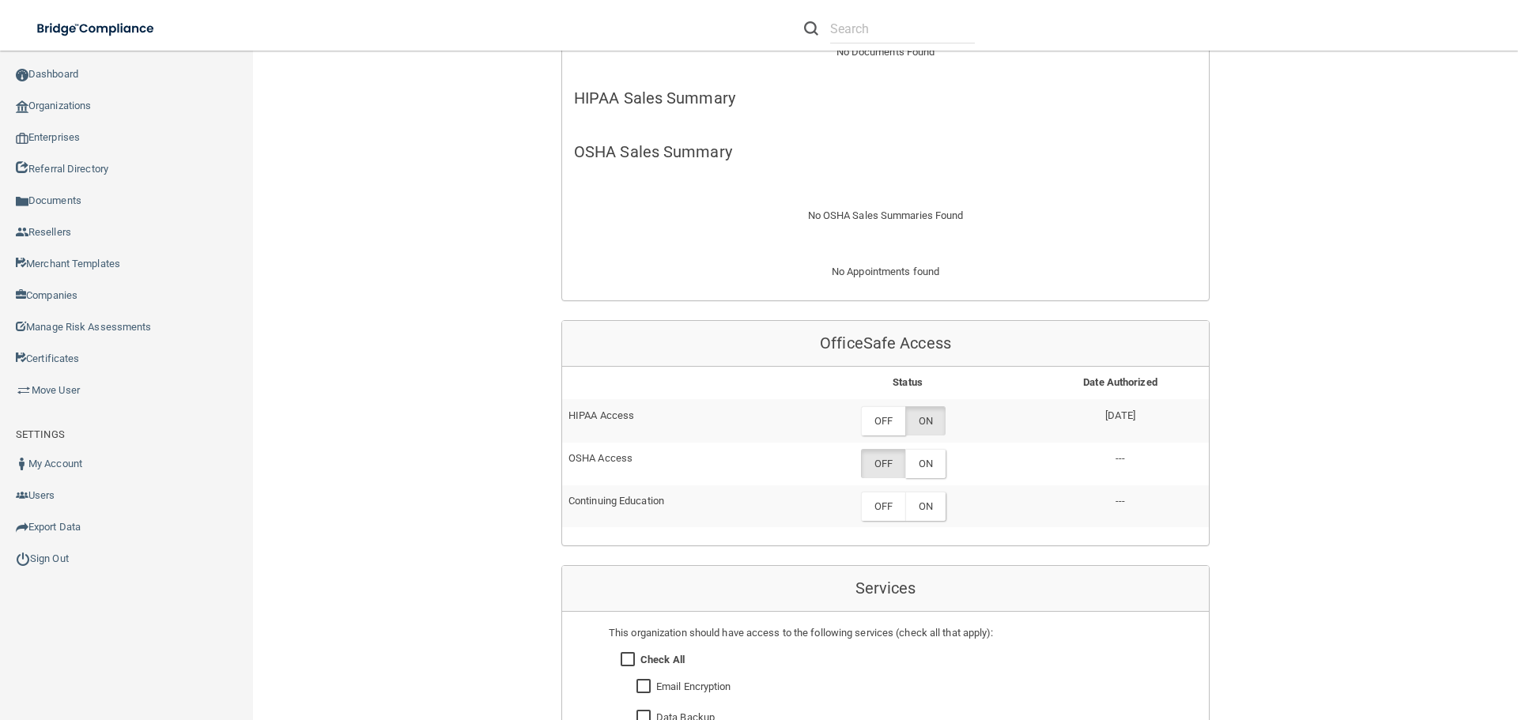
scroll to position [712, 0]
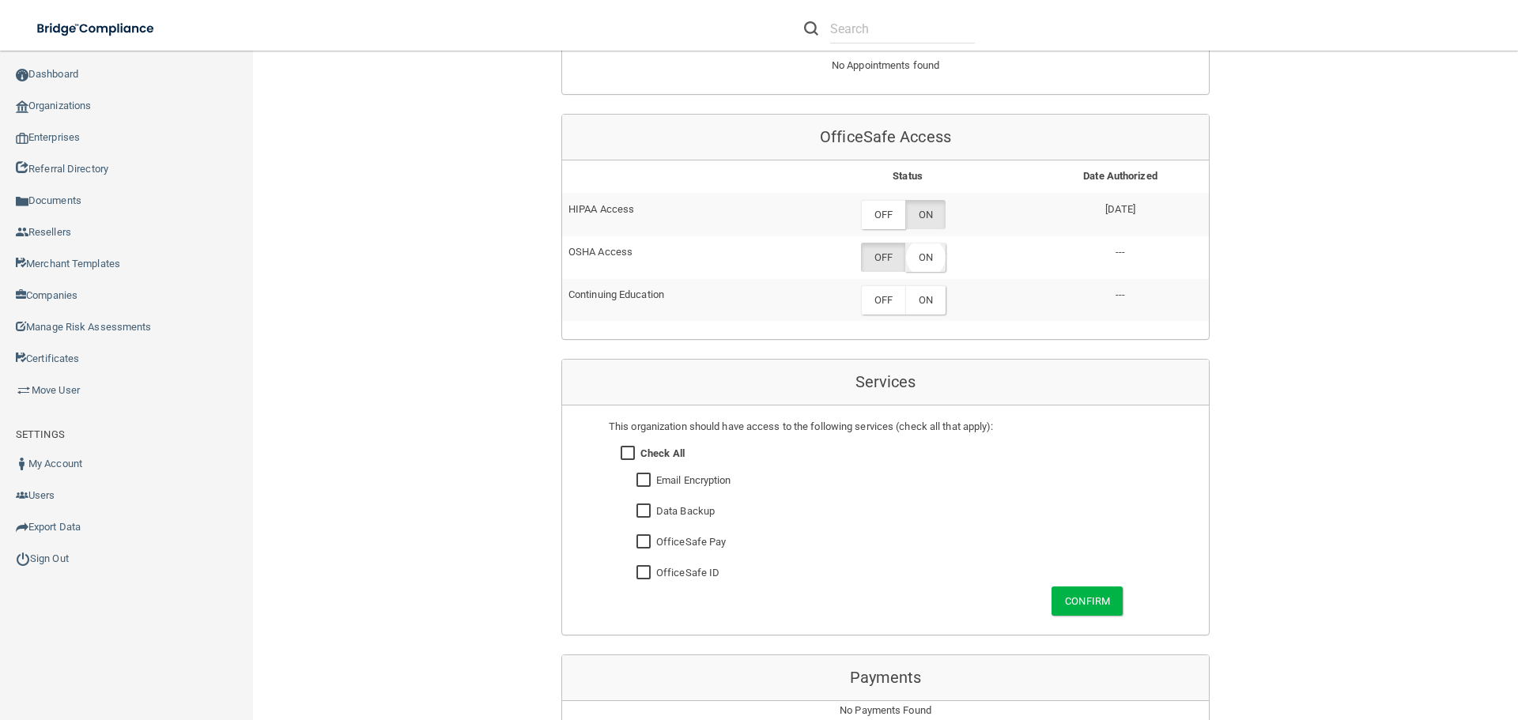
click at [924, 254] on label "ON" at bounding box center [925, 257] width 40 height 29
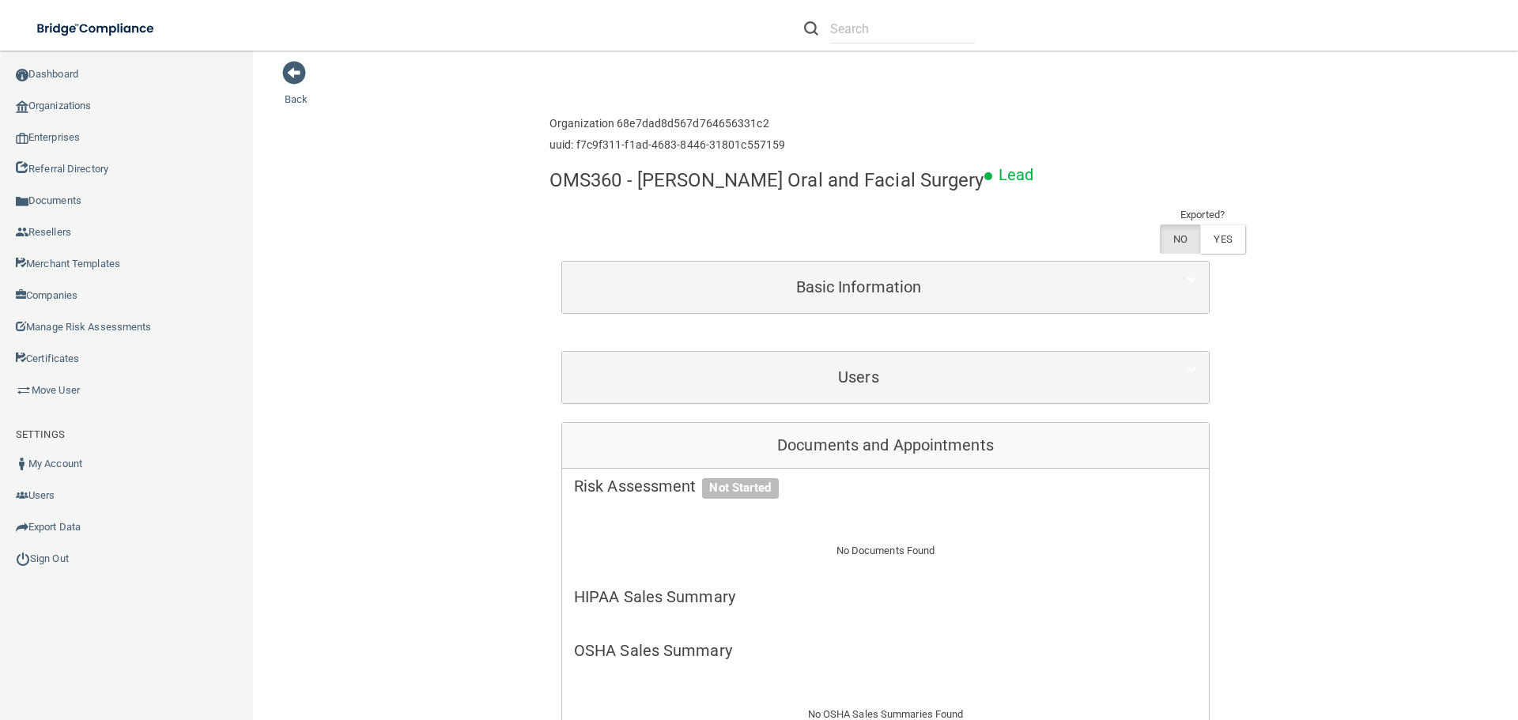
scroll to position [0, 0]
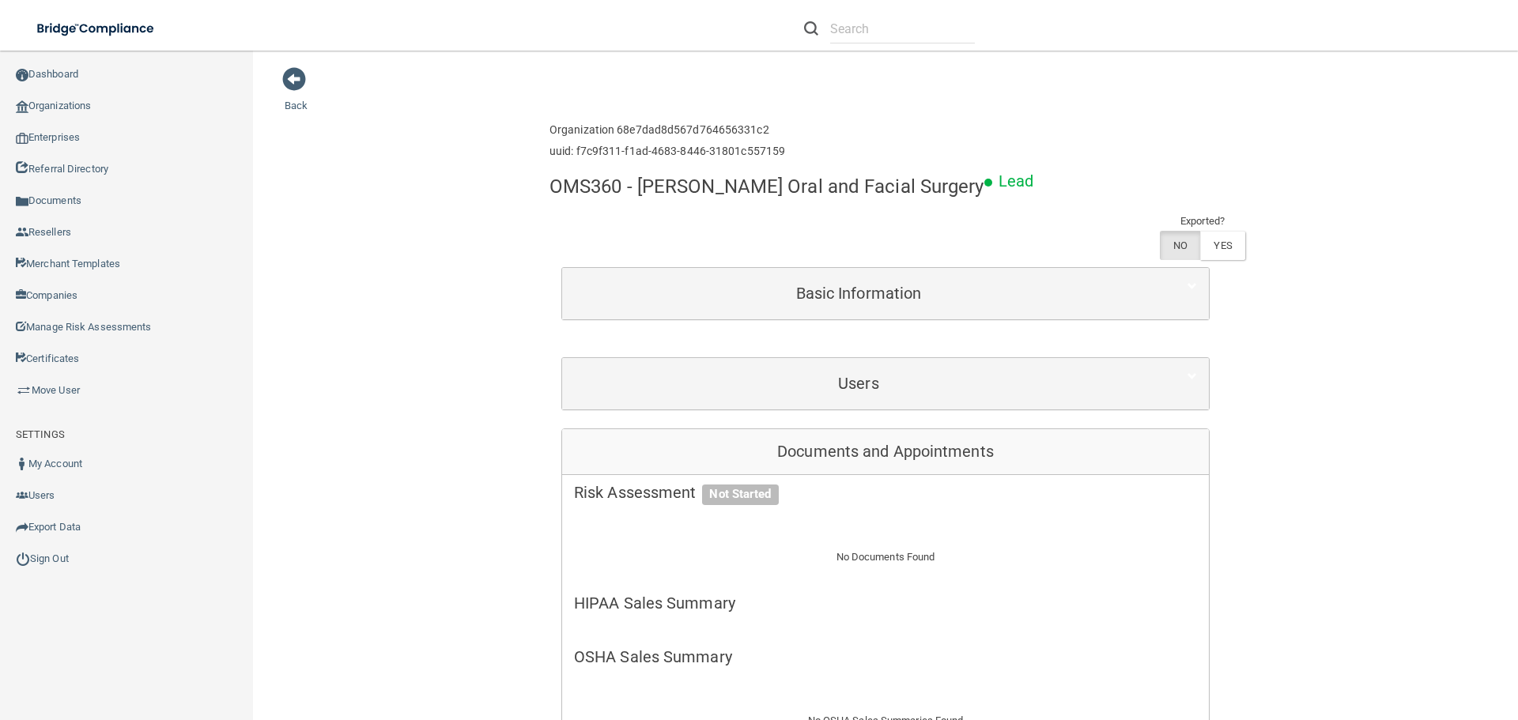
click at [716, 236] on div "OMS360 - [PERSON_NAME] Oral and Facial Surgery Lead Exported? NO YES" at bounding box center [886, 217] width 672 height 100
drag, startPoint x: 612, startPoint y: 130, endPoint x: 531, endPoint y: 164, distance: 87.5
copy div "68e7dad8d567d764656331c2"
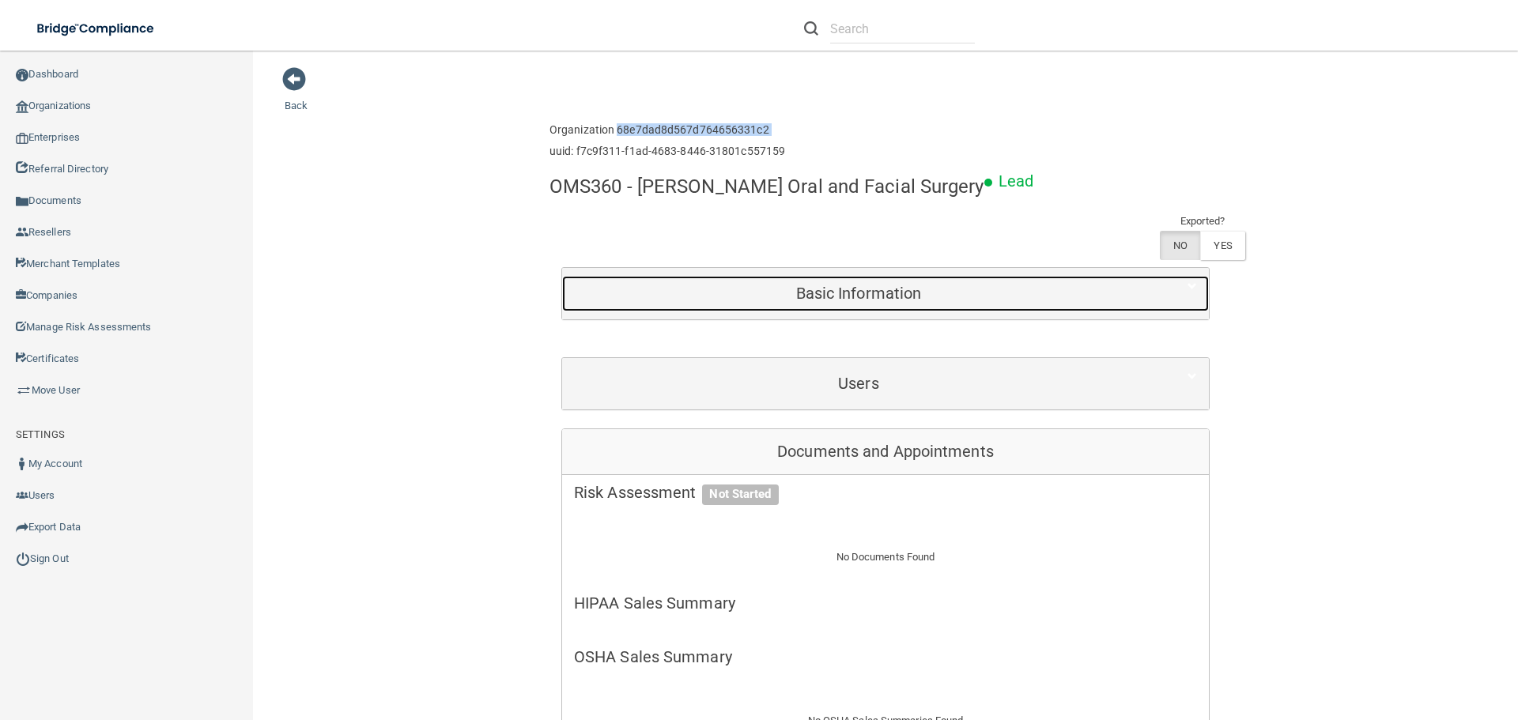
click at [861, 293] on h5 "Basic Information" at bounding box center [858, 293] width 569 height 17
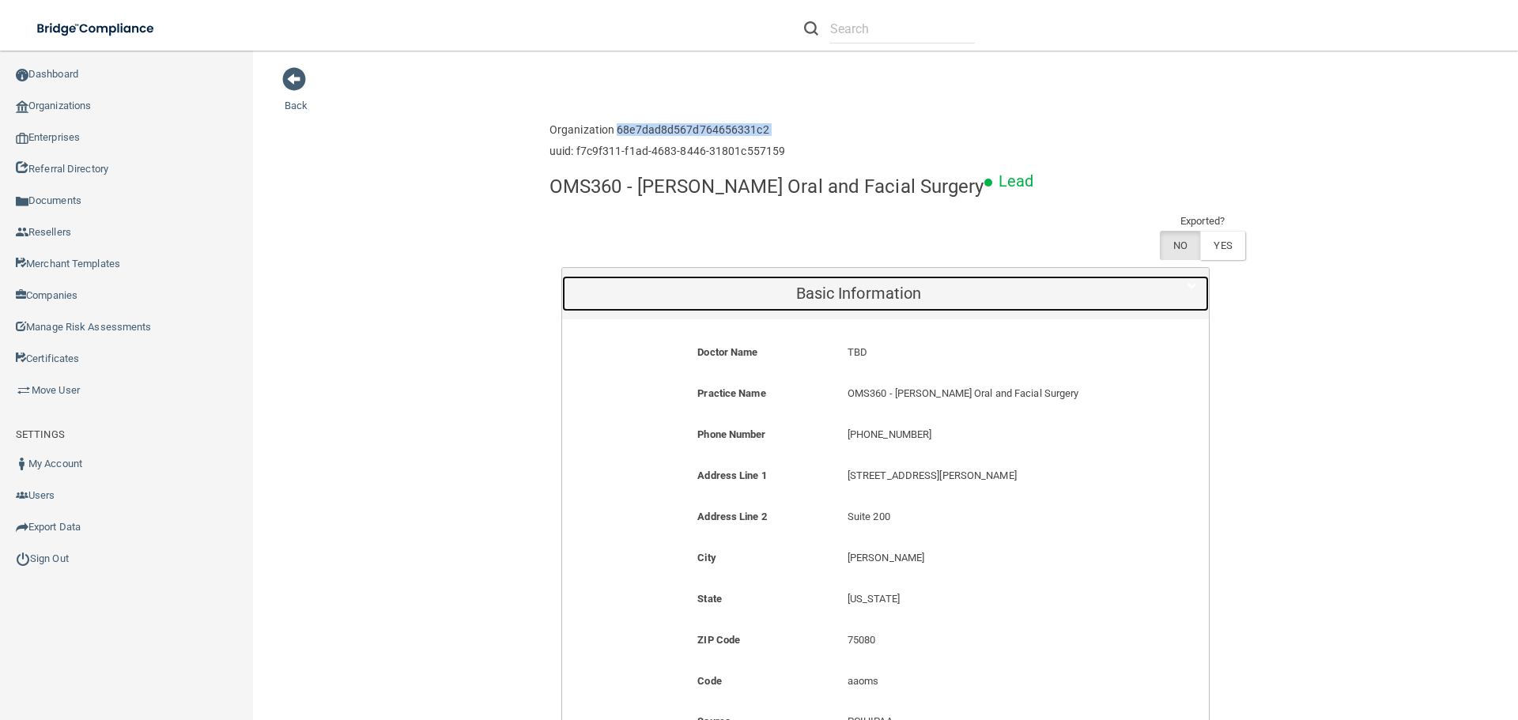
click at [861, 293] on h5 "Basic Information" at bounding box center [858, 293] width 569 height 17
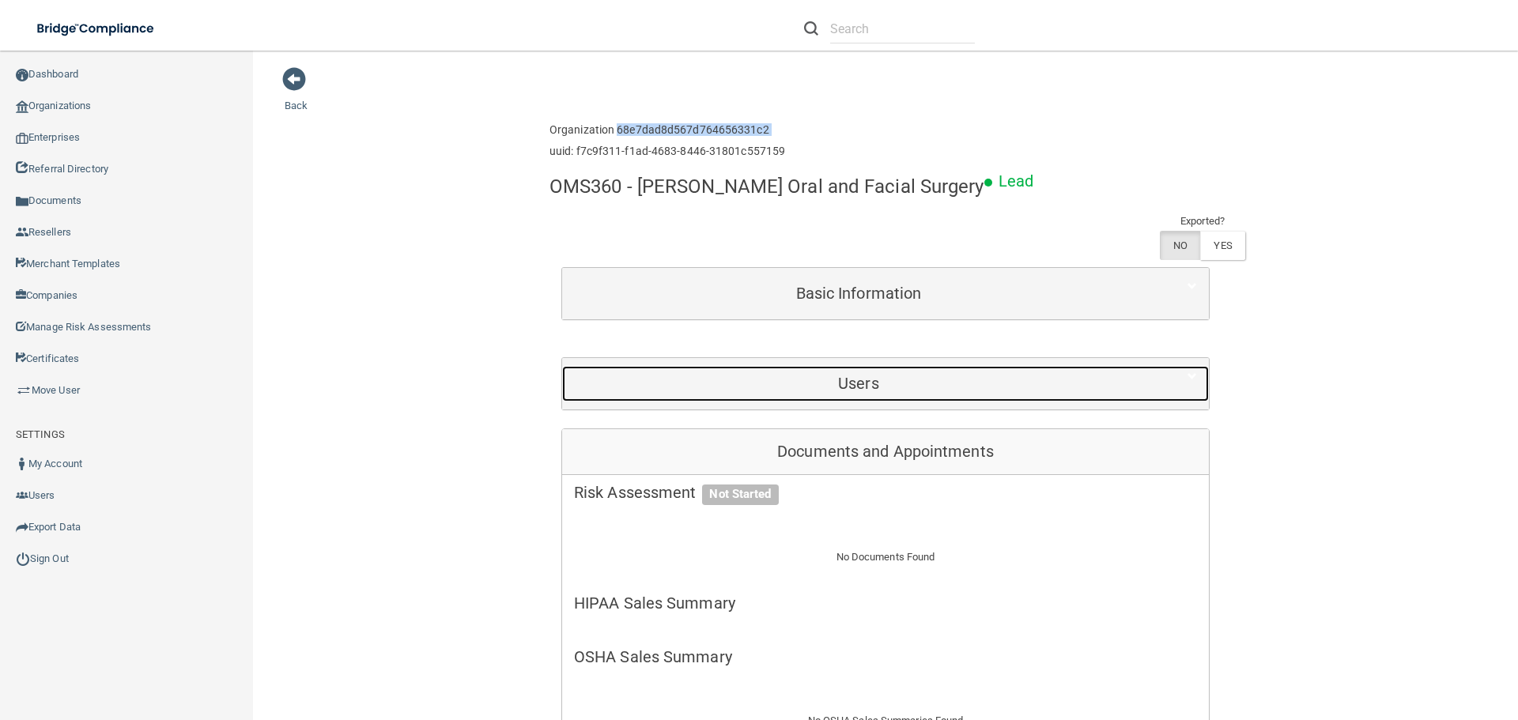
click at [855, 372] on div "Users" at bounding box center [858, 384] width 593 height 36
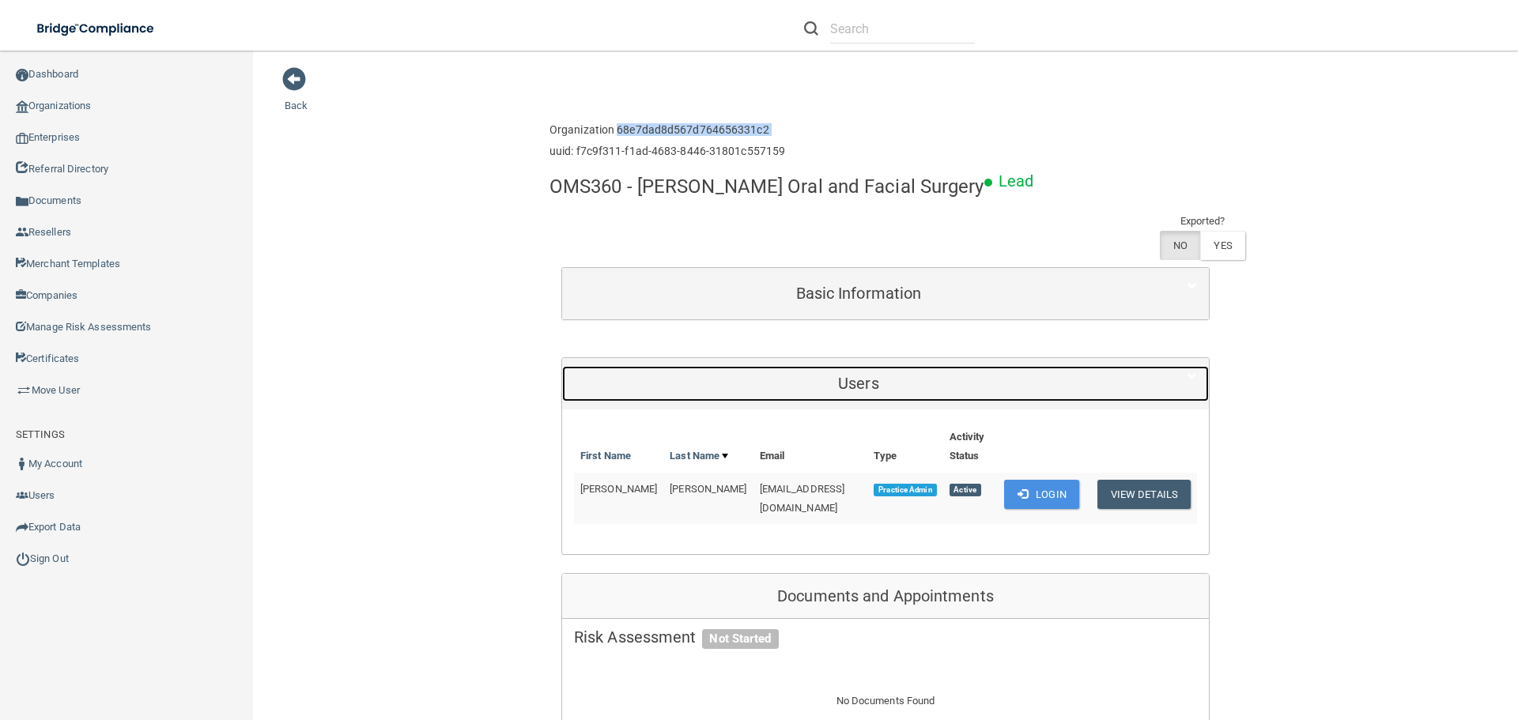
click at [883, 381] on h5 "Users" at bounding box center [858, 383] width 569 height 17
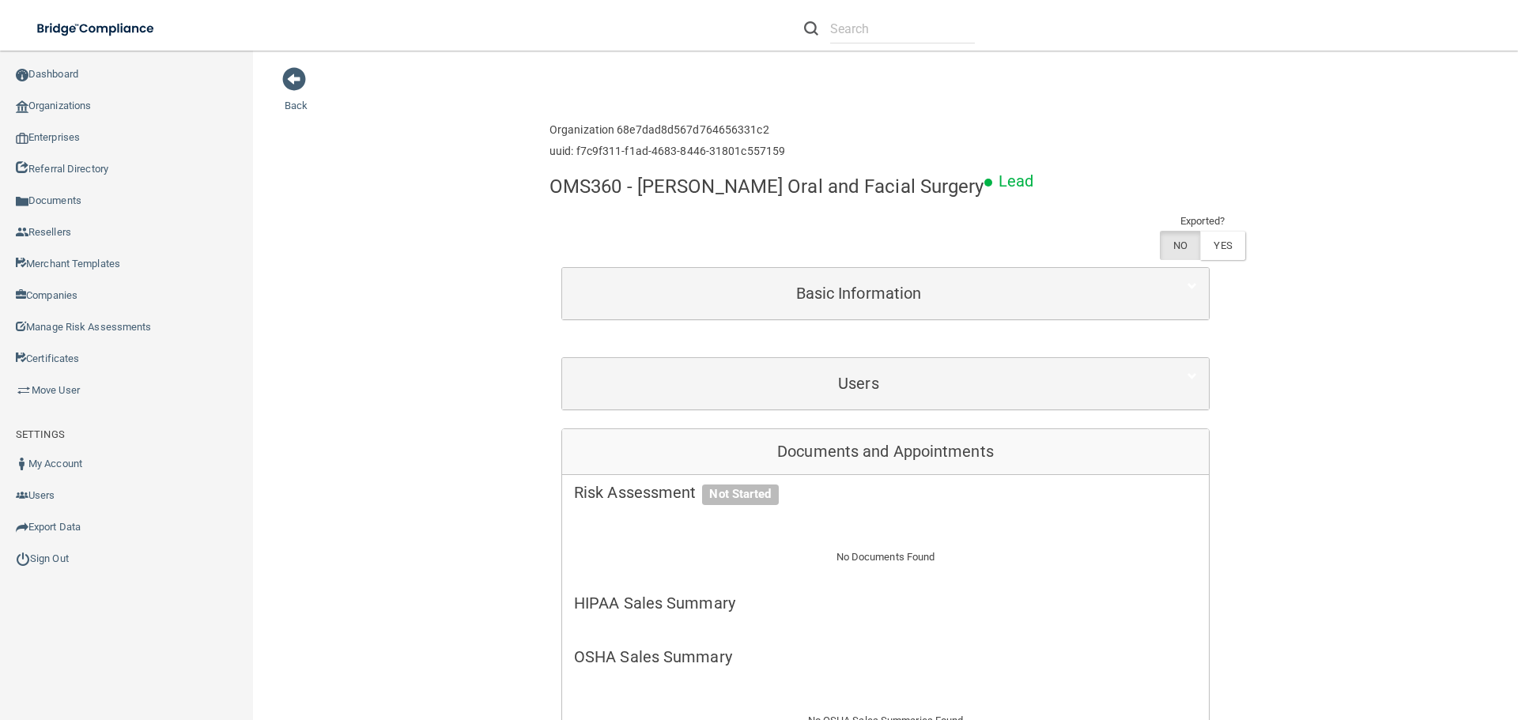
drag, startPoint x: 293, startPoint y: 80, endPoint x: 326, endPoint y: 85, distance: 33.7
click at [294, 77] on span at bounding box center [294, 79] width 24 height 24
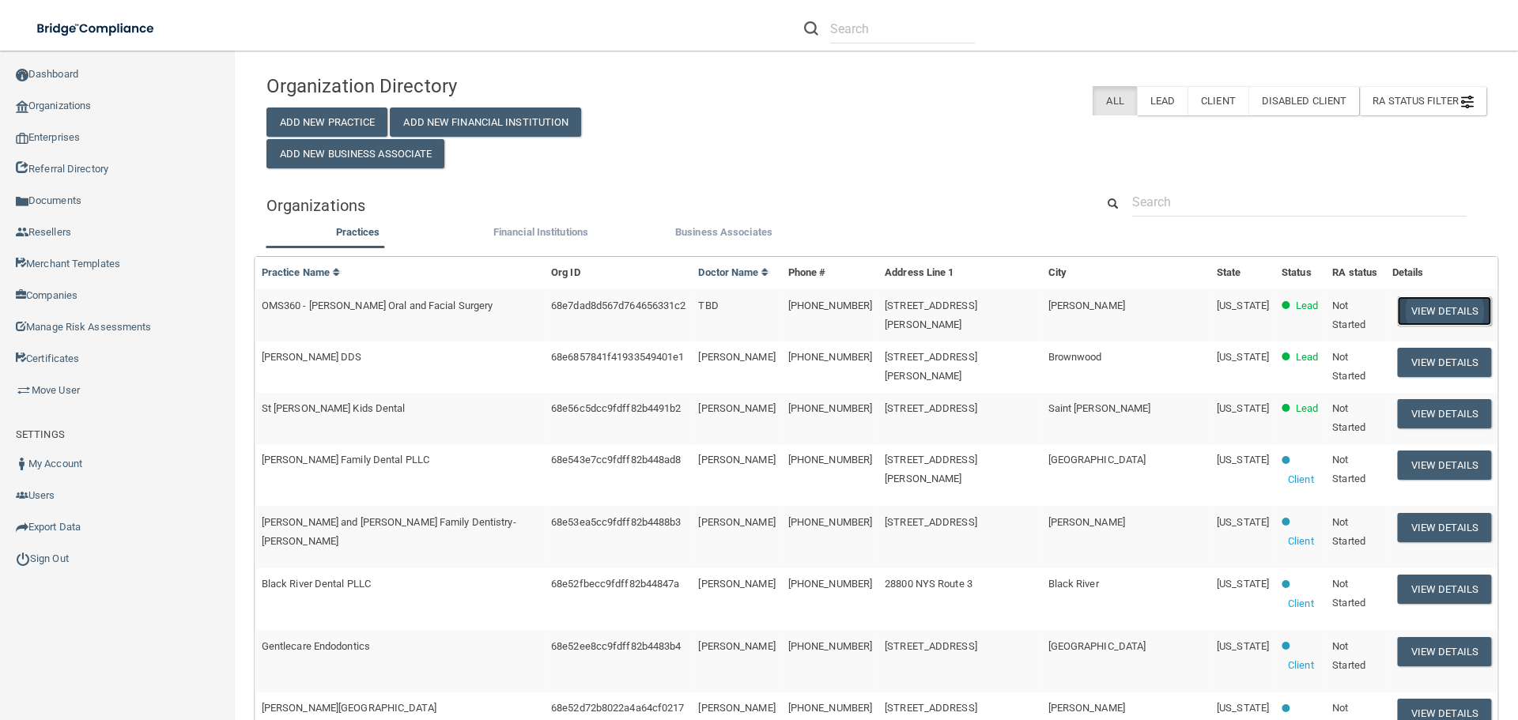
click at [1421, 308] on button "View Details" at bounding box center [1444, 311] width 93 height 29
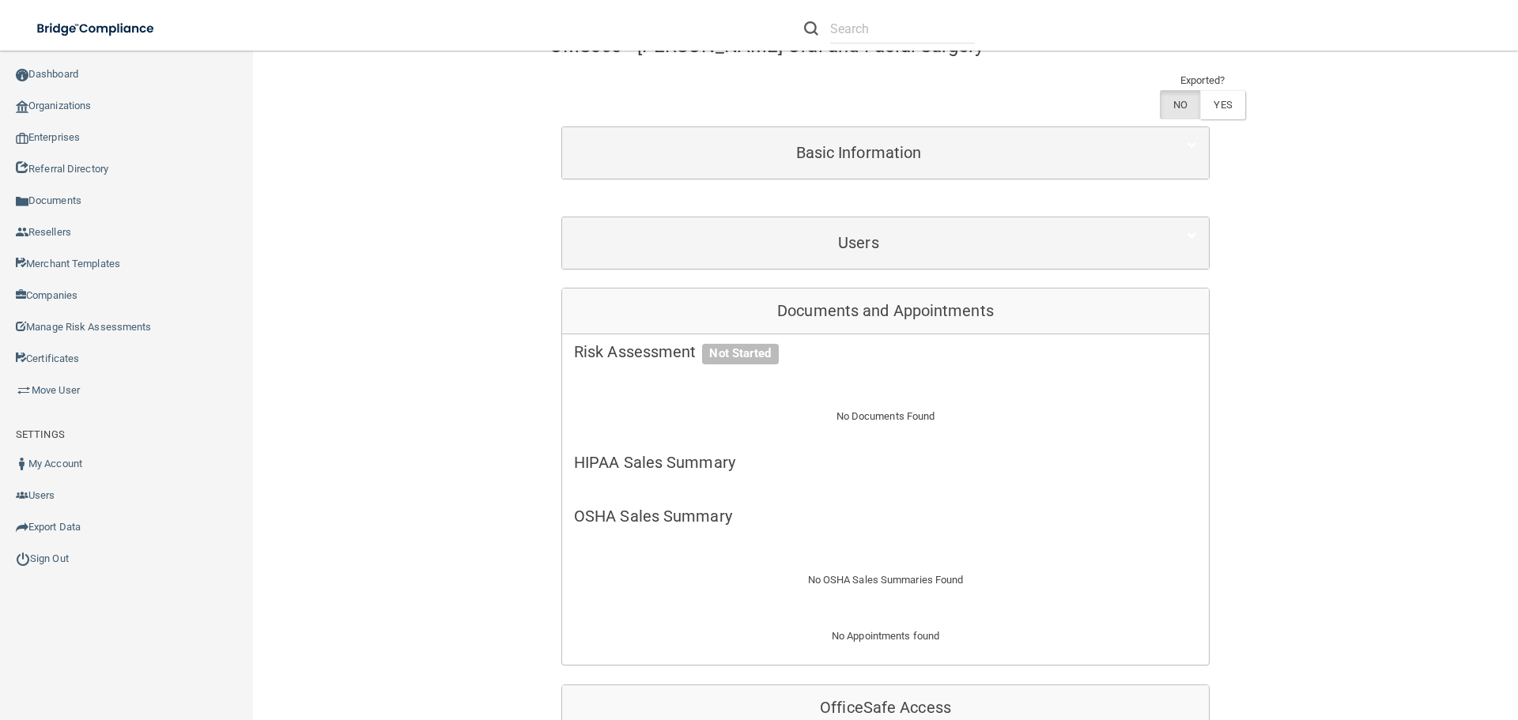
scroll to position [158, 0]
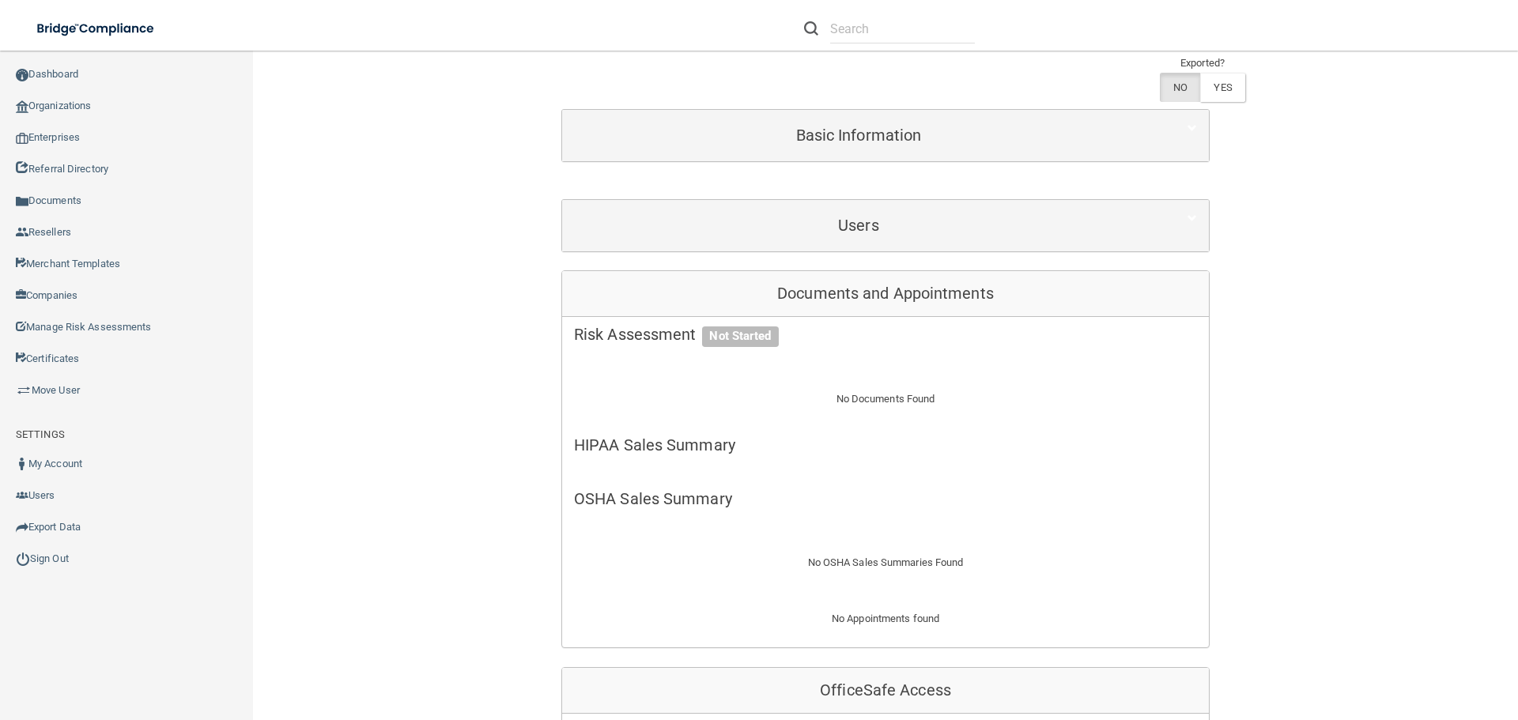
click at [887, 199] on div "Users First Name Last Name Email Type Activity Status [PERSON_NAME] [PERSON_NAM…" at bounding box center [885, 225] width 648 height 53
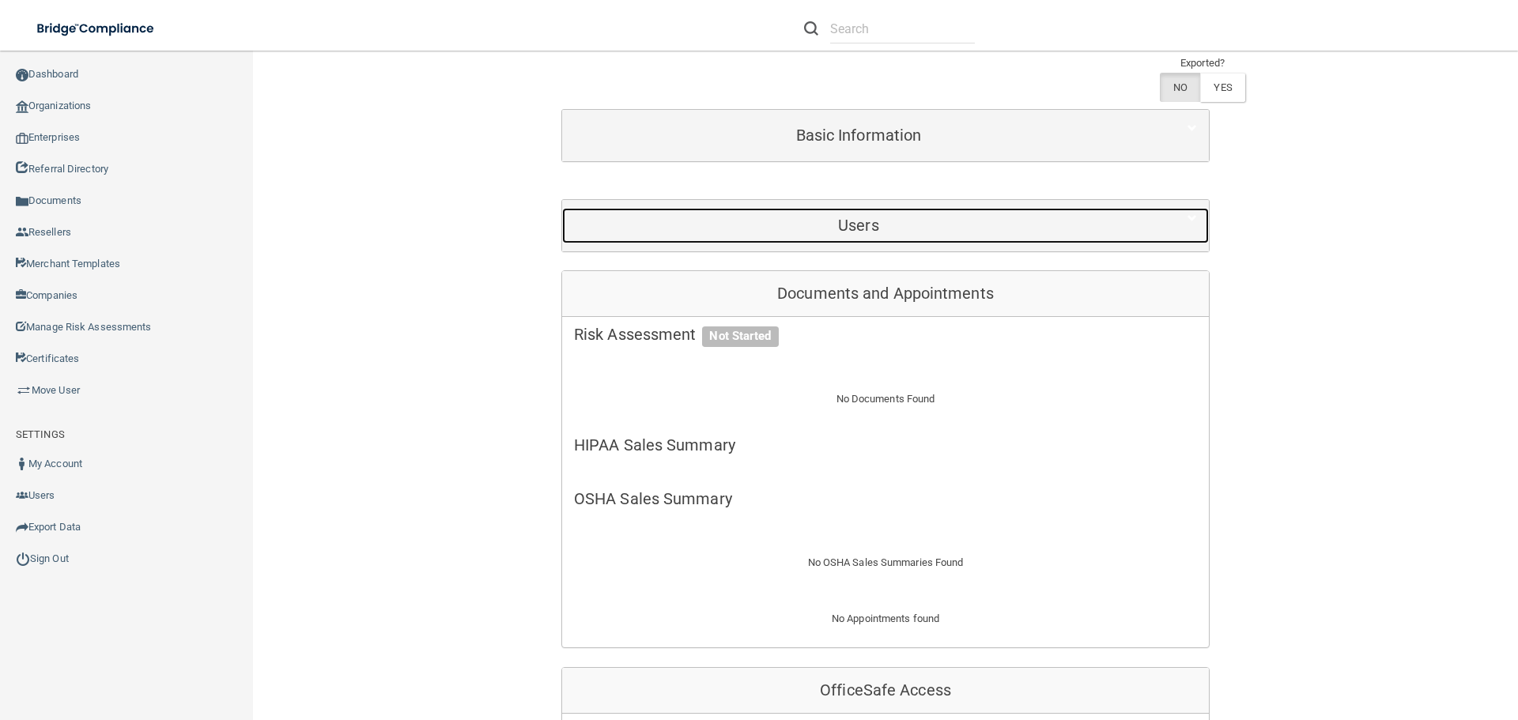
click at [871, 232] on h5 "Users" at bounding box center [858, 225] width 569 height 17
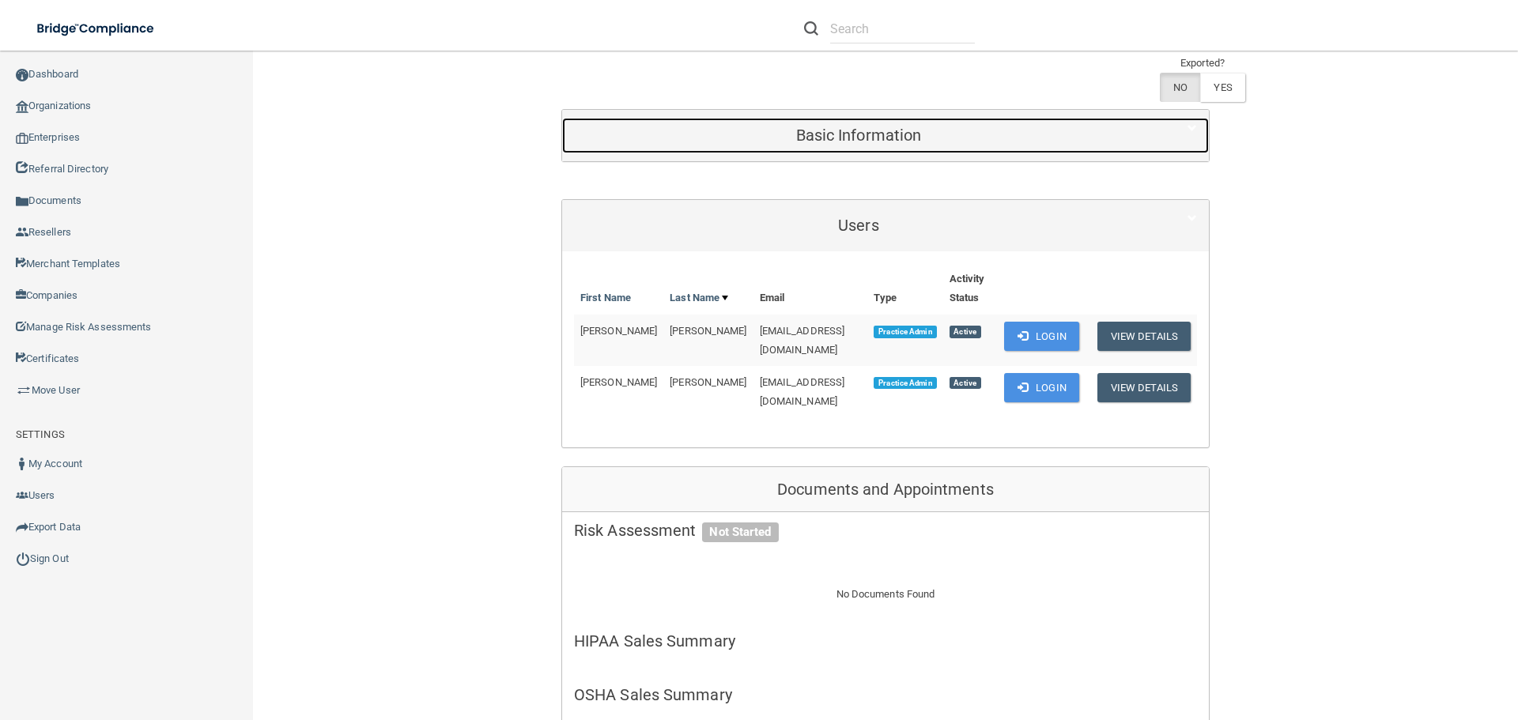
click at [947, 134] on h5 "Basic Information" at bounding box center [858, 135] width 569 height 17
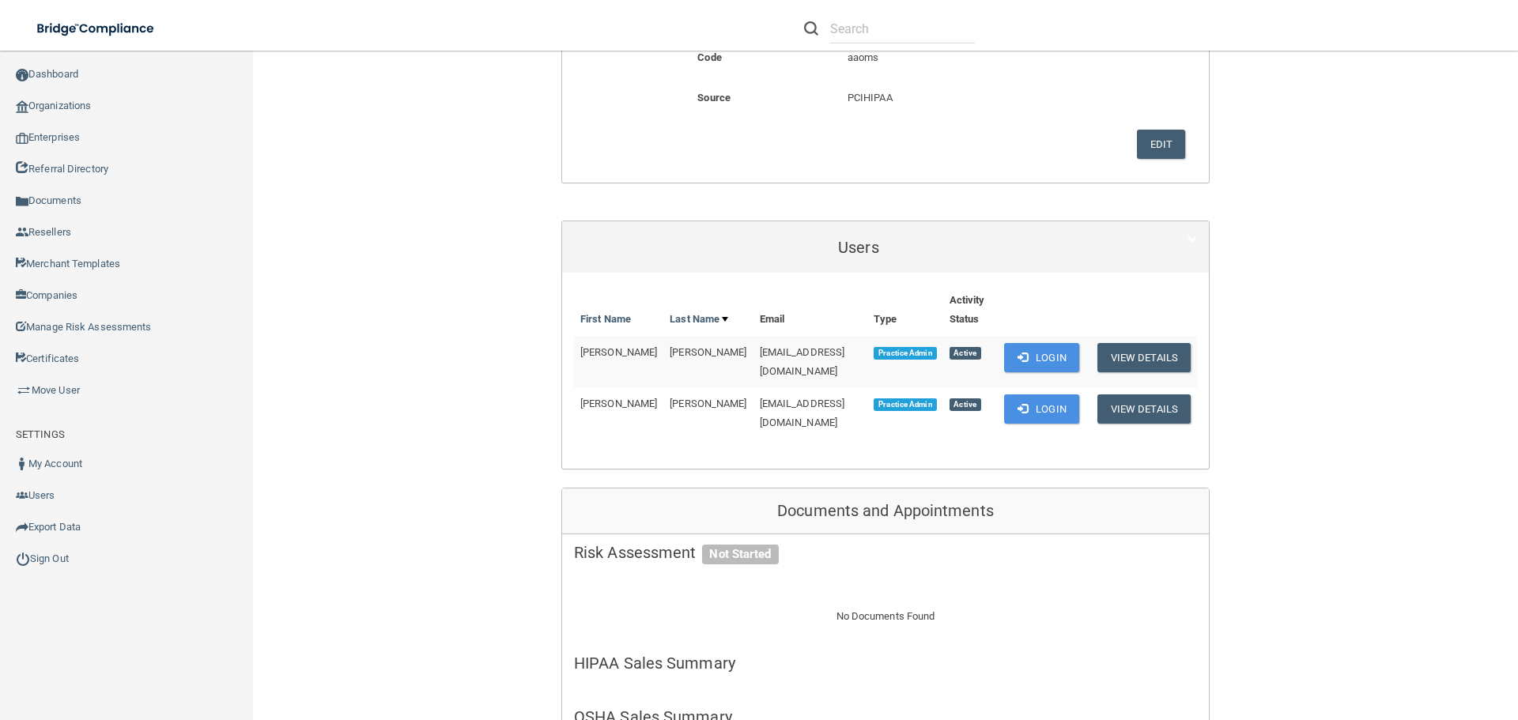
scroll to position [712, 0]
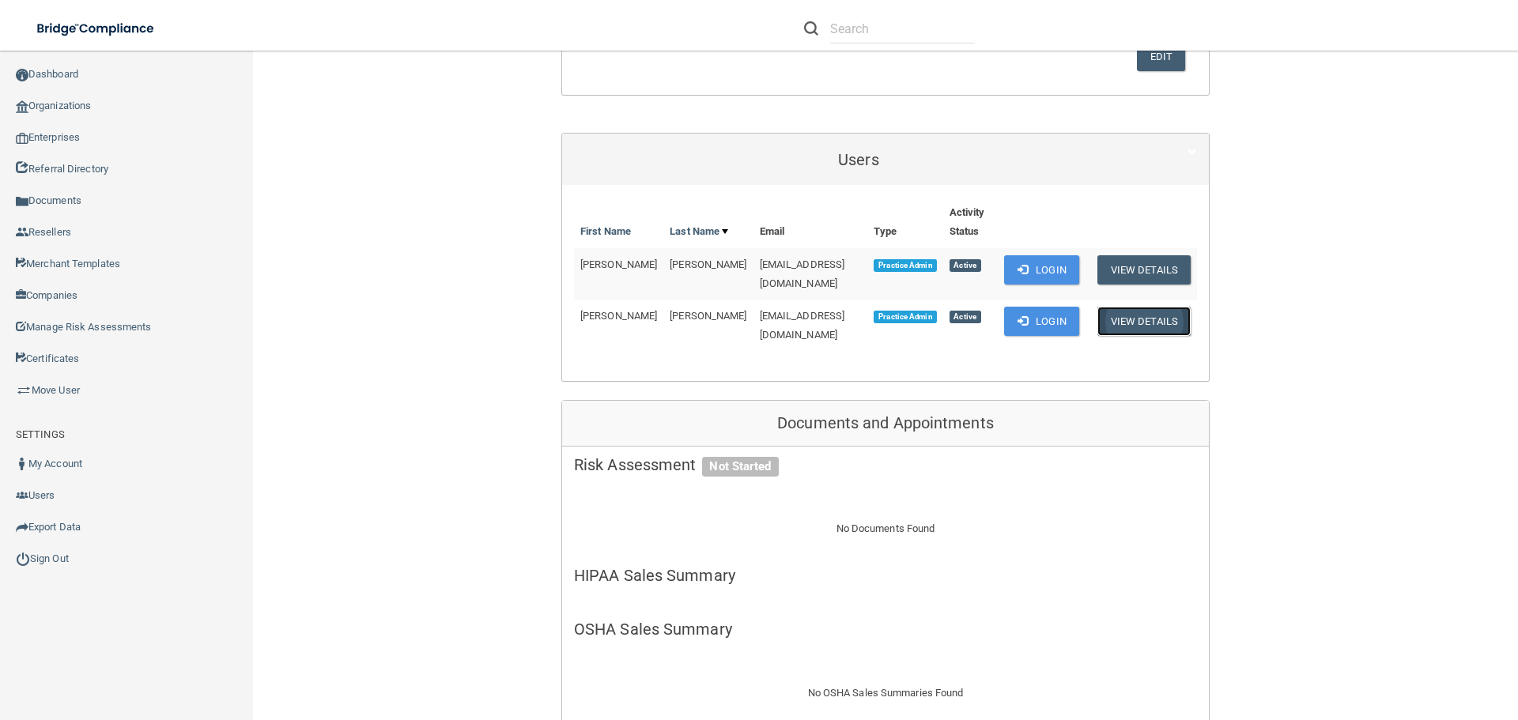
click at [1119, 309] on button "View Details" at bounding box center [1144, 321] width 93 height 29
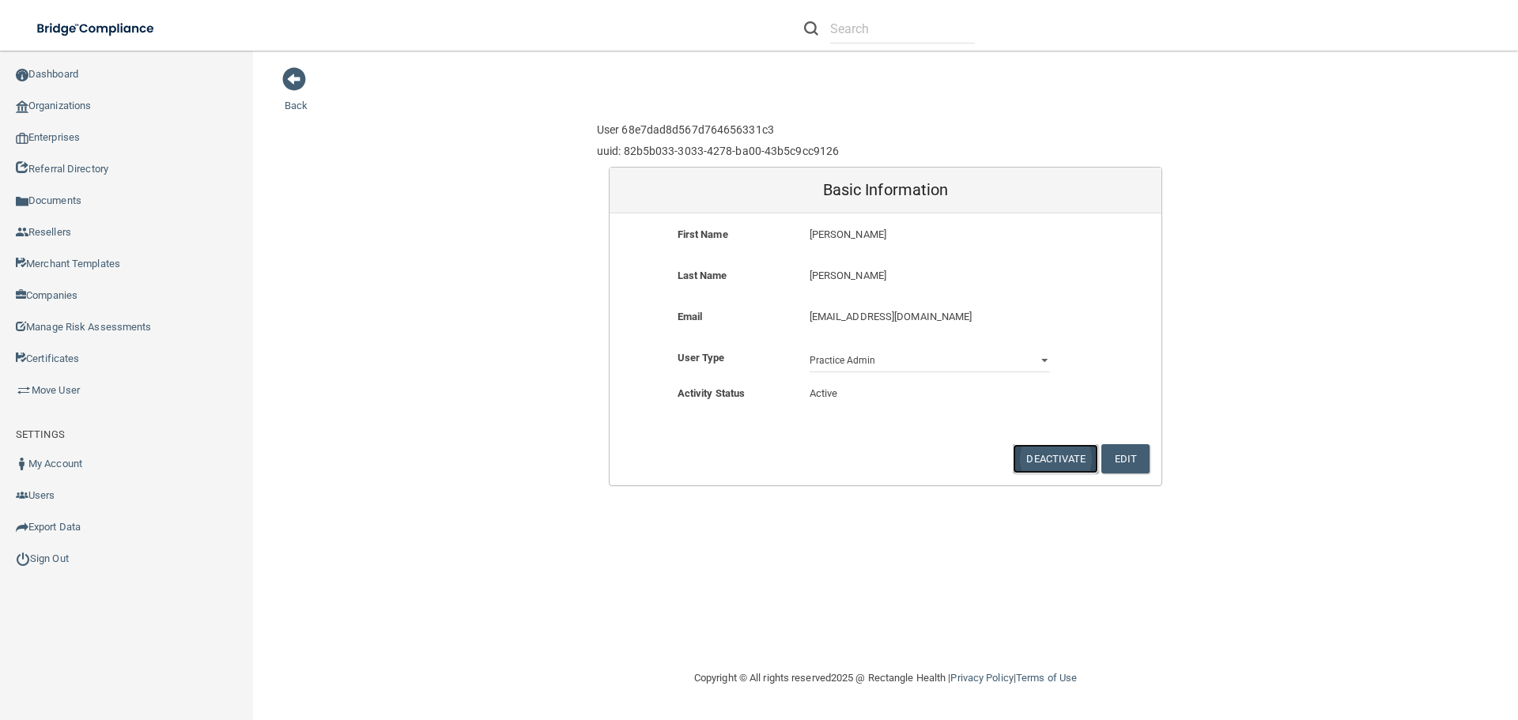
click at [1068, 457] on button "Deactivate" at bounding box center [1055, 458] width 85 height 29
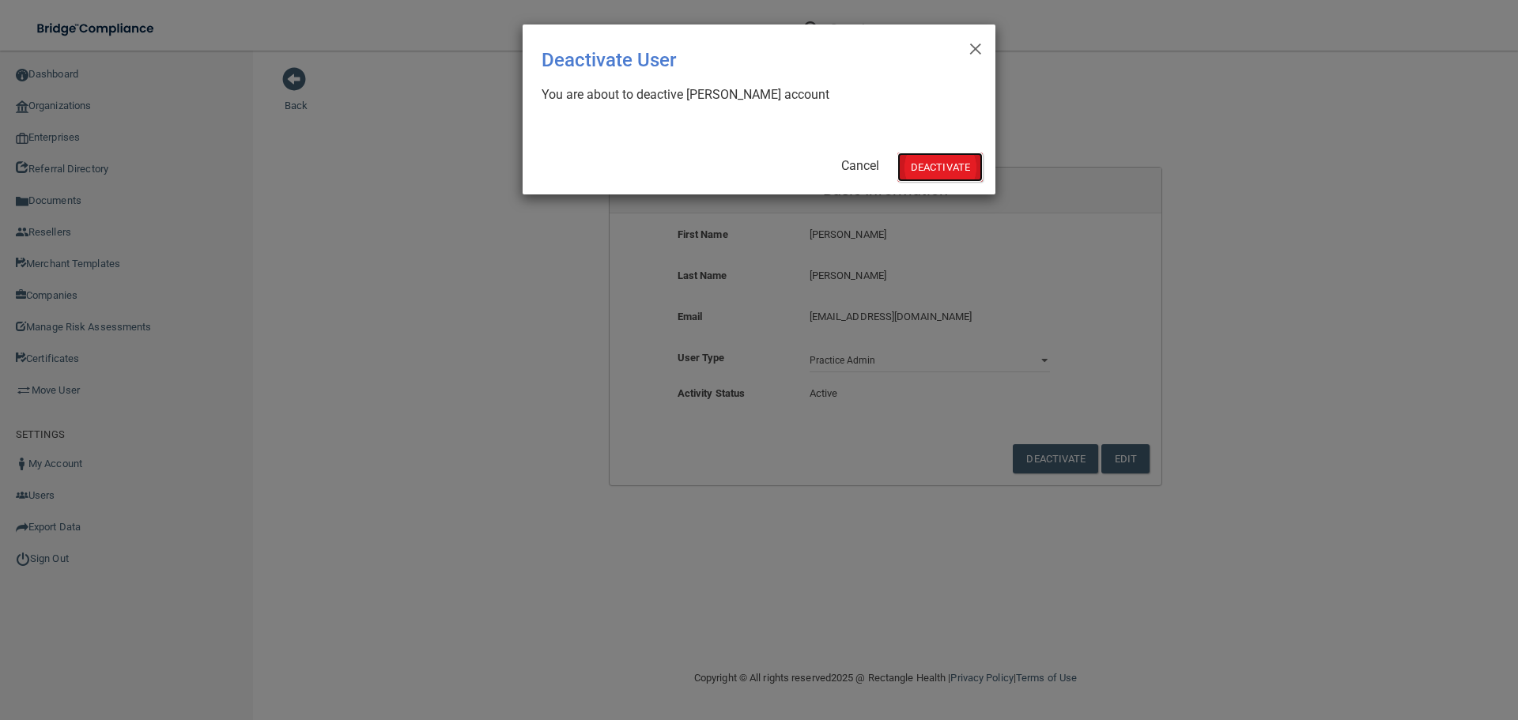
click at [944, 164] on button "Deactivate" at bounding box center [940, 167] width 85 height 29
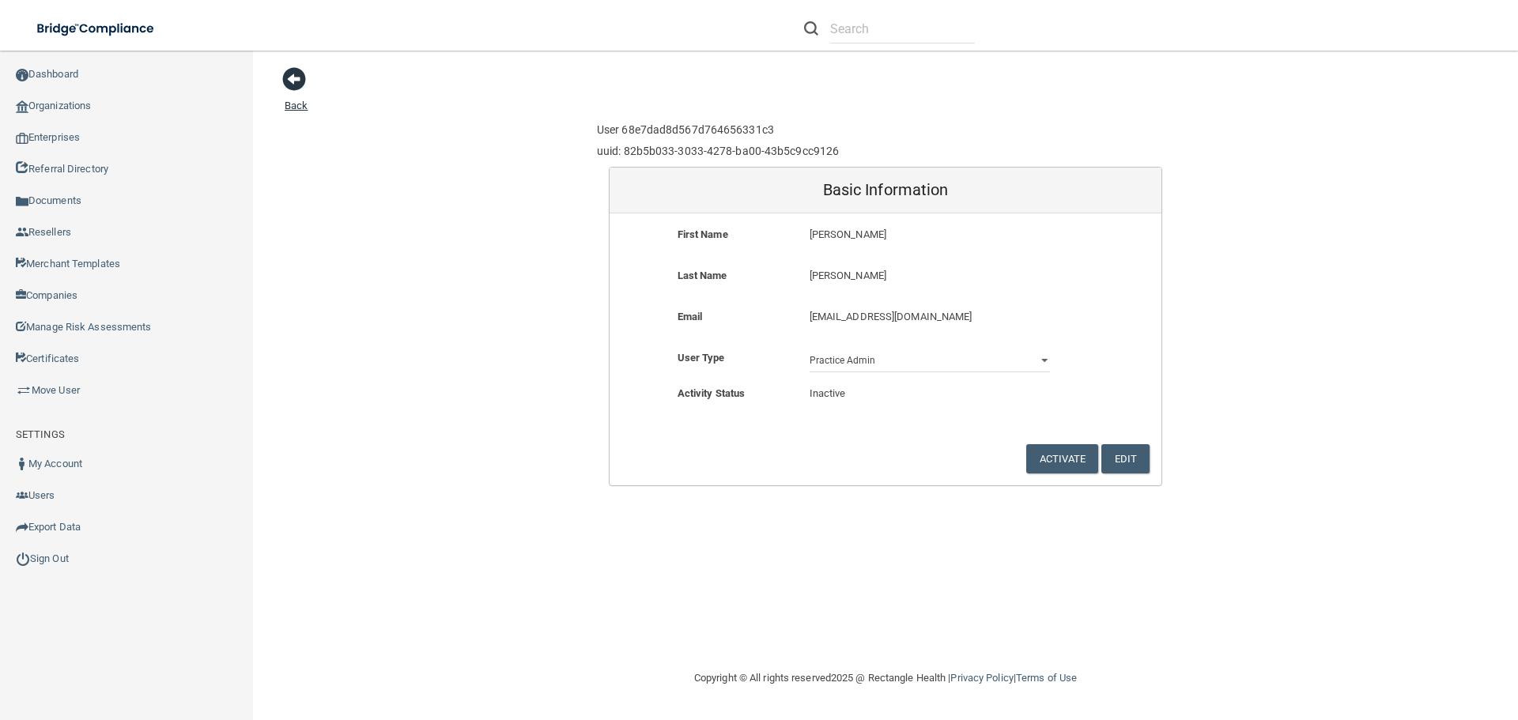
click at [292, 79] on span at bounding box center [294, 79] width 24 height 24
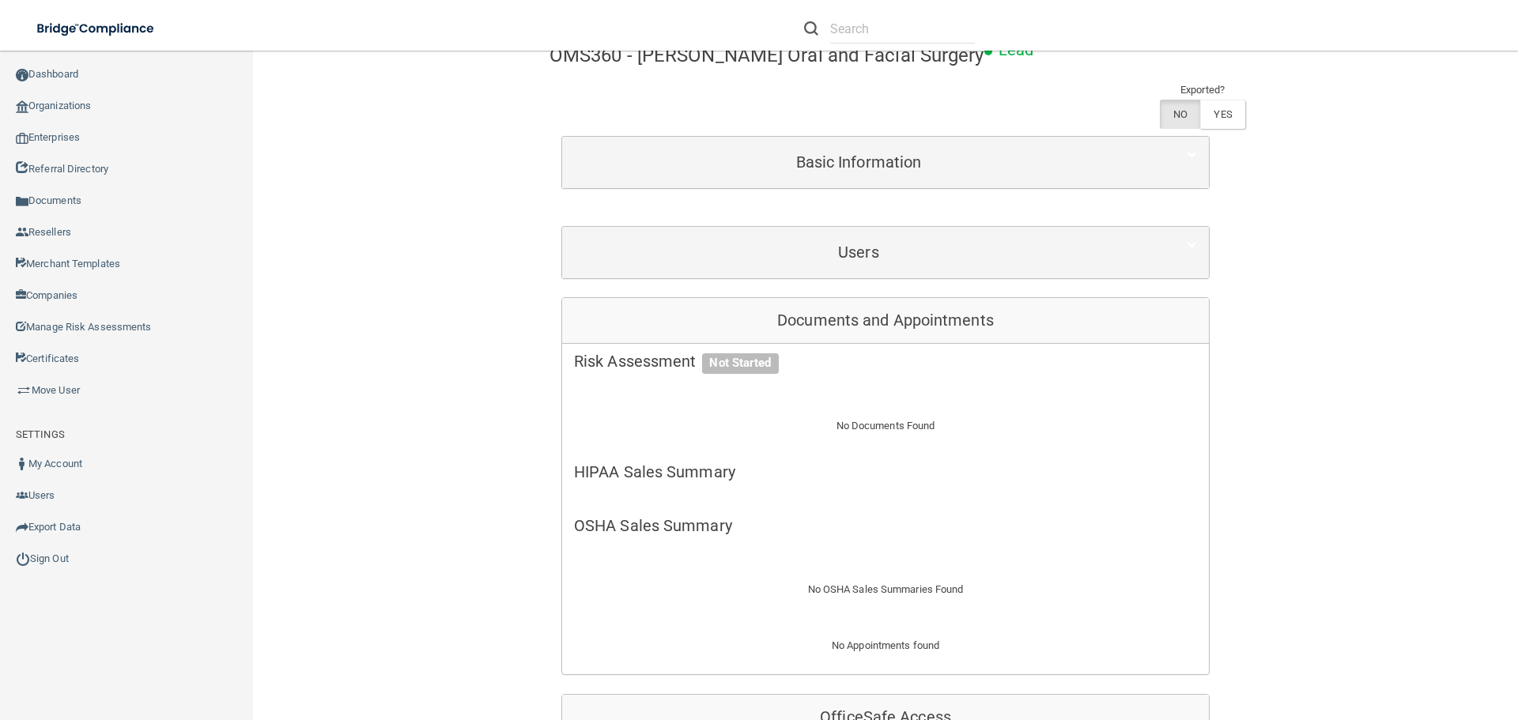
scroll to position [237, 0]
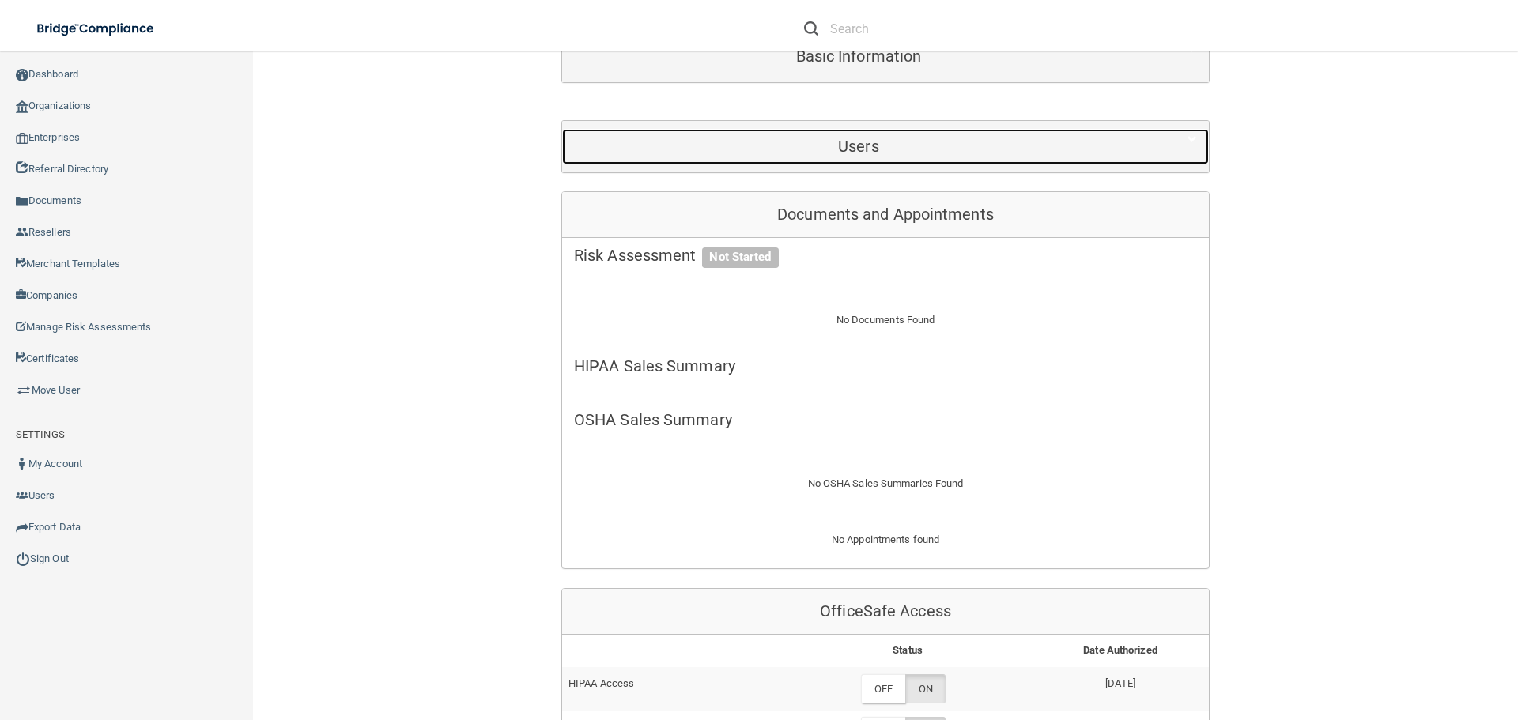
click at [931, 130] on div "Users" at bounding box center [858, 147] width 593 height 36
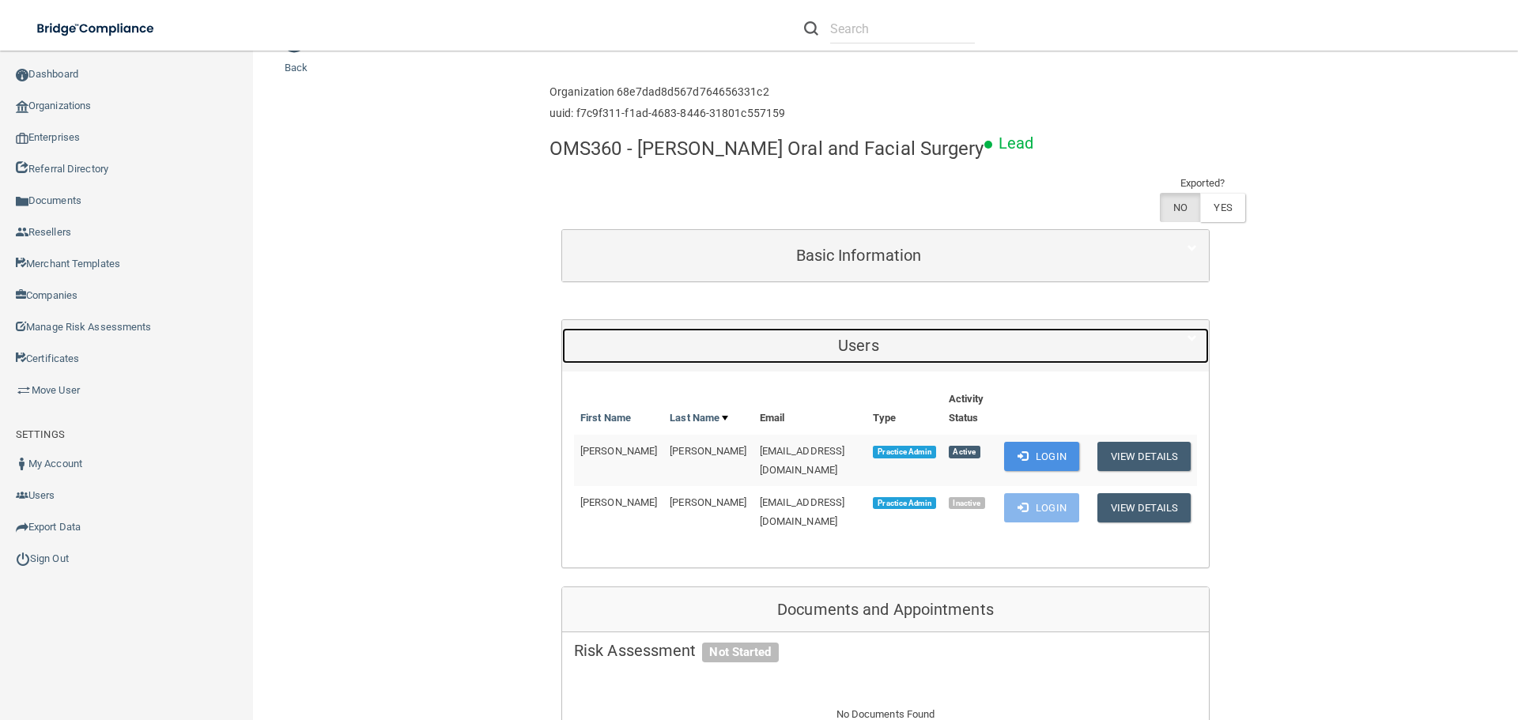
scroll to position [0, 0]
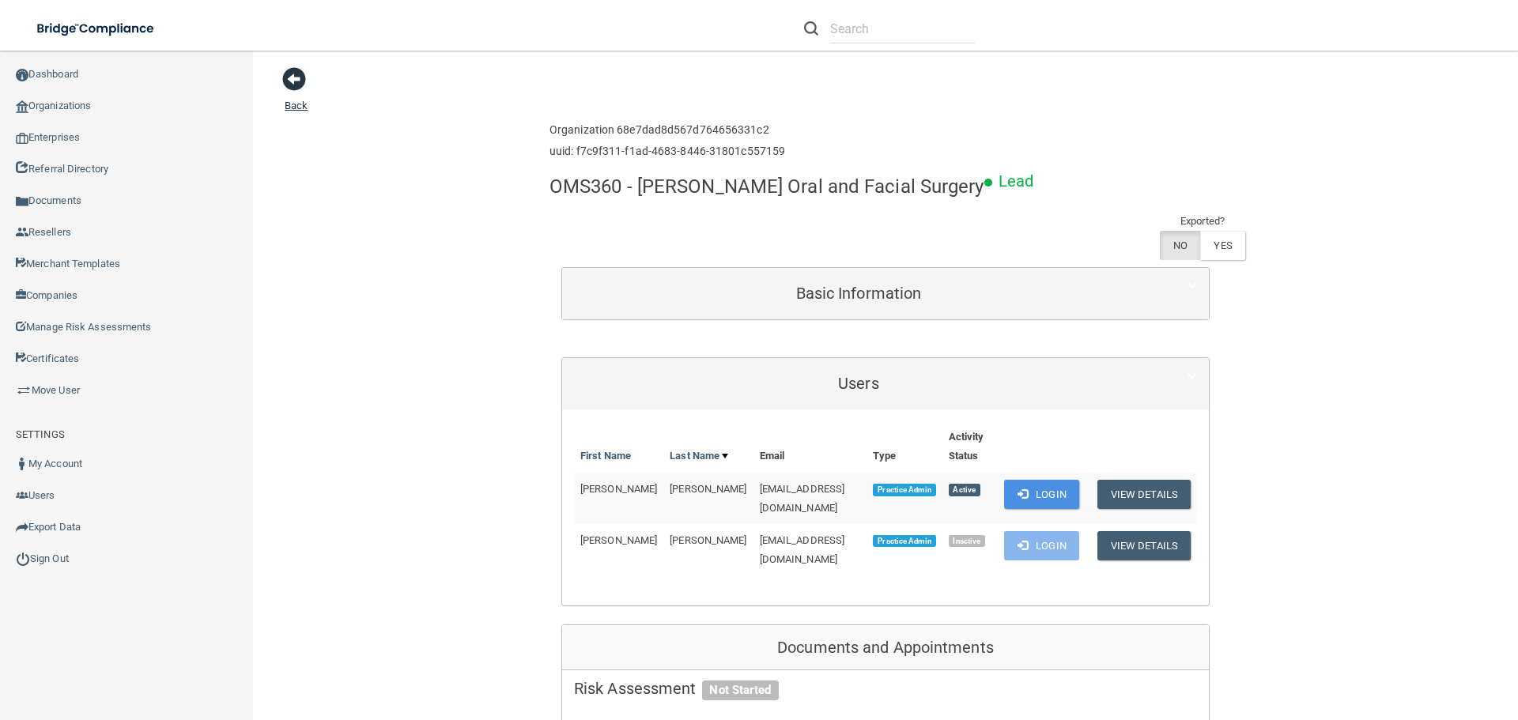
click at [304, 73] on span at bounding box center [294, 79] width 24 height 24
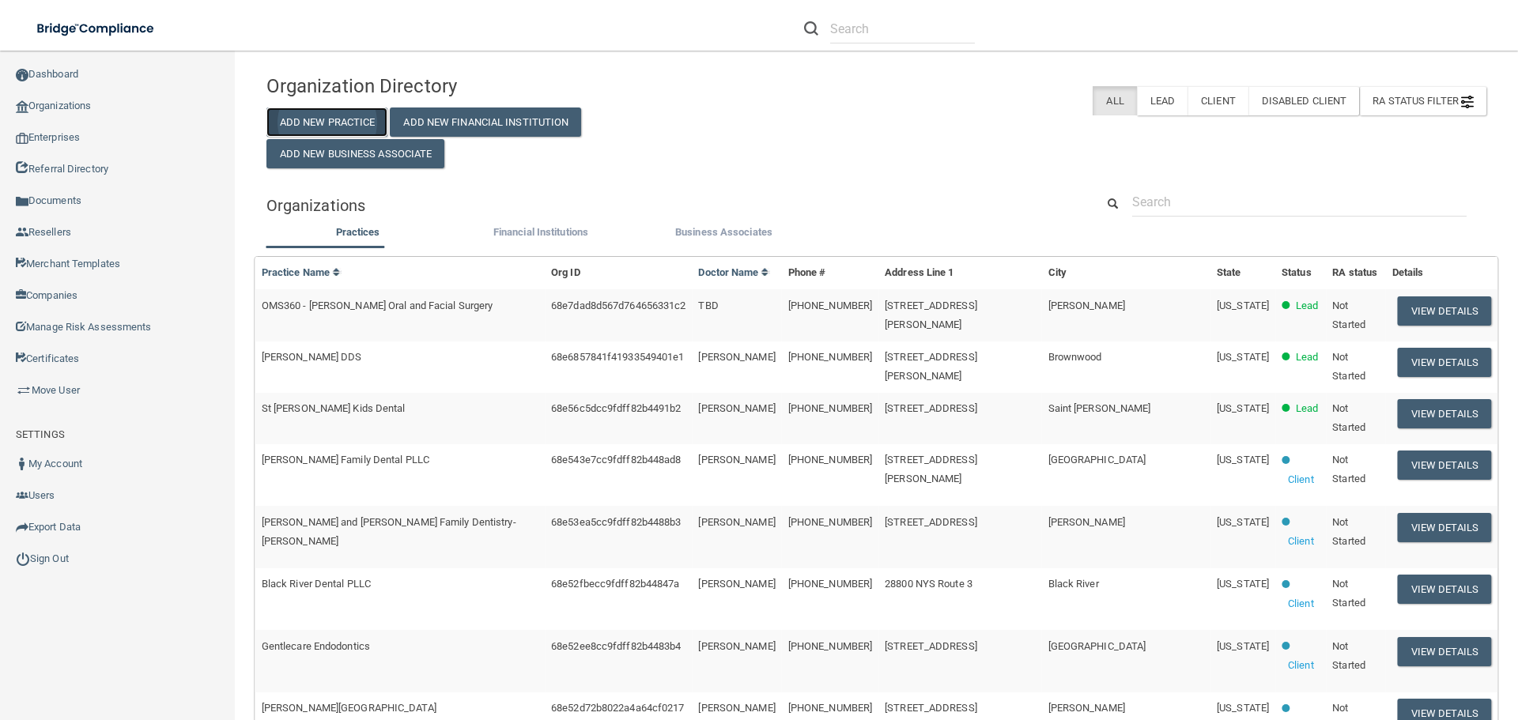
click at [387, 116] on button "Add New Practice" at bounding box center [328, 122] width 122 height 29
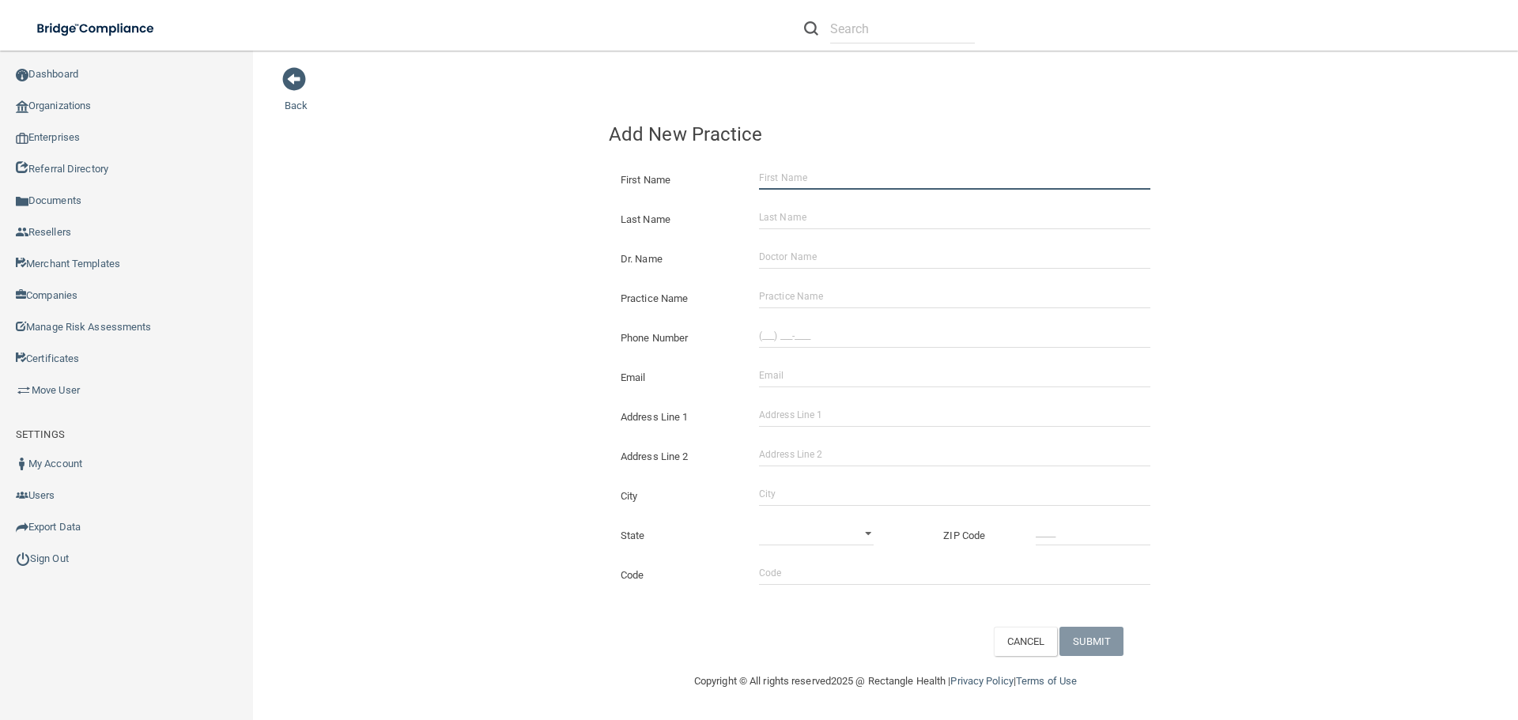
click at [824, 177] on input "First Name" at bounding box center [954, 178] width 391 height 24
click at [800, 178] on input "First Name" at bounding box center [954, 178] width 391 height 24
click at [774, 249] on input "Dr. Name" at bounding box center [954, 257] width 391 height 24
type input "TBD"
click at [768, 296] on input "Practice Name" at bounding box center [954, 297] width 391 height 24
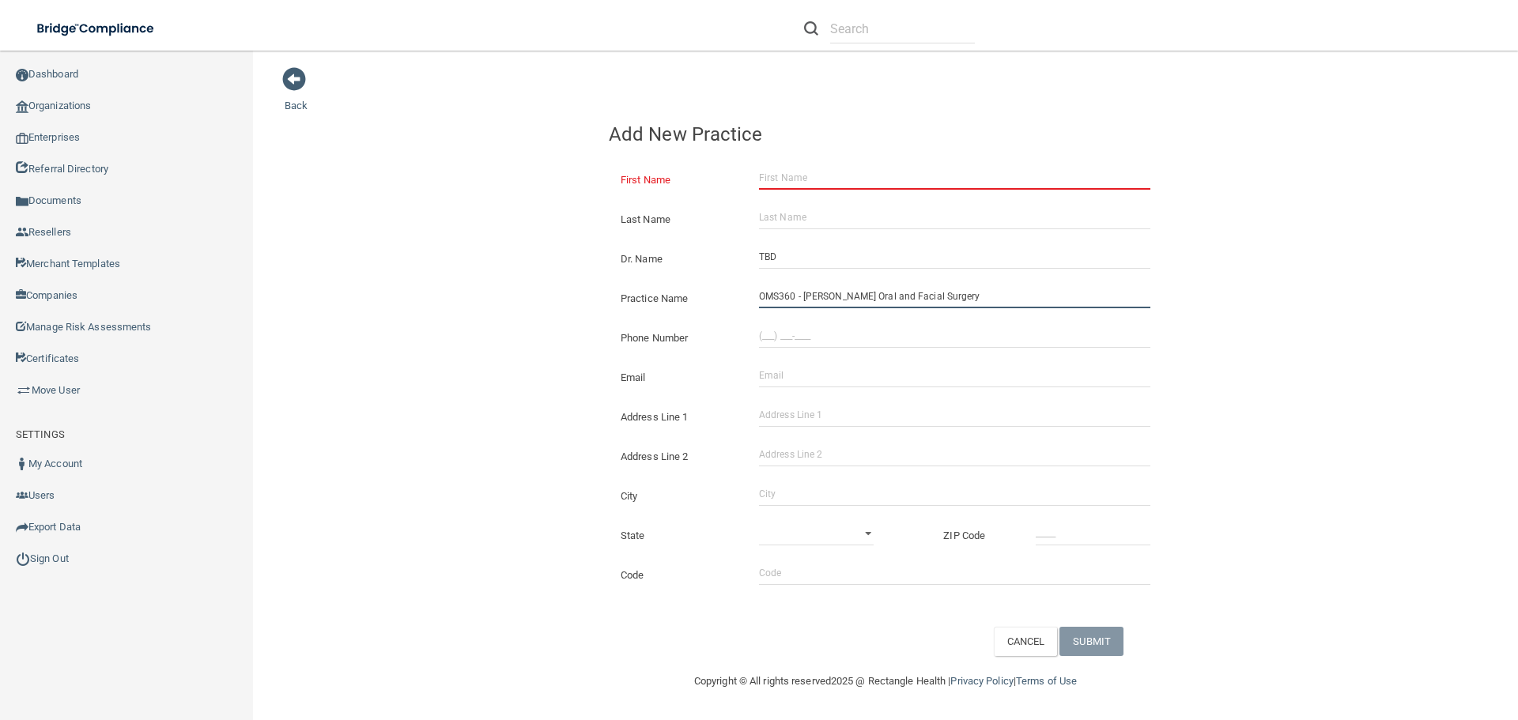
click at [995, 297] on input "OMS360 - [PERSON_NAME] Oral and Facial Surgery" at bounding box center [954, 297] width 391 height 24
type input "OMS360 - [GEOGRAPHIC_DATA] Oral Surgery Tarentum"
drag, startPoint x: 763, startPoint y: 341, endPoint x: 781, endPoint y: 341, distance: 17.4
click at [763, 341] on input "(___) ___-____" at bounding box center [954, 336] width 391 height 24
type input "[PHONE_NUMBER]"
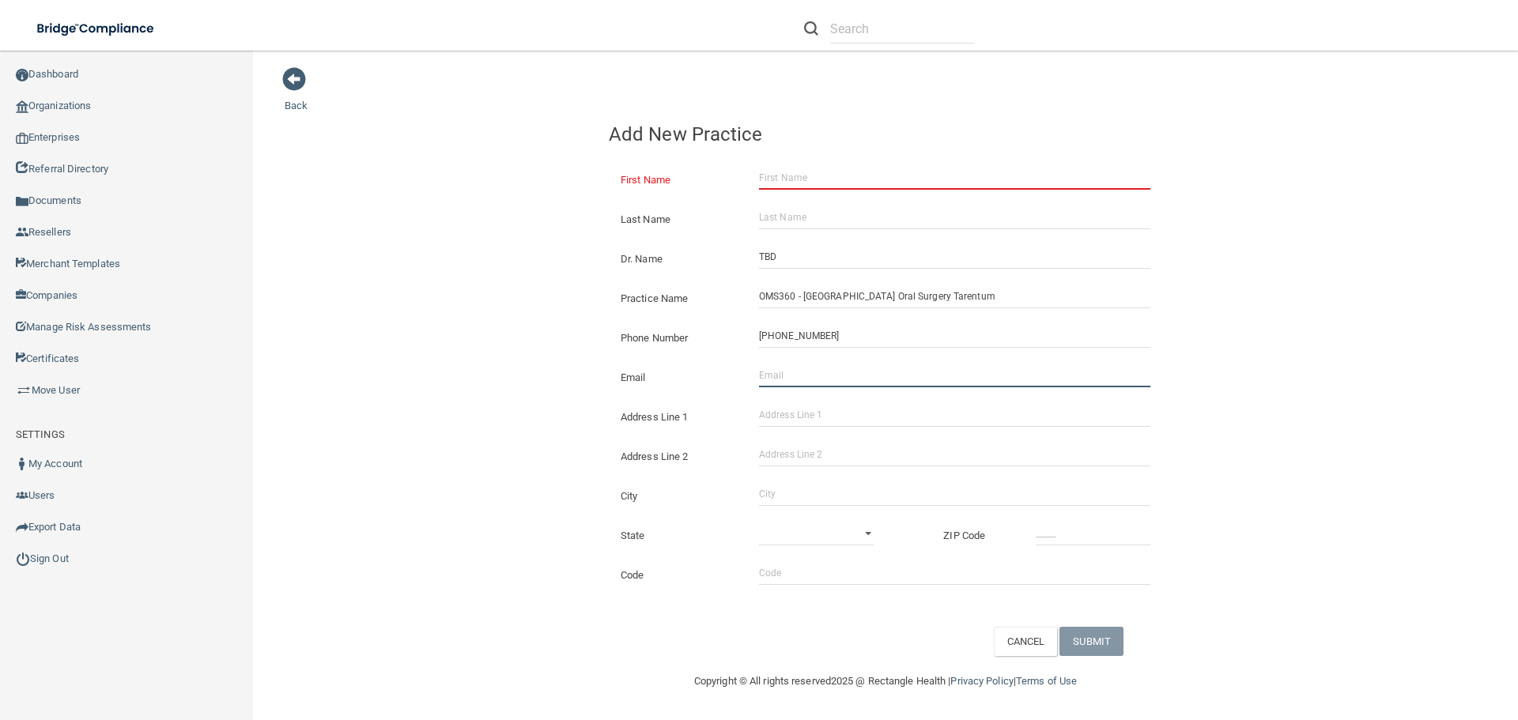
click at [773, 371] on input "Email" at bounding box center [954, 376] width 391 height 24
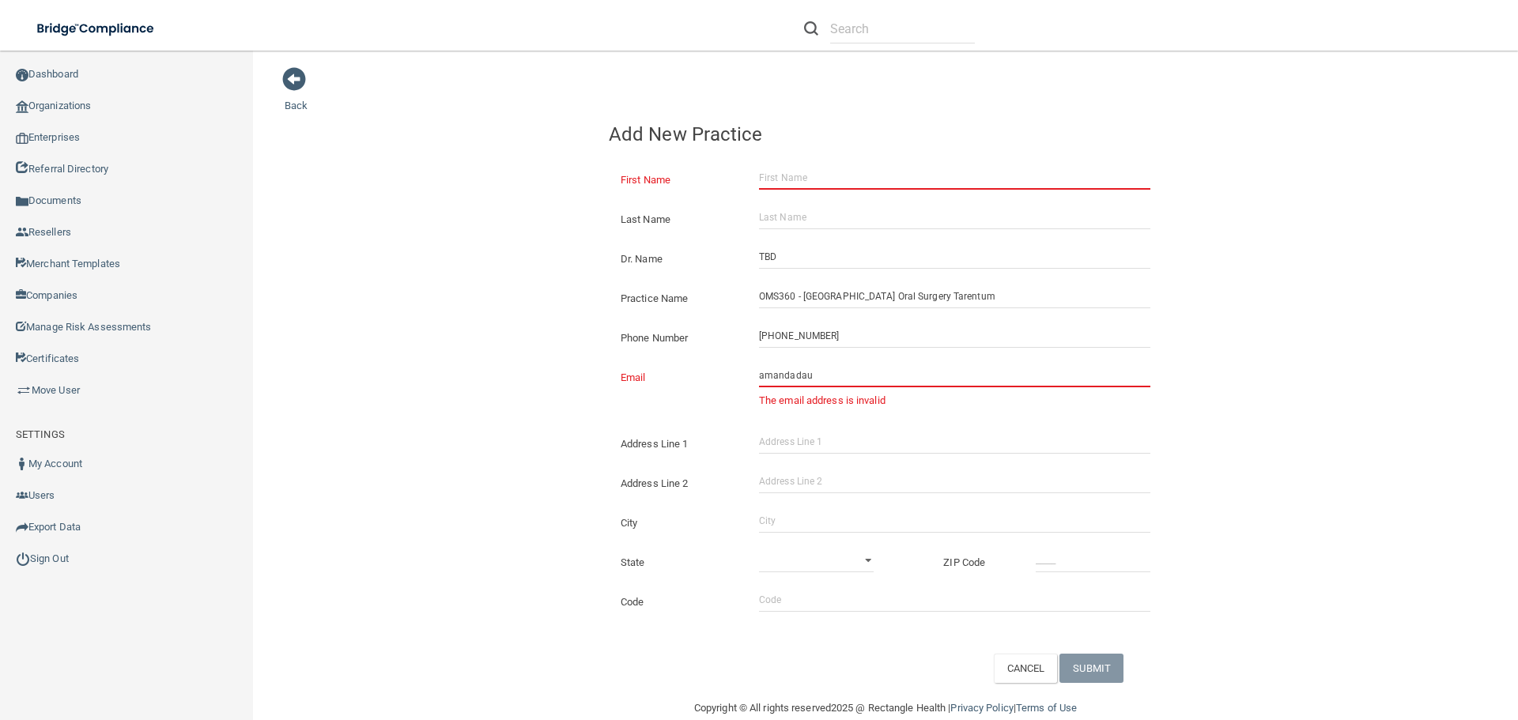
click at [801, 380] on input "amandadau" at bounding box center [954, 376] width 391 height 24
drag, startPoint x: 809, startPoint y: 379, endPoint x: 725, endPoint y: 378, distance: 83.8
click at [725, 364] on div "Email amandadau The email address is invalid The email address is already taken" at bounding box center [886, 364] width 554 height 0
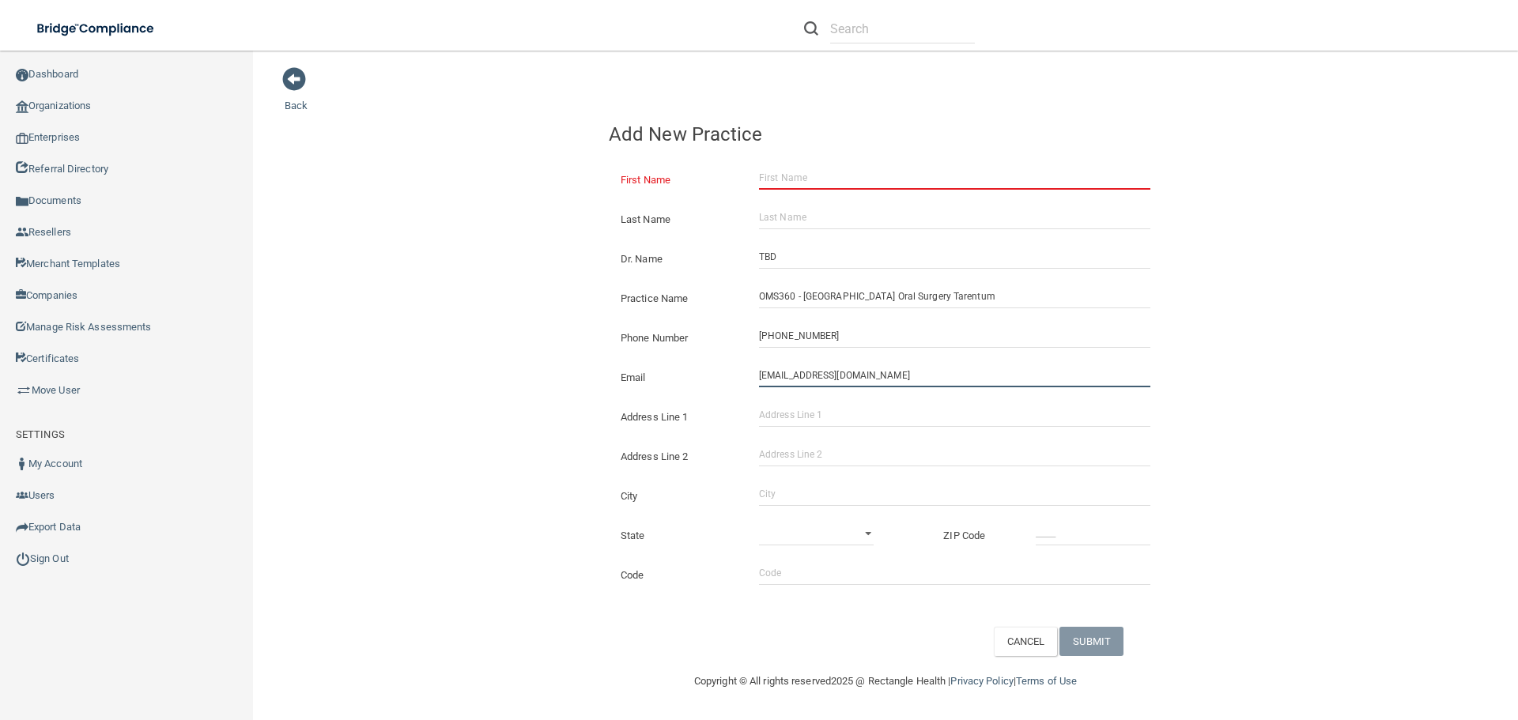
type input "[EMAIL_ADDRESS][DOMAIN_NAME]"
click at [767, 402] on div "Address Line 1" at bounding box center [885, 411] width 577 height 40
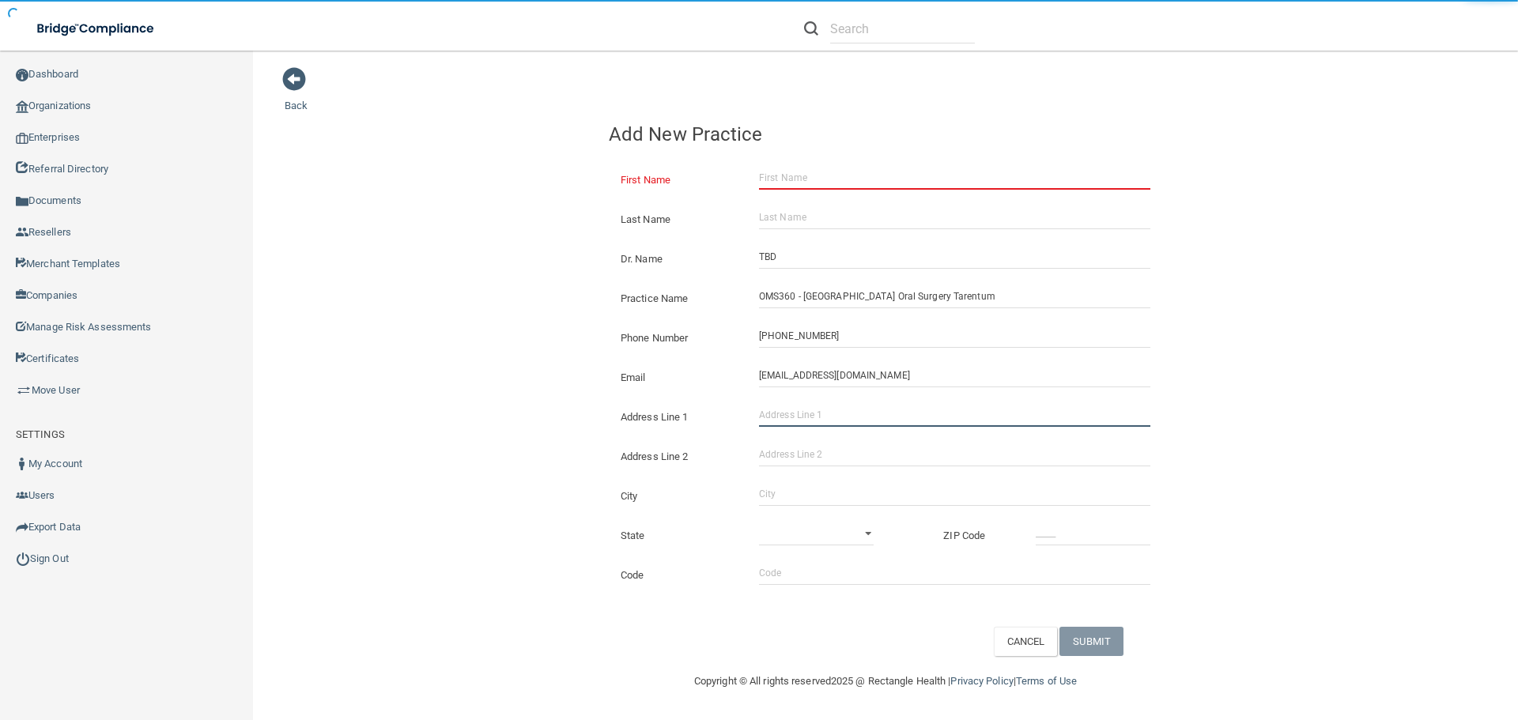
click at [774, 421] on input "Address Line 1" at bounding box center [954, 415] width 391 height 24
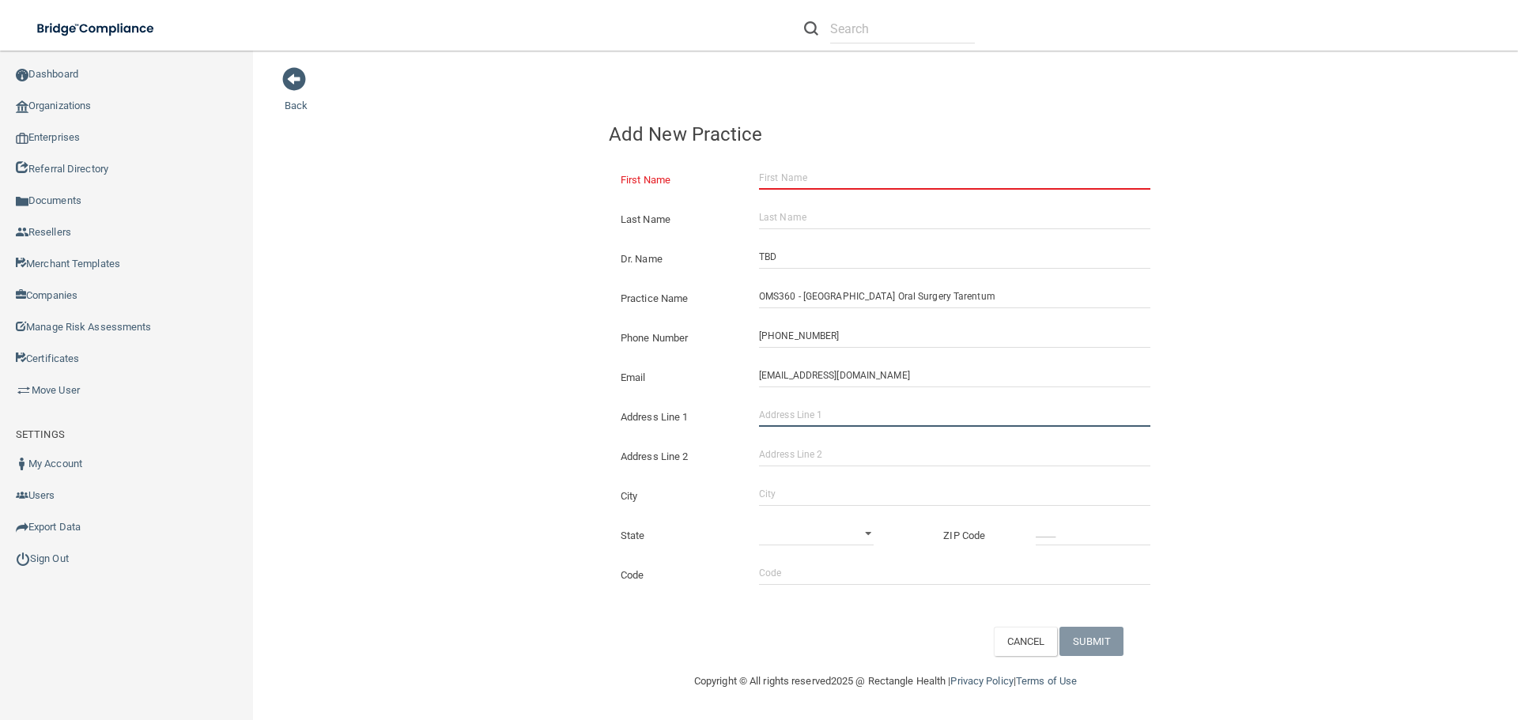
drag, startPoint x: 788, startPoint y: 412, endPoint x: 781, endPoint y: 416, distance: 8.8
click at [788, 412] on input "Address Line 1" at bounding box center [954, 415] width 391 height 24
type input "[STREET_ADDRESS]"
type input "Suite A"
type input "Tarentum"
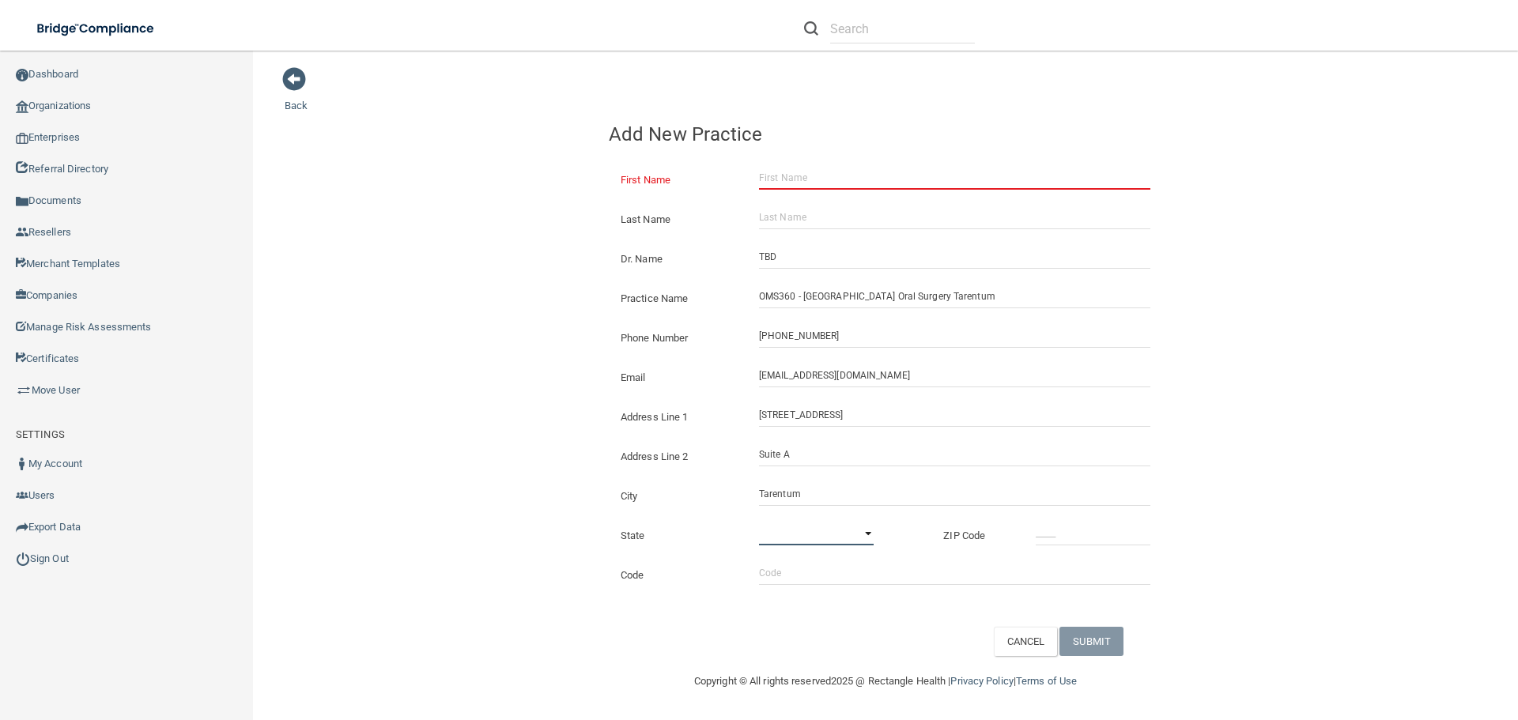
select select "38"
type input "15084"
type input "aaoms"
click at [788, 176] on input "First Name" at bounding box center [954, 178] width 391 height 24
type input "[PERSON_NAME]"
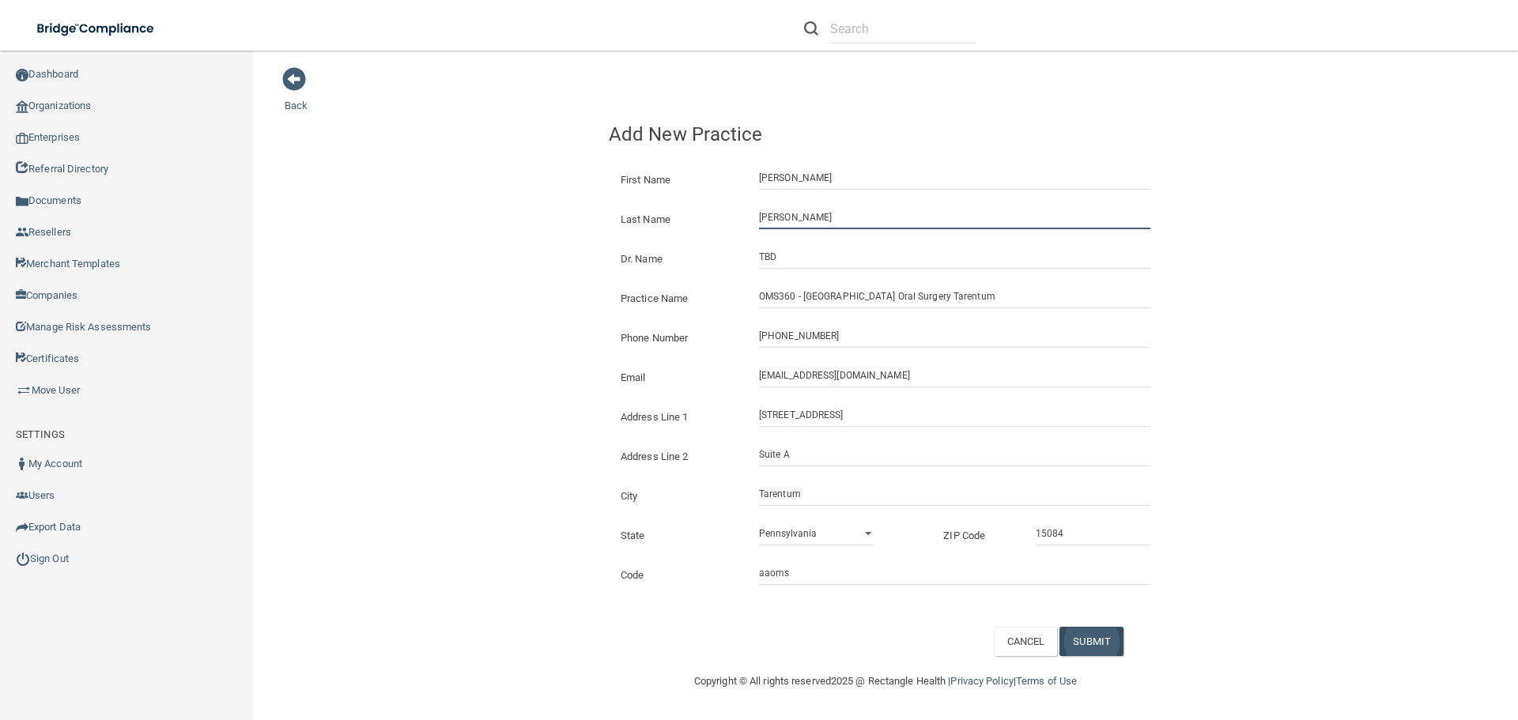
type input "[PERSON_NAME]"
click at [1104, 640] on button "SUBMIT" at bounding box center [1092, 641] width 64 height 29
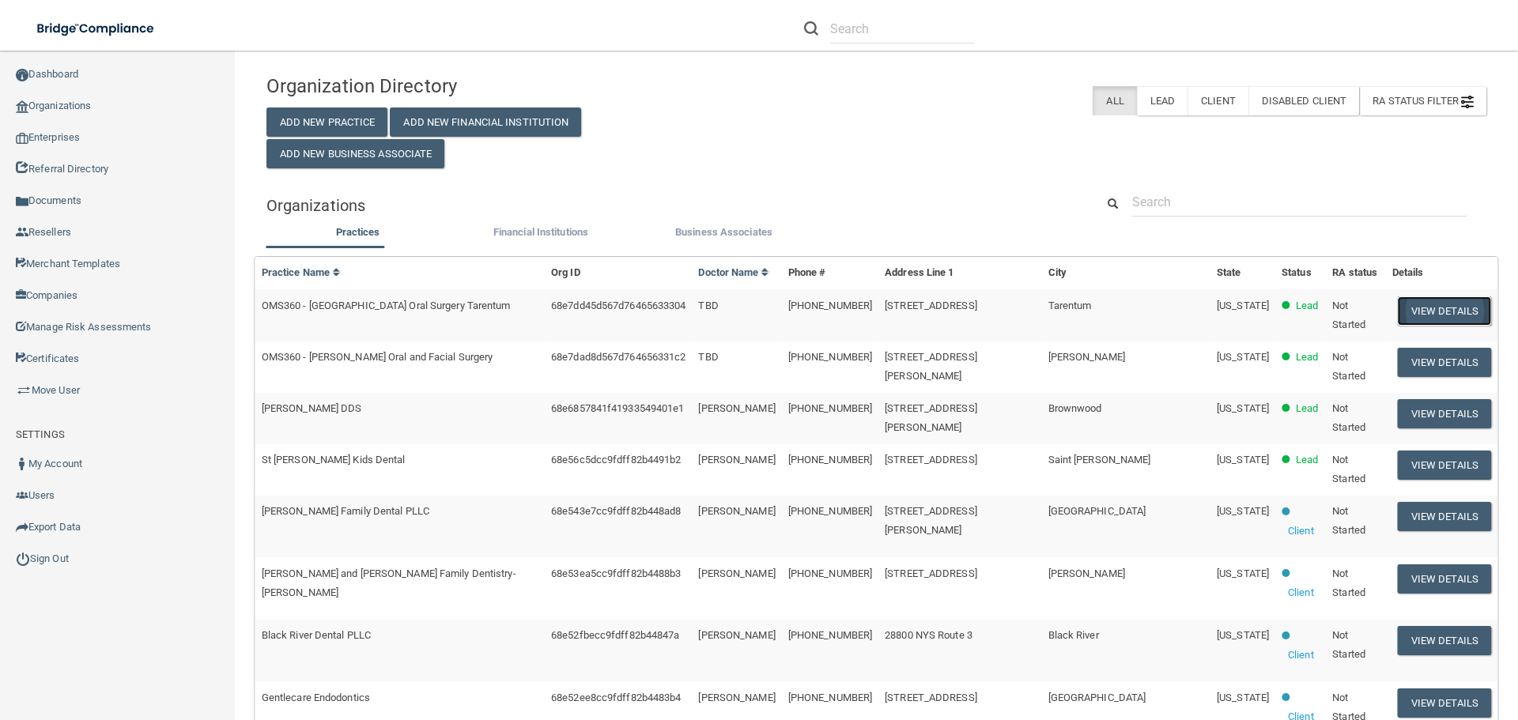
click at [1435, 311] on button "View Details" at bounding box center [1444, 311] width 93 height 29
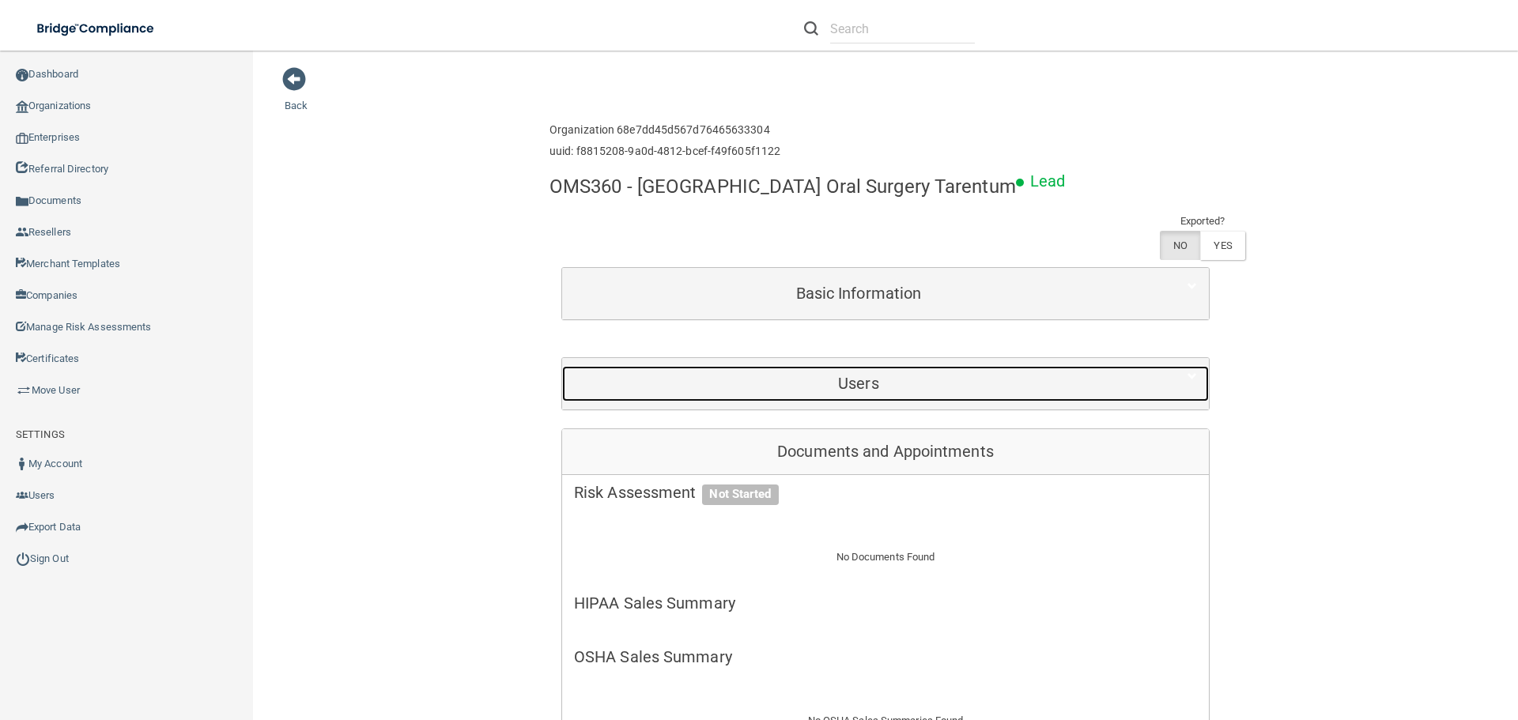
click at [854, 376] on h5 "Users" at bounding box center [858, 383] width 569 height 17
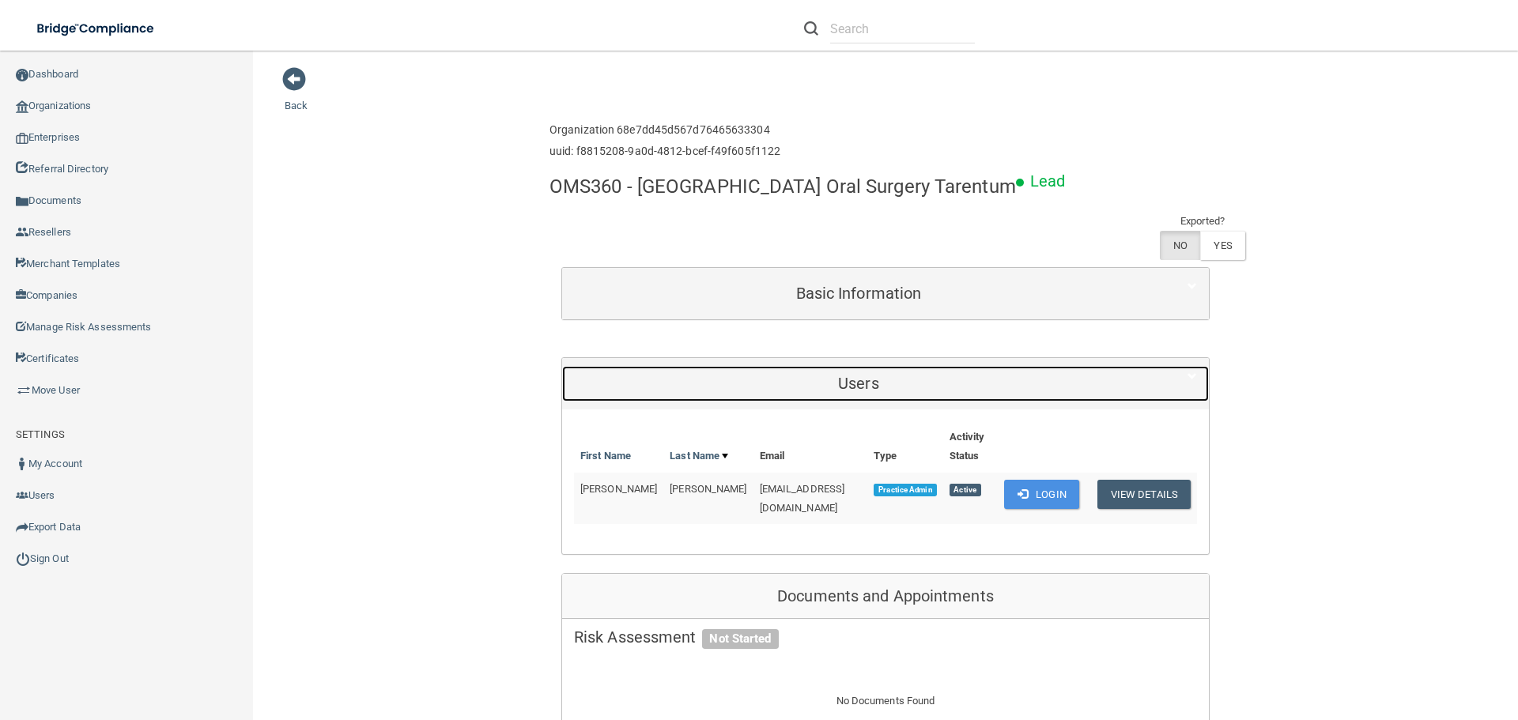
click at [854, 376] on h5 "Users" at bounding box center [858, 383] width 569 height 17
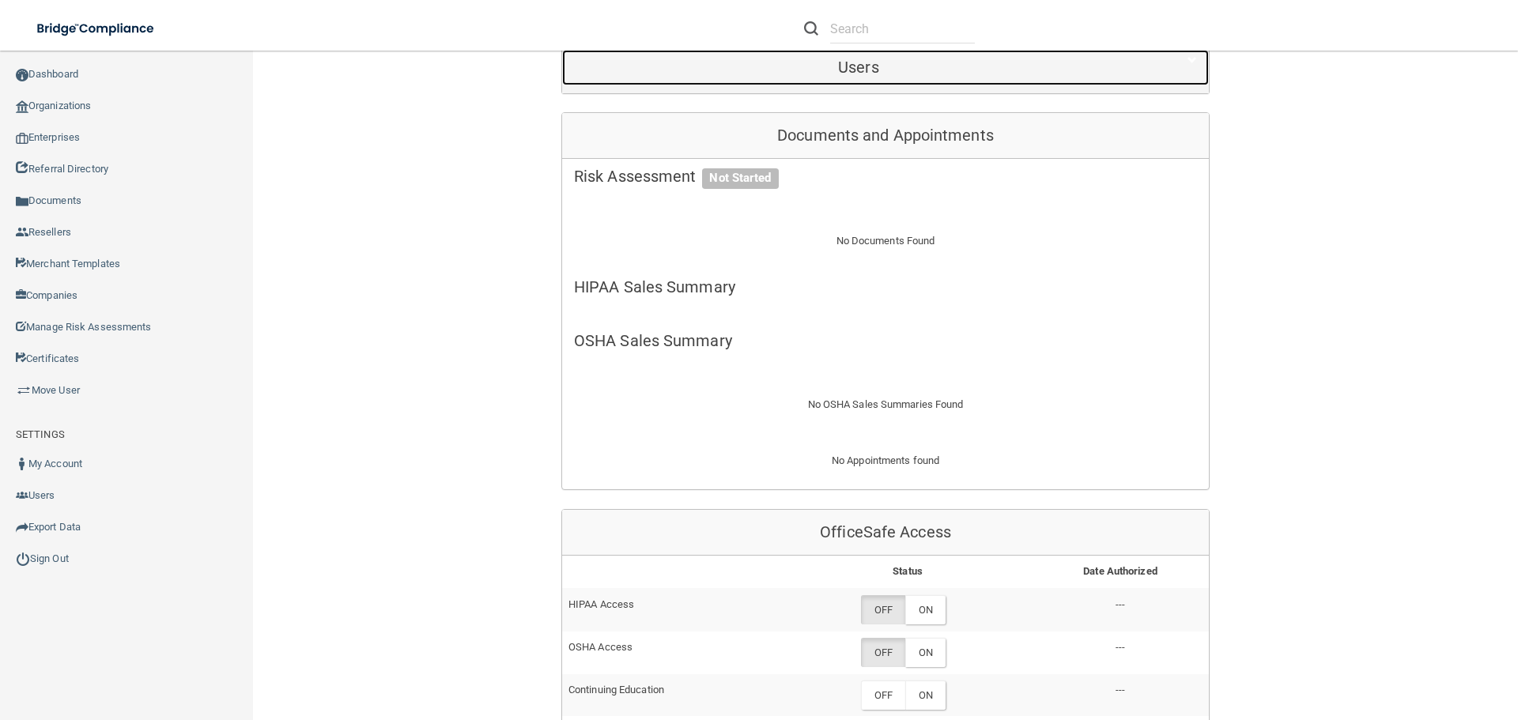
scroll to position [554, 0]
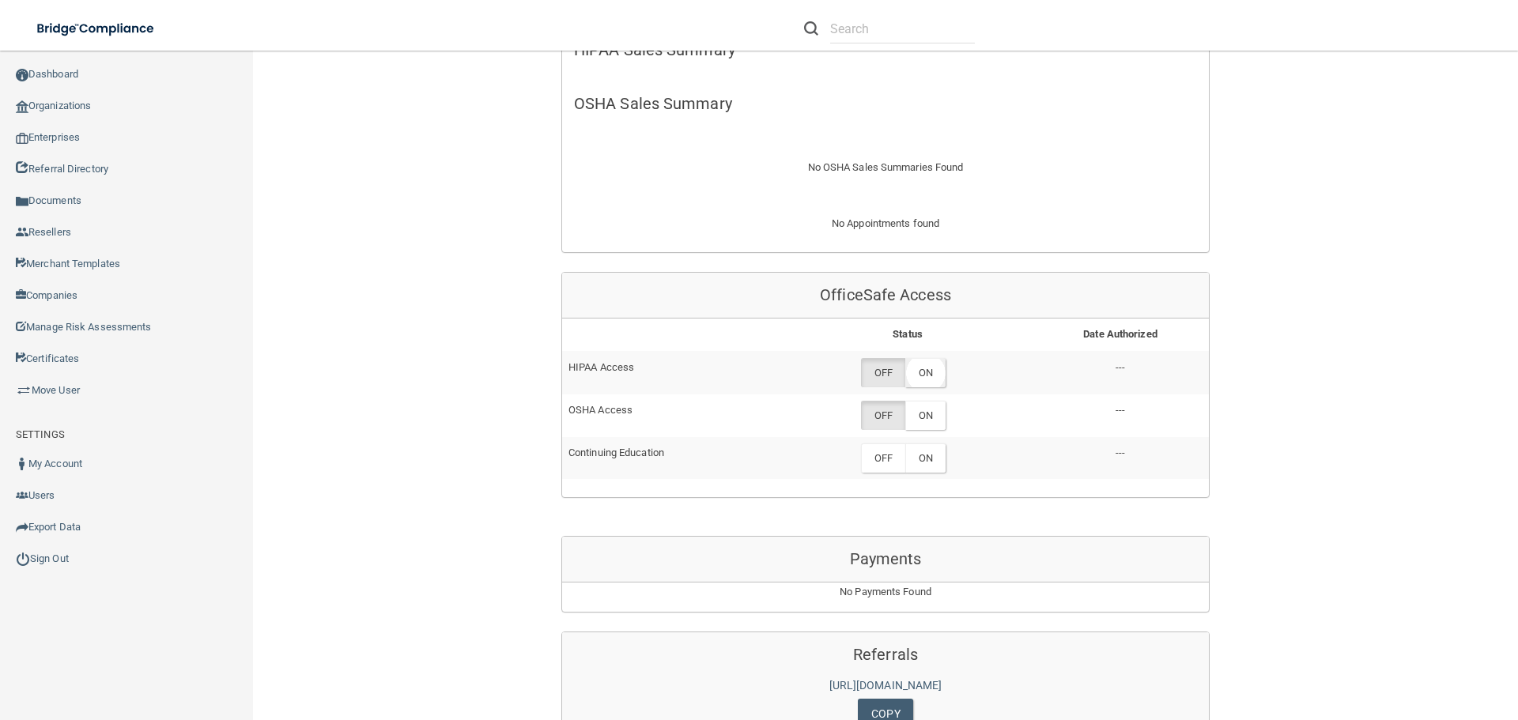
click at [924, 376] on label "ON" at bounding box center [925, 372] width 40 height 29
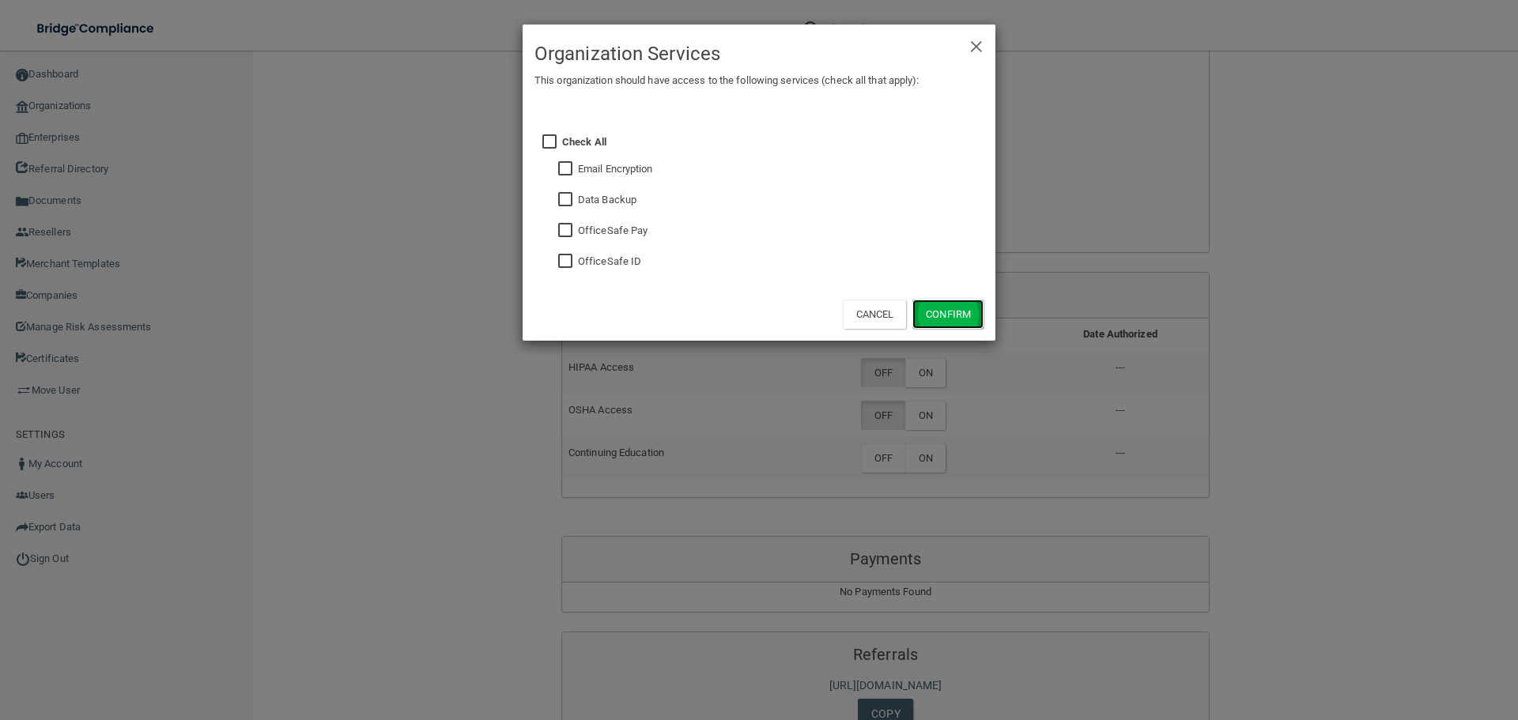
click at [936, 319] on button "Confirm" at bounding box center [948, 314] width 71 height 29
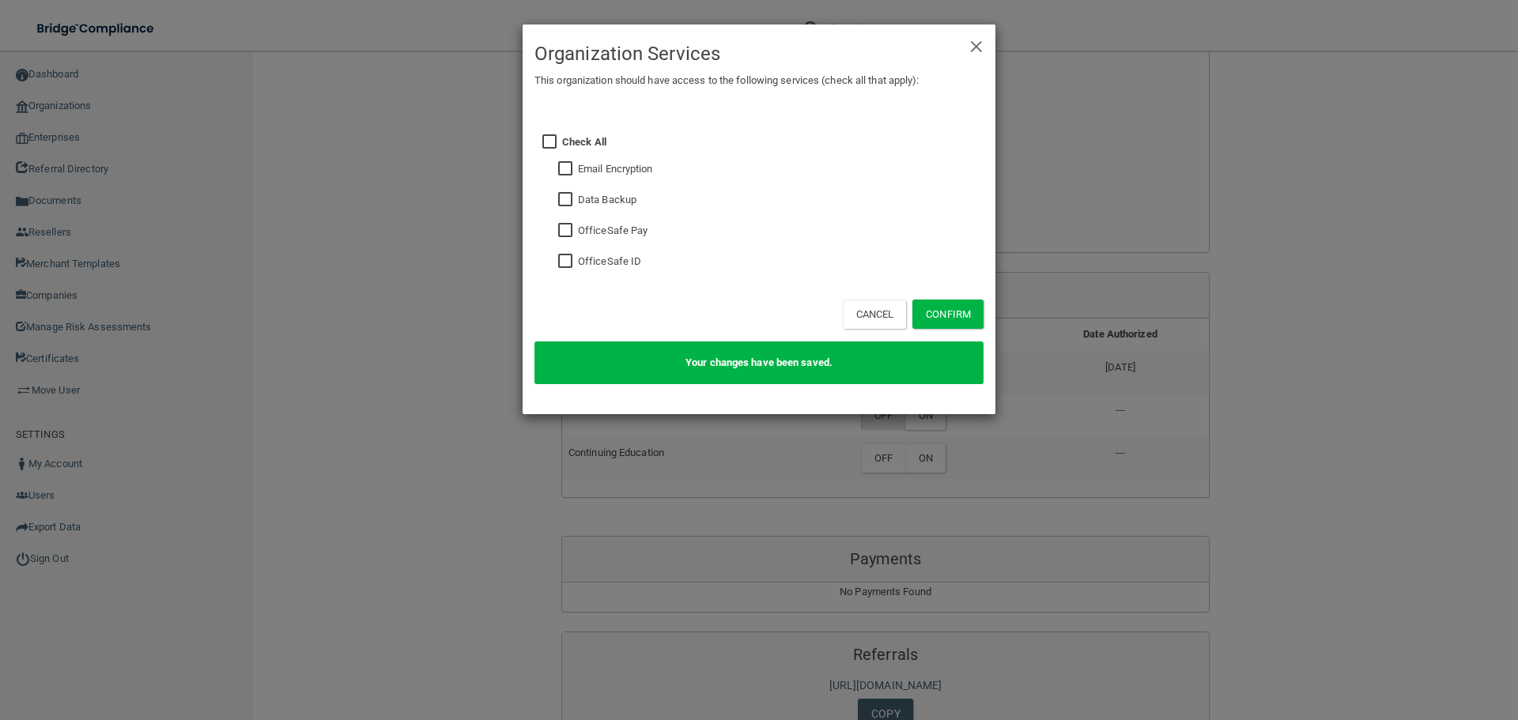
click at [1061, 423] on div "× Close Organization Services This organization should have access to the follo…" at bounding box center [759, 360] width 1518 height 720
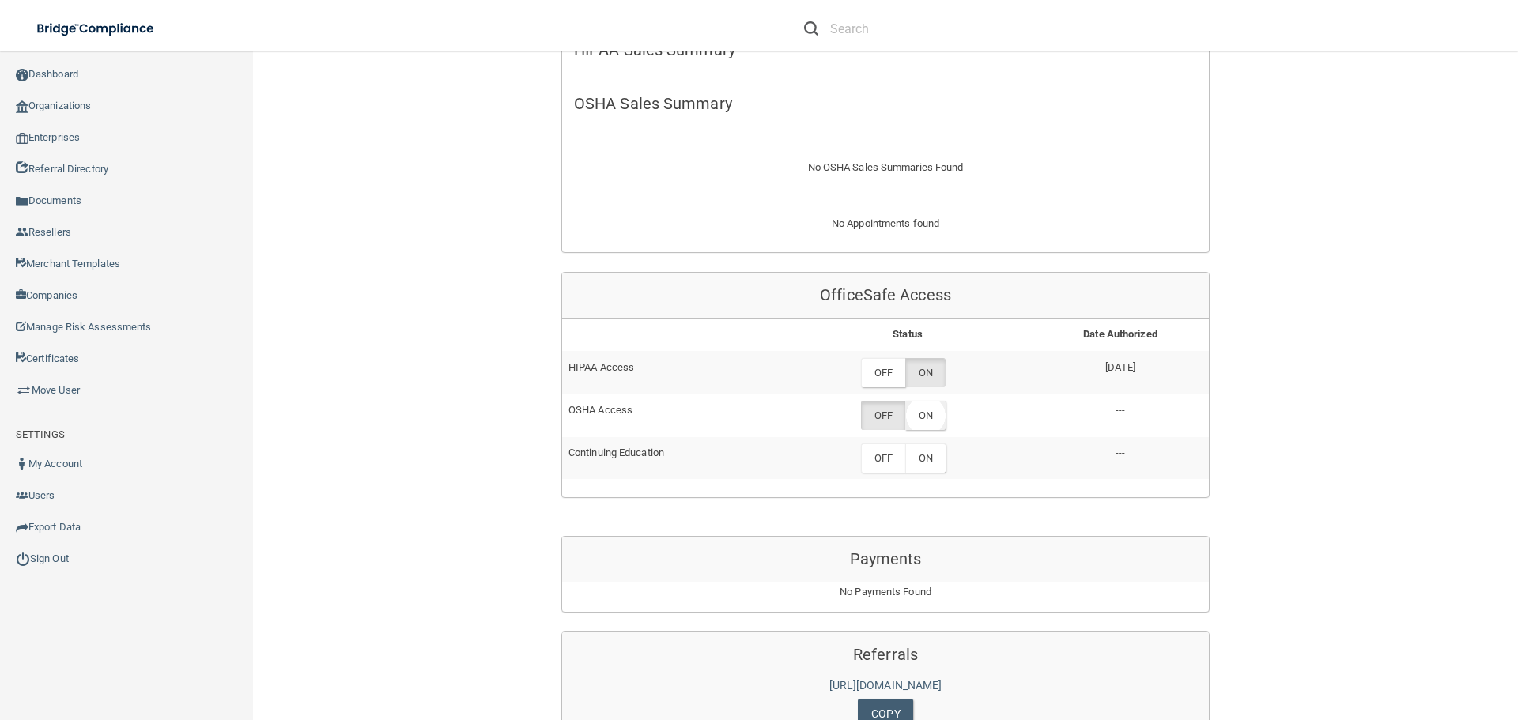
click at [923, 412] on label "ON" at bounding box center [925, 415] width 40 height 29
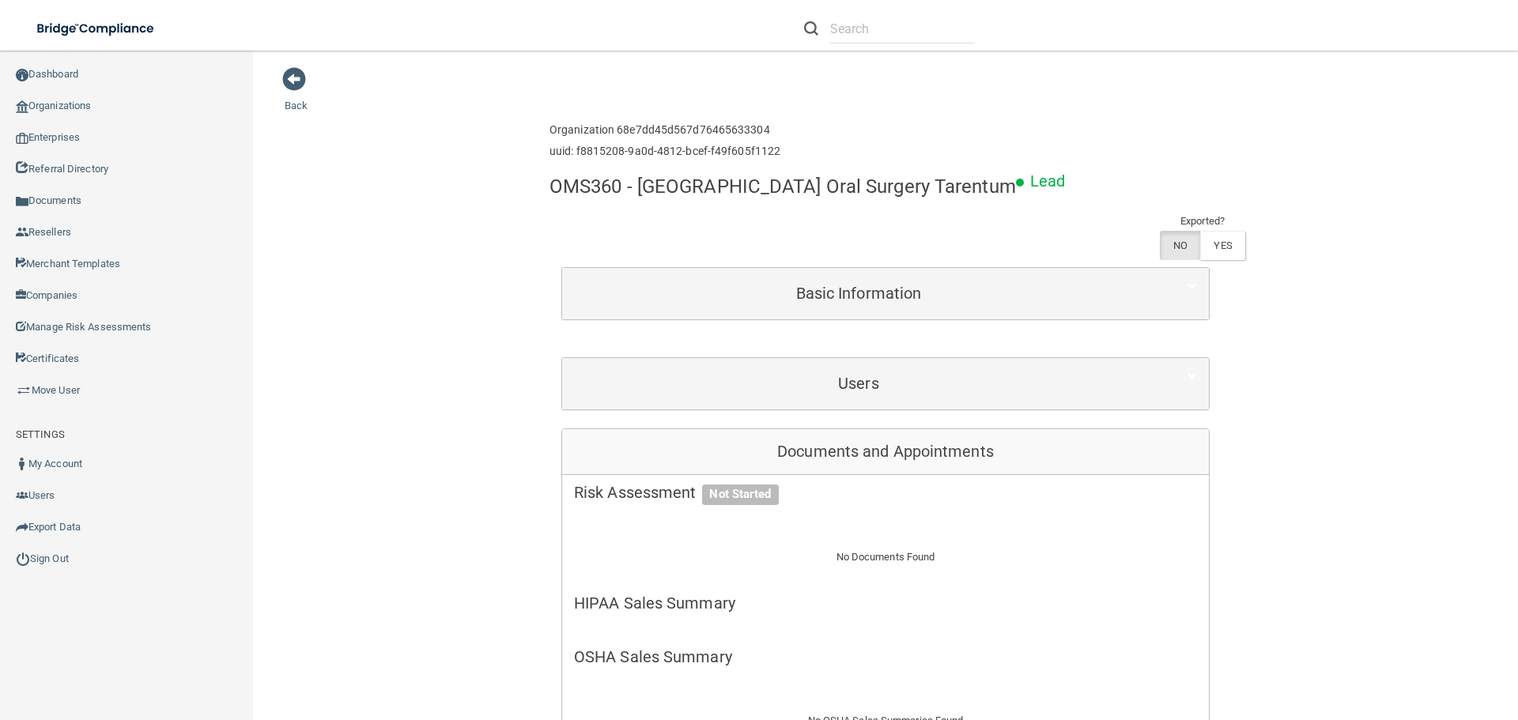
drag, startPoint x: 293, startPoint y: 77, endPoint x: 334, endPoint y: 87, distance: 41.6
click at [293, 77] on span at bounding box center [294, 79] width 24 height 24
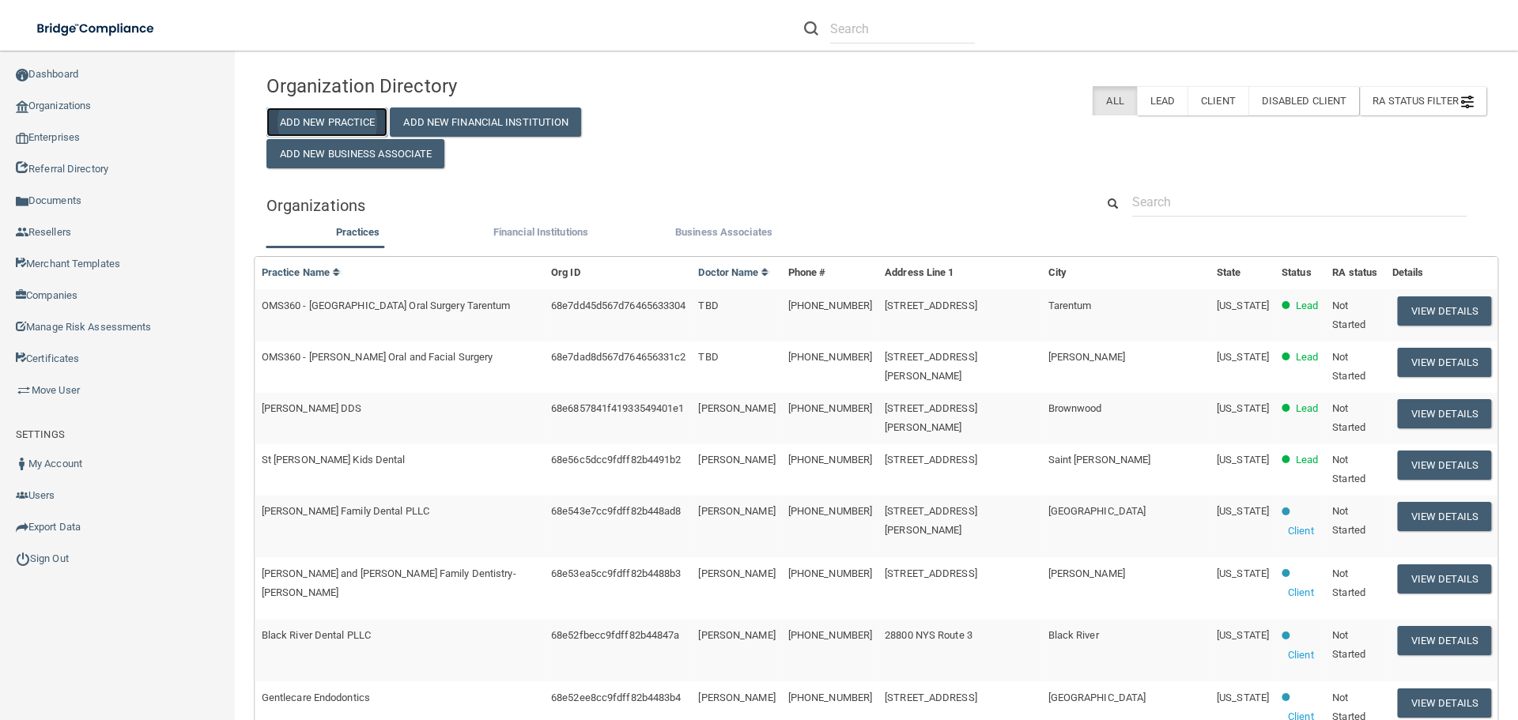
click at [359, 116] on button "Add New Practice" at bounding box center [328, 122] width 122 height 29
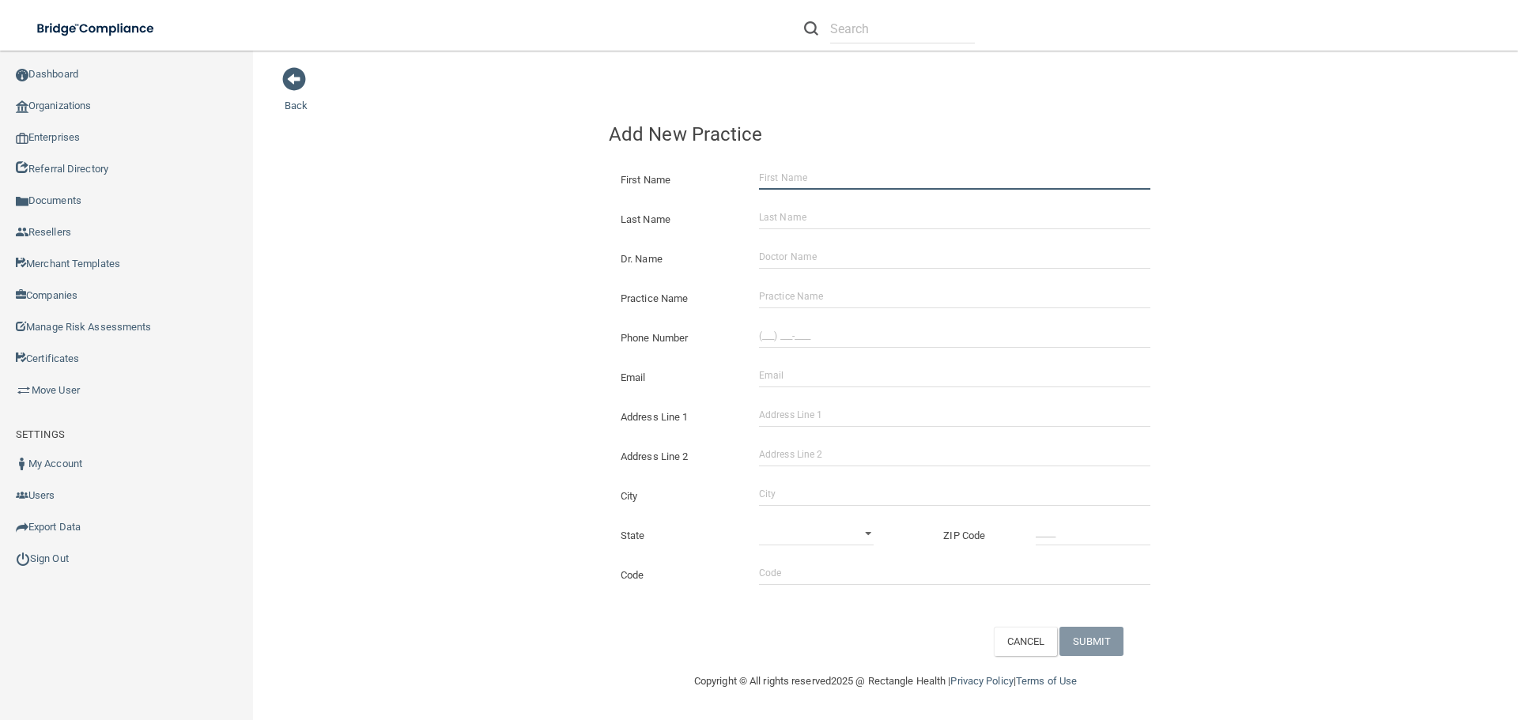
click at [766, 170] on input "First Name" at bounding box center [954, 178] width 391 height 24
type input "[PERSON_NAME]"
type input "TBD"
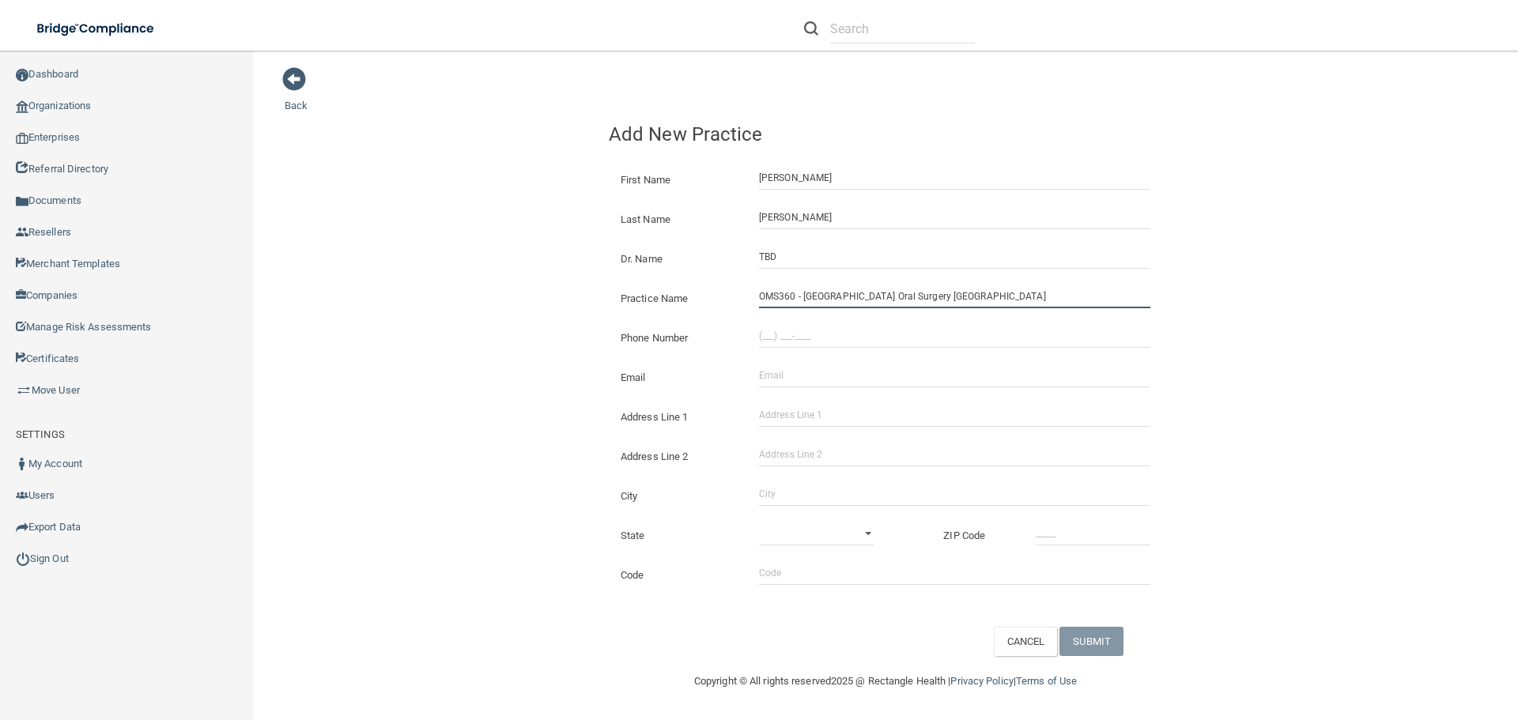
type input "OMS360 - [GEOGRAPHIC_DATA] Oral Surgery [GEOGRAPHIC_DATA]"
type input "[PHONE_NUMBER]"
click at [769, 373] on input "Email" at bounding box center [954, 376] width 391 height 24
type input "d"
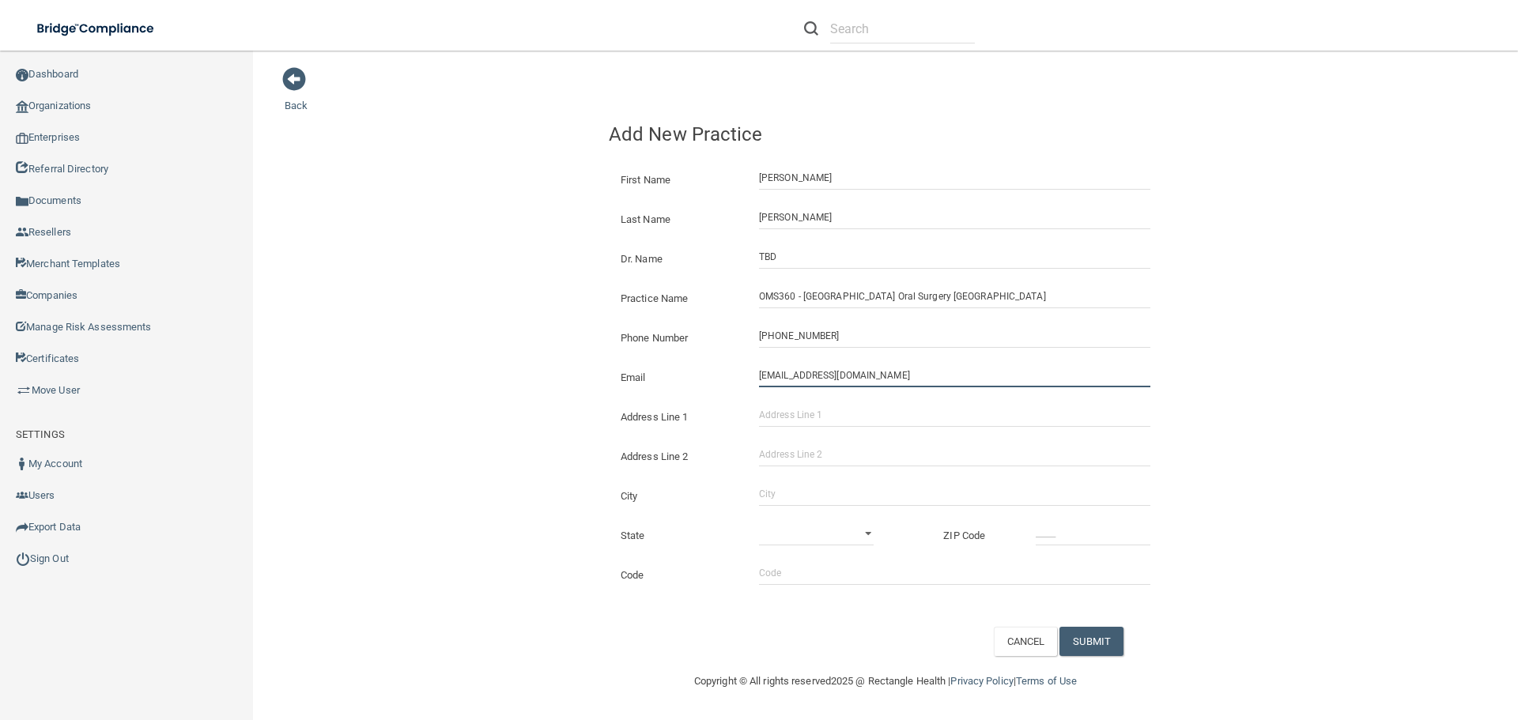
click at [807, 378] on input "[EMAIL_ADDRESS][DOMAIN_NAME]" at bounding box center [954, 376] width 391 height 24
type input "[EMAIL_ADDRESS][DOMAIN_NAME]"
click at [795, 413] on input "Address Line 1" at bounding box center [954, 415] width 391 height 24
type input "[STREET_ADDRESS]"
type input "Suite 450"
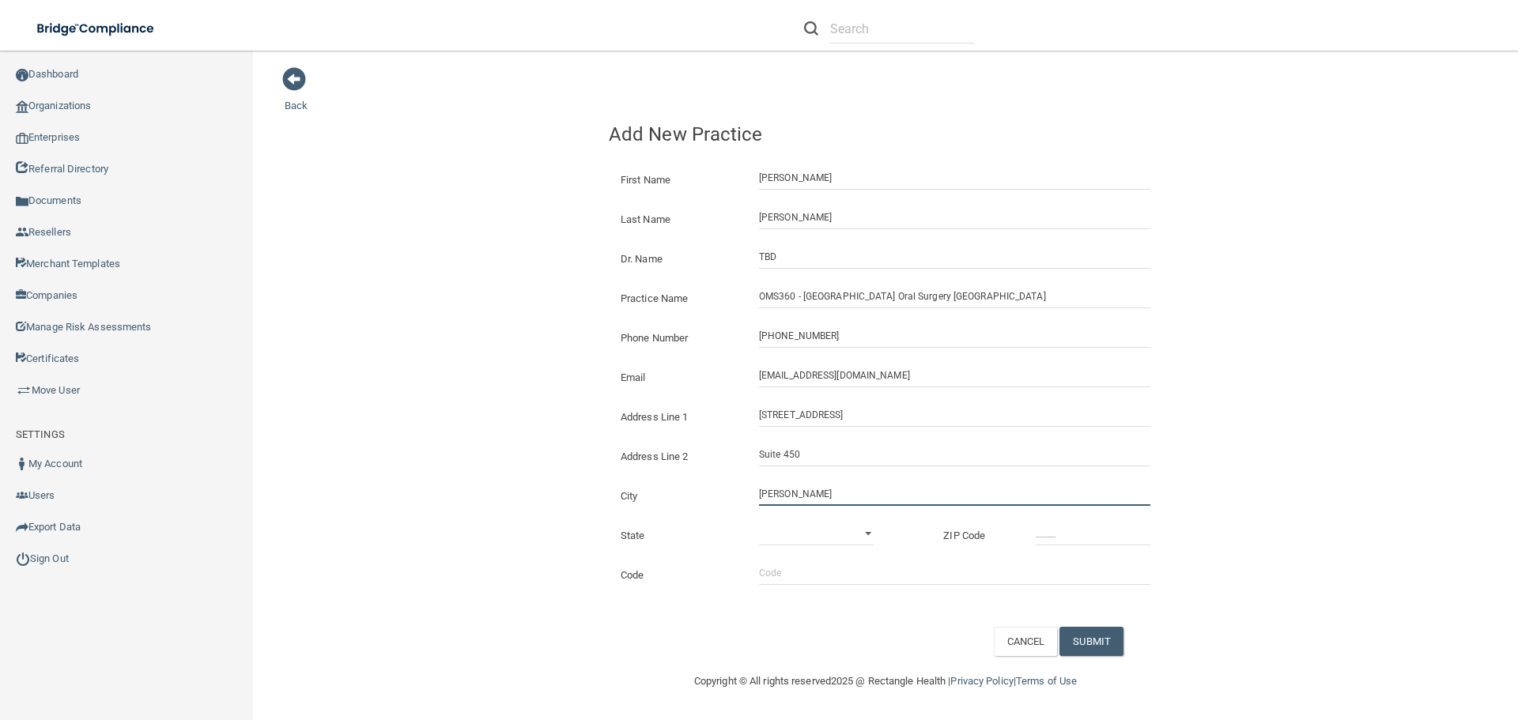
type input "[GEOGRAPHIC_DATA]"
click at [803, 538] on select "[US_STATE] [US_STATE] [US_STATE] [US_STATE] [US_STATE] [US_STATE] [US_STATE] [U…" at bounding box center [816, 534] width 115 height 24
select select "38"
click at [759, 522] on select "[US_STATE] [US_STATE] [US_STATE] [US_STATE] [US_STATE] [US_STATE] [US_STATE] [U…" at bounding box center [816, 534] width 115 height 24
click at [1036, 538] on input "_____" at bounding box center [1093, 534] width 115 height 24
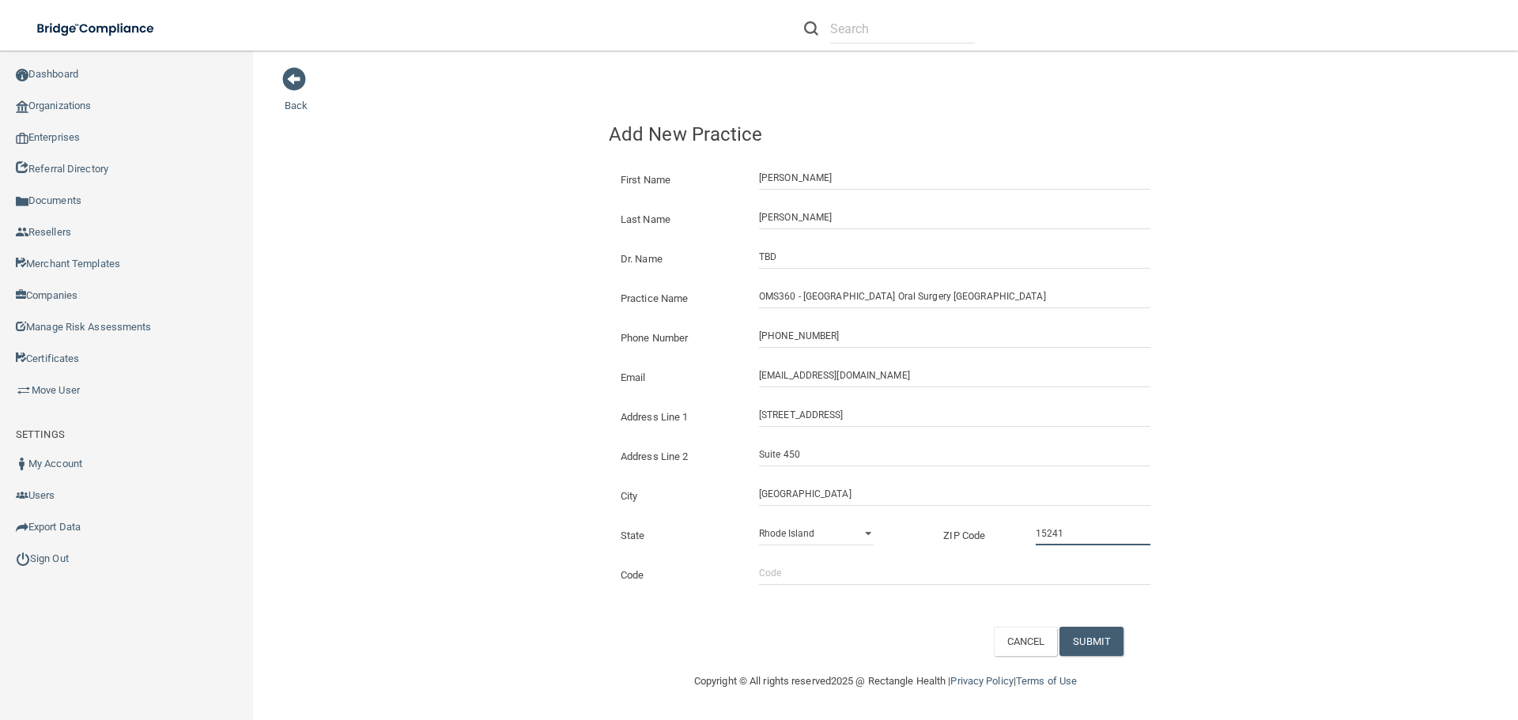
type input "15241"
drag, startPoint x: 765, startPoint y: 570, endPoint x: 784, endPoint y: 570, distance: 19.8
click at [766, 570] on input "Code" at bounding box center [954, 573] width 391 height 24
type input "aaoms"
click at [1102, 641] on button "SUBMIT" at bounding box center [1092, 641] width 64 height 29
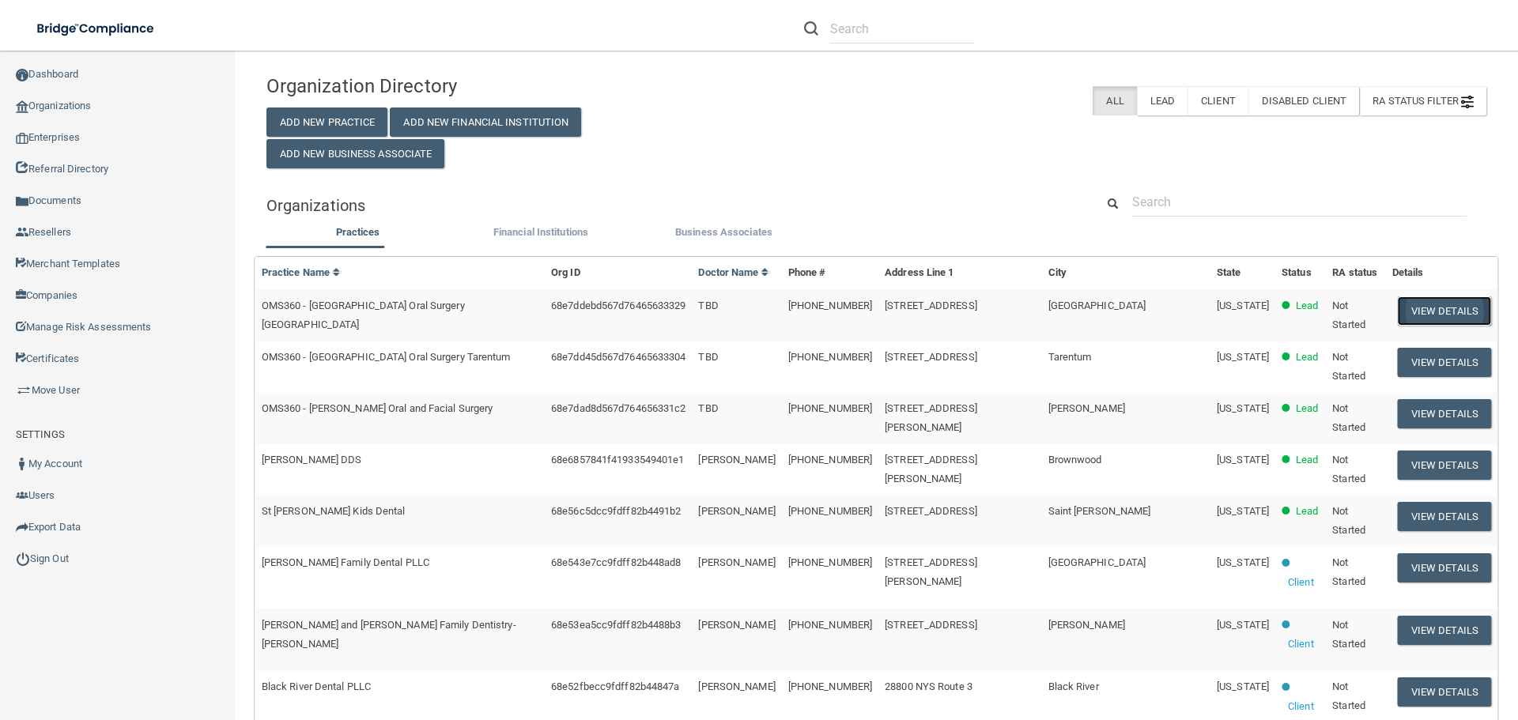
click at [1418, 319] on button "View Details" at bounding box center [1444, 311] width 93 height 29
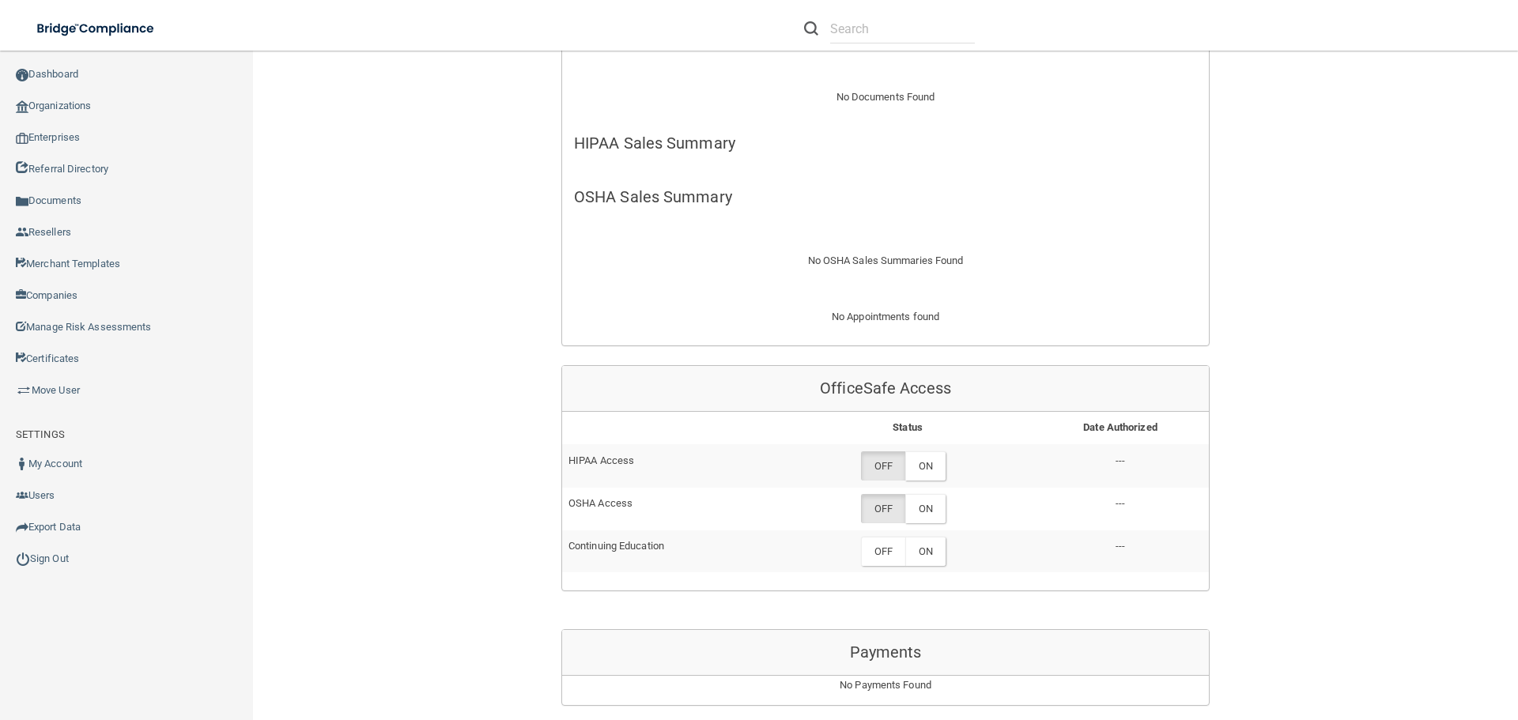
scroll to position [474, 0]
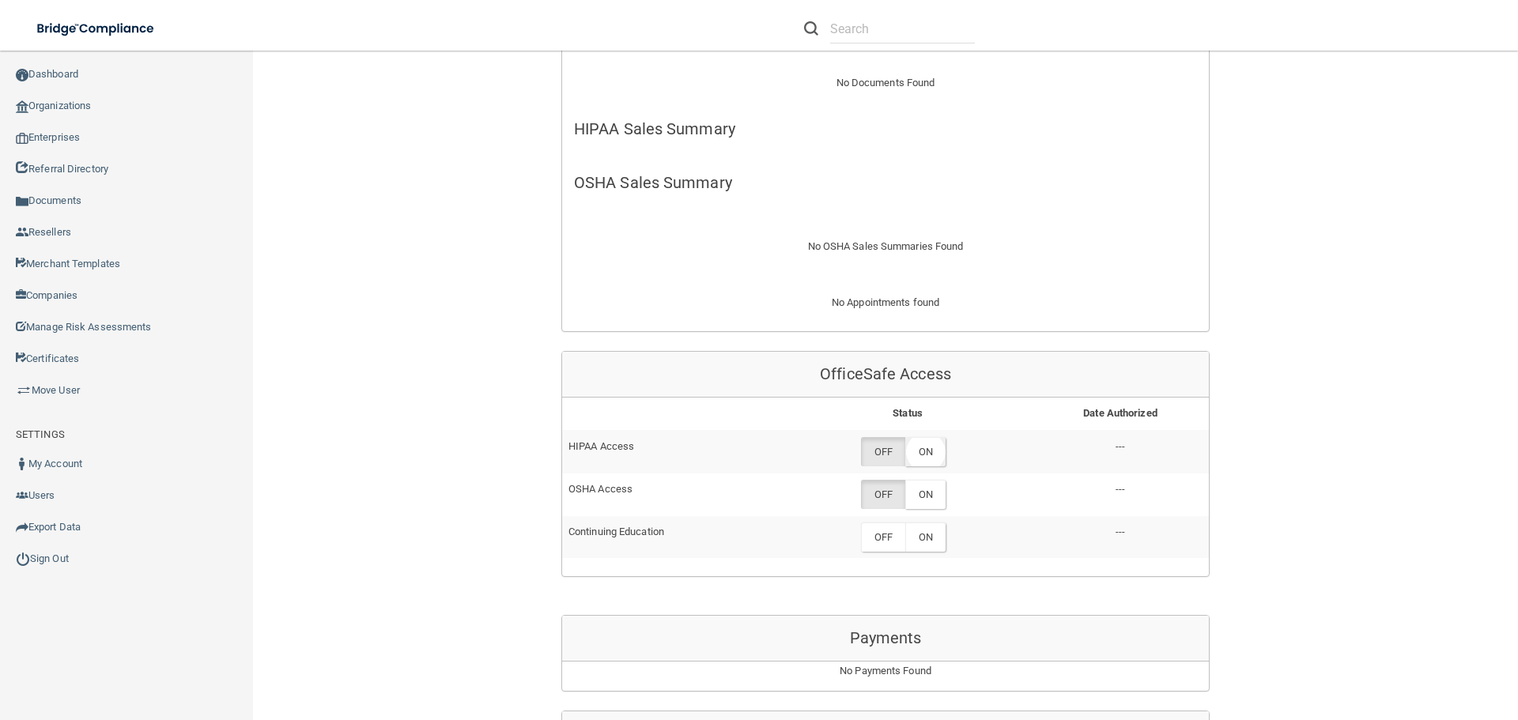
click at [926, 452] on label "ON" at bounding box center [925, 451] width 40 height 29
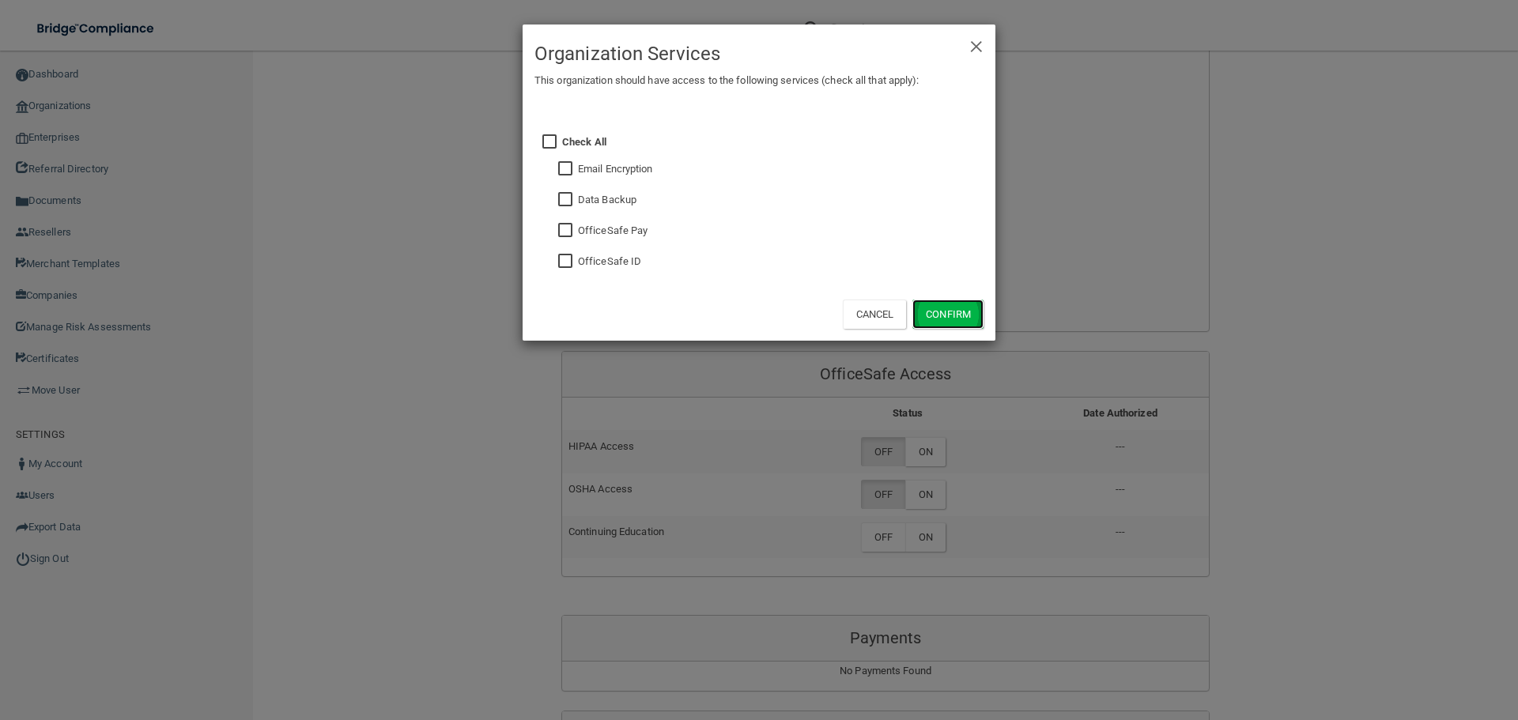
click at [934, 316] on button "Confirm" at bounding box center [948, 314] width 71 height 29
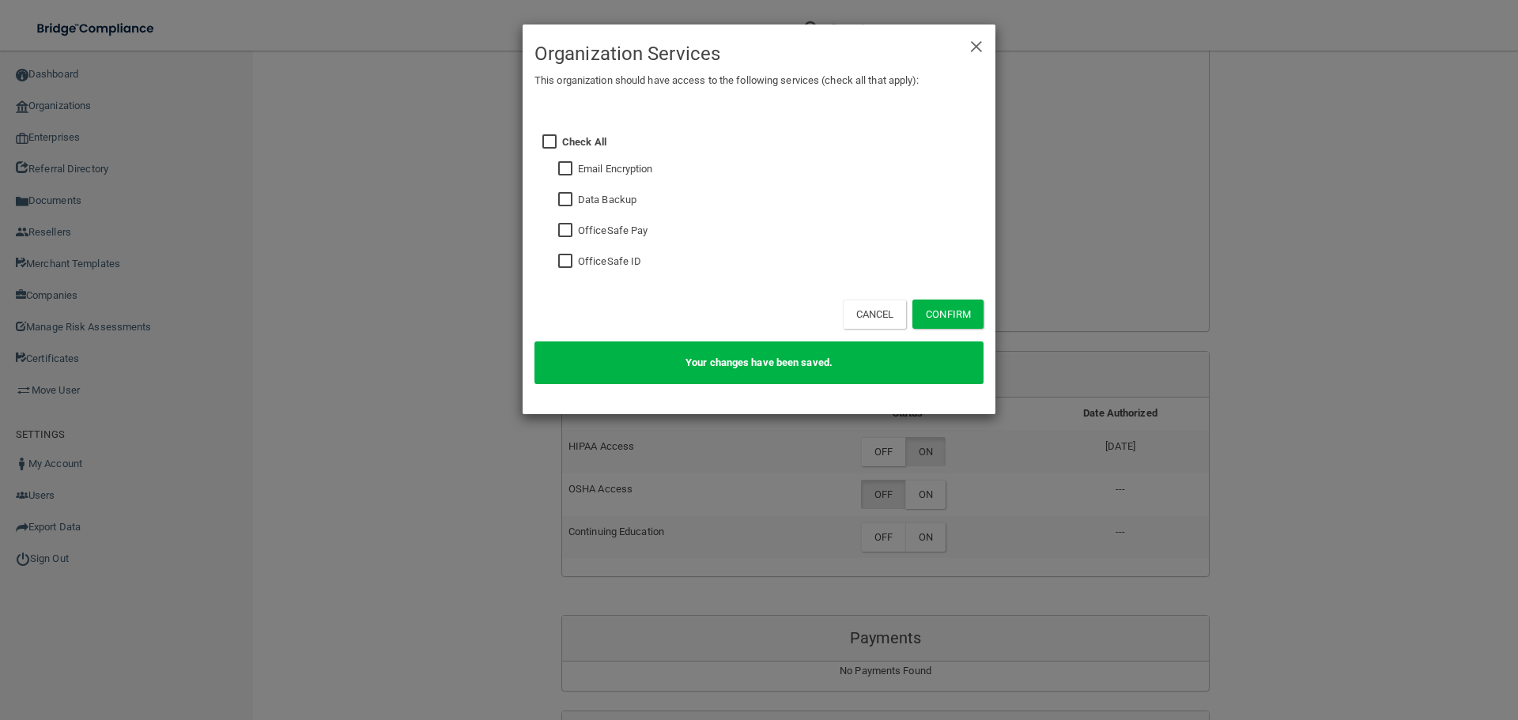
click at [928, 497] on div "× Close Organization Services This organization should have access to the follo…" at bounding box center [759, 360] width 1518 height 720
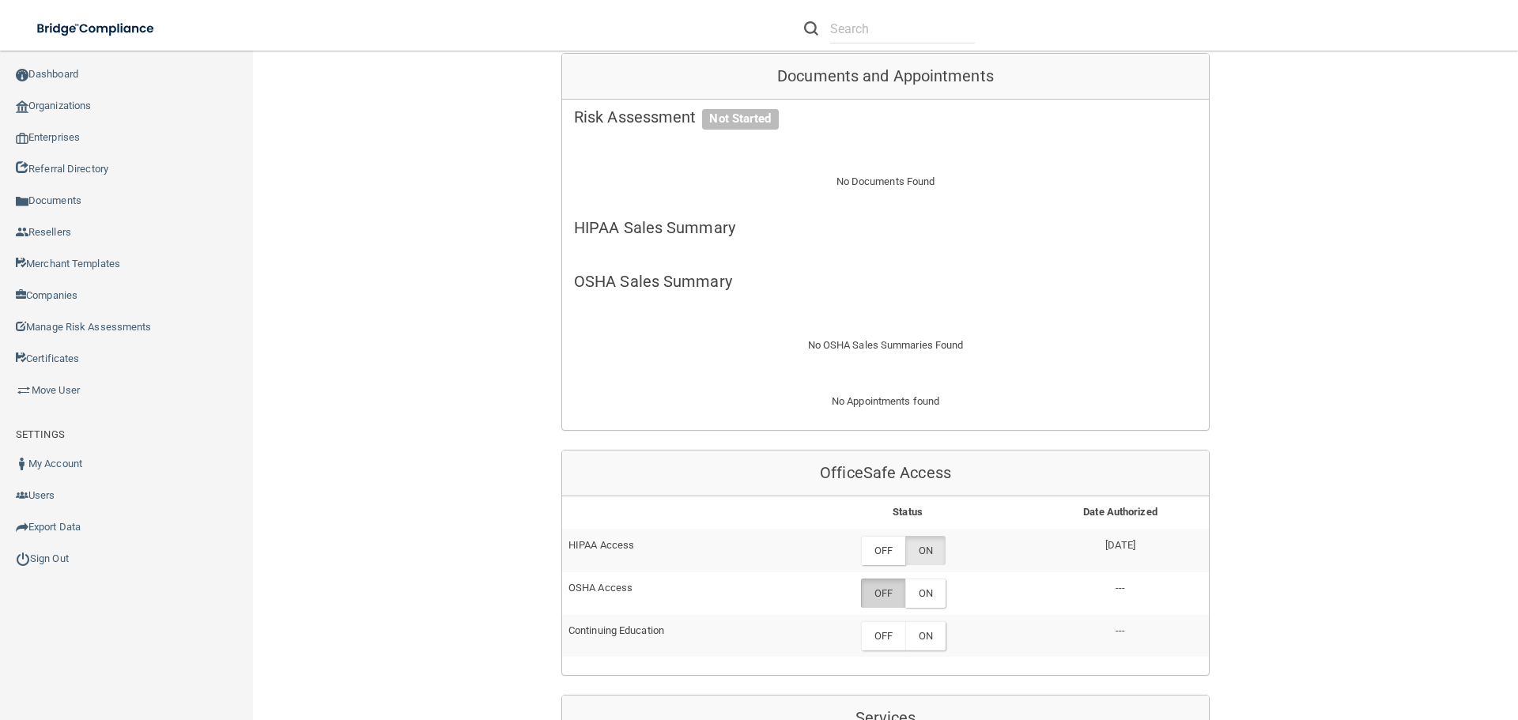
scroll to position [554, 0]
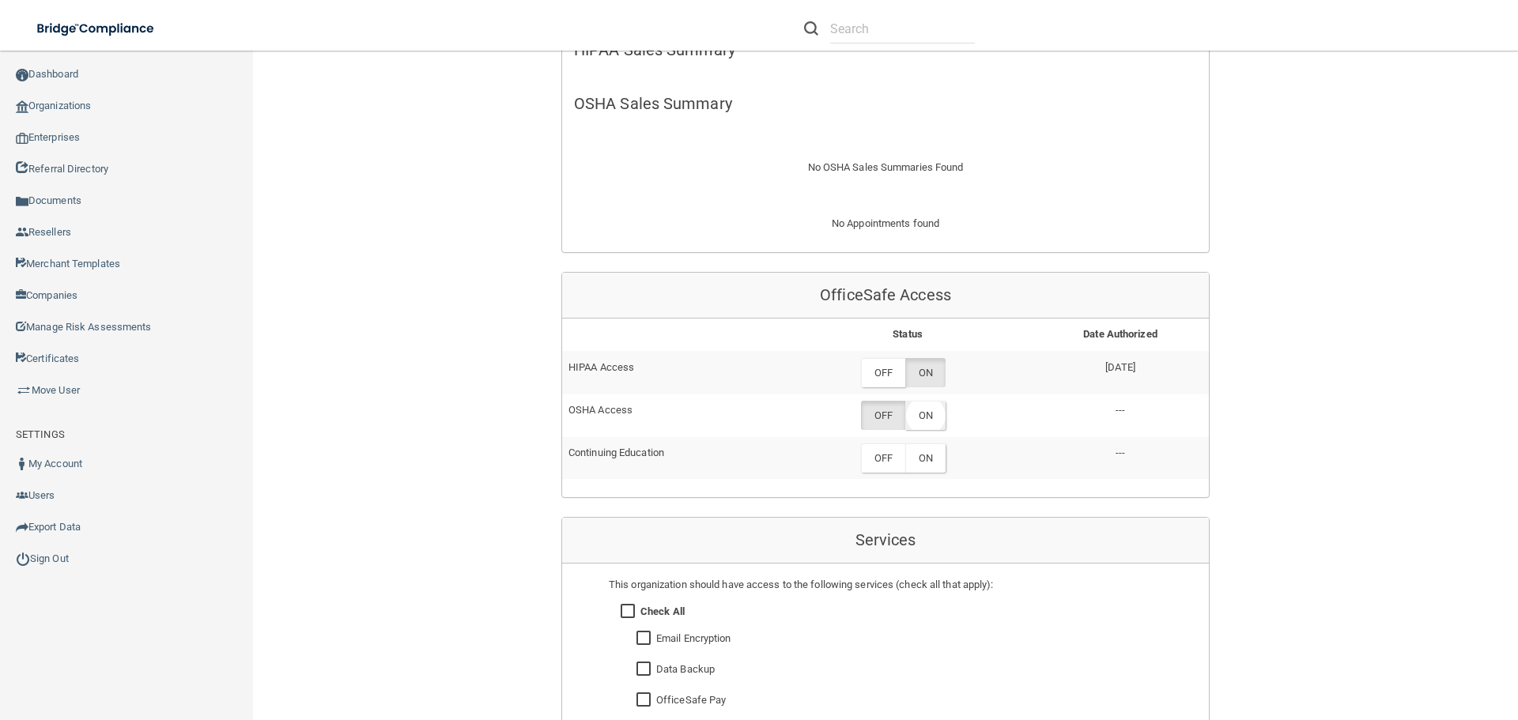
click at [922, 413] on label "ON" at bounding box center [925, 415] width 40 height 29
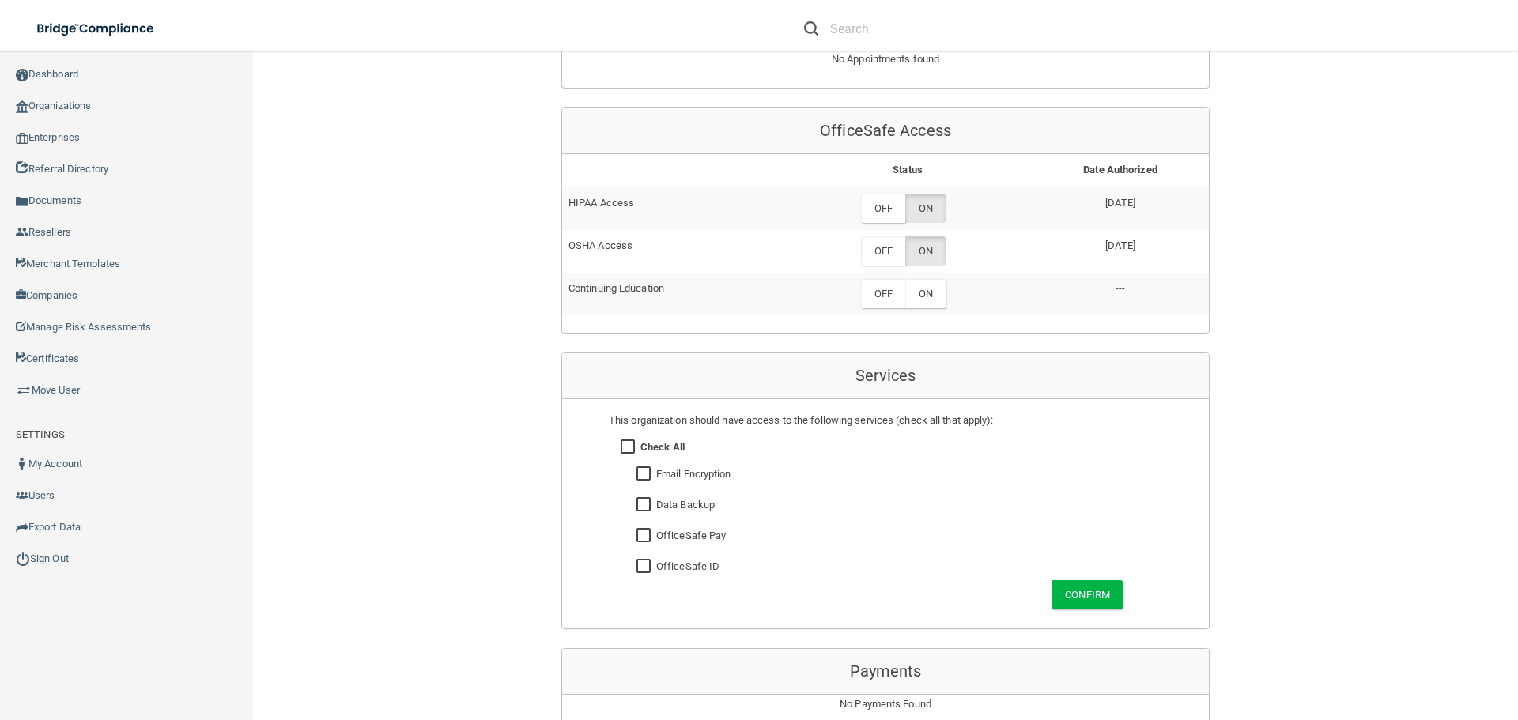
scroll to position [712, 0]
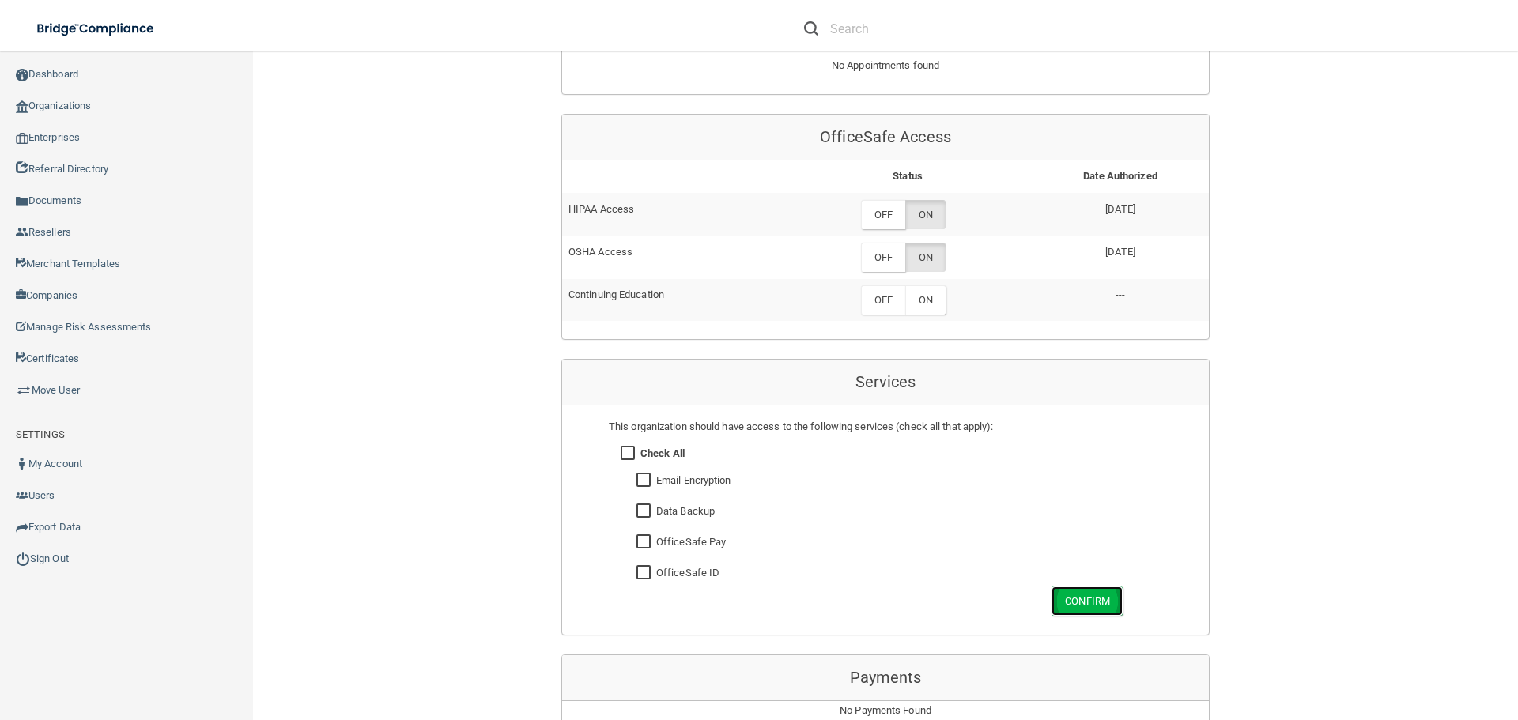
click at [1094, 595] on button "Confirm" at bounding box center [1087, 601] width 71 height 29
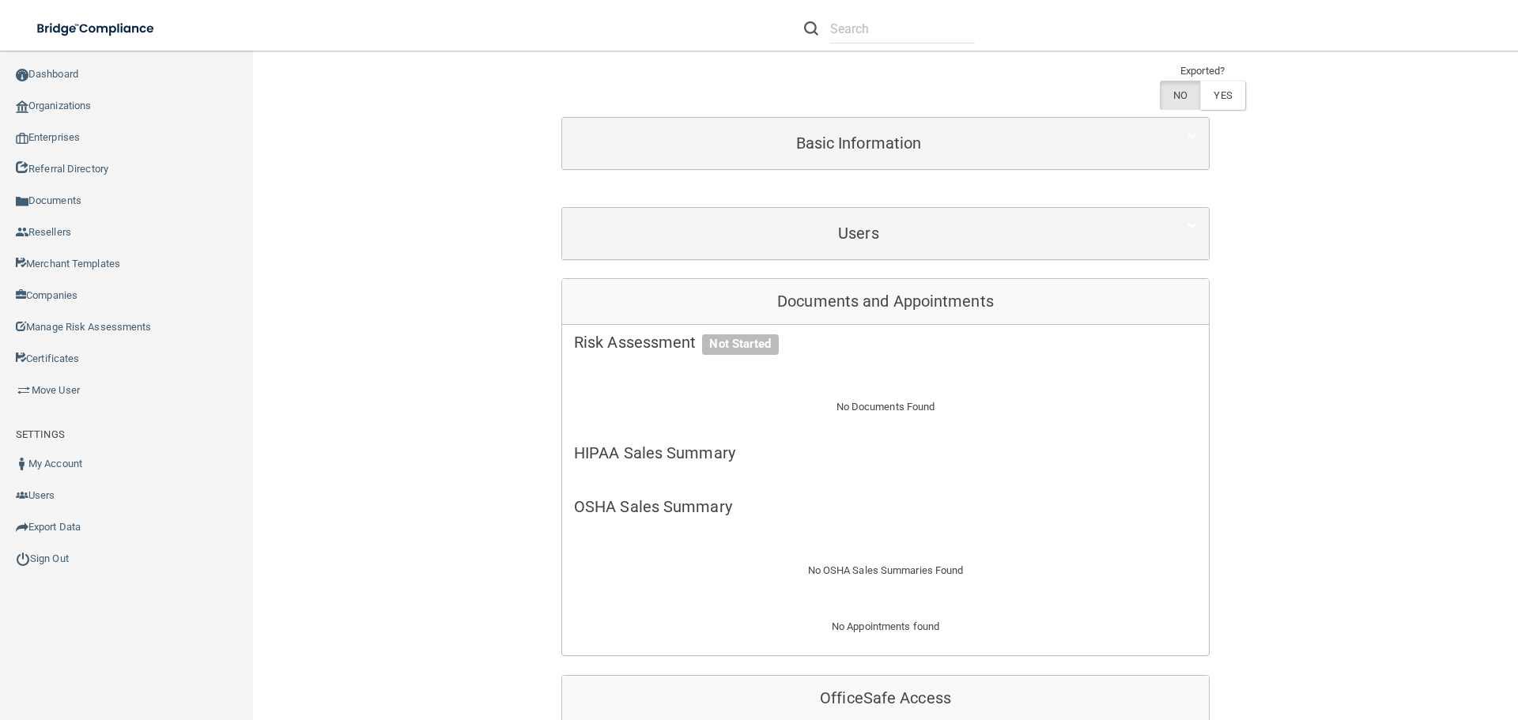
scroll to position [0, 0]
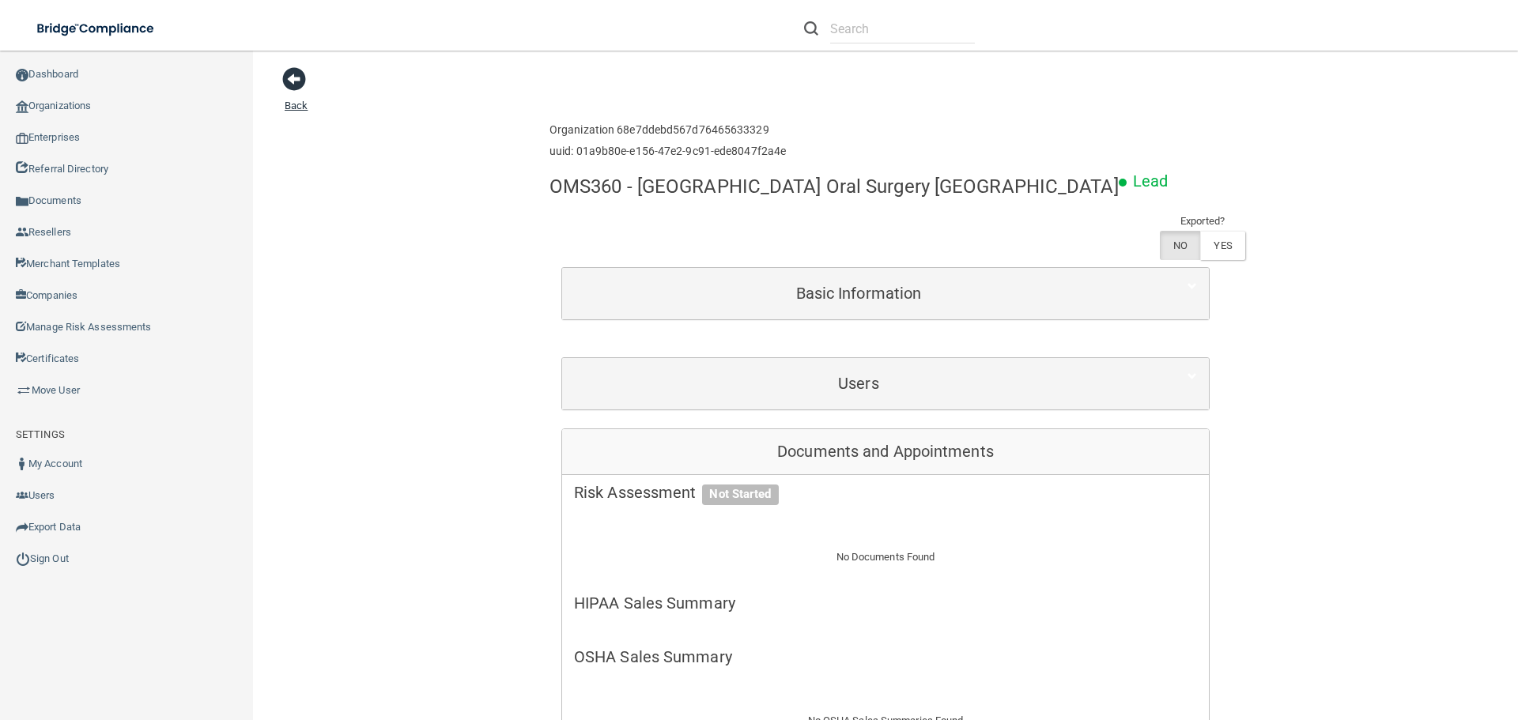
click at [289, 75] on span at bounding box center [294, 79] width 24 height 24
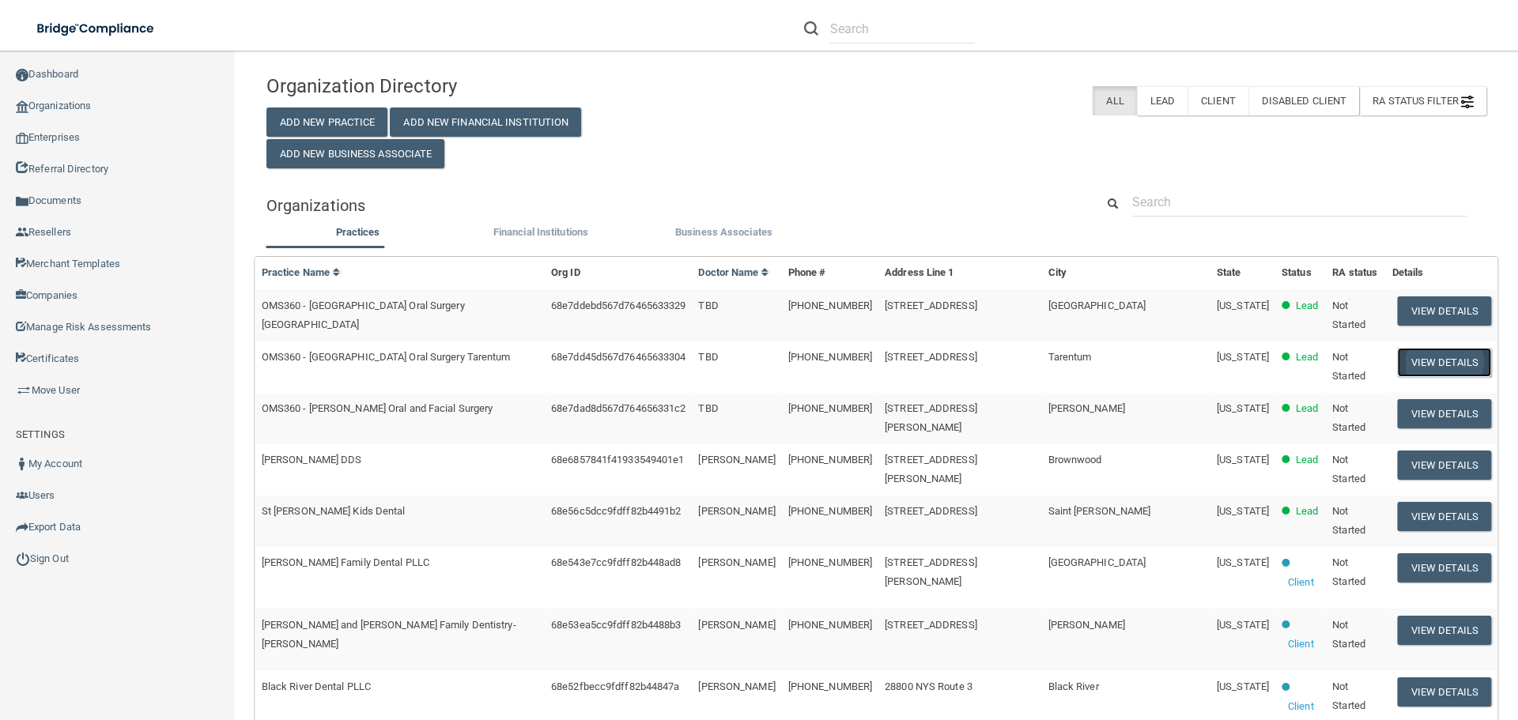
click at [1422, 349] on button "View Details" at bounding box center [1444, 362] width 93 height 29
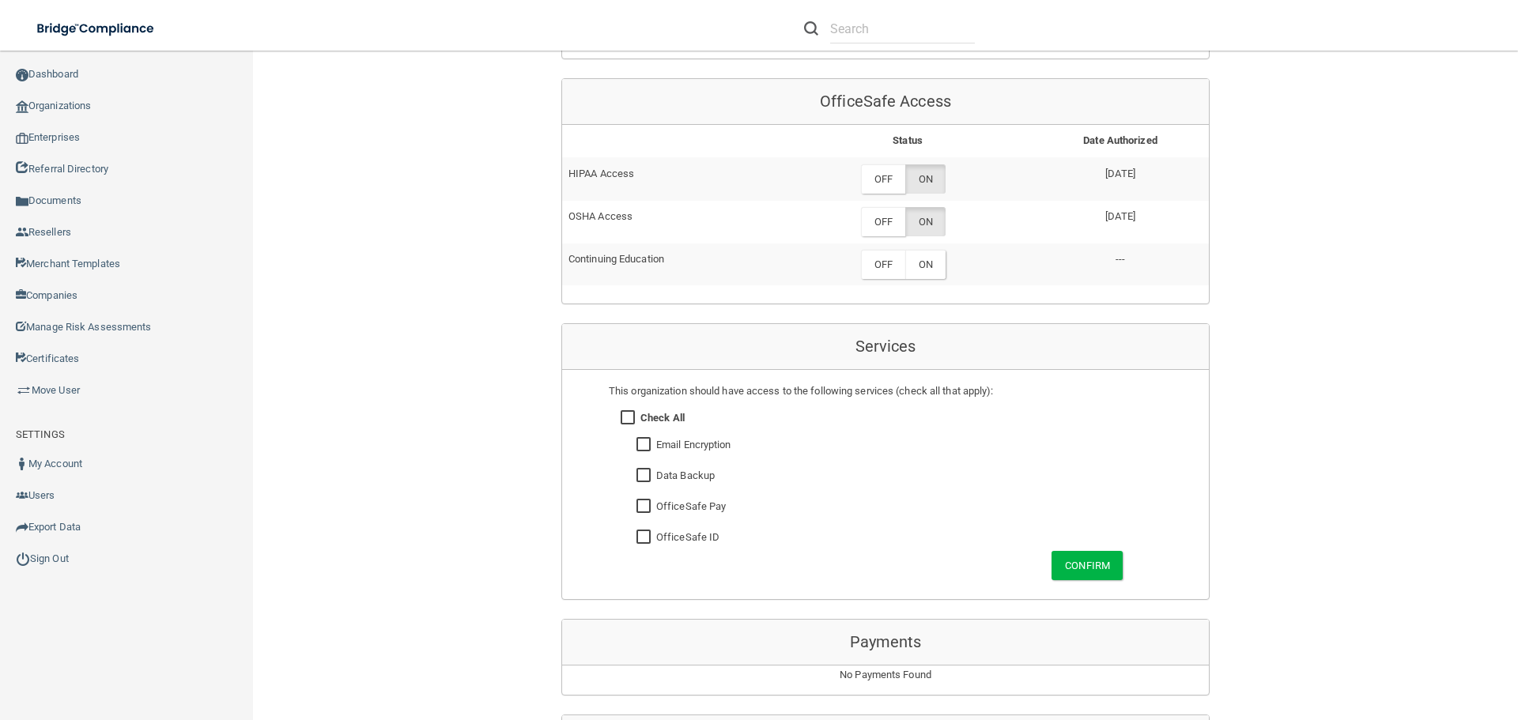
scroll to position [791, 0]
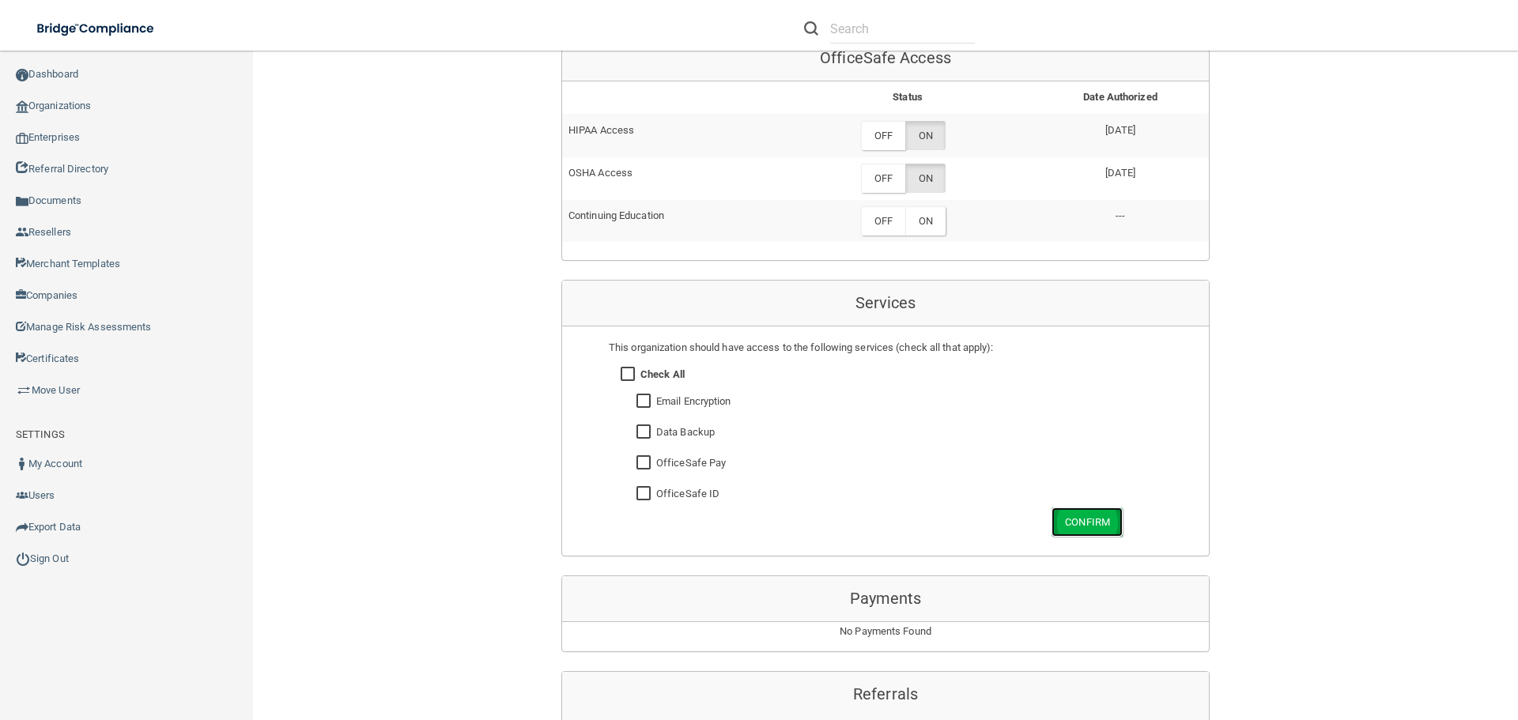
click at [1059, 520] on button "Confirm" at bounding box center [1087, 522] width 71 height 29
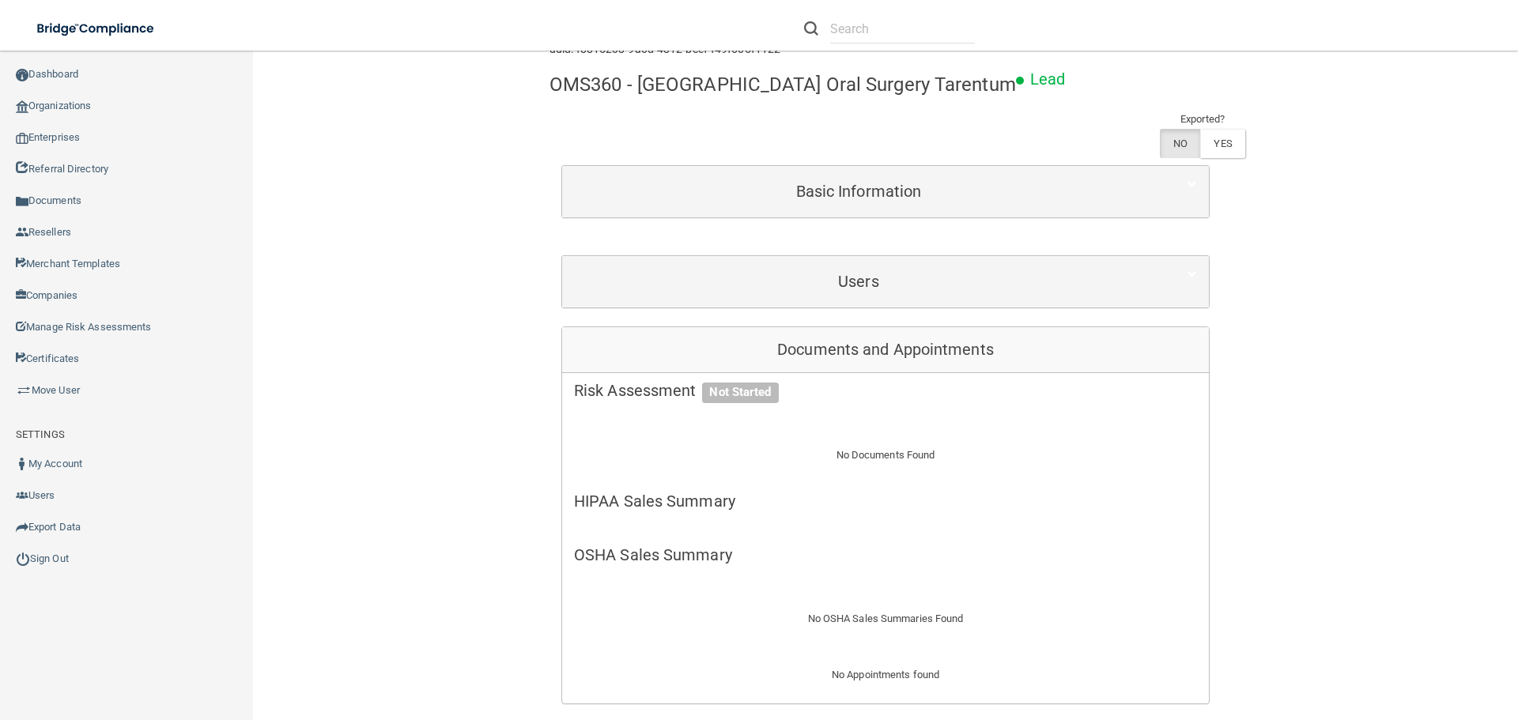
scroll to position [0, 0]
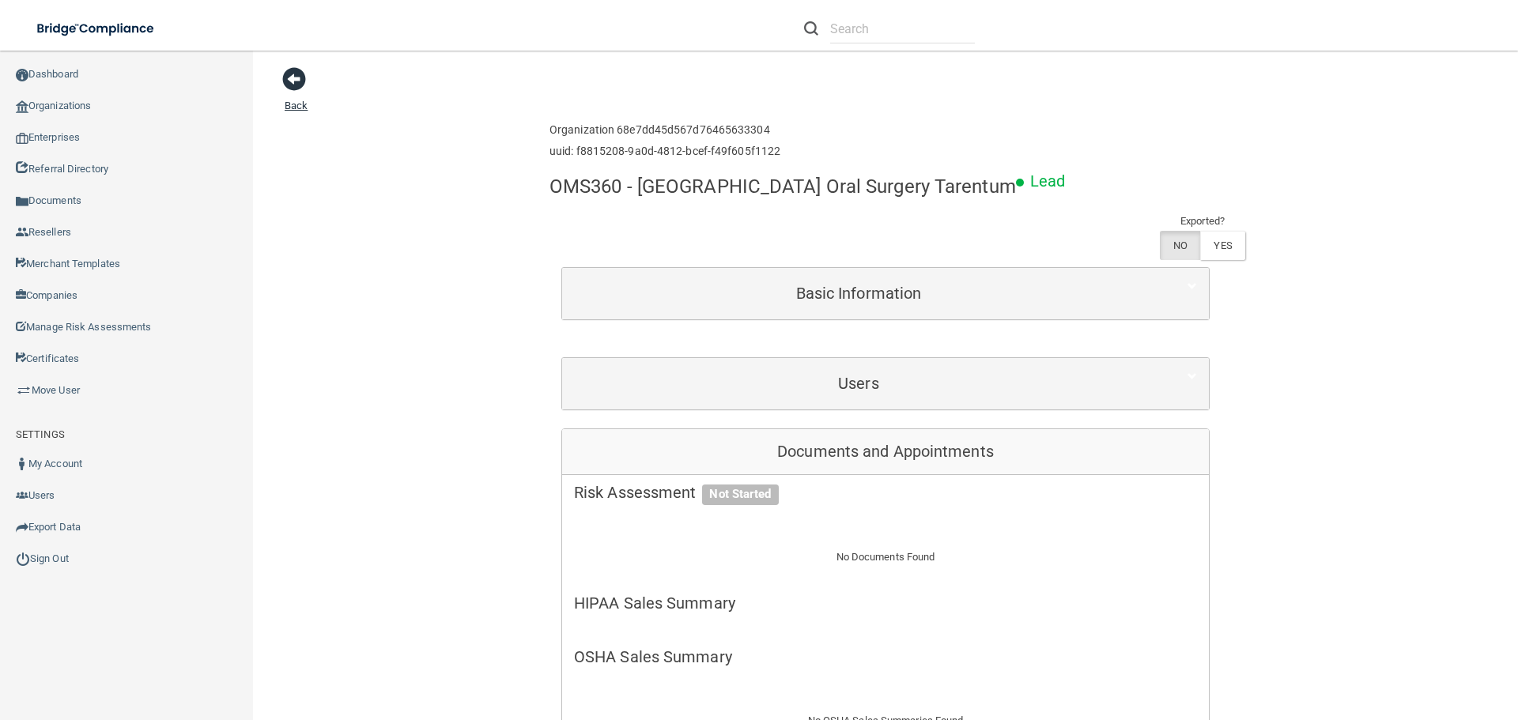
click at [293, 74] on span at bounding box center [294, 79] width 24 height 24
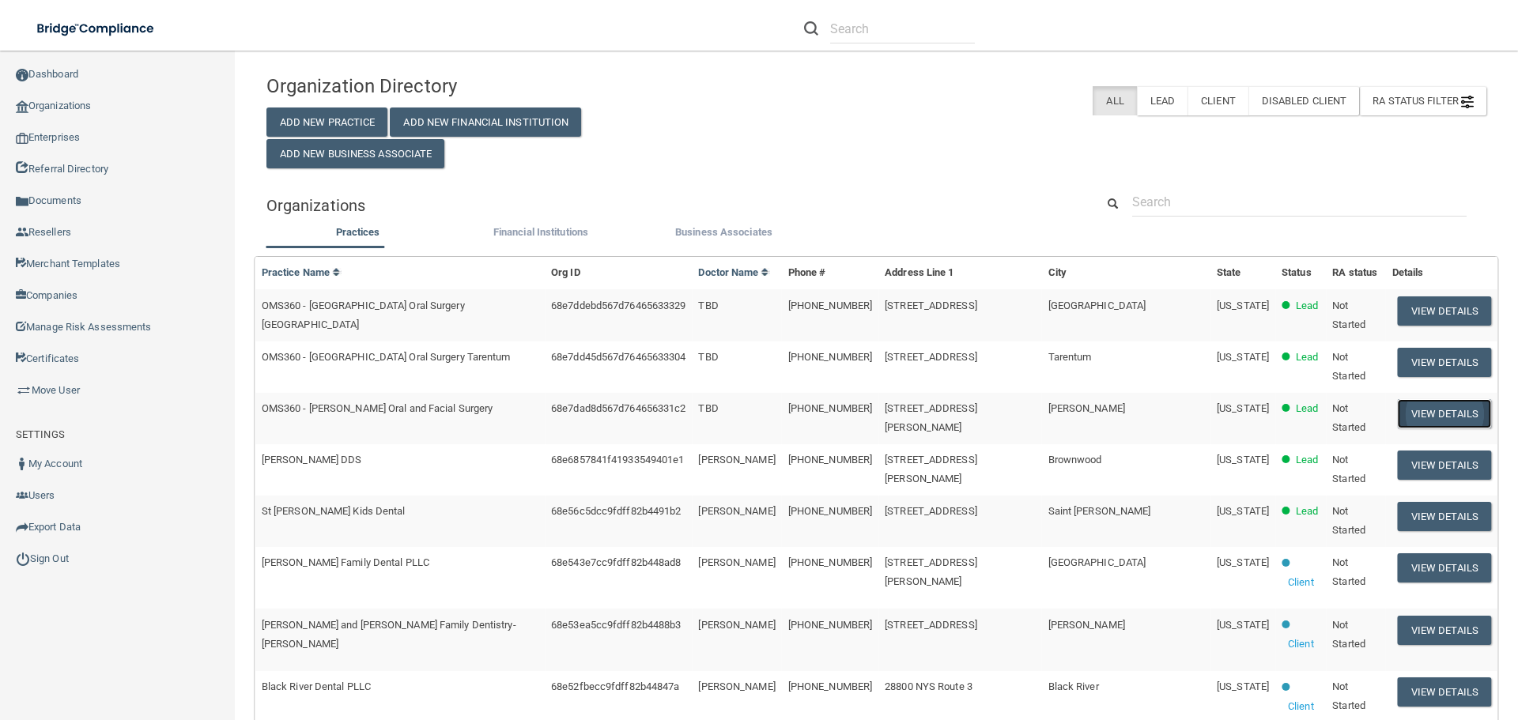
click at [1438, 399] on button "View Details" at bounding box center [1444, 413] width 93 height 29
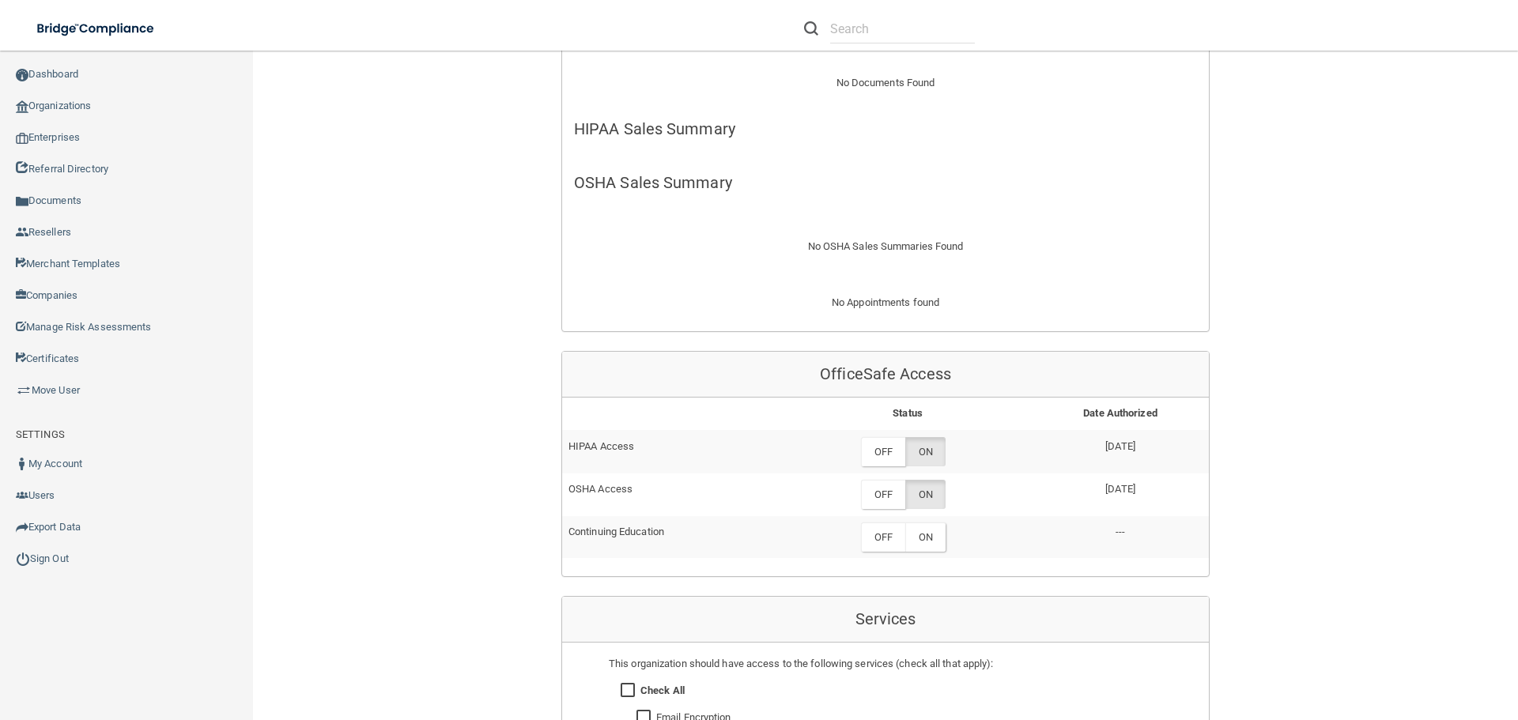
scroll to position [791, 0]
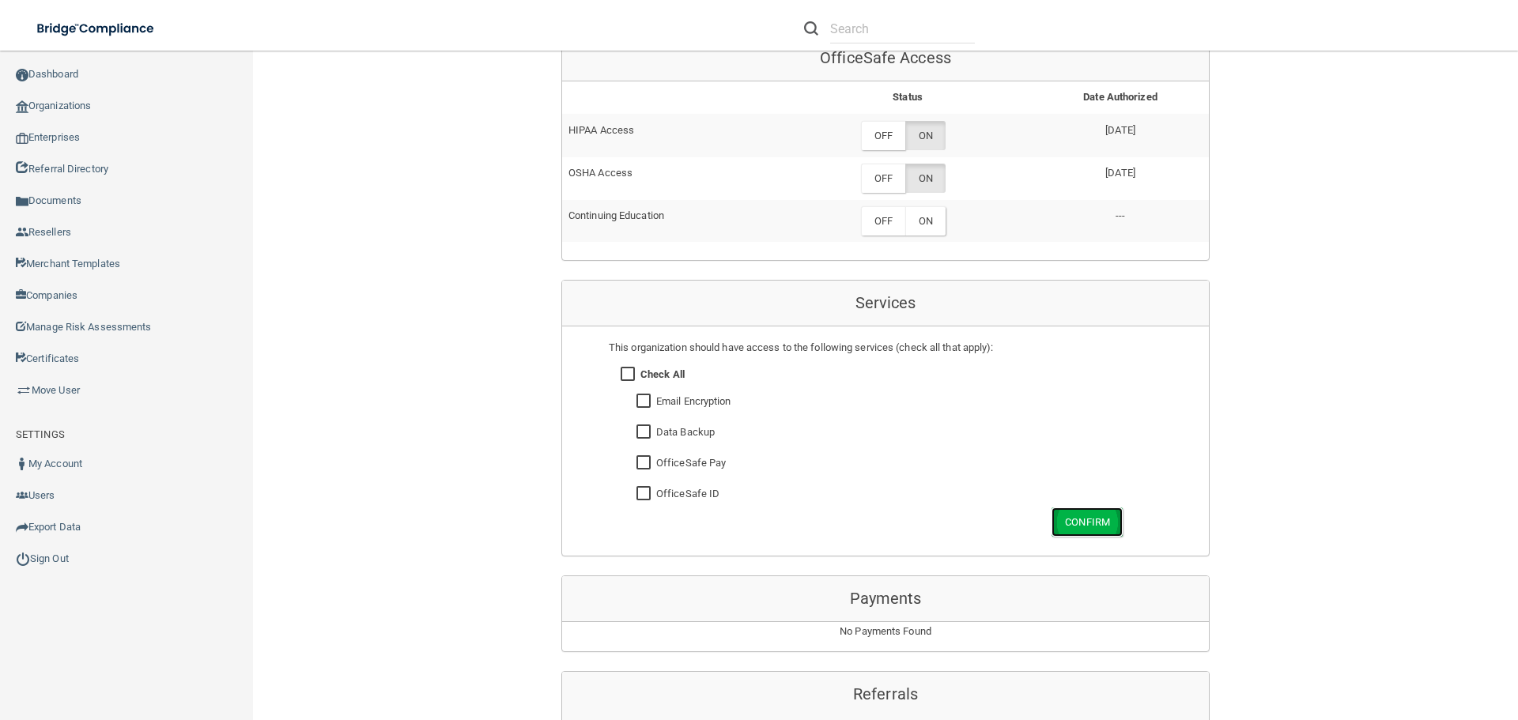
click at [1094, 515] on button "Confirm" at bounding box center [1087, 522] width 71 height 29
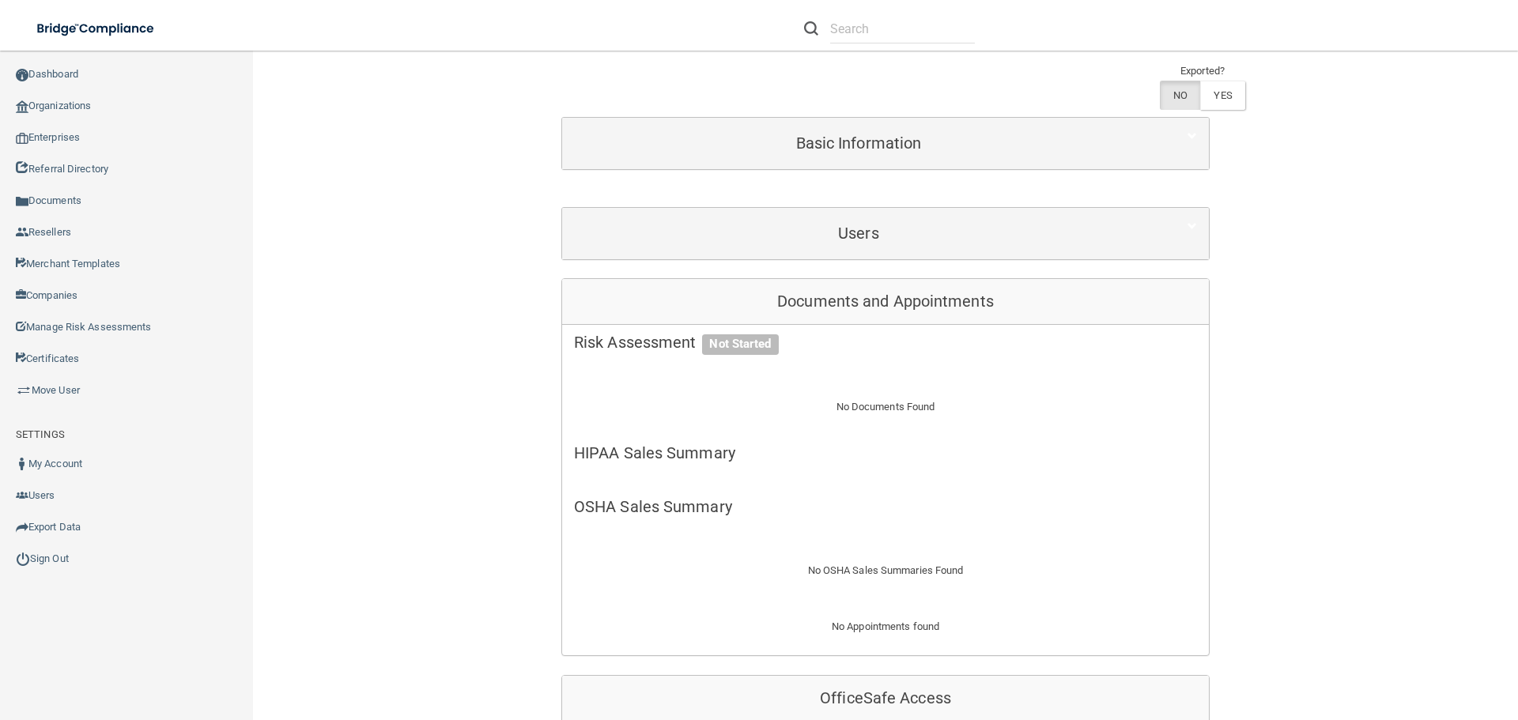
scroll to position [0, 0]
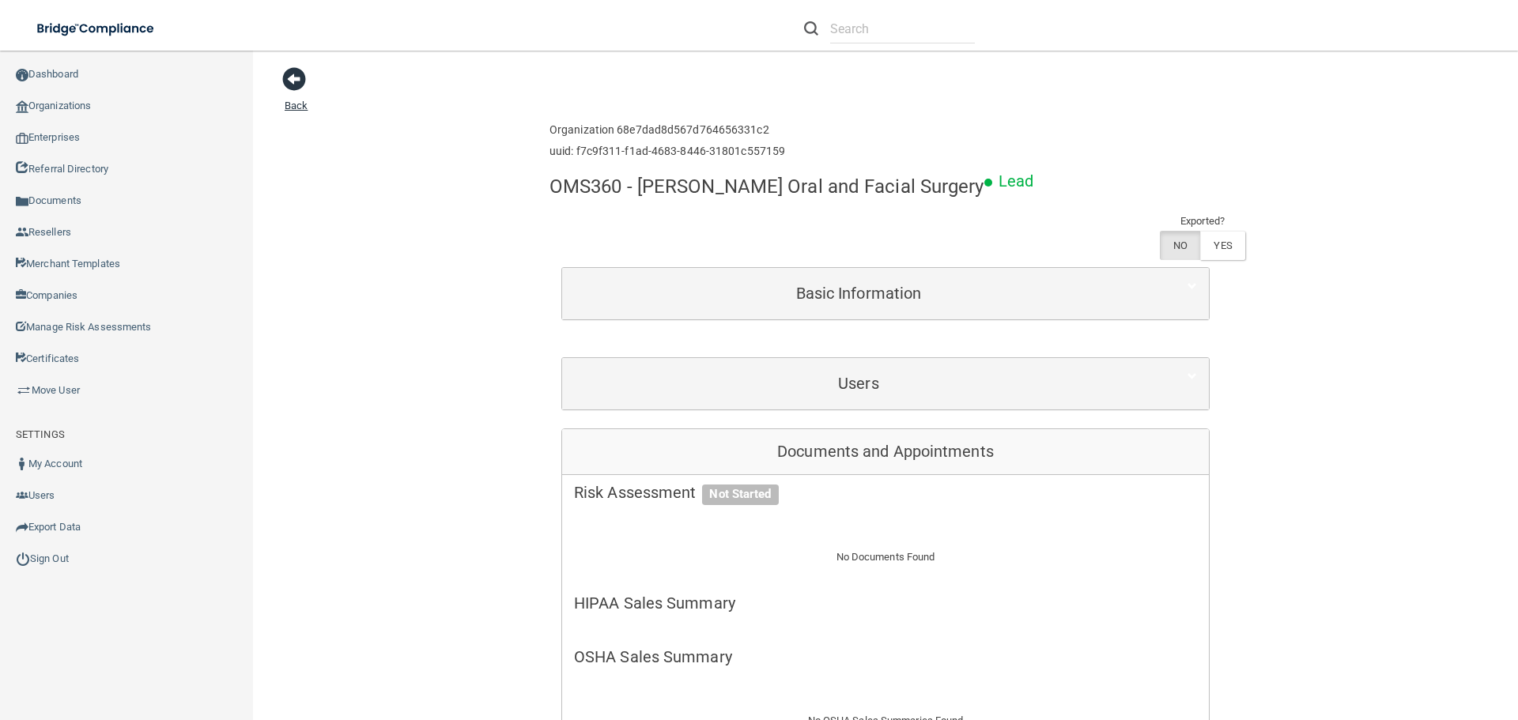
click at [299, 75] on span at bounding box center [294, 79] width 24 height 24
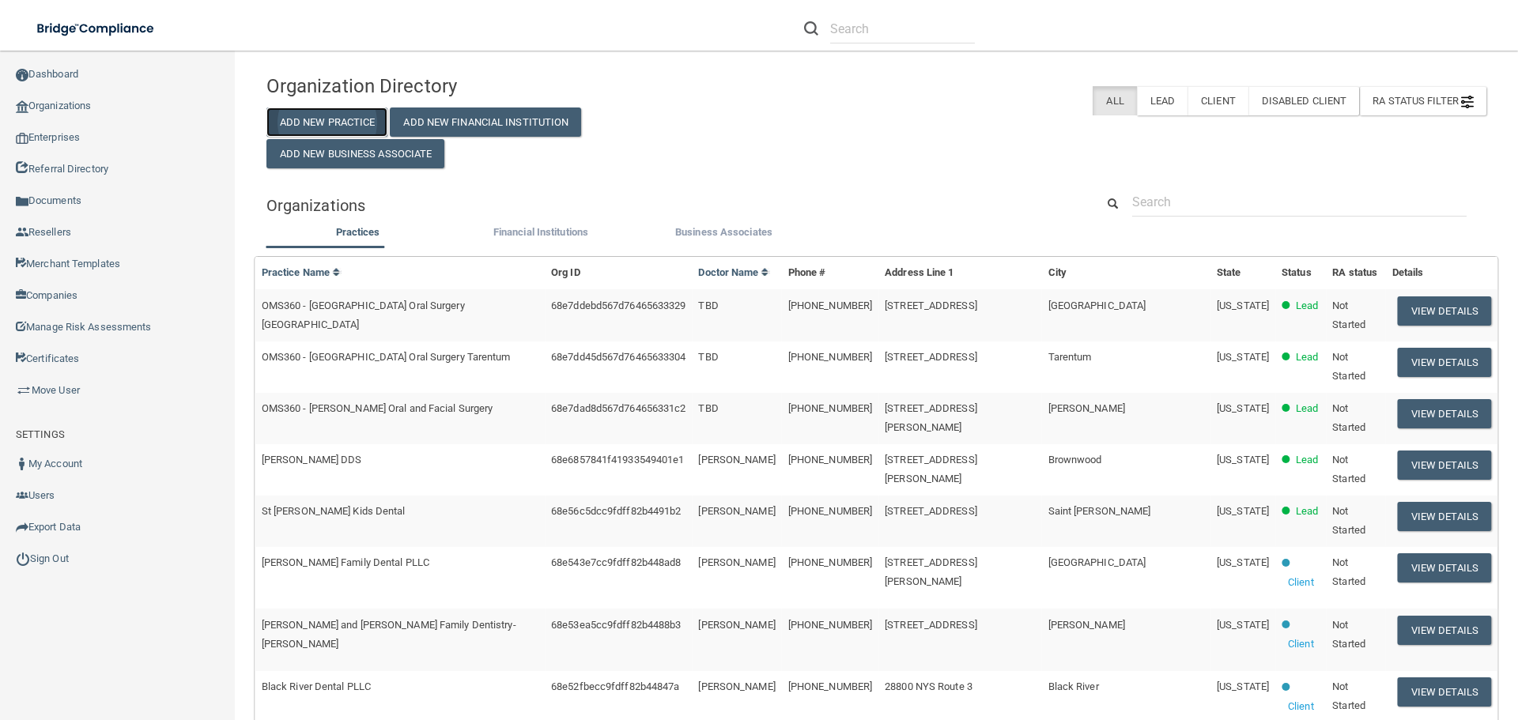
click at [362, 121] on button "Add New Practice" at bounding box center [328, 122] width 122 height 29
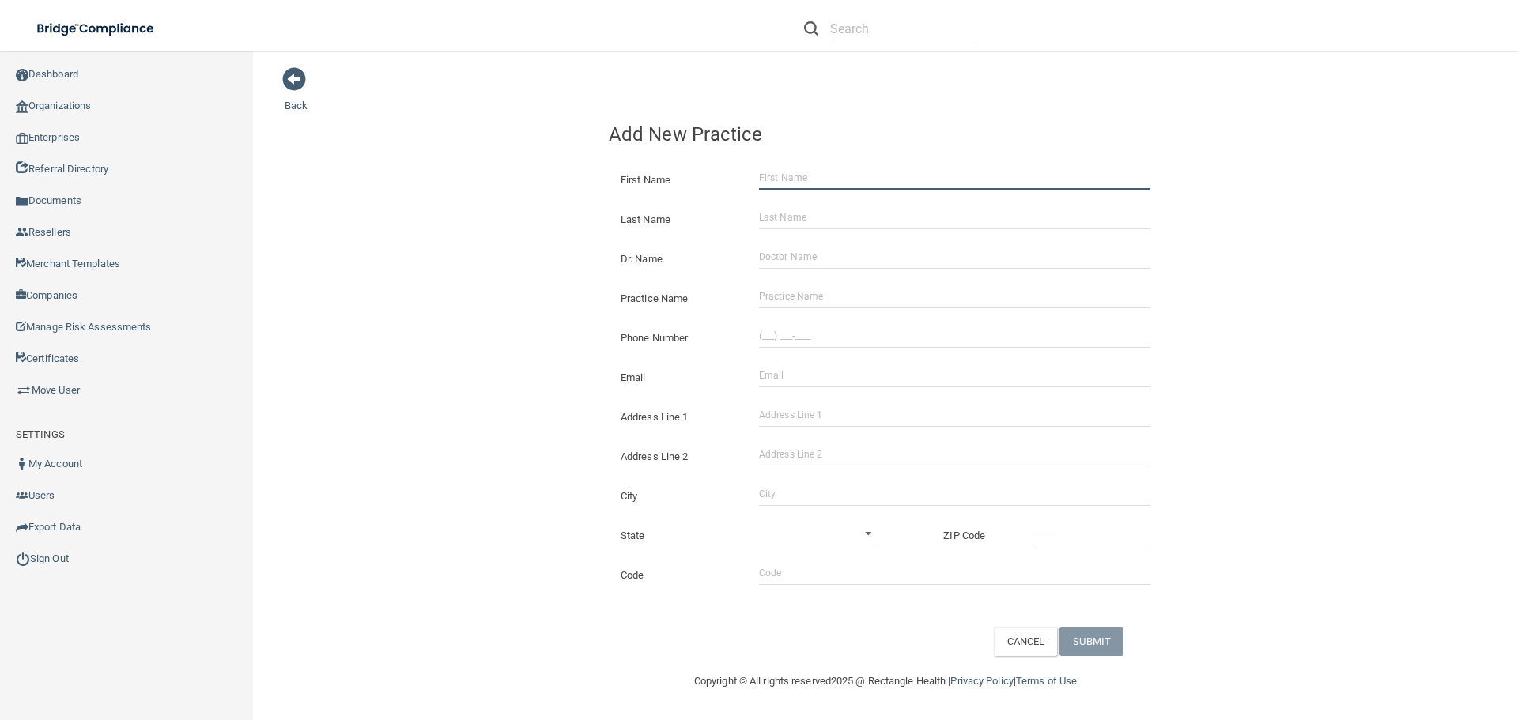
click at [818, 178] on input "First Name" at bounding box center [954, 178] width 391 height 24
type input "[PERSON_NAME]"
click at [788, 255] on input "Dr. Name" at bounding box center [954, 257] width 391 height 24
type input "TBD"
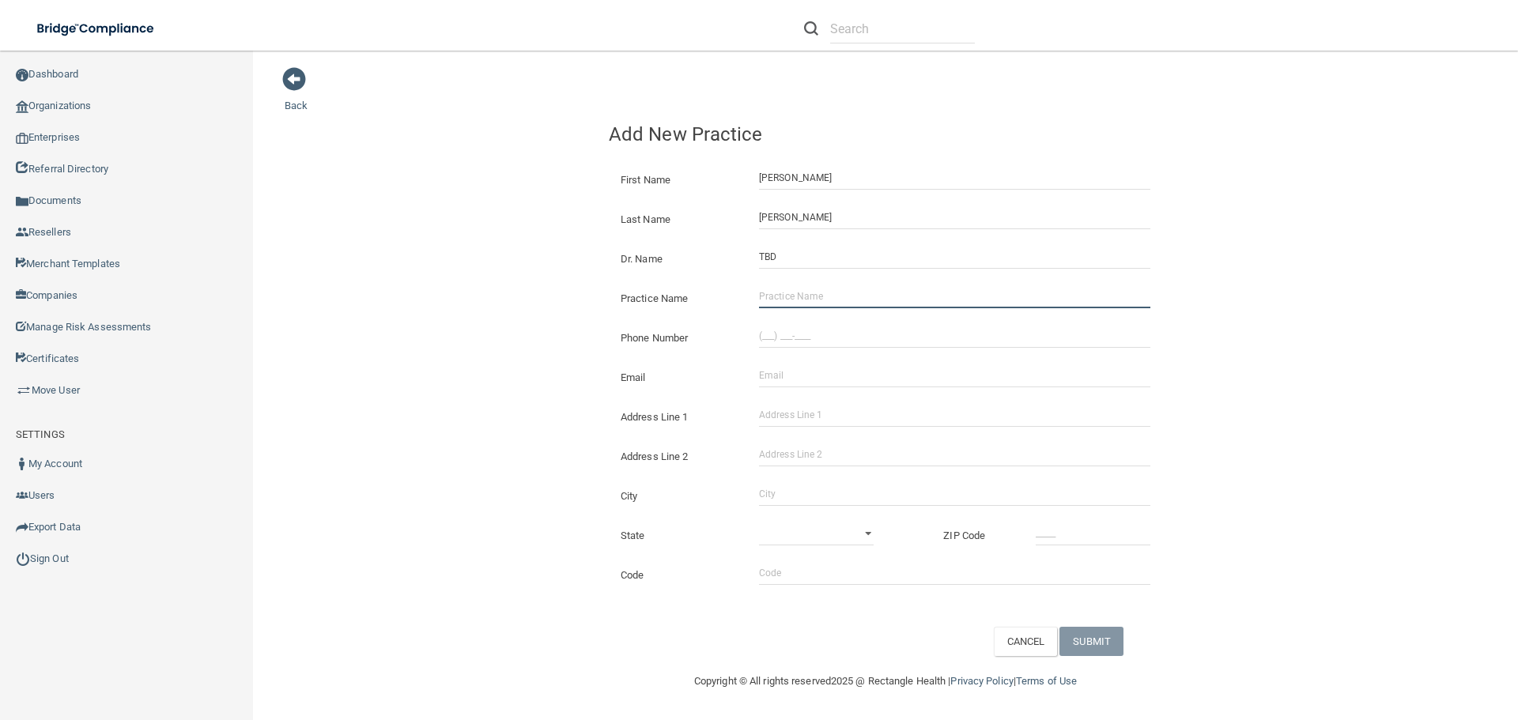
click at [764, 293] on input "Practice Name" at bounding box center [954, 297] width 391 height 24
type input "OMS360 - Pittsburgh Oral Surgery Shadyside"
click at [777, 332] on input "(___) ___-____" at bounding box center [954, 336] width 391 height 24
type input "[PHONE_NUMBER]"
click at [801, 376] on input "Email" at bounding box center [954, 376] width 391 height 24
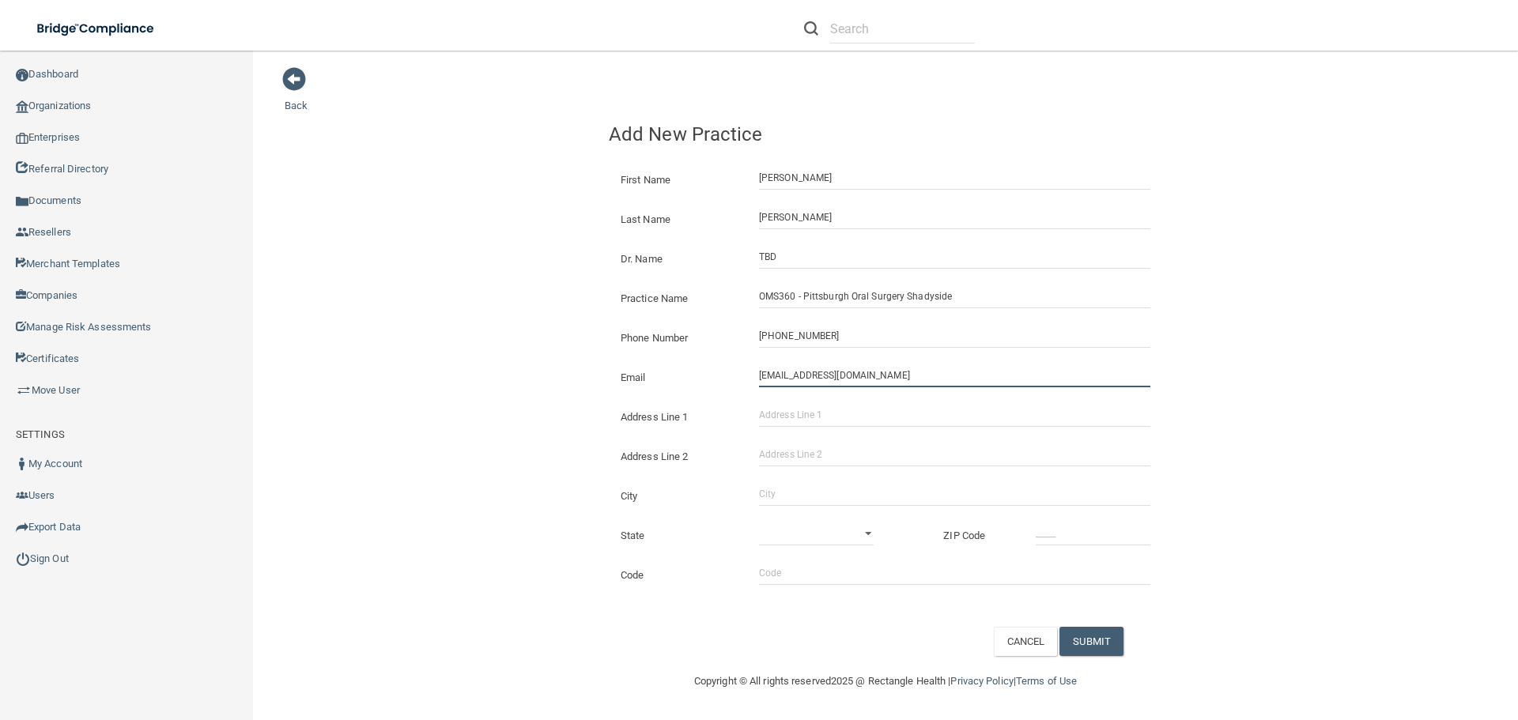
click at [807, 380] on input "[EMAIL_ADDRESS][DOMAIN_NAME]" at bounding box center [954, 376] width 391 height 24
type input "[EMAIL_ADDRESS][DOMAIN_NAME]"
click at [800, 410] on input "Address Line 1" at bounding box center [954, 415] width 391 height 24
type input "[STREET_ADDRESS]"
type input "Suite 200"
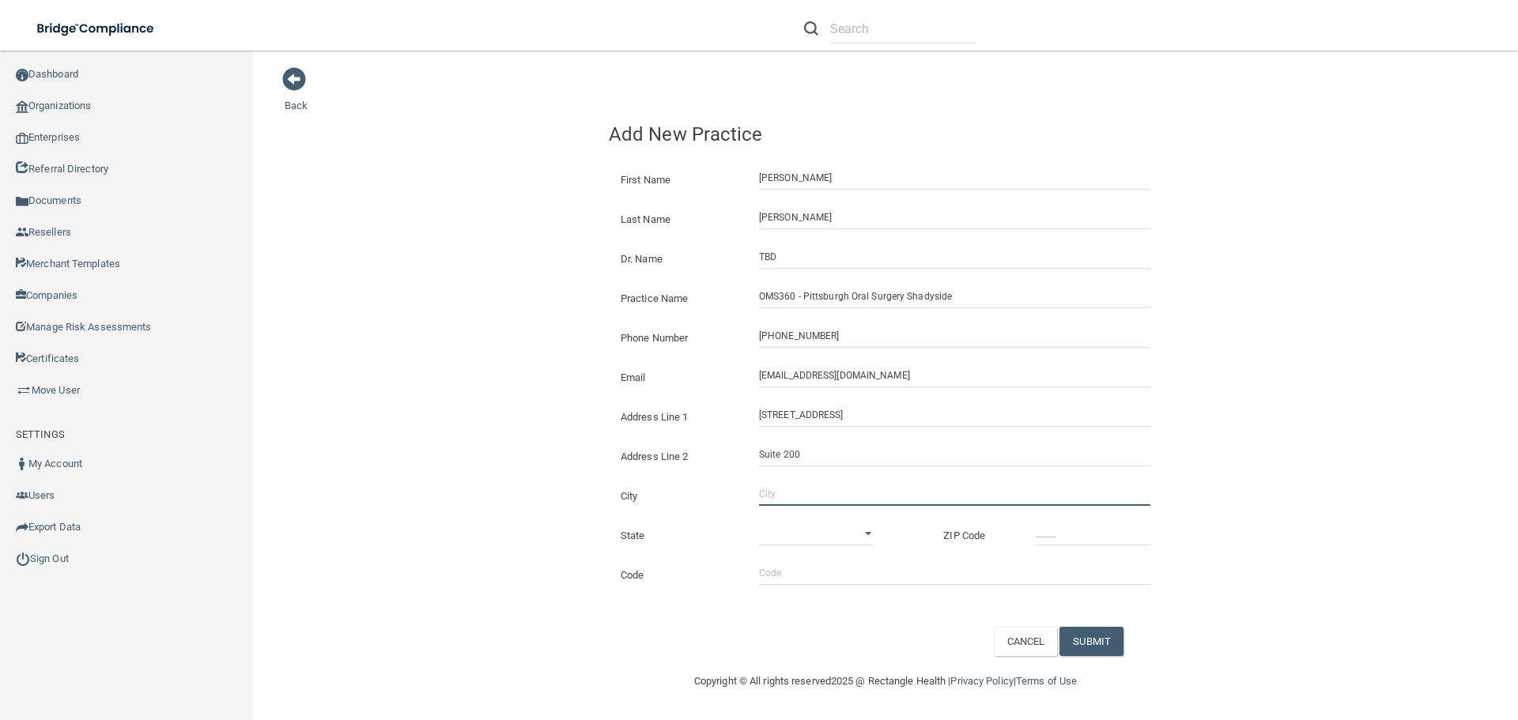
click at [792, 497] on input "City" at bounding box center [954, 494] width 391 height 24
type input "[GEOGRAPHIC_DATA]"
select select "38"
type input "15206"
click at [776, 572] on input "Code" at bounding box center [954, 573] width 391 height 24
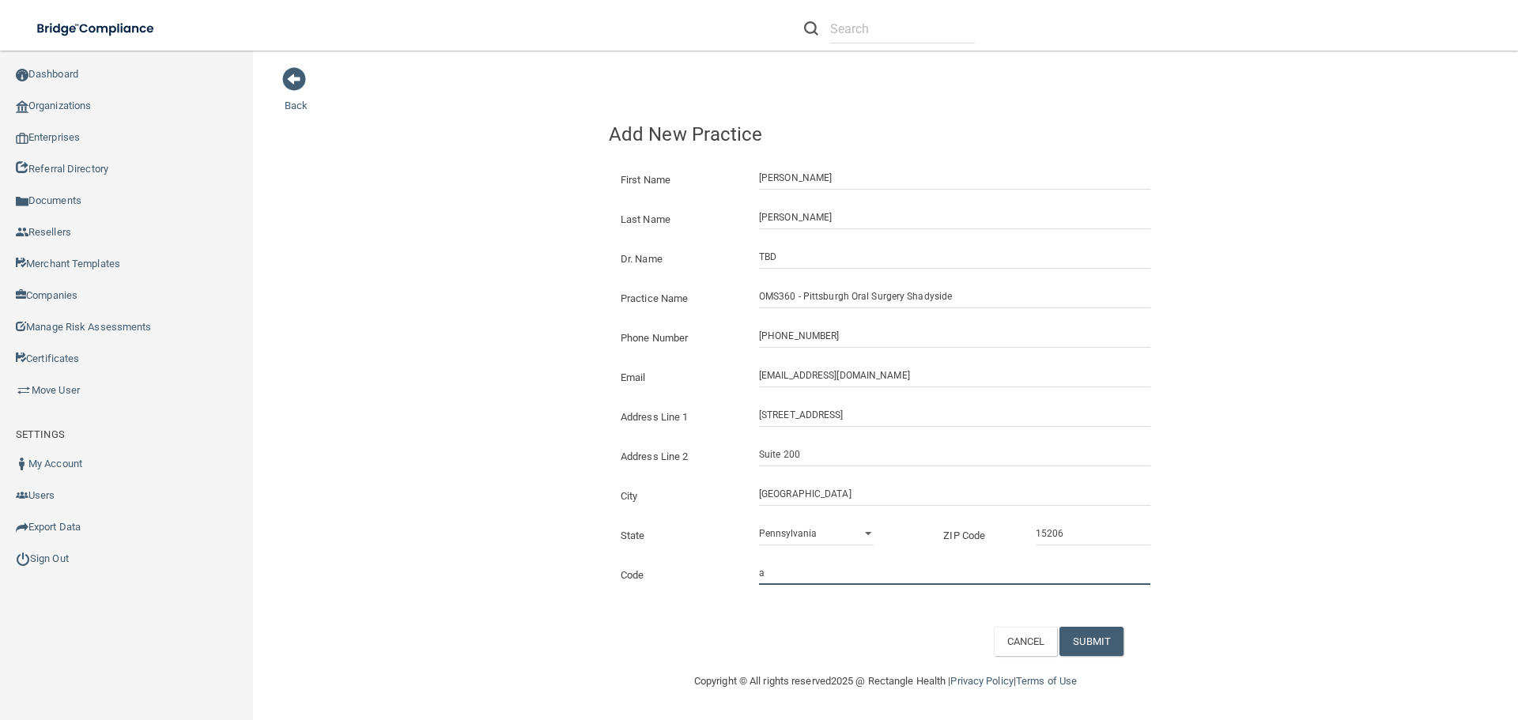
type input "aaoms"
click at [1094, 638] on button "SUBMIT" at bounding box center [1092, 641] width 64 height 29
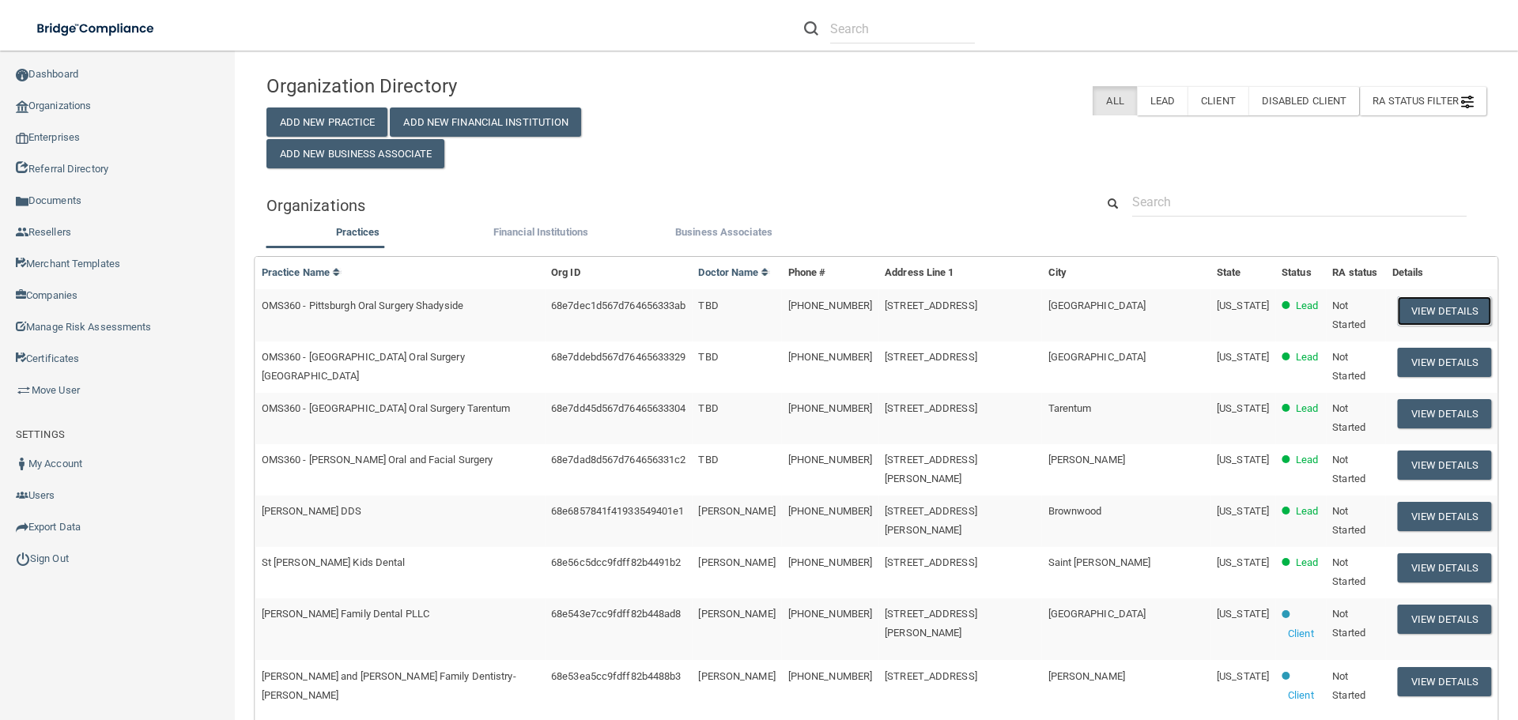
drag, startPoint x: 1435, startPoint y: 310, endPoint x: 1369, endPoint y: 323, distance: 67.8
click at [1435, 310] on button "View Details" at bounding box center [1444, 311] width 93 height 29
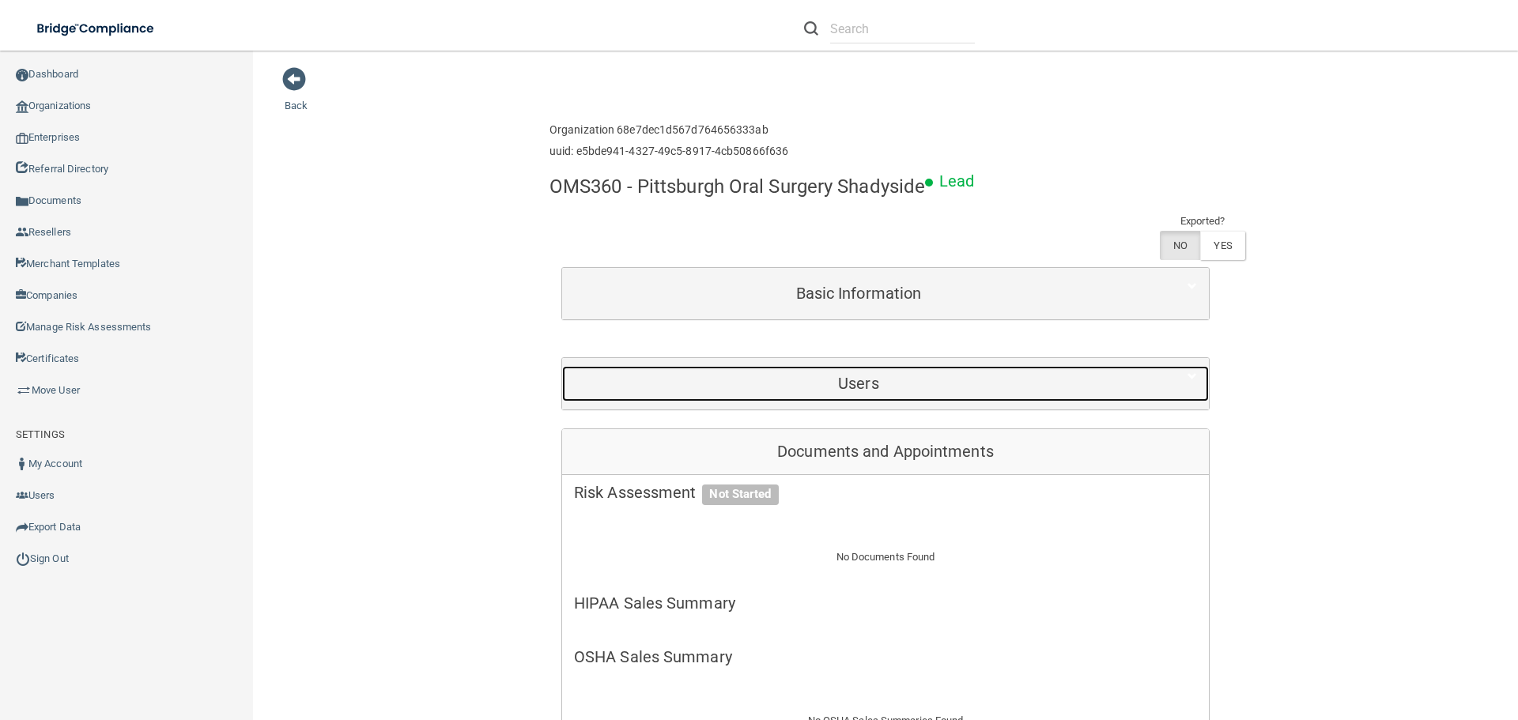
drag, startPoint x: 837, startPoint y: 388, endPoint x: 847, endPoint y: 384, distance: 11.0
click at [837, 388] on h5 "Users" at bounding box center [858, 383] width 569 height 17
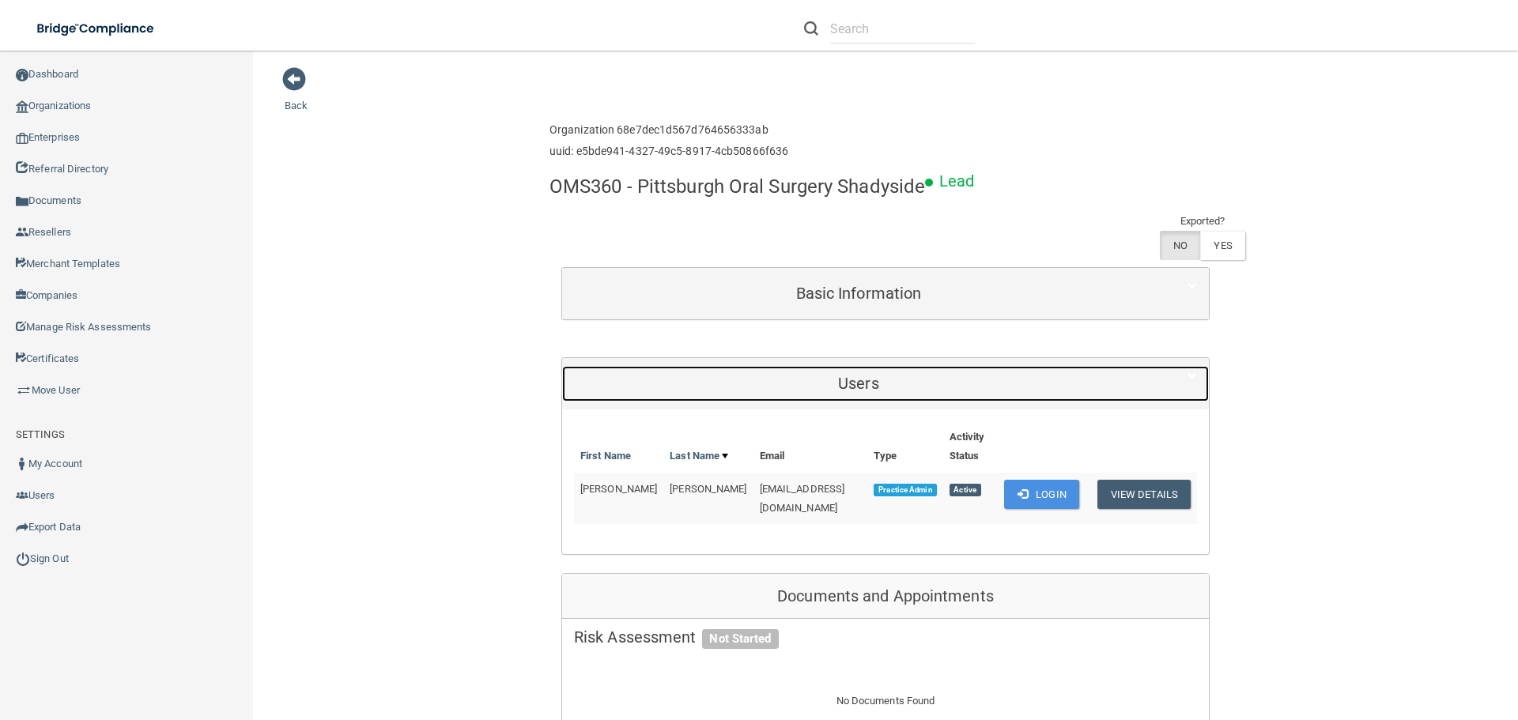
click at [864, 369] on div "Users" at bounding box center [858, 384] width 593 height 36
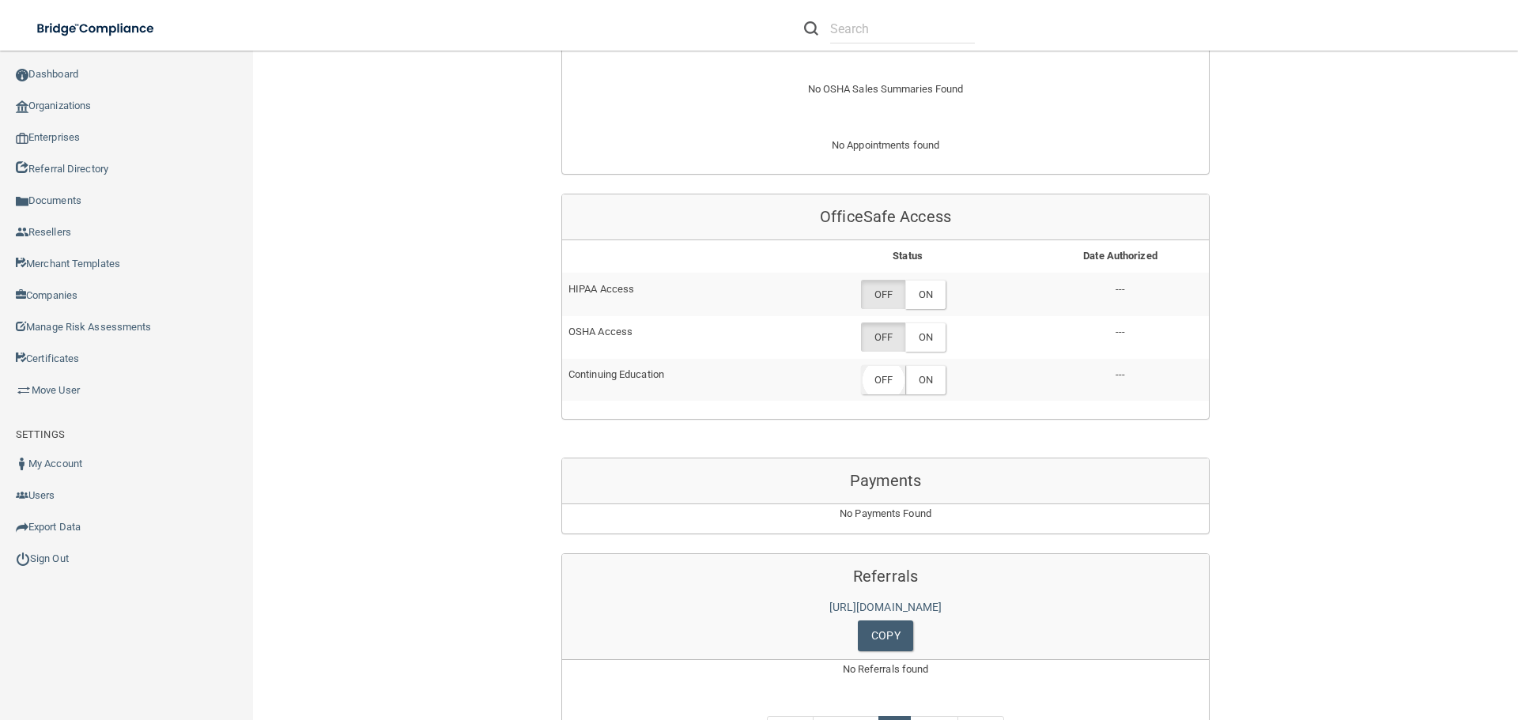
scroll to position [633, 0]
click at [919, 334] on label "ON" at bounding box center [925, 336] width 40 height 29
click at [925, 292] on label "ON" at bounding box center [925, 293] width 40 height 29
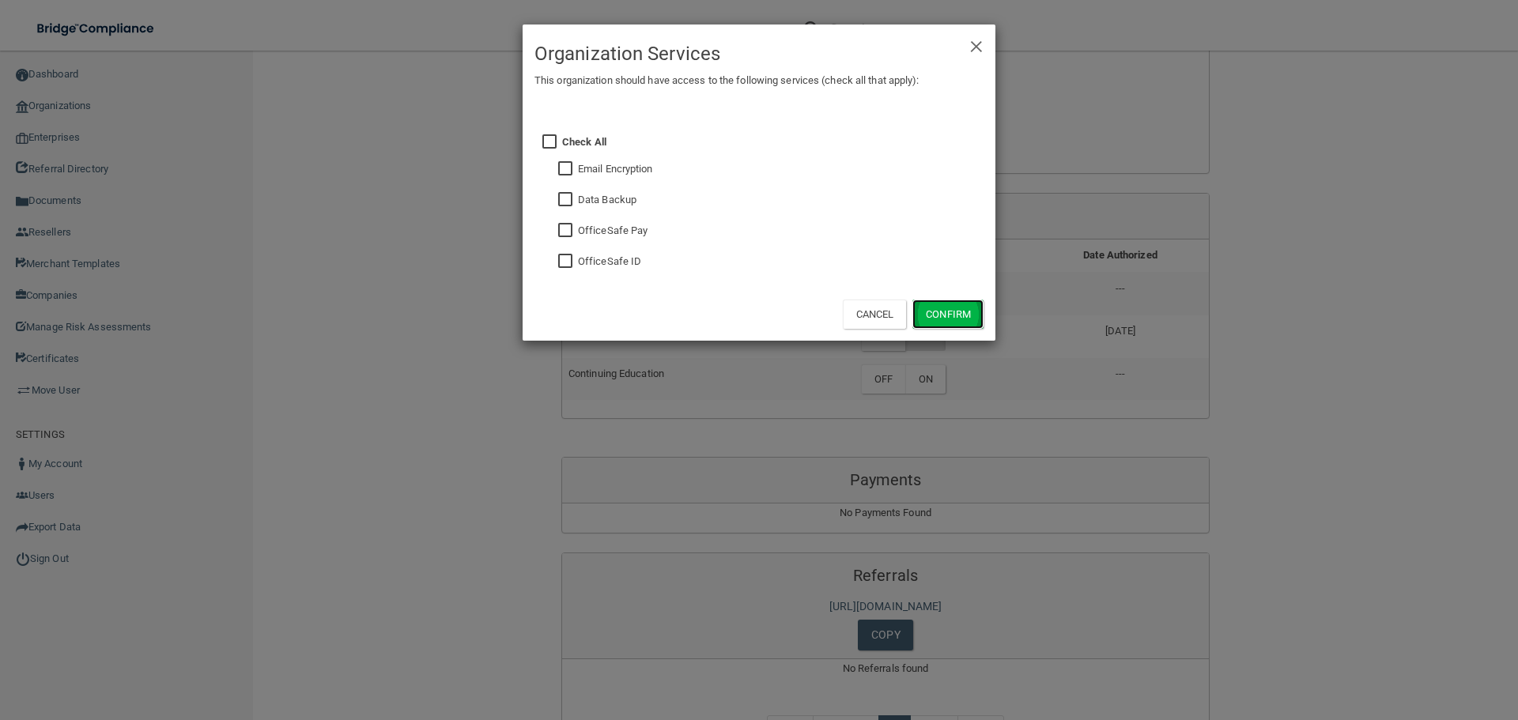
click at [941, 313] on button "Confirm" at bounding box center [948, 314] width 71 height 29
click at [952, 311] on button "Confirm" at bounding box center [948, 314] width 71 height 29
click at [1053, 387] on div "× Close Organization Services This organization should have access to the follo…" at bounding box center [759, 360] width 1518 height 720
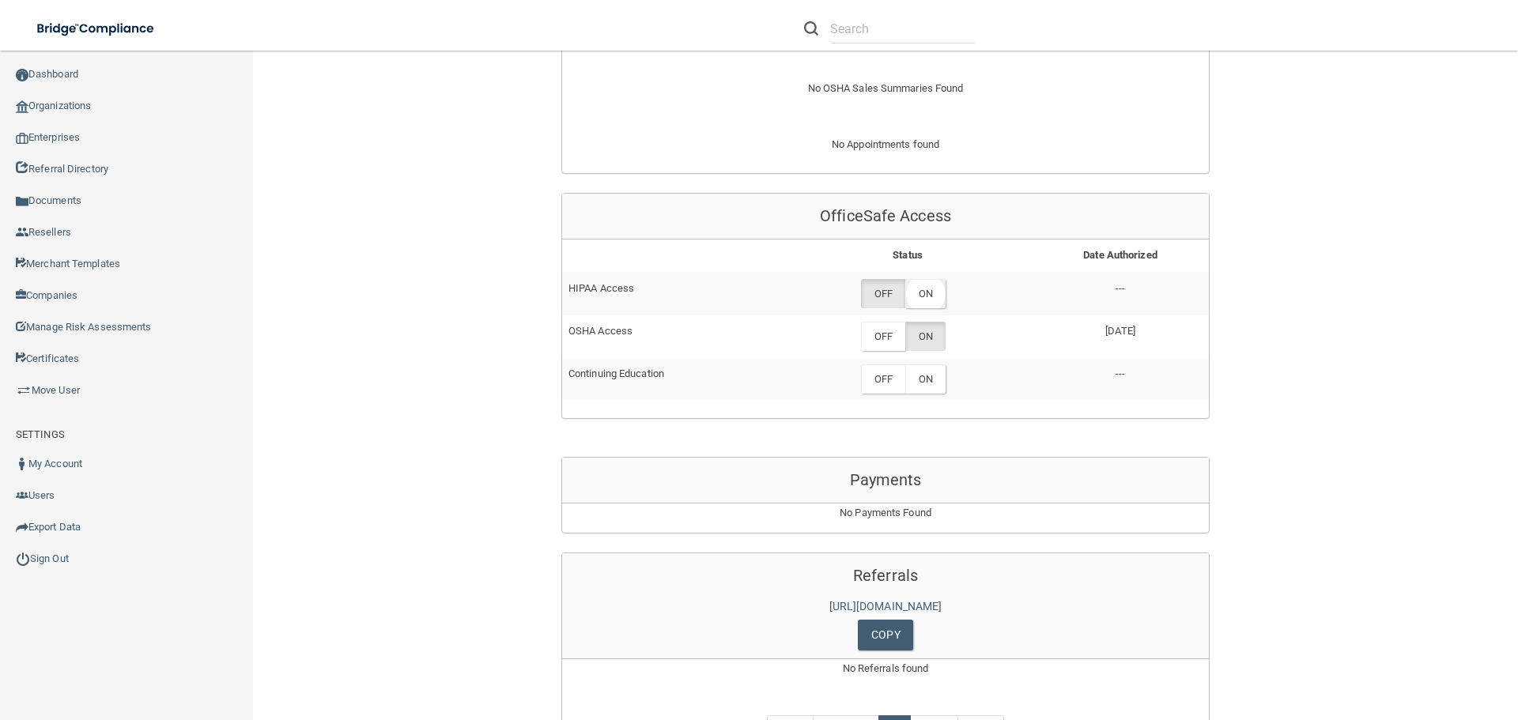
click at [928, 291] on label "ON" at bounding box center [925, 293] width 40 height 29
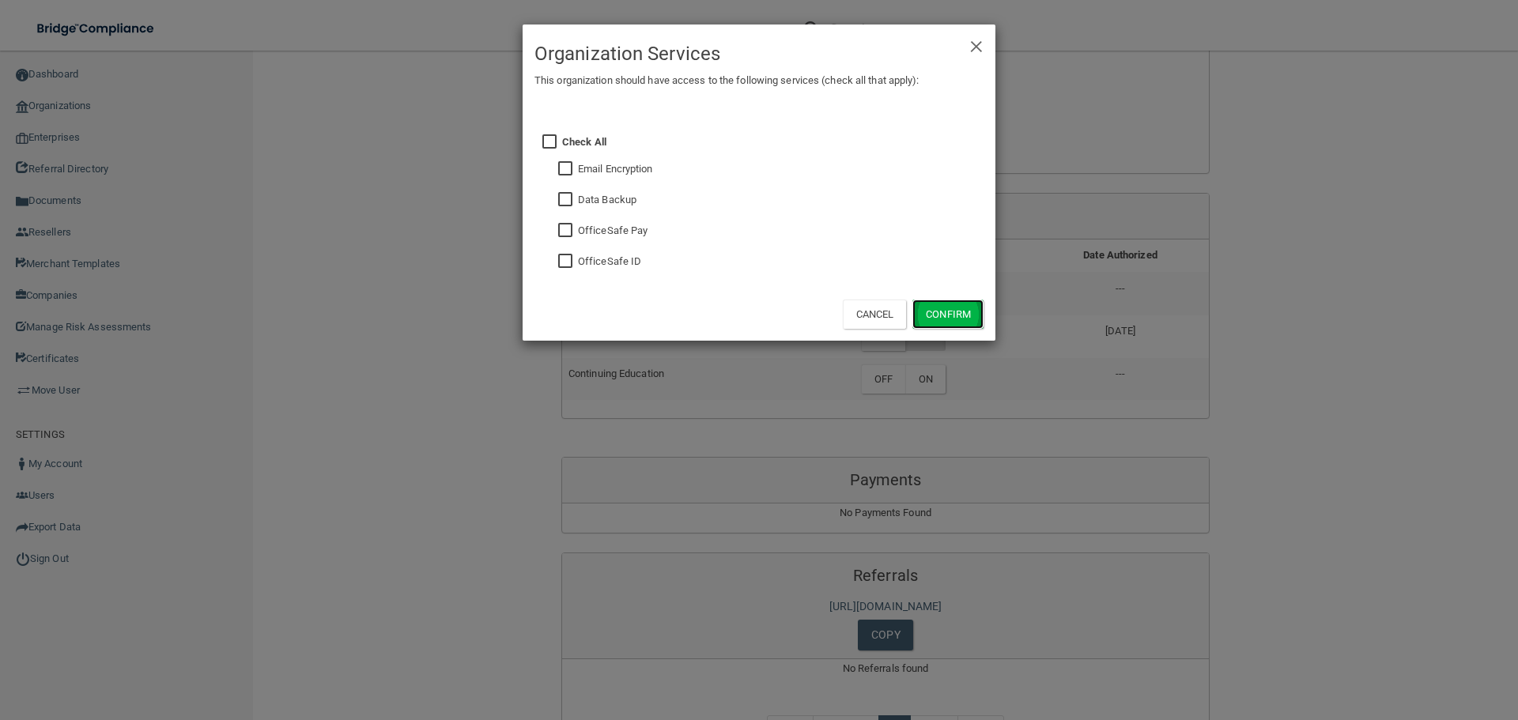
click at [944, 310] on button "Confirm" at bounding box center [948, 314] width 71 height 29
click at [976, 46] on span "×" at bounding box center [977, 44] width 14 height 32
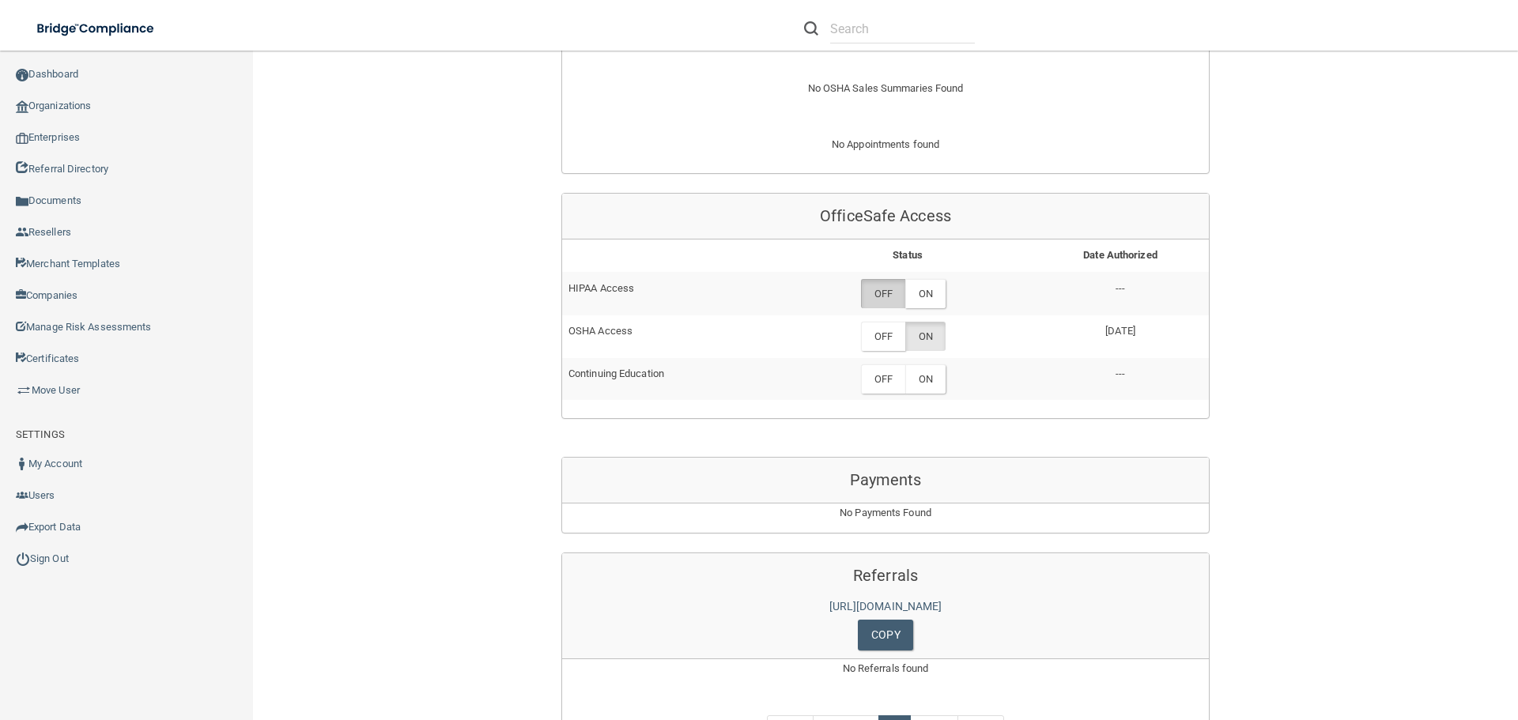
click at [875, 289] on label "OFF" at bounding box center [883, 293] width 44 height 29
click at [929, 289] on label "ON" at bounding box center [925, 293] width 40 height 29
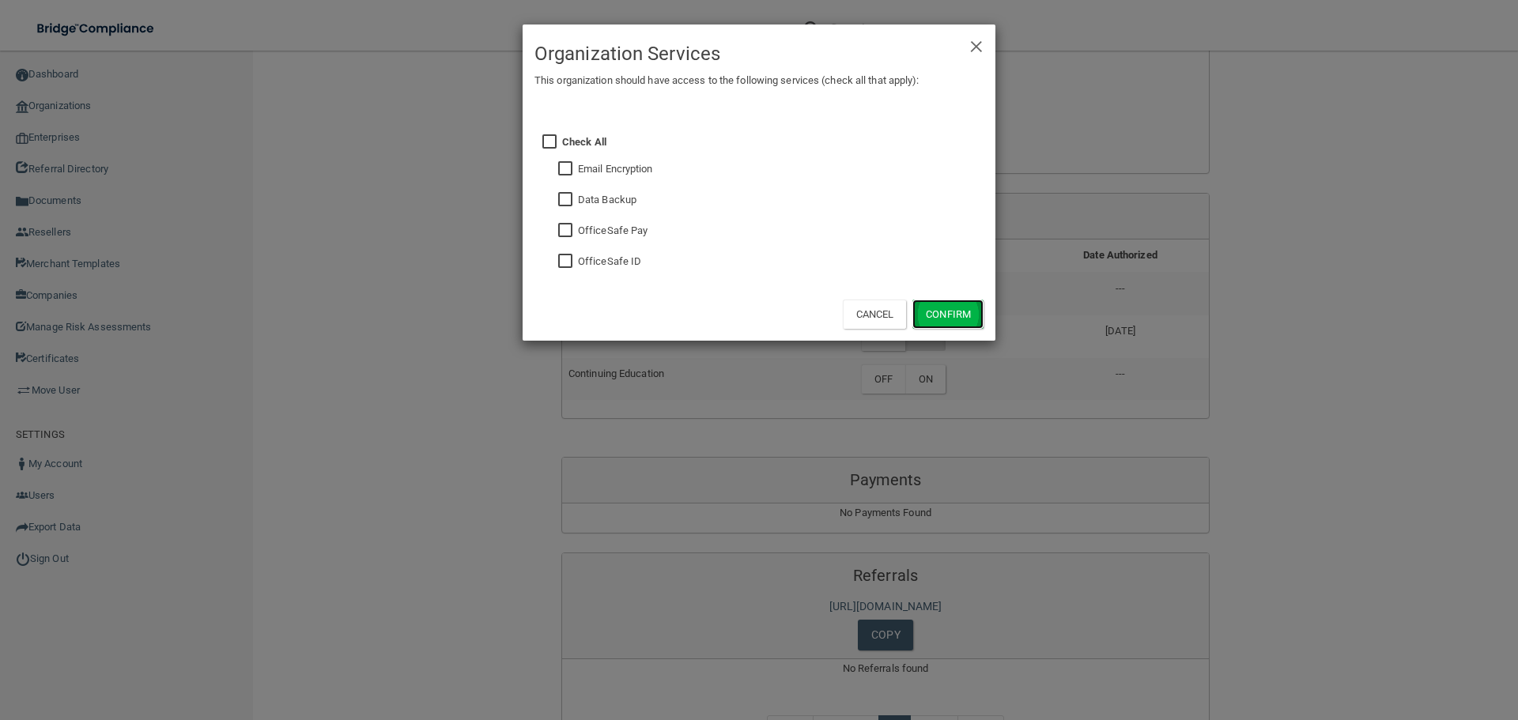
click at [935, 301] on button "Confirm" at bounding box center [948, 314] width 71 height 29
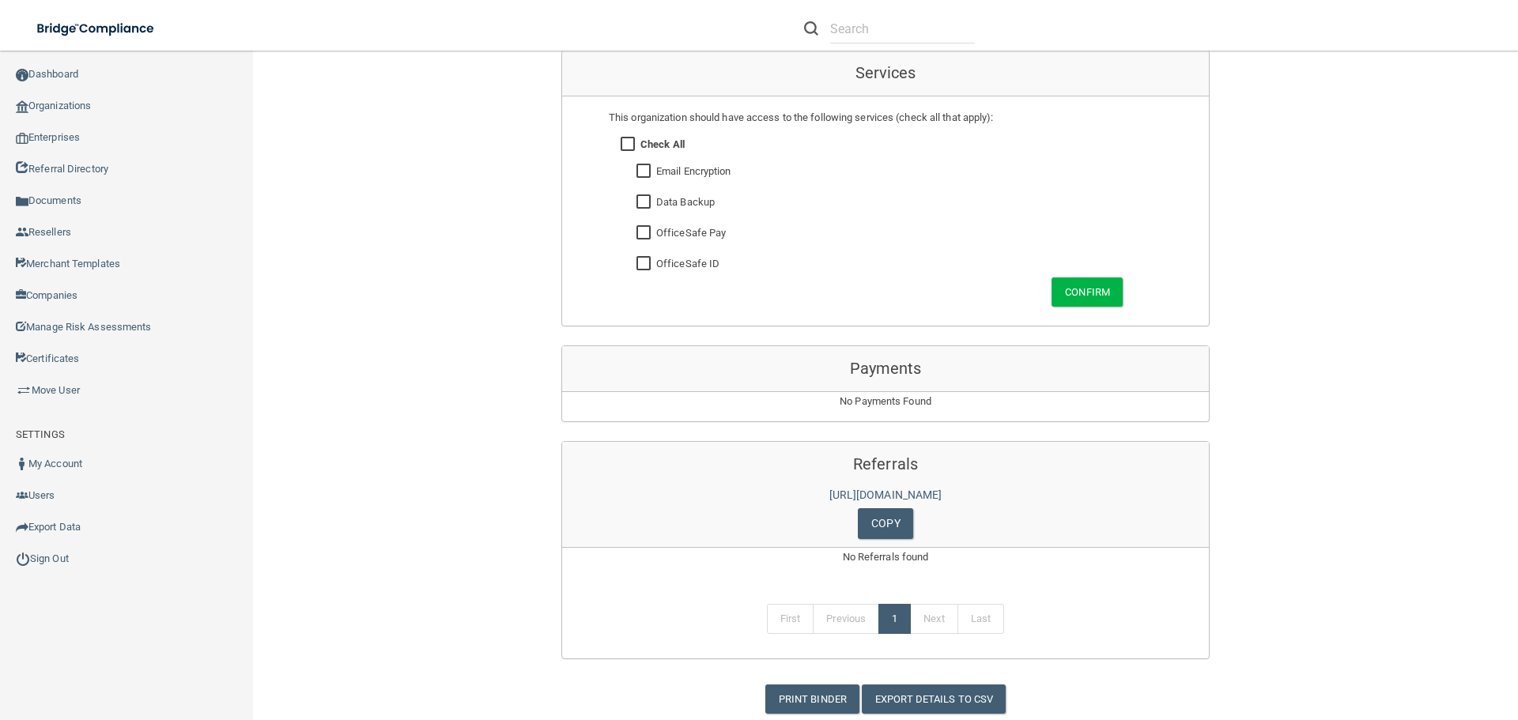
scroll to position [1028, 0]
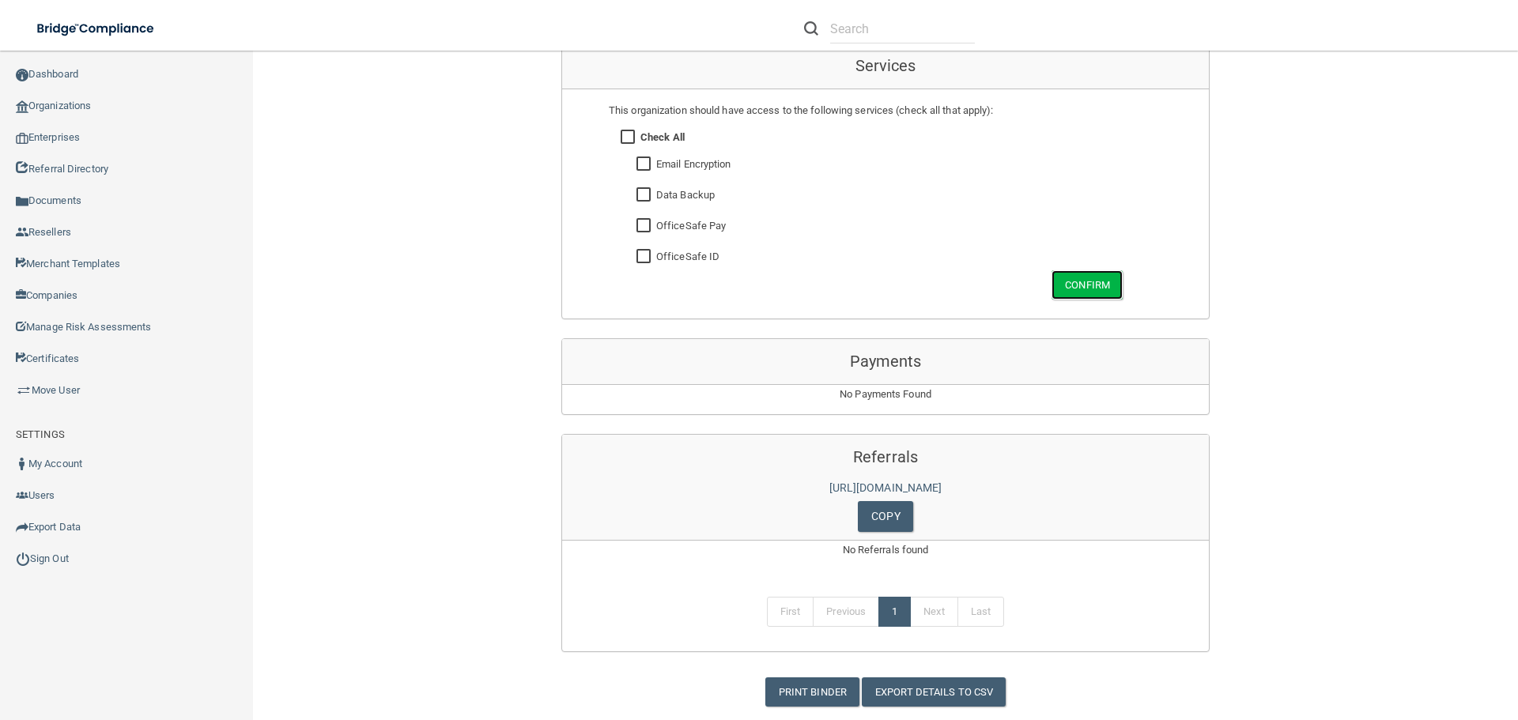
drag, startPoint x: 1087, startPoint y: 285, endPoint x: 1042, endPoint y: 285, distance: 45.9
click at [1087, 285] on button "Confirm" at bounding box center [1087, 284] width 71 height 29
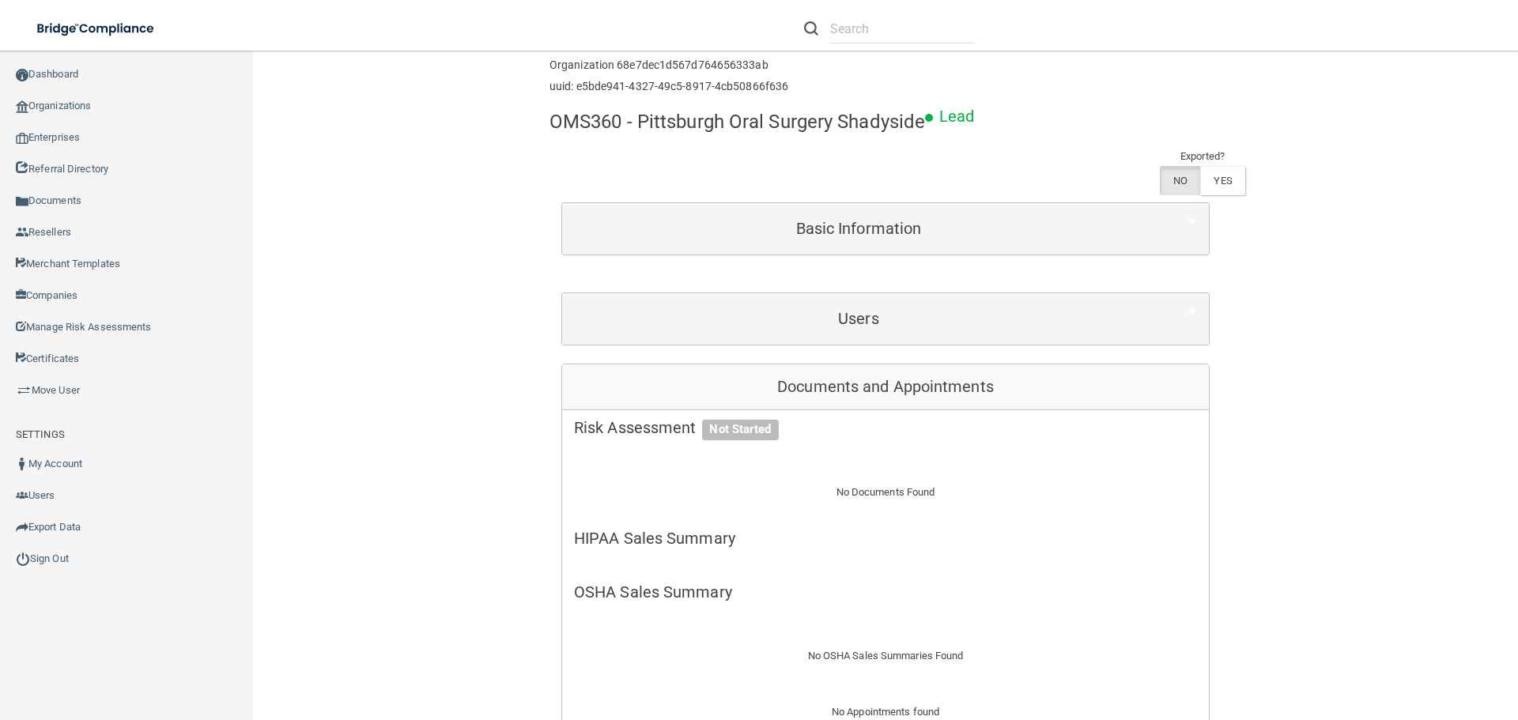
scroll to position [0, 0]
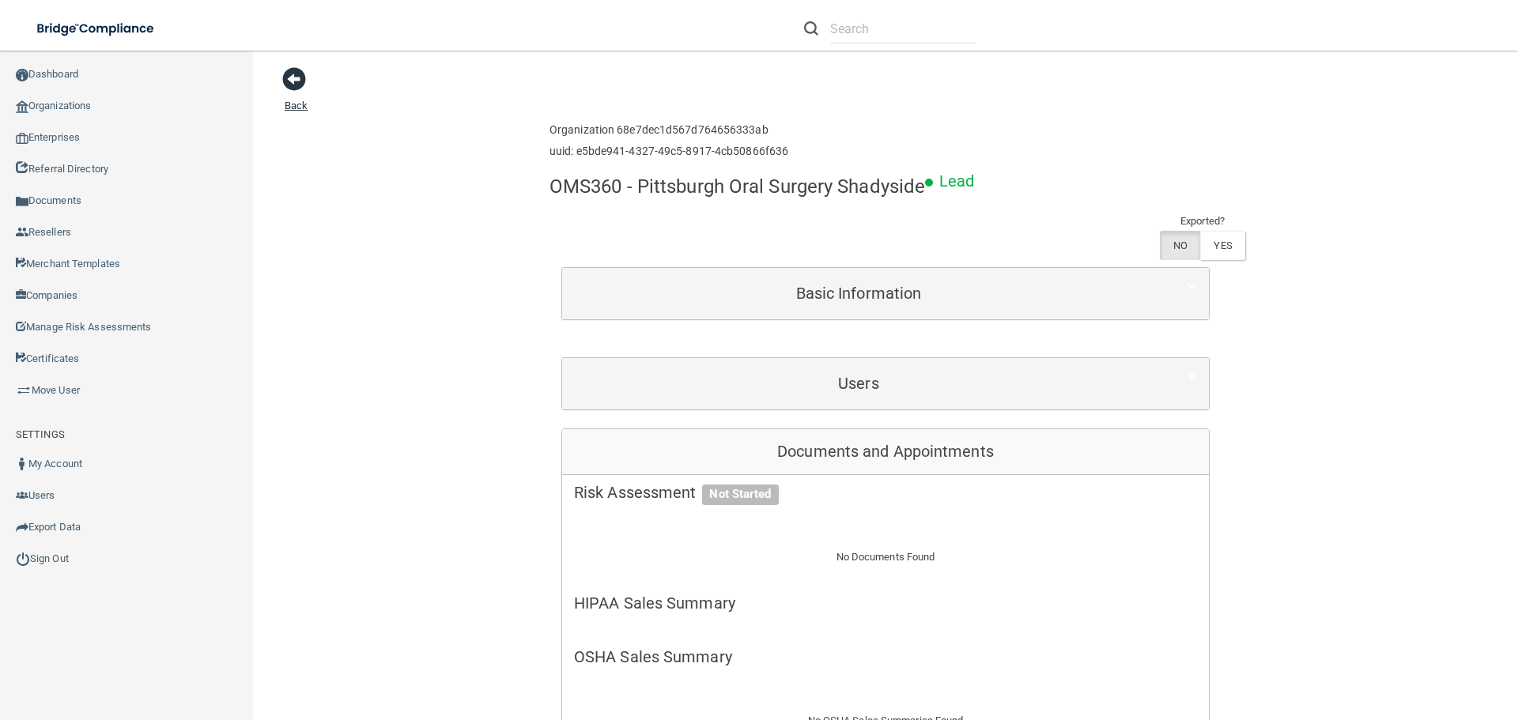
click at [295, 74] on span at bounding box center [294, 79] width 24 height 24
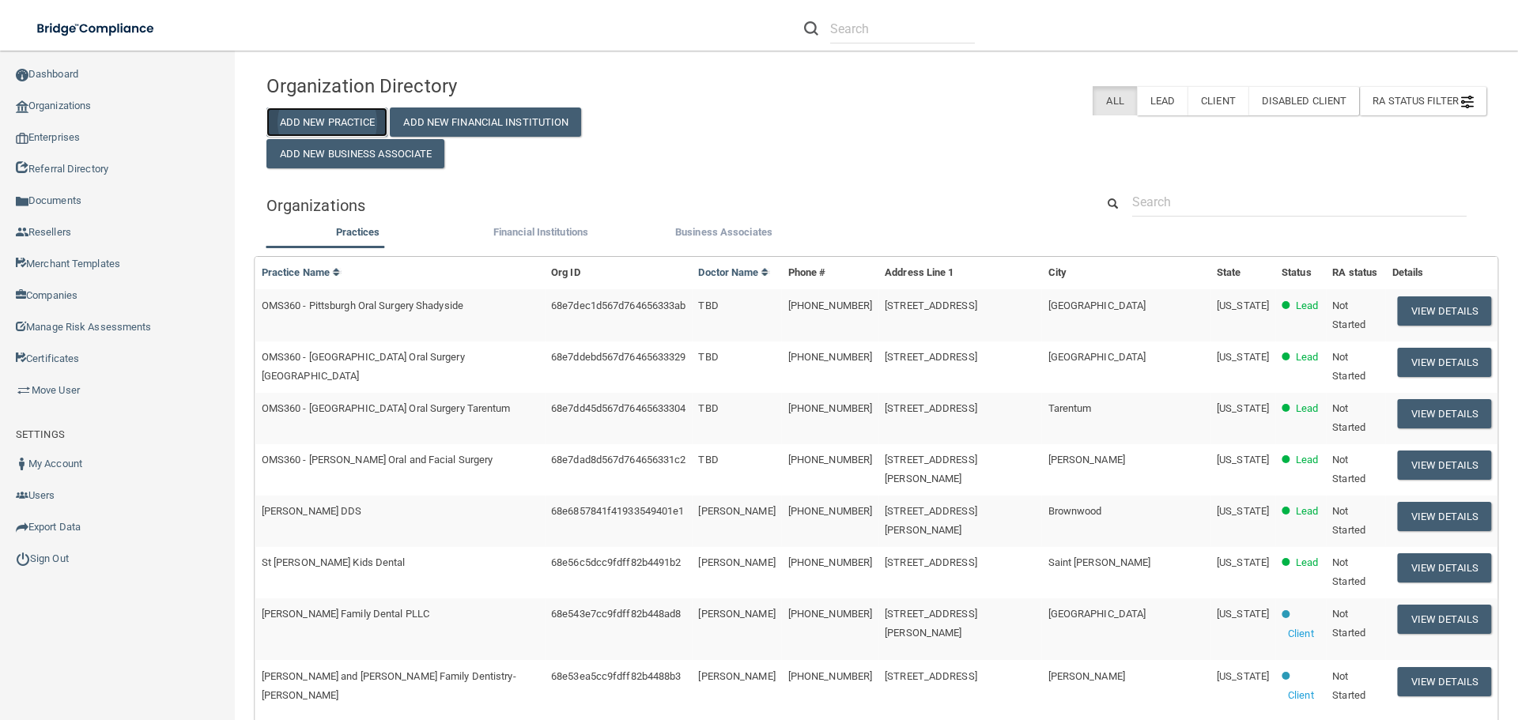
click at [374, 122] on button "Add New Practice" at bounding box center [328, 122] width 122 height 29
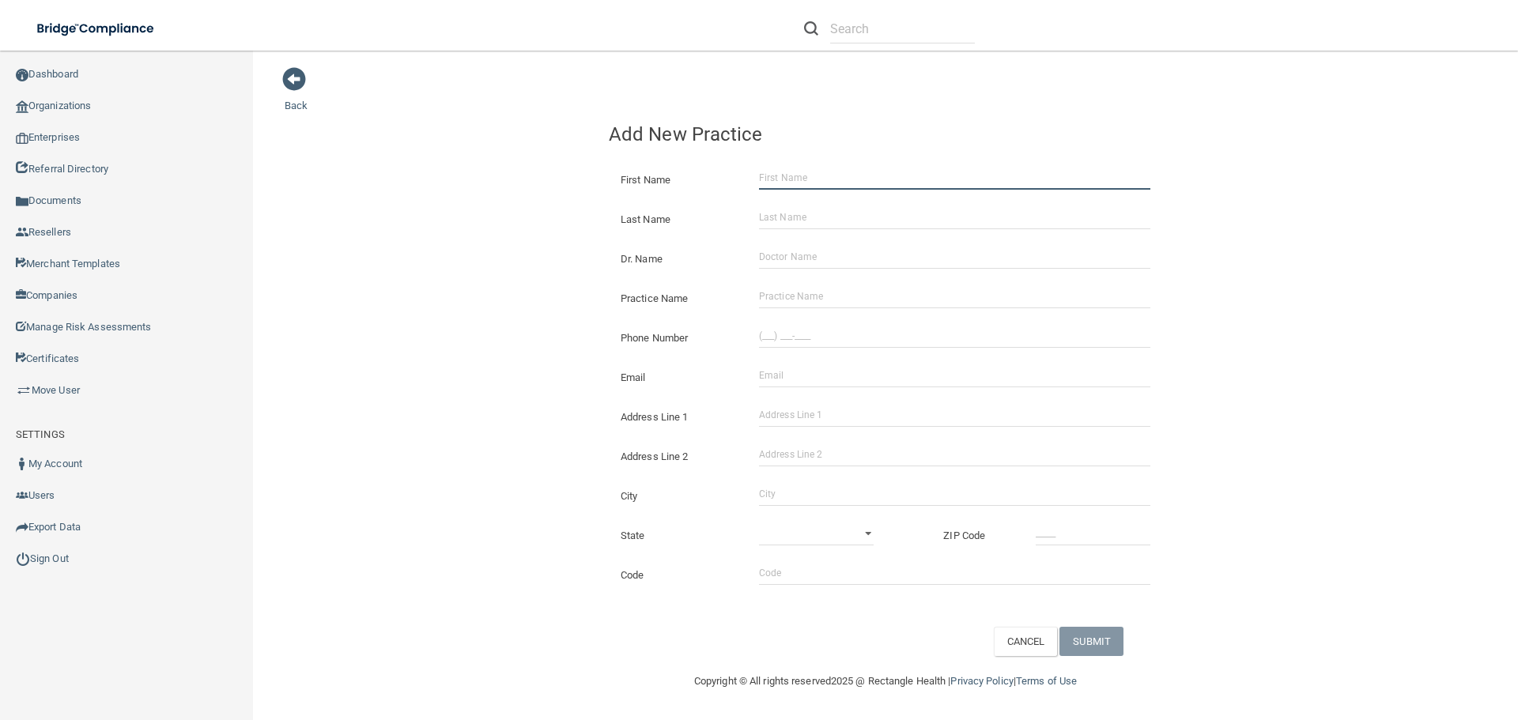
click at [777, 183] on input "First Name" at bounding box center [954, 178] width 391 height 24
type input "[PERSON_NAME]"
click at [776, 222] on input "Last Name" at bounding box center [954, 218] width 391 height 24
type input "[PERSON_NAME]"
click at [826, 255] on input "Dr. Name" at bounding box center [954, 257] width 391 height 24
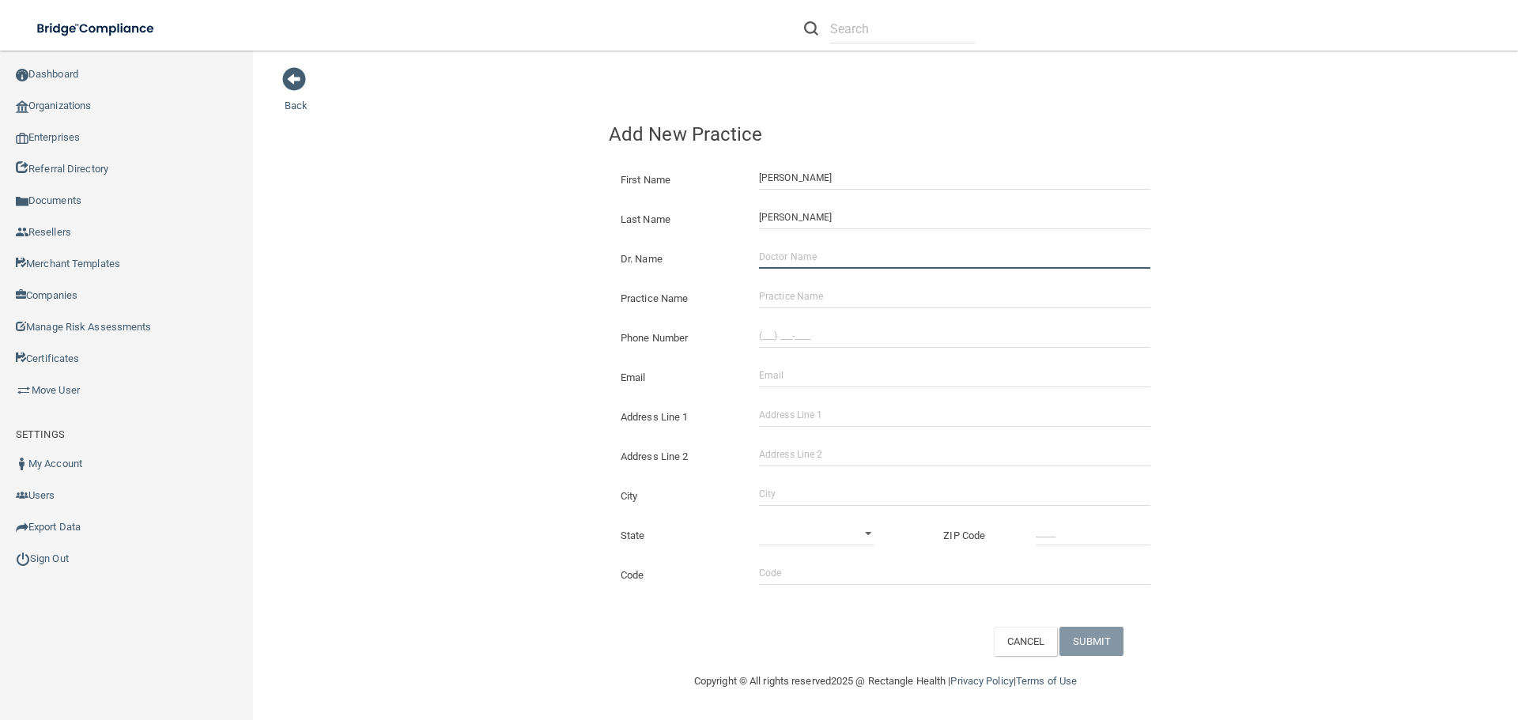
type input "TBD"
click at [815, 295] on input "Practice Name" at bounding box center [954, 297] width 391 height 24
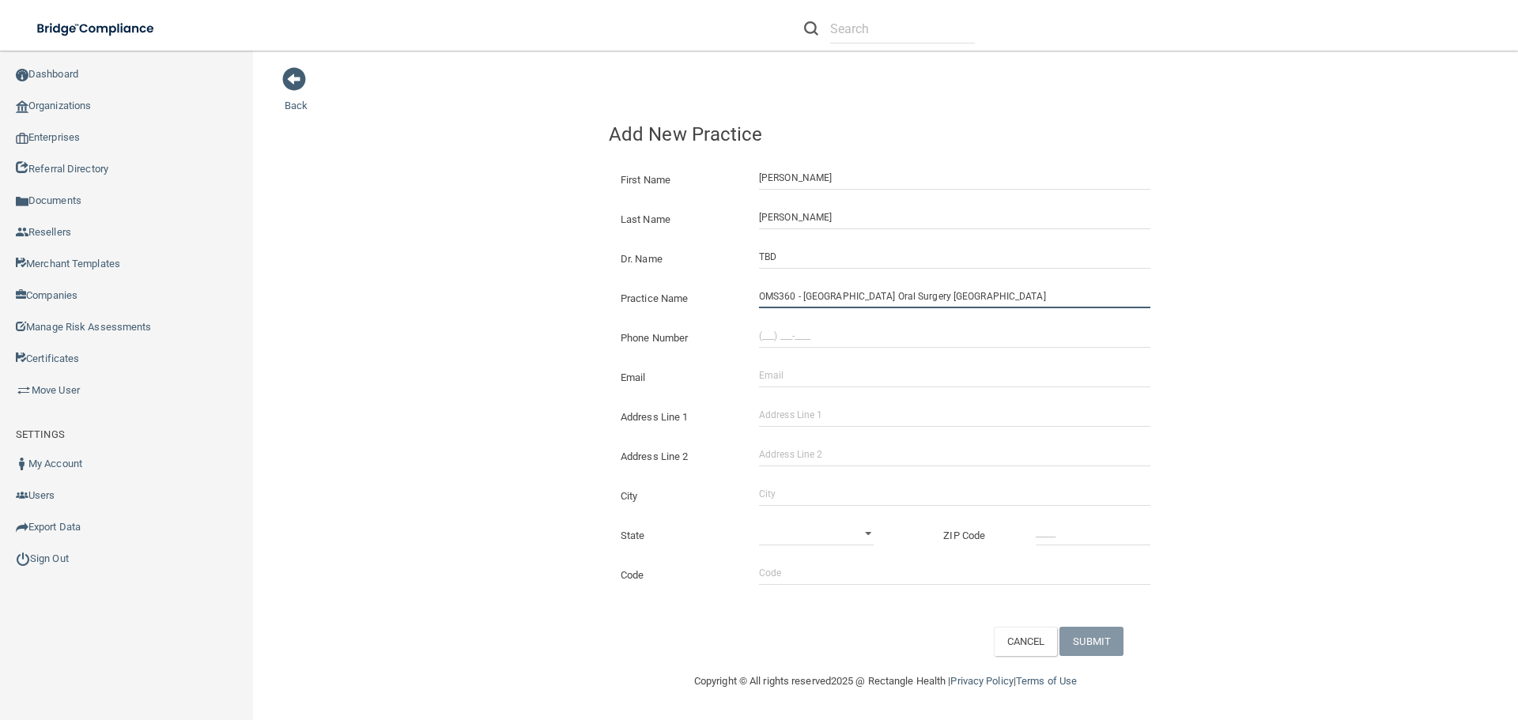
type input "OMS360 - [GEOGRAPHIC_DATA] Oral Surgery [GEOGRAPHIC_DATA]"
drag, startPoint x: 766, startPoint y: 339, endPoint x: 842, endPoint y: 346, distance: 76.2
click at [766, 339] on input "(___) ___-____" at bounding box center [954, 336] width 391 height 24
type input "[PHONE_NUMBER]"
click at [799, 369] on input "Email" at bounding box center [954, 376] width 391 height 24
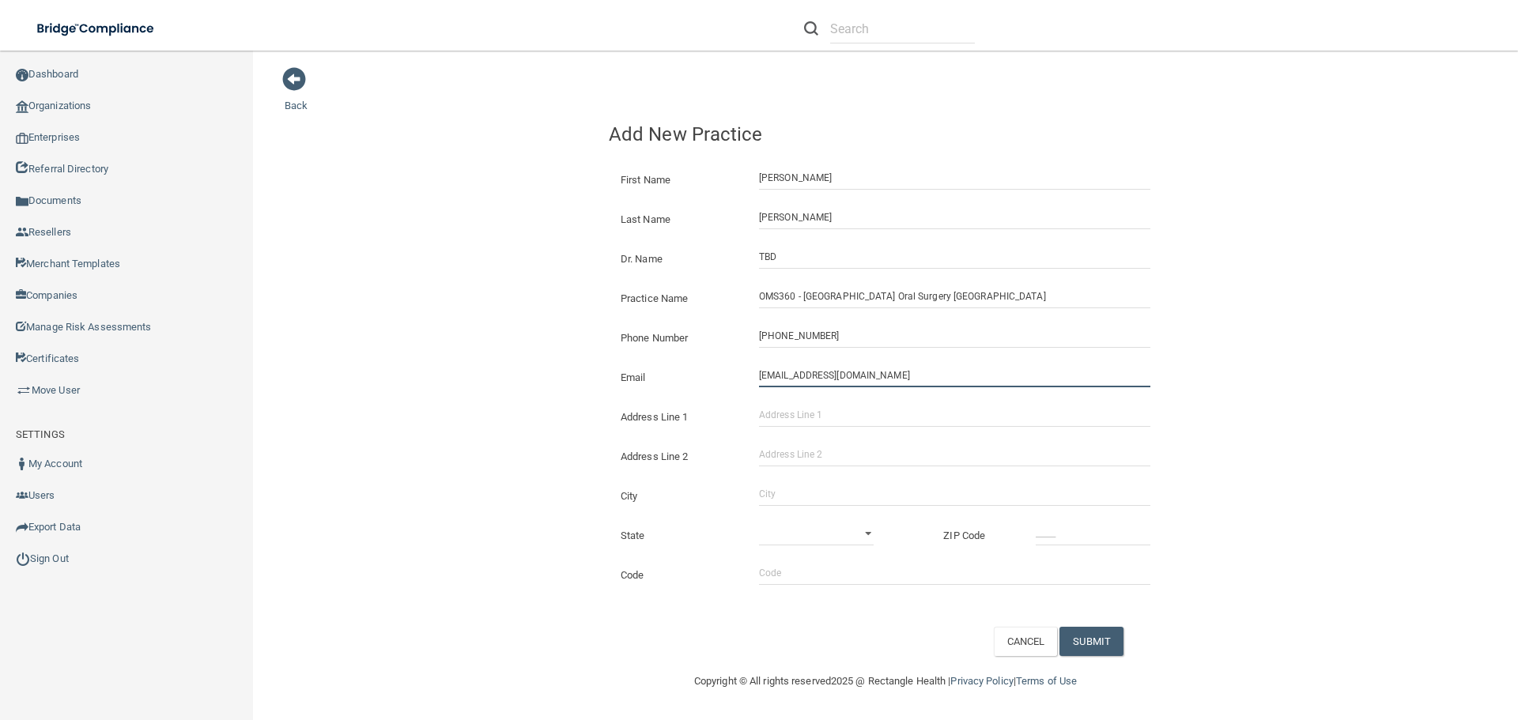
click at [807, 376] on input "[EMAIL_ADDRESS][DOMAIN_NAME]" at bounding box center [954, 376] width 391 height 24
type input "[EMAIL_ADDRESS][DOMAIN_NAME]"
click at [828, 406] on input "Address Line 1" at bounding box center [954, 415] width 391 height 24
type input "[STREET_ADDRESS]"
type input "Suite 214"
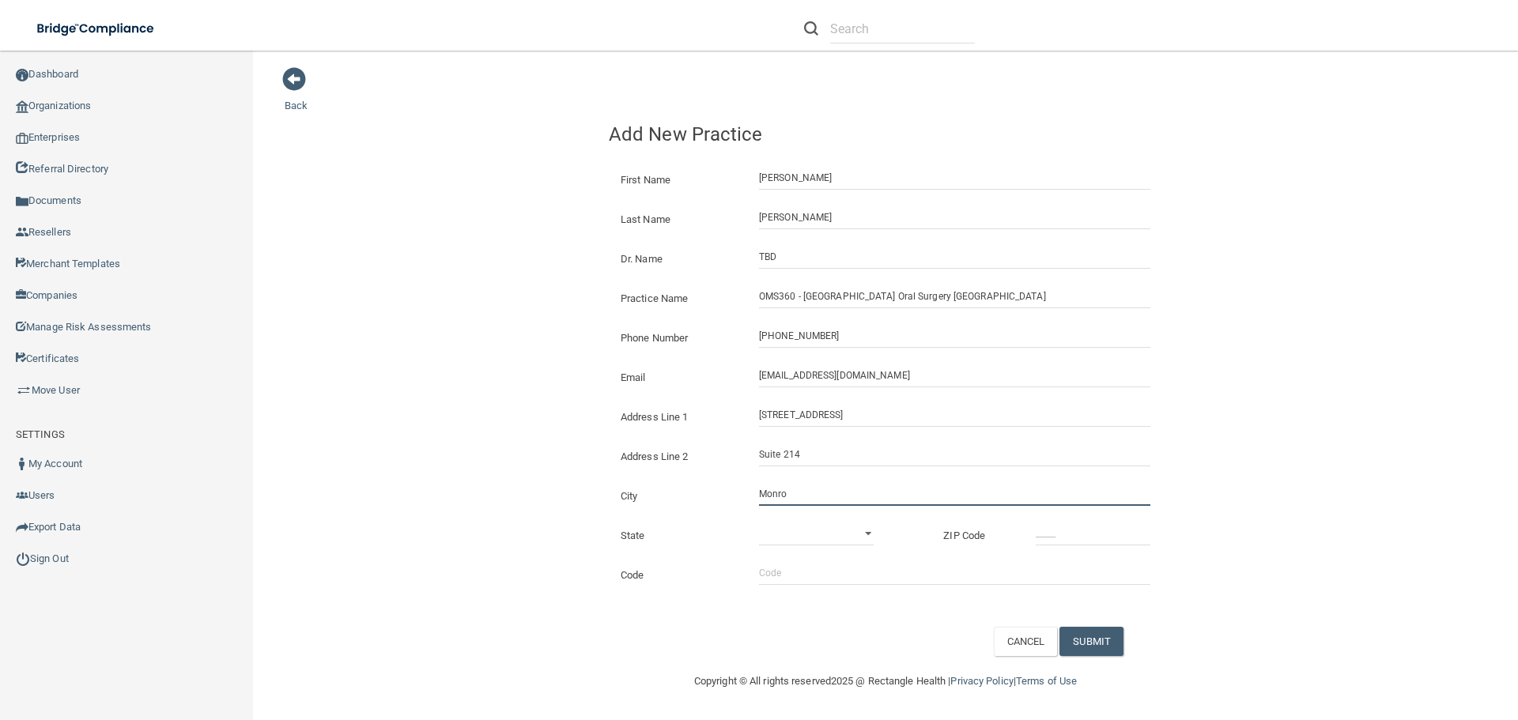
type input "[GEOGRAPHIC_DATA]"
click at [806, 531] on select "[US_STATE] [US_STATE] [US_STATE] [US_STATE] [US_STATE] [US_STATE] [US_STATE] [U…" at bounding box center [816, 534] width 115 height 24
select select "38"
click at [804, 536] on select "[US_STATE] [US_STATE] [US_STATE] [US_STATE] [US_STATE] [US_STATE] [US_STATE] [U…" at bounding box center [816, 534] width 115 height 24
drag, startPoint x: 1039, startPoint y: 533, endPoint x: 1067, endPoint y: 537, distance: 28.0
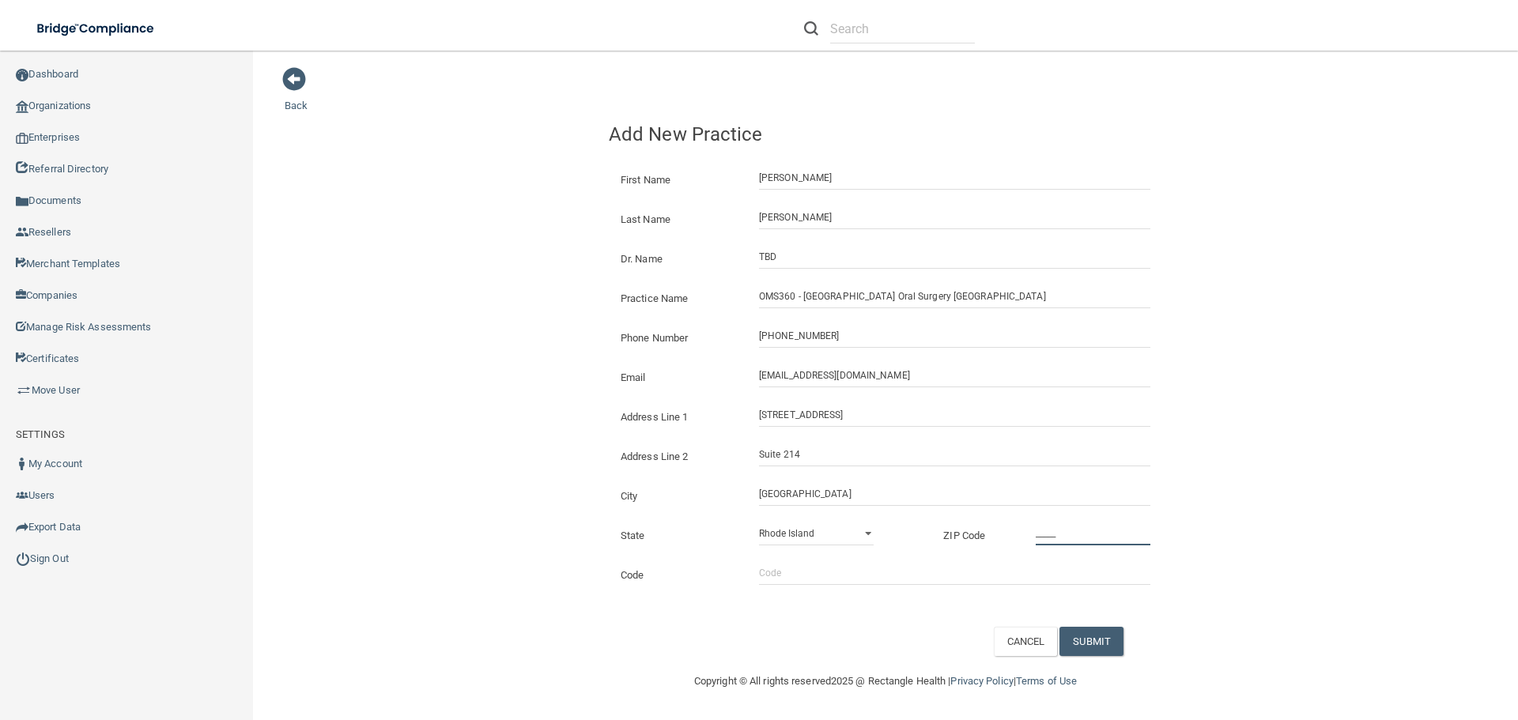
click at [1039, 533] on input "_____" at bounding box center [1093, 534] width 115 height 24
type input "15146"
drag, startPoint x: 821, startPoint y: 561, endPoint x: 822, endPoint y: 569, distance: 7.9
click at [821, 561] on input "Code" at bounding box center [954, 573] width 391 height 24
type input "aaoms"
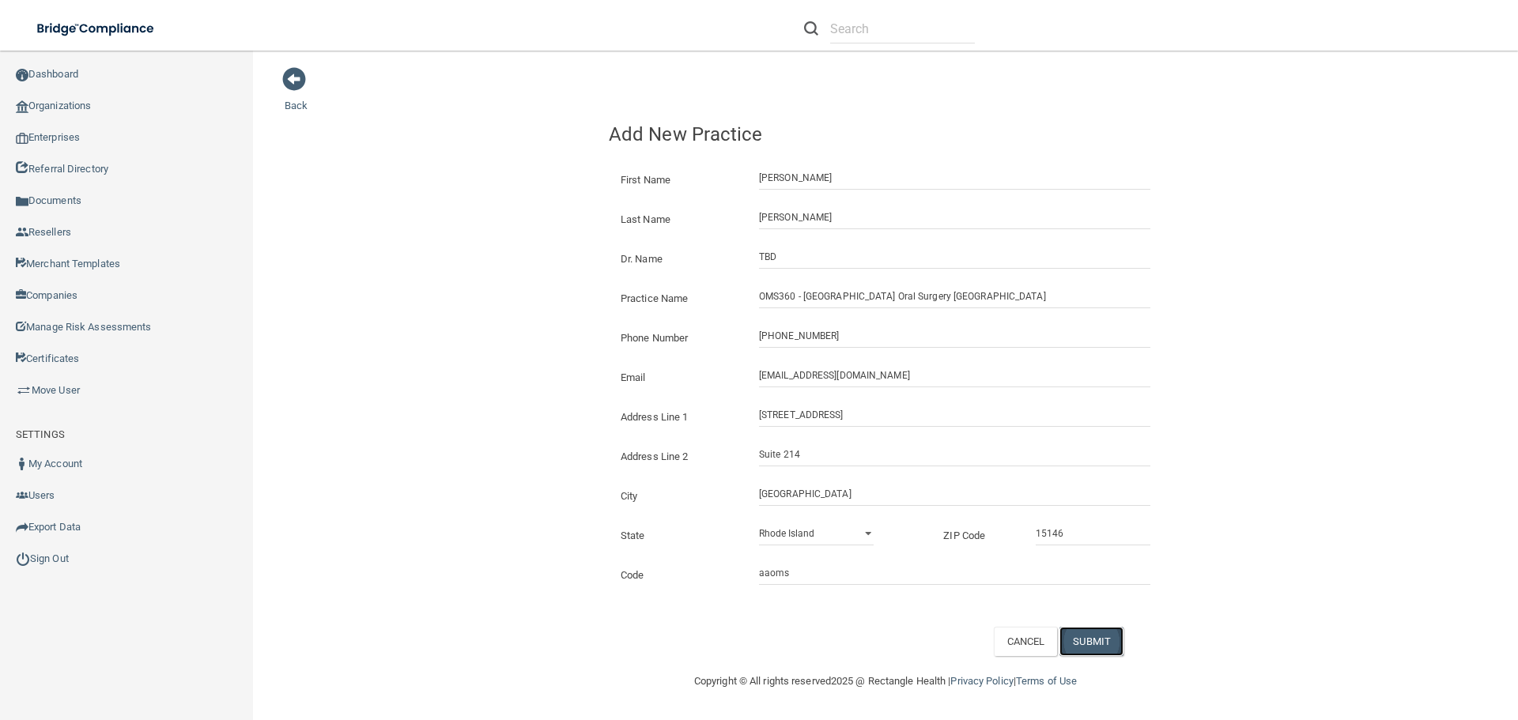
click at [1097, 636] on button "SUBMIT" at bounding box center [1092, 641] width 64 height 29
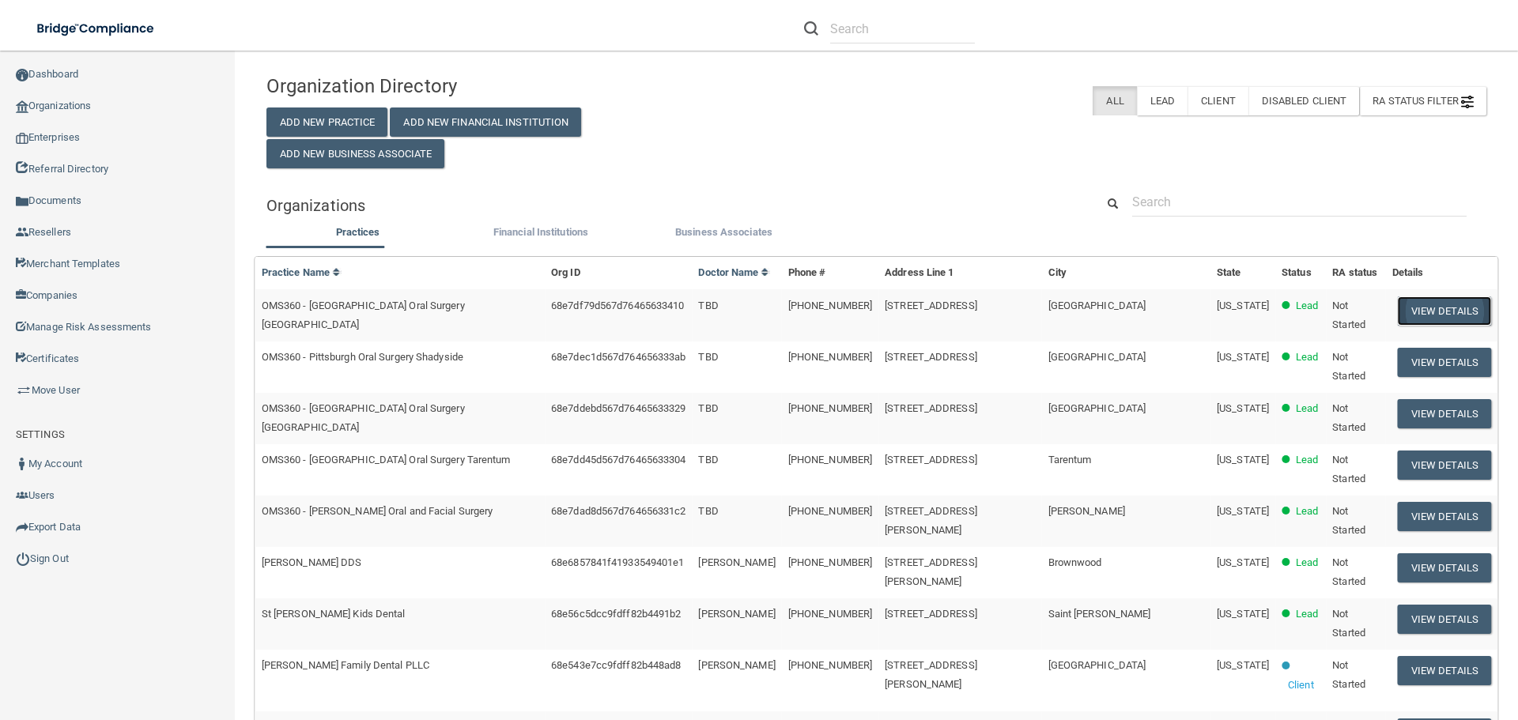
click at [1398, 311] on button "View Details" at bounding box center [1444, 311] width 93 height 29
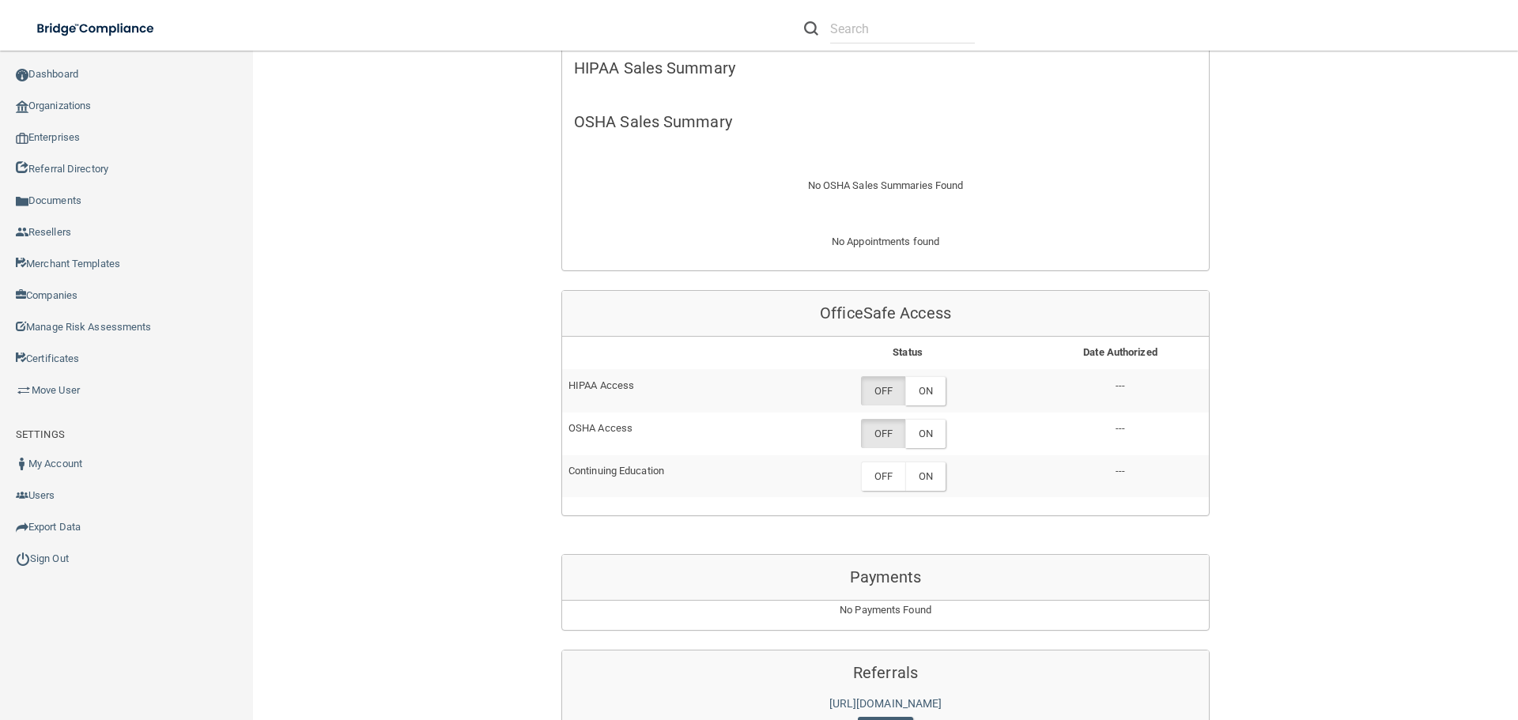
scroll to position [554, 0]
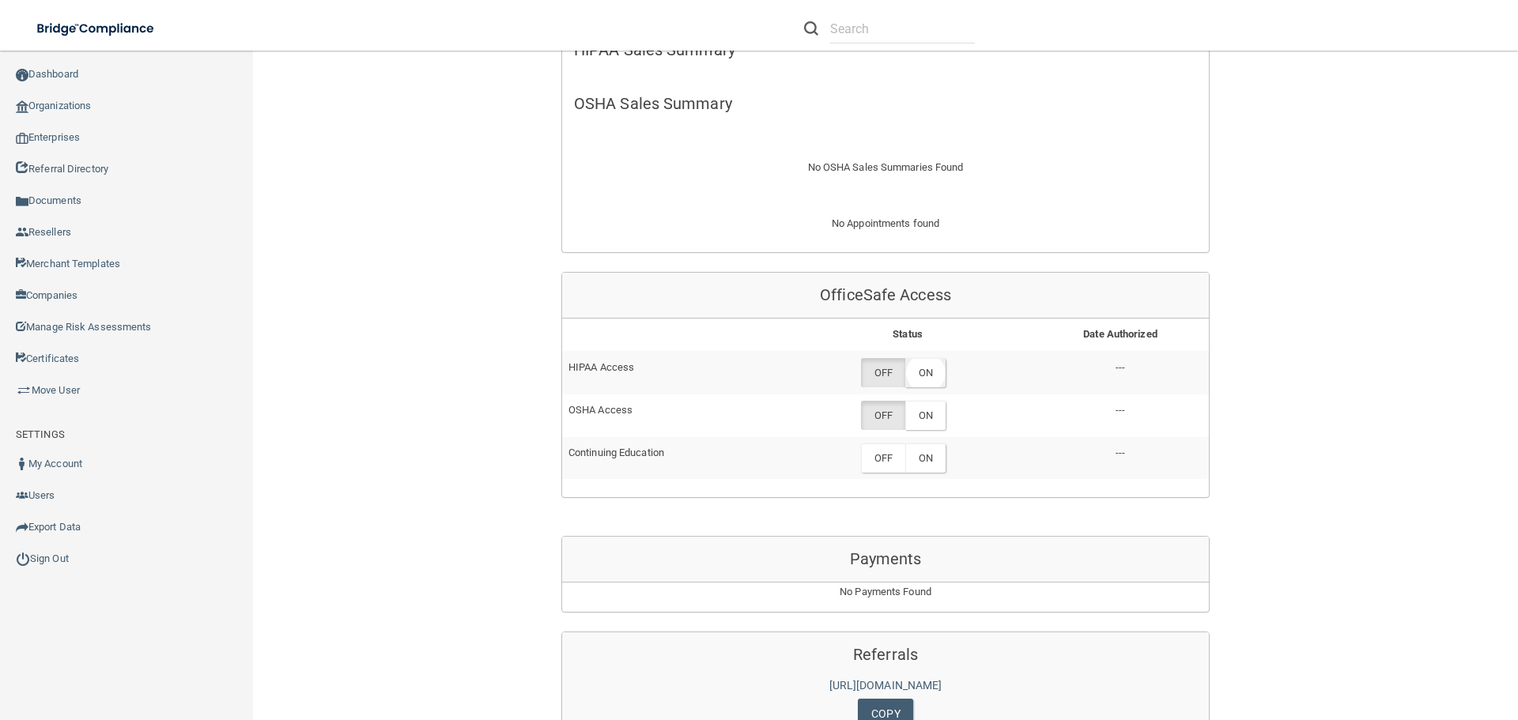
click at [925, 373] on label "ON" at bounding box center [925, 372] width 40 height 29
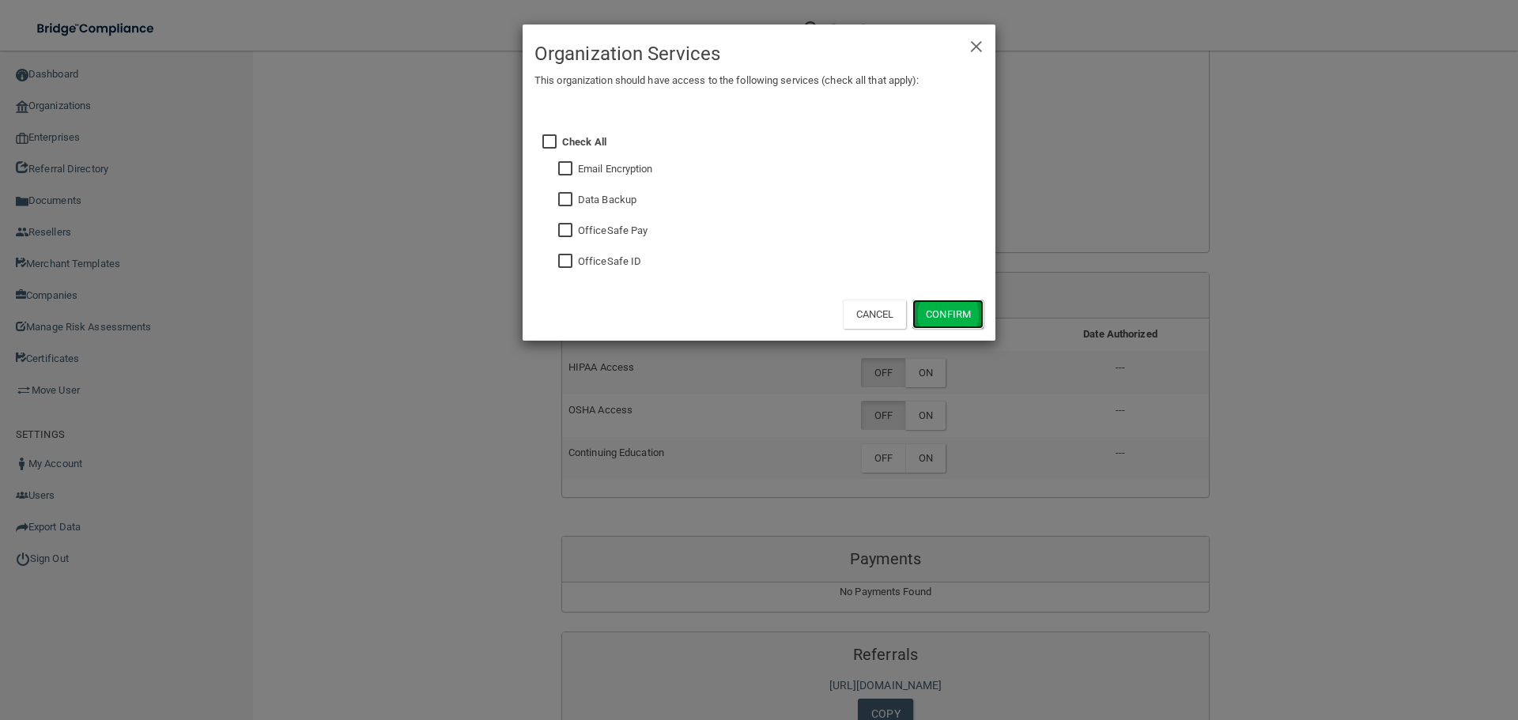
click at [938, 313] on button "Confirm" at bounding box center [948, 314] width 71 height 29
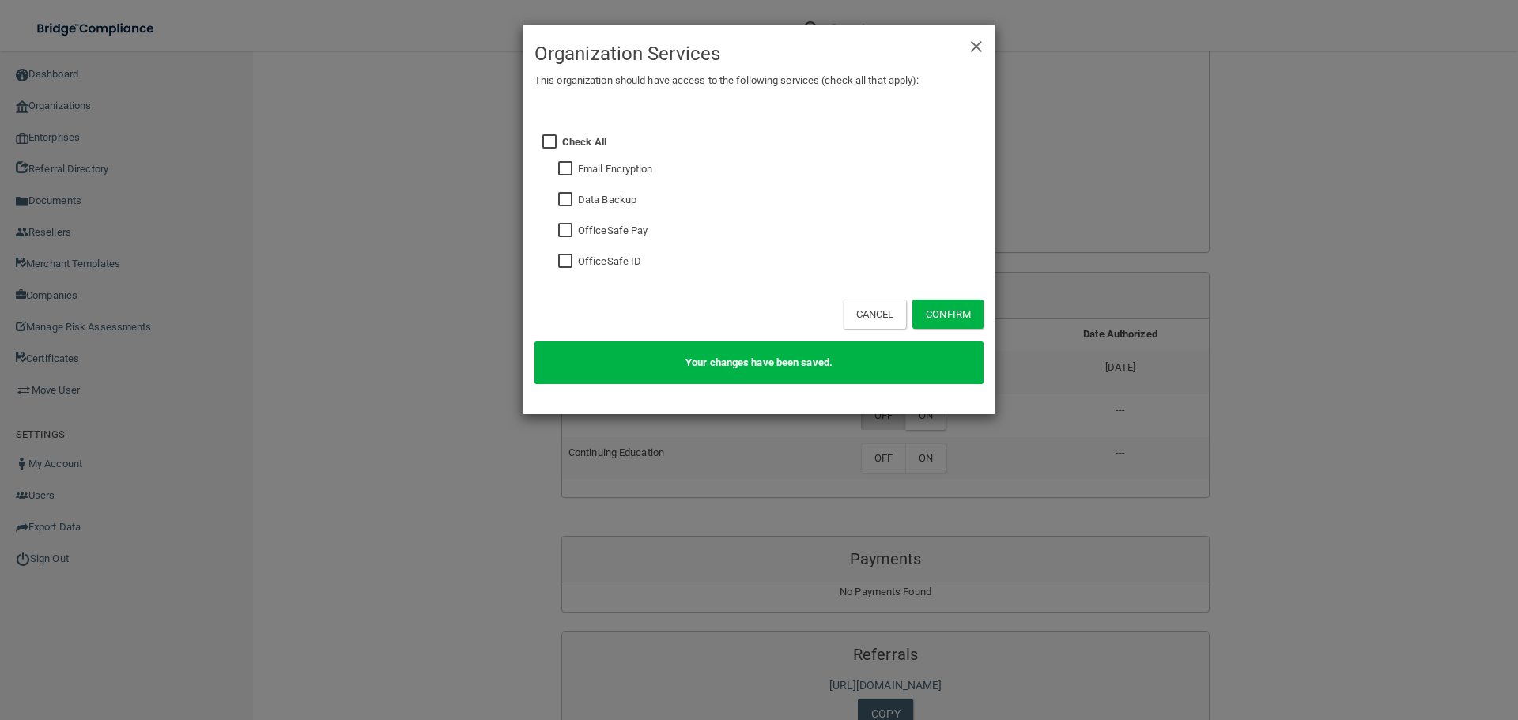
click at [923, 422] on div "× Close Organization Services This organization should have access to the follo…" at bounding box center [759, 360] width 1518 height 720
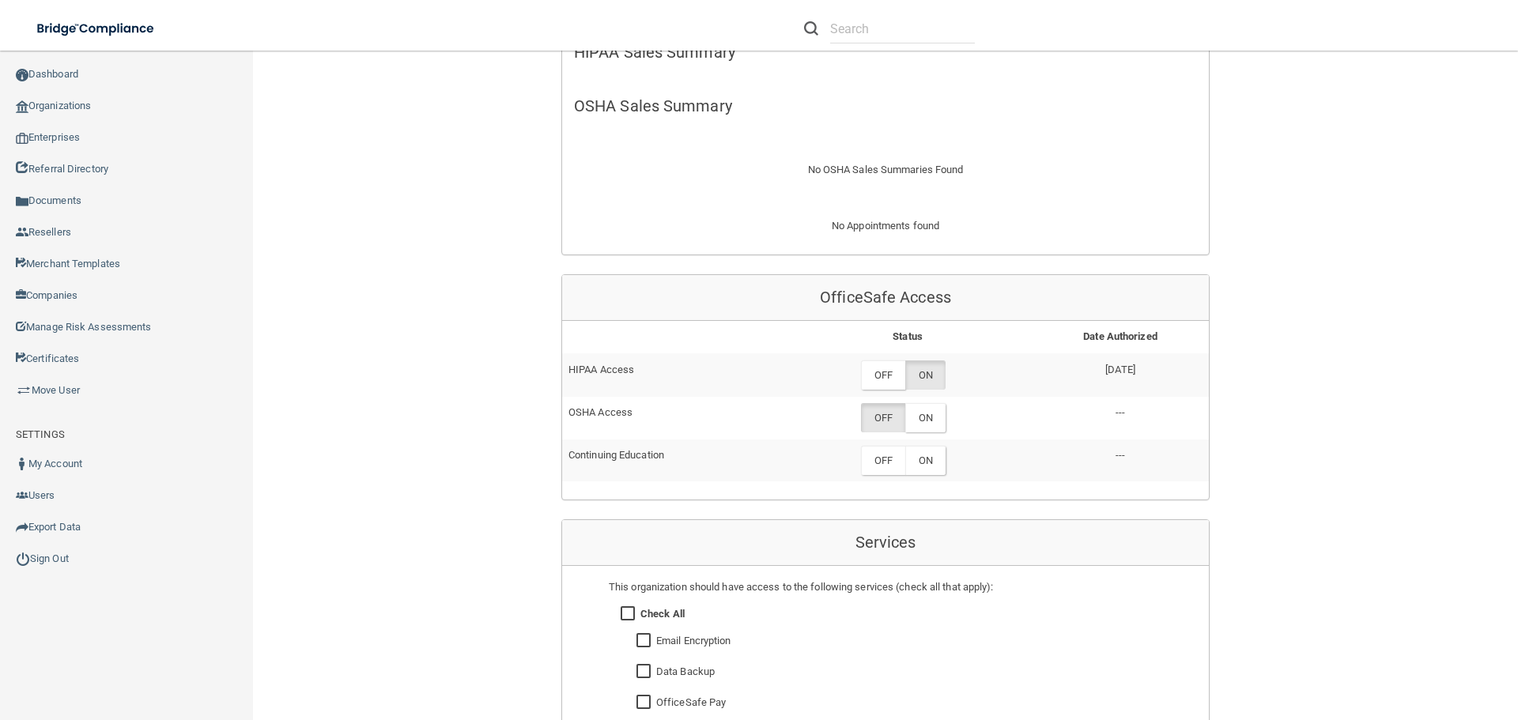
scroll to position [791, 0]
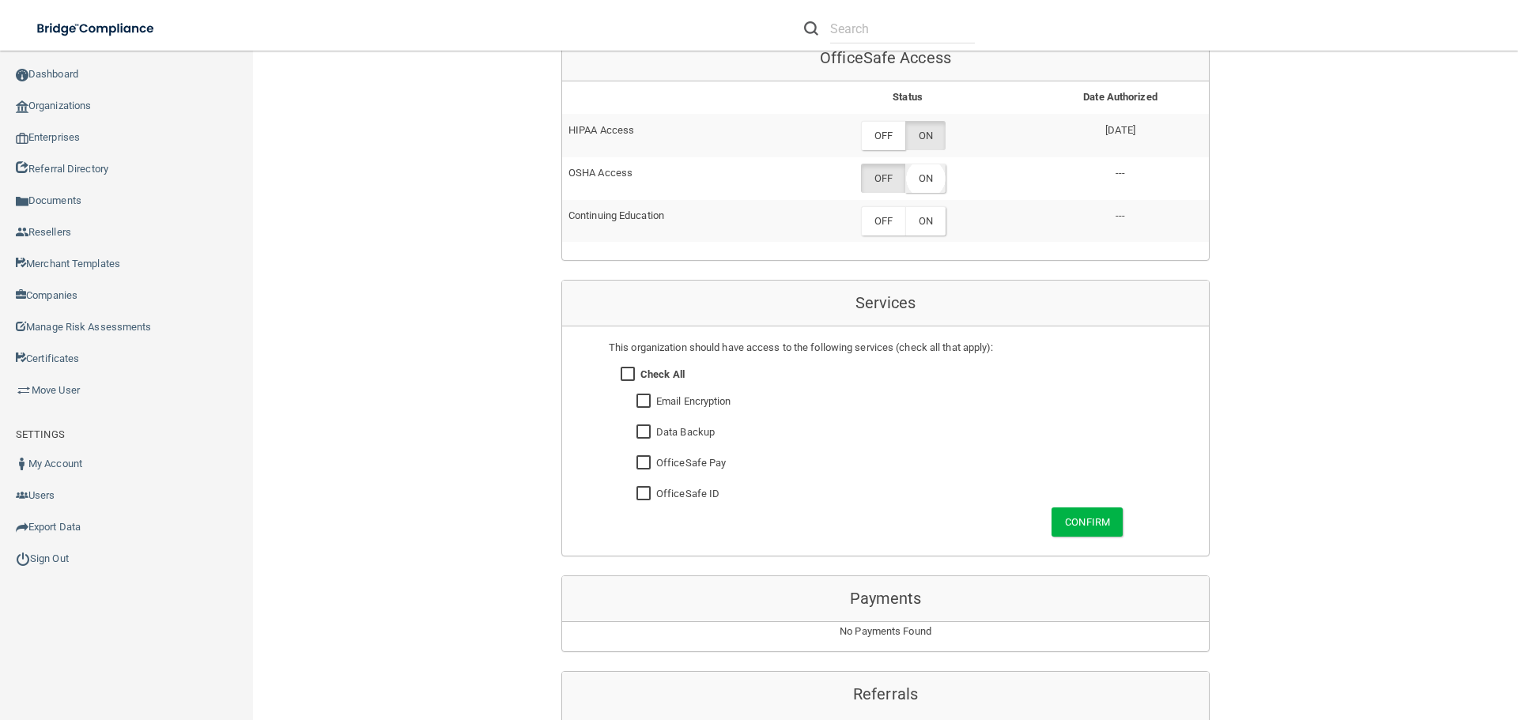
click at [935, 184] on label "ON" at bounding box center [925, 178] width 40 height 29
drag, startPoint x: 1064, startPoint y: 531, endPoint x: 827, endPoint y: 531, distance: 236.5
click at [1064, 531] on button "Confirm" at bounding box center [1087, 522] width 71 height 29
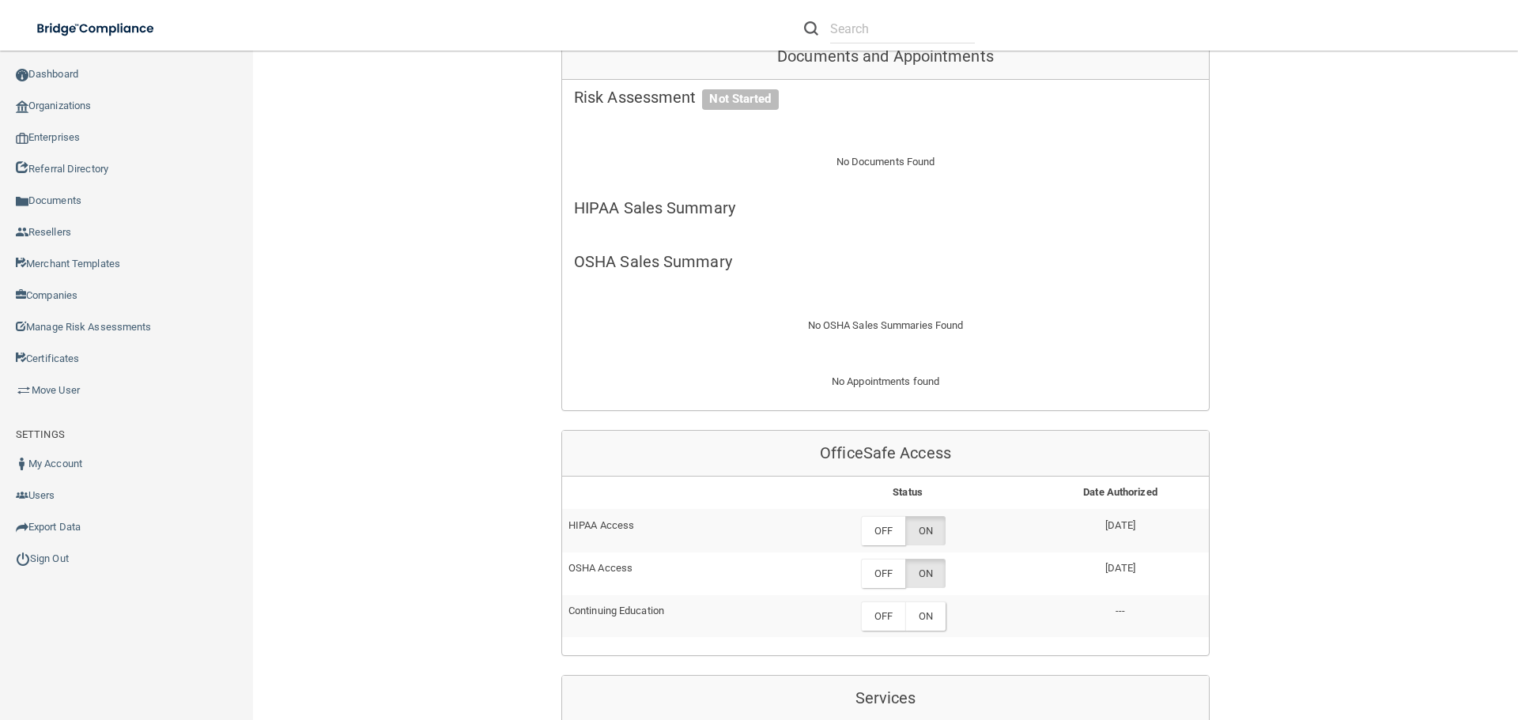
scroll to position [0, 0]
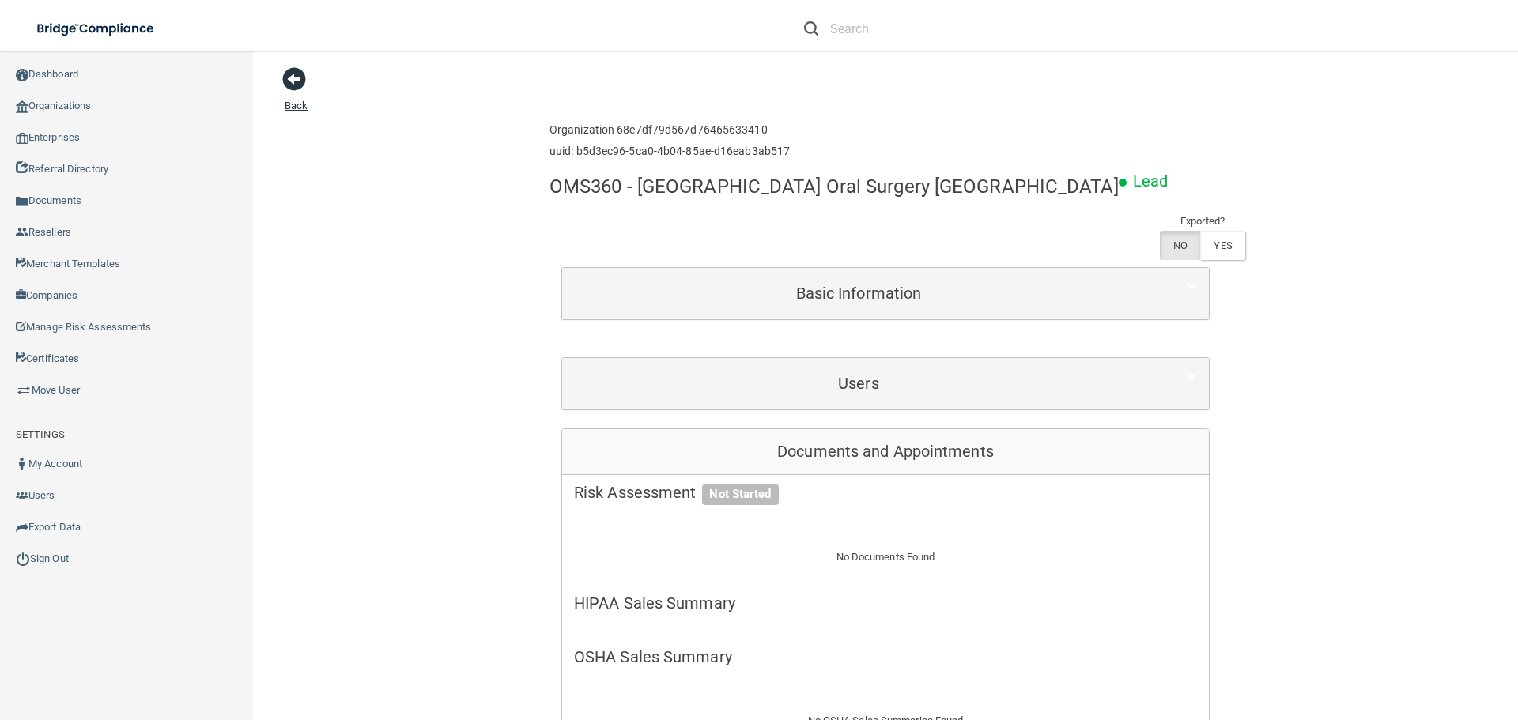
click at [285, 85] on span at bounding box center [294, 79] width 24 height 24
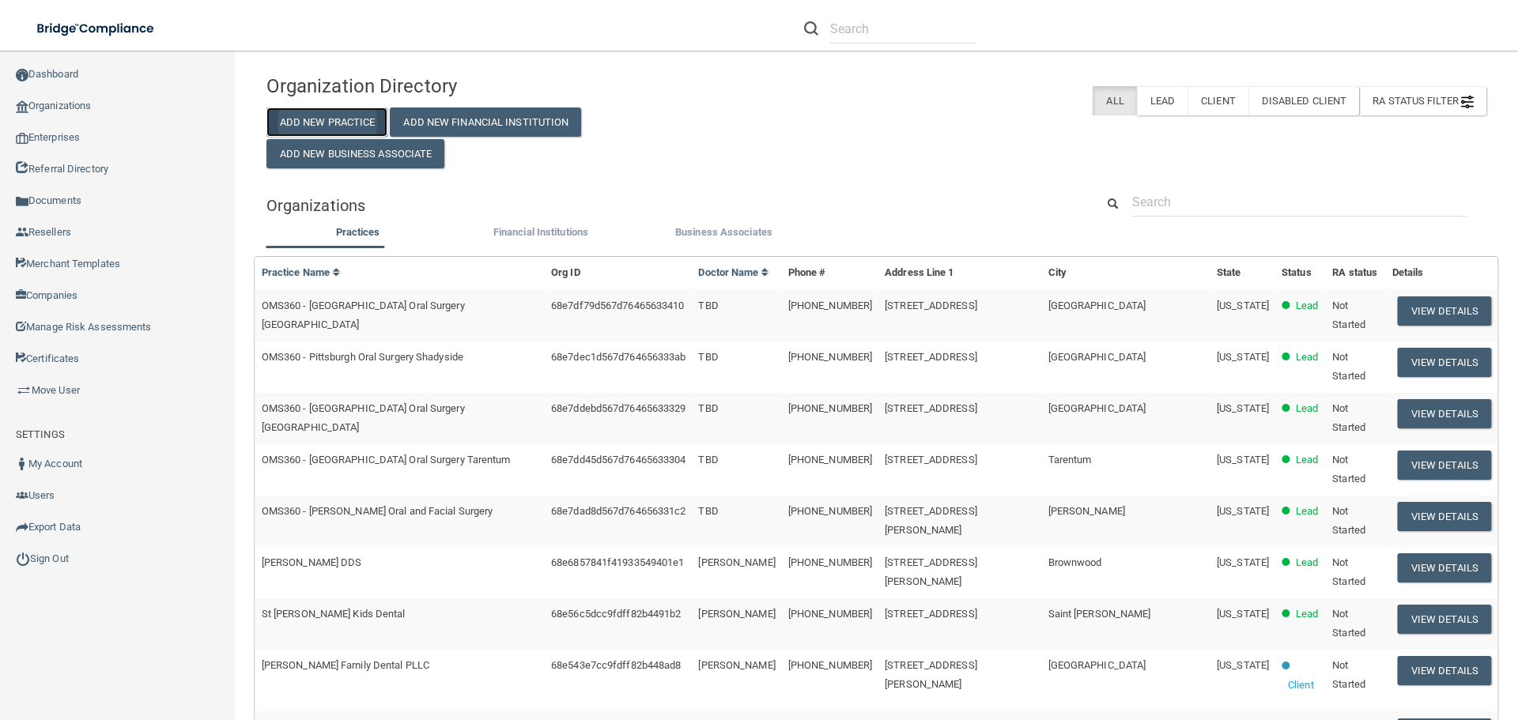
click at [363, 116] on button "Add New Practice" at bounding box center [328, 122] width 122 height 29
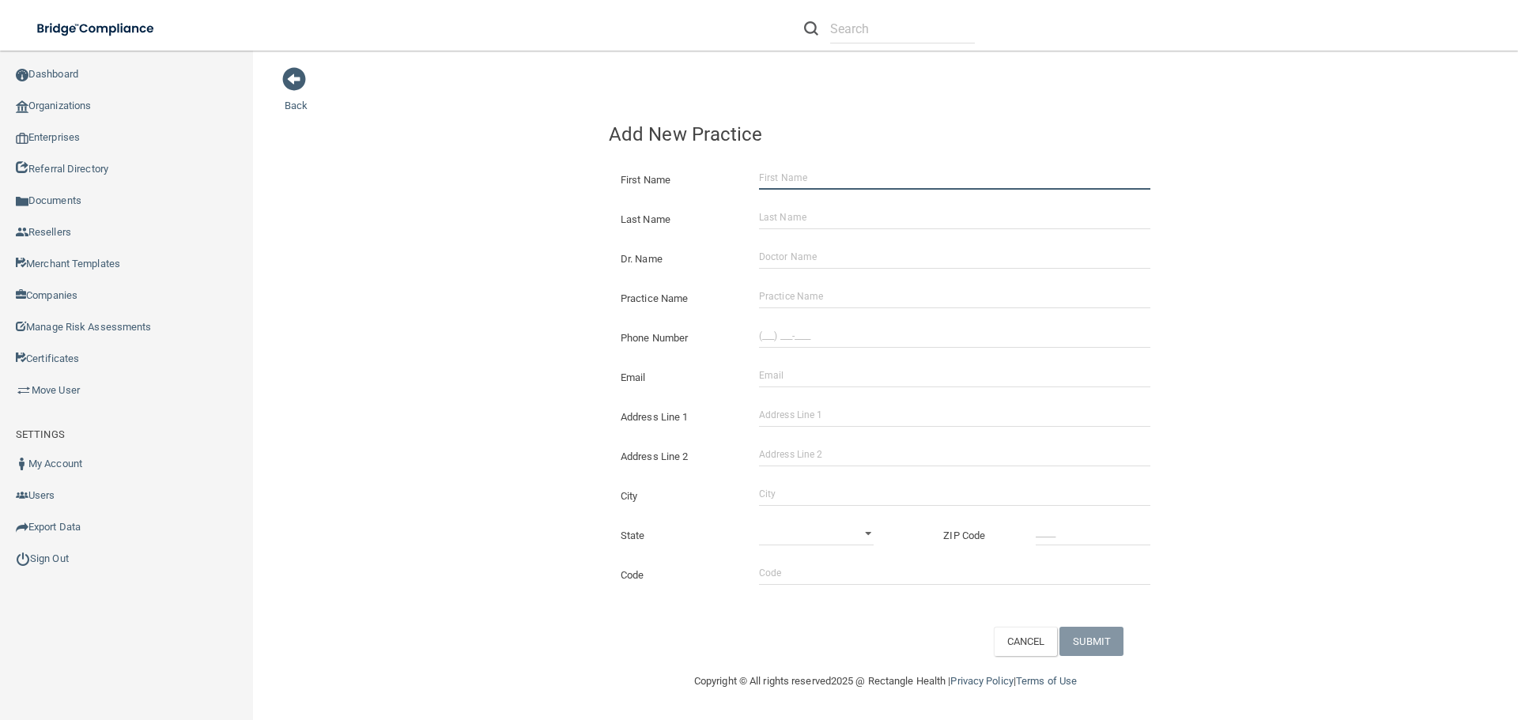
click at [813, 182] on input "First Name" at bounding box center [954, 178] width 391 height 24
type input "[PERSON_NAME]"
click at [803, 258] on input "Dr. Name" at bounding box center [954, 257] width 391 height 24
type input "TBD"
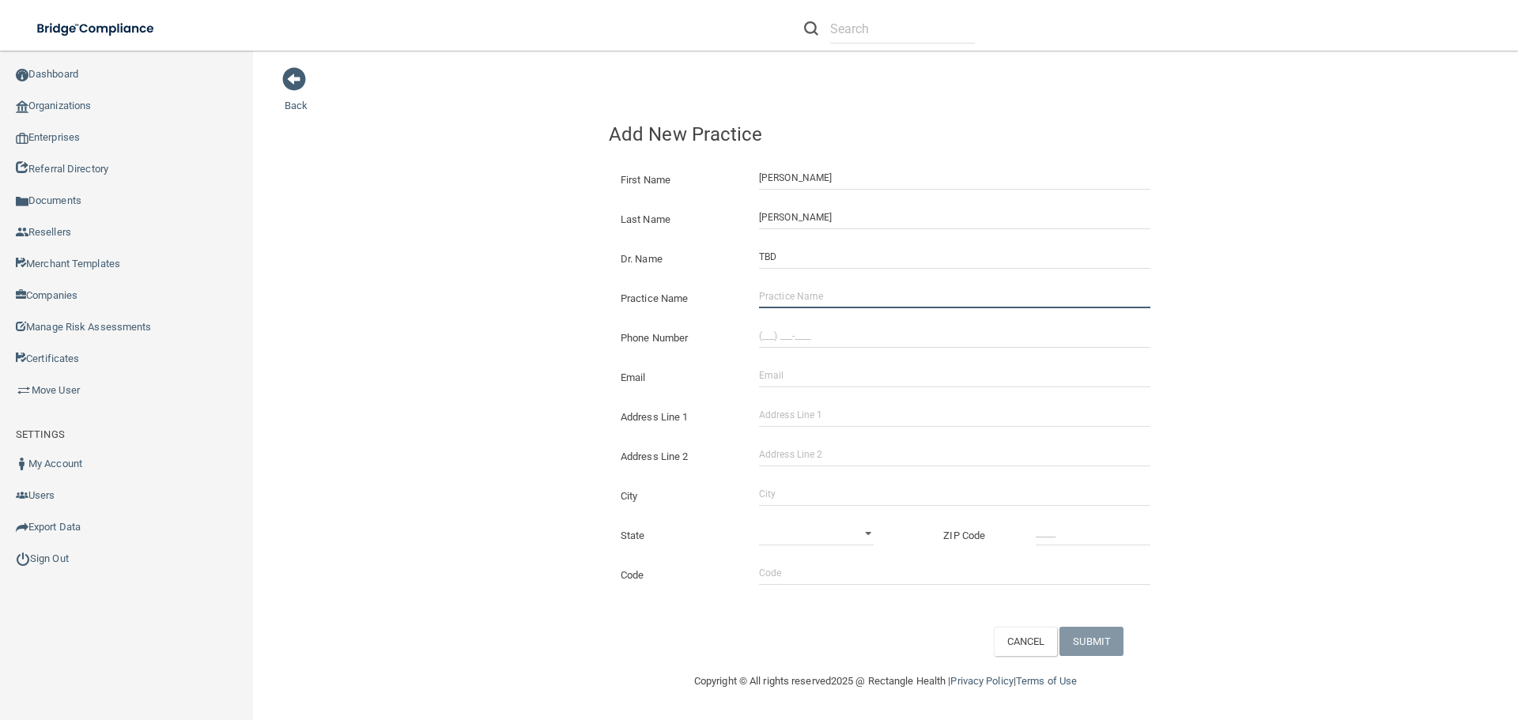
click at [801, 288] on input "Practice Name" at bounding box center [954, 297] width 391 height 24
type input "Texas oral Surgery Group Plano"
type input "(___) ___-____"
click at [791, 301] on input "Texas oral Surgery Group Plano" at bounding box center [954, 297] width 391 height 24
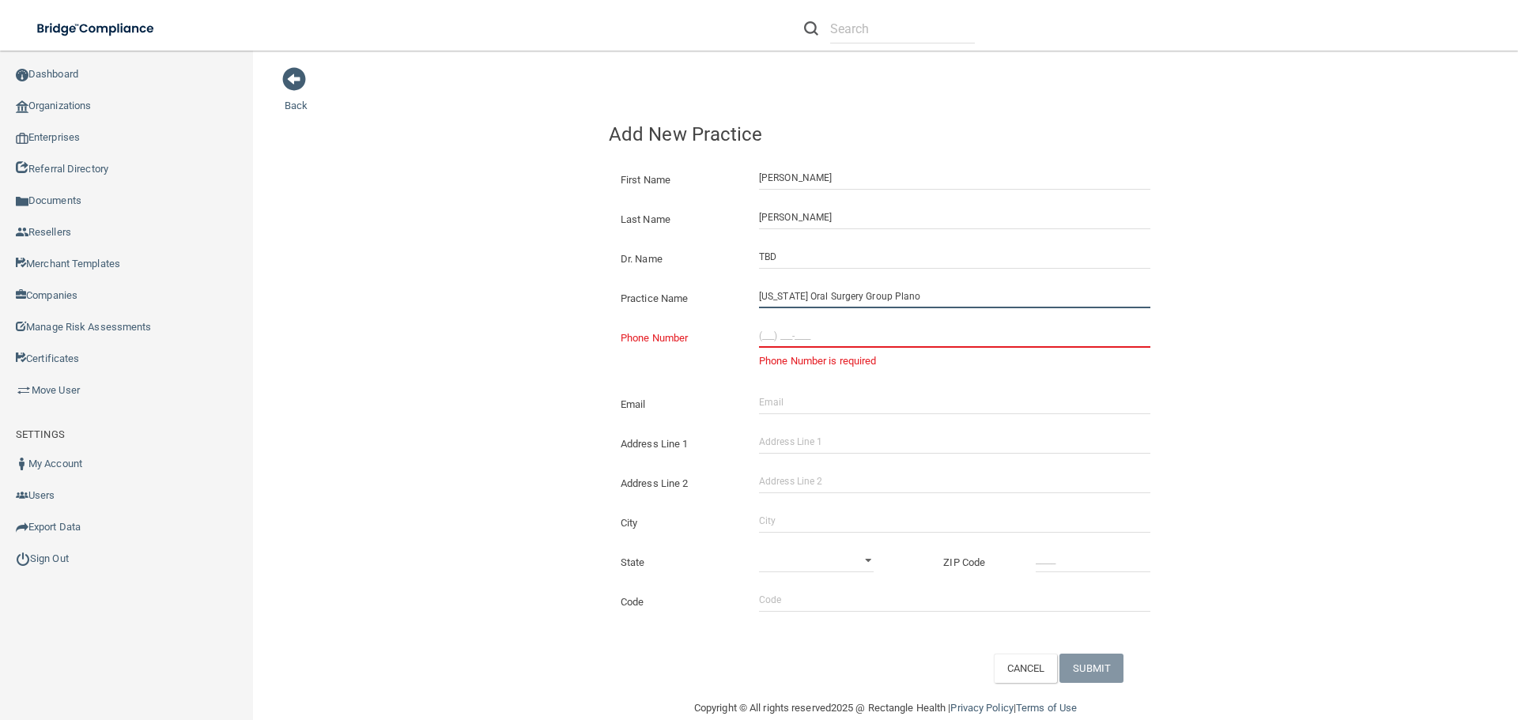
type input "Texas Oral Surgery Group Plano"
click at [764, 333] on input "(___) ___-____" at bounding box center [954, 336] width 391 height 24
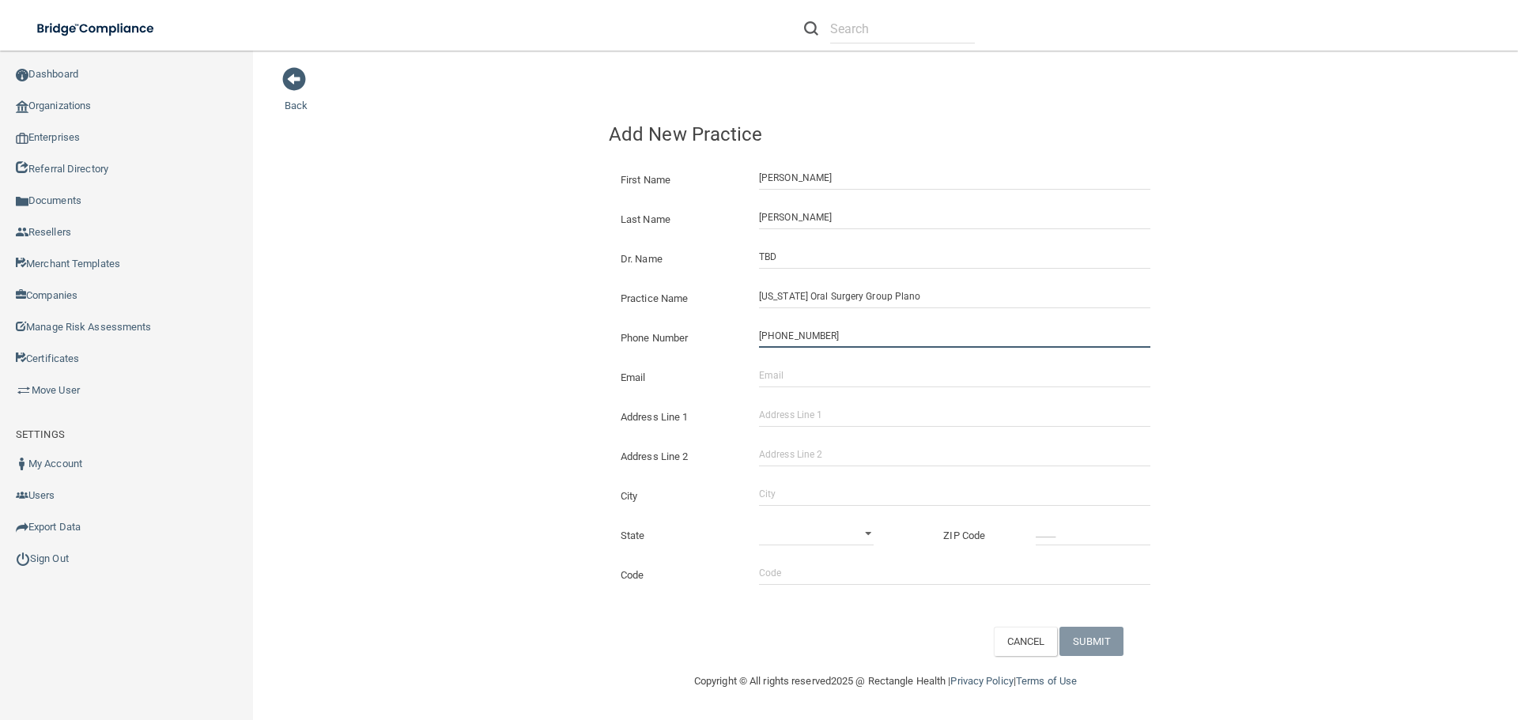
type input "[PHONE_NUMBER]"
click at [796, 368] on input "Email" at bounding box center [954, 376] width 391 height 24
type input "d"
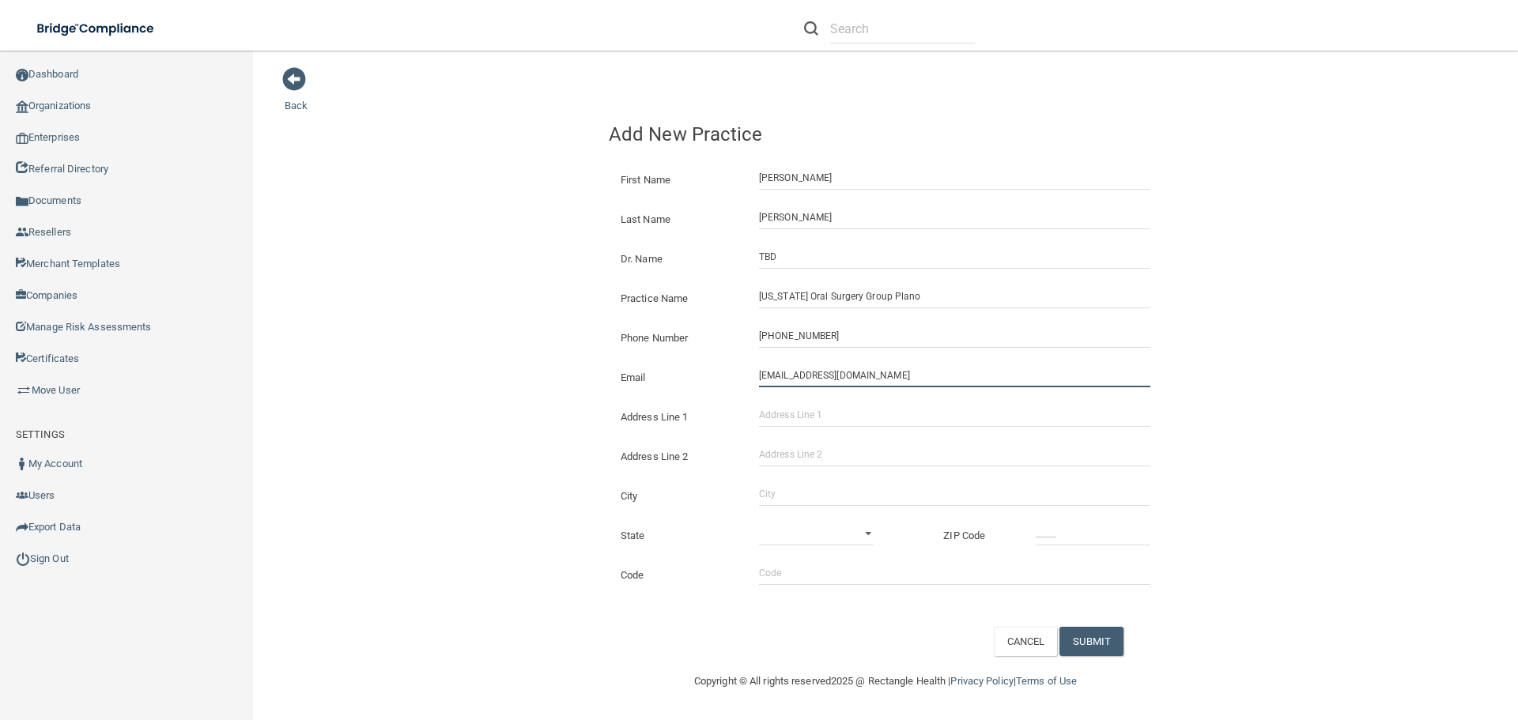
type input "adaugherty6@oms.com"
click at [794, 421] on input "Address Line 1" at bounding box center [954, 415] width 391 height 24
type input "[STREET_ADDRESS]"
type input "Suite 403"
type input "Plano"
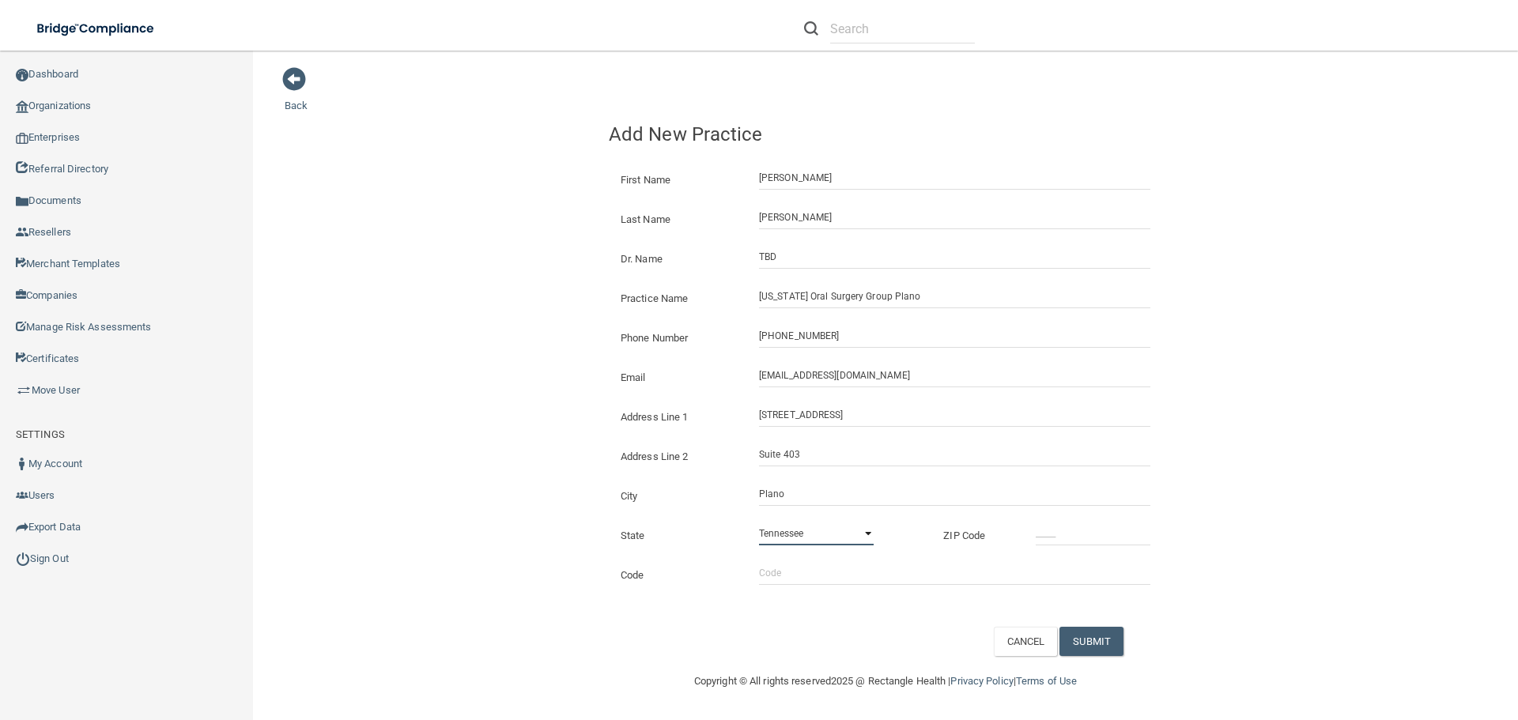
select select "43"
type input "75075"
click at [780, 573] on input "Code" at bounding box center [954, 573] width 391 height 24
type input "aaoms"
click at [1098, 637] on button "SUBMIT" at bounding box center [1092, 641] width 64 height 29
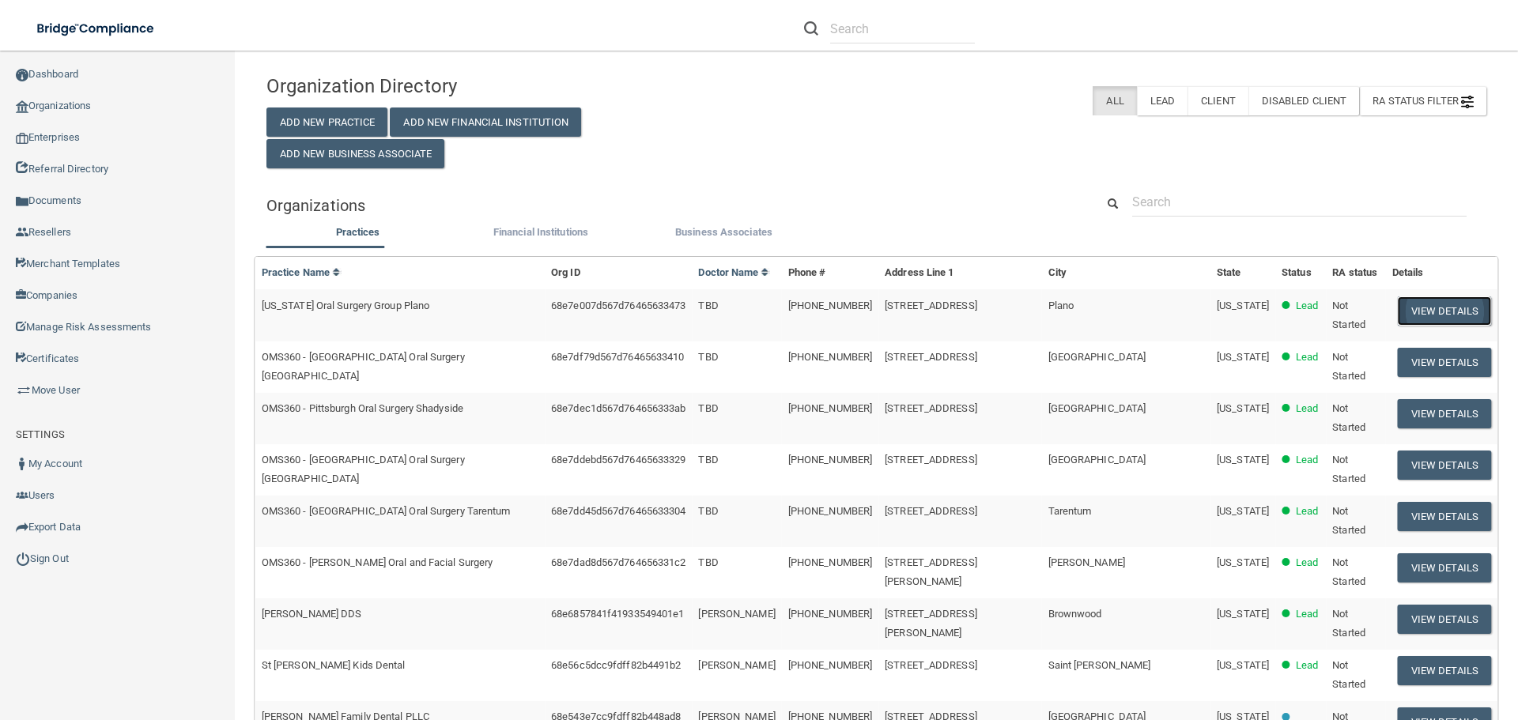
click at [1430, 316] on button "View Details" at bounding box center [1444, 311] width 93 height 29
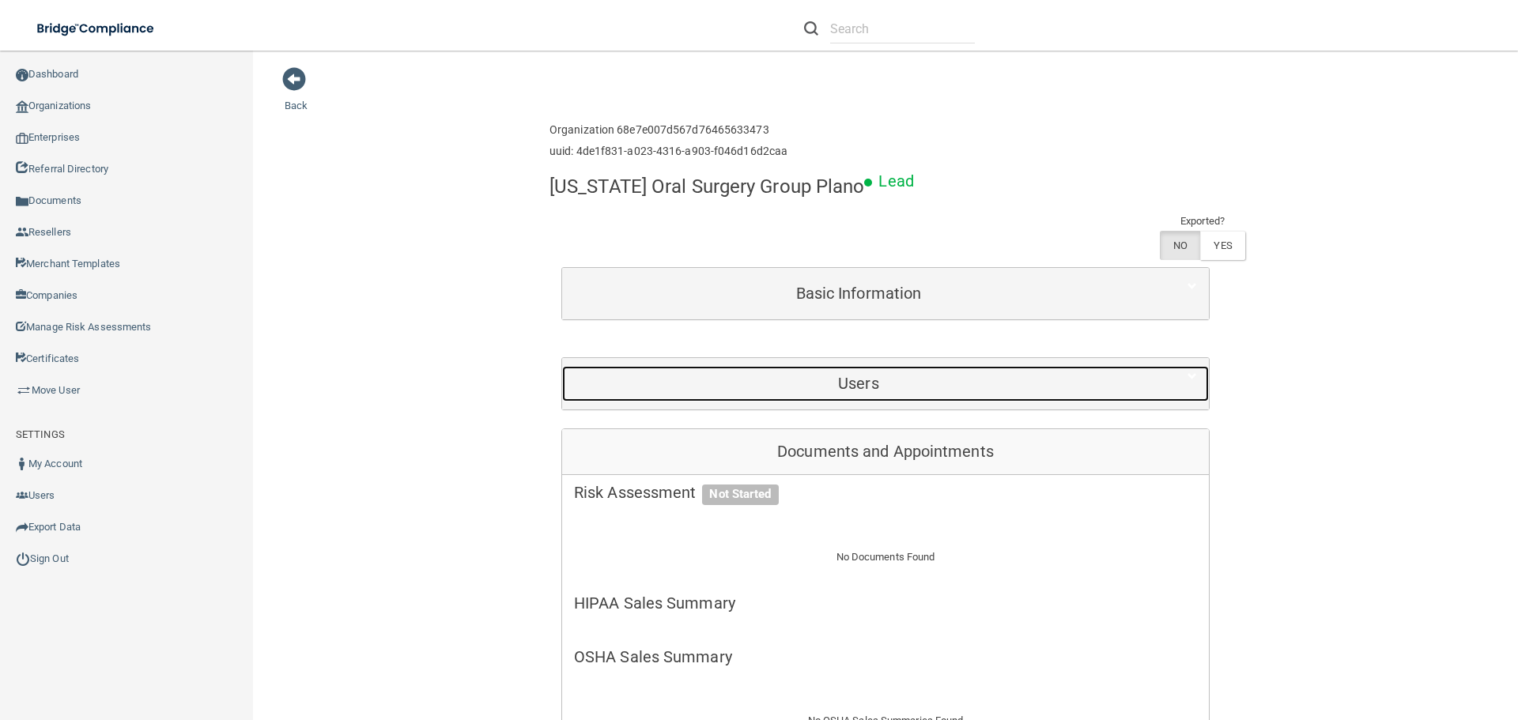
click at [854, 375] on h5 "Users" at bounding box center [858, 383] width 569 height 17
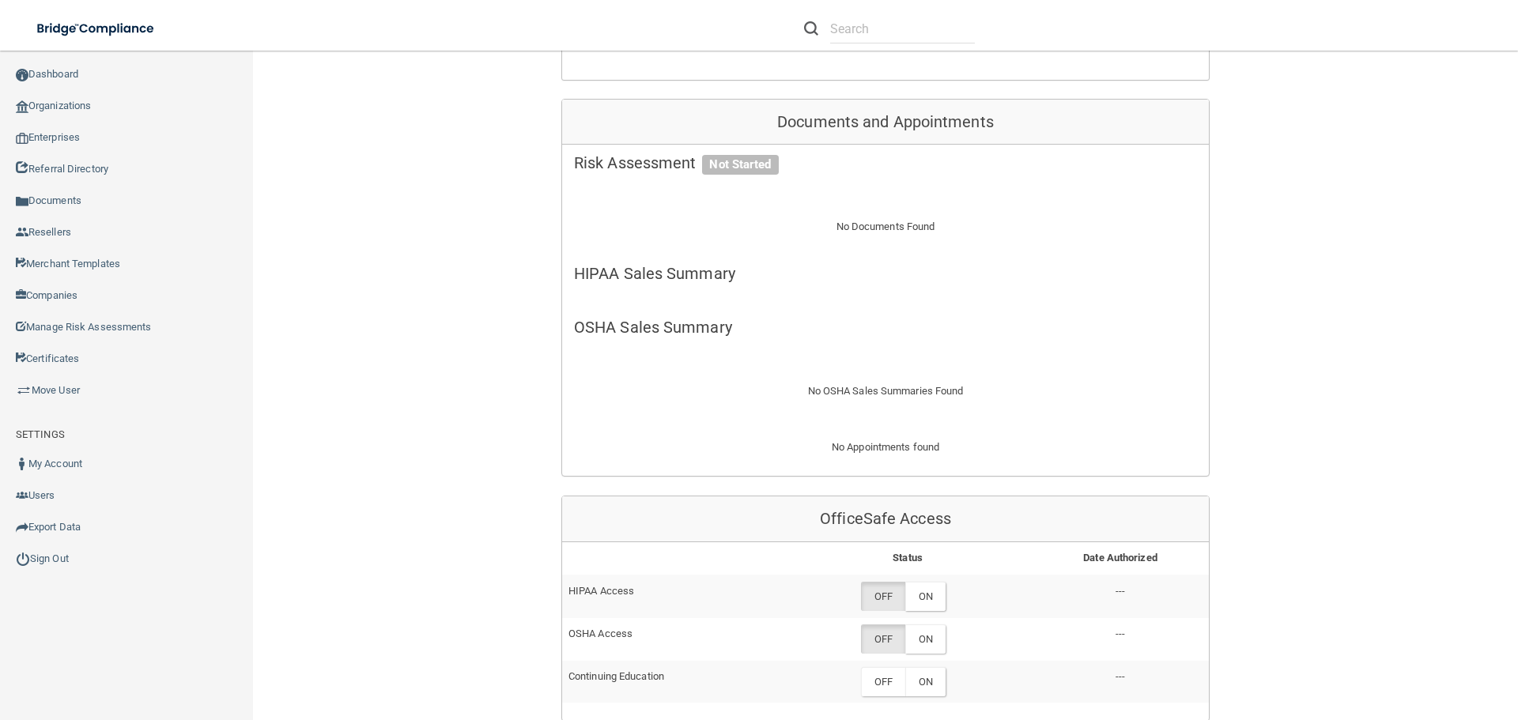
scroll to position [633, 0]
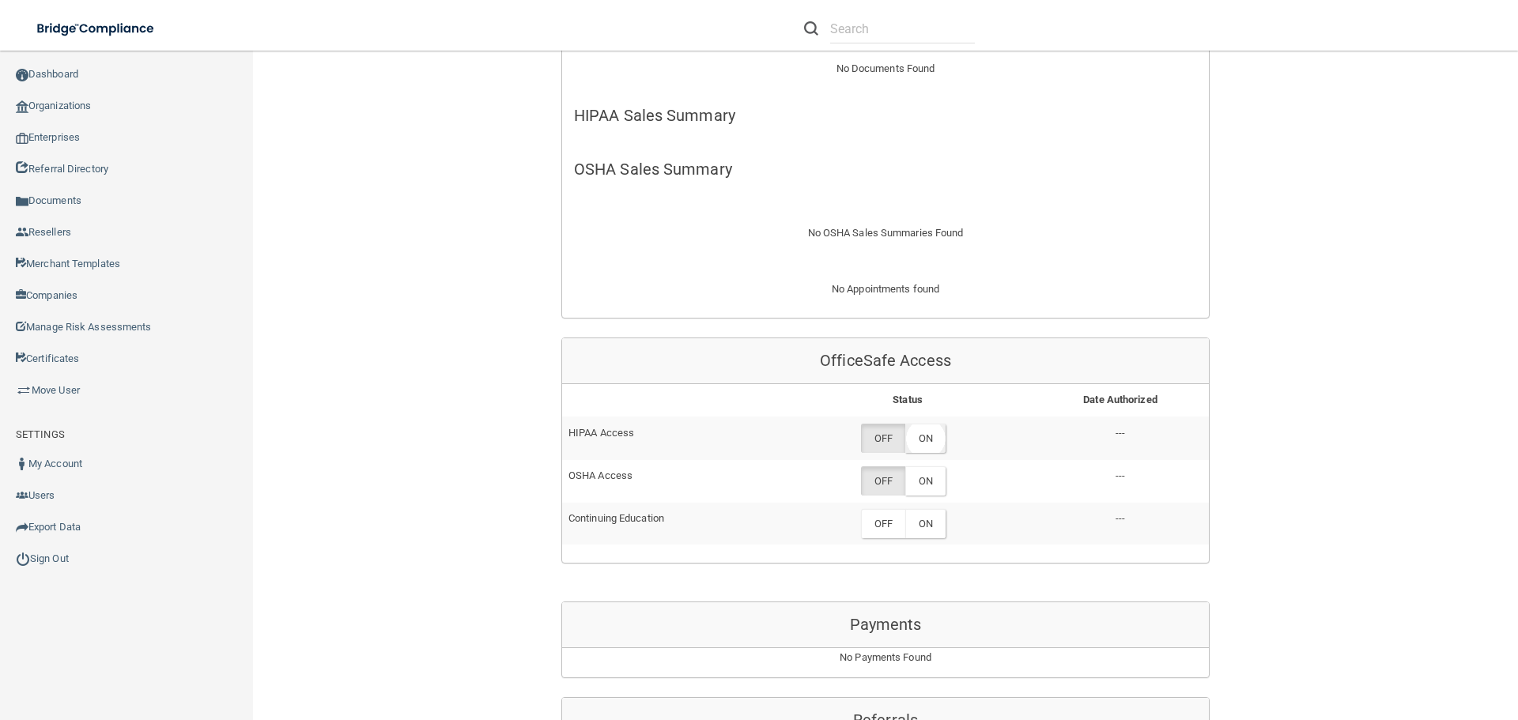
click at [936, 424] on label "ON" at bounding box center [925, 438] width 40 height 29
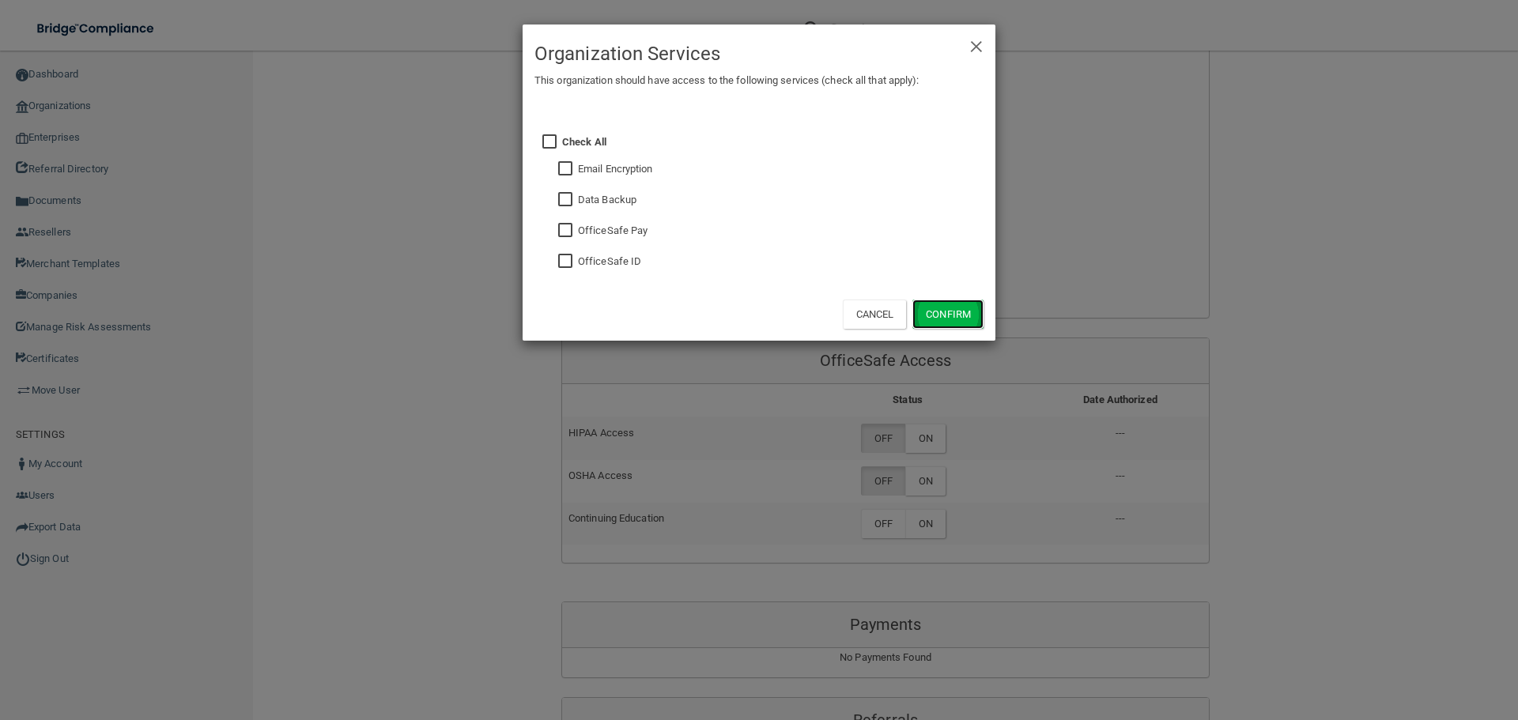
click at [945, 304] on button "Confirm" at bounding box center [948, 314] width 71 height 29
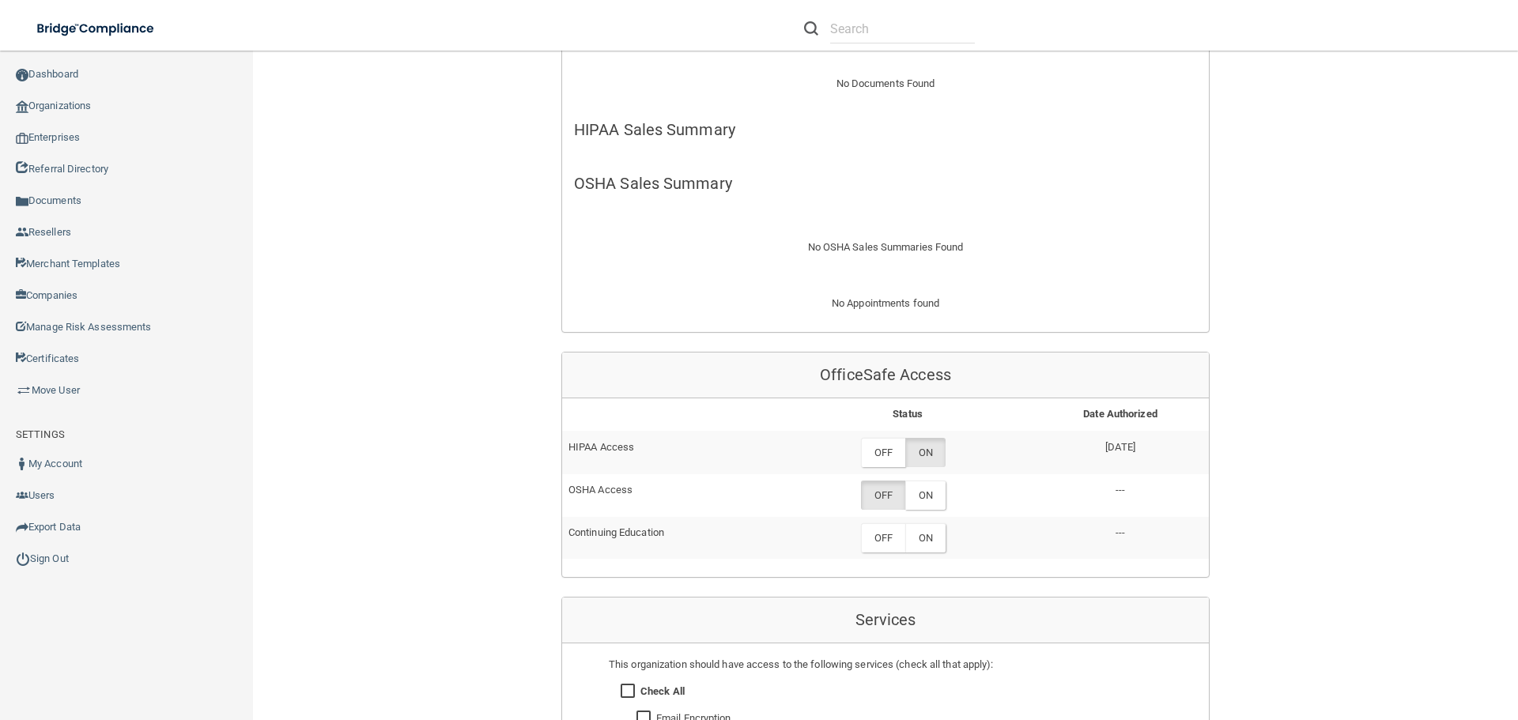
scroll to position [474, 0]
click at [935, 480] on label "ON" at bounding box center [925, 494] width 40 height 29
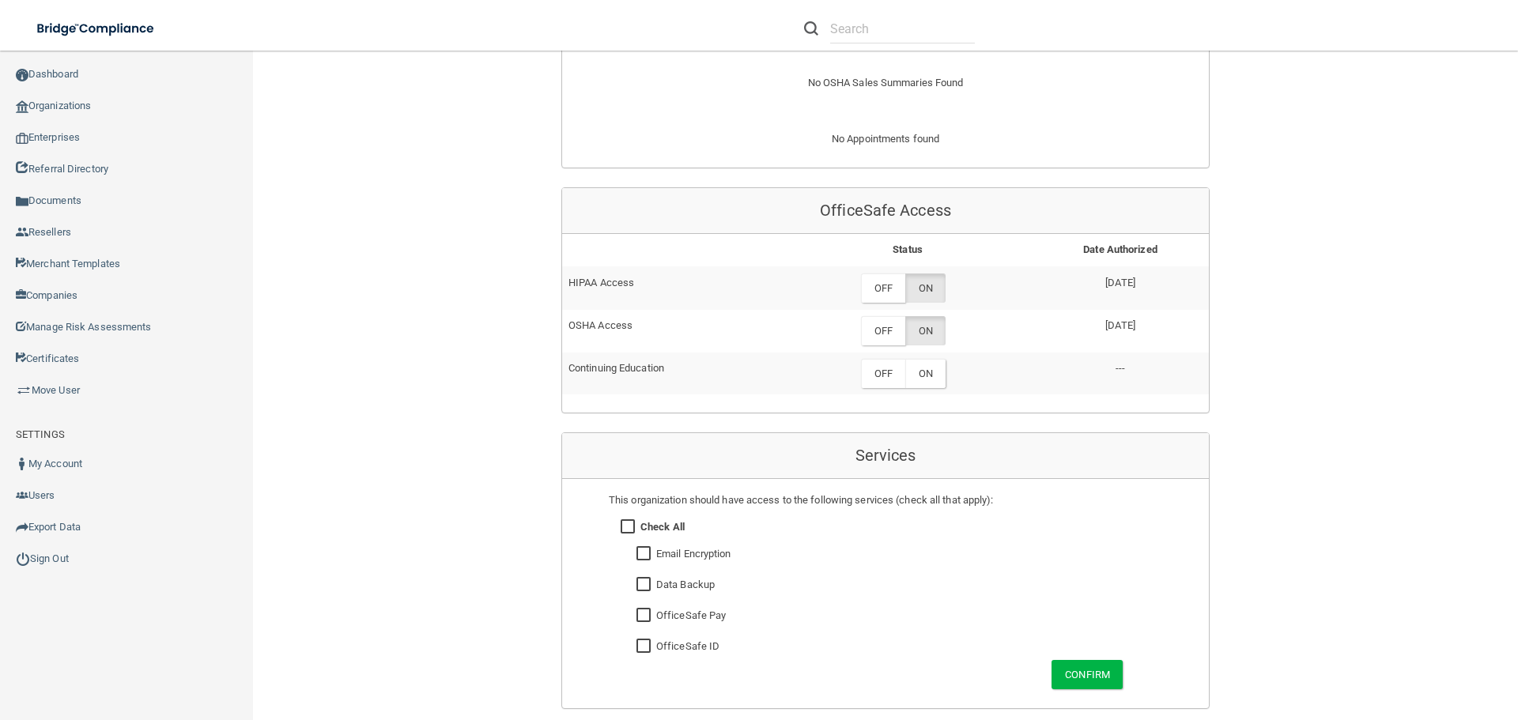
scroll to position [870, 0]
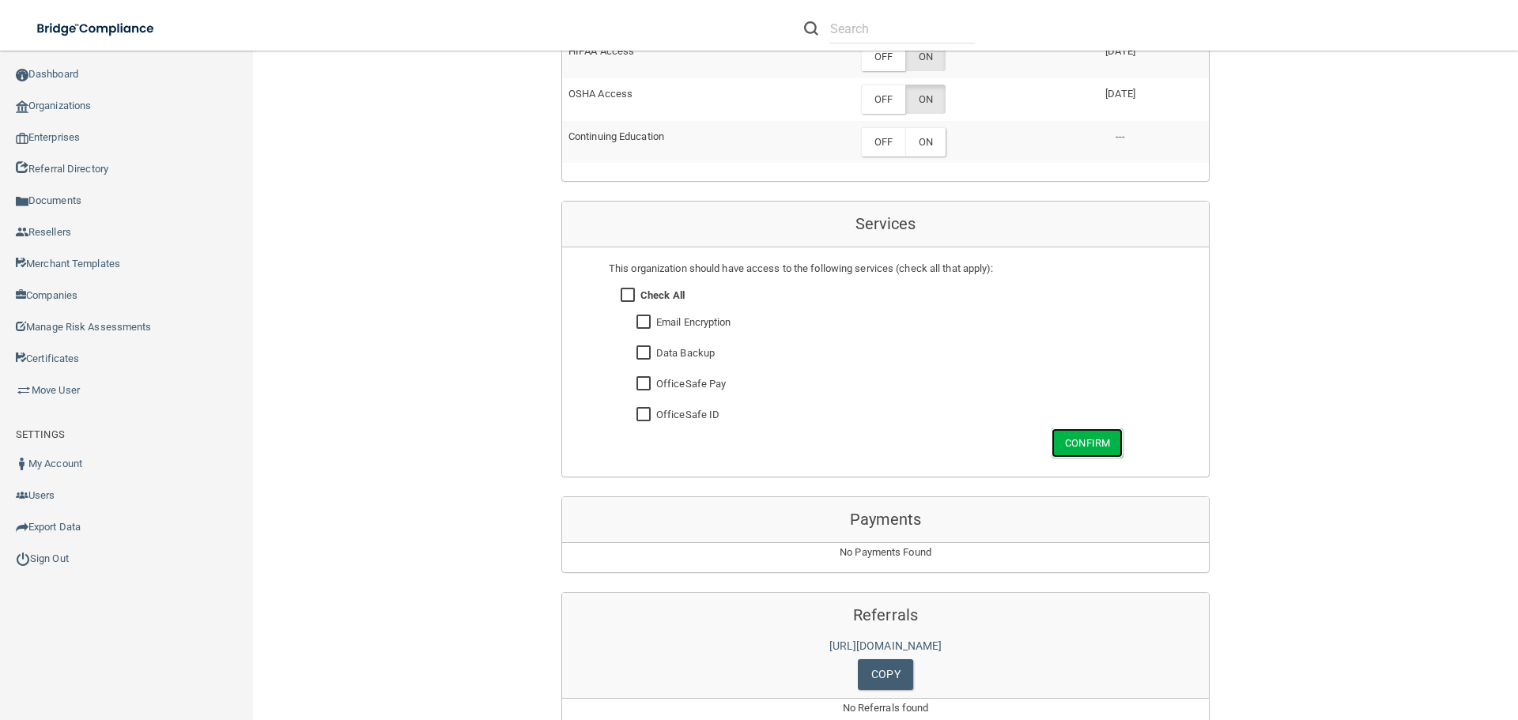
click at [1098, 429] on button "Confirm" at bounding box center [1087, 443] width 71 height 29
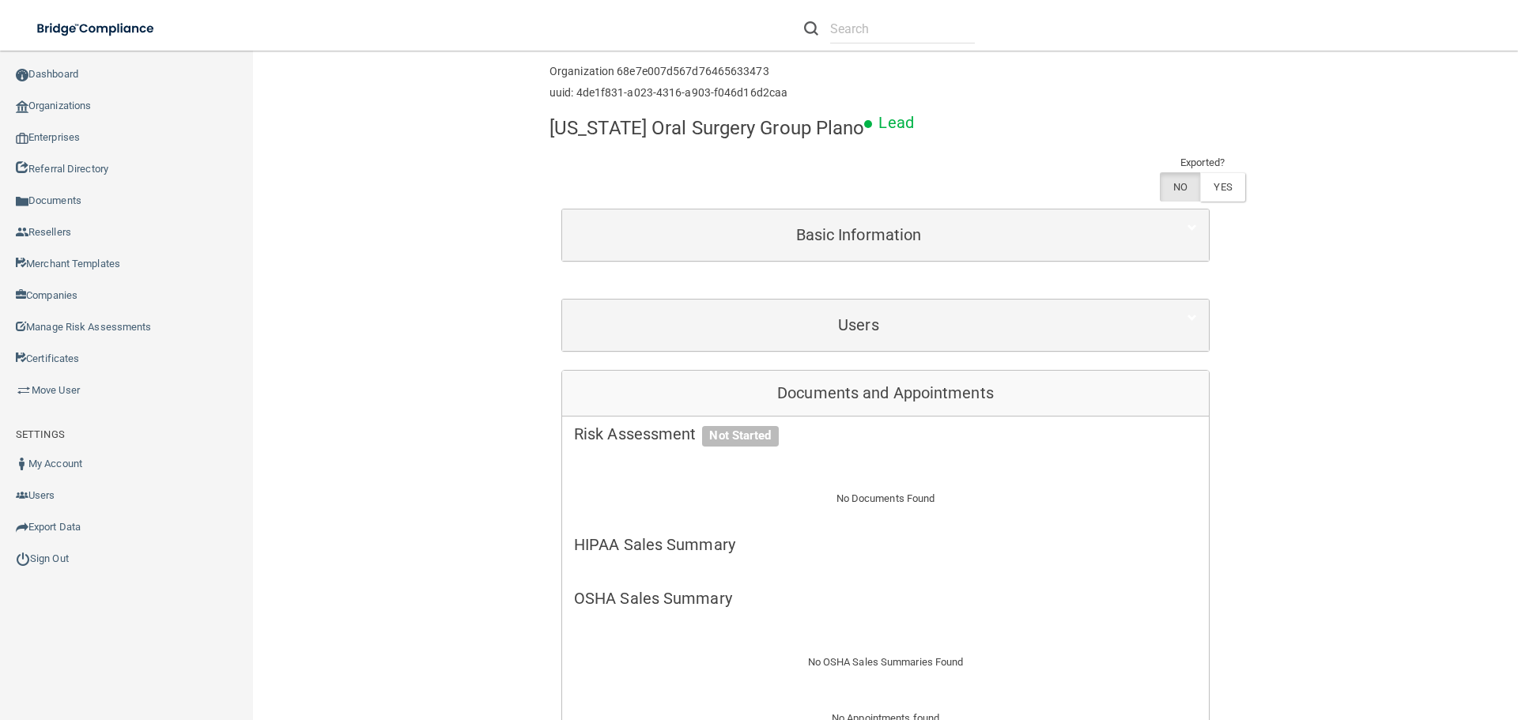
scroll to position [0, 0]
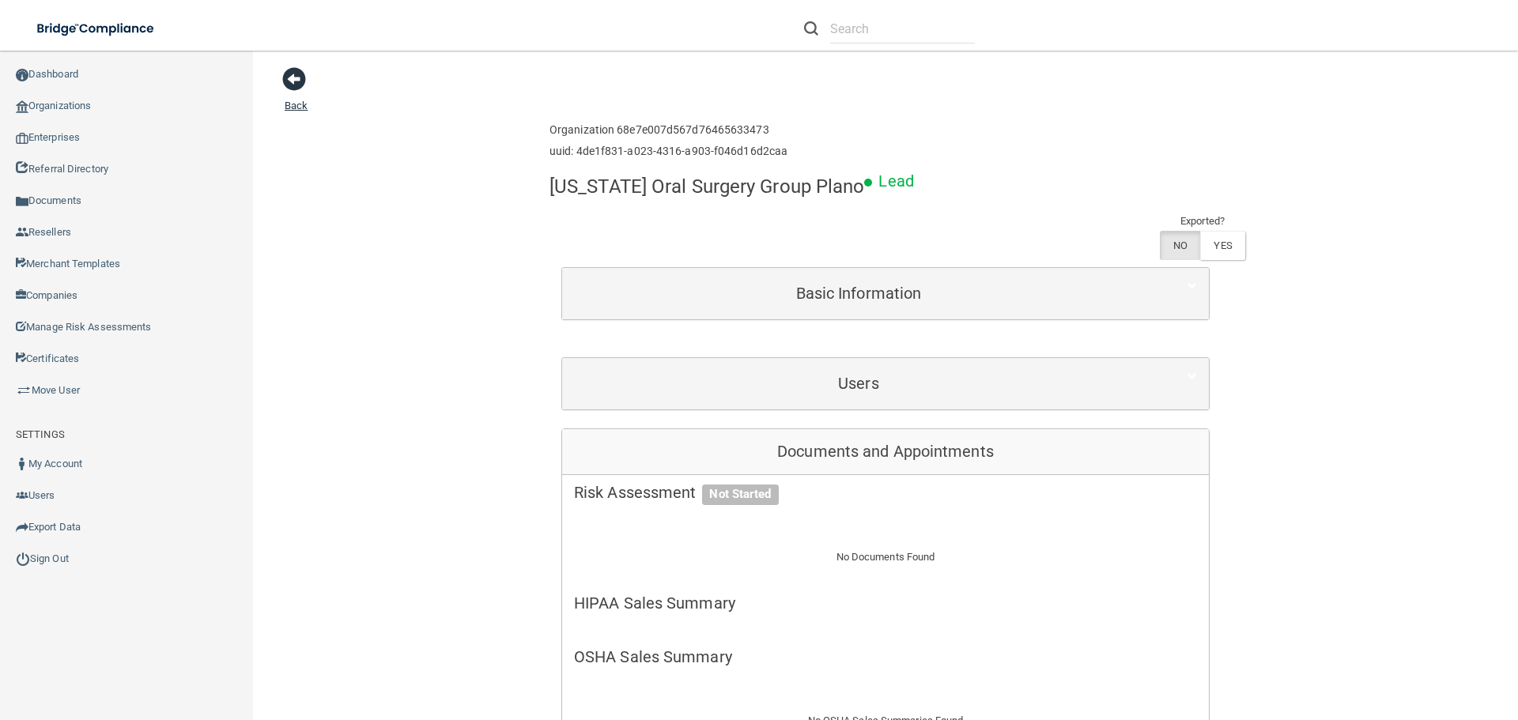
drag, startPoint x: 289, startPoint y: 74, endPoint x: 426, endPoint y: 120, distance: 144.5
click at [289, 74] on span at bounding box center [294, 79] width 24 height 24
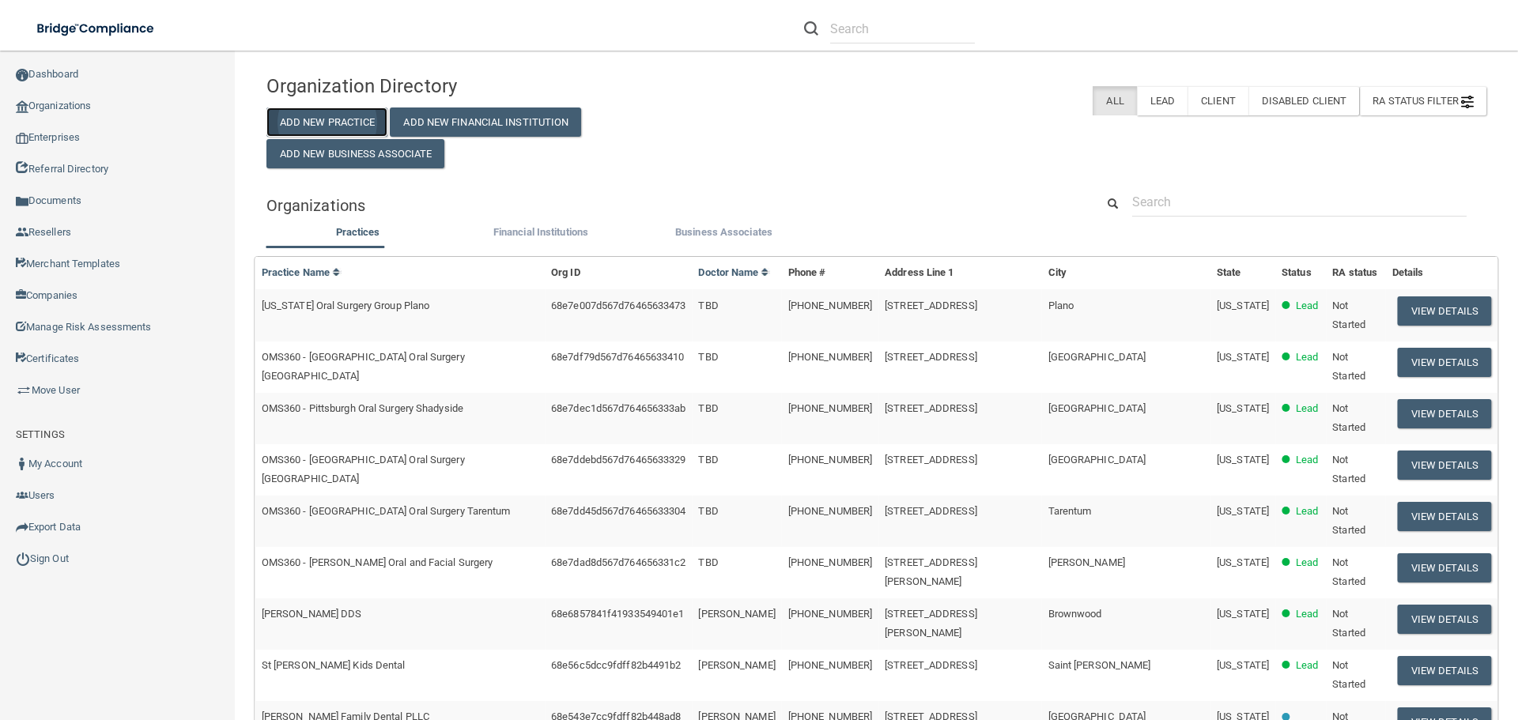
click at [369, 118] on button "Add New Practice" at bounding box center [328, 122] width 122 height 29
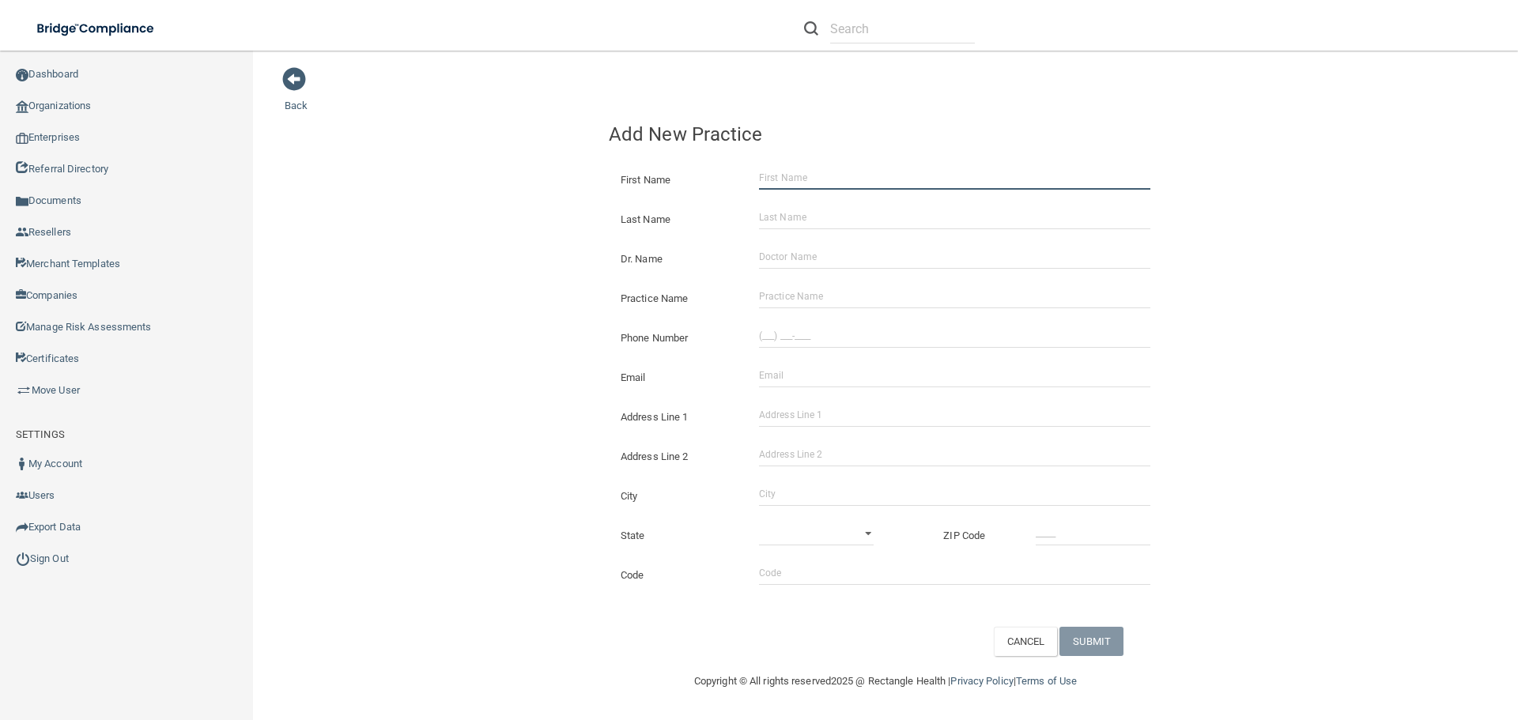
click at [794, 173] on input "First Name" at bounding box center [954, 178] width 391 height 24
type input "[PERSON_NAME]"
click at [781, 221] on input "Last Name" at bounding box center [954, 218] width 391 height 24
type input "[PERSON_NAME]"
click at [788, 255] on input "Dr. Name" at bounding box center [954, 257] width 391 height 24
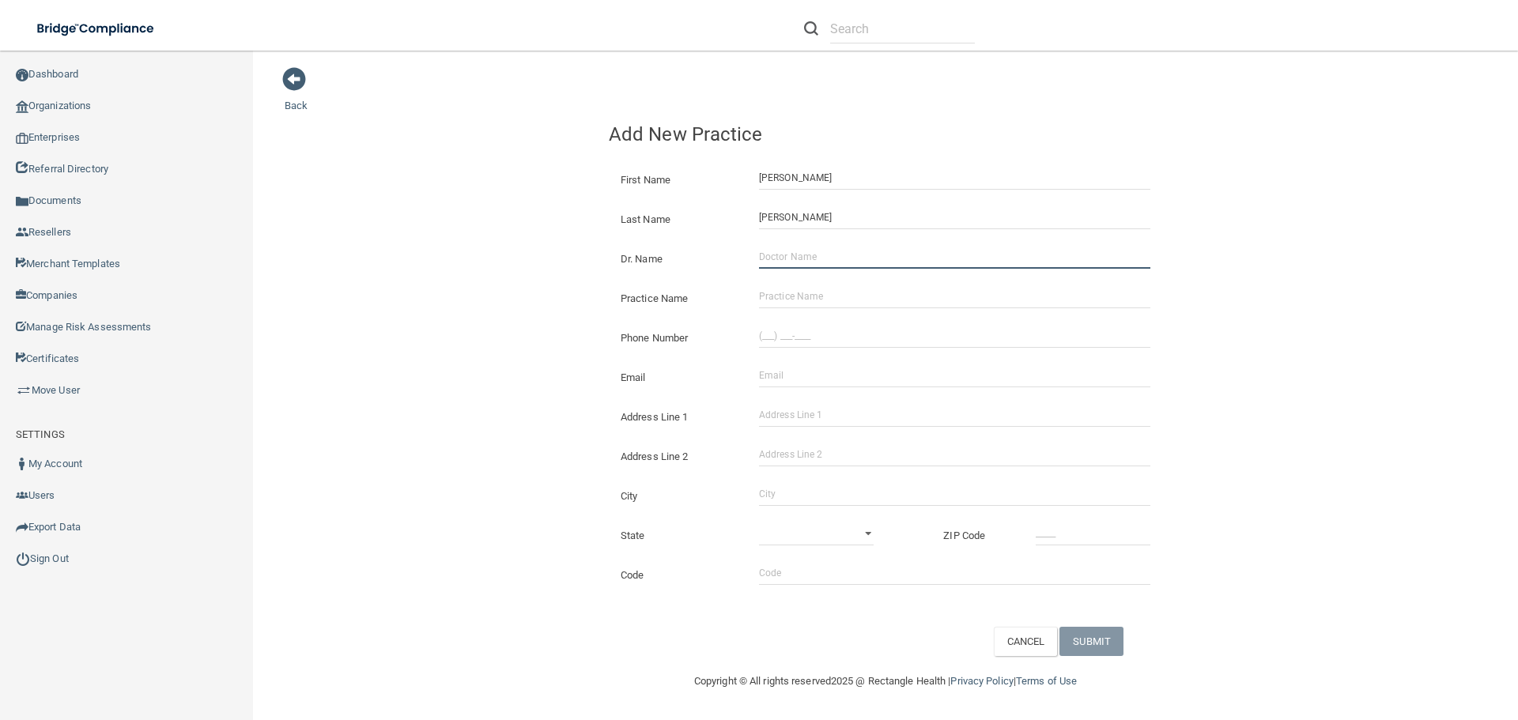
type input "TBD"
click at [806, 293] on input "Practice Name" at bounding box center [954, 297] width 391 height 24
type input "Texas Oral Surgery Group Plano"
click at [295, 81] on span at bounding box center [294, 79] width 24 height 24
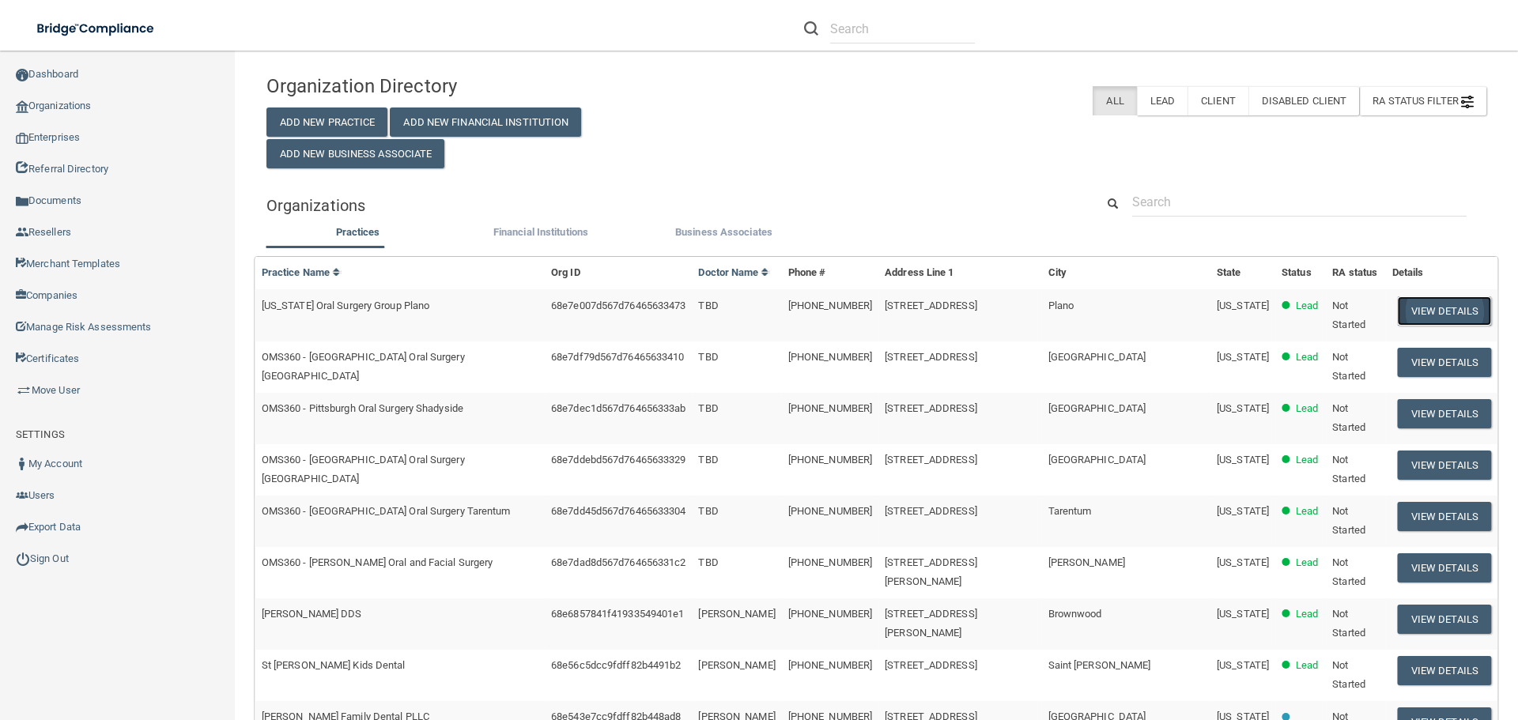
click at [1419, 311] on button "View Details" at bounding box center [1444, 311] width 93 height 29
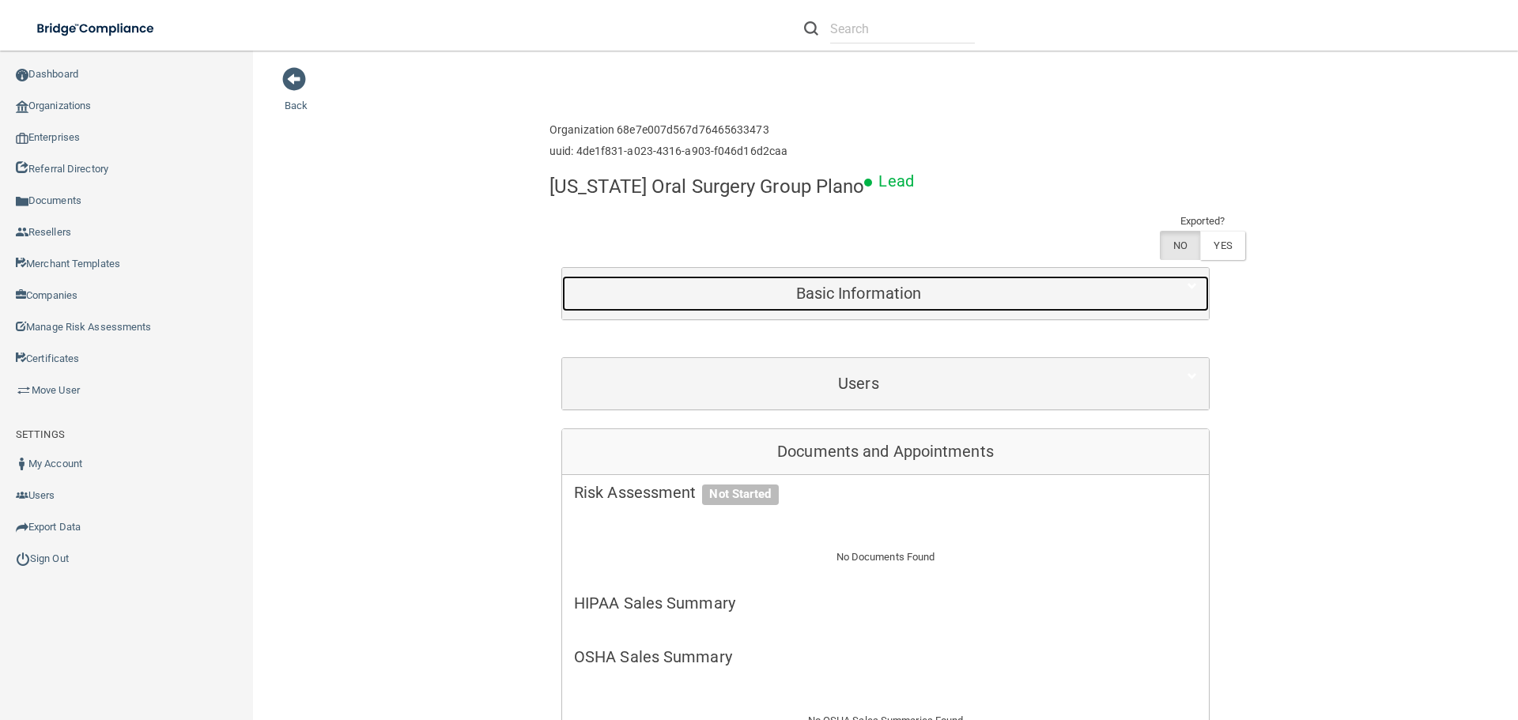
click at [863, 285] on h5 "Basic Information" at bounding box center [858, 293] width 569 height 17
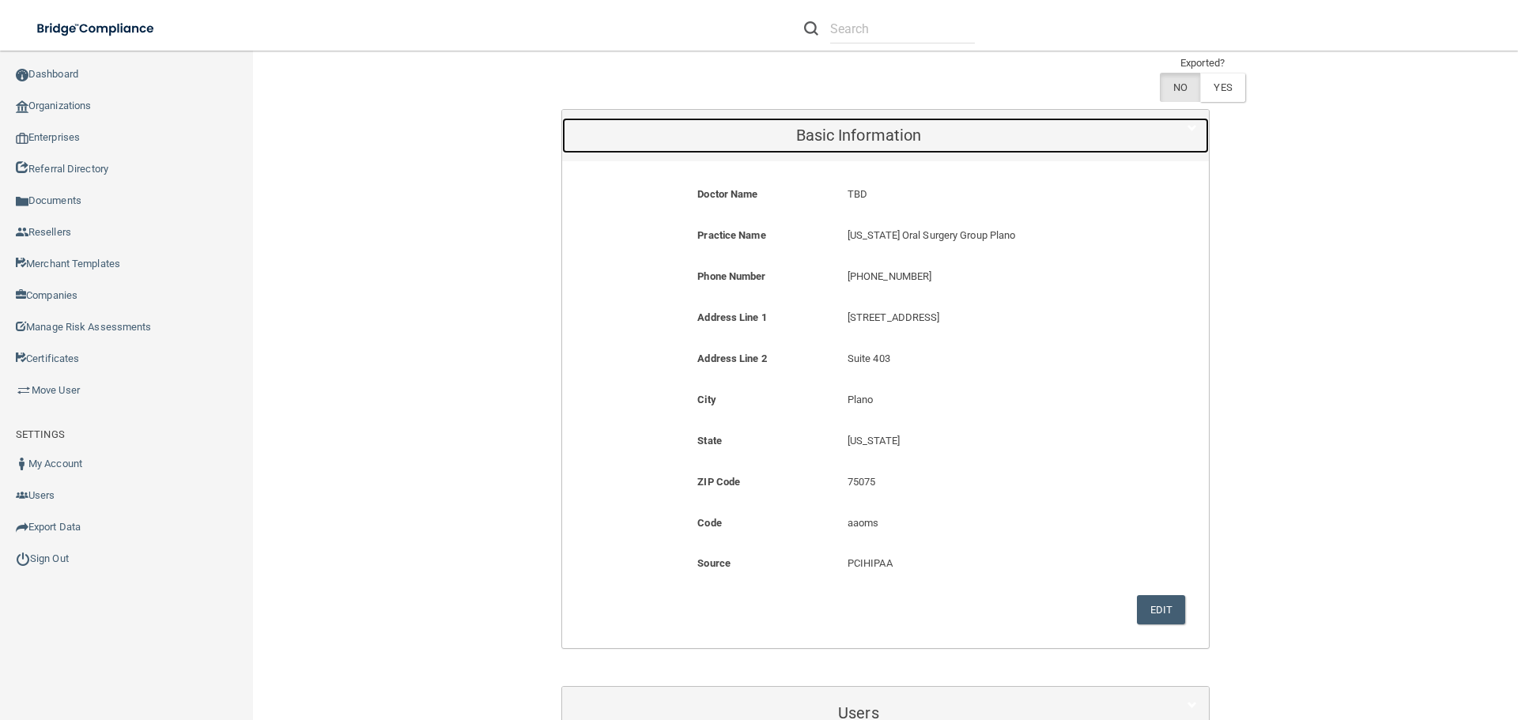
scroll to position [237, 0]
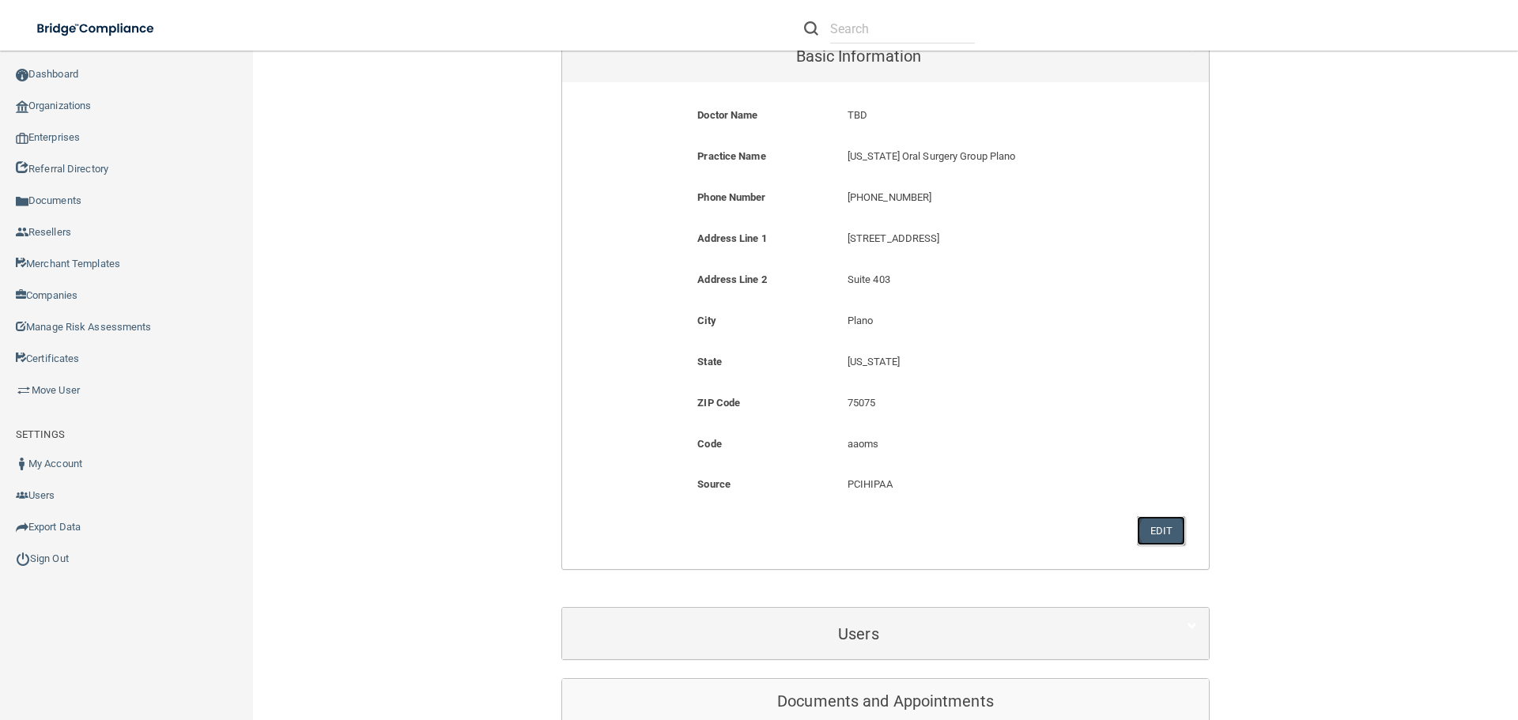
click at [1162, 516] on button "Edit" at bounding box center [1161, 530] width 48 height 29
select select "43"
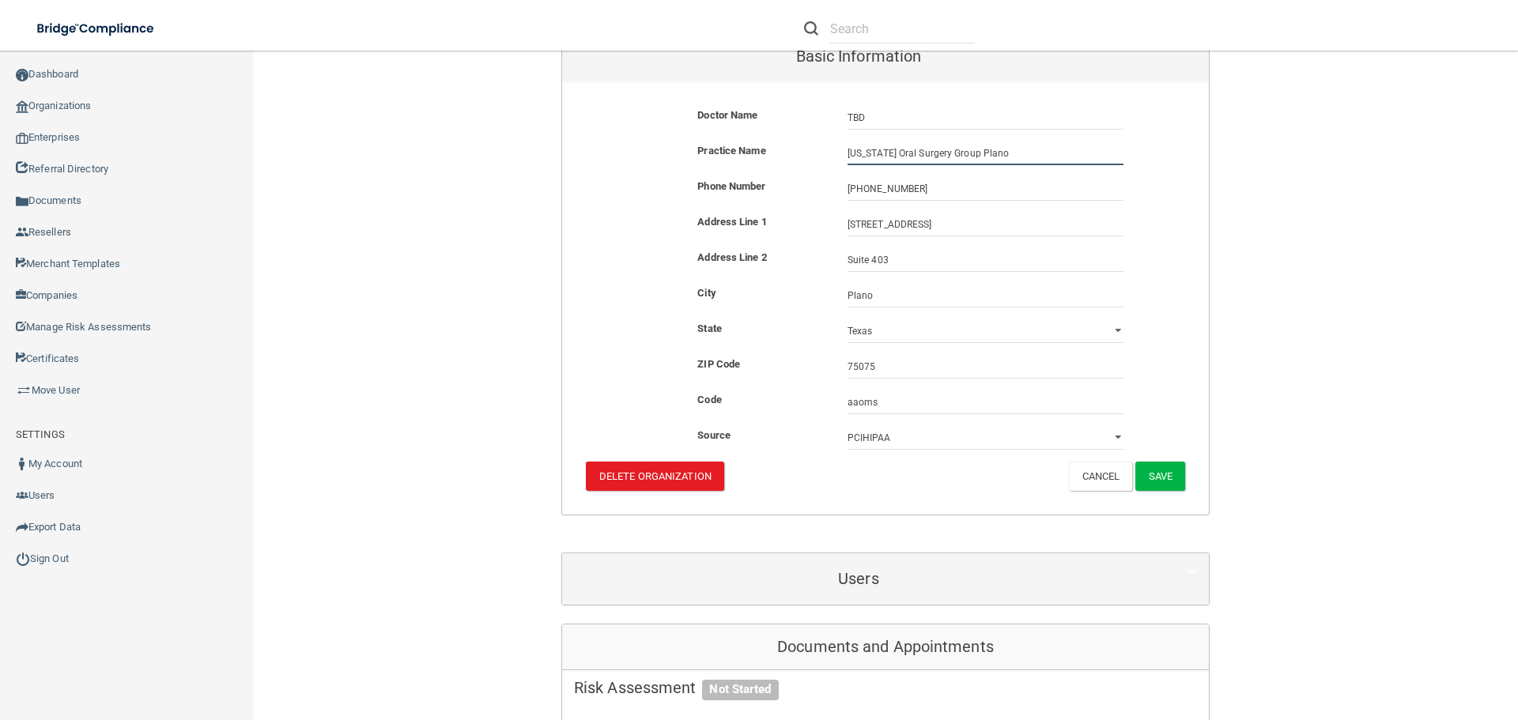
click at [848, 142] on input "Texas Oral Surgery Group Plano" at bounding box center [986, 154] width 276 height 24
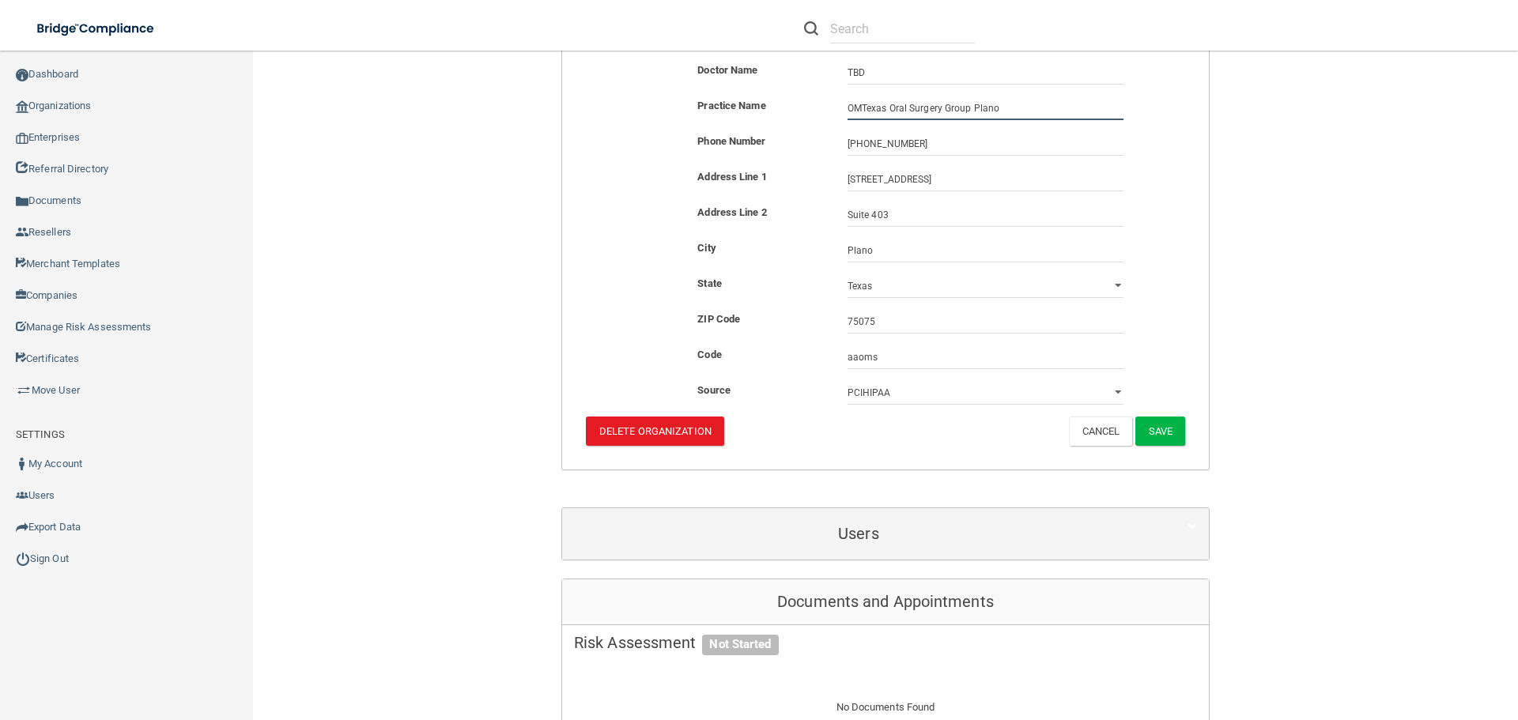
scroll to position [282, 0]
type input "OMS360 - [US_STATE] Oral Surgery Group Plano"
click at [1164, 425] on button "Save" at bounding box center [1161, 431] width 50 height 29
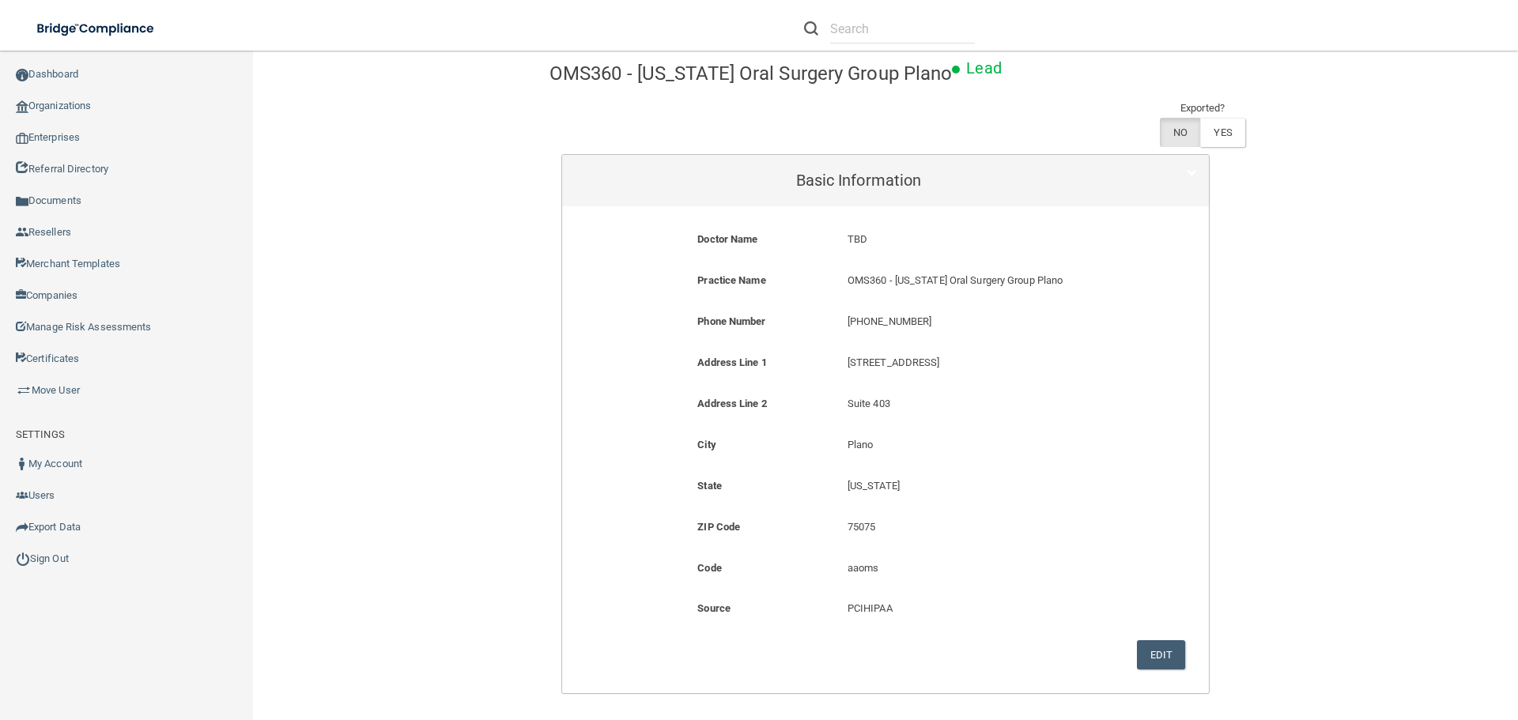
scroll to position [0, 0]
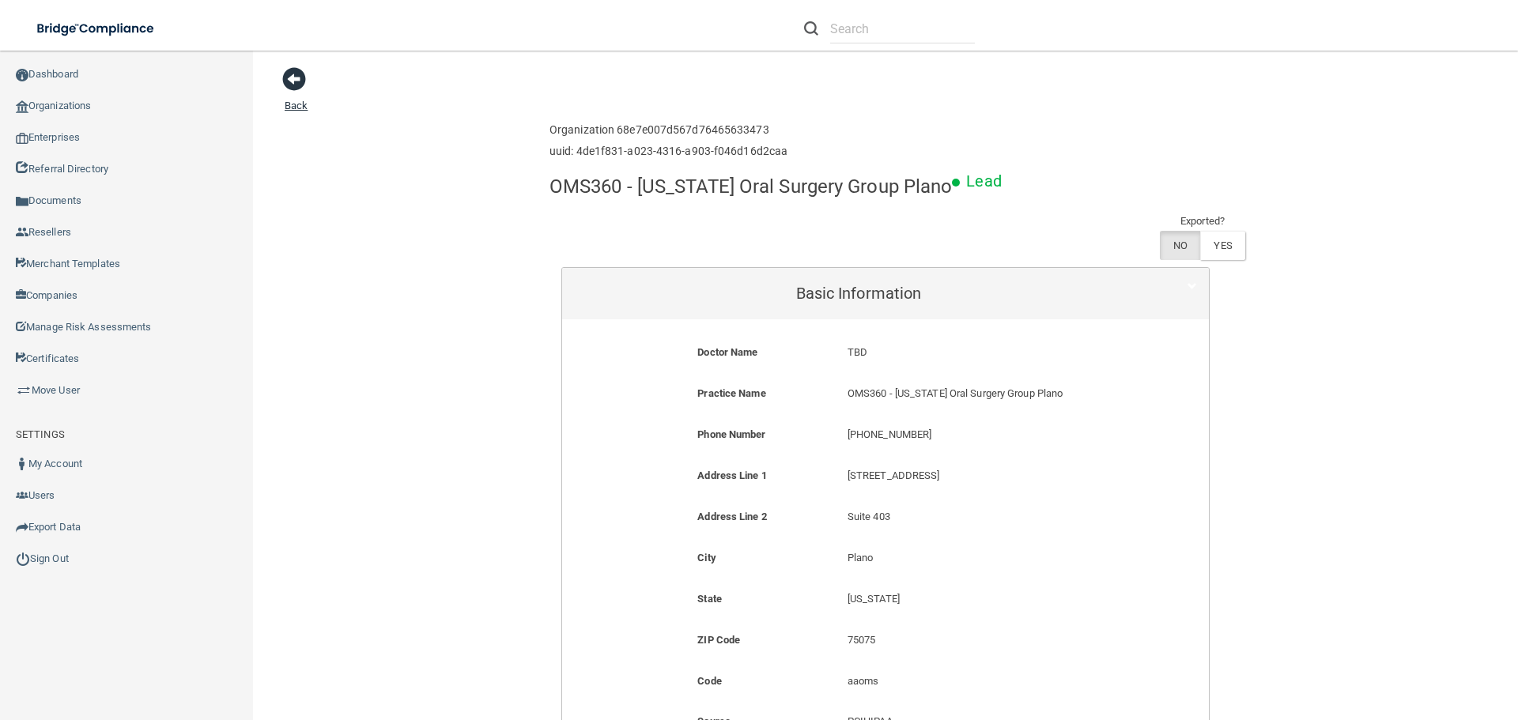
click at [295, 76] on span at bounding box center [294, 79] width 24 height 24
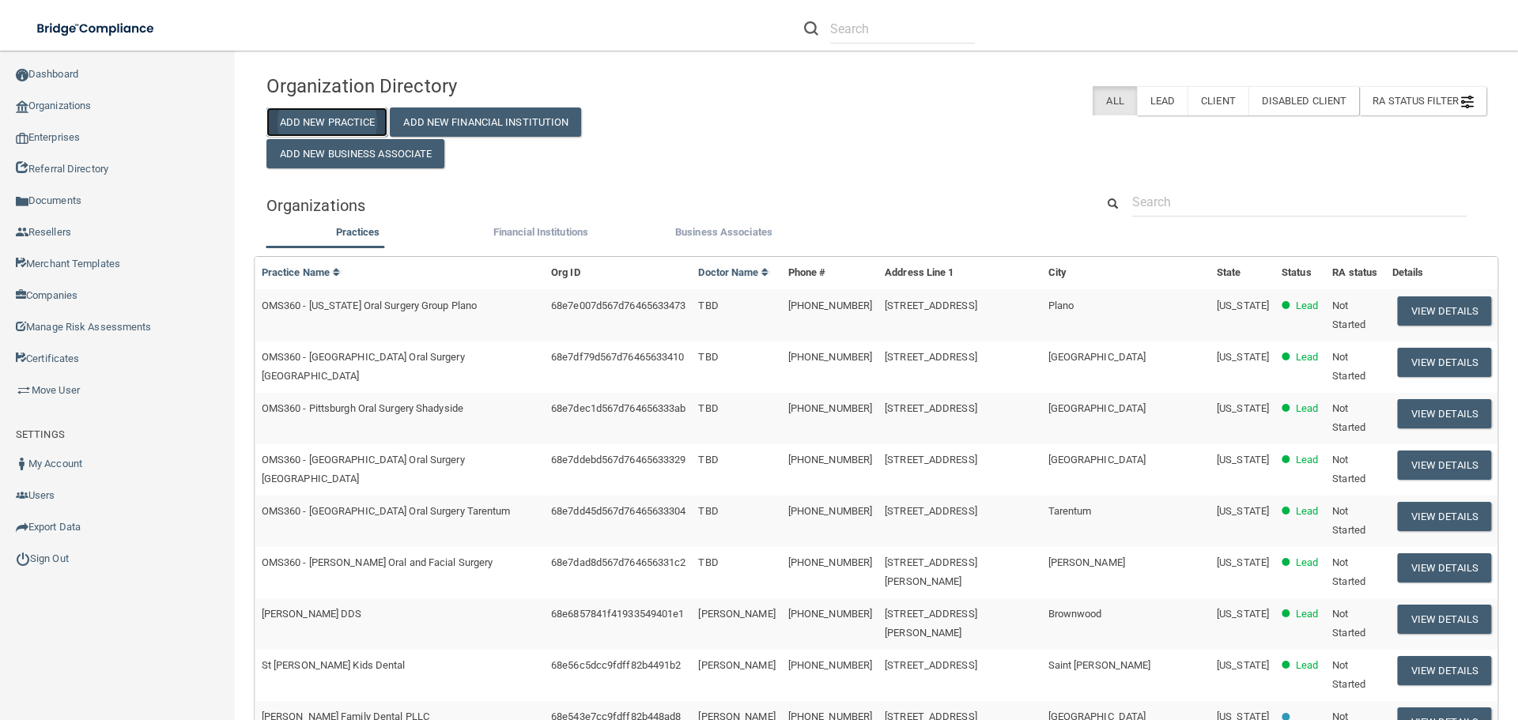
click at [340, 115] on button "Add New Practice" at bounding box center [328, 122] width 122 height 29
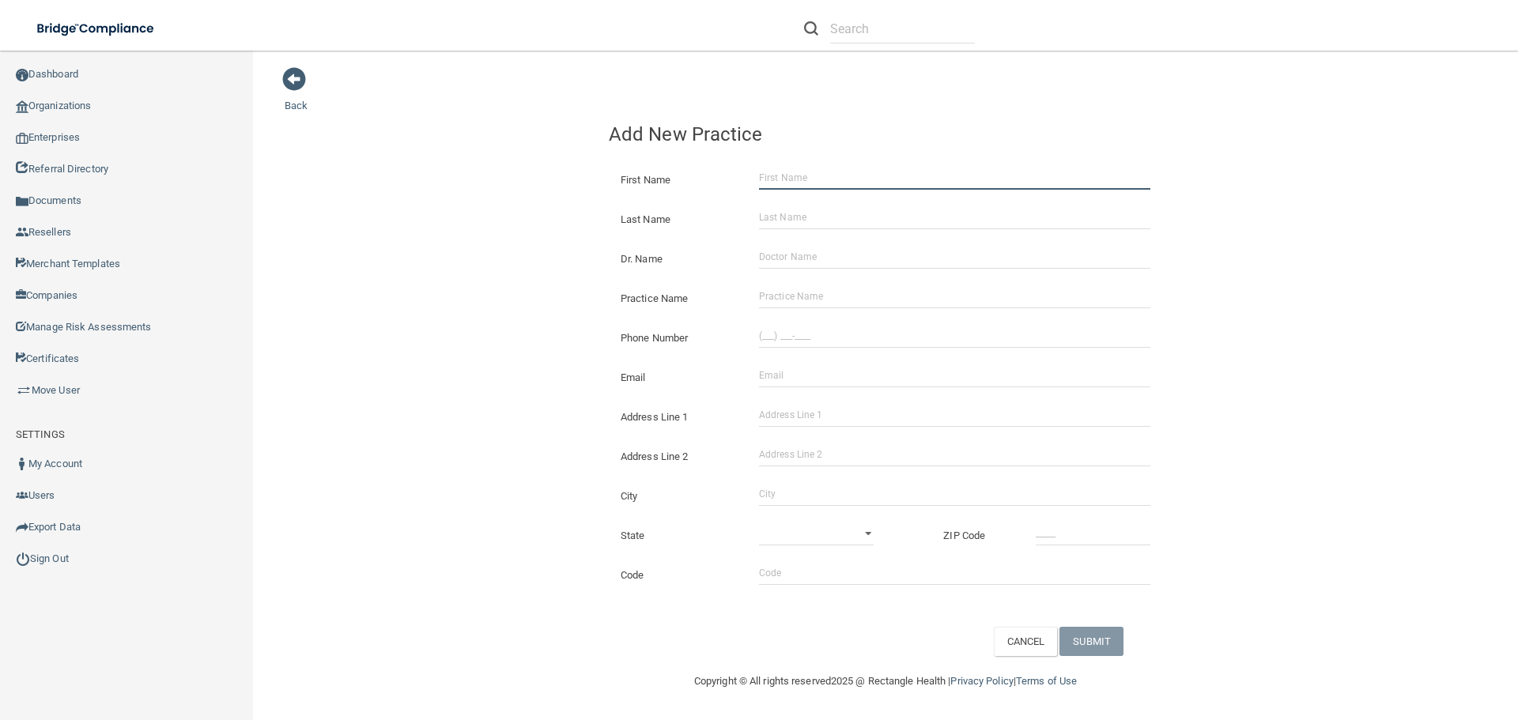
click at [803, 176] on input "First Name" at bounding box center [954, 178] width 391 height 24
type input "[PERSON_NAME]"
type input "TBD"
click at [859, 301] on input "Practice Name" at bounding box center [954, 297] width 391 height 24
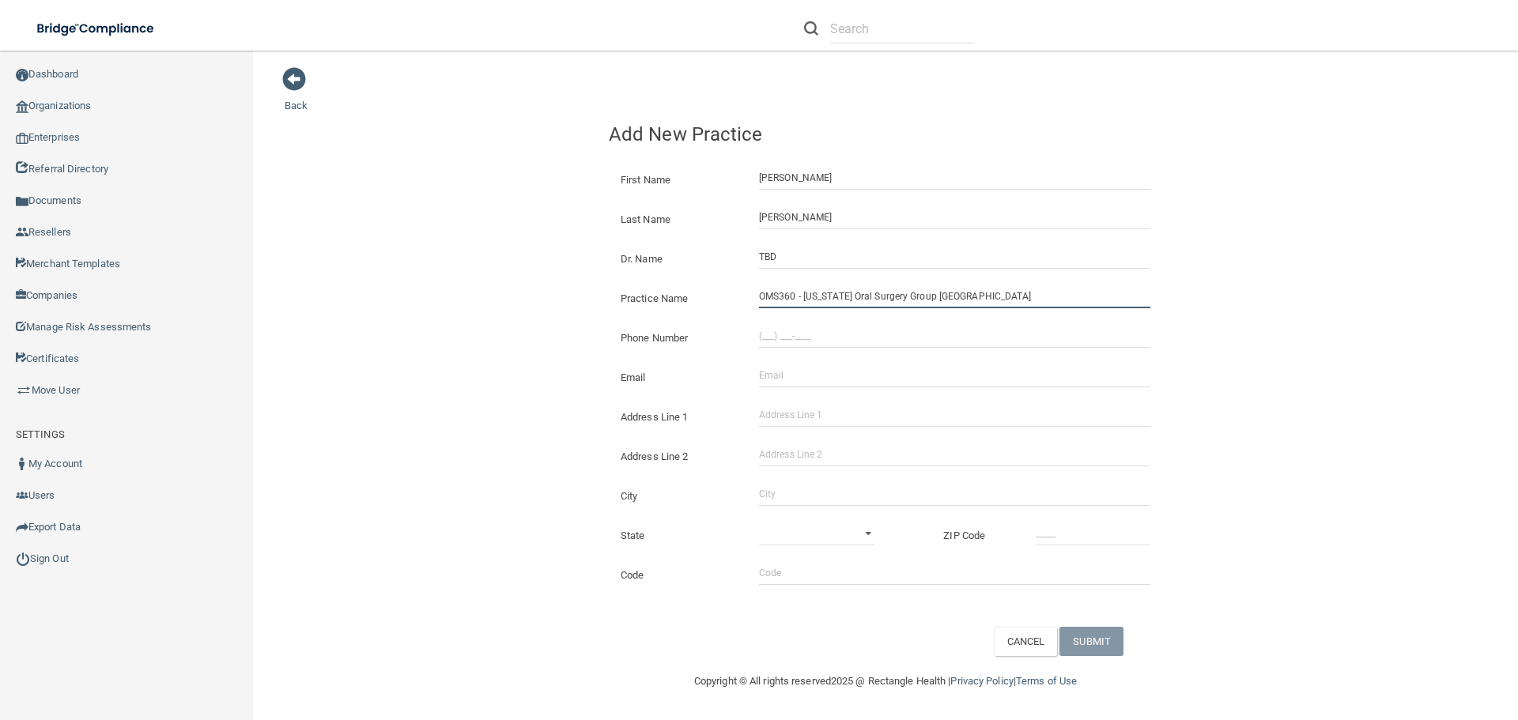
type input "OMS360 - [US_STATE] Oral Surgery Group [GEOGRAPHIC_DATA]"
type input "[PHONE_NUMBER]"
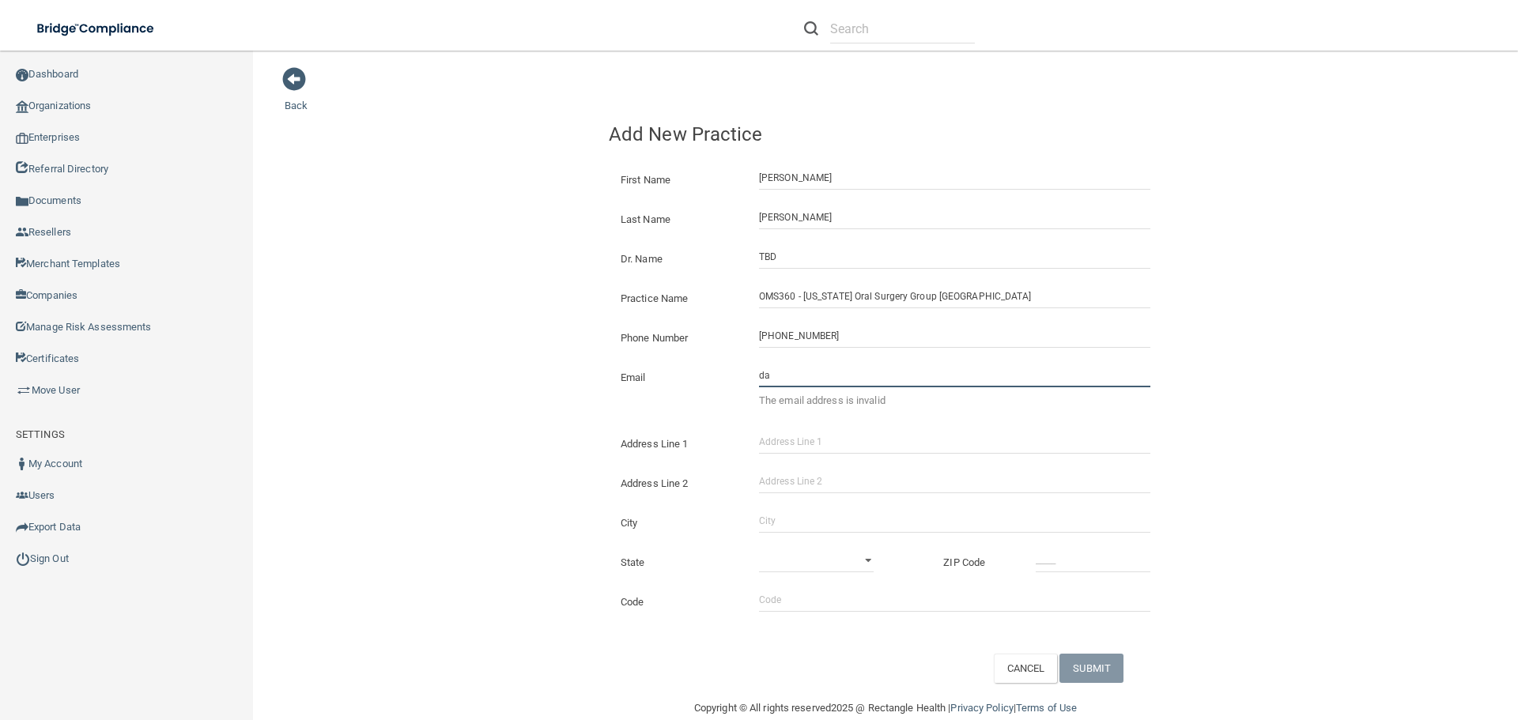
type input "d"
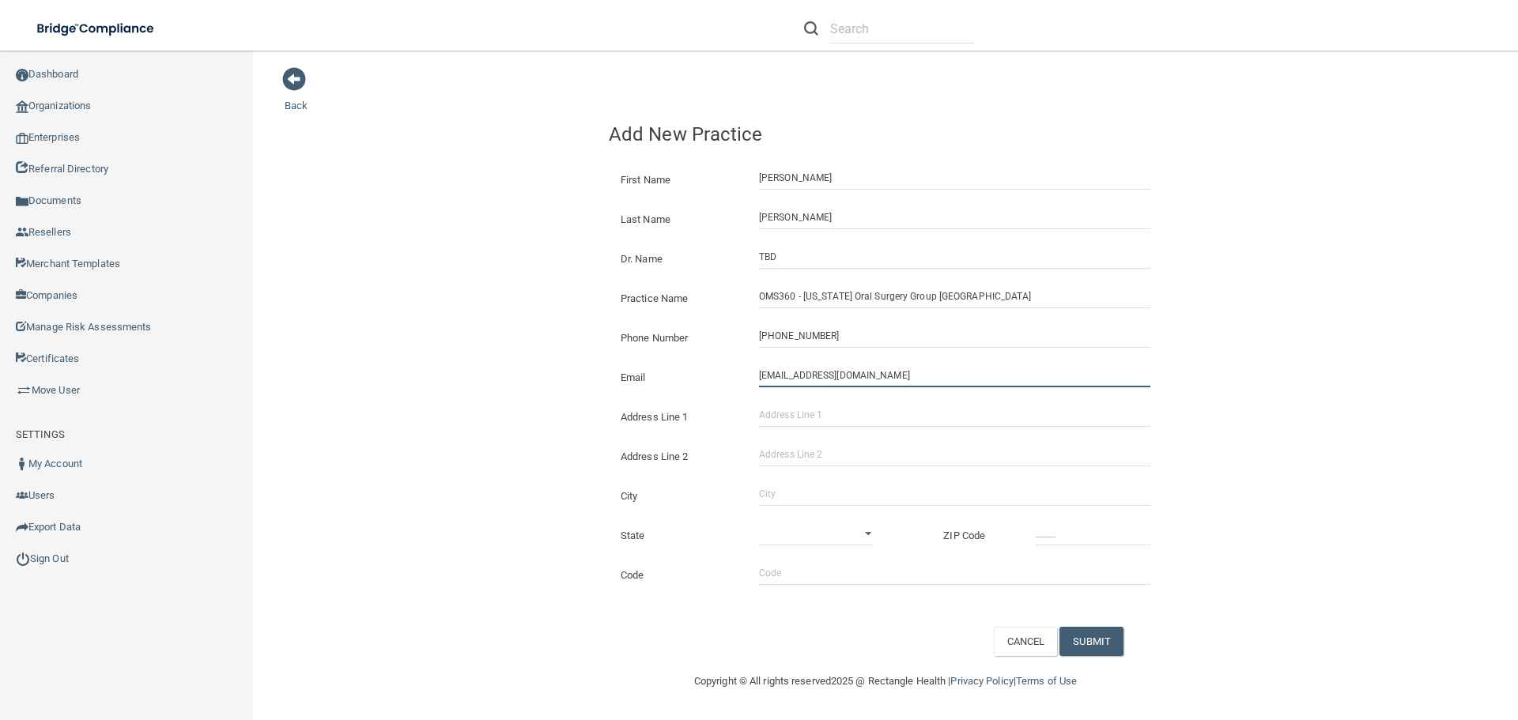
type input "[EMAIL_ADDRESS][DOMAIN_NAME]"
type input "[STREET_ADDRESS]"
type input "[GEOGRAPHIC_DATA]"
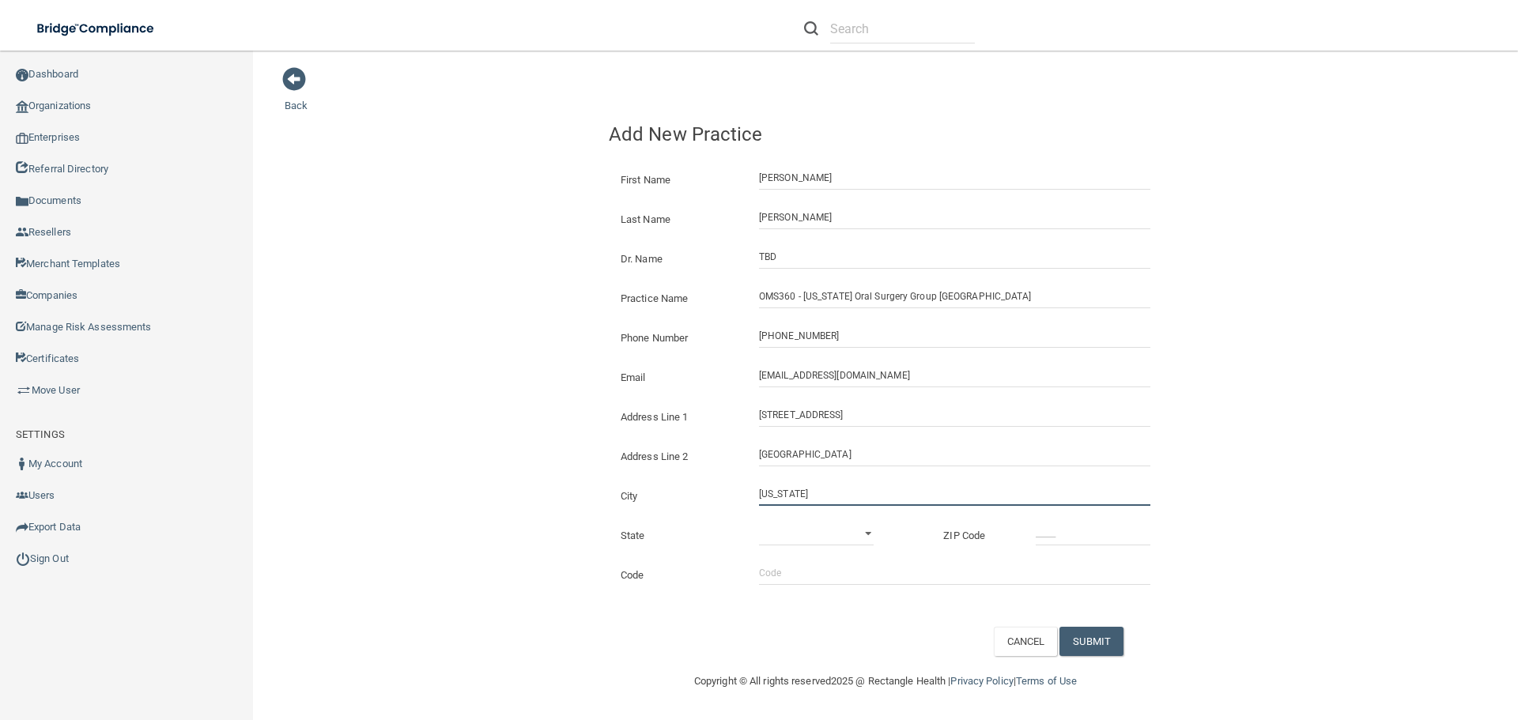
type input "[US_STATE]"
drag, startPoint x: 817, startPoint y: 447, endPoint x: 735, endPoint y: 456, distance: 82.0
click at [735, 443] on div "Address Line 2 Gainesville" at bounding box center [886, 443] width 554 height 0
type input "[GEOGRAPHIC_DATA]"
select select "43"
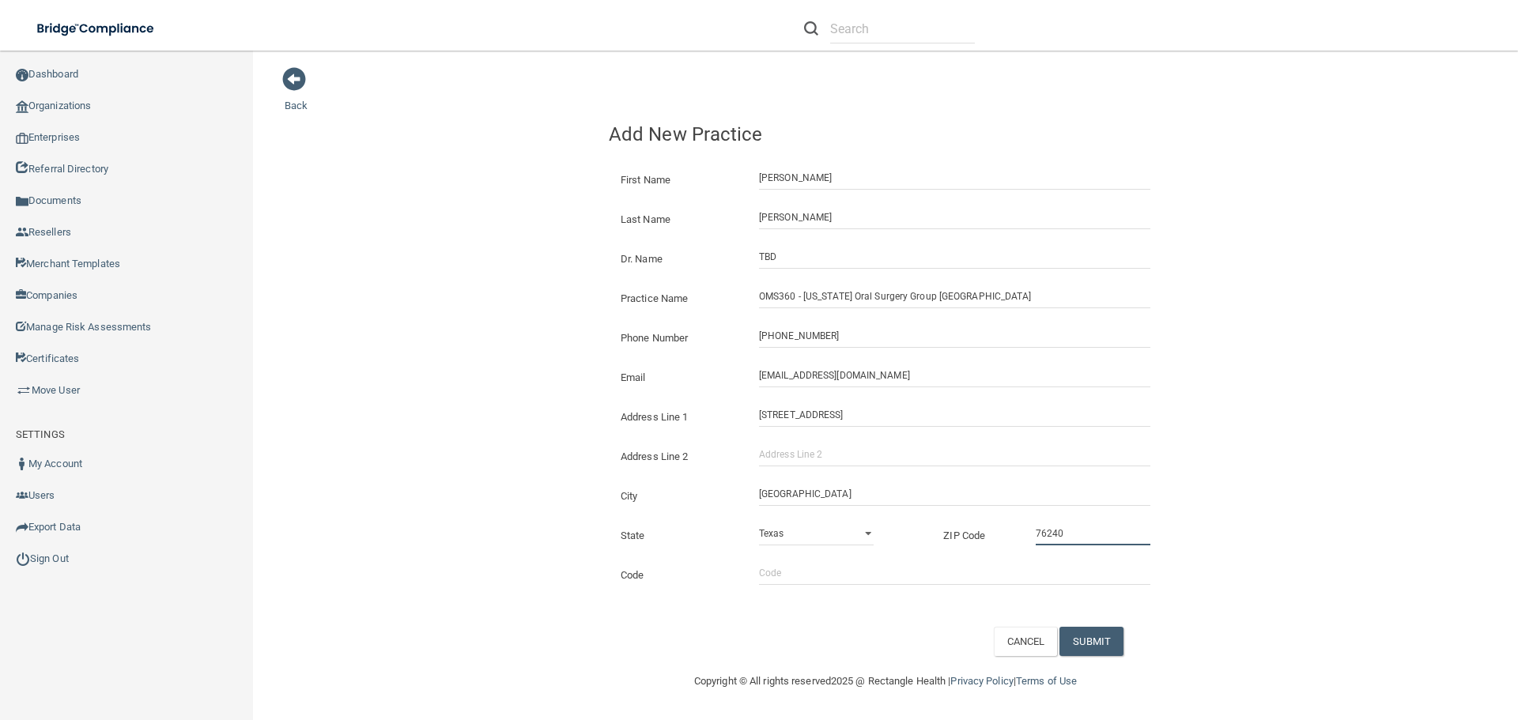
type input "76240"
click at [815, 580] on input "Code" at bounding box center [954, 573] width 391 height 24
type input "aaoms"
drag, startPoint x: 1100, startPoint y: 637, endPoint x: 1106, endPoint y: 648, distance: 12.4
click at [1100, 638] on button "SUBMIT" at bounding box center [1092, 641] width 64 height 29
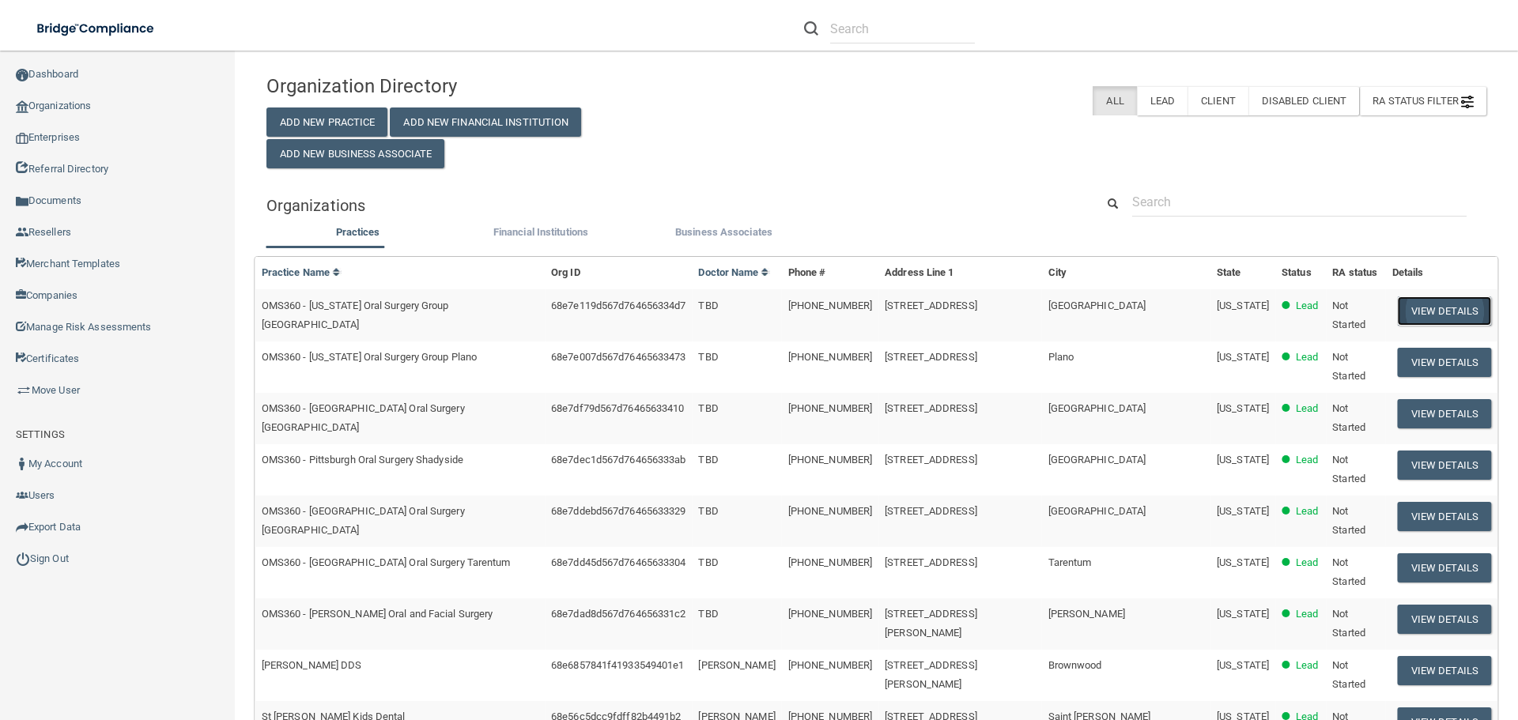
click at [1430, 303] on button "View Details" at bounding box center [1444, 311] width 93 height 29
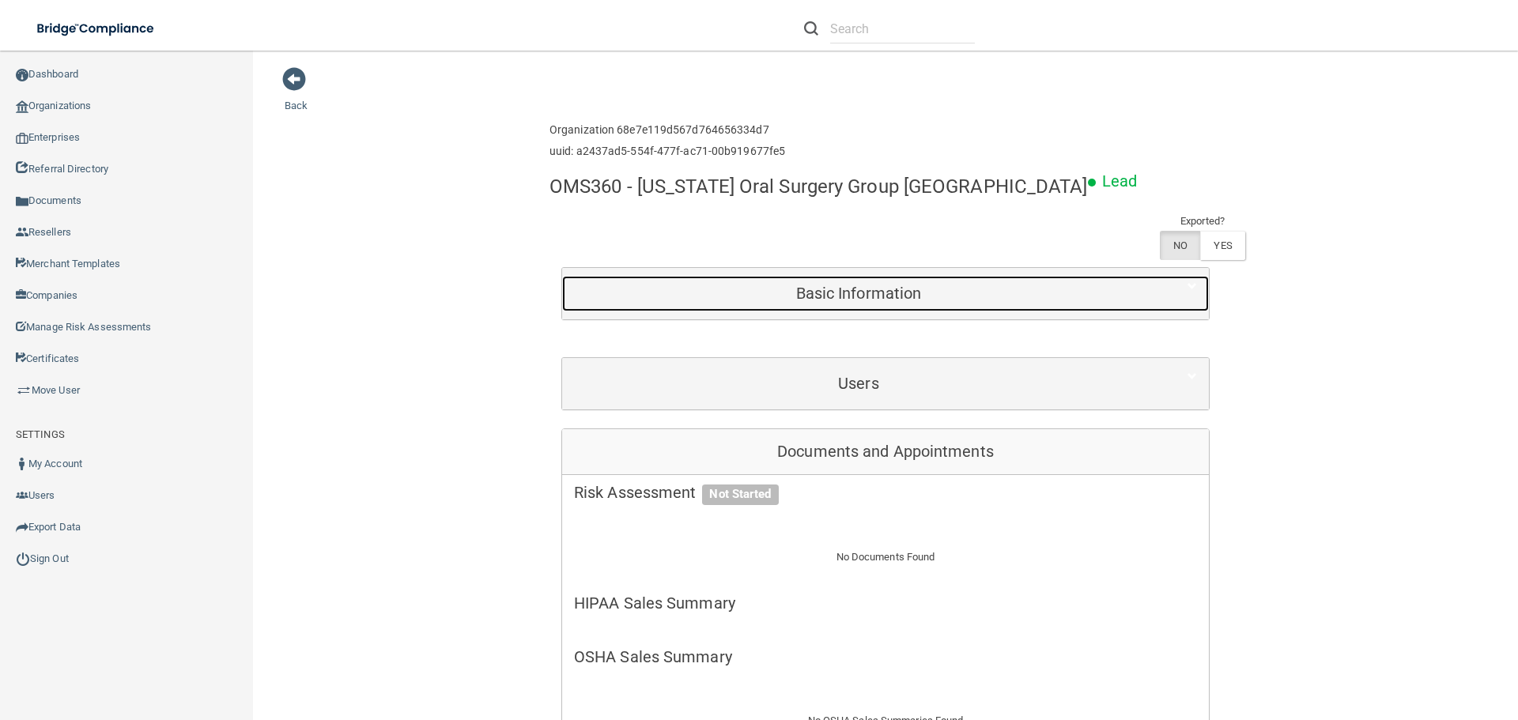
click at [907, 285] on h5 "Basic Information" at bounding box center [858, 293] width 569 height 17
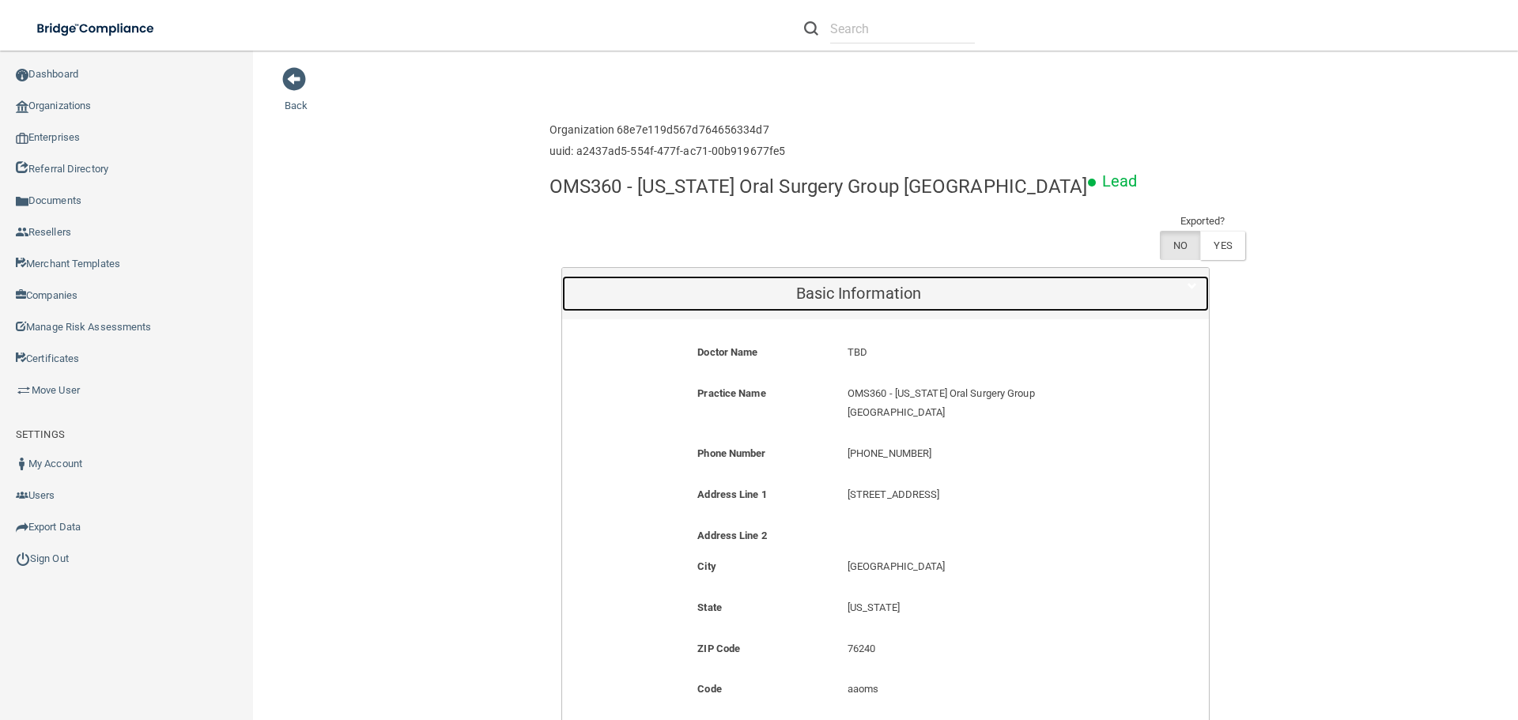
click at [907, 285] on h5 "Basic Information" at bounding box center [858, 293] width 569 height 17
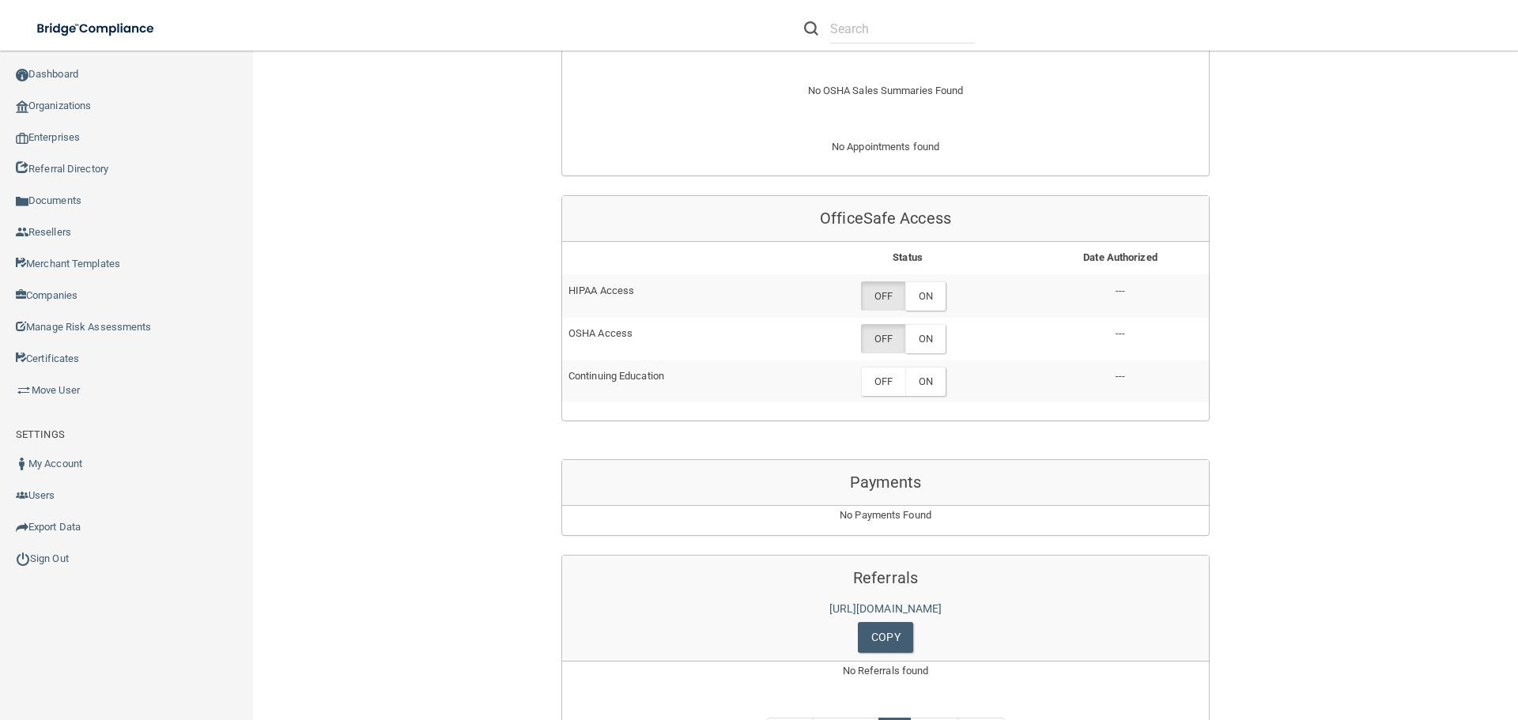
scroll to position [712, 0]
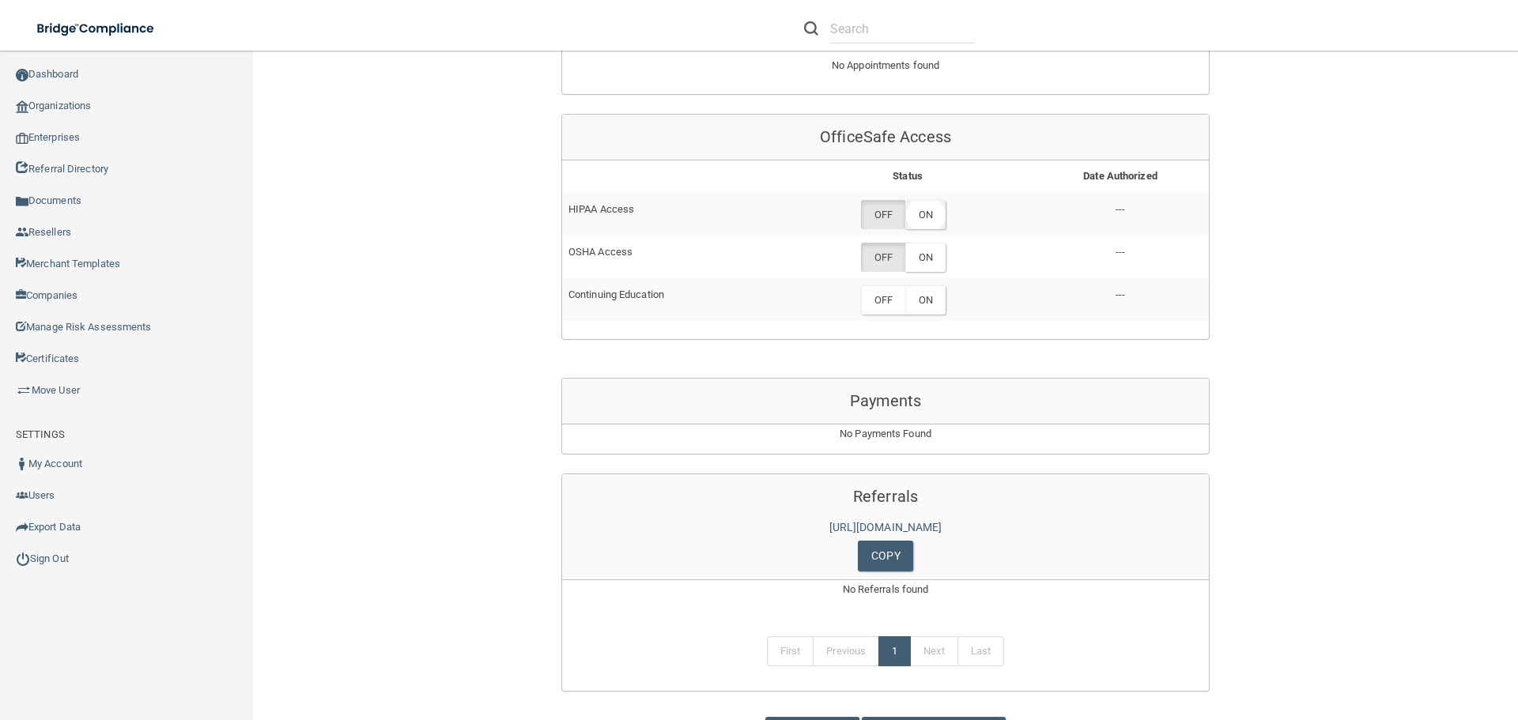
click at [919, 227] on label "ON" at bounding box center [925, 214] width 40 height 29
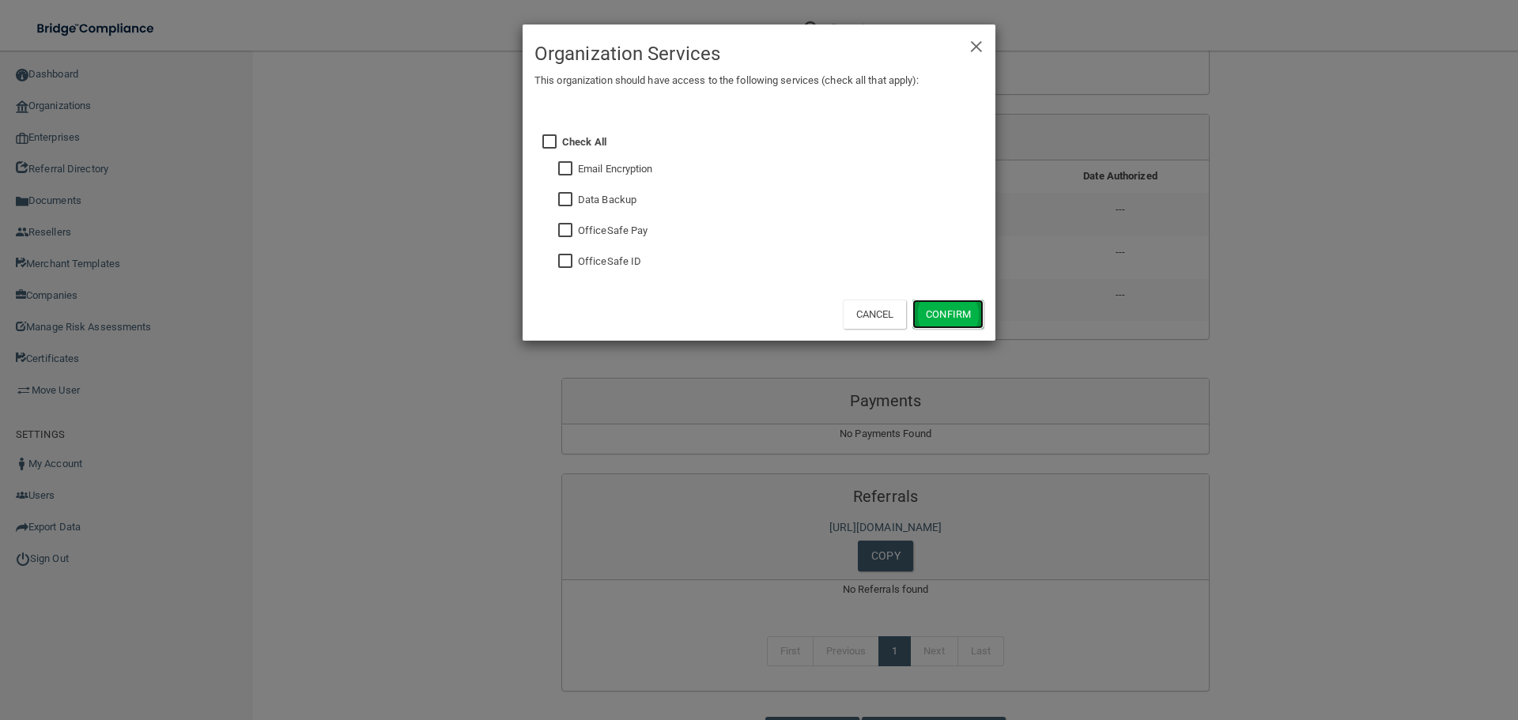
click at [936, 312] on button "Confirm" at bounding box center [948, 314] width 71 height 29
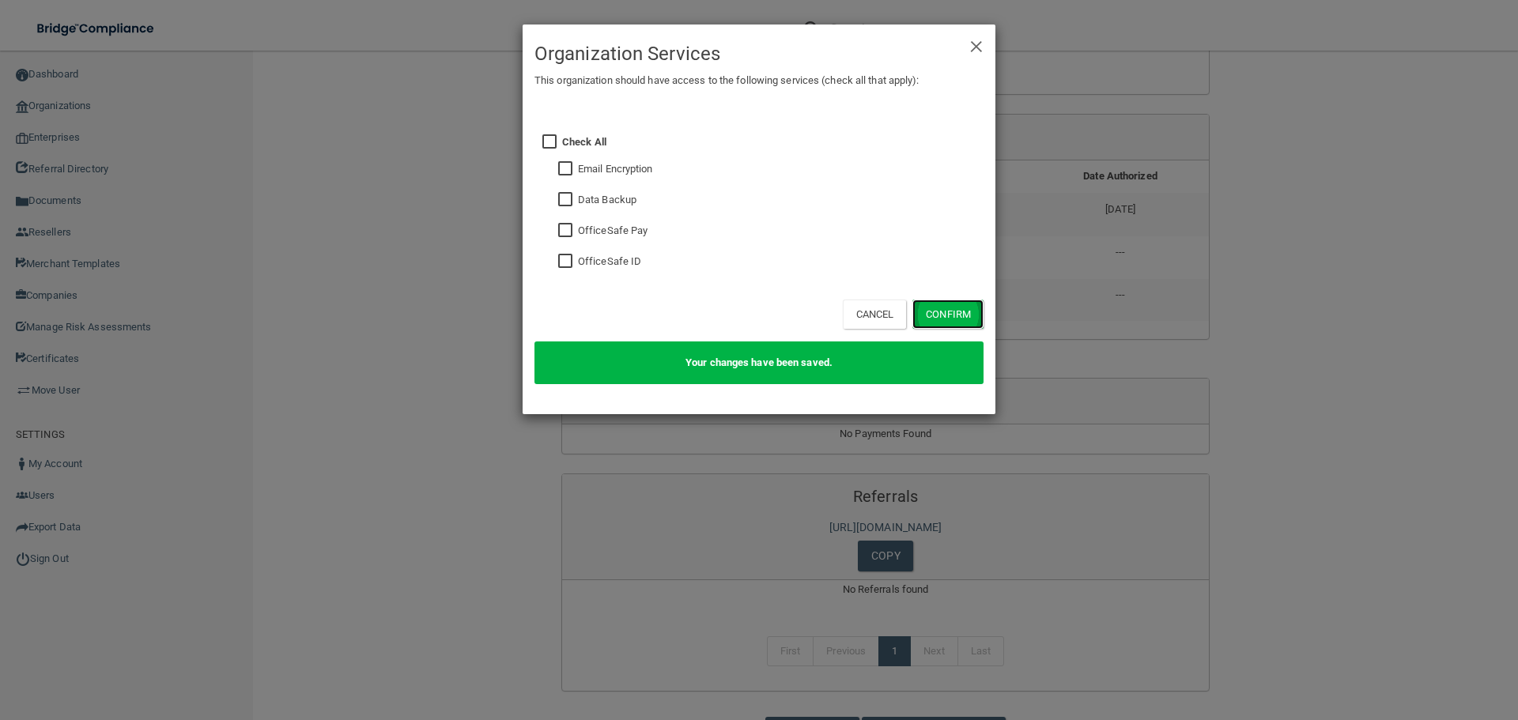
click at [936, 308] on button "Confirm" at bounding box center [948, 314] width 71 height 29
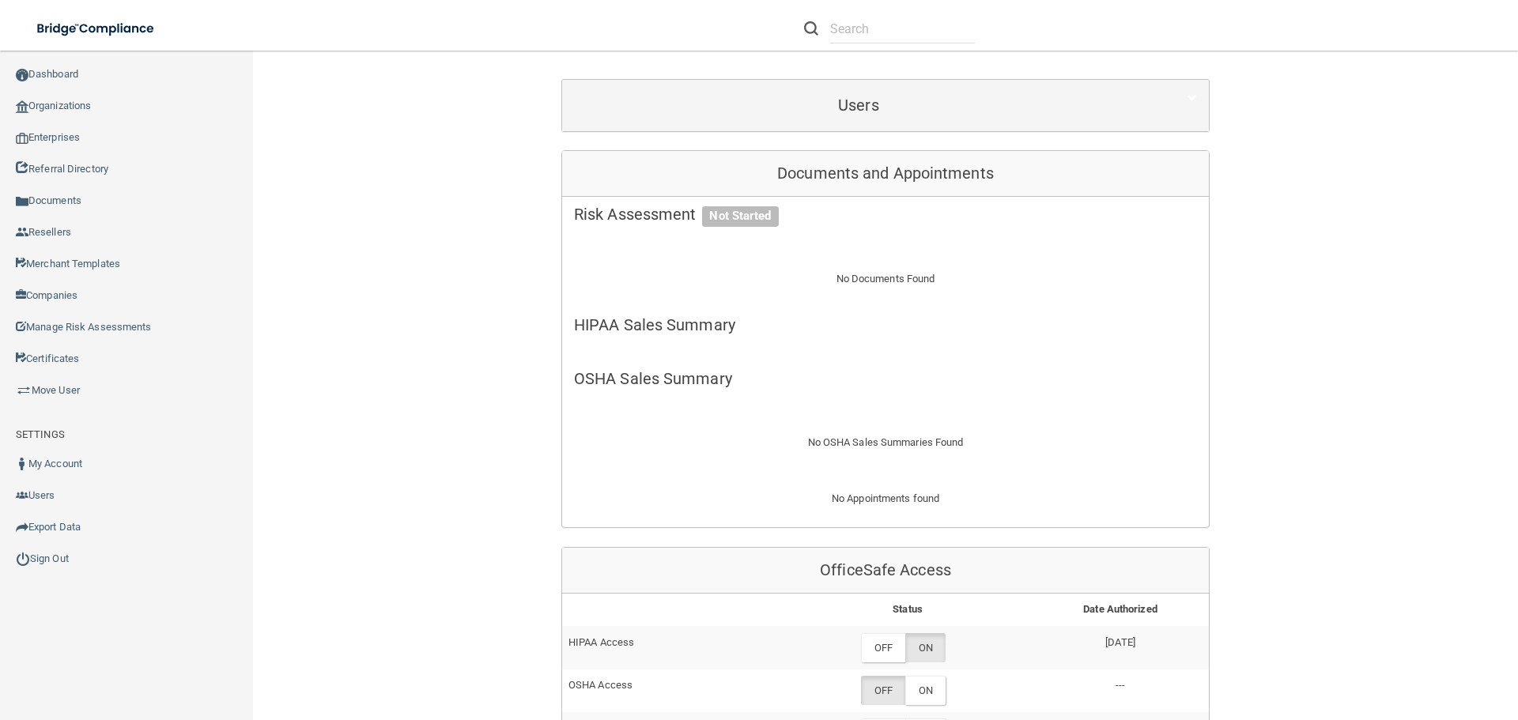
scroll to position [395, 0]
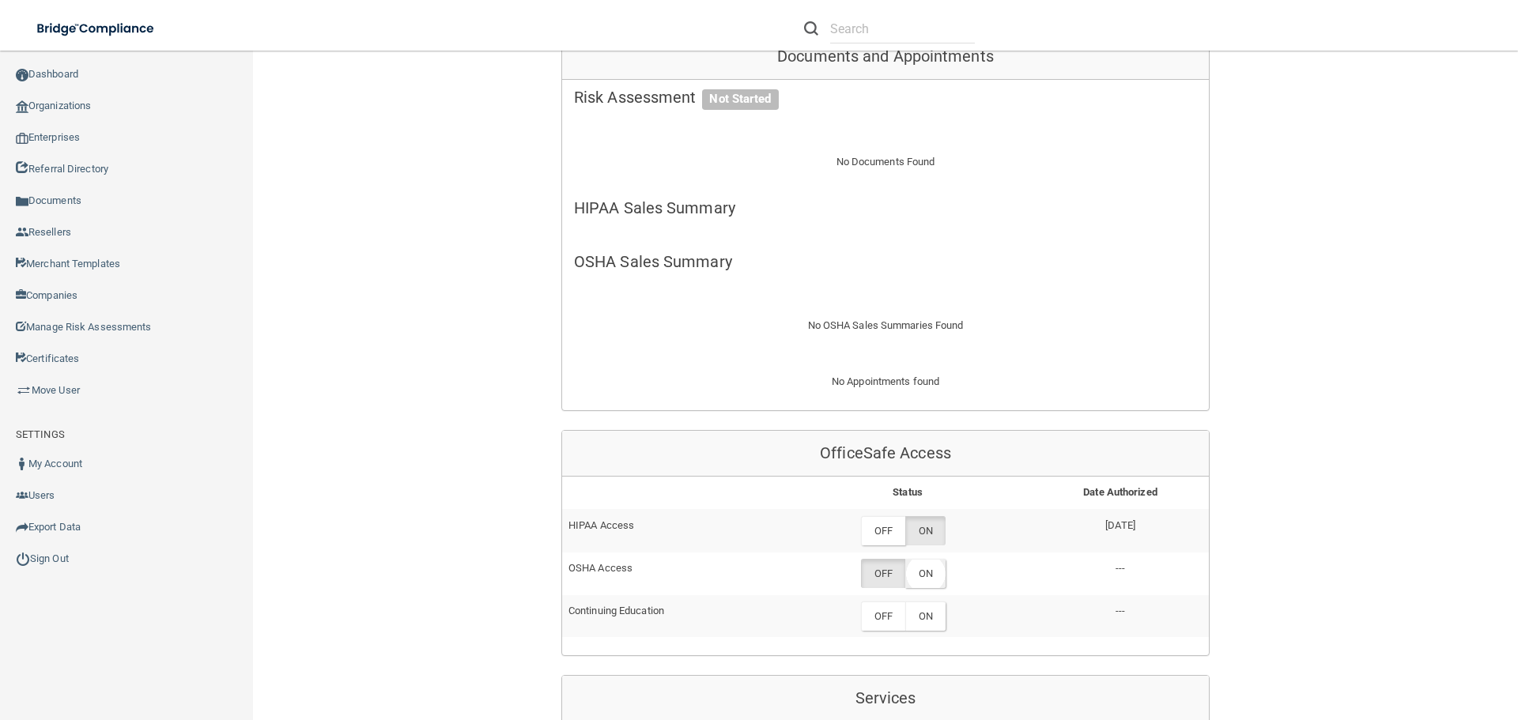
click at [928, 572] on label "ON" at bounding box center [925, 573] width 40 height 29
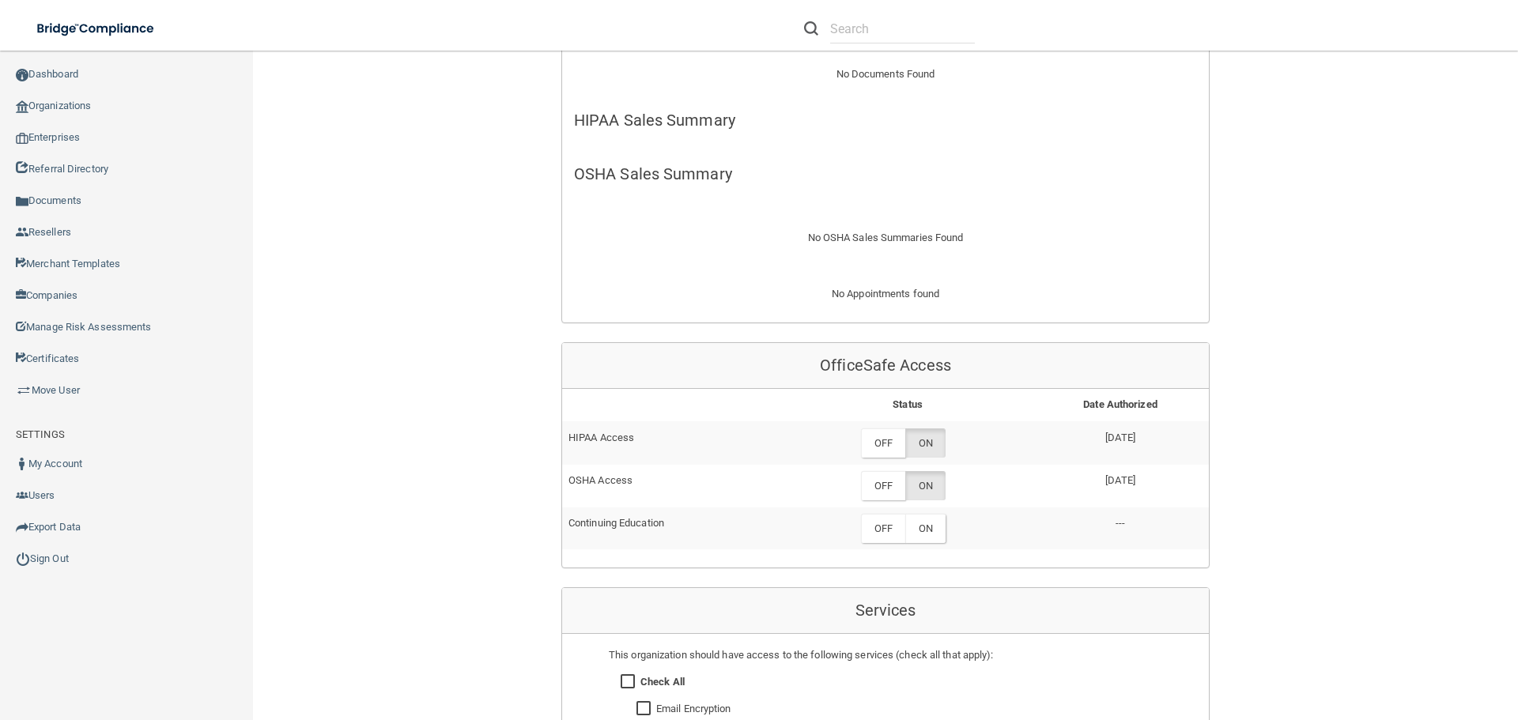
scroll to position [791, 0]
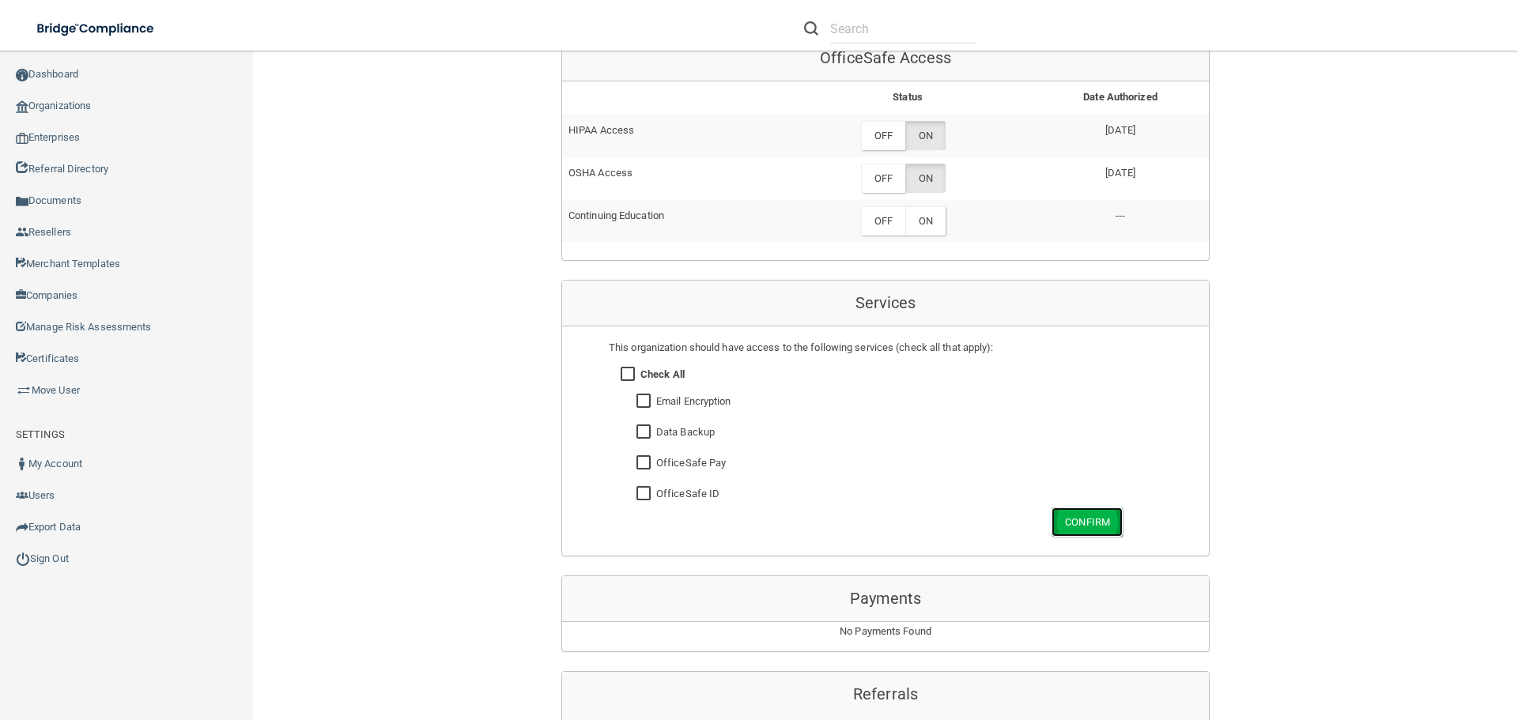
click at [1087, 520] on button "Confirm" at bounding box center [1087, 522] width 71 height 29
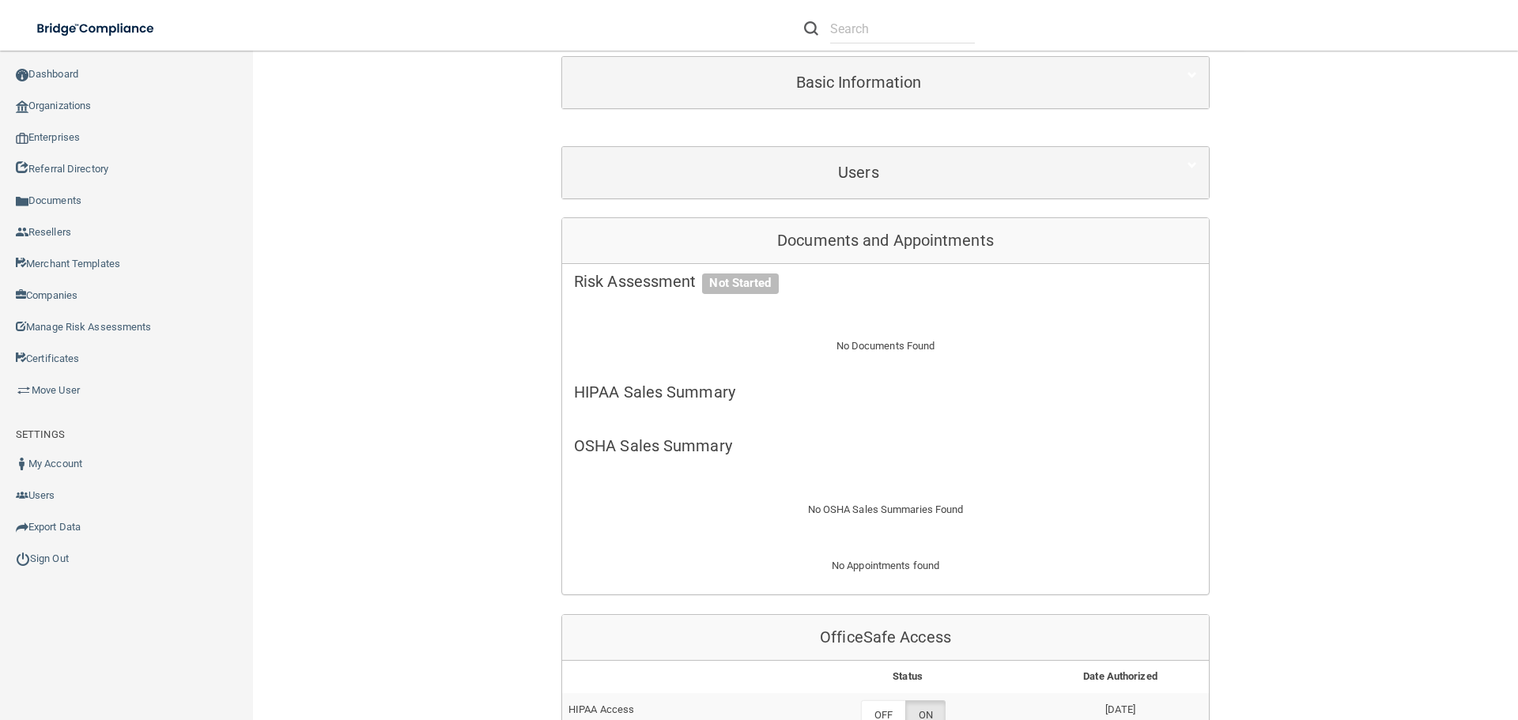
scroll to position [0, 0]
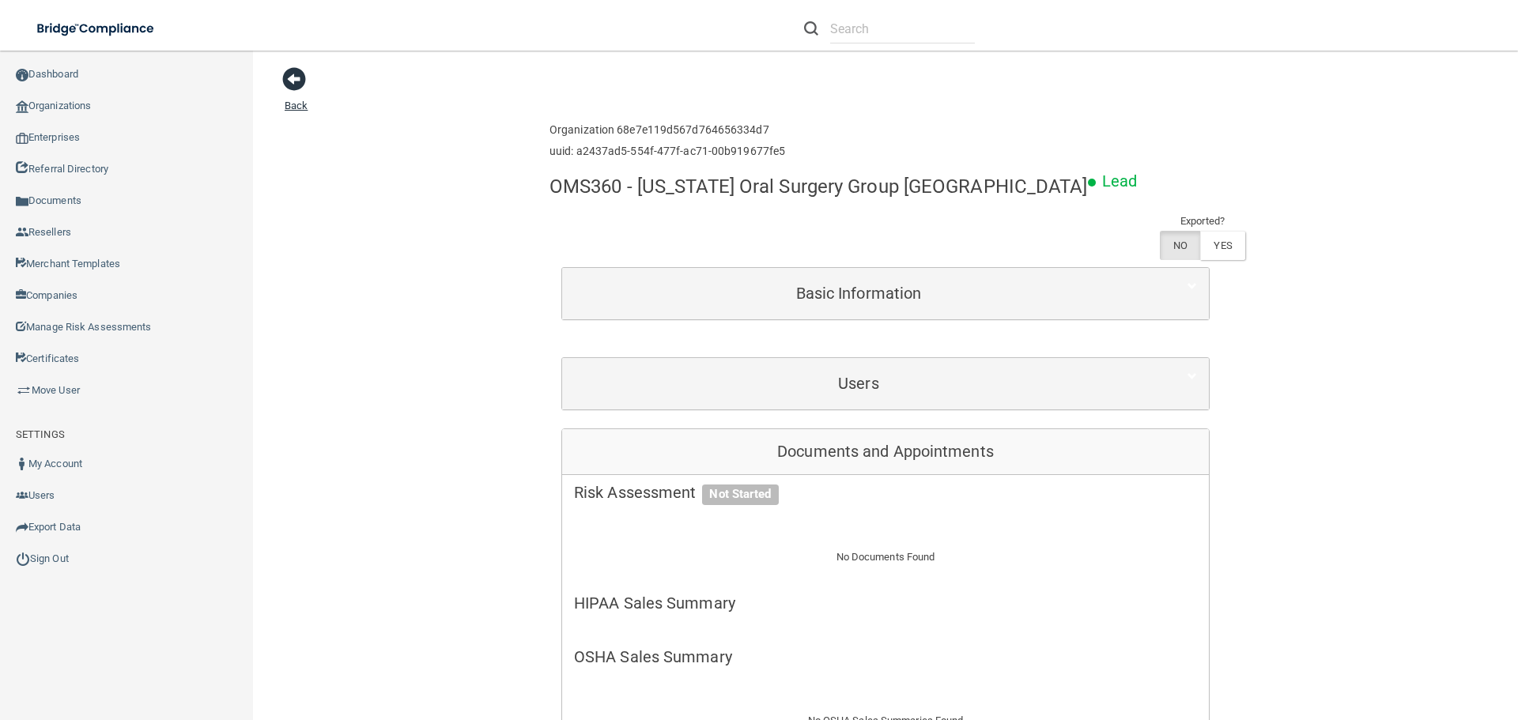
click at [286, 79] on span at bounding box center [294, 79] width 24 height 24
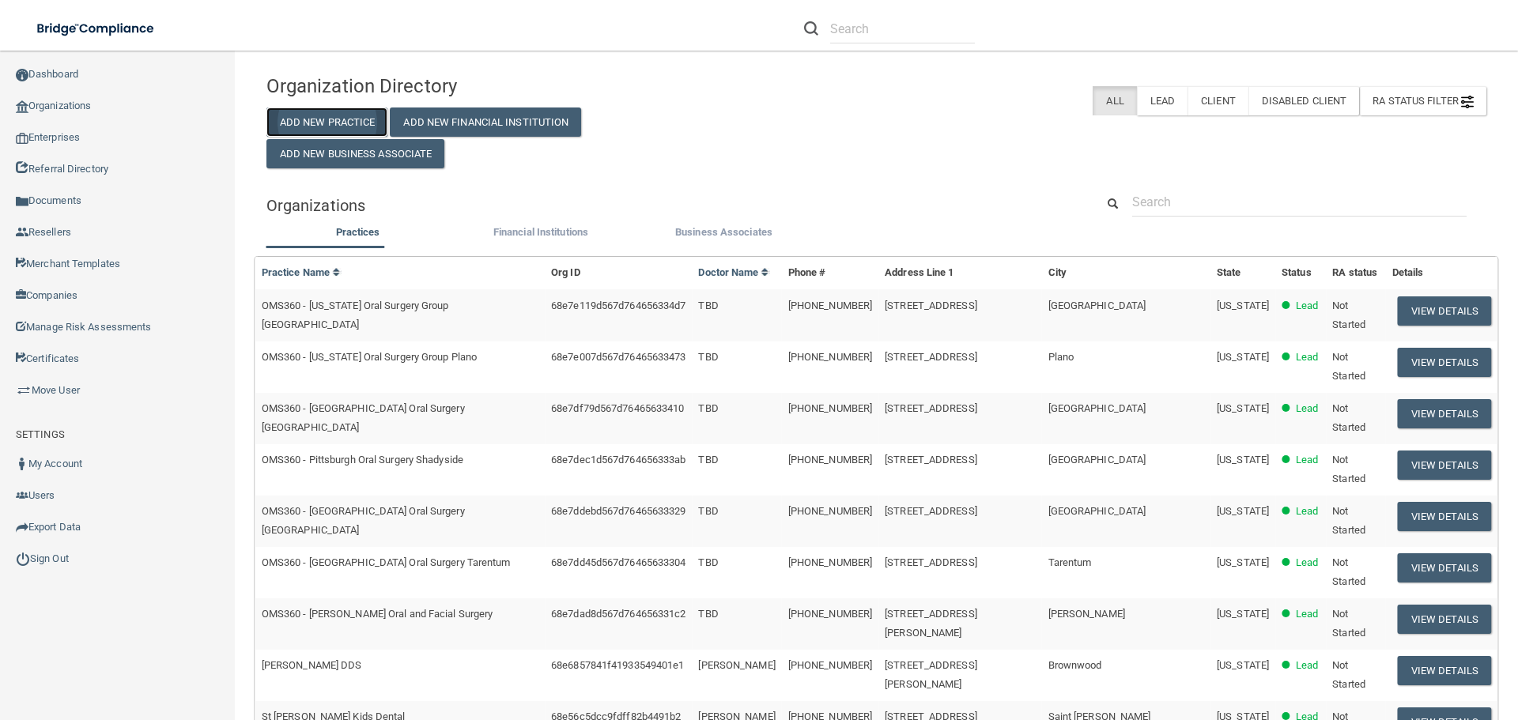
click at [334, 120] on button "Add New Practice" at bounding box center [328, 122] width 122 height 29
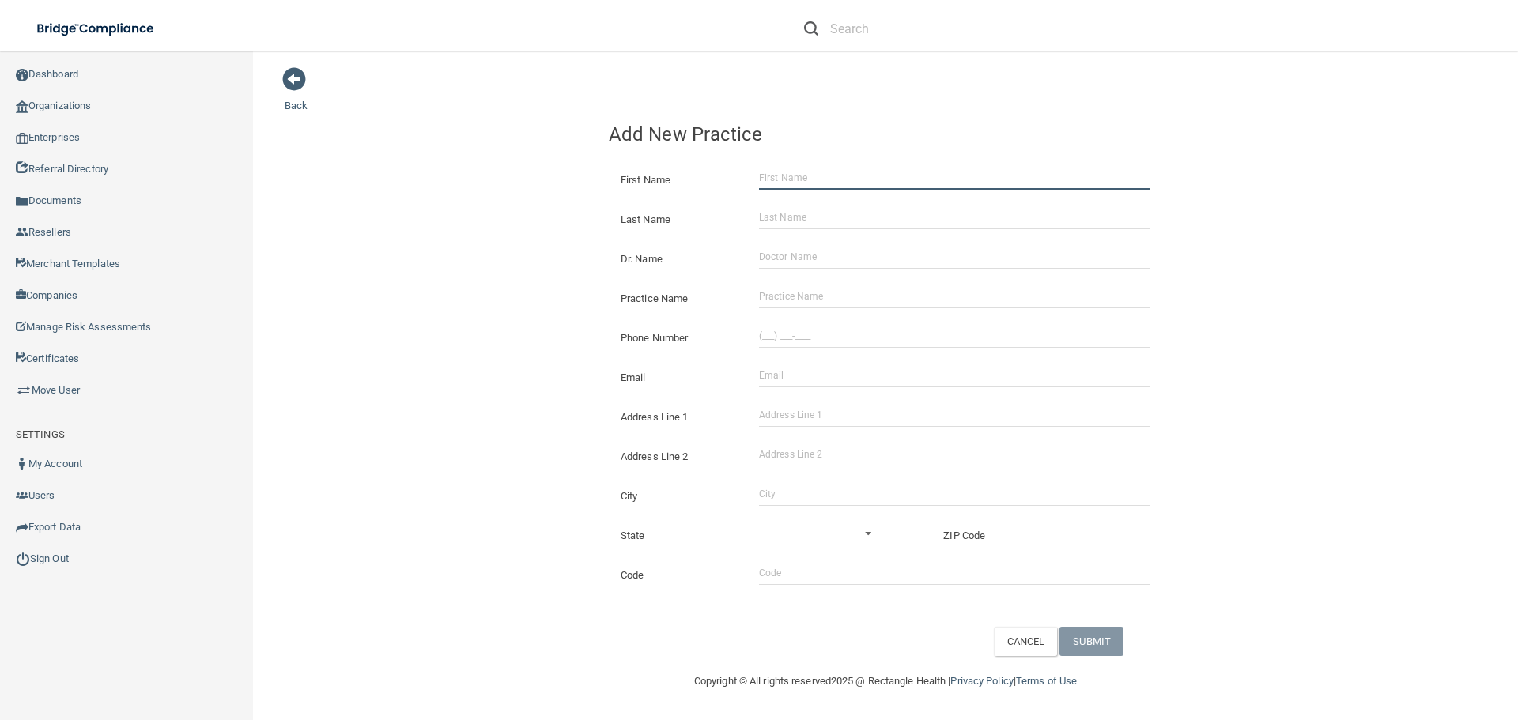
click at [817, 188] on input "First Name" at bounding box center [954, 178] width 391 height 24
type input "[PERSON_NAME]"
click at [796, 210] on input "Last Name" at bounding box center [954, 218] width 391 height 24
type input "[PERSON_NAME]"
click at [803, 258] on input "Dr. Name" at bounding box center [954, 257] width 391 height 24
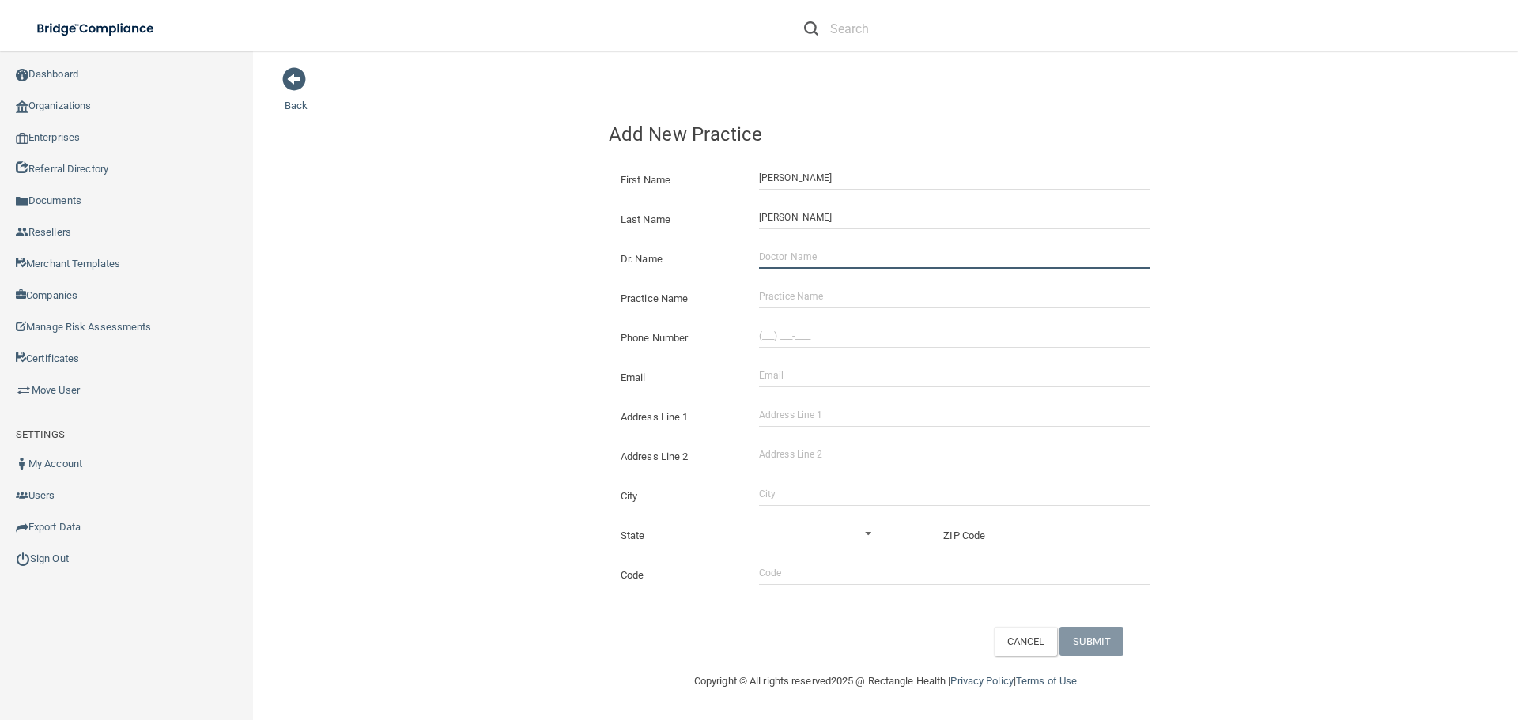
type input "TBD"
click at [814, 297] on input "Practice Name" at bounding box center [954, 297] width 391 height 24
click at [993, 297] on input "OMS360 - [US_STATE] Oral Surgery Group [GEOGRAPHIC_DATA]" at bounding box center [954, 297] width 391 height 24
type input "OMS360 - [US_STATE] Oral Surgery Group [PERSON_NAME]"
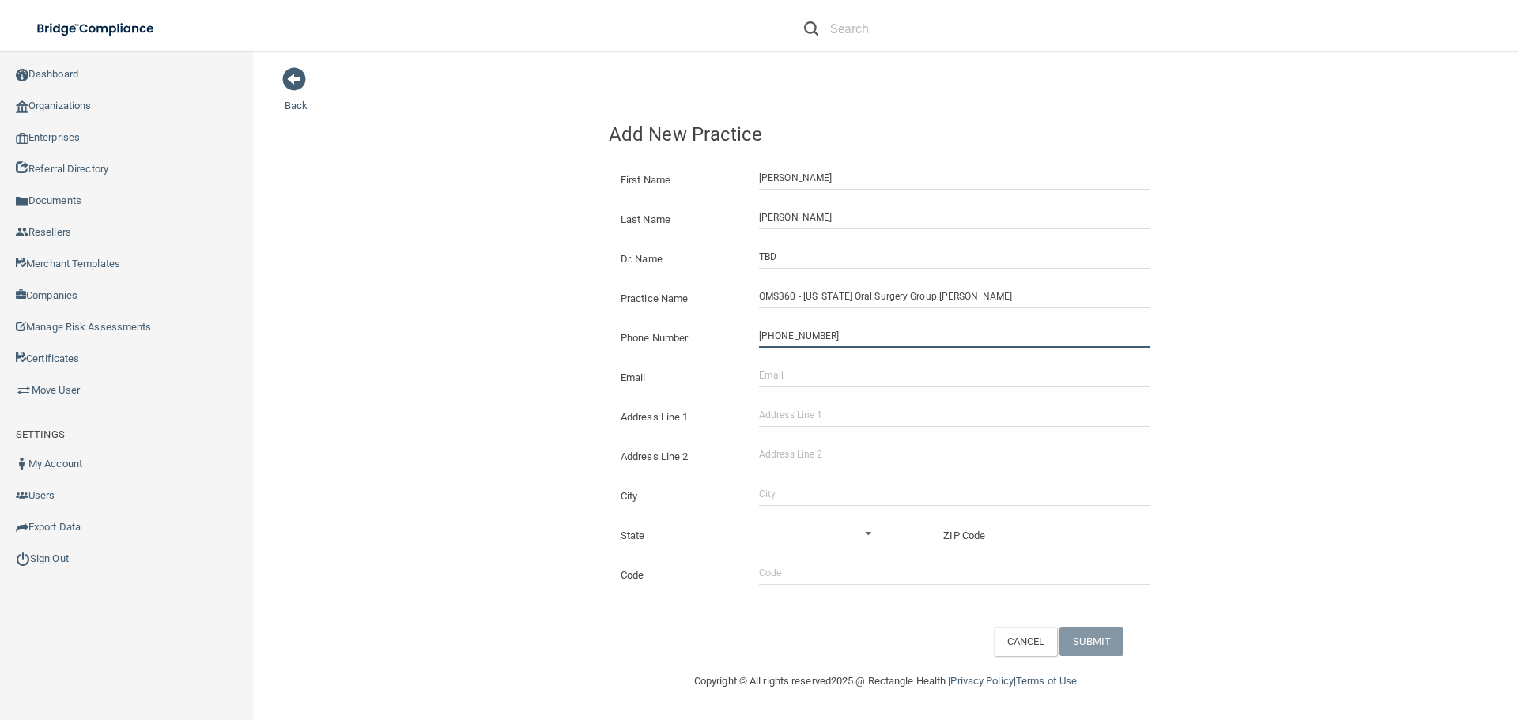
type input "[PHONE_NUMBER]"
type input "d"
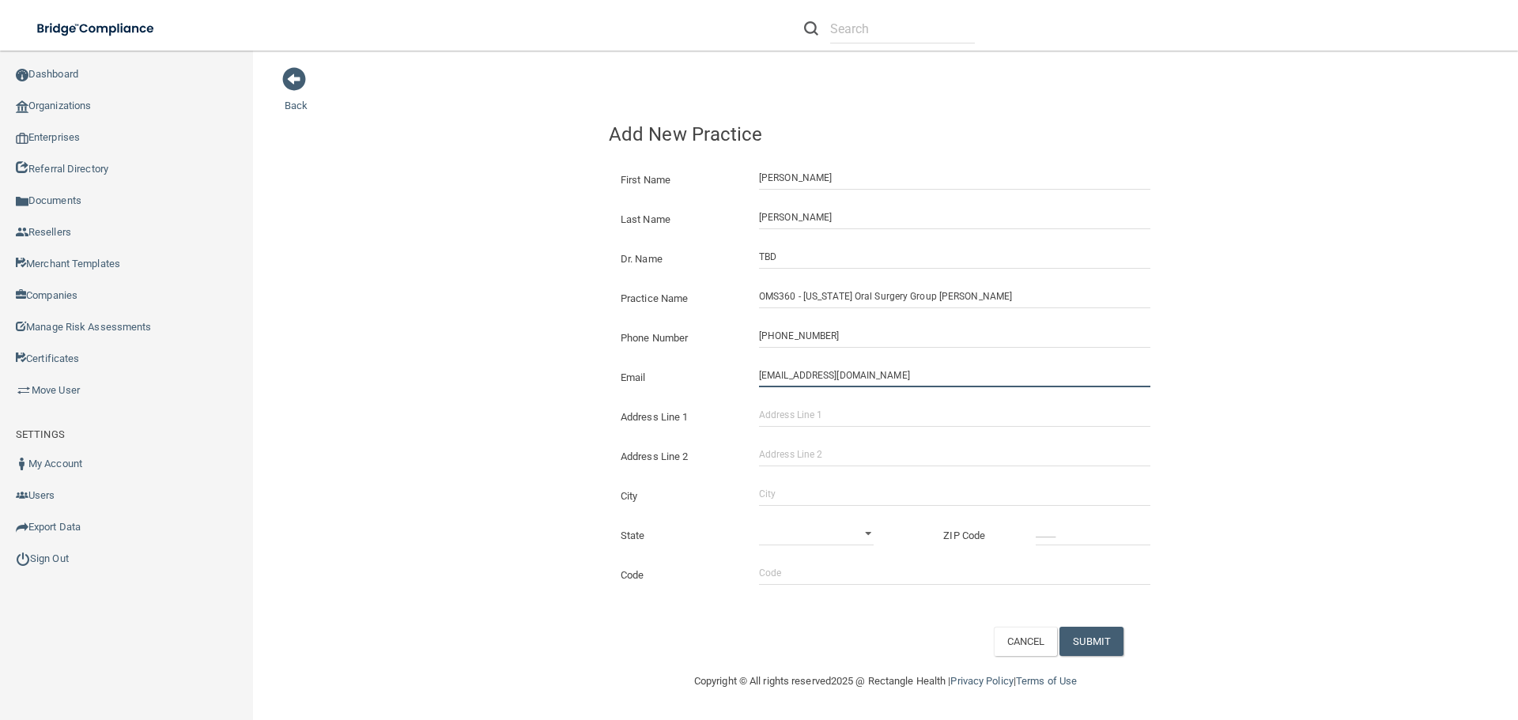
type input "[EMAIL_ADDRESS][DOMAIN_NAME]"
click at [825, 420] on input "Address Line 1" at bounding box center [954, 415] width 391 height 24
type input "[STREET_ADDRESS]"
type input "Suite 131"
type input "[PERSON_NAME]"
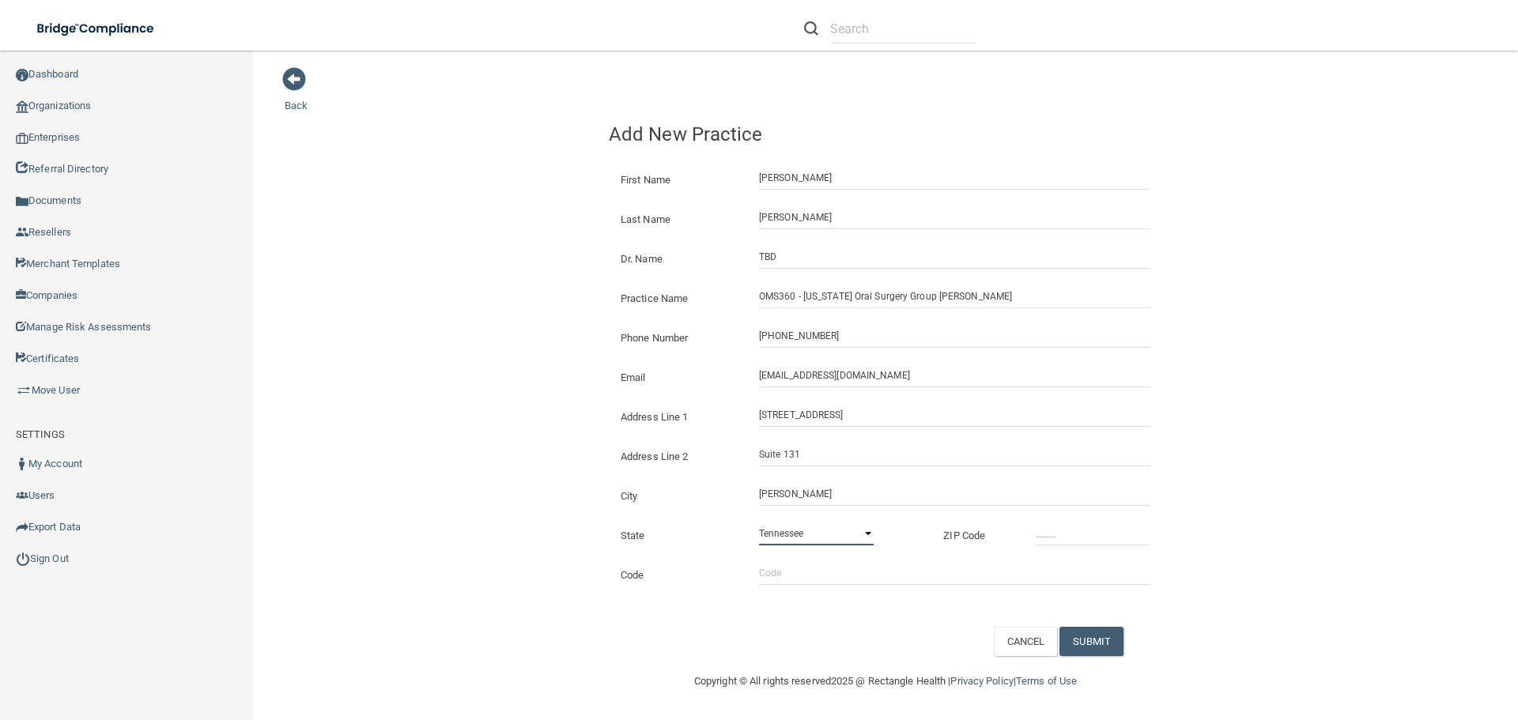
select select "43"
type input "76210"
click at [788, 570] on input "Code" at bounding box center [954, 573] width 391 height 24
type input "aaoms"
click at [1118, 644] on button "SUBMIT" at bounding box center [1092, 641] width 64 height 29
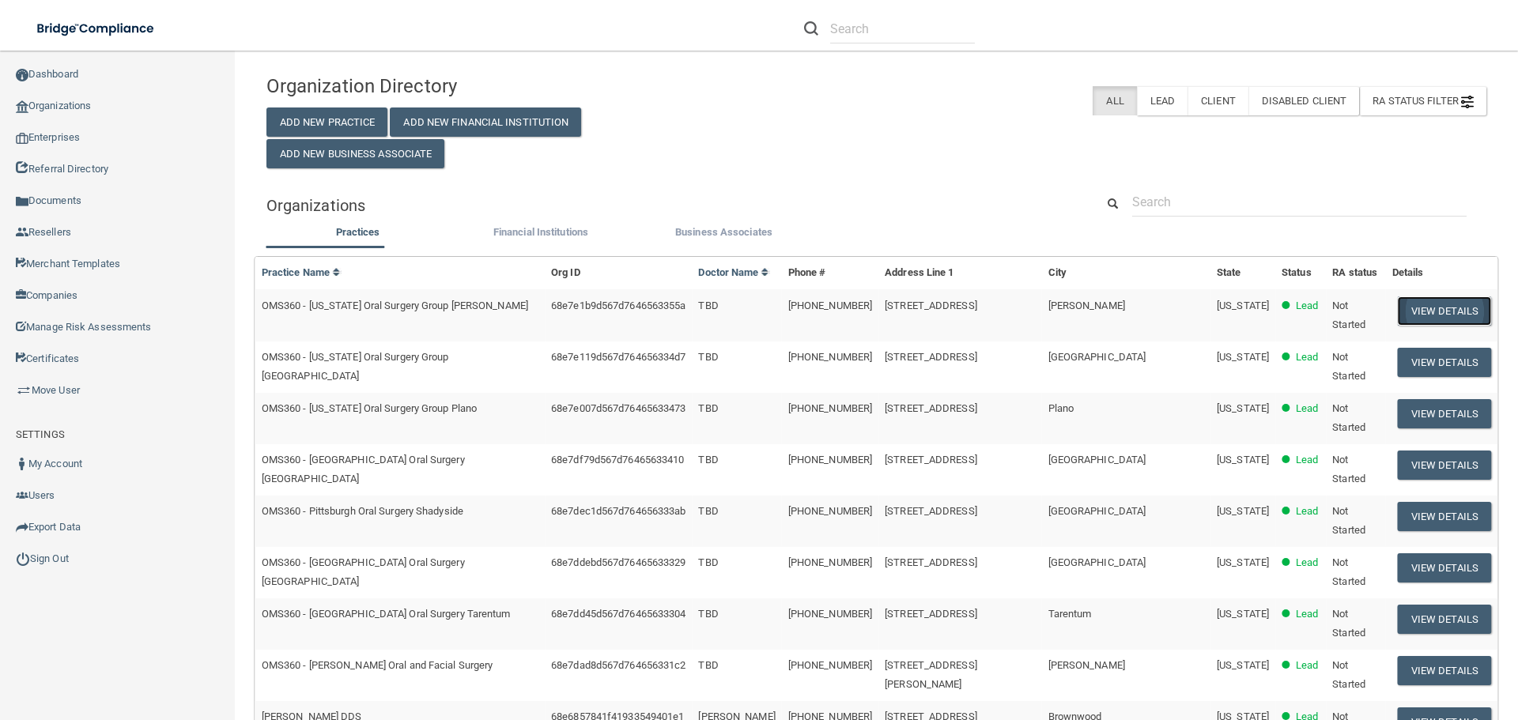
click at [1415, 304] on button "View Details" at bounding box center [1444, 311] width 93 height 29
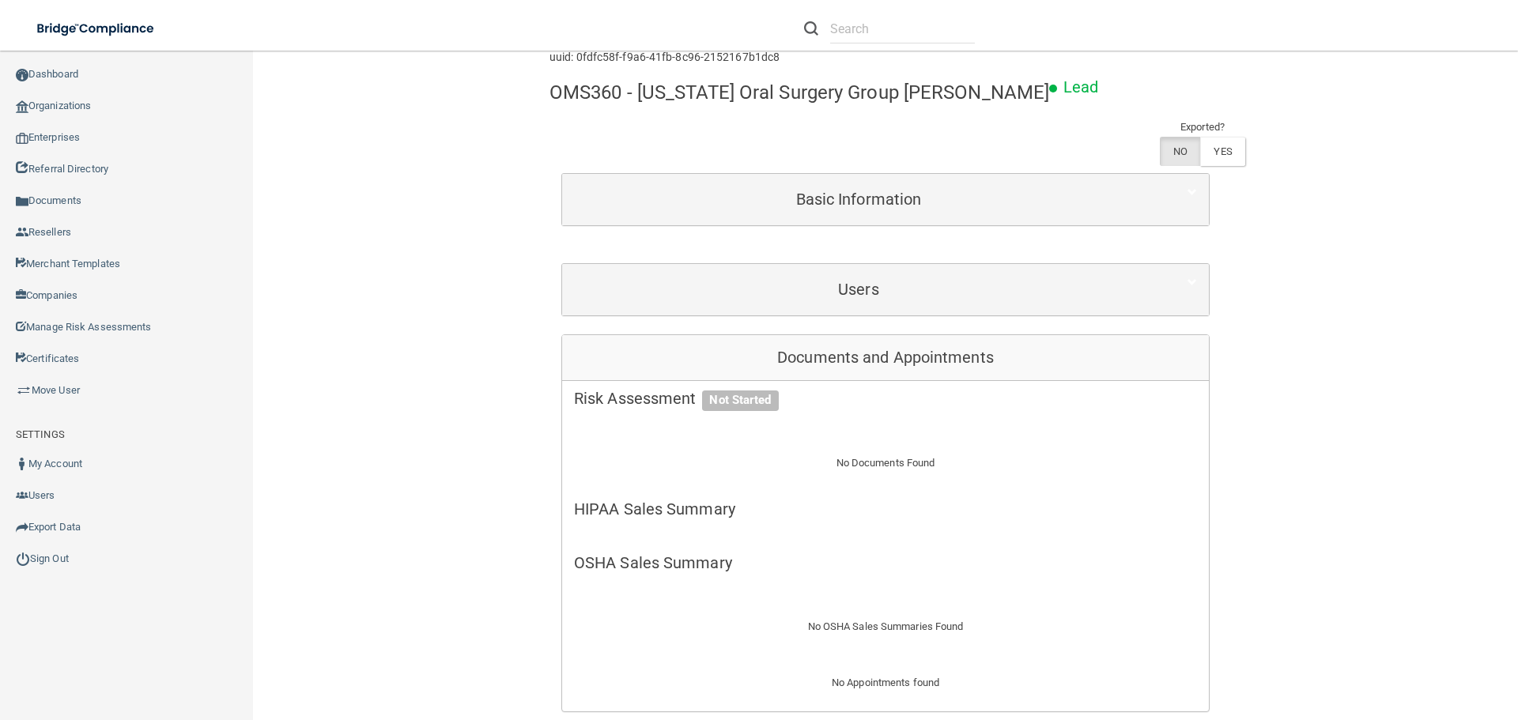
scroll to position [474, 0]
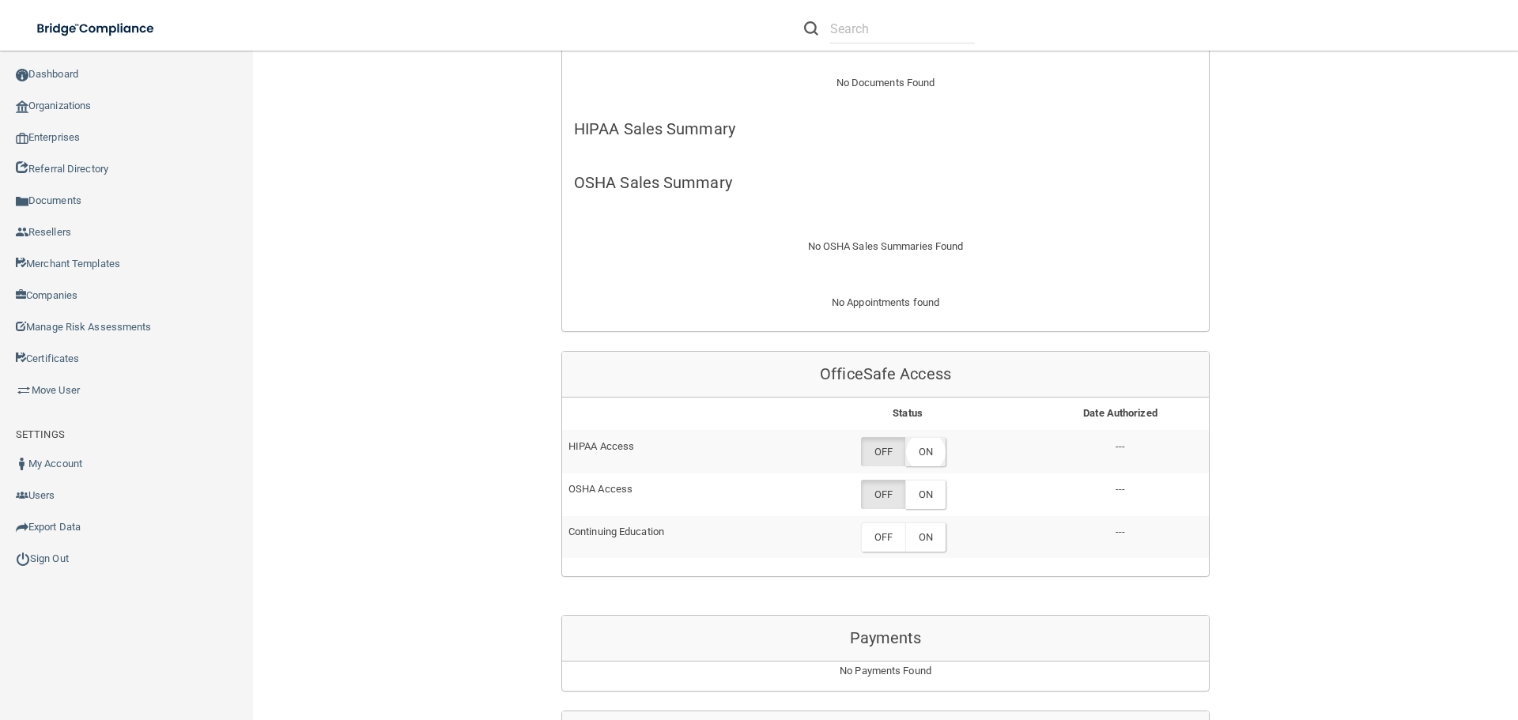
click at [925, 448] on label "ON" at bounding box center [925, 451] width 40 height 29
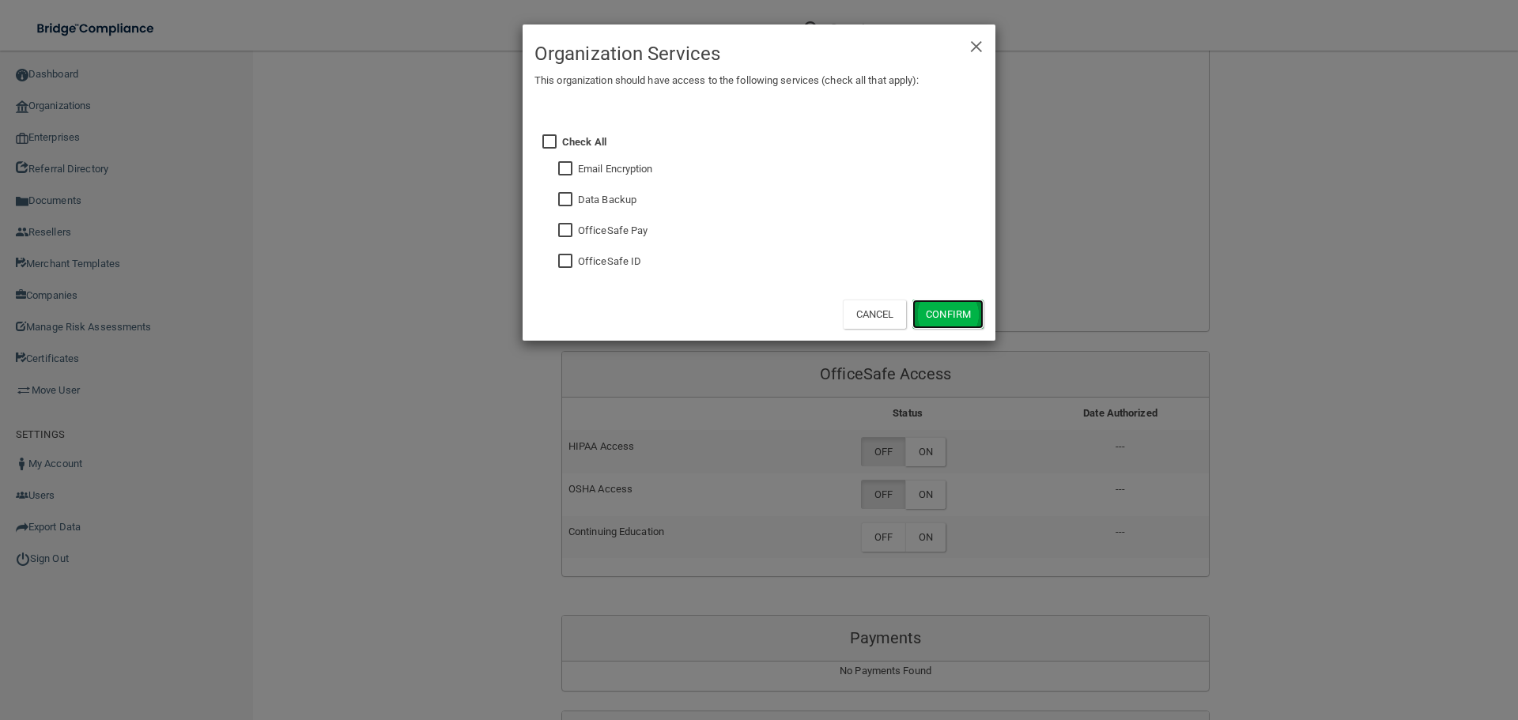
click at [932, 316] on button "Confirm" at bounding box center [948, 314] width 71 height 29
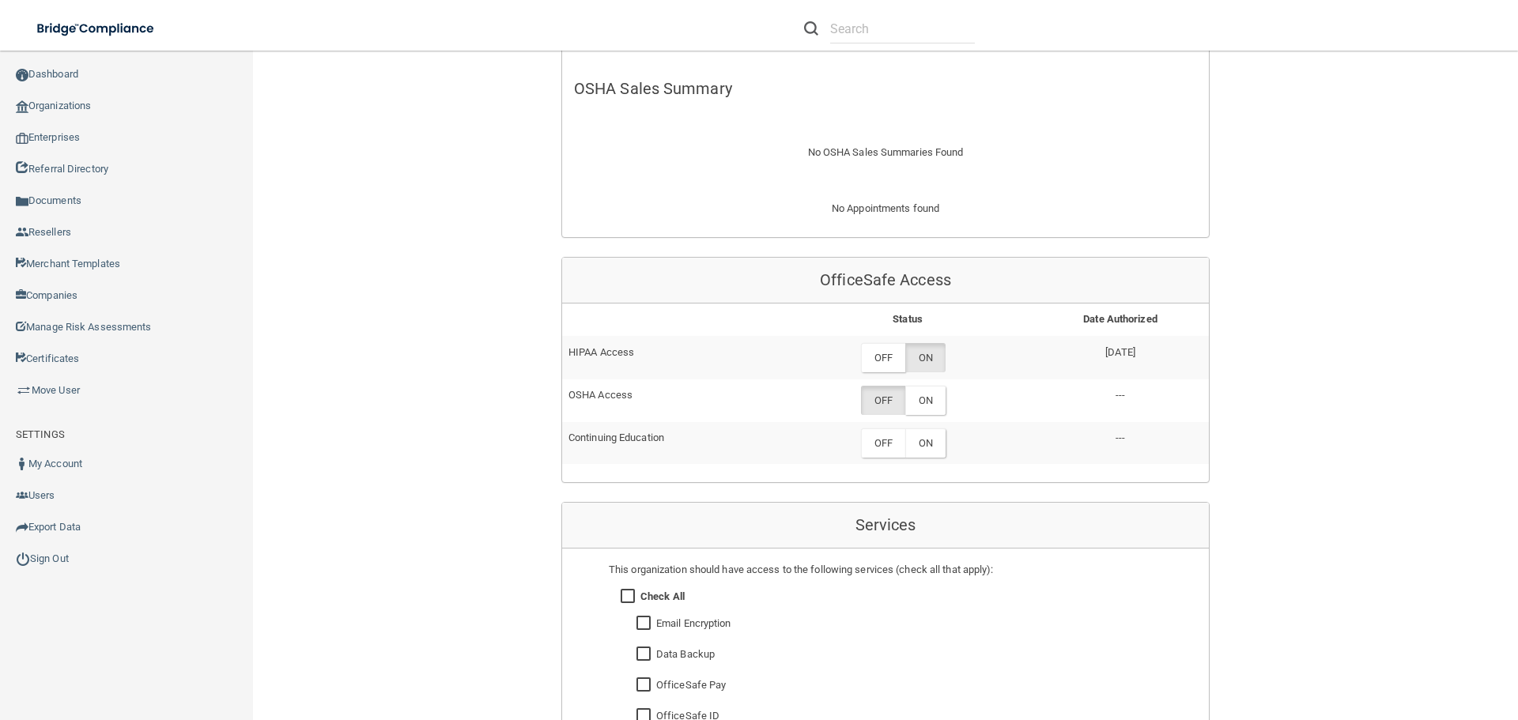
scroll to position [712, 0]
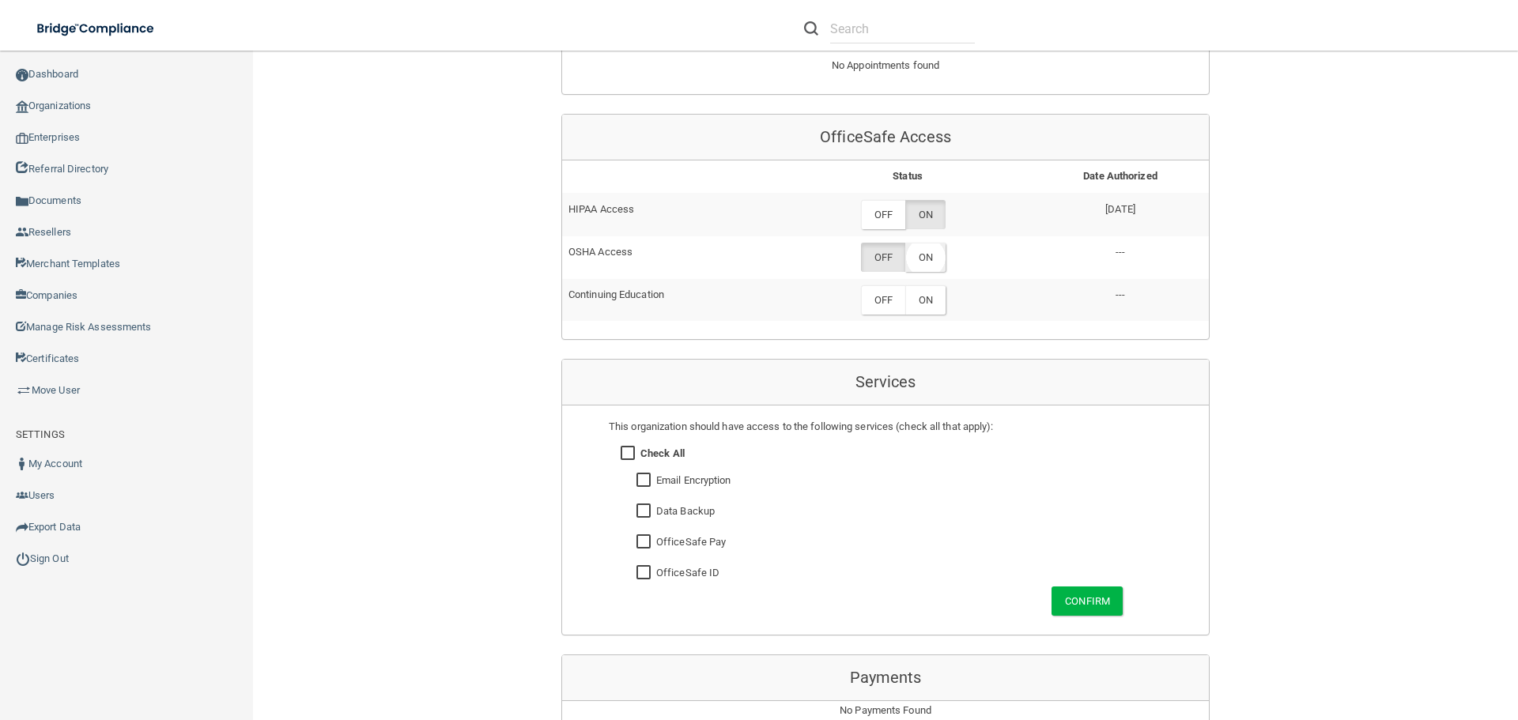
click at [933, 257] on label "ON" at bounding box center [925, 257] width 40 height 29
click at [1064, 605] on button "Confirm" at bounding box center [1087, 601] width 71 height 29
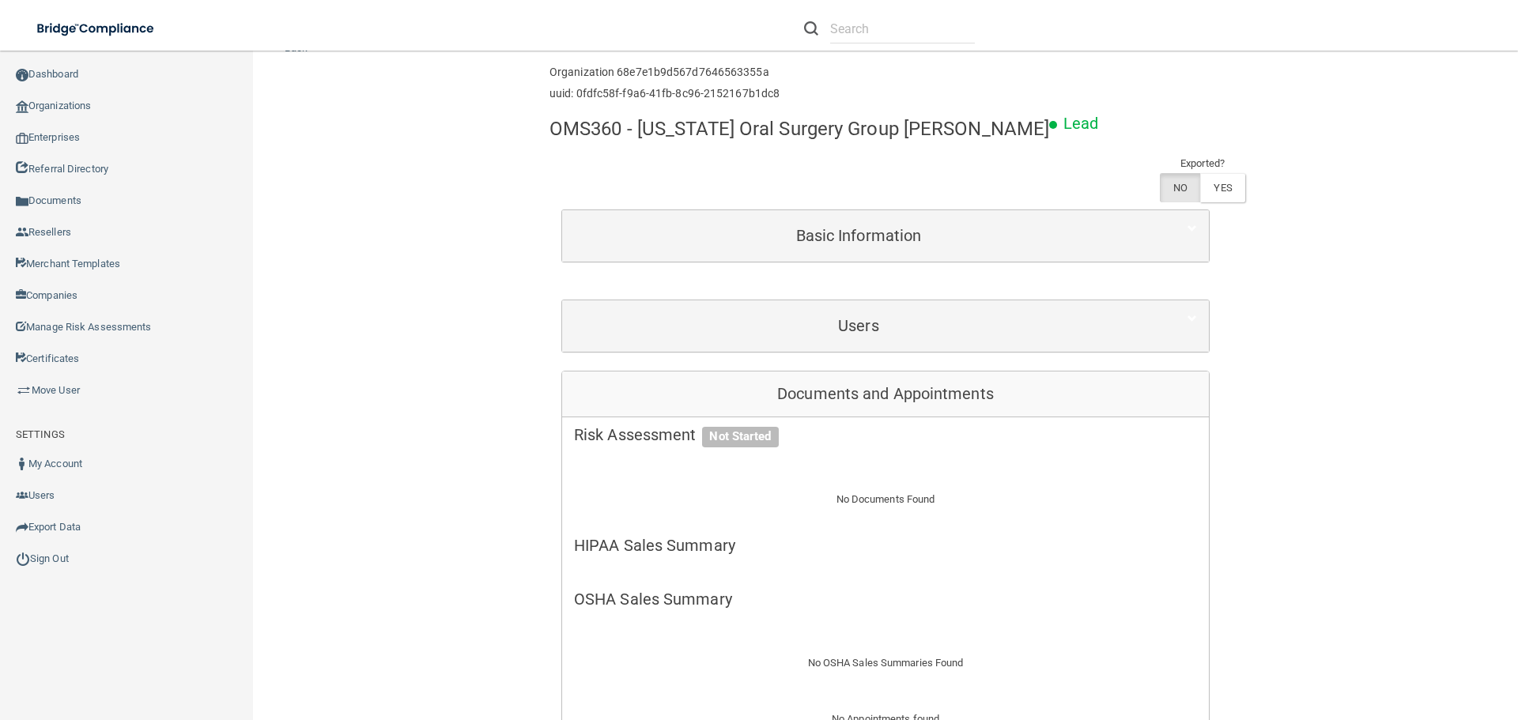
scroll to position [0, 0]
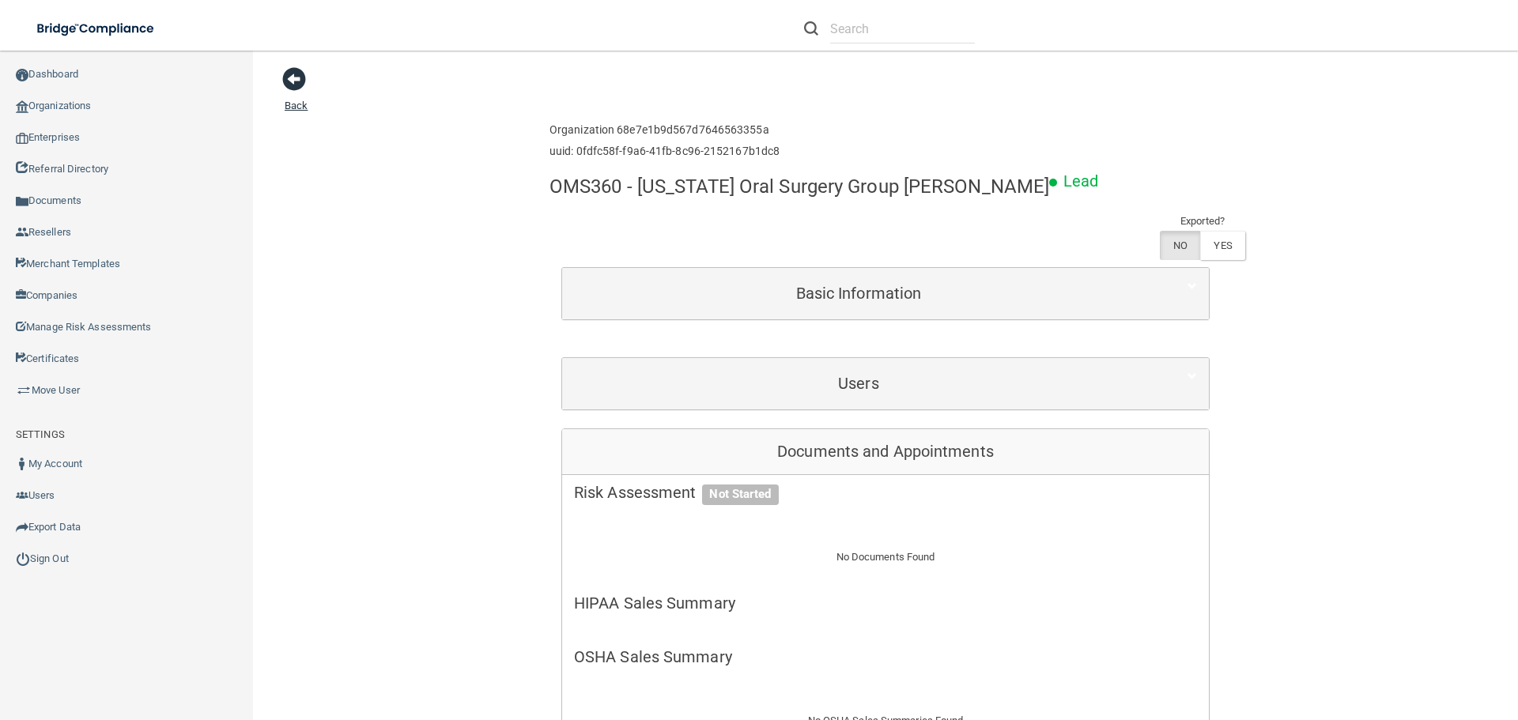
click at [289, 81] on span at bounding box center [294, 79] width 24 height 24
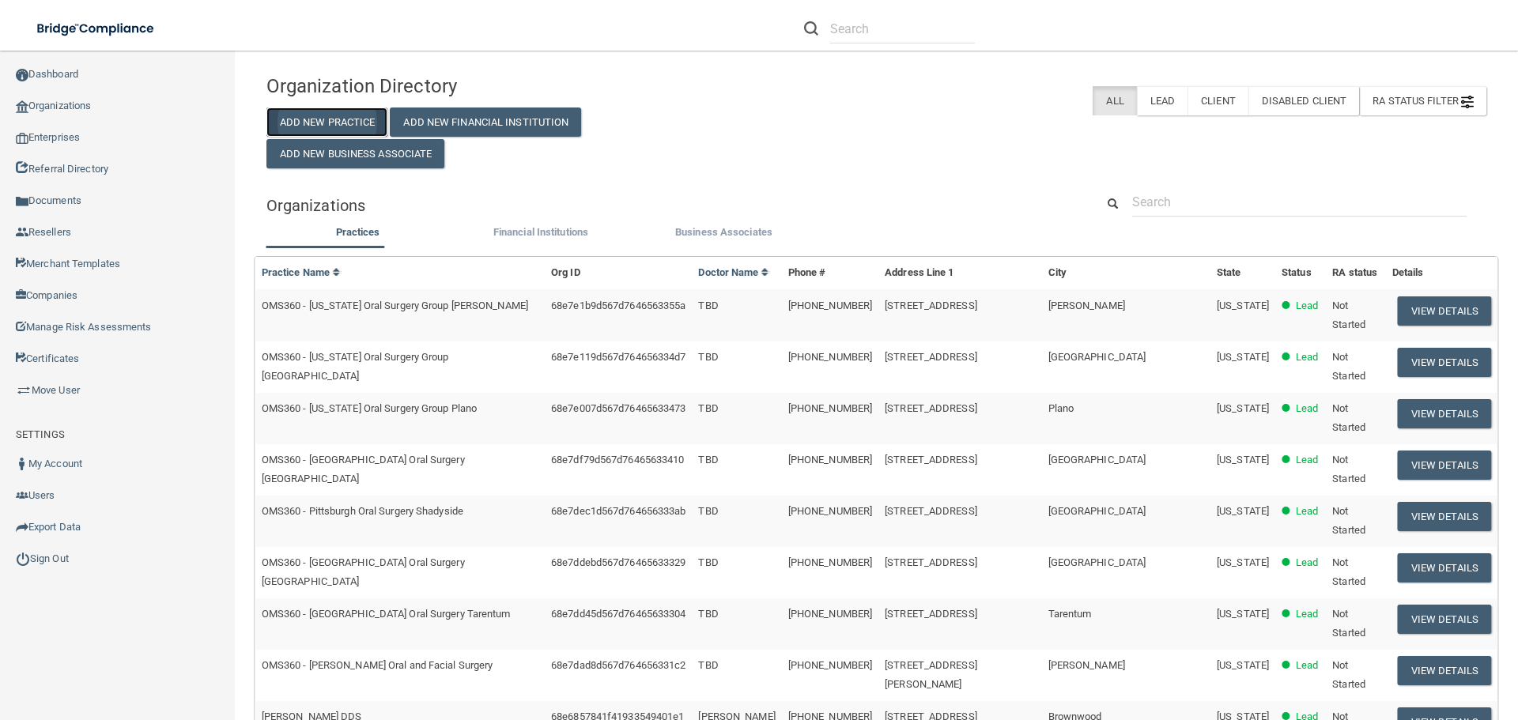
click at [357, 117] on button "Add New Practice" at bounding box center [328, 122] width 122 height 29
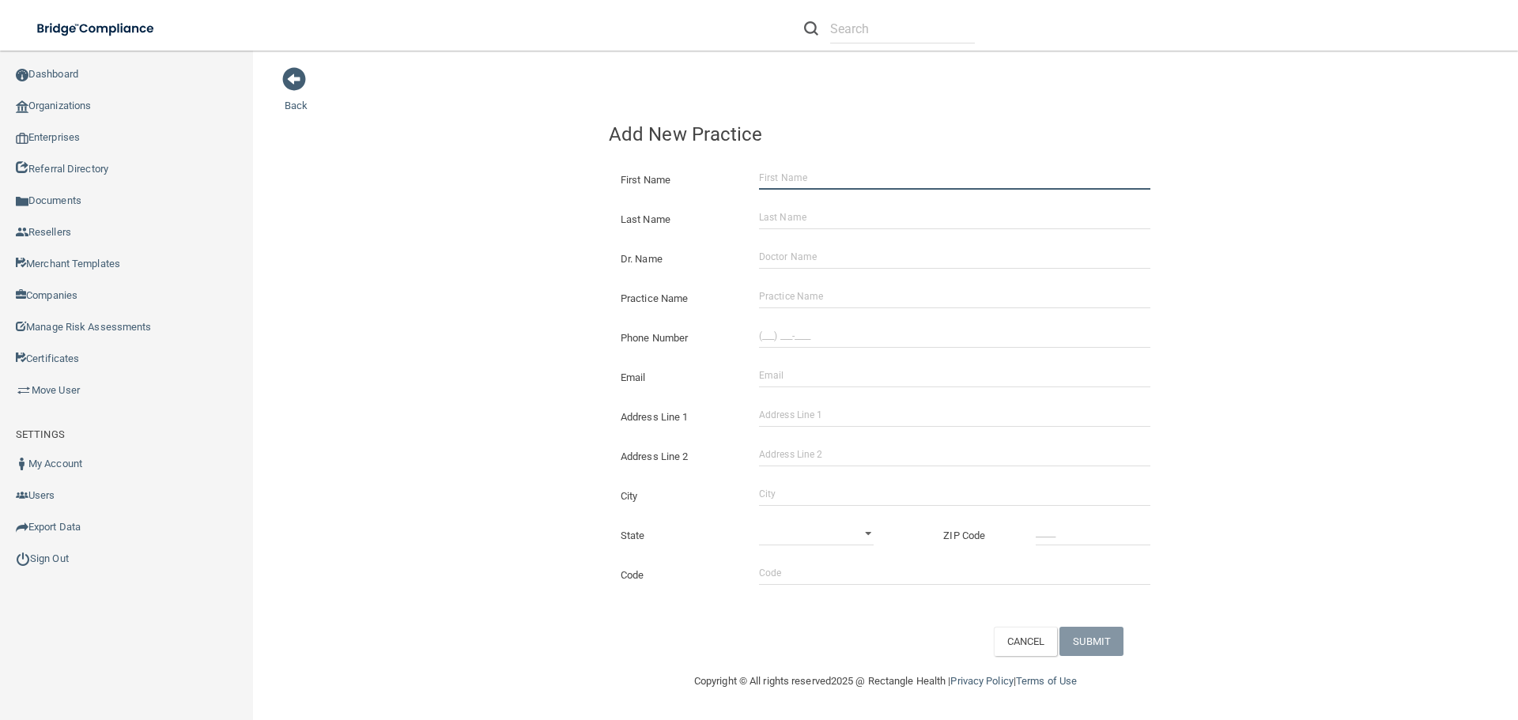
click at [772, 182] on input "First Name" at bounding box center [954, 178] width 391 height 24
click at [779, 183] on input "First Name" at bounding box center [954, 178] width 391 height 24
type input "[PERSON_NAME]"
click at [777, 222] on input "Last Name" at bounding box center [954, 218] width 391 height 24
type input "[PERSON_NAME]"
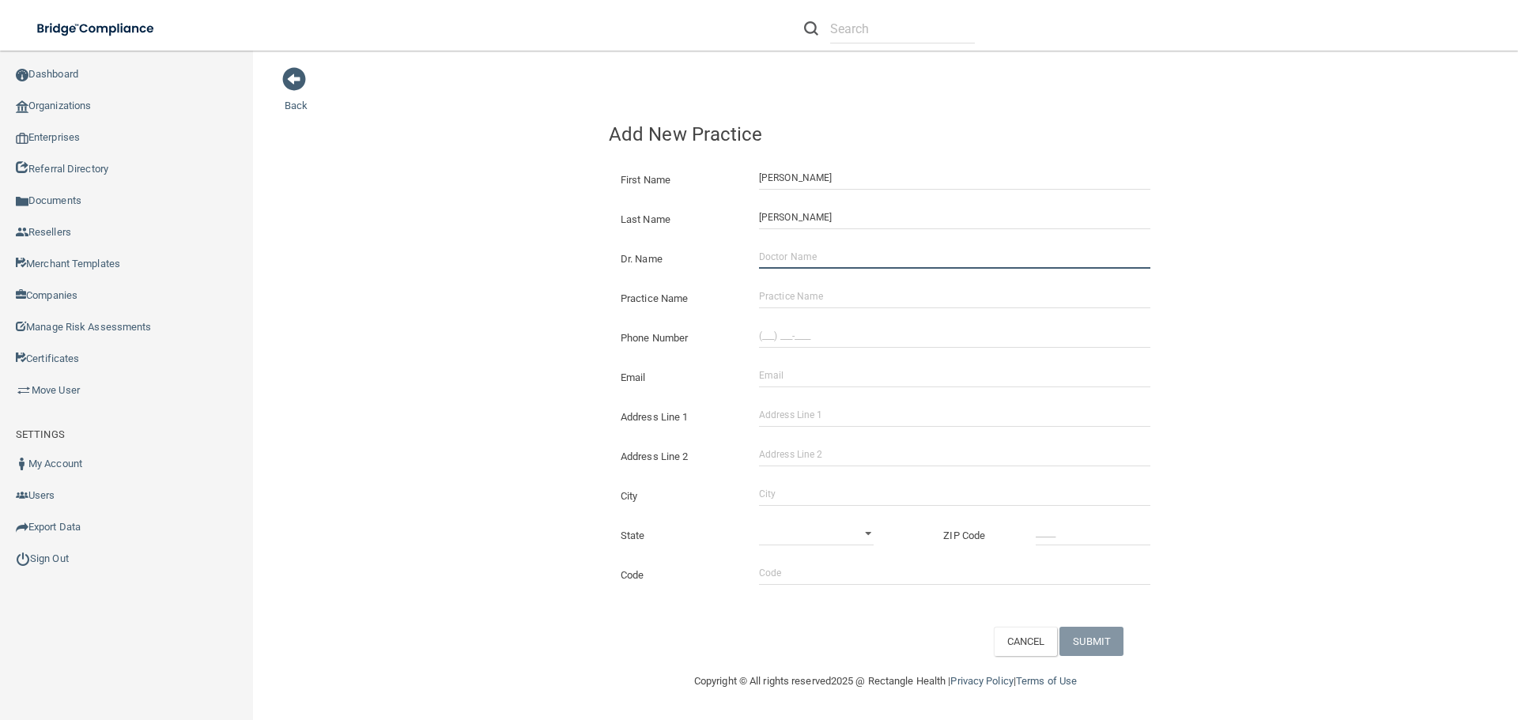
click at [788, 259] on input "Dr. Name" at bounding box center [954, 257] width 391 height 24
type input "TBD"
click at [803, 291] on input "Practice Name" at bounding box center [954, 297] width 391 height 24
click at [981, 290] on input "OMS360 - [PERSON_NAME] Oral and Facial Surgery" at bounding box center [954, 297] width 391 height 24
type input "OMS360 - [US_STATE] Oral Surgery Group Decatur"
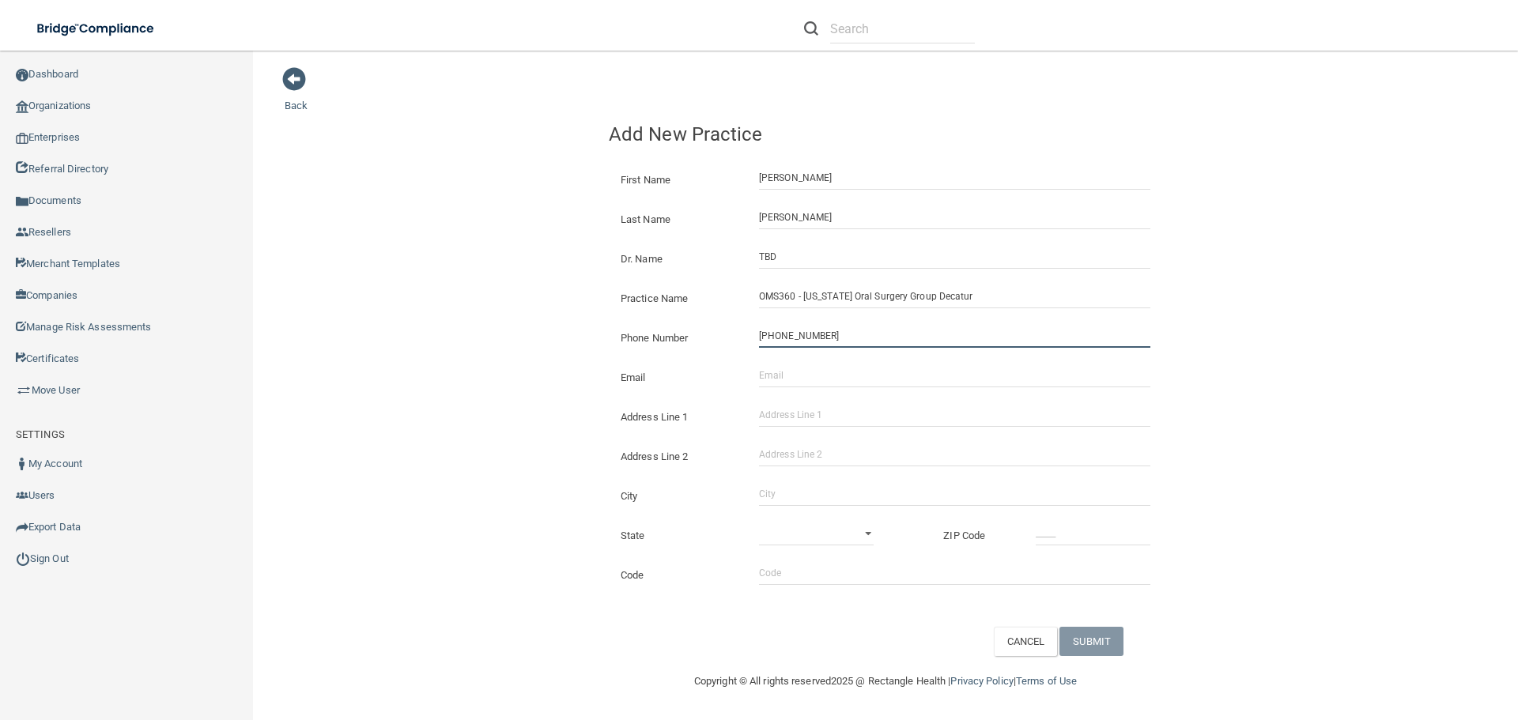
type input "[PHONE_NUMBER]"
click at [827, 368] on input "Email" at bounding box center [954, 376] width 391 height 24
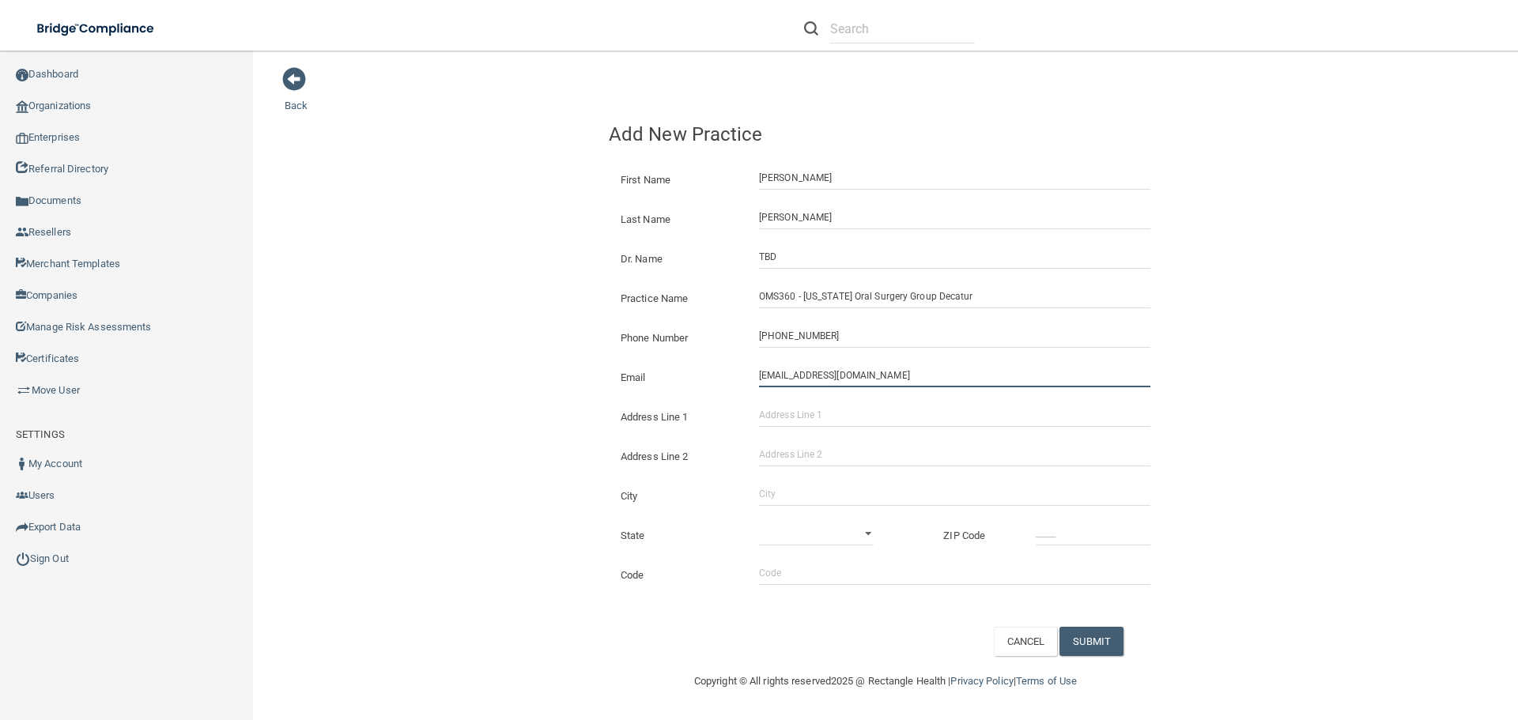
type input "adaugherty9@oms.com"
click at [785, 414] on input "Address Line 1" at bounding box center [954, 415] width 391 height 24
type input "1305 South FM 51"
type input "Suite 100"
type input "Decatur"
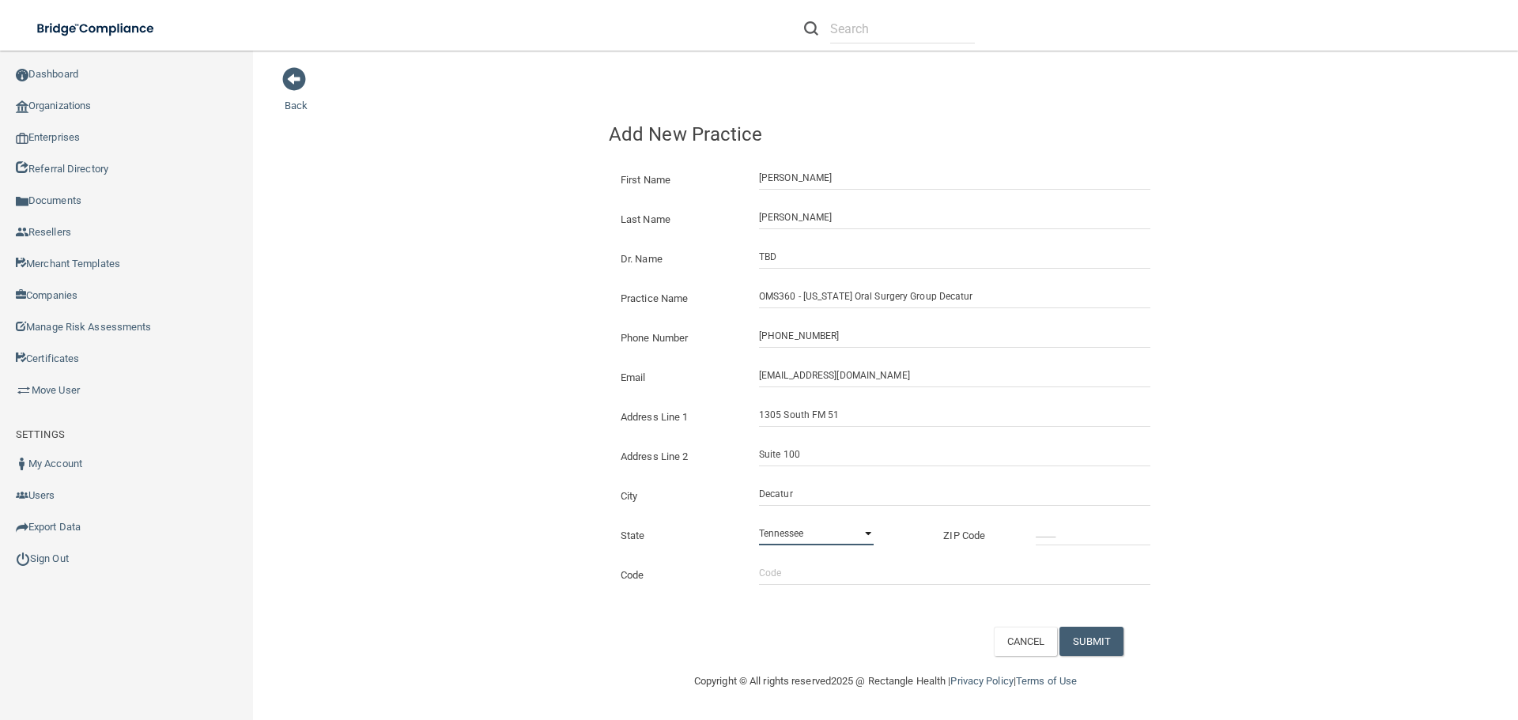
select select "43"
type input "76234"
click at [793, 569] on input "Code" at bounding box center [954, 573] width 391 height 24
type input "aaoms"
click at [1102, 641] on button "SUBMIT" at bounding box center [1092, 641] width 64 height 29
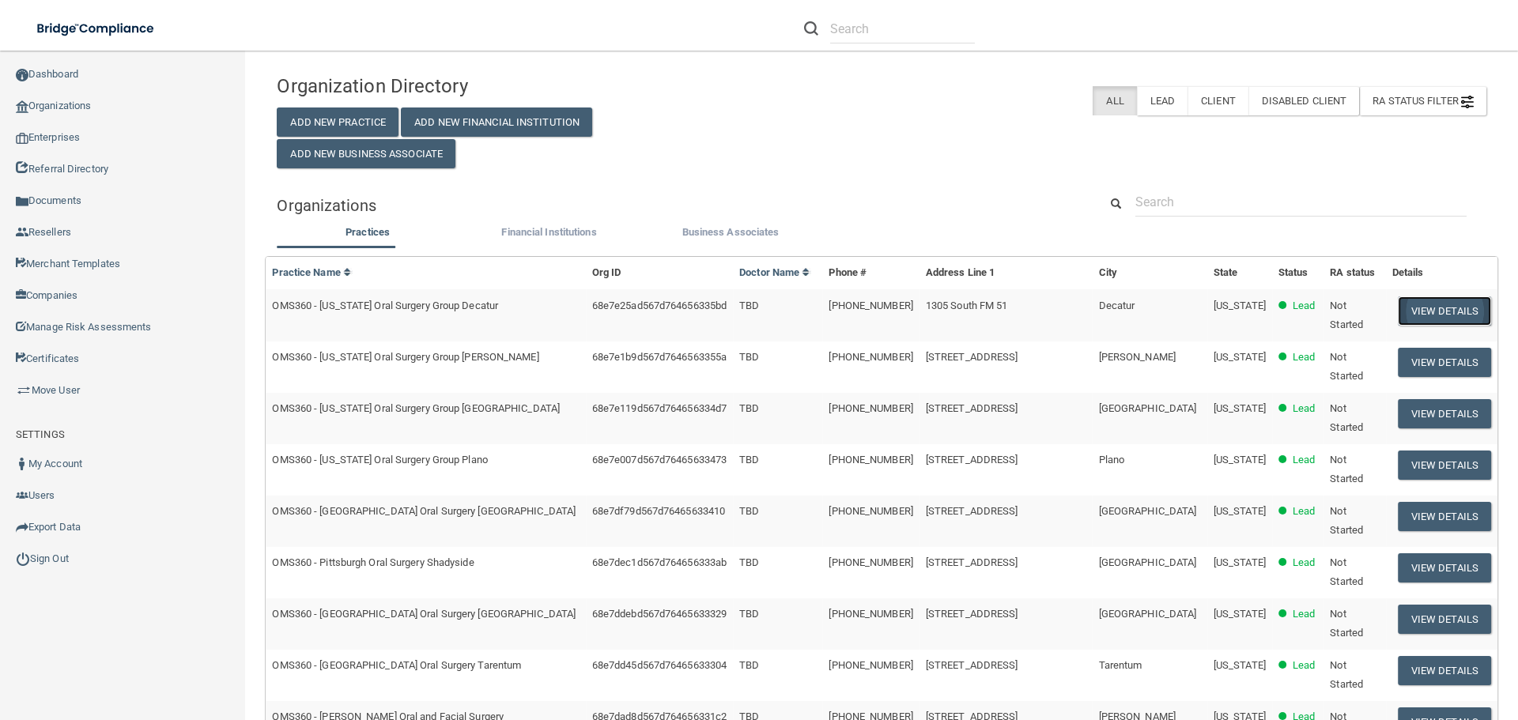
drag, startPoint x: 1437, startPoint y: 312, endPoint x: 1416, endPoint y: 312, distance: 21.4
click at [1437, 312] on button "View Details" at bounding box center [1444, 311] width 93 height 29
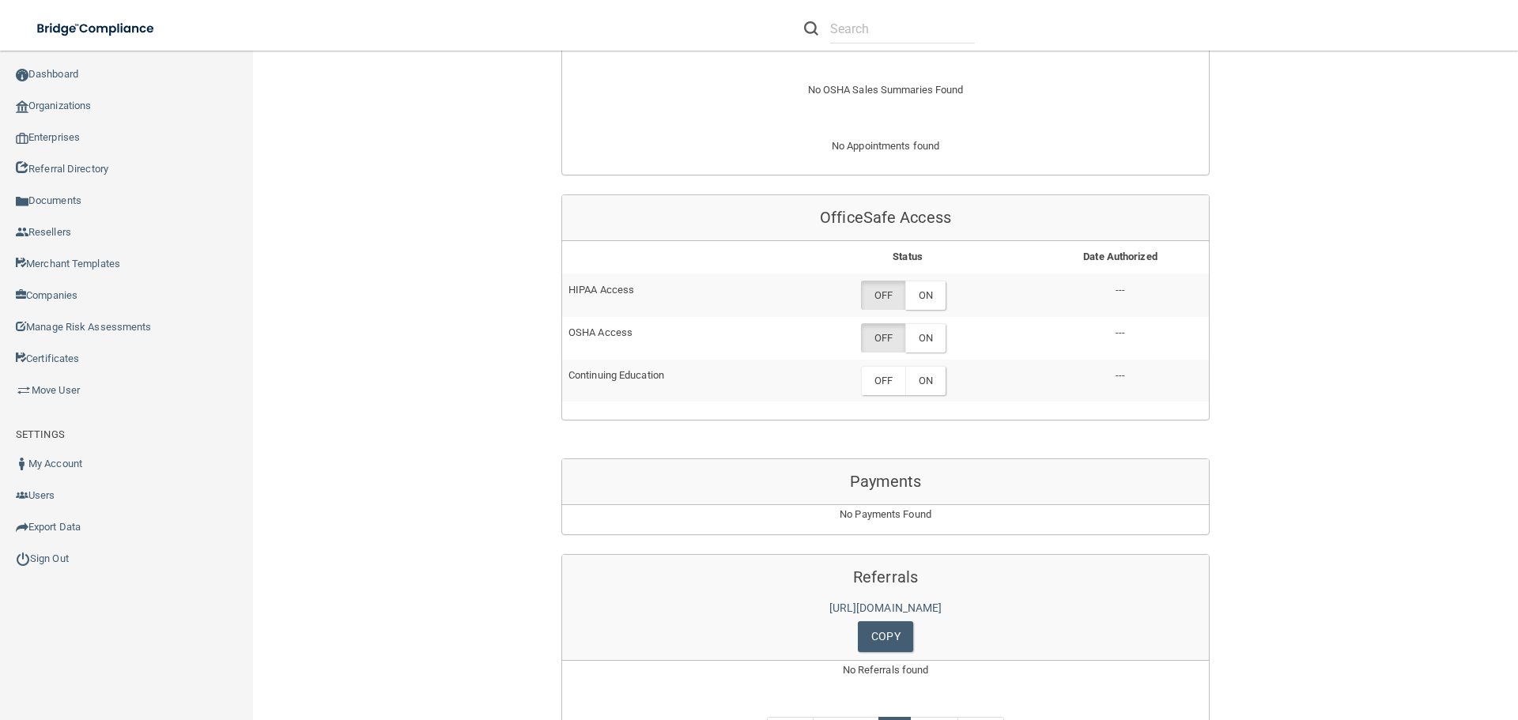
scroll to position [633, 0]
click at [917, 289] on label "ON" at bounding box center [925, 293] width 40 height 29
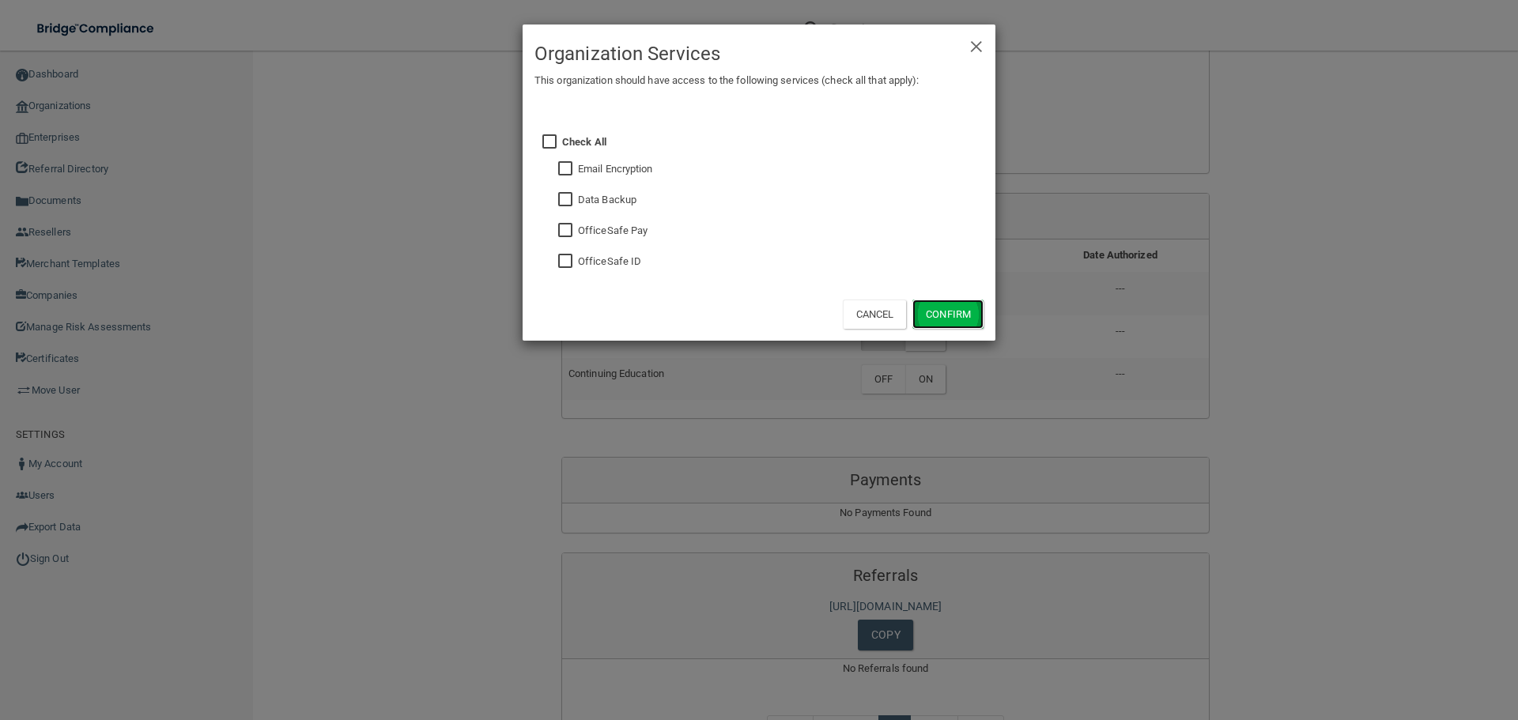
click at [932, 312] on button "Confirm" at bounding box center [948, 314] width 71 height 29
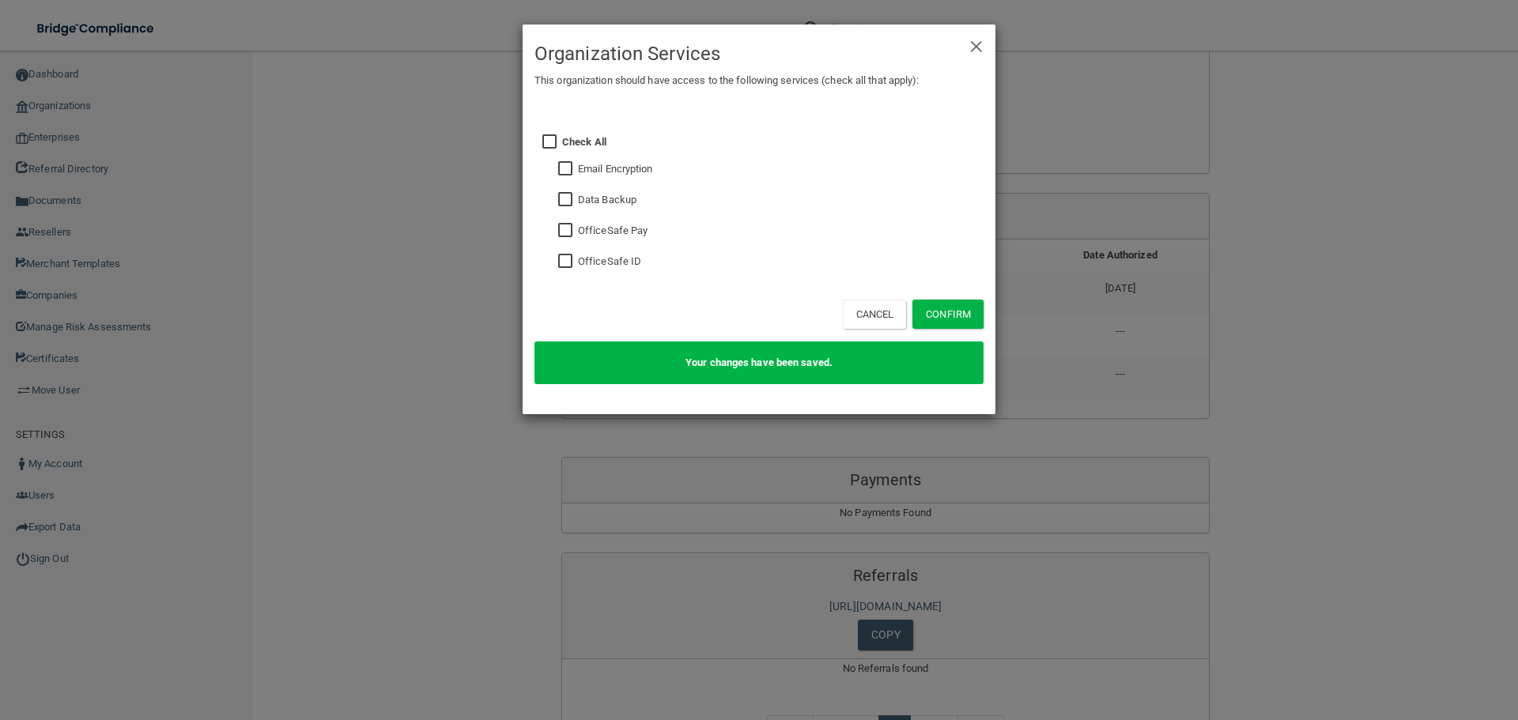
click at [1152, 354] on div "× Close Organization Services This organization should have access to the follo…" at bounding box center [759, 360] width 1518 height 720
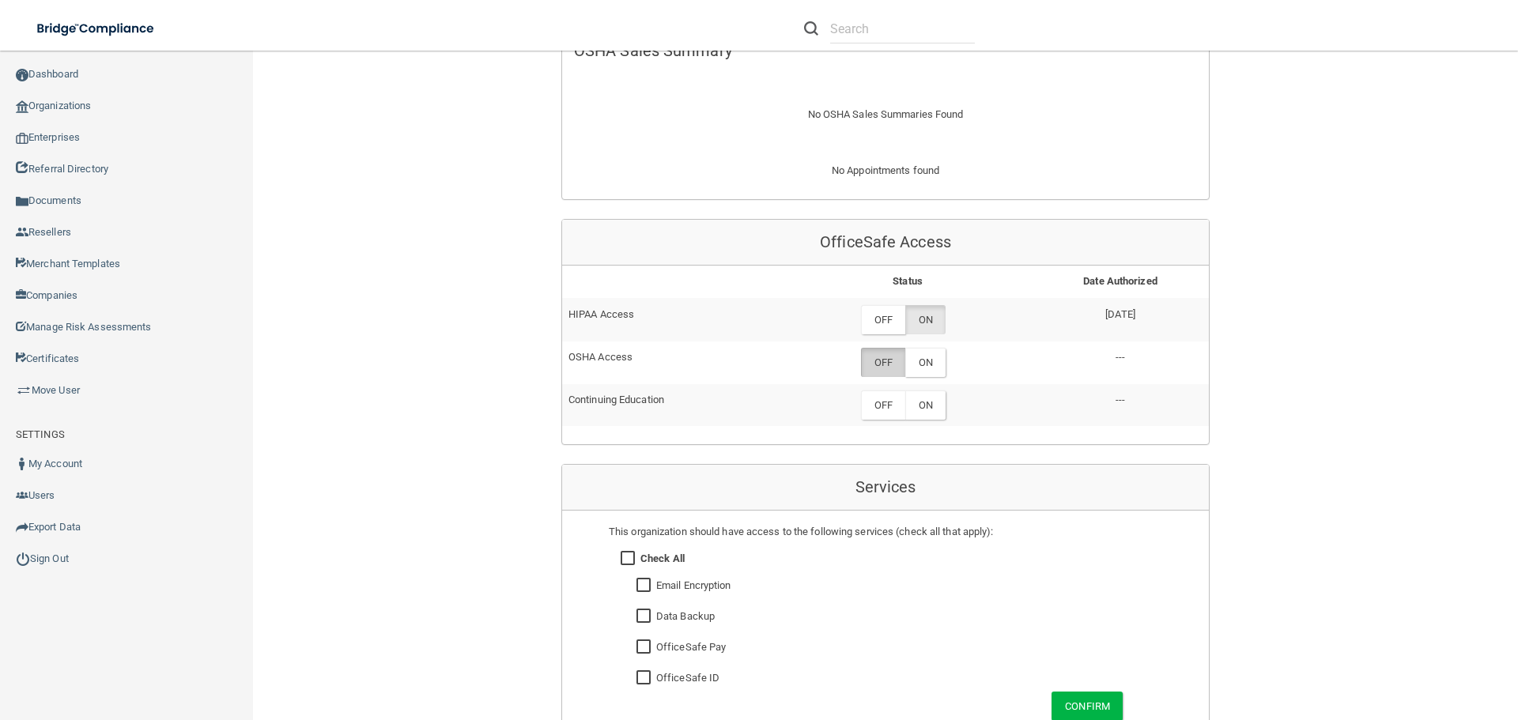
scroll to position [633, 0]
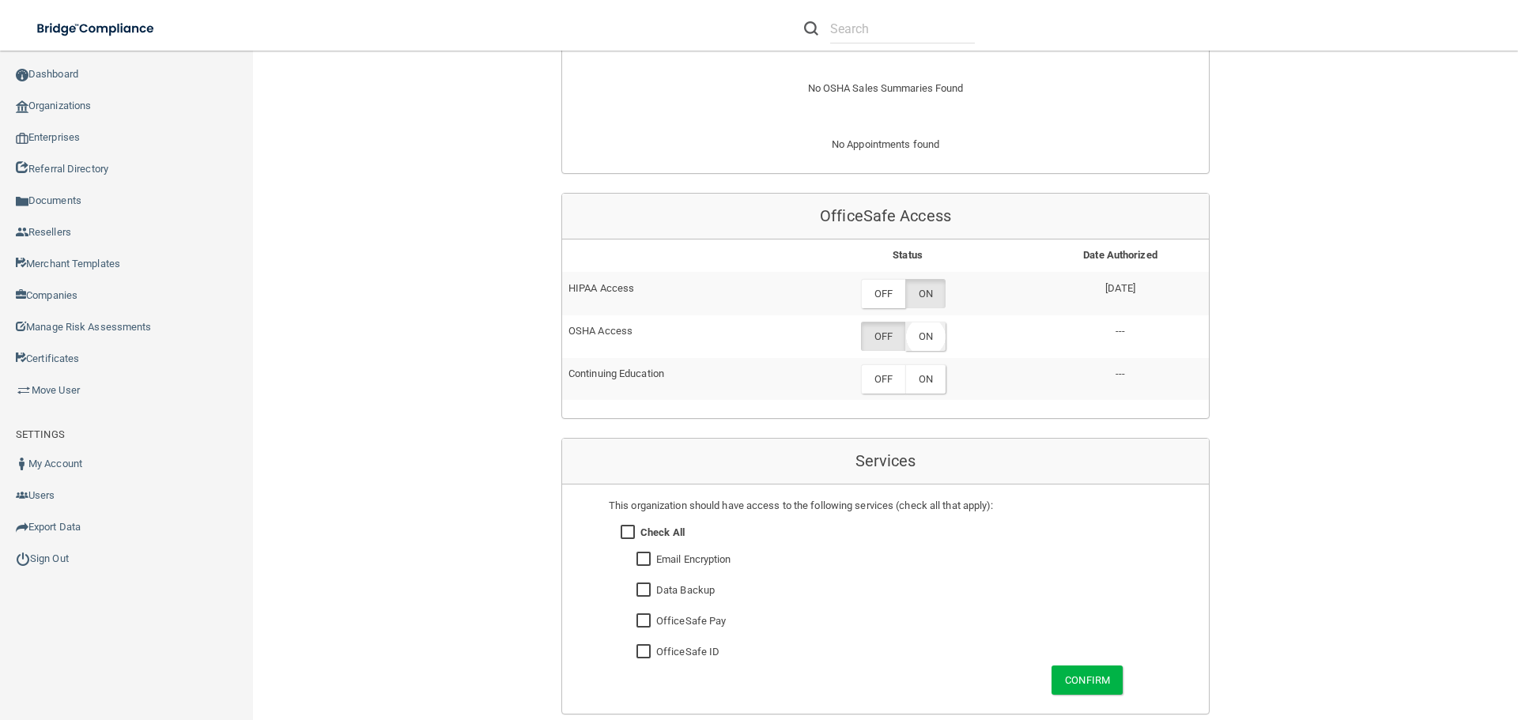
click at [932, 330] on label "ON" at bounding box center [925, 336] width 40 height 29
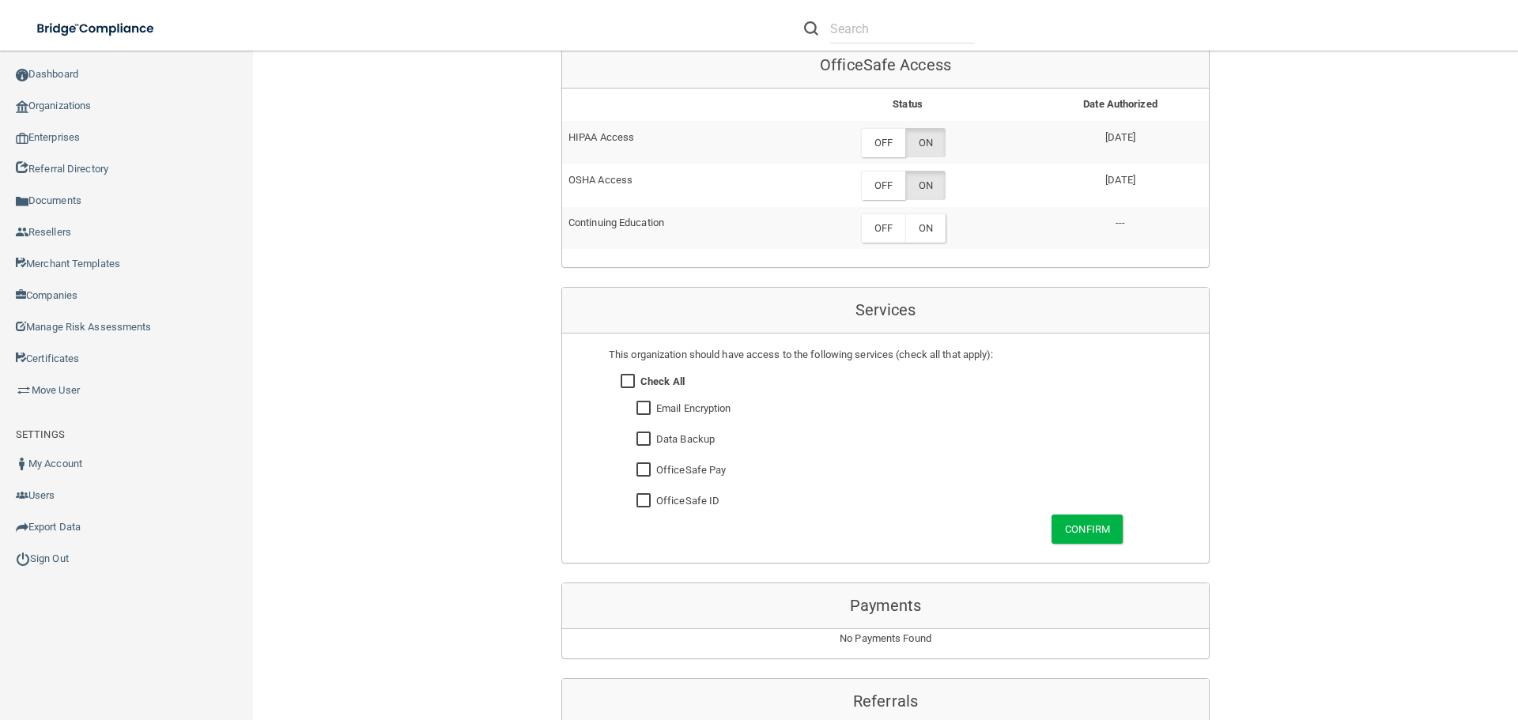
scroll to position [949, 0]
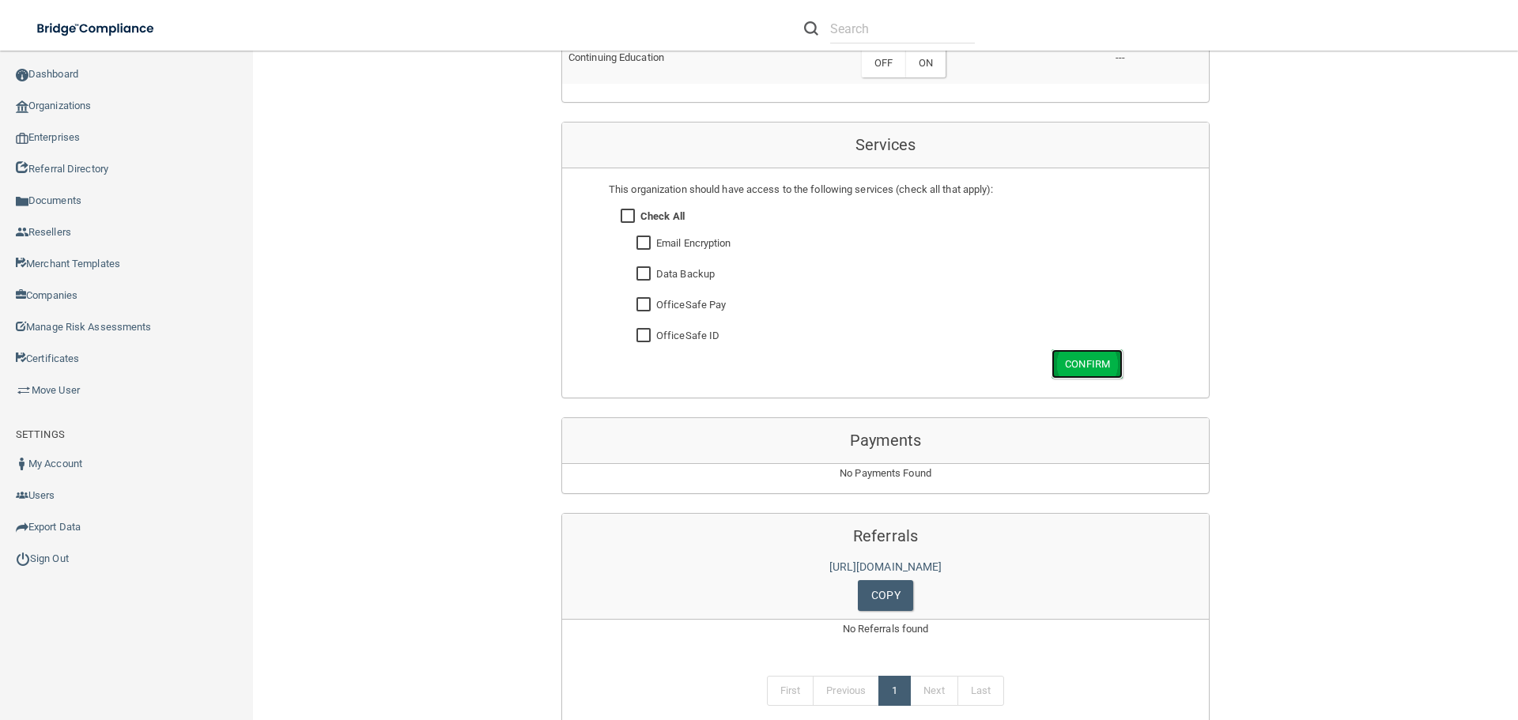
click at [1083, 357] on button "Confirm" at bounding box center [1087, 364] width 71 height 29
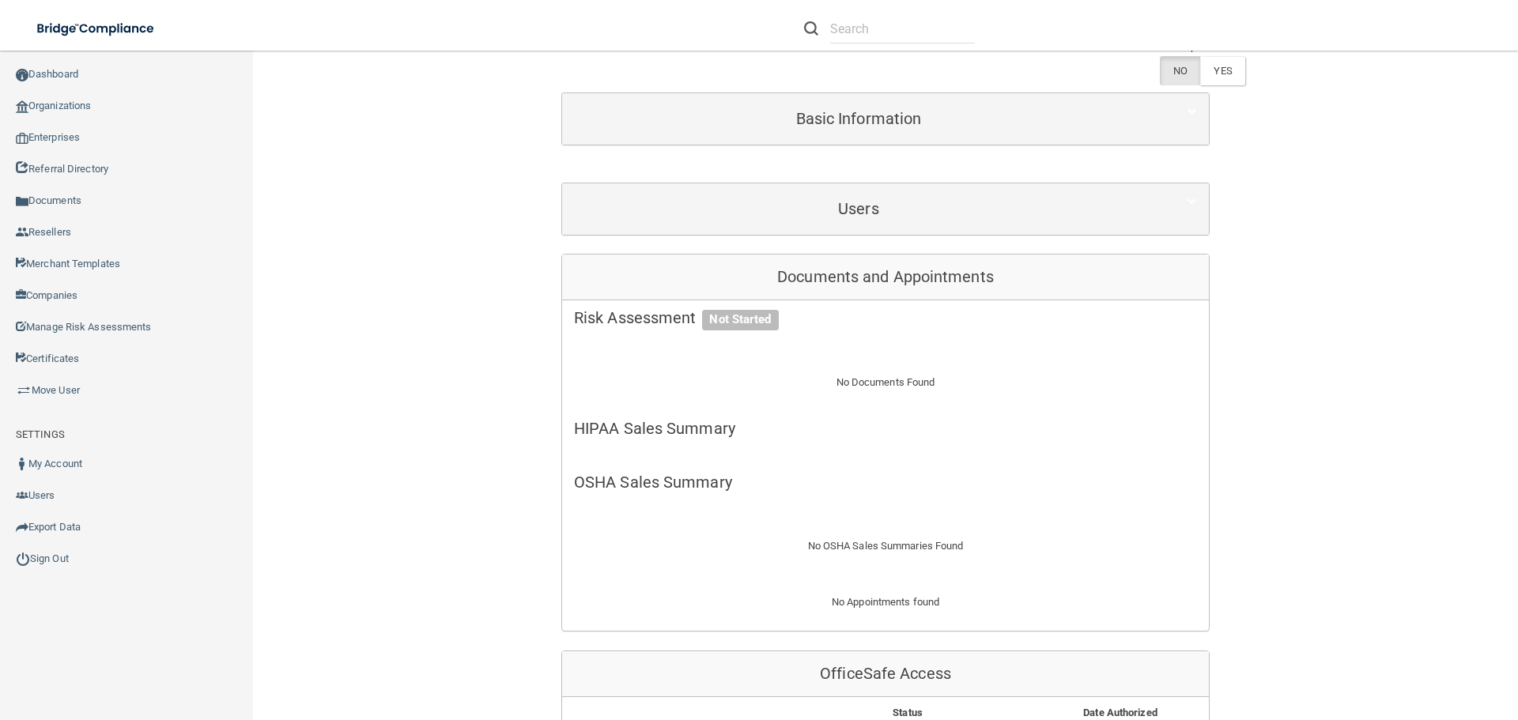
scroll to position [0, 0]
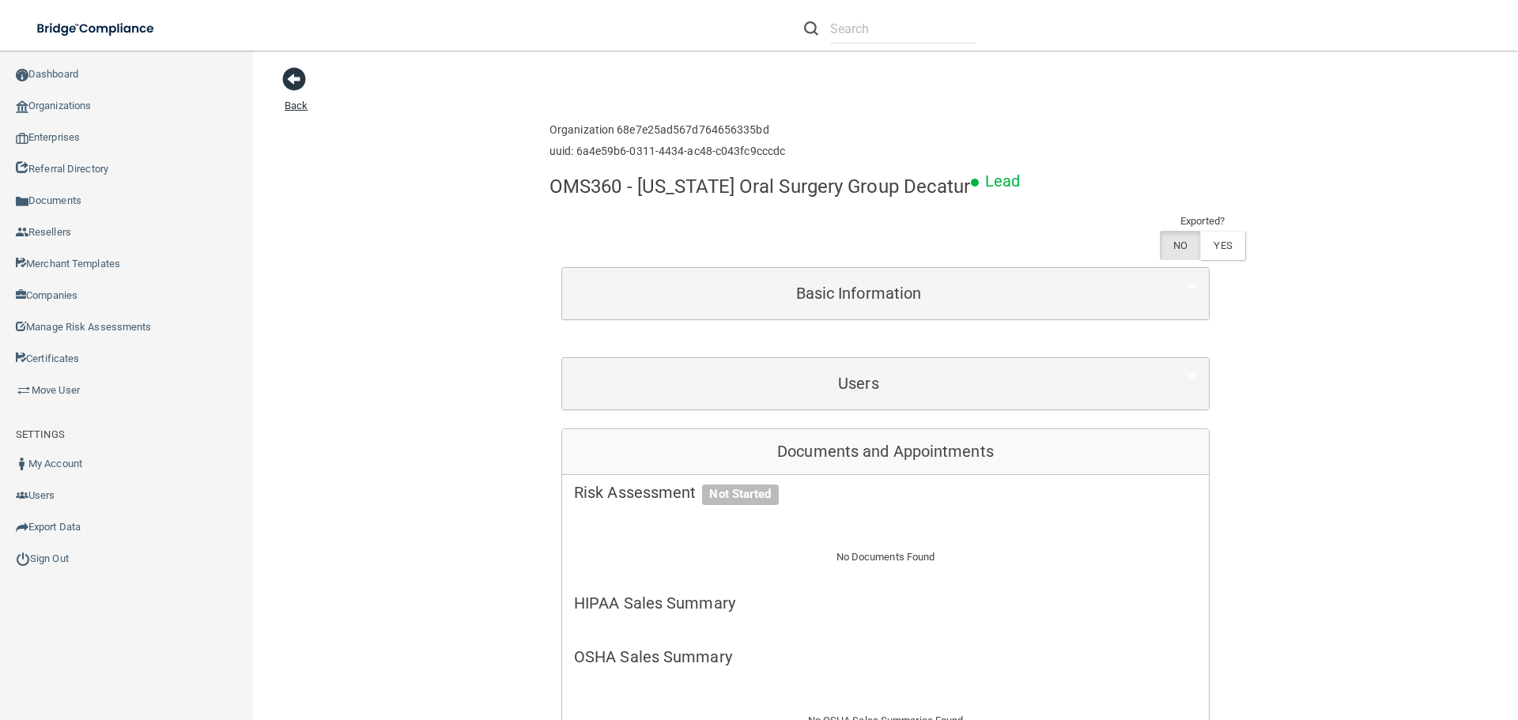
click at [289, 79] on span at bounding box center [294, 79] width 24 height 24
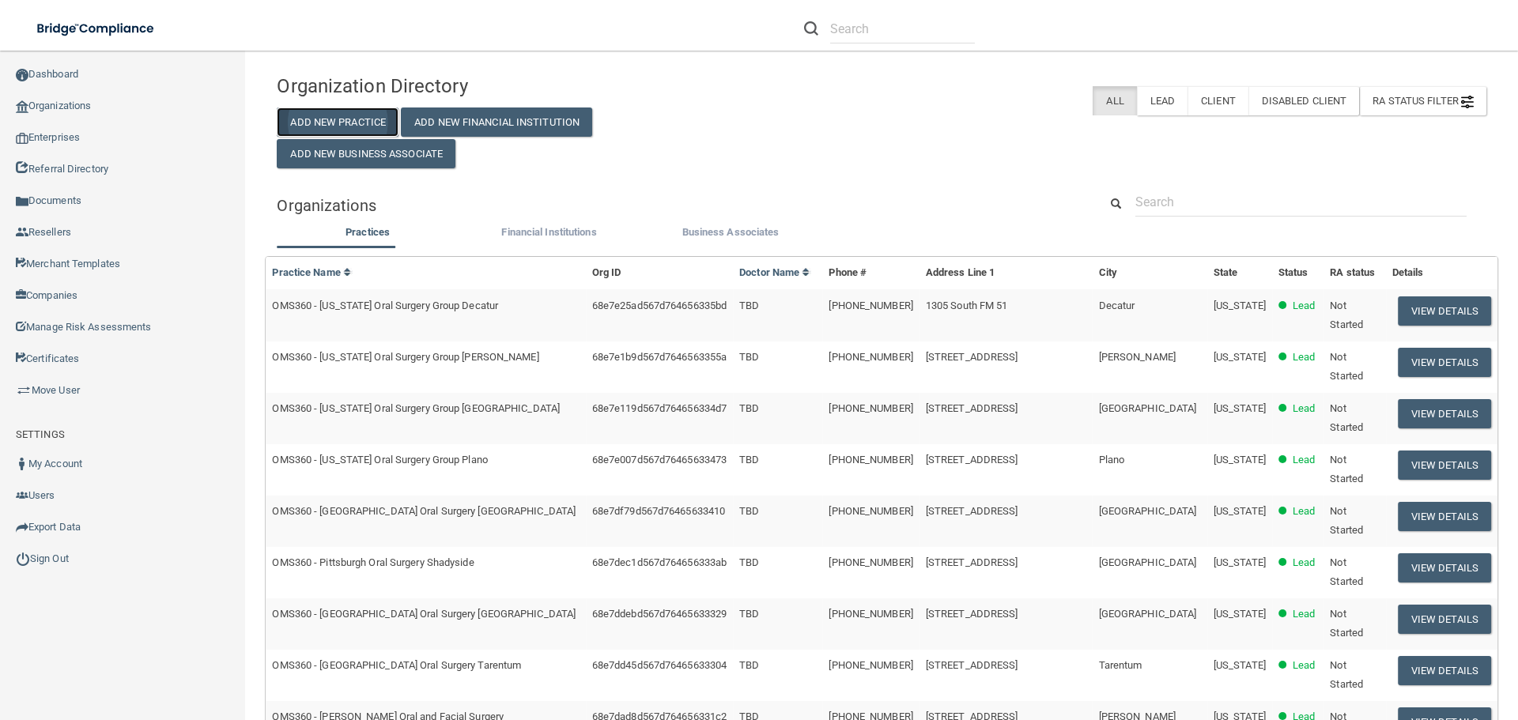
click at [375, 120] on button "Add New Practice" at bounding box center [338, 122] width 122 height 29
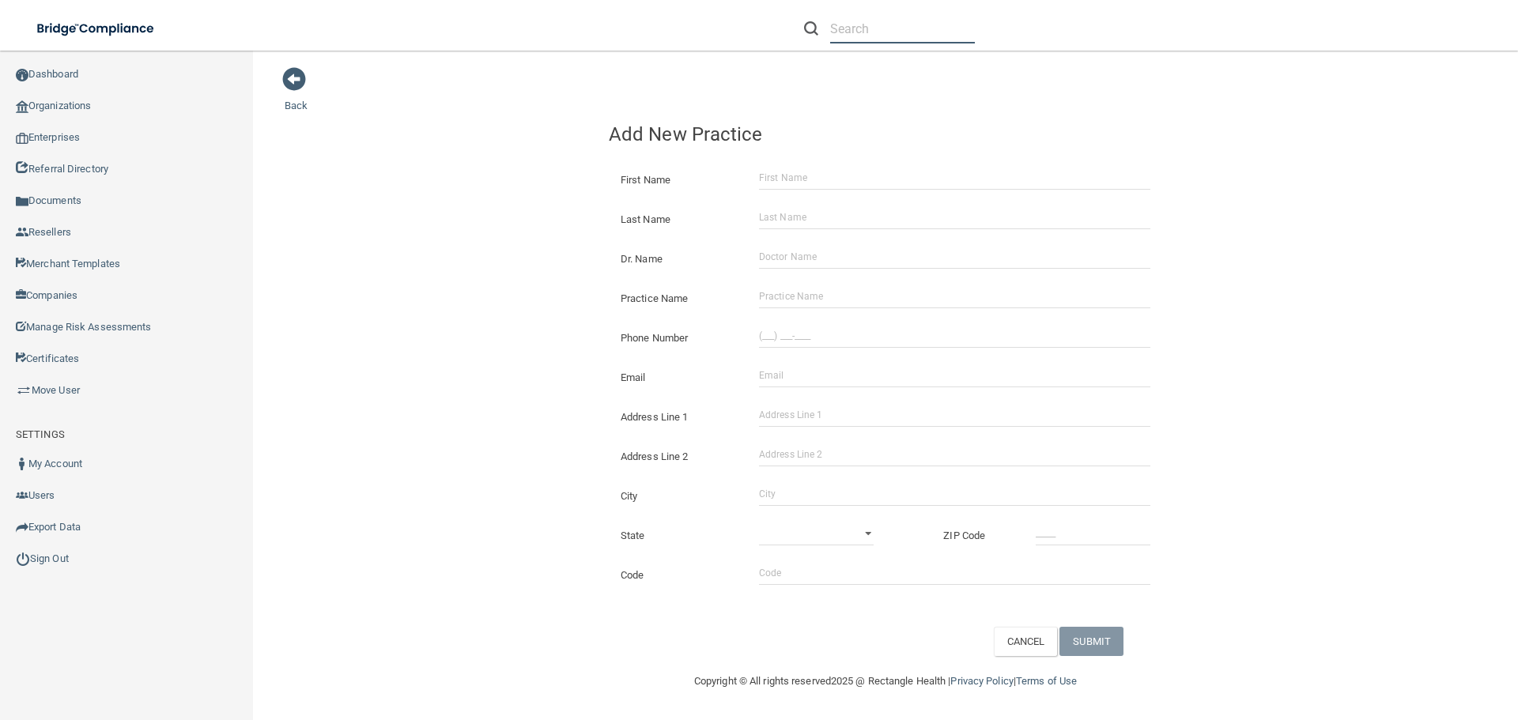
click at [840, 34] on input "text" at bounding box center [902, 28] width 145 height 29
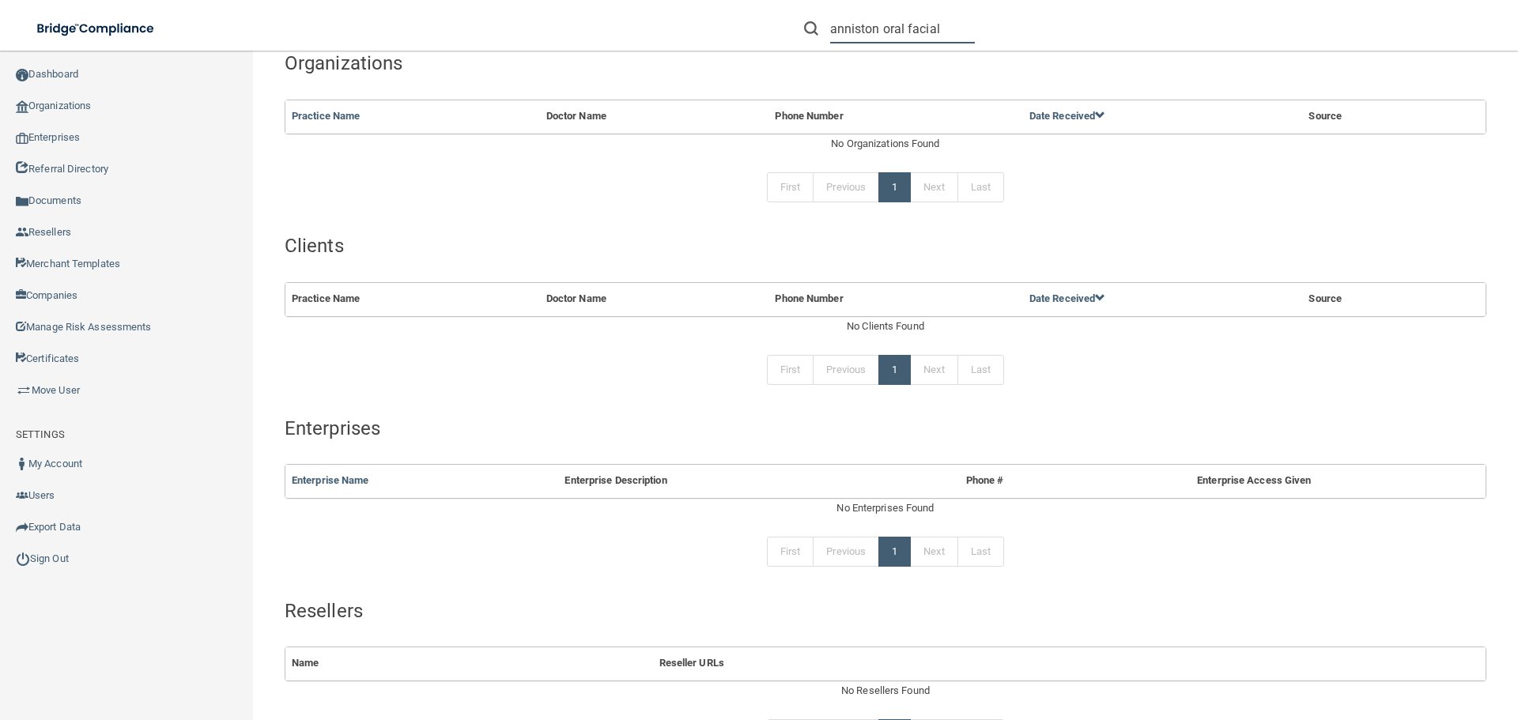
scroll to position [198, 0]
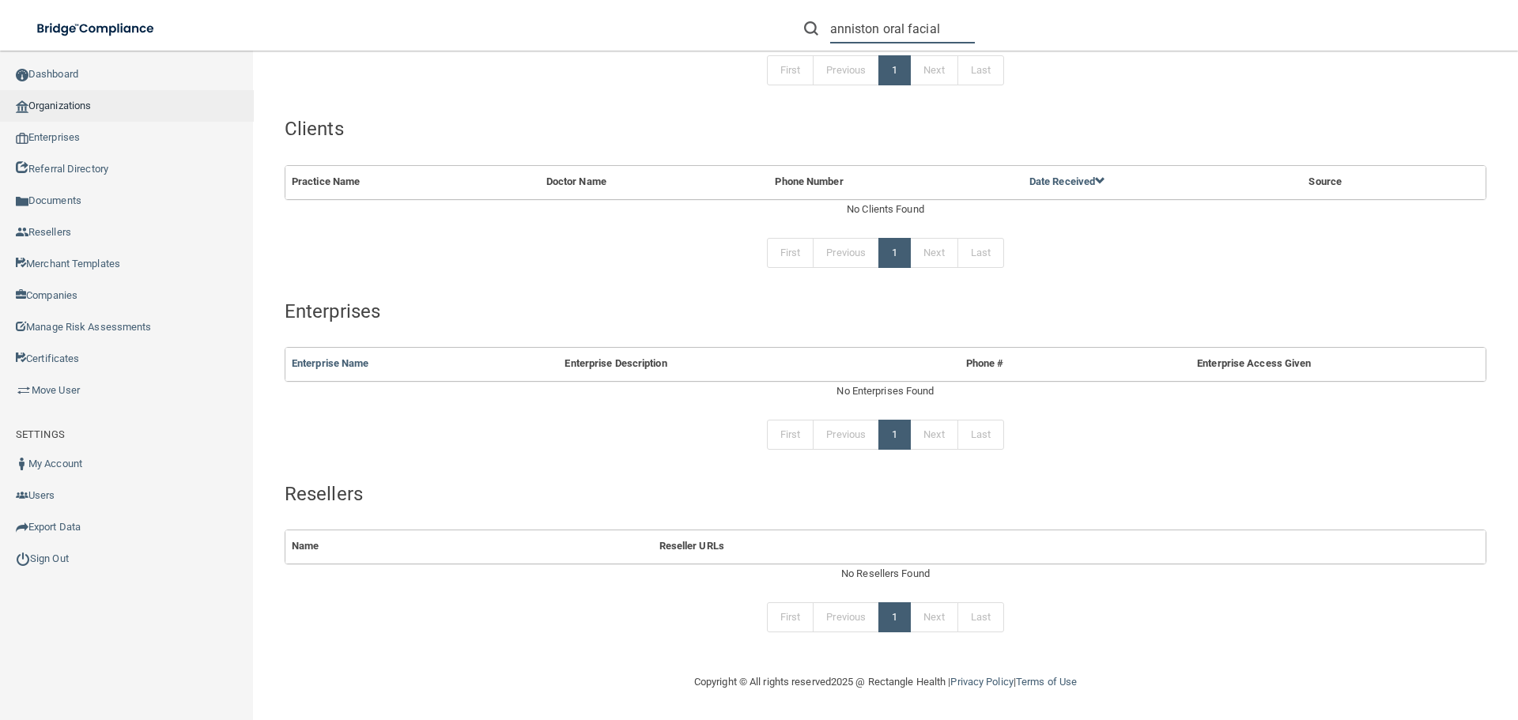
type input "anniston oral facial"
drag, startPoint x: 95, startPoint y: 100, endPoint x: 139, endPoint y: 136, distance: 57.3
click at [95, 100] on link "Organizations" at bounding box center [127, 106] width 254 height 32
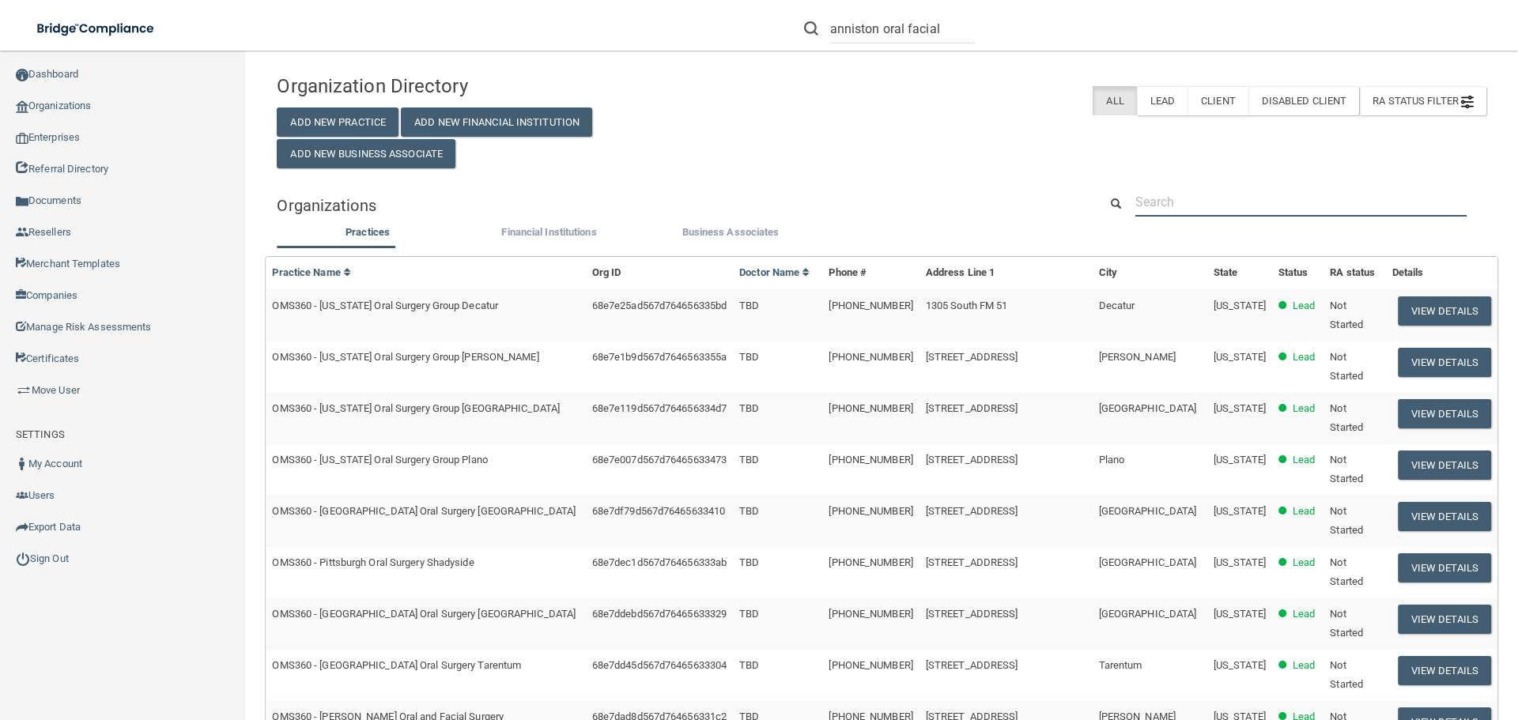
drag, startPoint x: 1172, startPoint y: 206, endPoint x: 1170, endPoint y: 214, distance: 8.3
click at [1172, 206] on input "text" at bounding box center [1301, 201] width 331 height 29
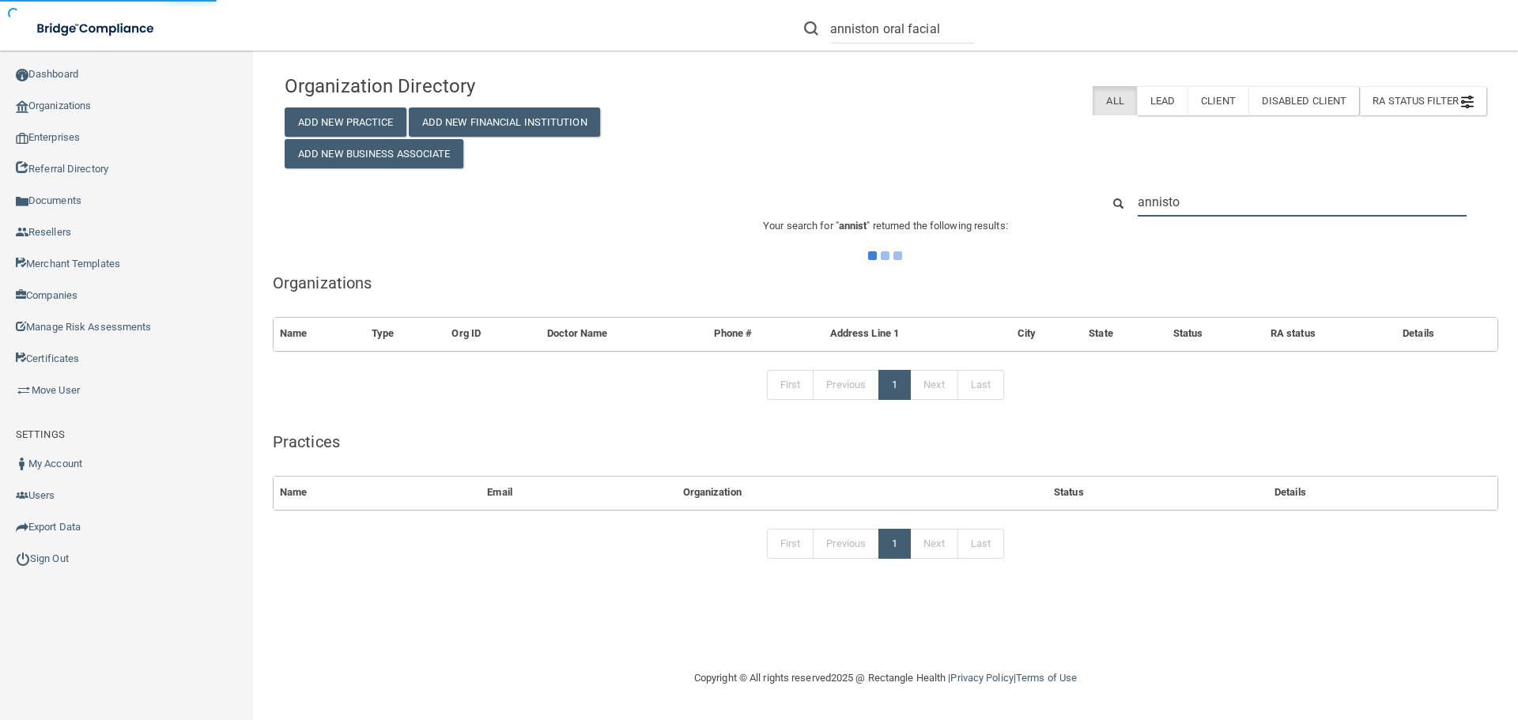
type input "anniston"
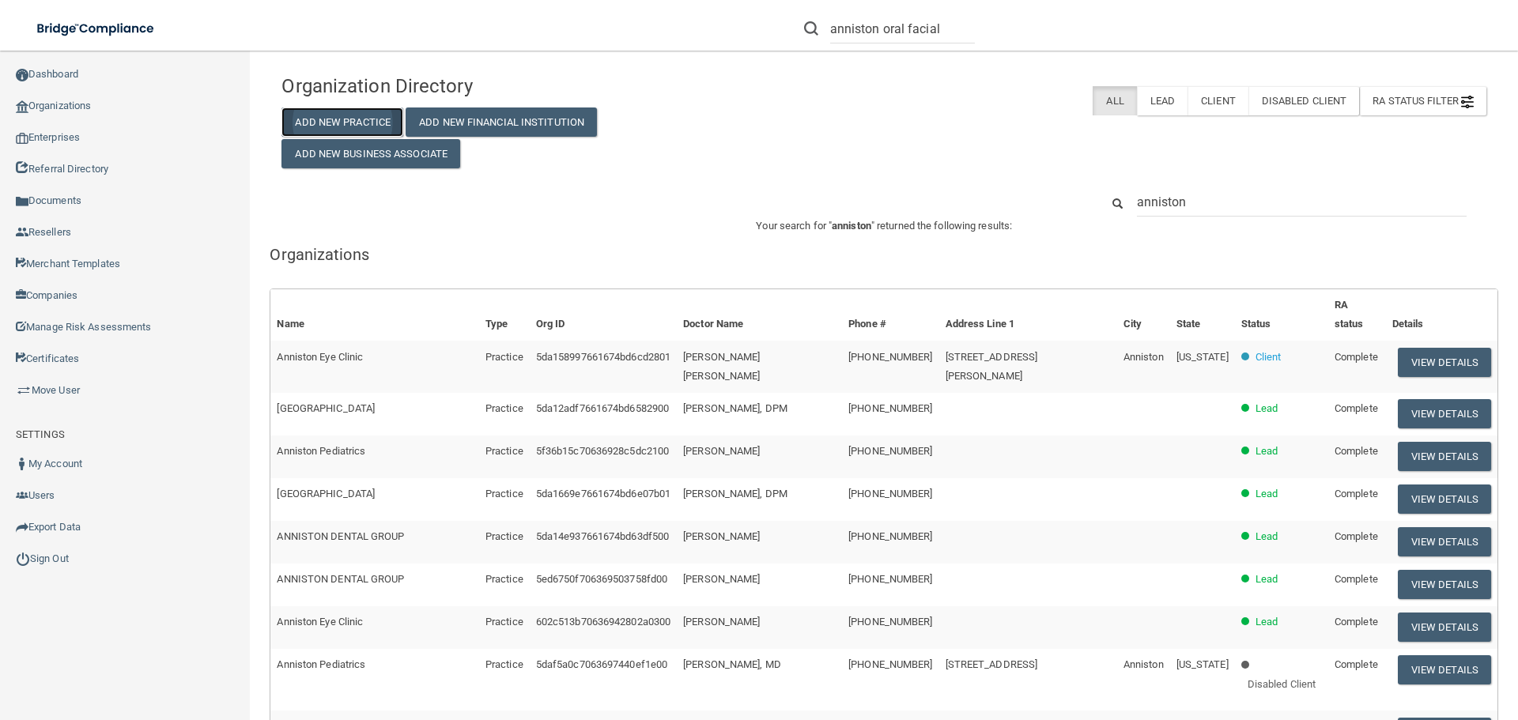
click at [367, 119] on button "Add New Practice" at bounding box center [343, 122] width 122 height 29
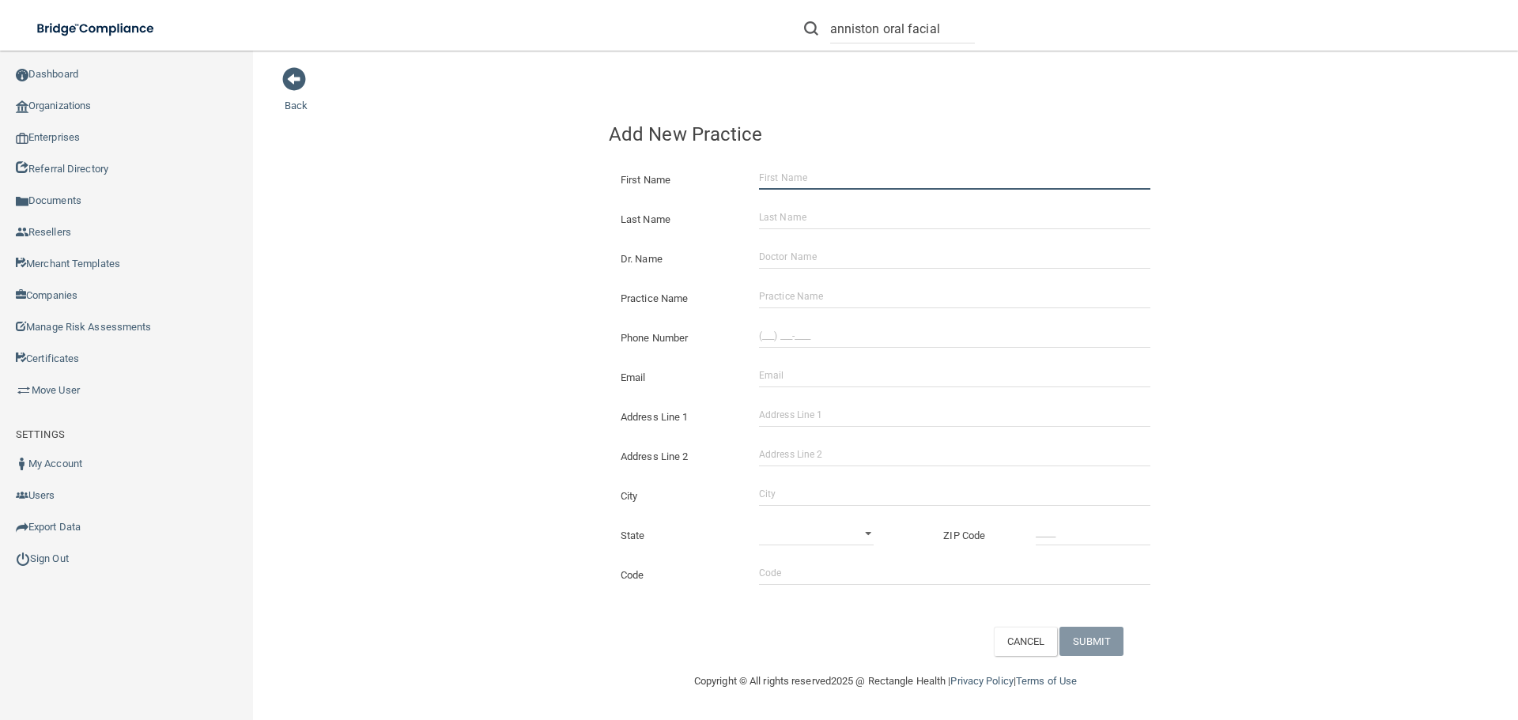
click at [779, 171] on input "First Name" at bounding box center [954, 178] width 391 height 24
type input "[PERSON_NAME]"
type input "TBD"
drag, startPoint x: 802, startPoint y: 293, endPoint x: 784, endPoint y: 295, distance: 17.6
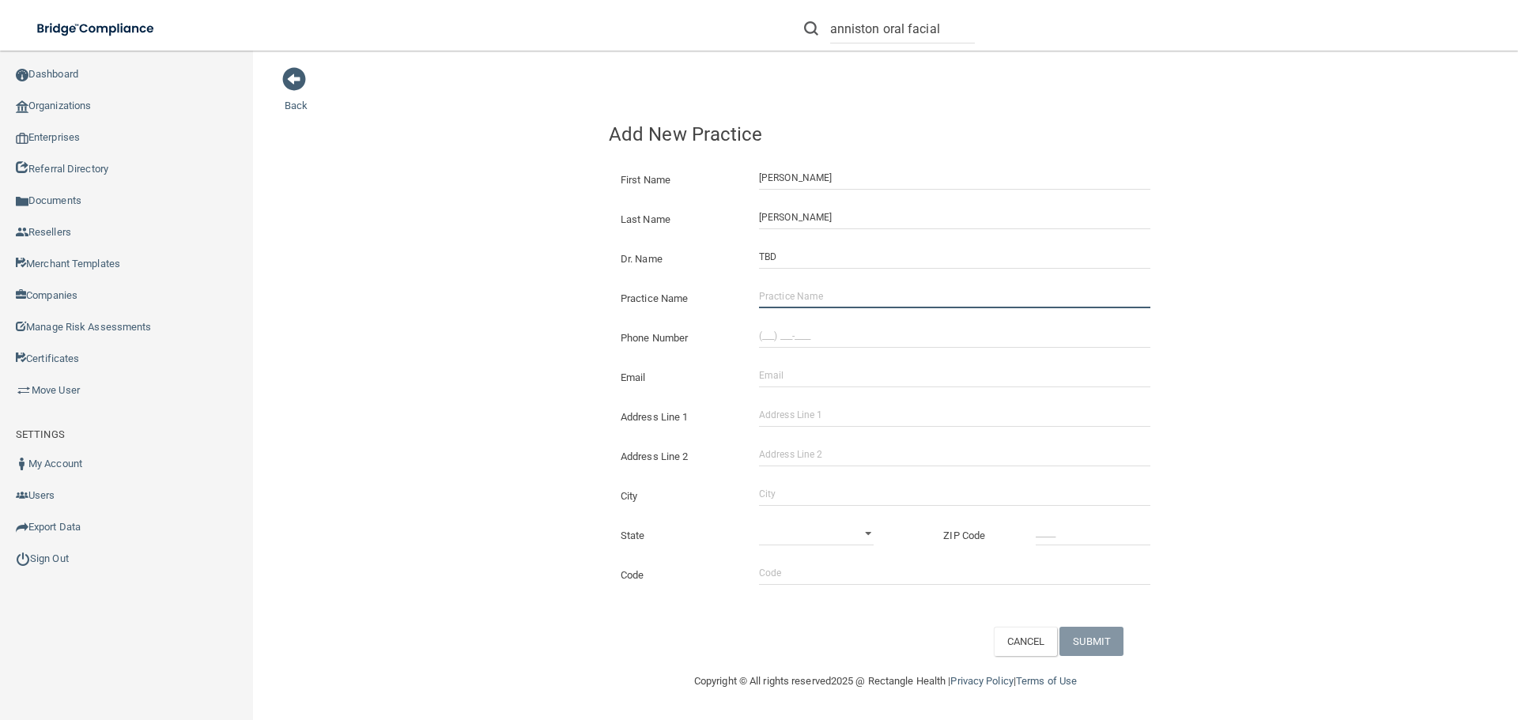
click at [802, 293] on input "Practice Name" at bounding box center [954, 297] width 391 height 24
click at [788, 296] on input "Practice Name" at bounding box center [954, 297] width 391 height 24
type input "OMS360 - Shelby Oral Facial Surgery"
type input "[PHONE_NUMBER]"
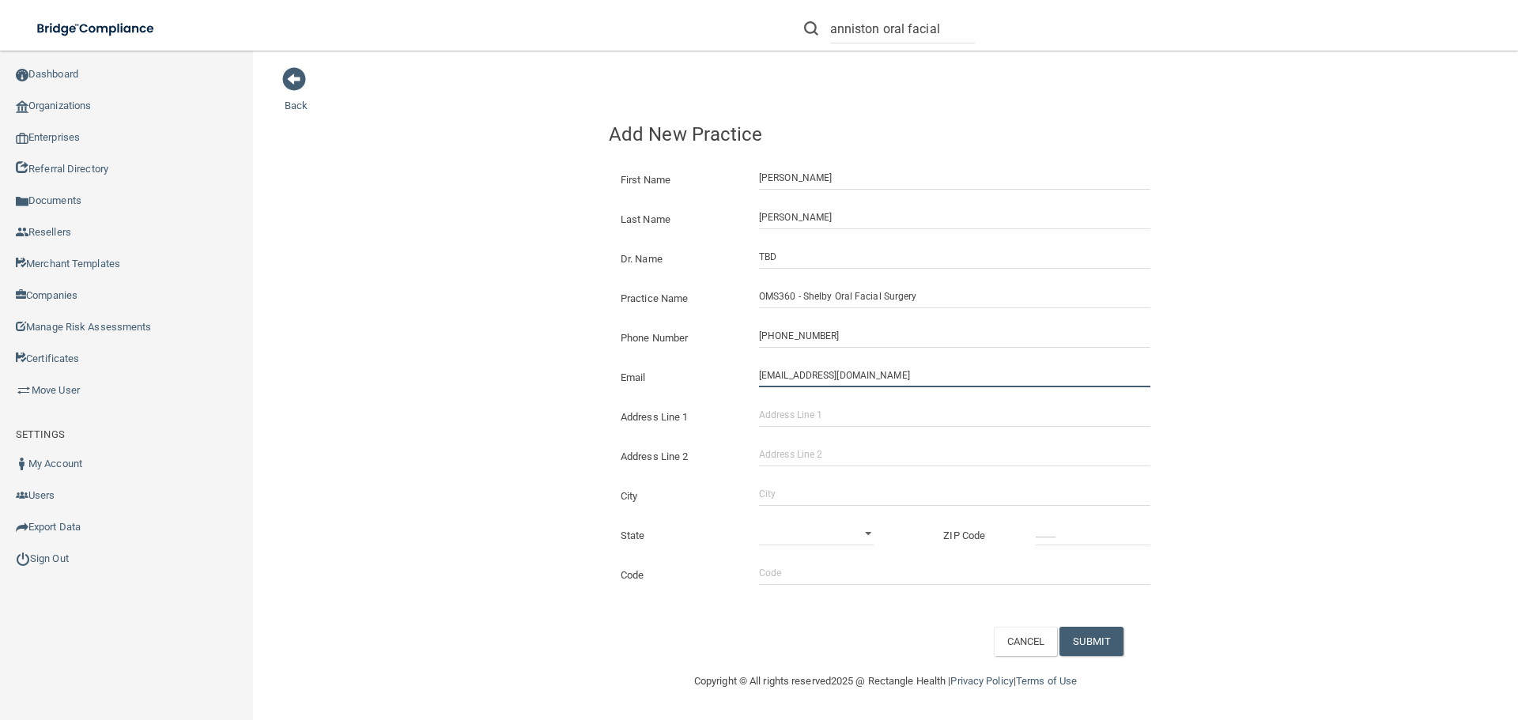
type input "[EMAIL_ADDRESS][DOMAIN_NAME]"
type input "[STREET_ADDRESS]"
type input "Alabaster"
select select "0"
type input "35007"
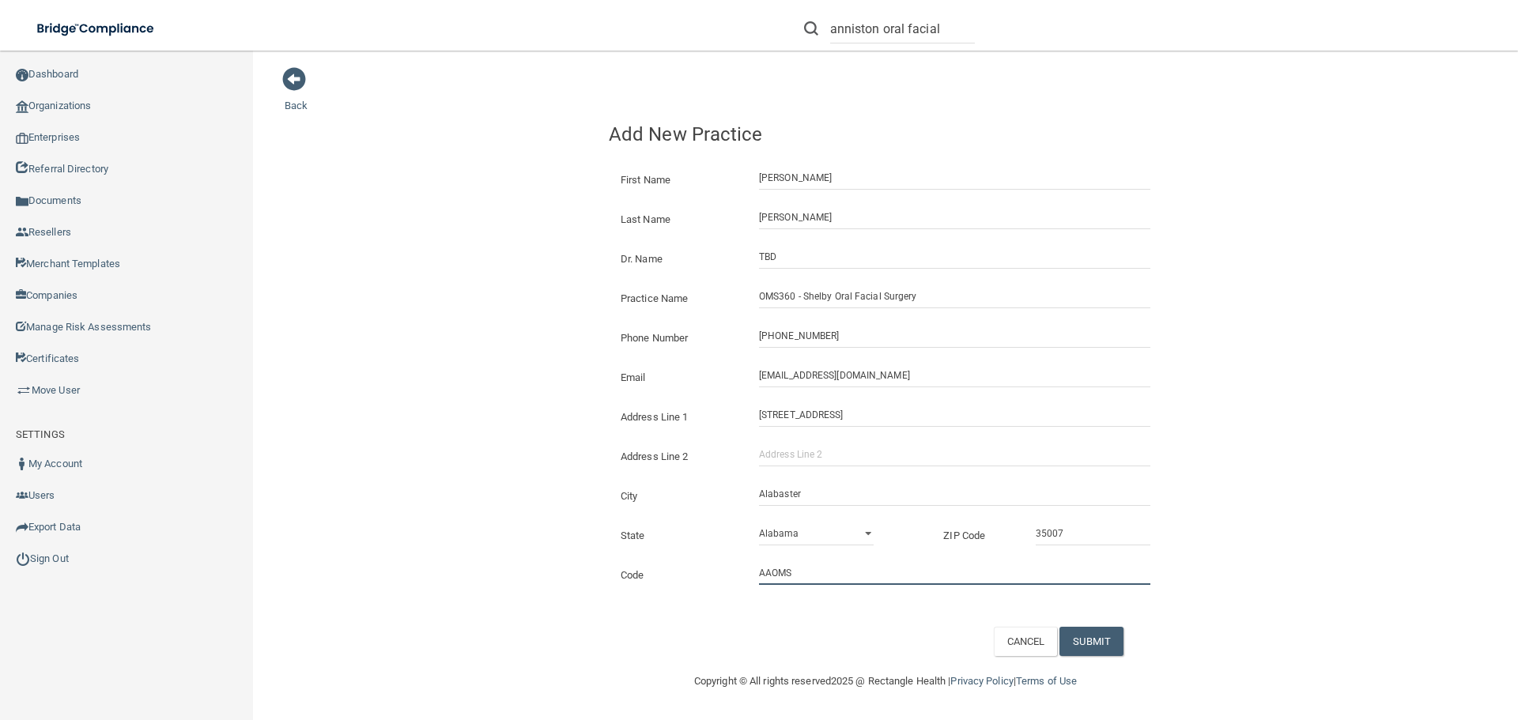
type input "aaoms"
click at [1101, 637] on button "SUBMIT" at bounding box center [1092, 641] width 64 height 29
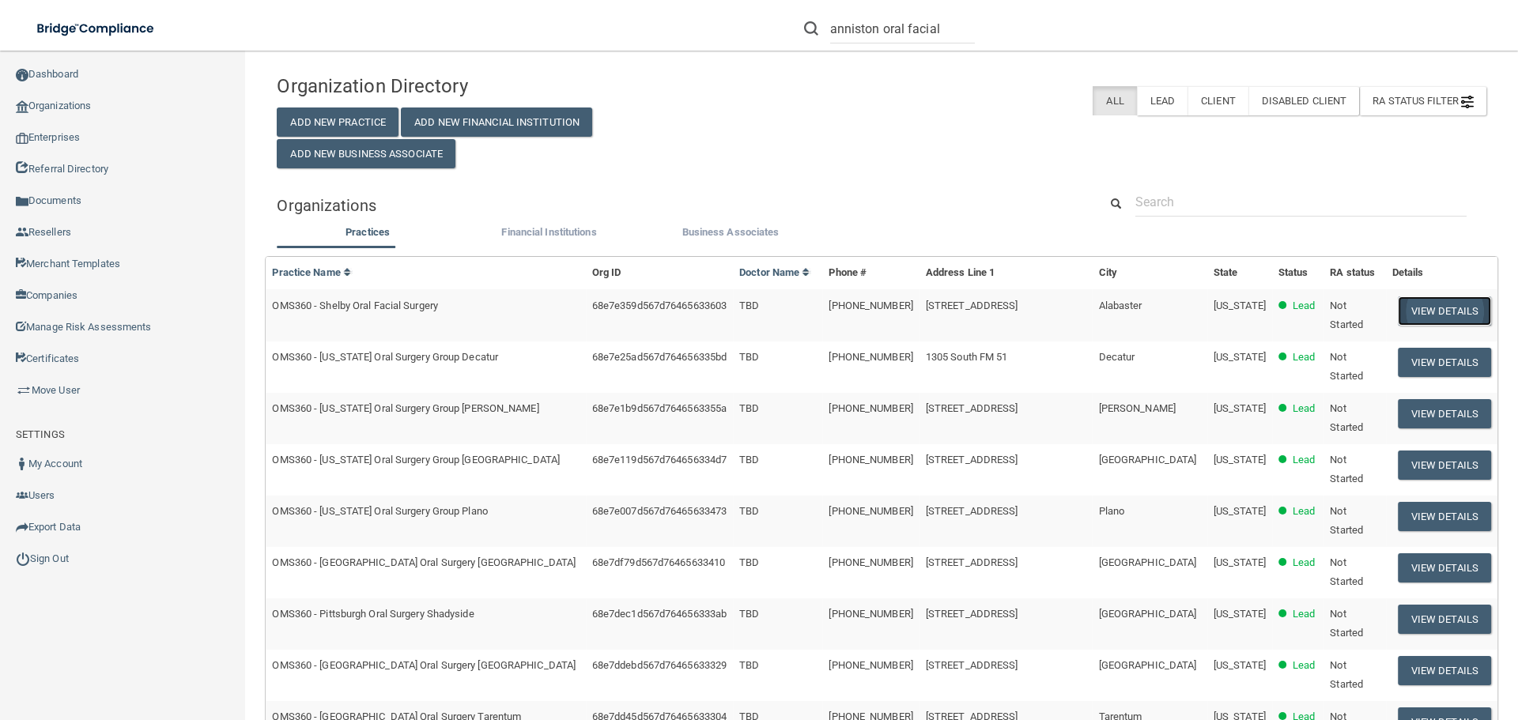
click at [1418, 308] on button "View Details" at bounding box center [1444, 311] width 93 height 29
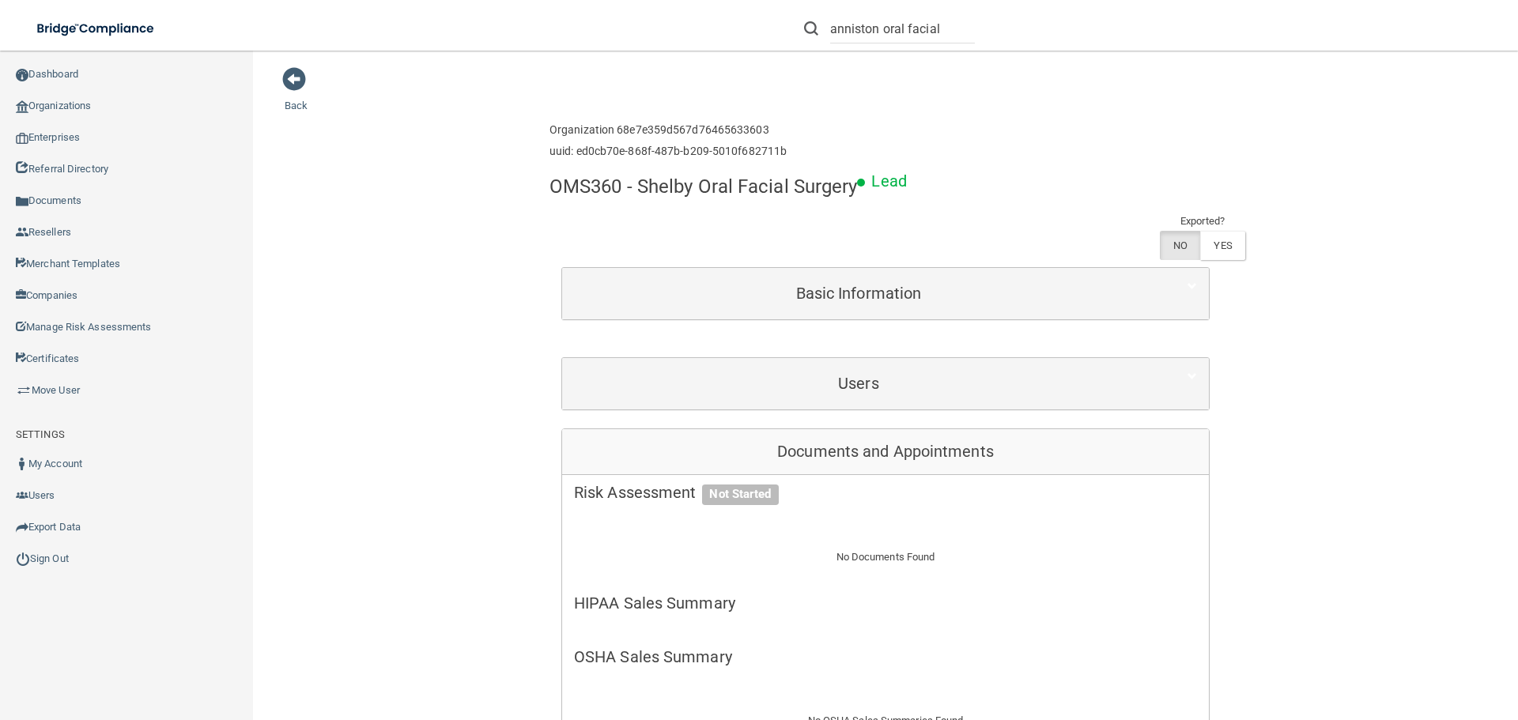
click at [675, 225] on div "OMS360 - Shelby Oral Facial Surgery Lead Exported? NO YES" at bounding box center [886, 217] width 672 height 100
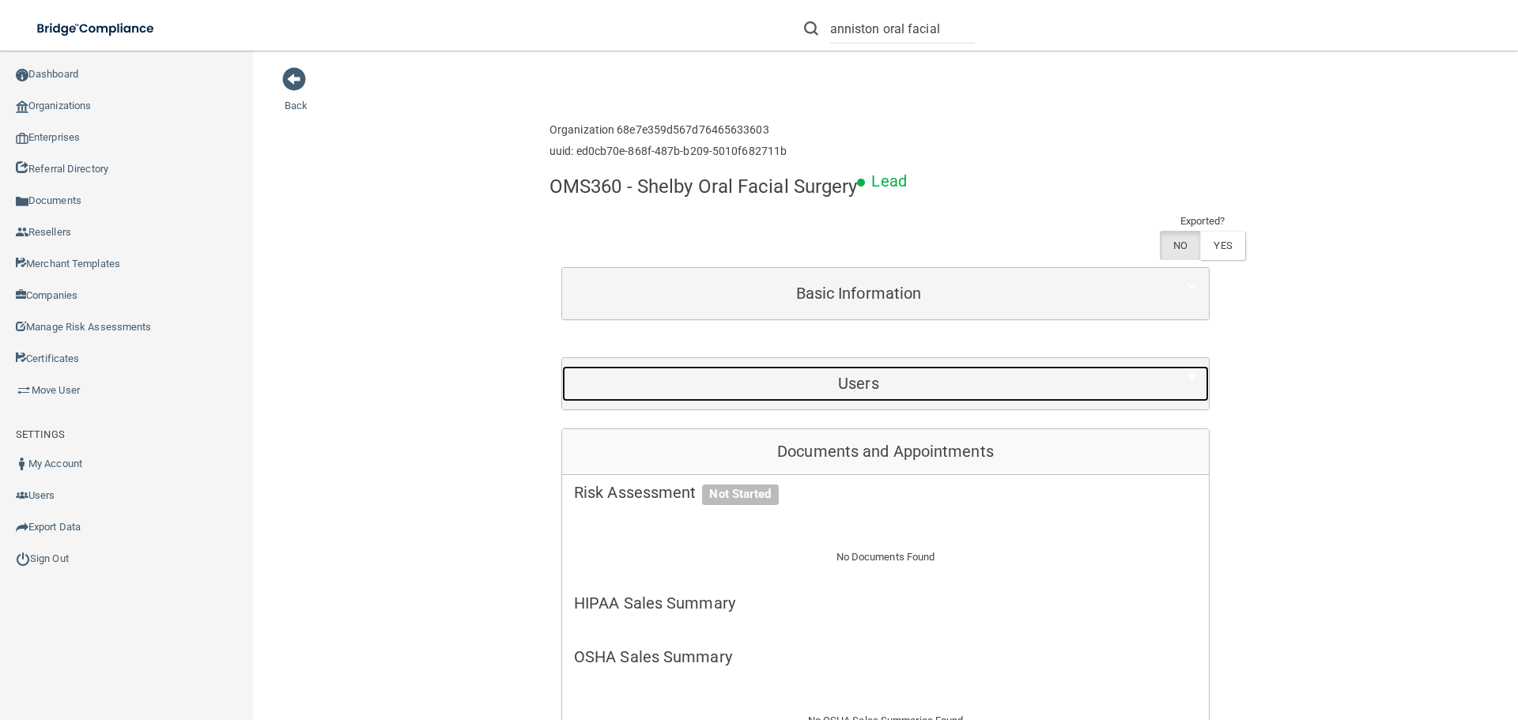
drag, startPoint x: 864, startPoint y: 375, endPoint x: 925, endPoint y: 382, distance: 62.1
click at [864, 375] on h5 "Users" at bounding box center [858, 383] width 569 height 17
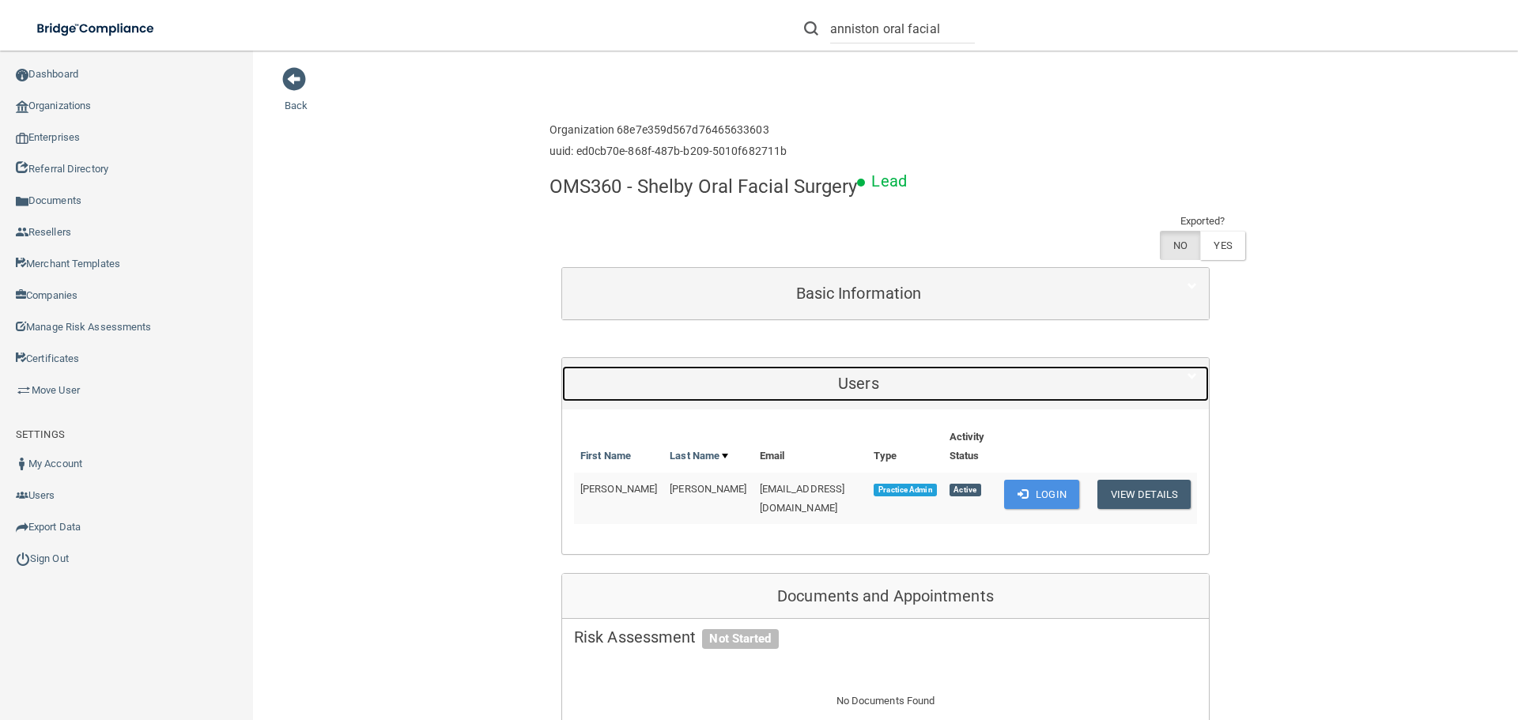
scroll to position [79, 0]
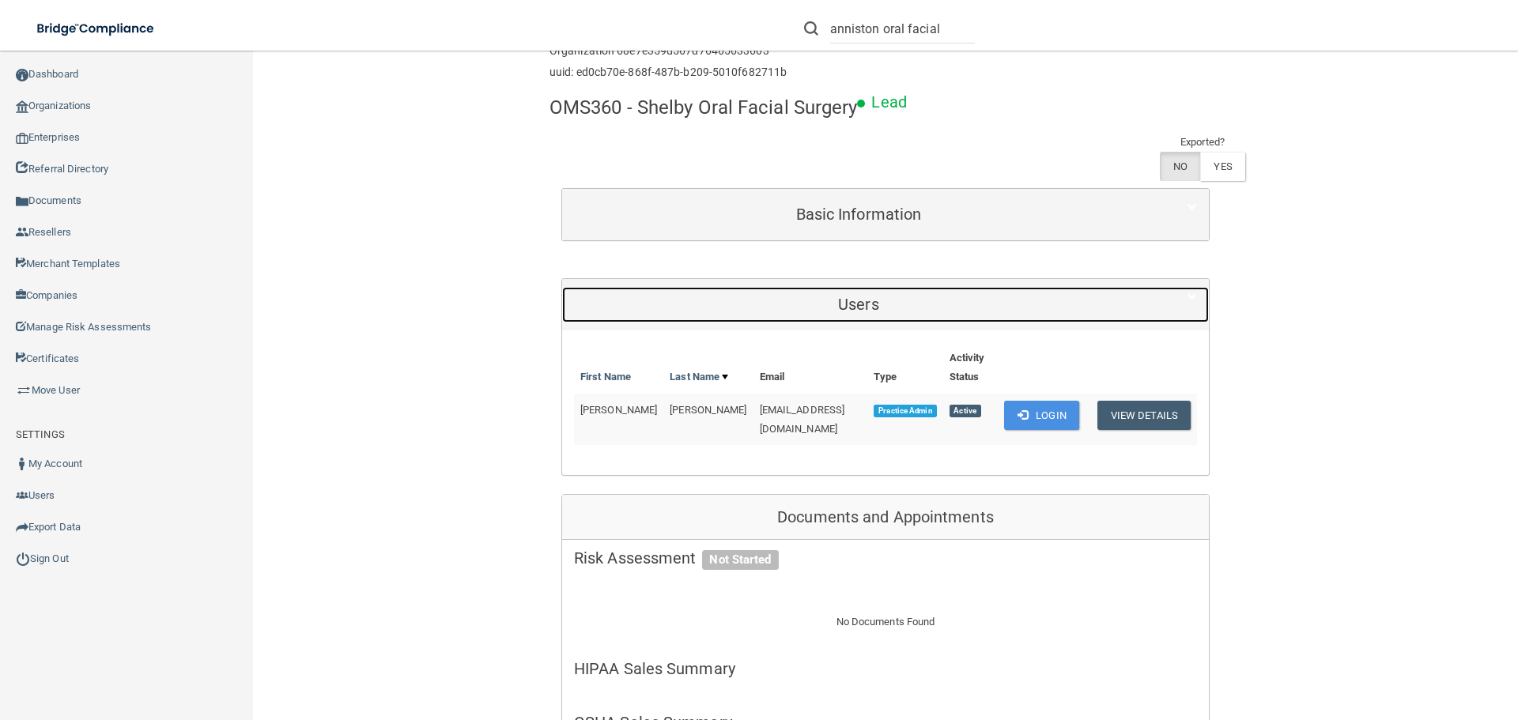
click at [855, 301] on h5 "Users" at bounding box center [858, 304] width 569 height 17
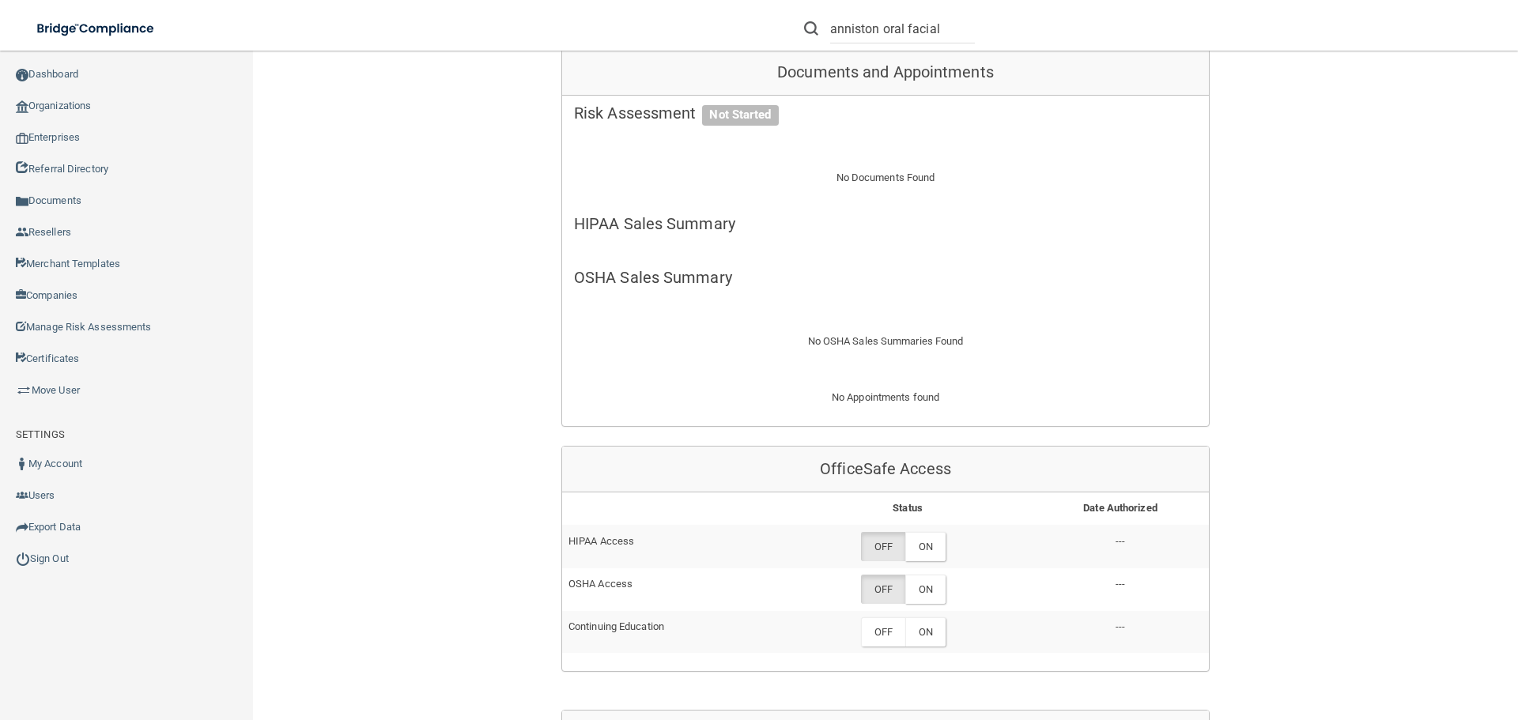
scroll to position [474, 0]
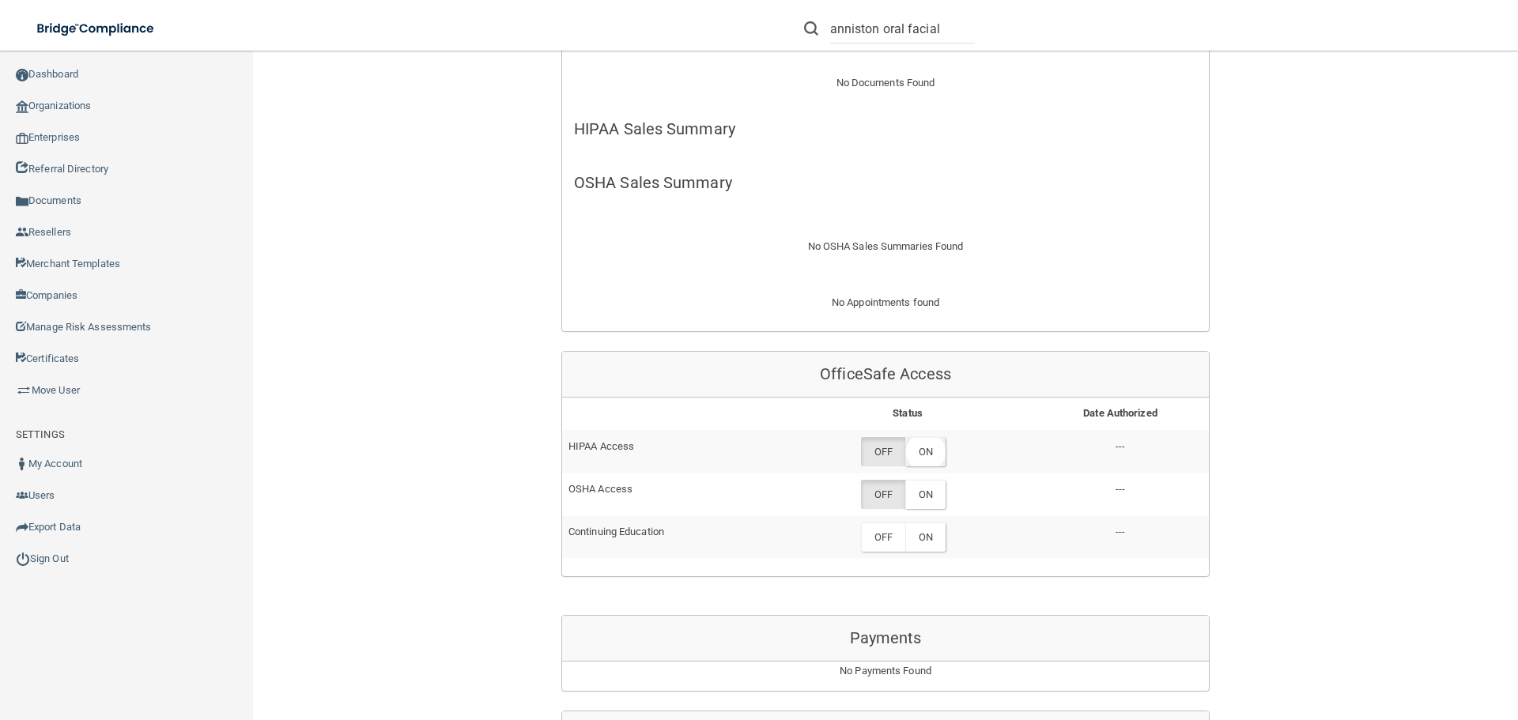
click at [931, 455] on label "ON" at bounding box center [925, 451] width 40 height 29
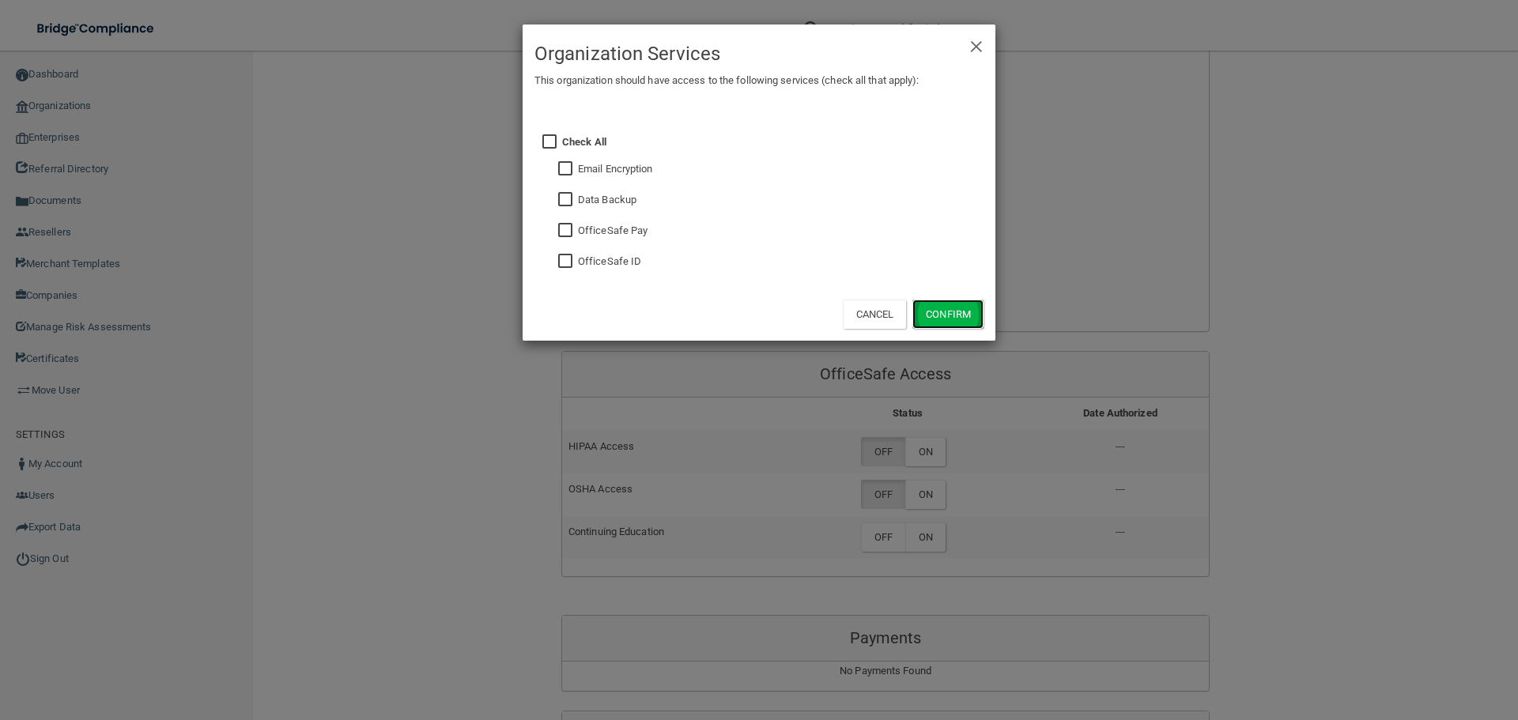
click at [929, 307] on button "Confirm" at bounding box center [948, 314] width 71 height 29
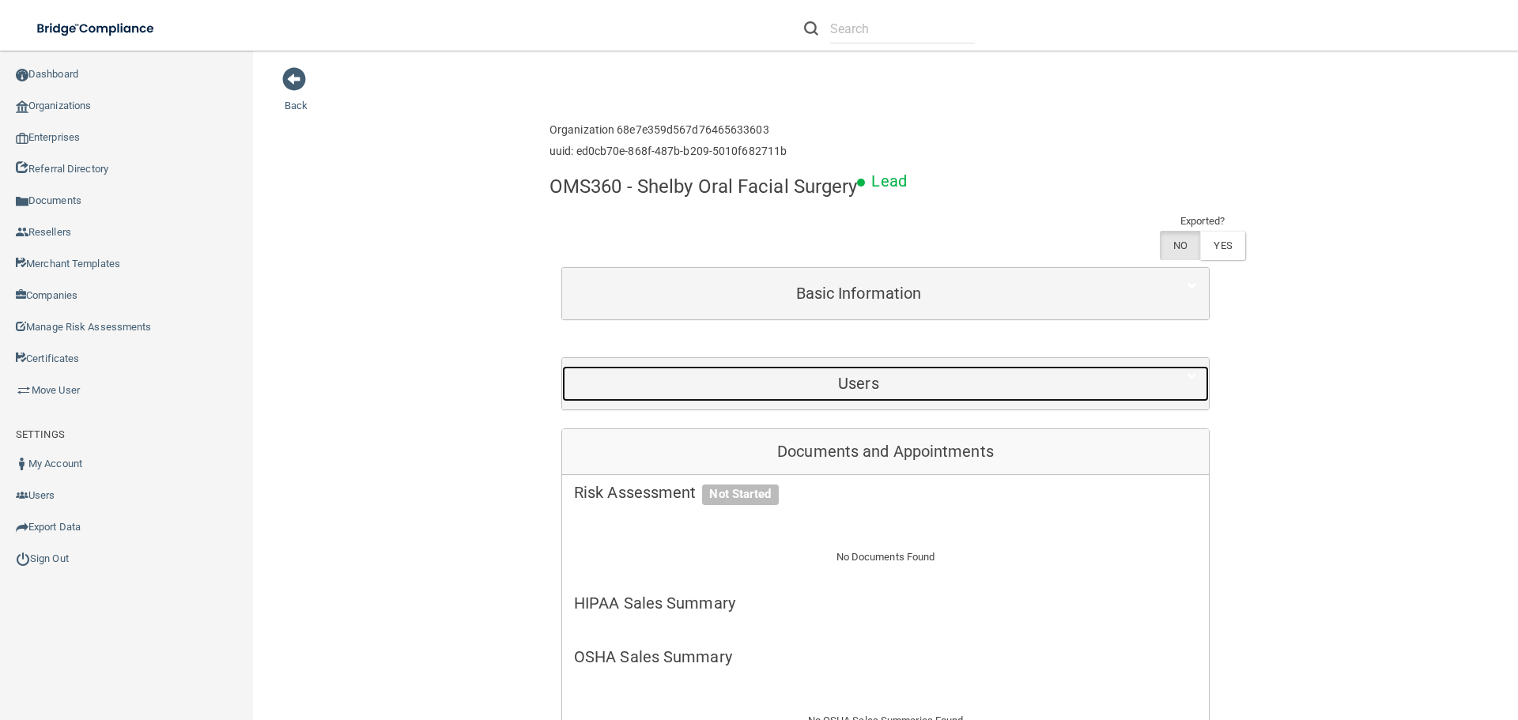
click at [870, 375] on h5 "Users" at bounding box center [858, 383] width 569 height 17
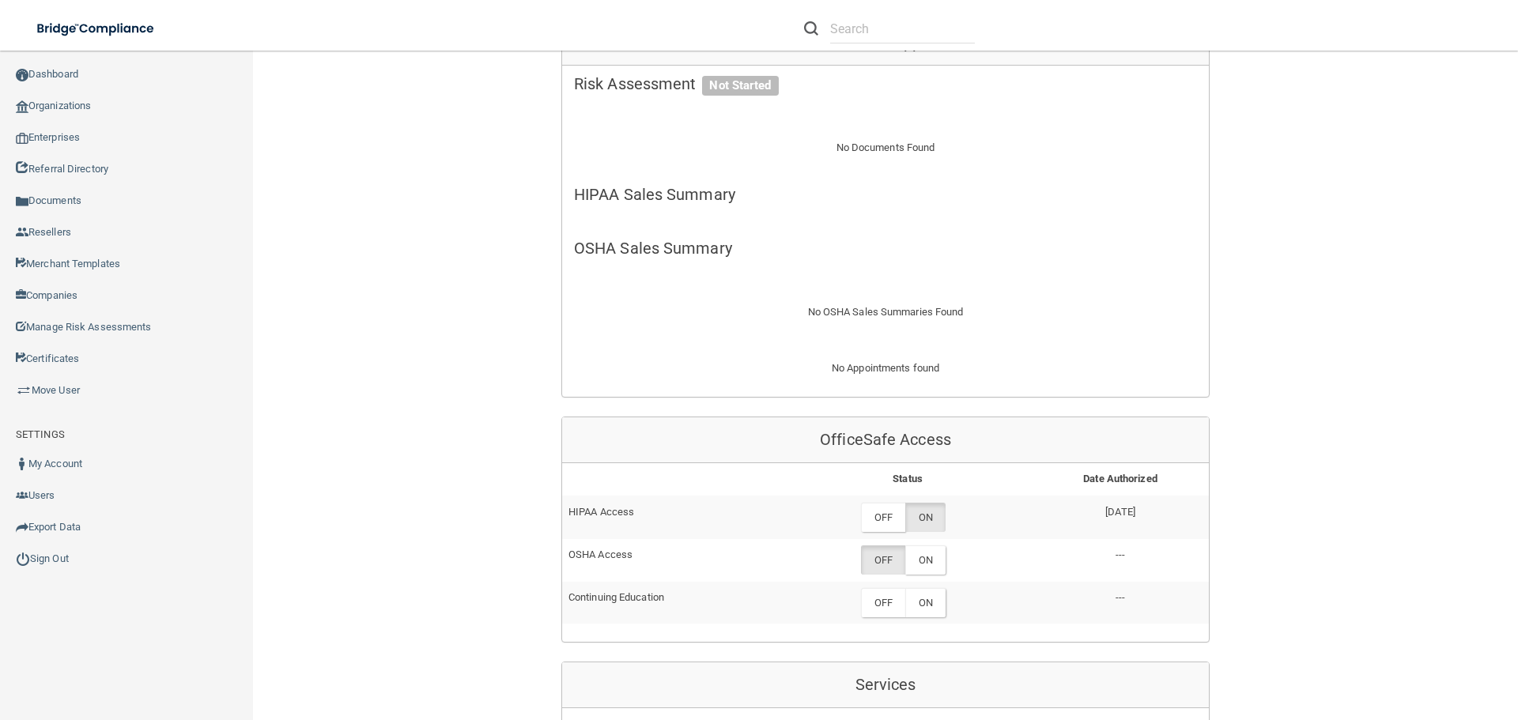
scroll to position [791, 0]
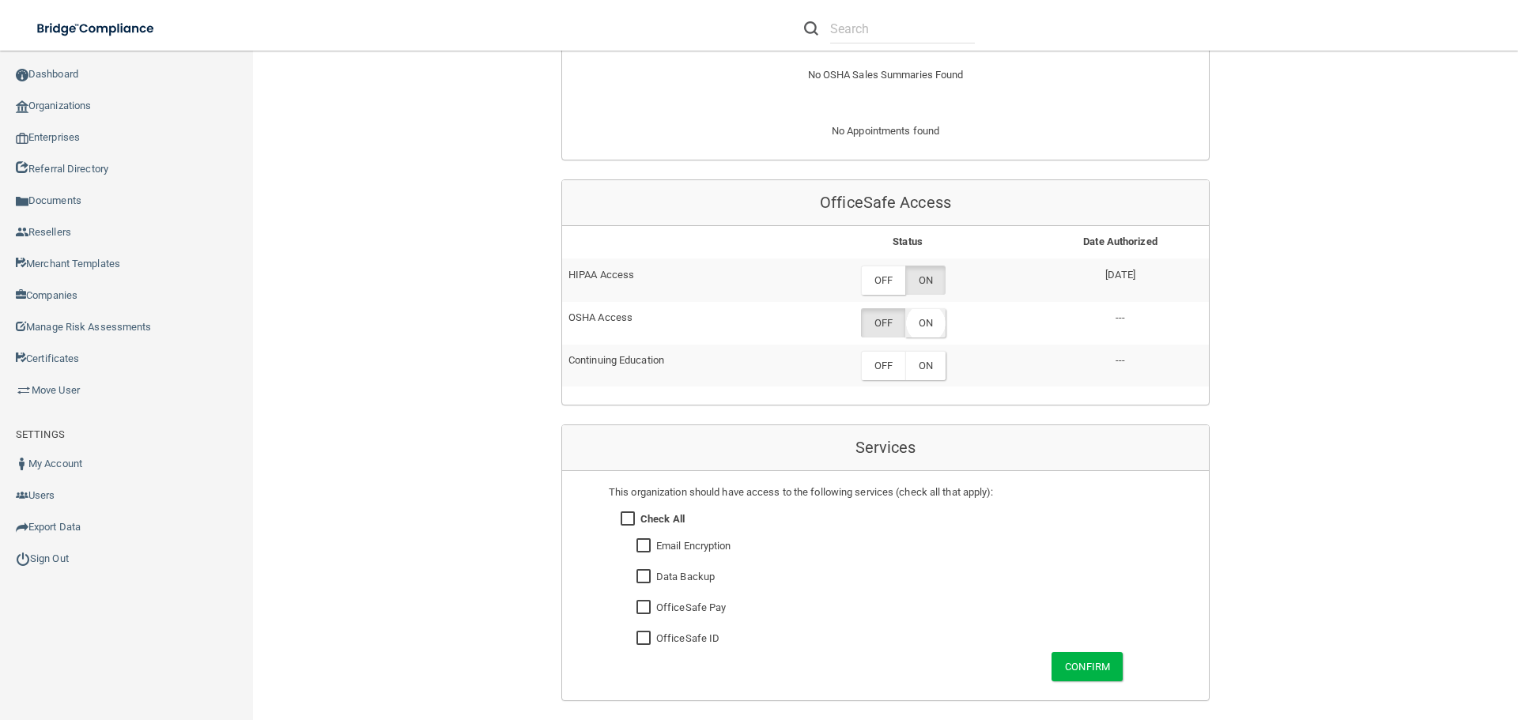
click at [923, 317] on label "ON" at bounding box center [925, 322] width 40 height 29
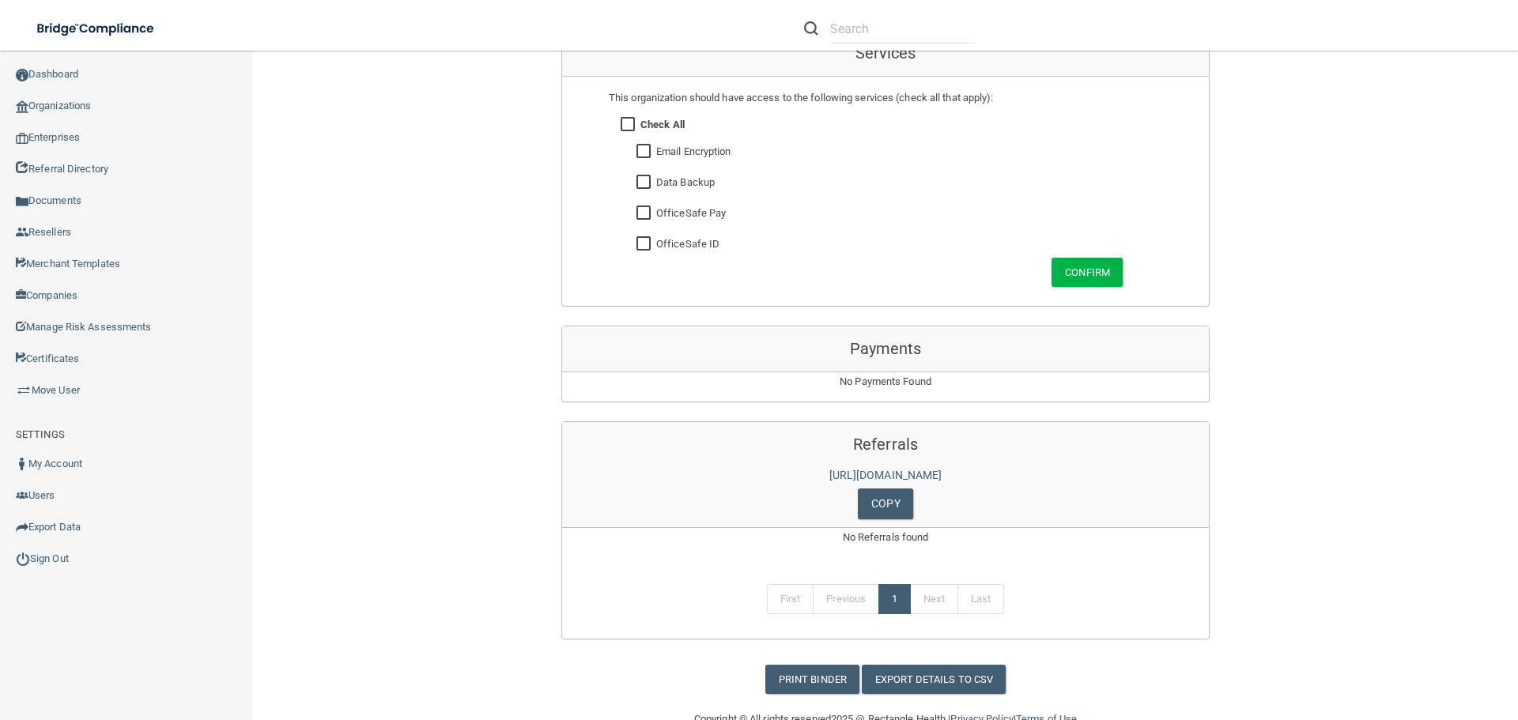
scroll to position [1186, 0]
click at [1113, 263] on button "Confirm" at bounding box center [1087, 271] width 71 height 29
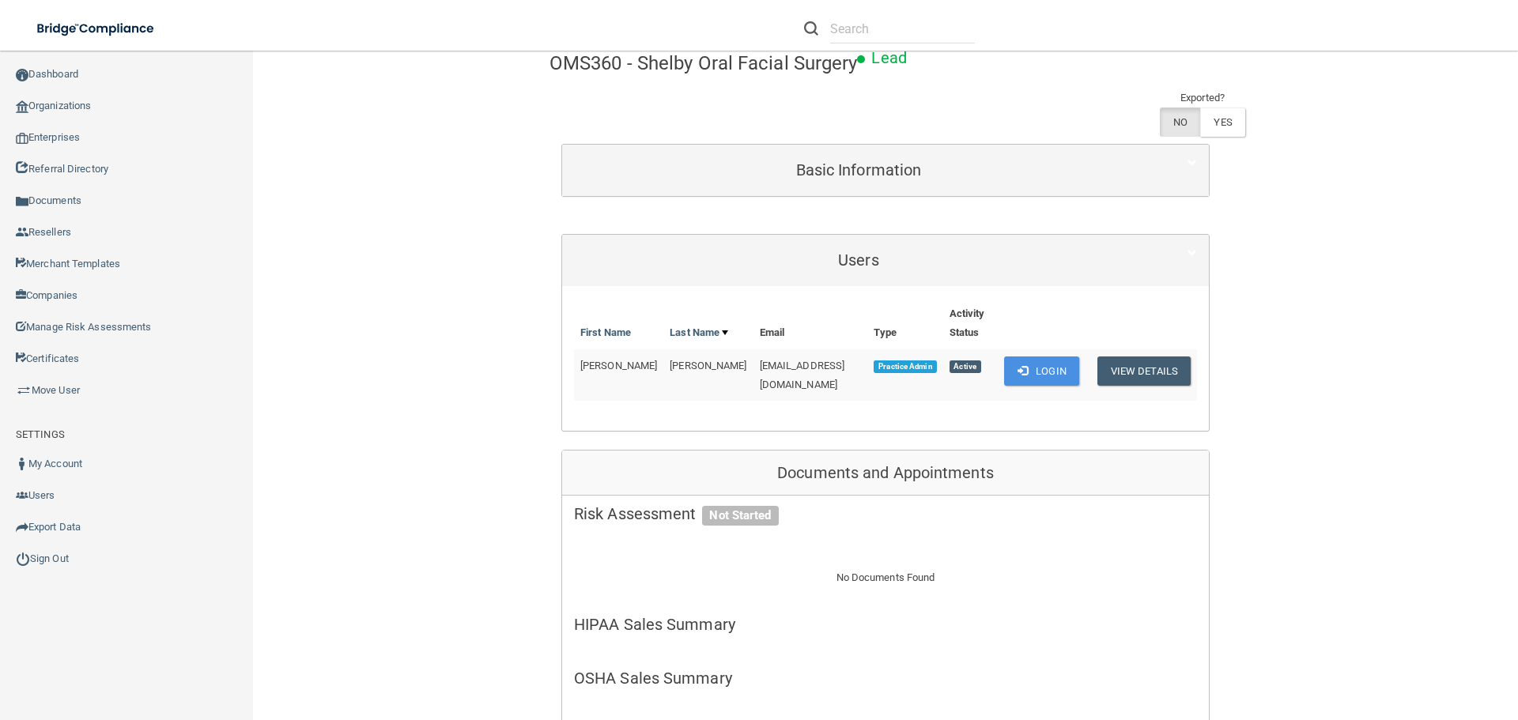
scroll to position [0, 0]
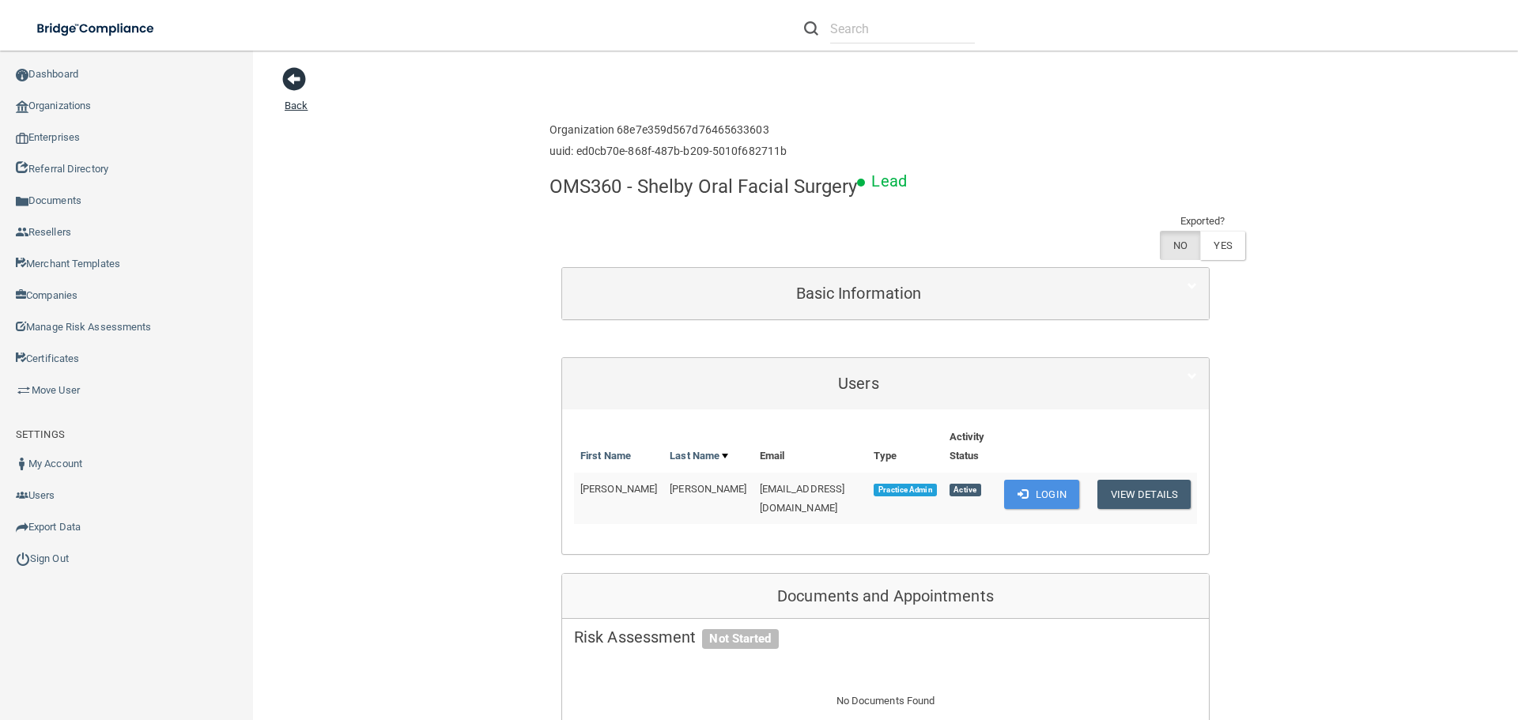
click at [295, 78] on span at bounding box center [294, 79] width 24 height 24
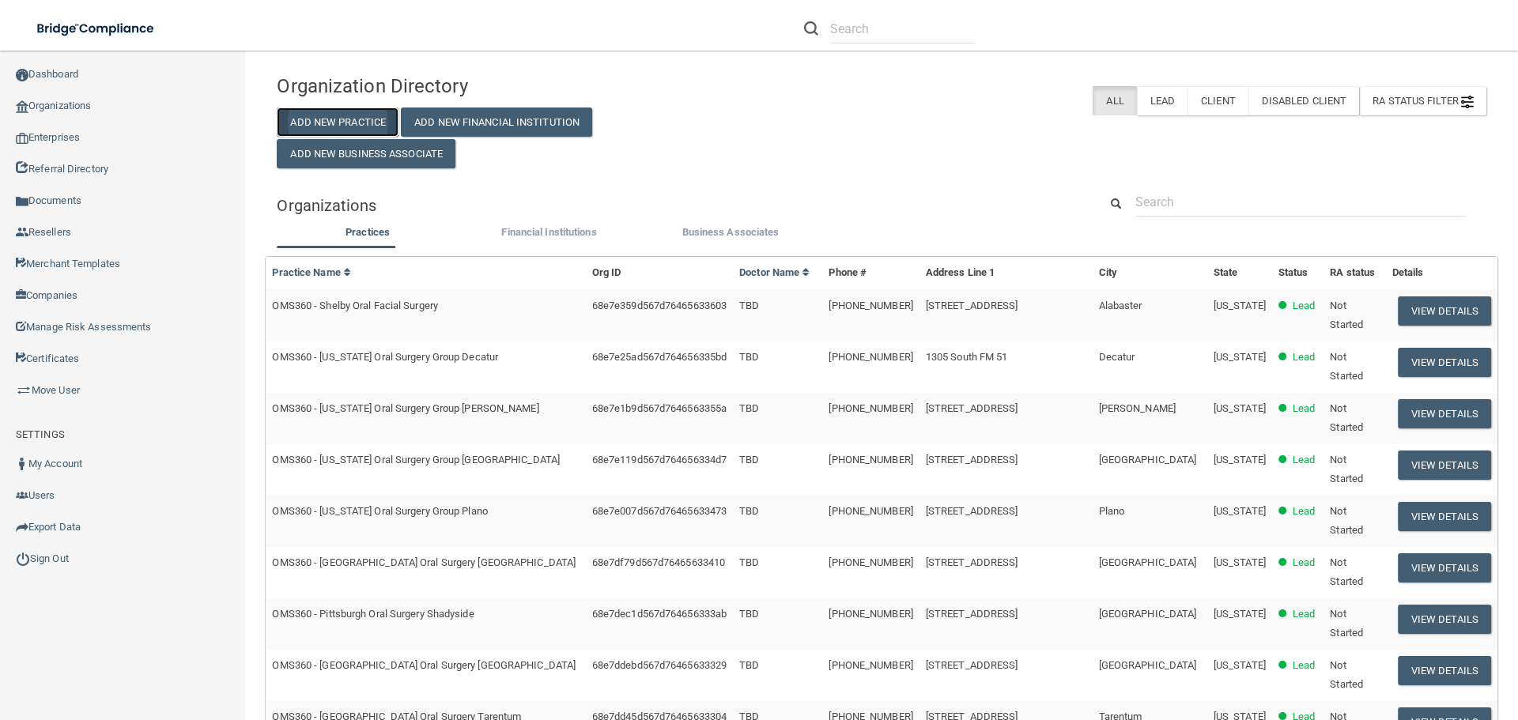
click at [334, 120] on button "Add New Practice" at bounding box center [338, 122] width 122 height 29
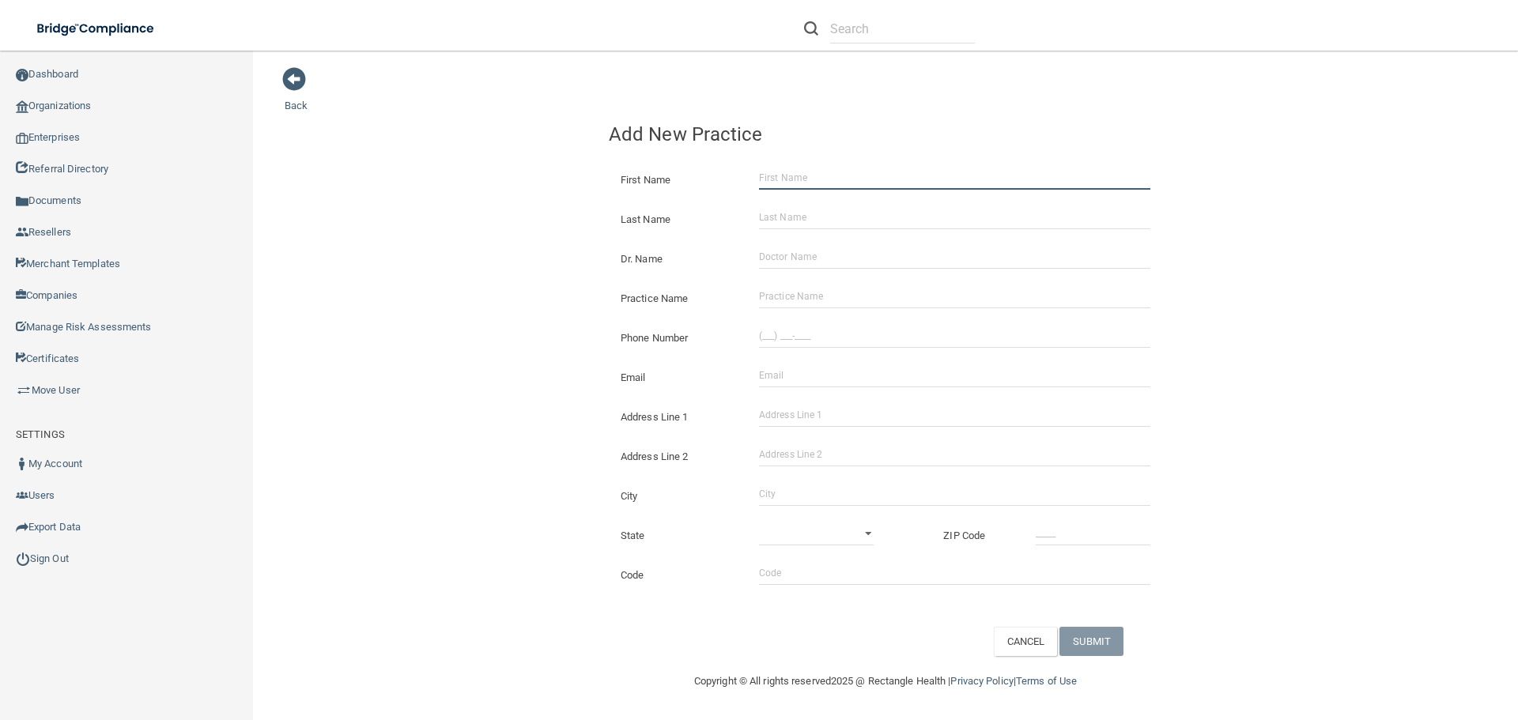
click at [793, 169] on input "First Name" at bounding box center [954, 178] width 391 height 24
type input "[PERSON_NAME]"
click at [795, 221] on input "Last Name" at bounding box center [954, 218] width 391 height 24
type input "[PERSON_NAME]"
click at [796, 253] on input "Dr. Name" at bounding box center [954, 257] width 391 height 24
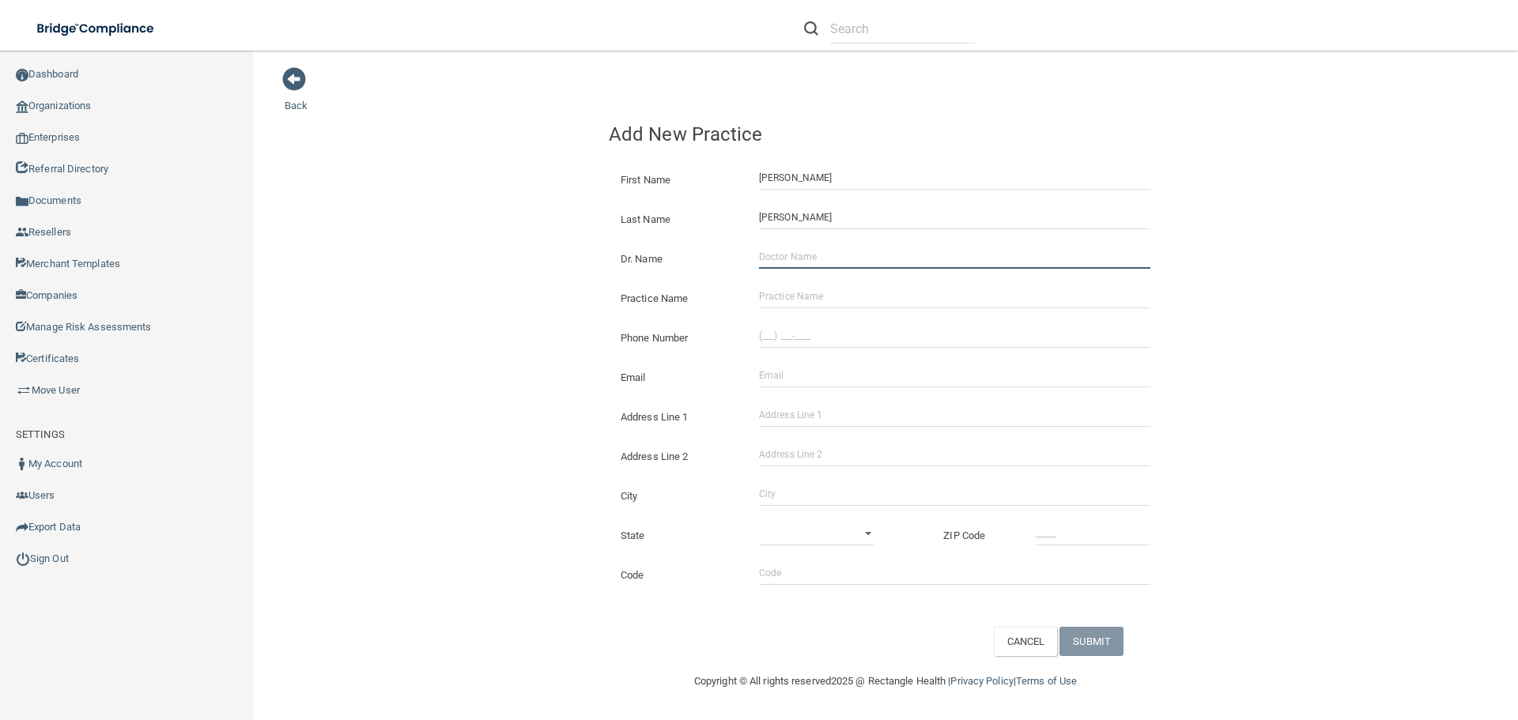
type input "TBD"
click at [801, 293] on input "Practice Name" at bounding box center [954, 297] width 391 height 24
type input "OMS360 - Gadsden Oral Facial Surgery"
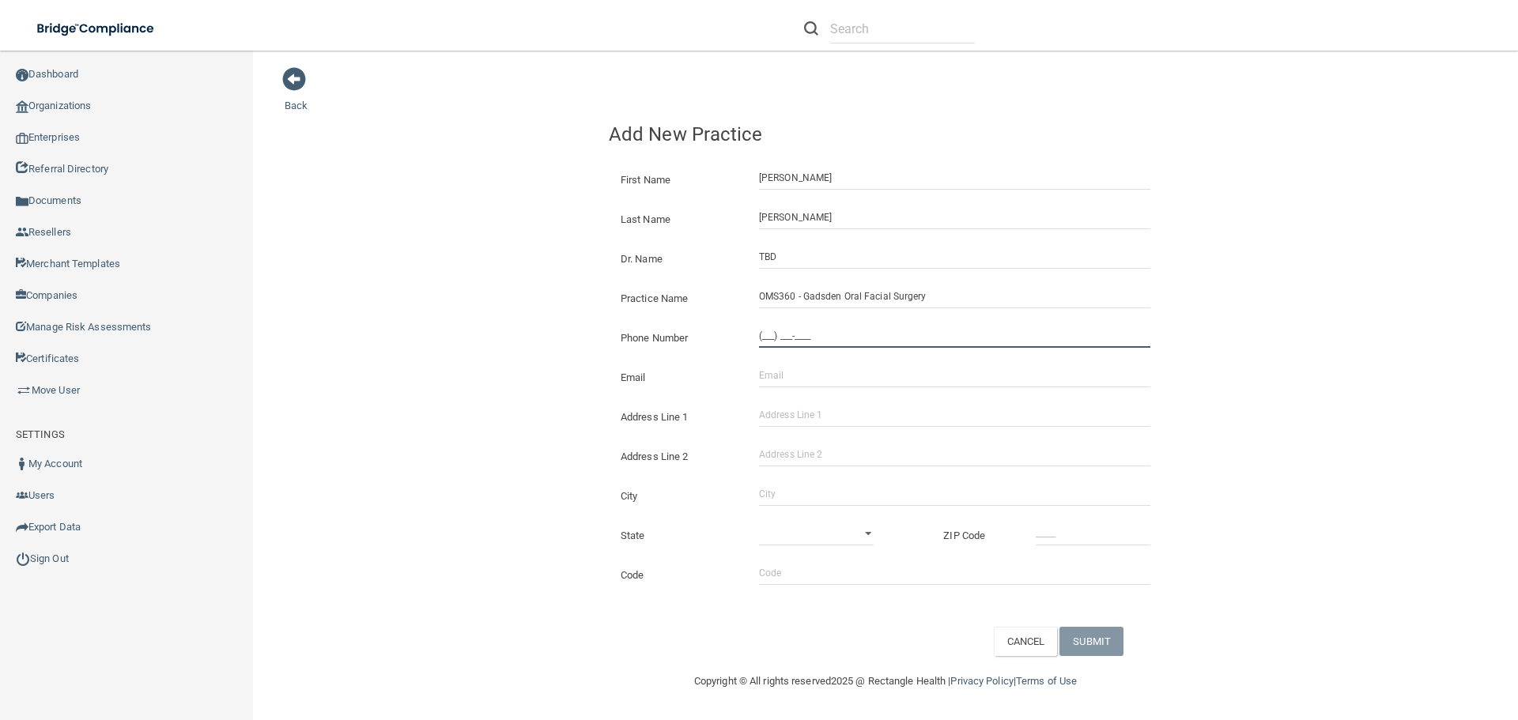
click at [765, 325] on input "(___) ___-____" at bounding box center [954, 336] width 391 height 24
type input "[PHONE_NUMBER]"
click at [792, 381] on input "Email" at bounding box center [954, 376] width 391 height 24
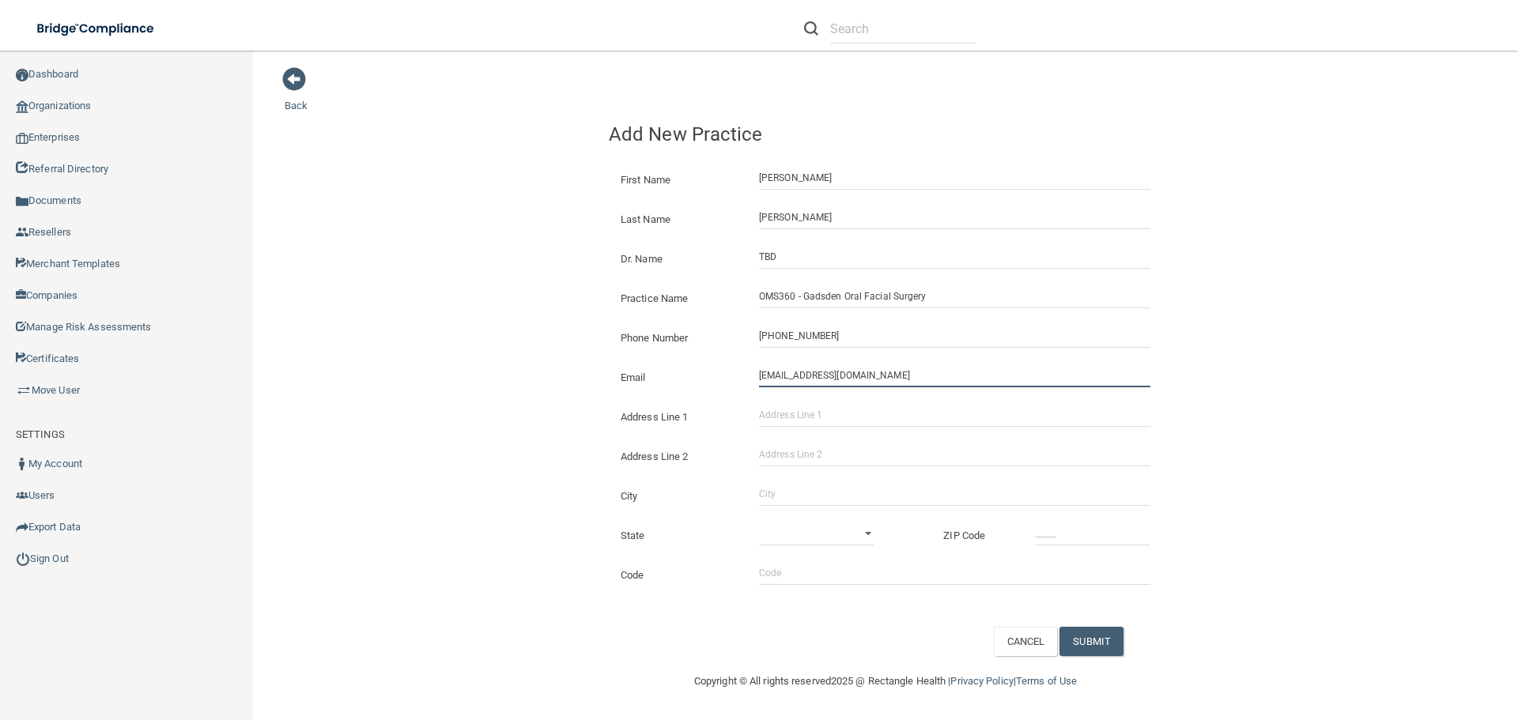
type input "[EMAIL_ADDRESS][DOMAIN_NAME]"
click at [802, 419] on input "Address Line 1" at bounding box center [954, 415] width 391 height 24
type input "[STREET_ADDRESS]"
type input "g"
type input "Gadsden"
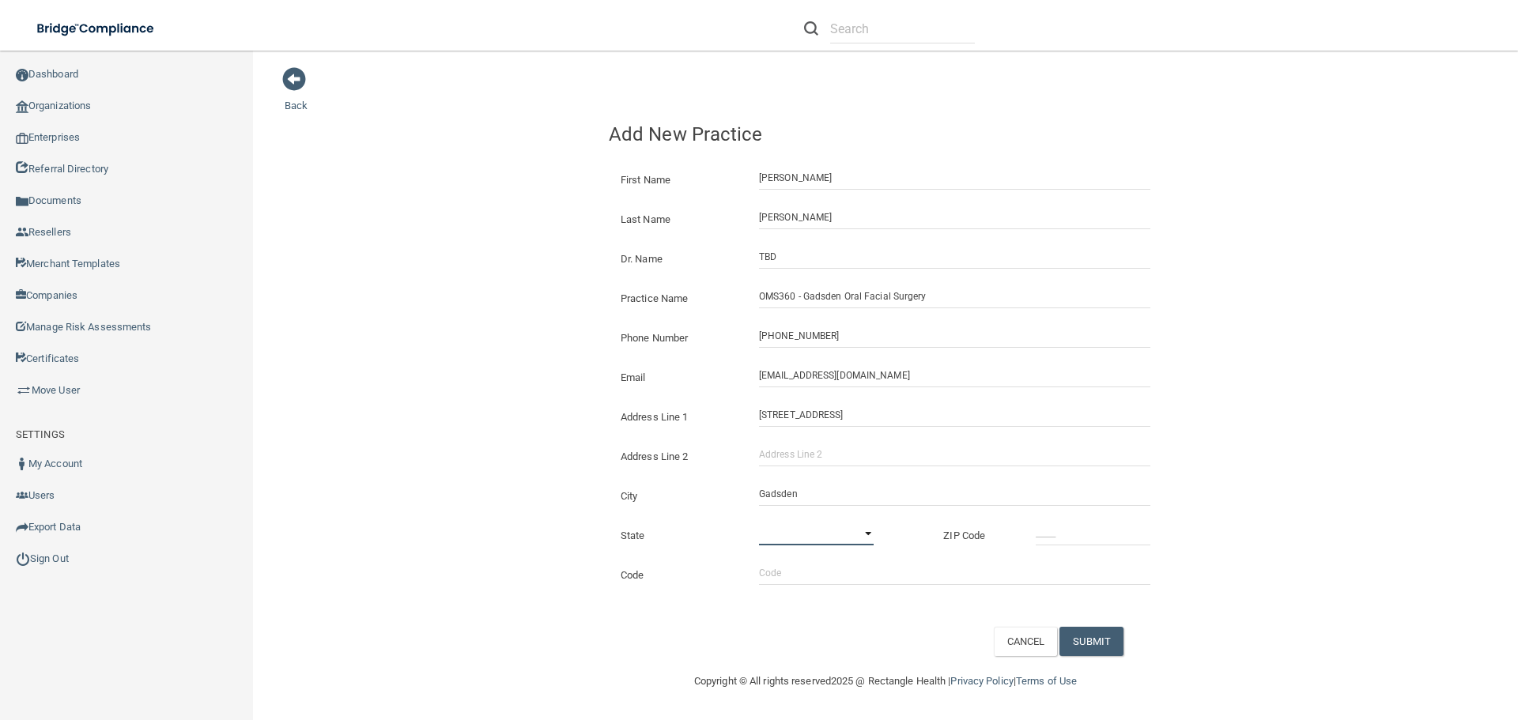
select select "0"
type input "35901"
type input "aaoms"
click at [1106, 635] on button "SUBMIT" at bounding box center [1092, 641] width 64 height 29
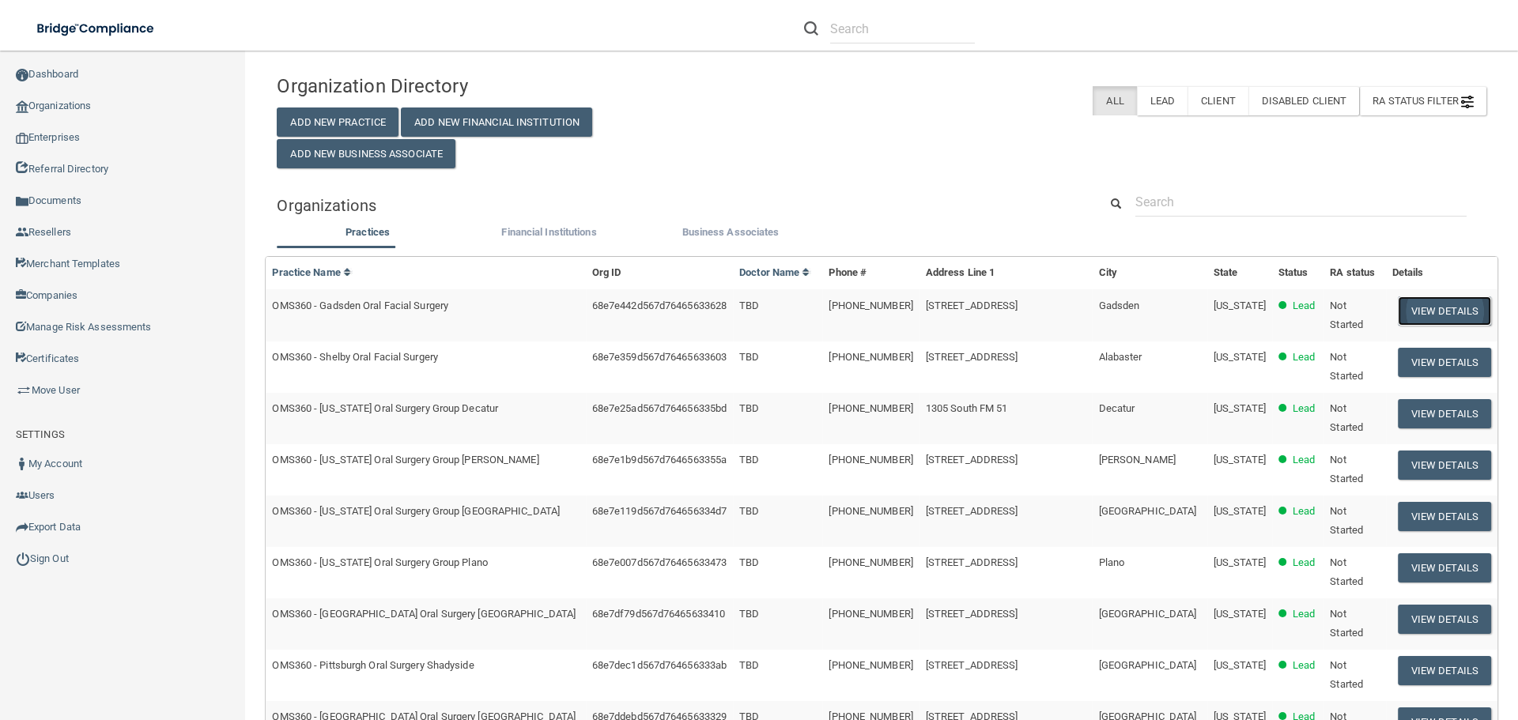
click at [1400, 316] on button "View Details" at bounding box center [1444, 311] width 93 height 29
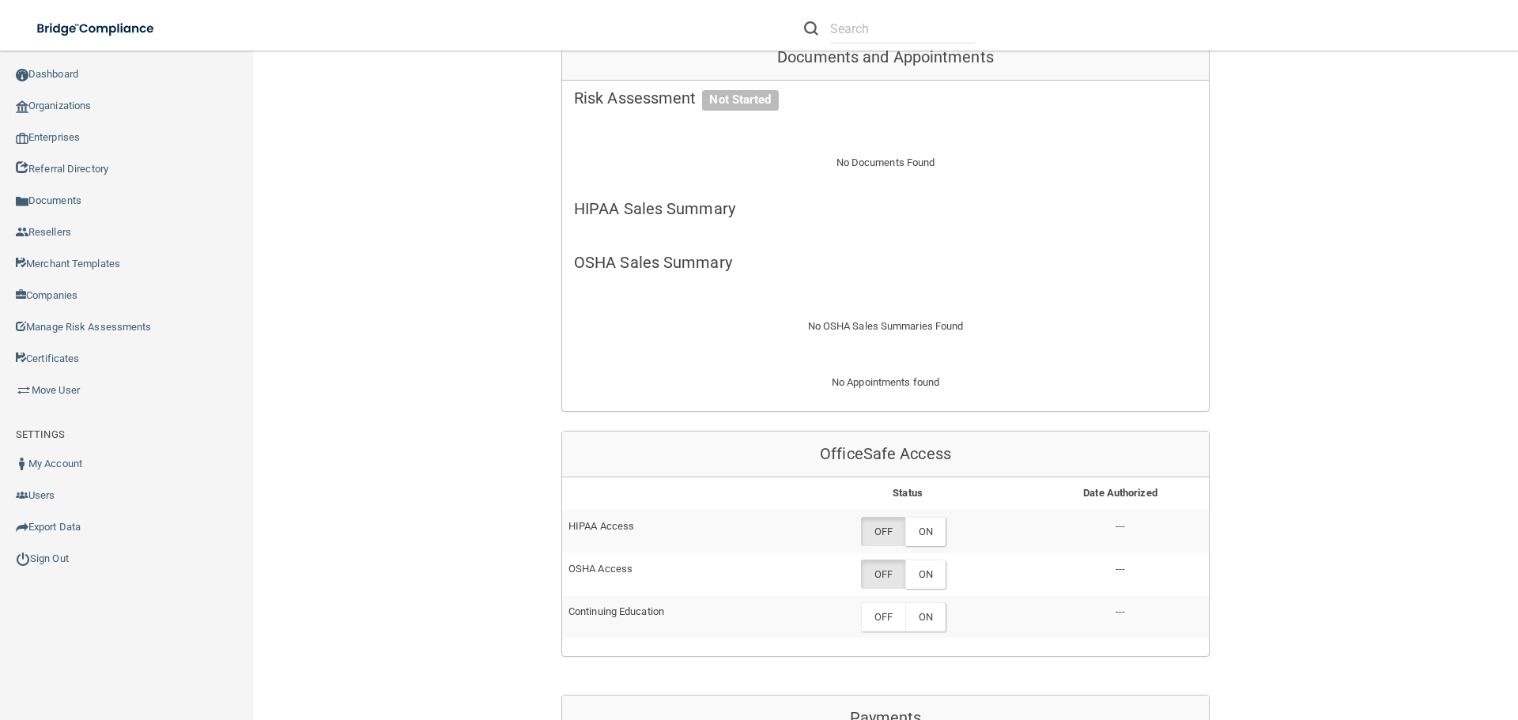
scroll to position [395, 0]
click at [921, 530] on label "ON" at bounding box center [925, 530] width 40 height 29
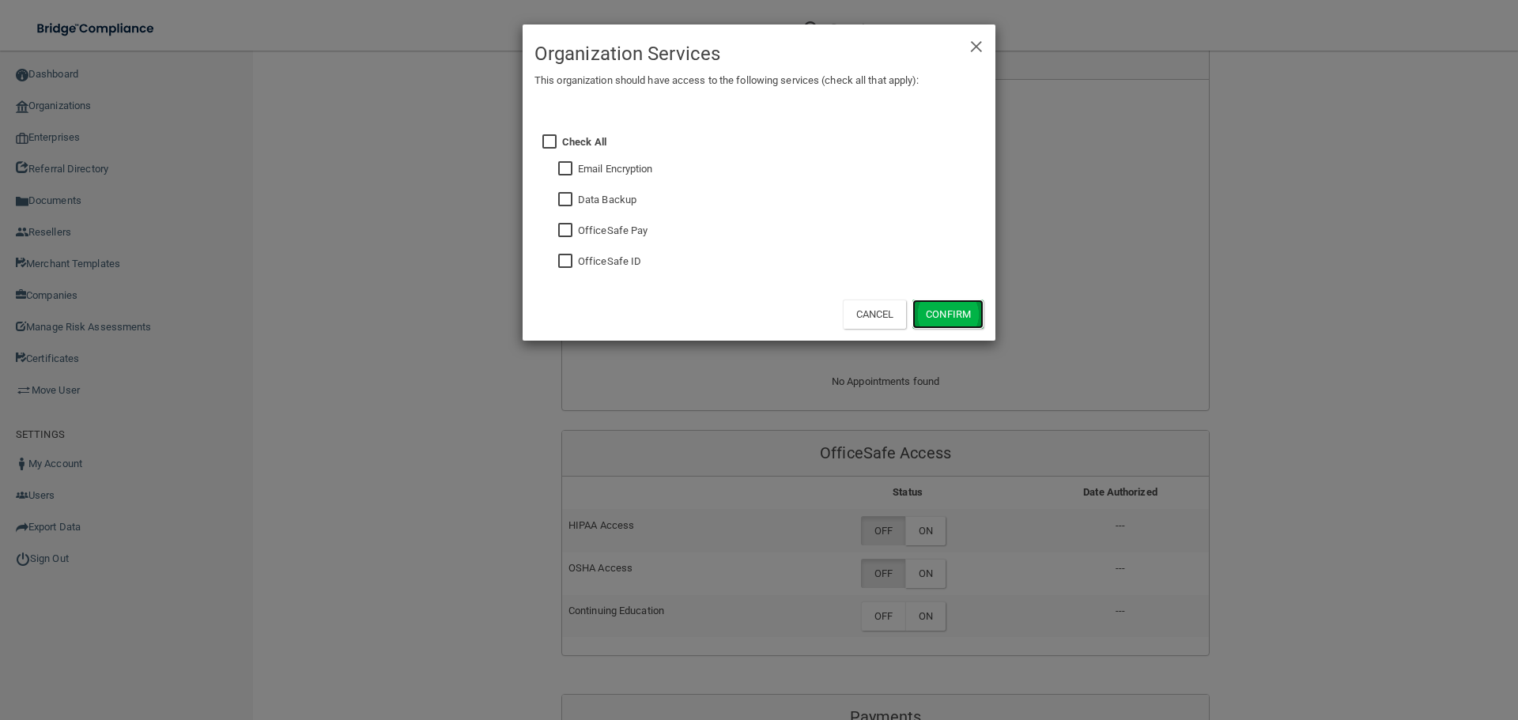
click at [955, 313] on button "Confirm" at bounding box center [948, 314] width 71 height 29
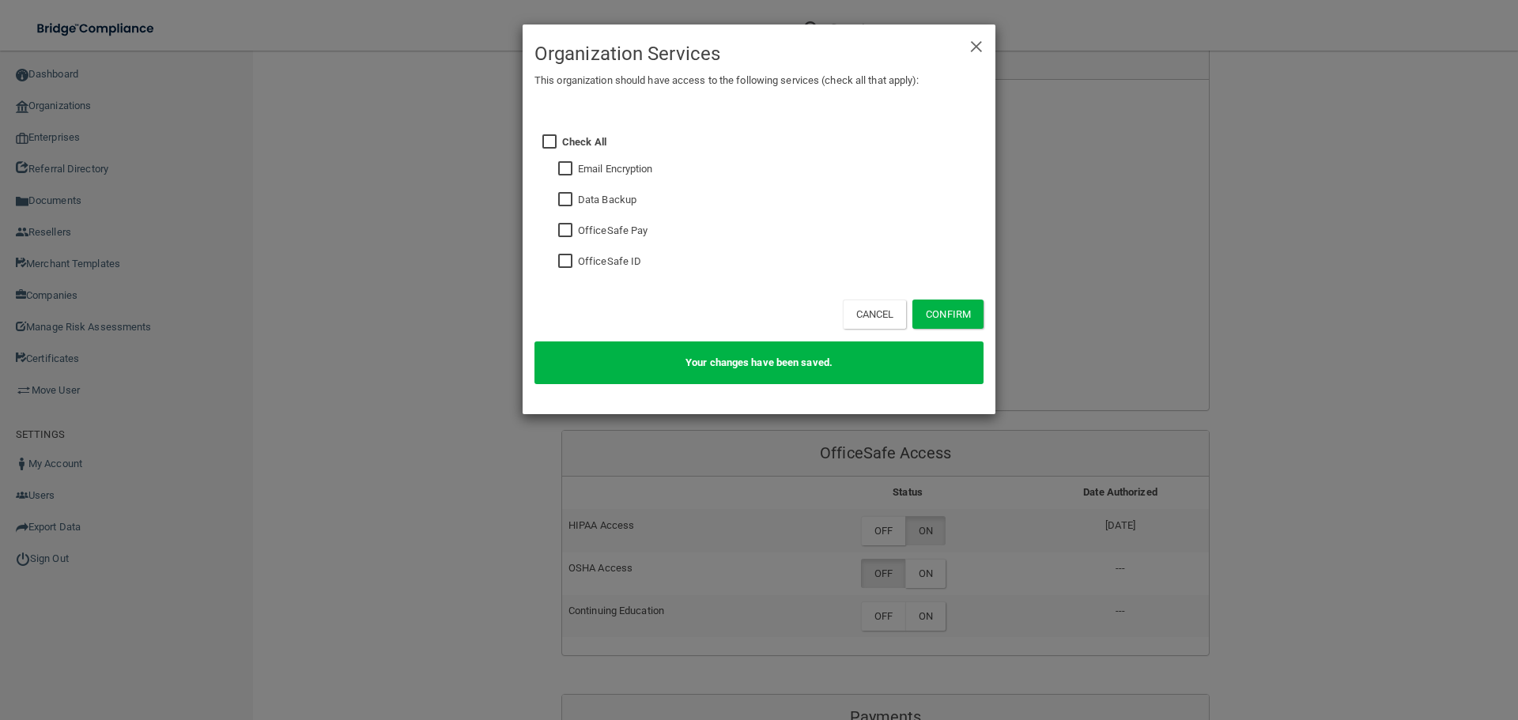
click at [930, 574] on div "× Close Organization Services This organization should have access to the follo…" at bounding box center [759, 360] width 1518 height 720
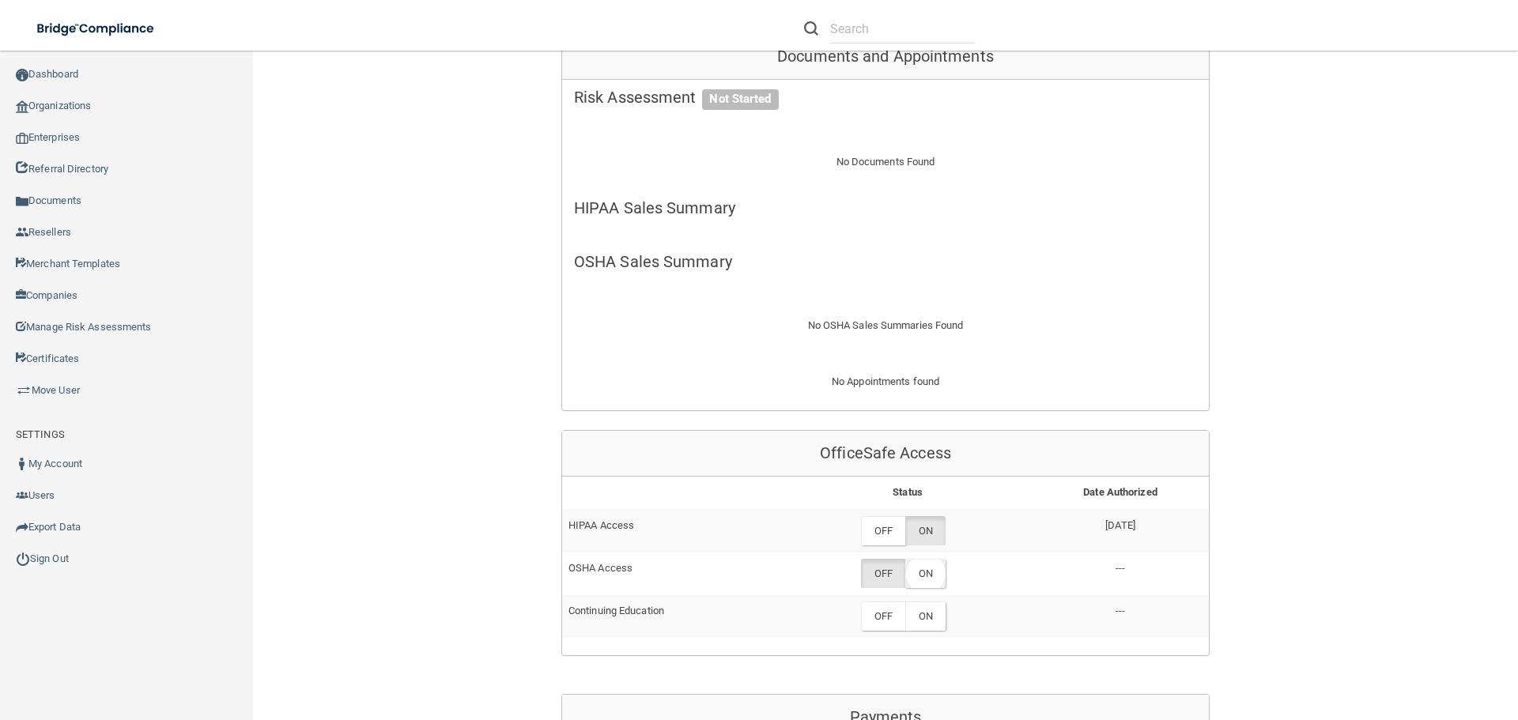
click at [927, 575] on label "ON" at bounding box center [925, 573] width 40 height 29
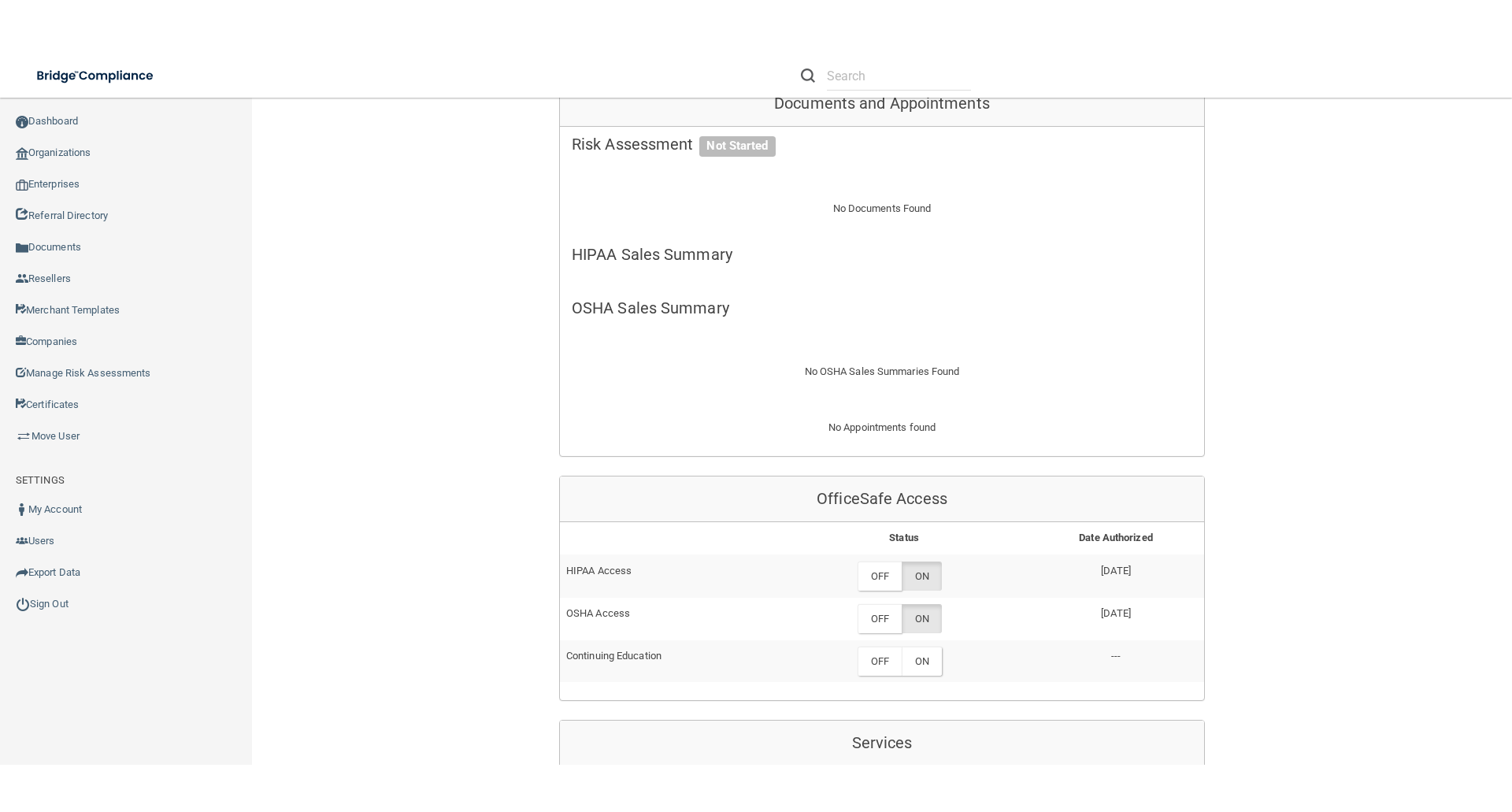
scroll to position [631, 0]
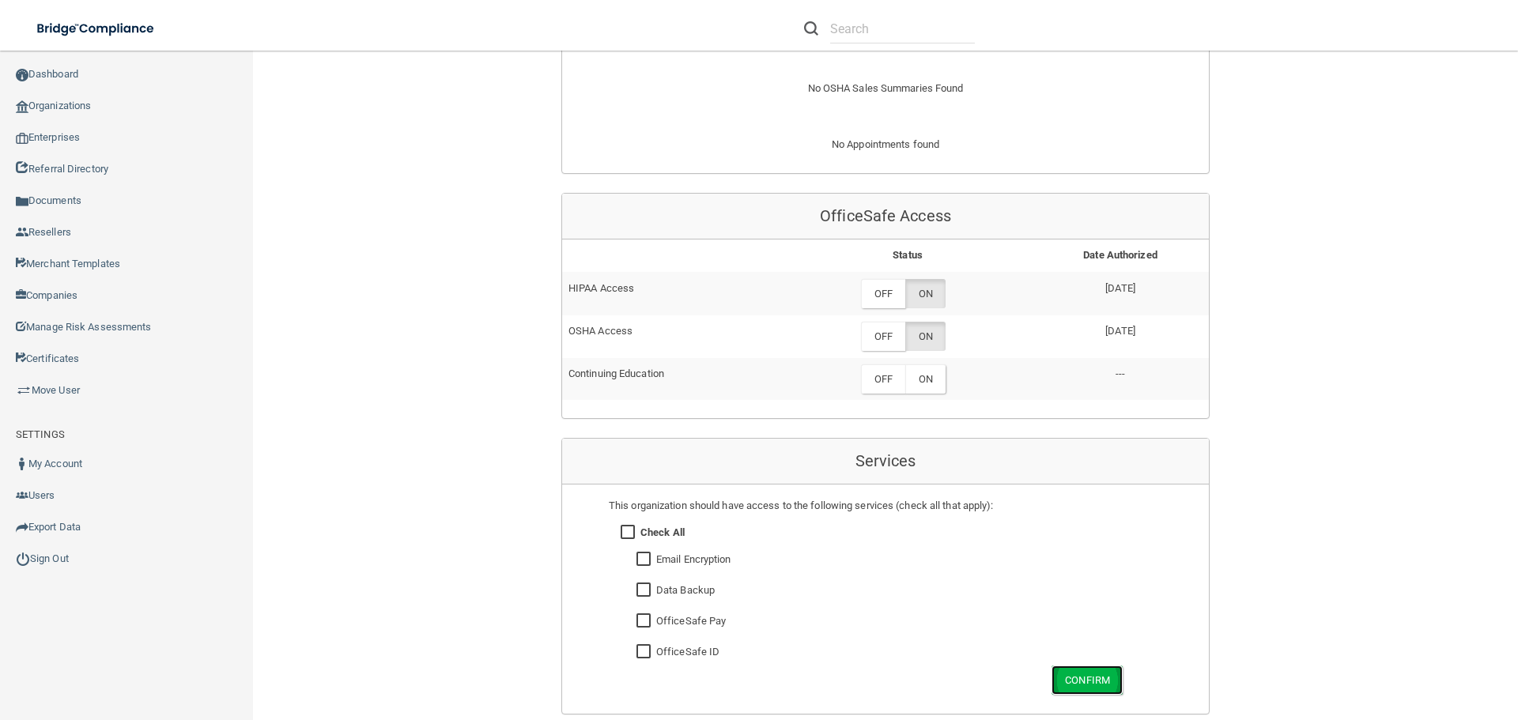
click at [1085, 682] on button "Confirm" at bounding box center [1087, 680] width 71 height 29
